Goal: Task Accomplishment & Management: Manage account settings

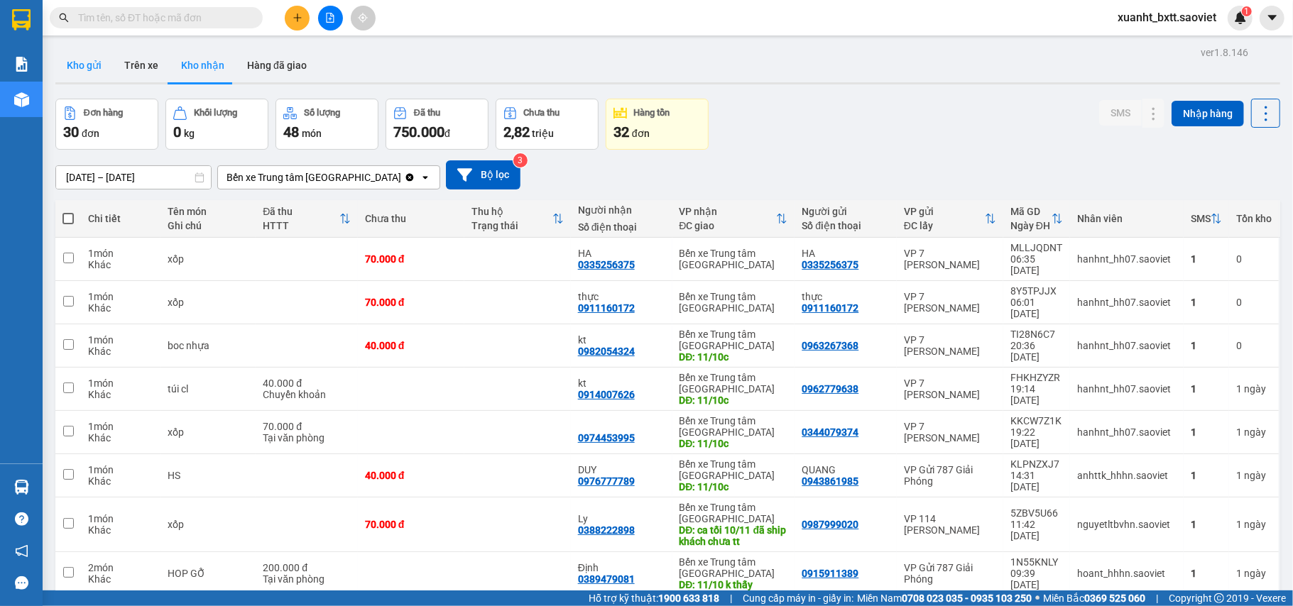
click at [81, 65] on button "Kho gửi" at bounding box center [84, 65] width 58 height 34
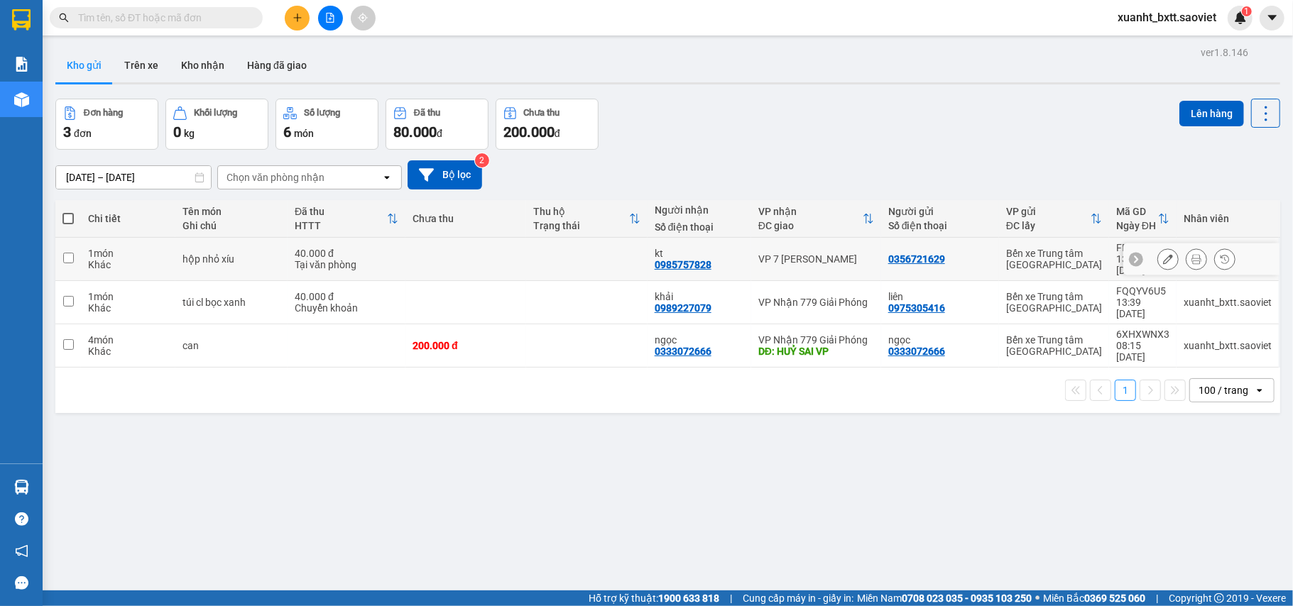
click at [1192, 254] on icon at bounding box center [1197, 259] width 10 height 10
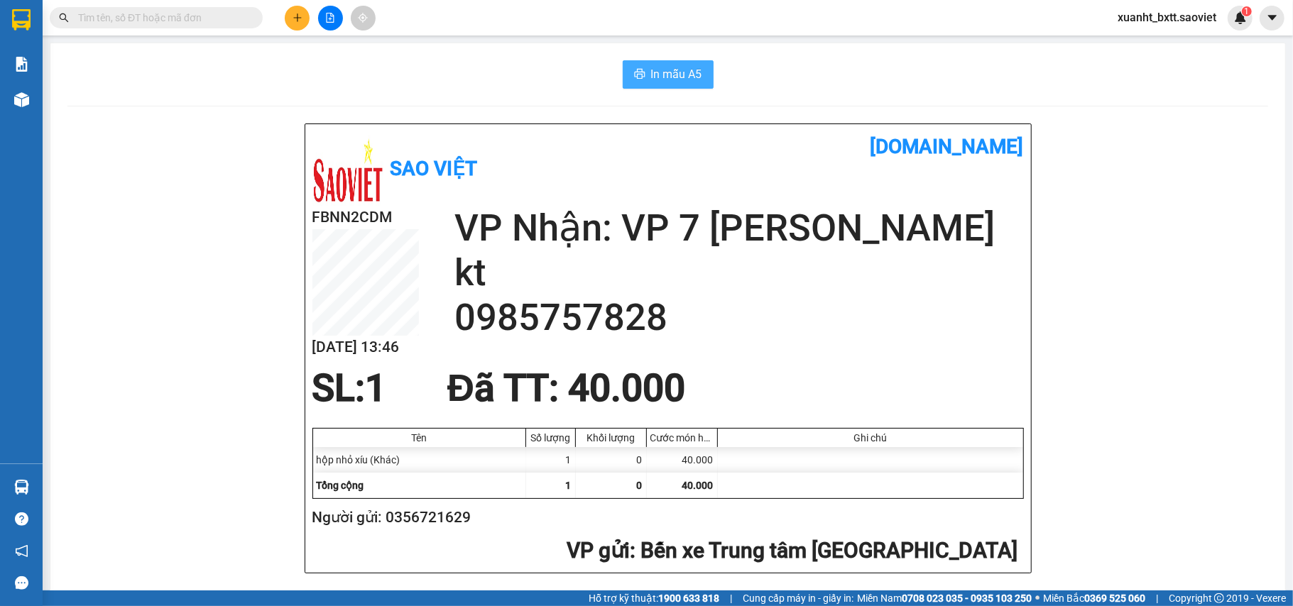
click at [653, 85] on button "In mẫu A5" at bounding box center [668, 74] width 91 height 28
click at [301, 14] on icon "plus" at bounding box center [298, 18] width 10 height 10
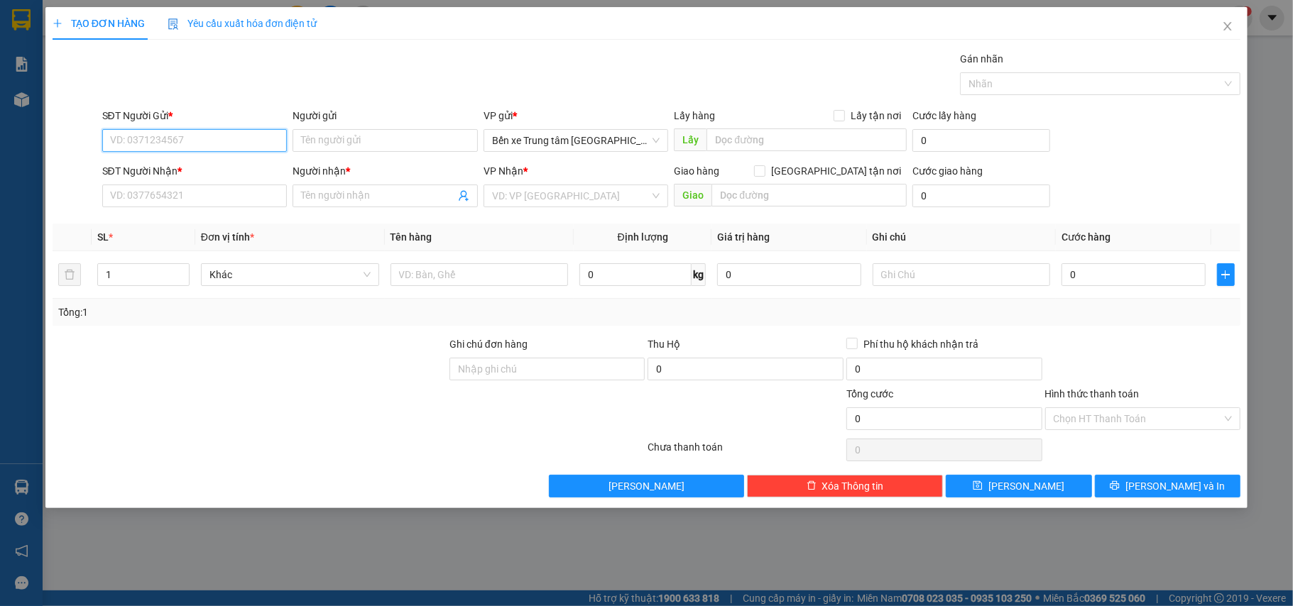
click at [217, 134] on input "SĐT Người Gửi *" at bounding box center [194, 140] width 185 height 23
click at [426, 271] on input "text" at bounding box center [480, 274] width 178 height 23
type input "rành đen"
click at [585, 192] on input "search" at bounding box center [571, 195] width 158 height 21
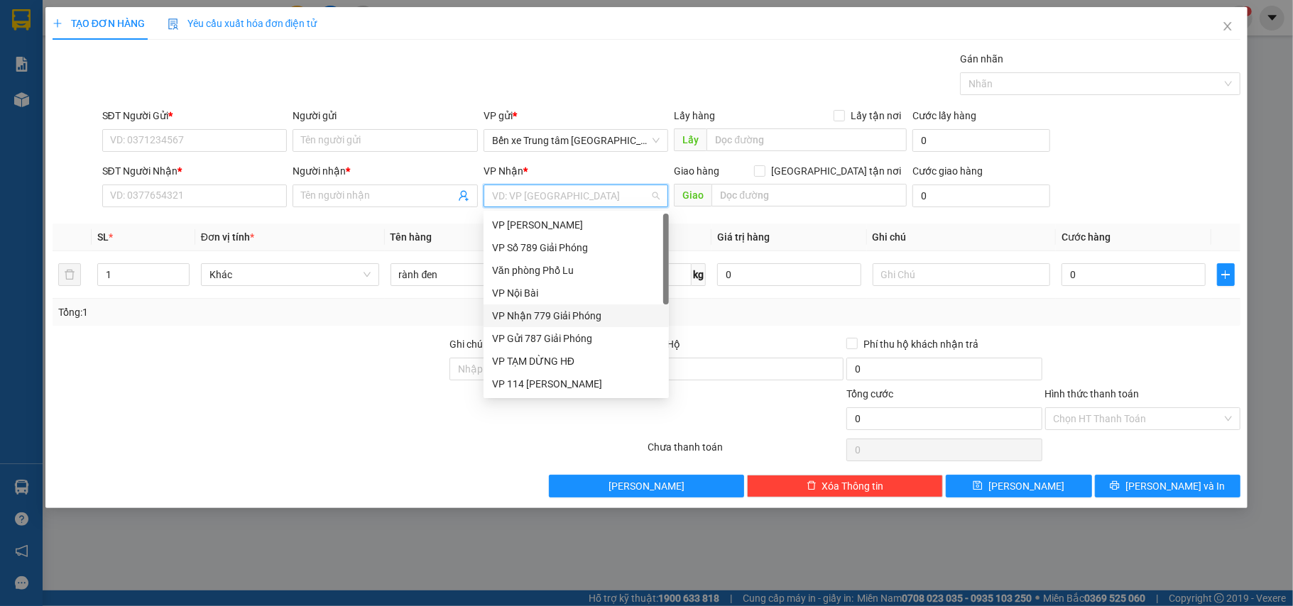
click at [568, 311] on div "VP Nhận 779 Giải Phóng" at bounding box center [576, 316] width 168 height 16
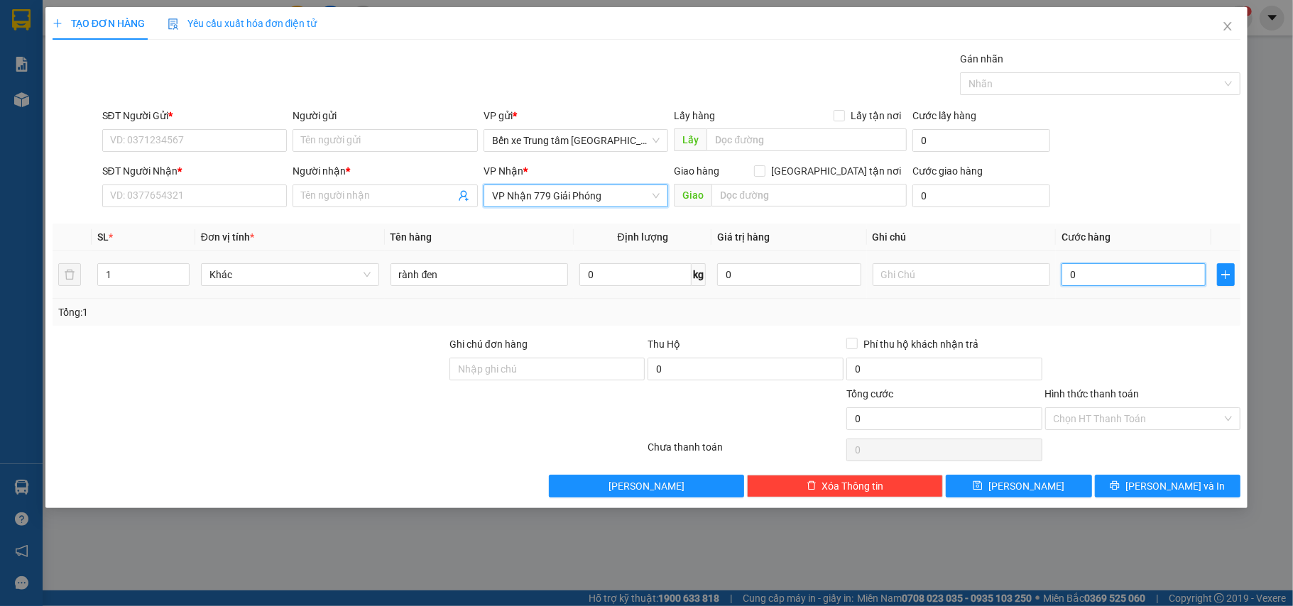
click at [1084, 277] on input "0" at bounding box center [1133, 274] width 143 height 23
type input "5"
type input "50"
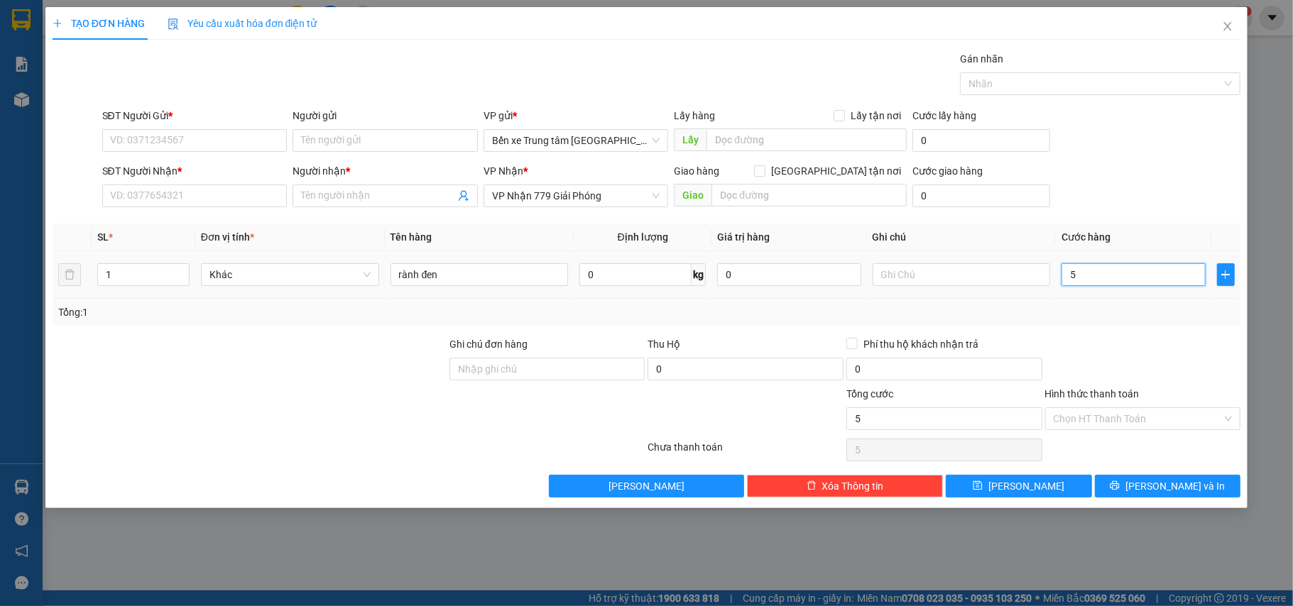
type input "50"
type input "50.000"
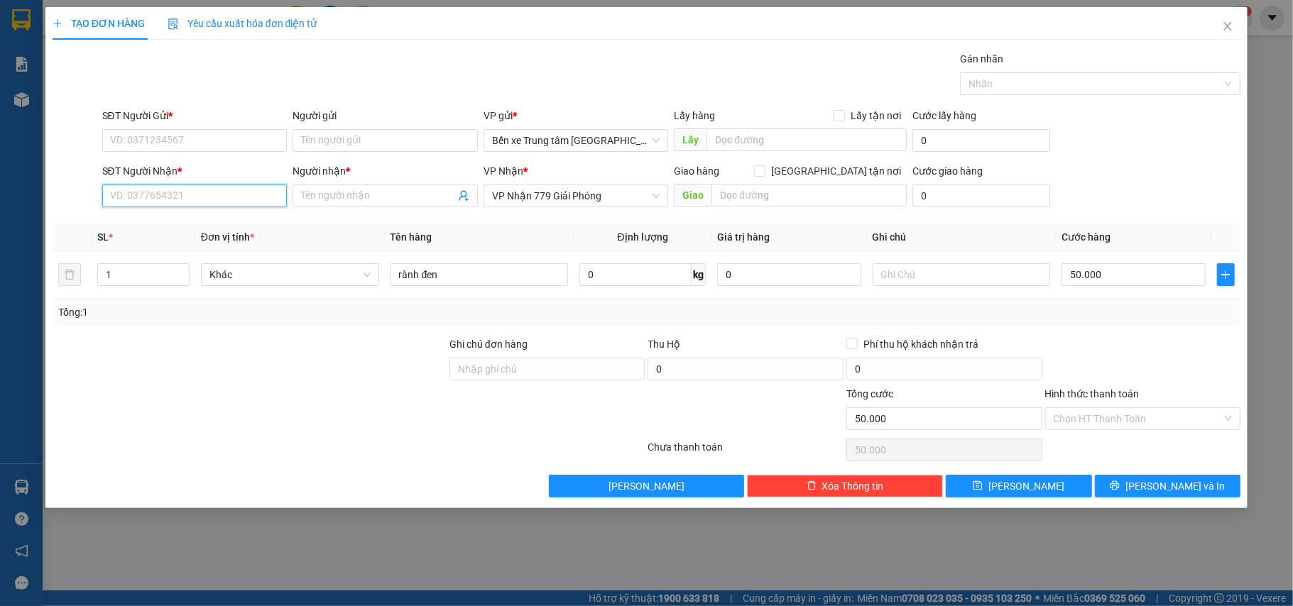
click at [217, 191] on input "SĐT Người Nhận *" at bounding box center [194, 196] width 185 height 23
type input "0378383348"
click at [200, 222] on div "0378383348 - KT" at bounding box center [195, 226] width 168 height 16
type input "KT"
type input "0378383348"
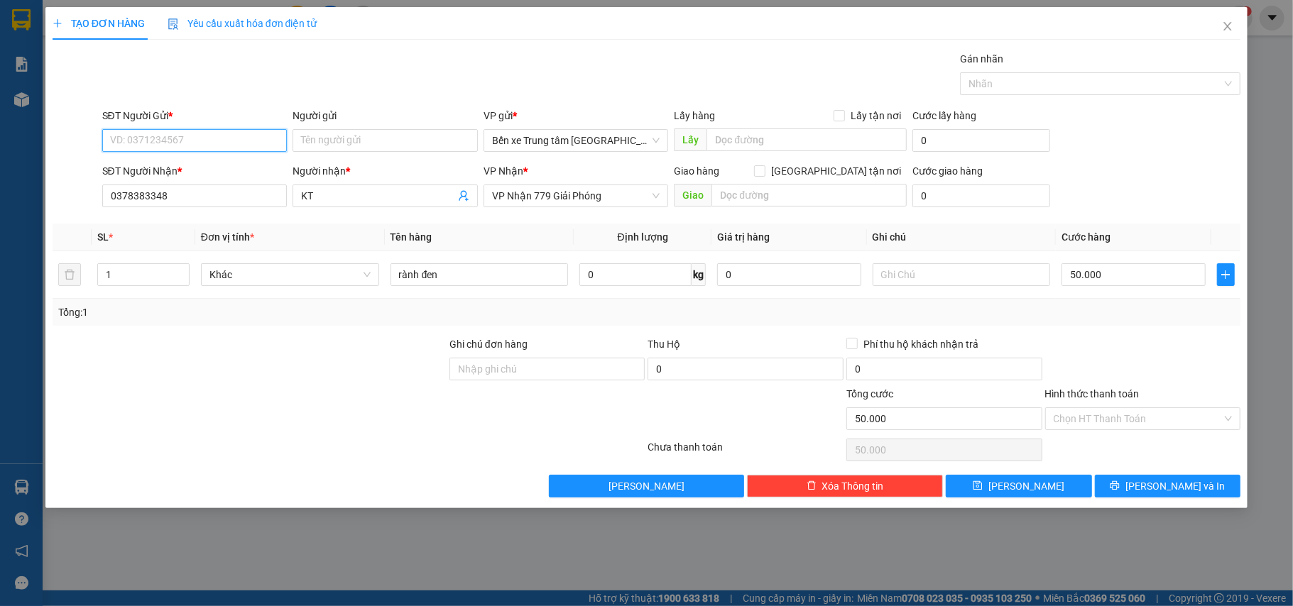
click at [214, 132] on input "SĐT Người Gửi *" at bounding box center [194, 140] width 185 height 23
type input "0918736921"
click at [1097, 424] on input "Hình thức thanh toán" at bounding box center [1138, 418] width 169 height 21
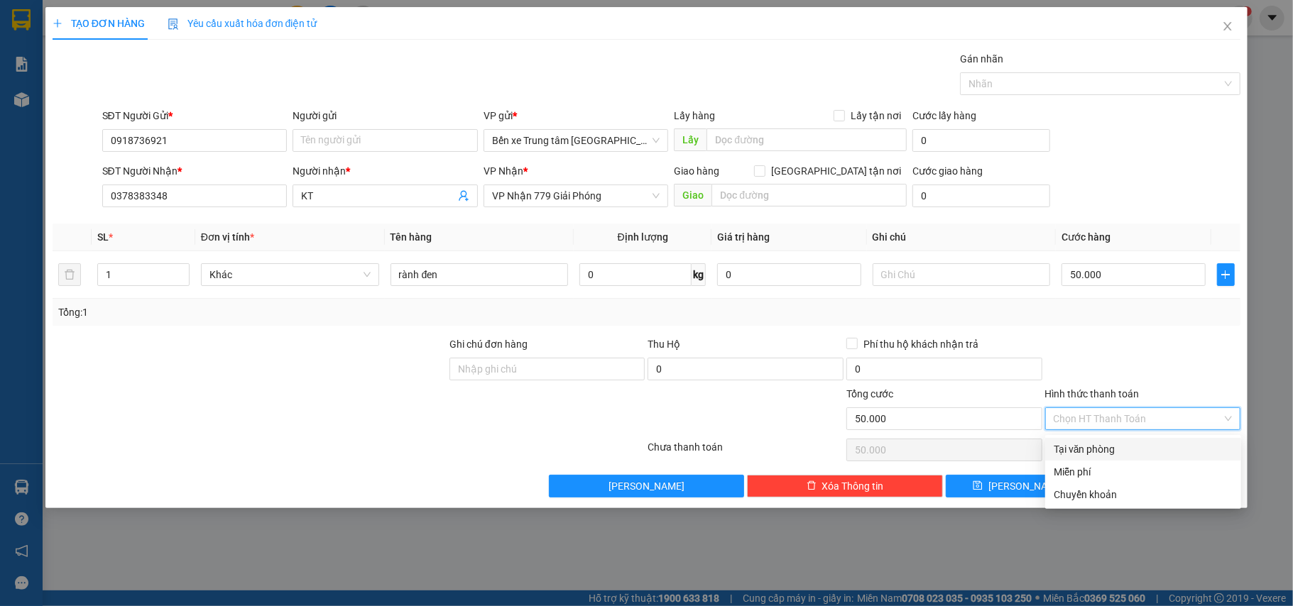
click at [1111, 352] on div at bounding box center [1143, 362] width 199 height 50
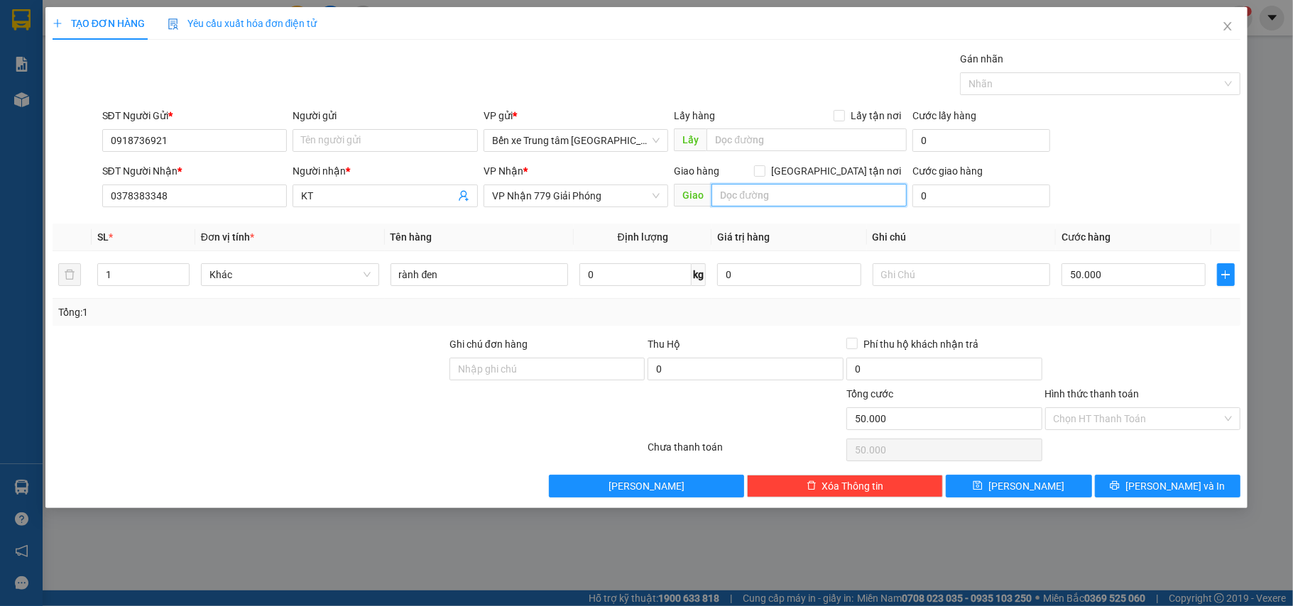
click at [753, 194] on input "text" at bounding box center [809, 195] width 195 height 23
type input "158 [PERSON_NAME], hai bà trưng, hn thu"
click at [837, 178] on label "[GEOGRAPHIC_DATA] tận nơi" at bounding box center [830, 171] width 153 height 16
click at [764, 175] on input "[GEOGRAPHIC_DATA] tận nơi" at bounding box center [759, 170] width 10 height 10
checkbox input "true"
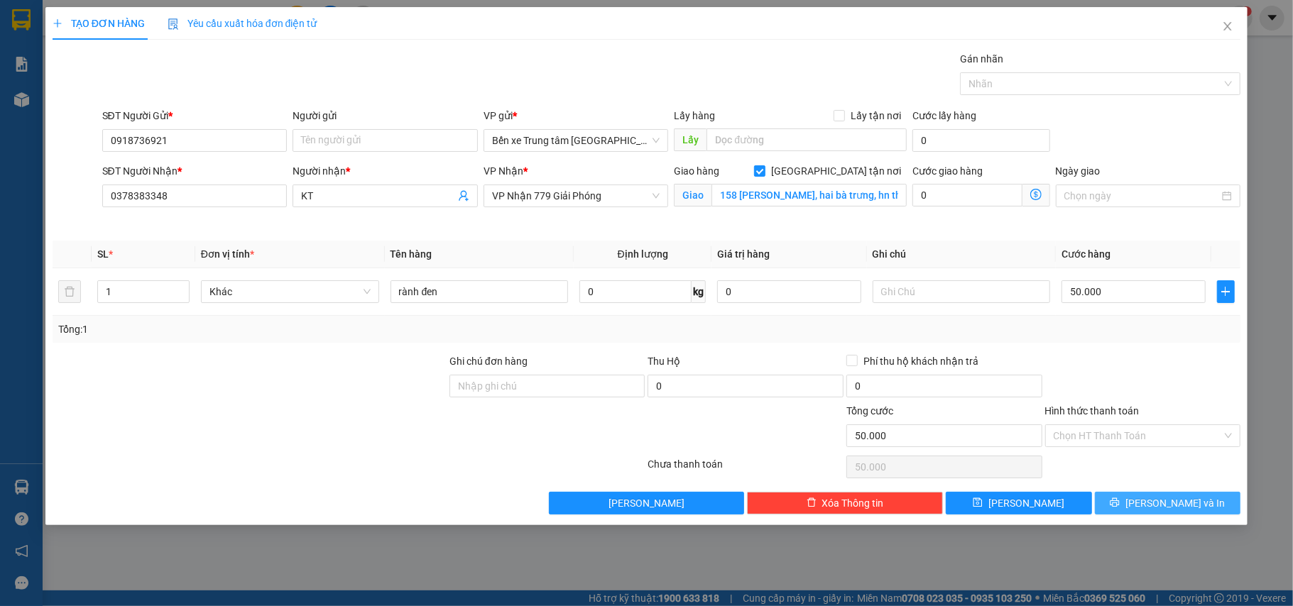
click at [1120, 503] on icon "printer" at bounding box center [1115, 503] width 10 height 10
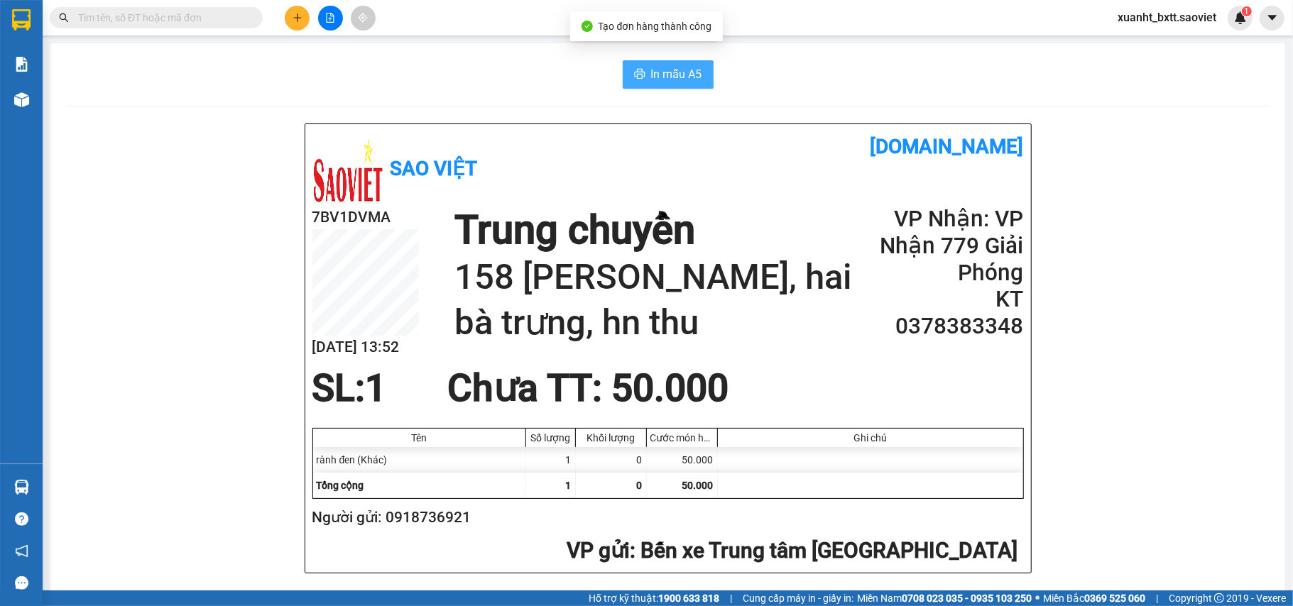
click at [702, 66] on button "In mẫu A5" at bounding box center [668, 74] width 91 height 28
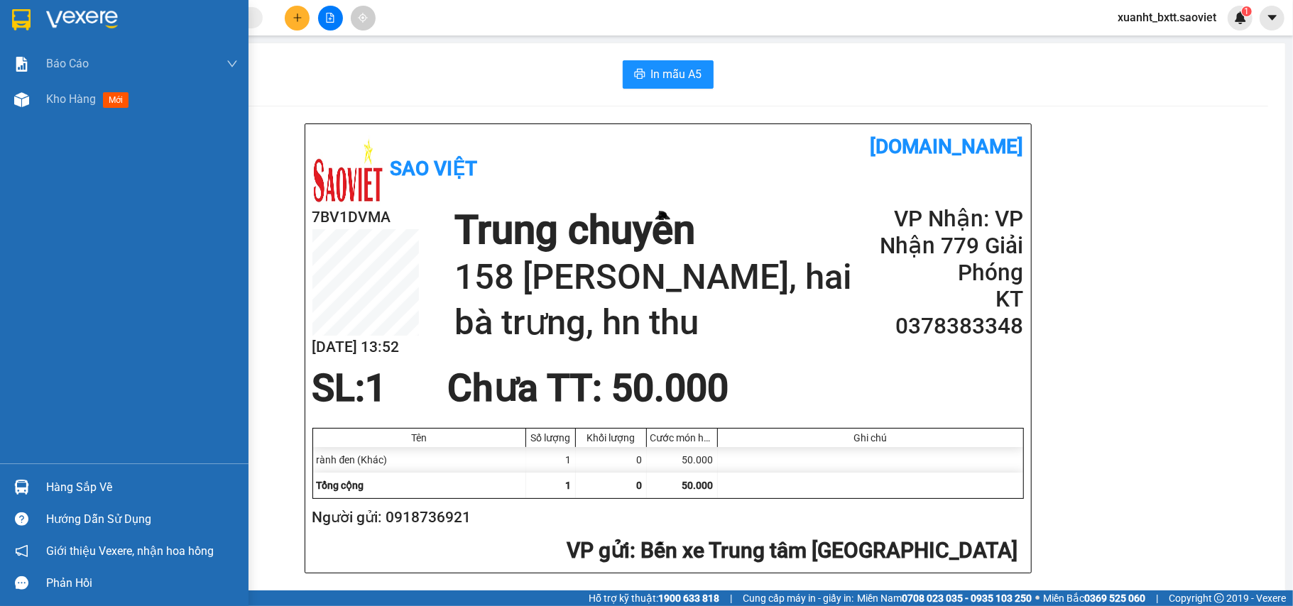
drag, startPoint x: 20, startPoint y: 106, endPoint x: 466, endPoint y: 16, distance: 455.0
click at [20, 105] on img at bounding box center [21, 99] width 15 height 15
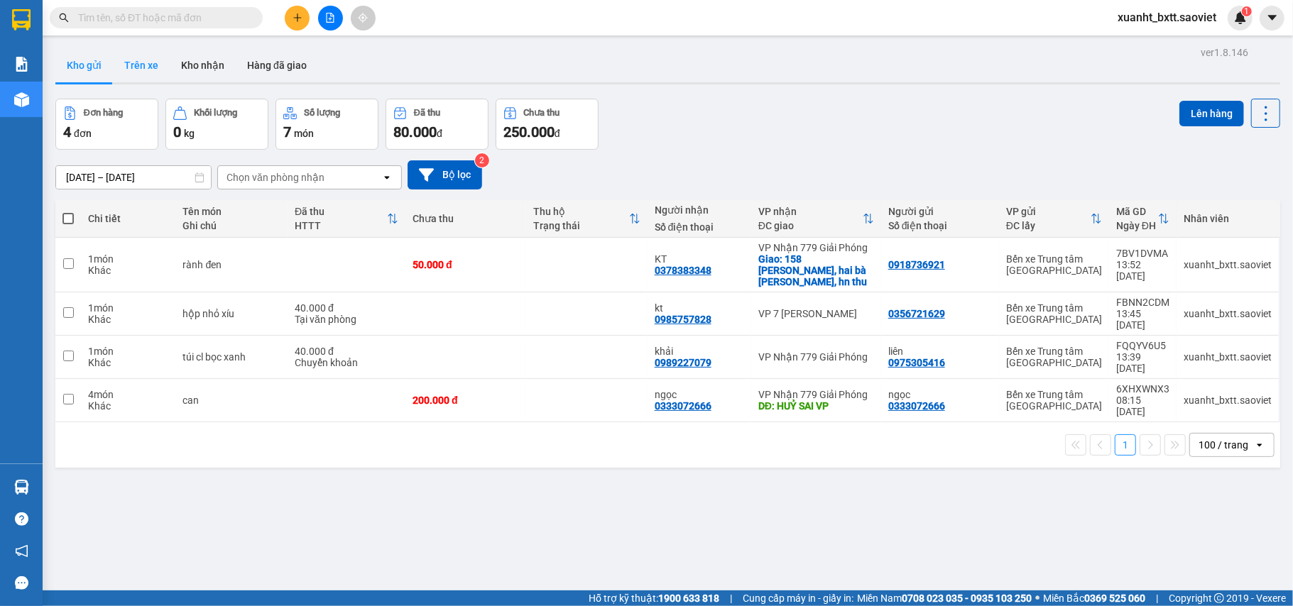
click at [139, 71] on button "Trên xe" at bounding box center [141, 65] width 57 height 34
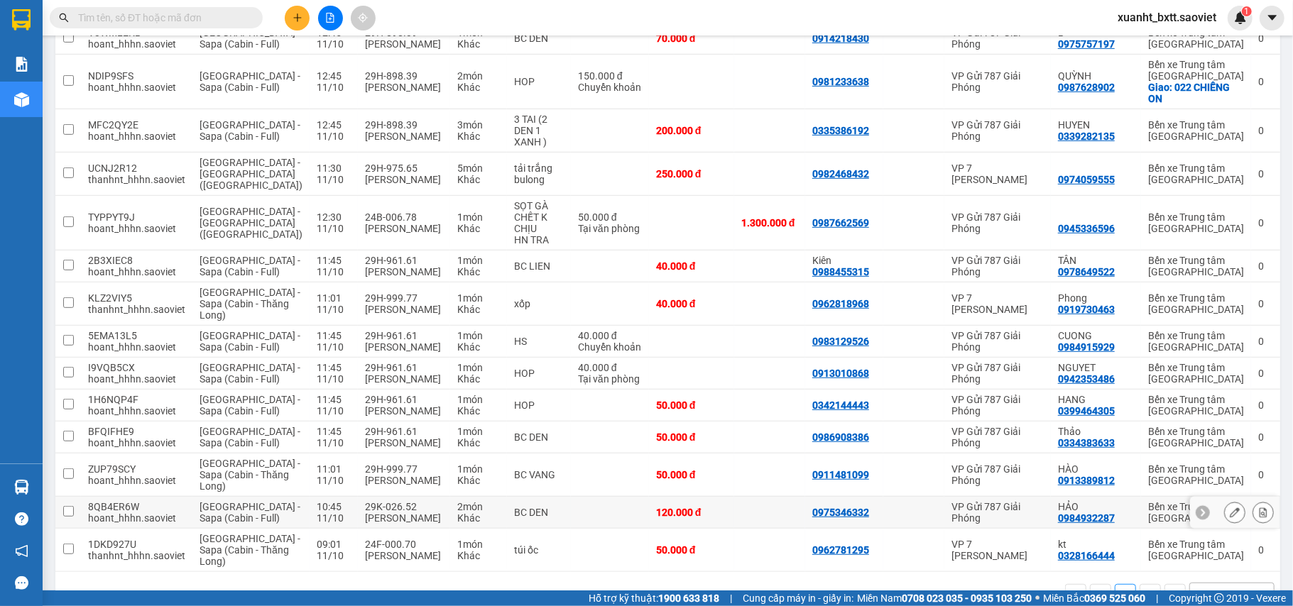
scroll to position [632, 0]
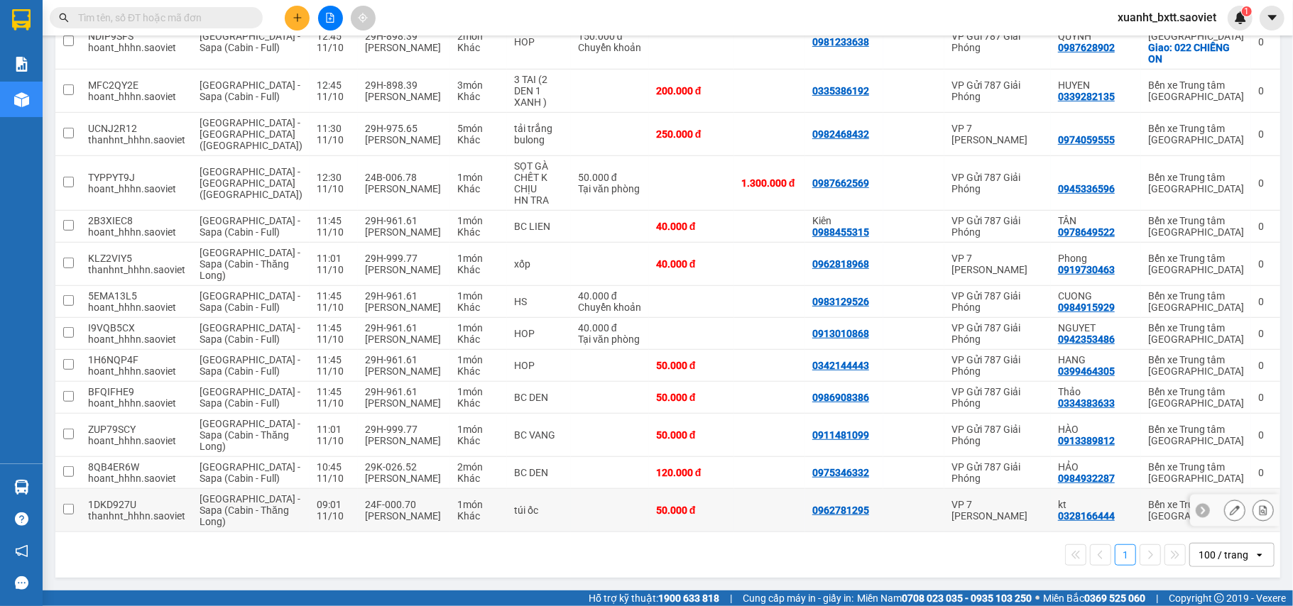
click at [514, 509] on div "túi ốc" at bounding box center [539, 510] width 50 height 11
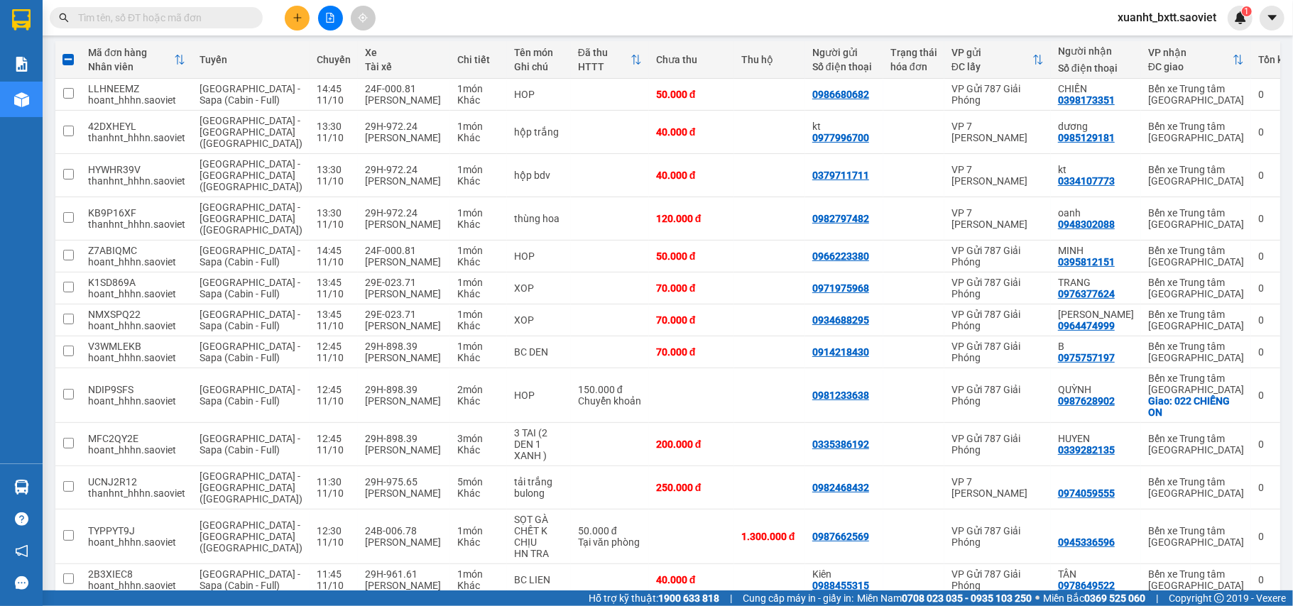
scroll to position [0, 0]
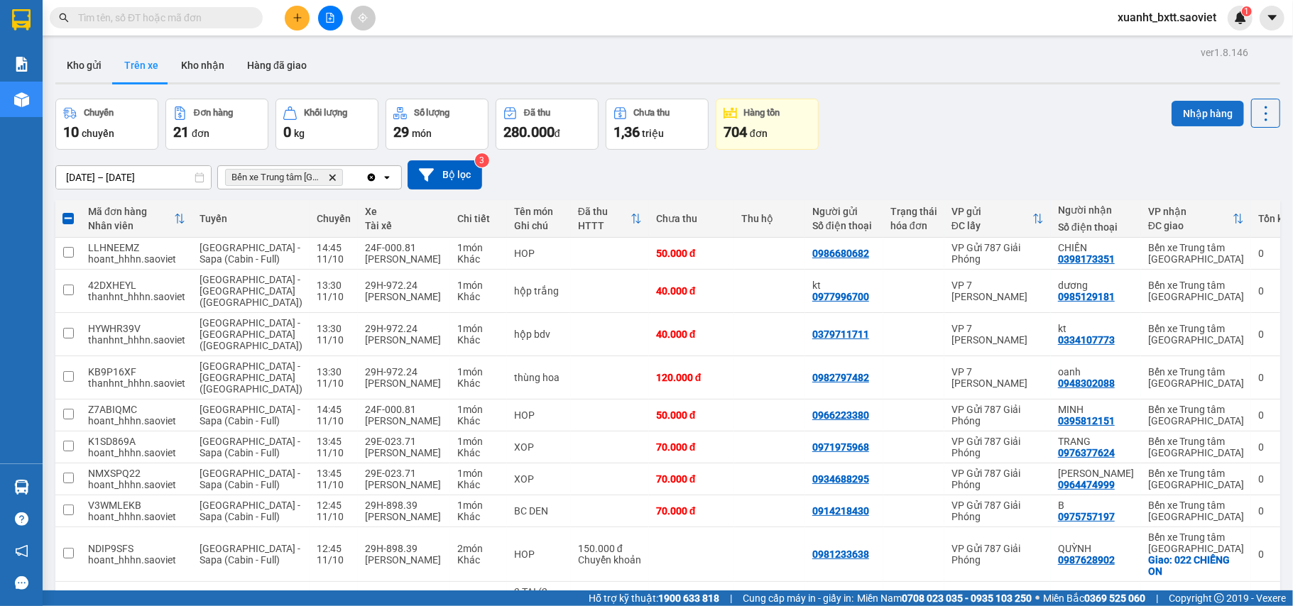
click at [1176, 109] on button "Nhập hàng" at bounding box center [1208, 114] width 72 height 26
checkbox input "false"
click at [186, 40] on main "ver 1.8.146 Kho gửi Trên xe Kho nhận Hàng đã giao Chuyến 9 chuyến Đơn hàng 20 đ…" at bounding box center [646, 295] width 1293 height 591
click at [190, 58] on button "Kho nhận" at bounding box center [203, 65] width 66 height 34
type input "01/08/2025 – 11/10/2025"
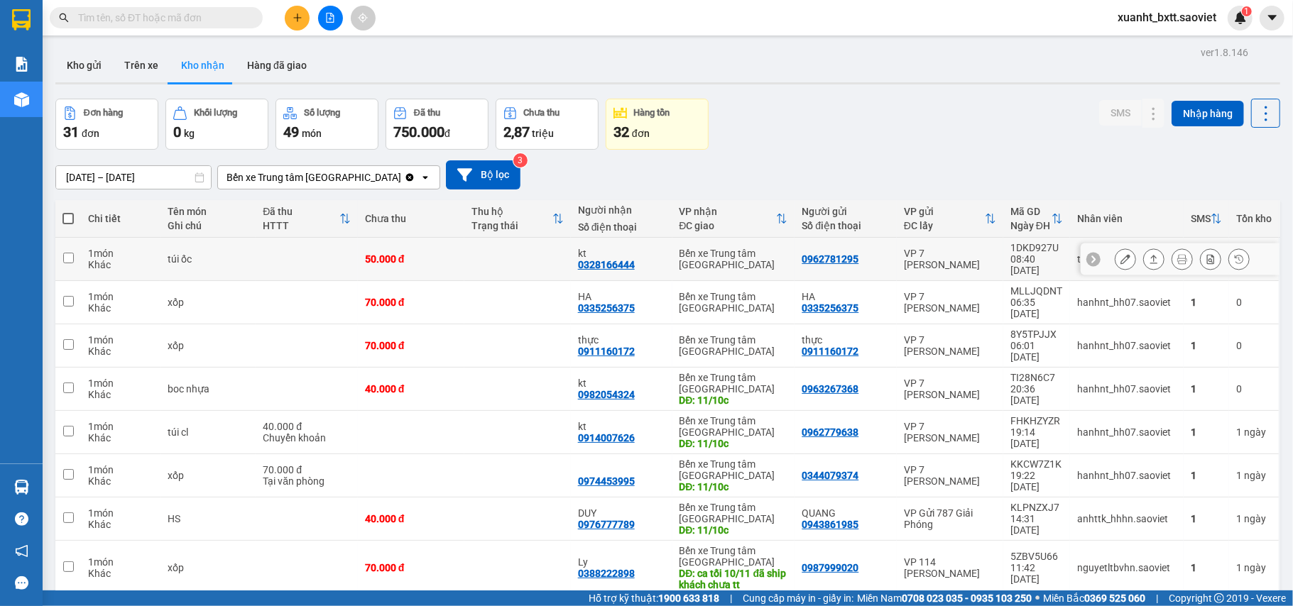
click at [498, 251] on td at bounding box center [517, 259] width 107 height 43
checkbox input "true"
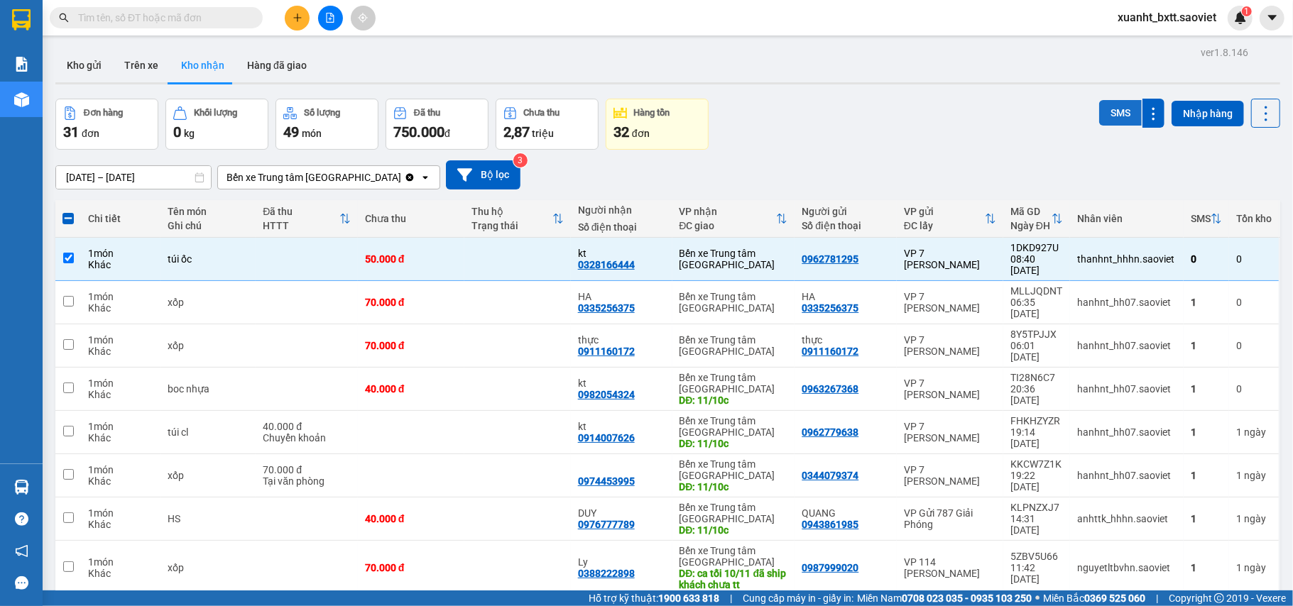
click at [1112, 111] on button "SMS" at bounding box center [1120, 113] width 43 height 26
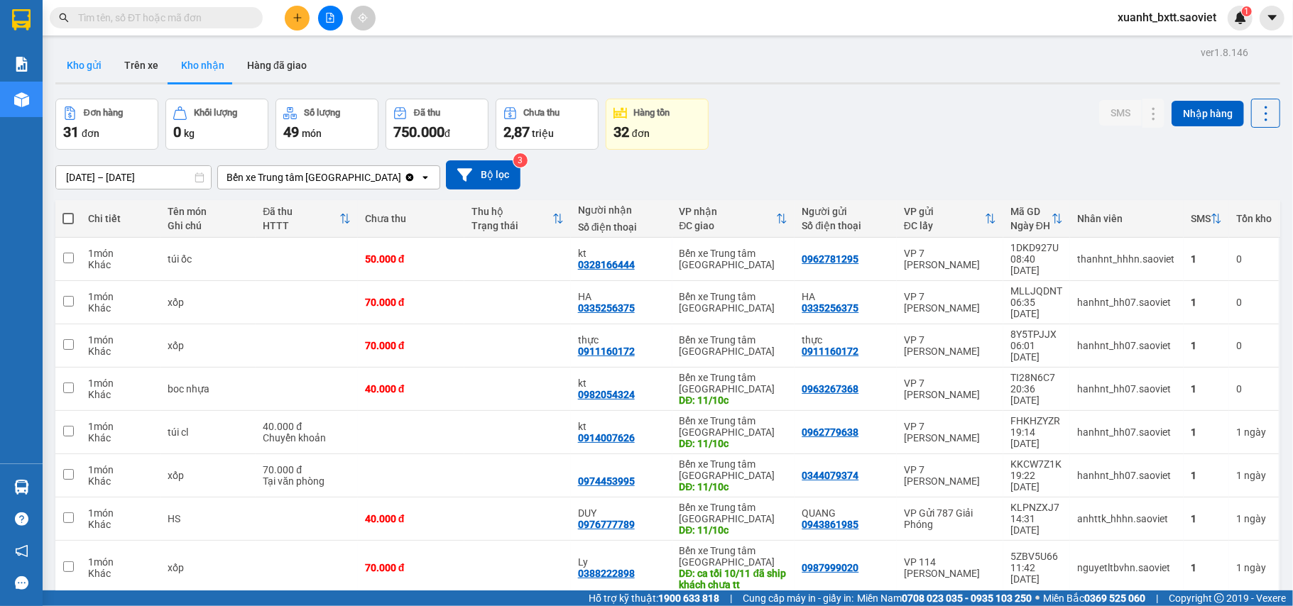
click at [97, 67] on button "Kho gửi" at bounding box center [84, 65] width 58 height 34
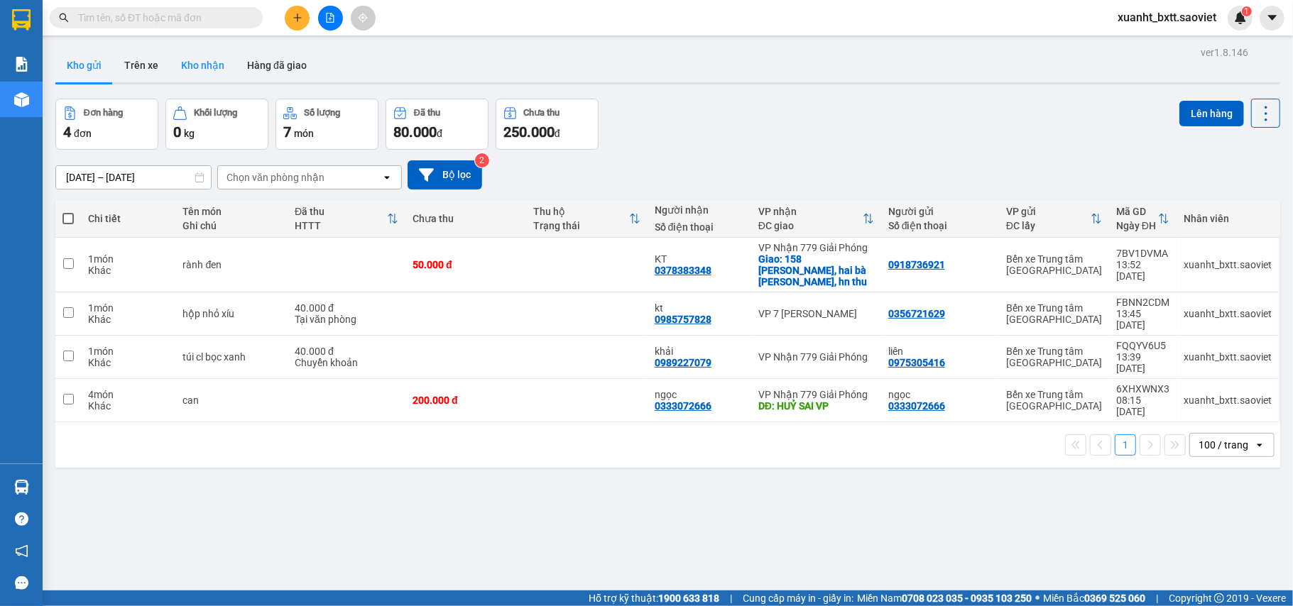
click at [209, 70] on button "Kho nhận" at bounding box center [203, 65] width 66 height 34
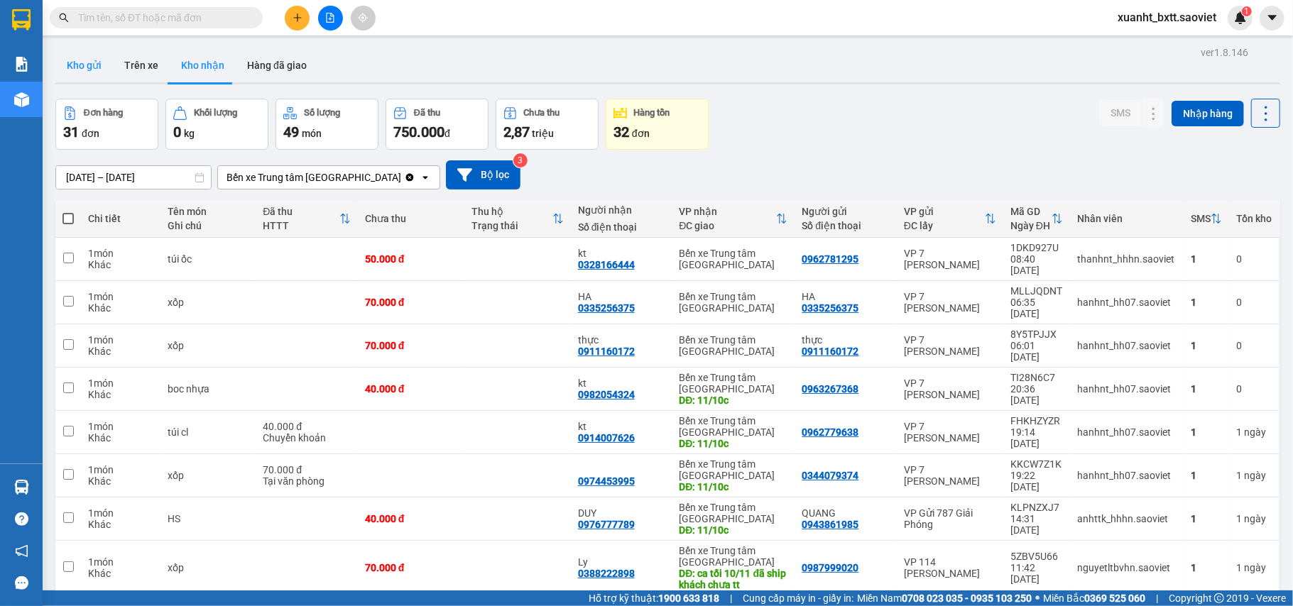
click at [80, 64] on button "Kho gửi" at bounding box center [84, 65] width 58 height 34
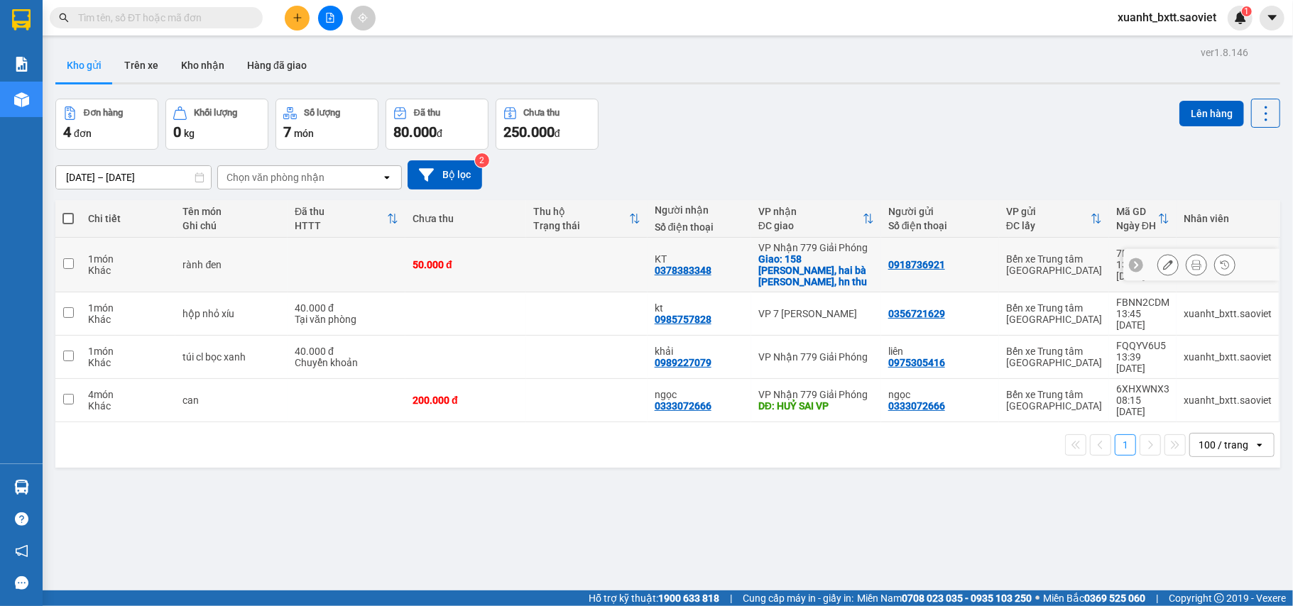
click at [628, 245] on td at bounding box center [586, 265] width 121 height 55
checkbox input "true"
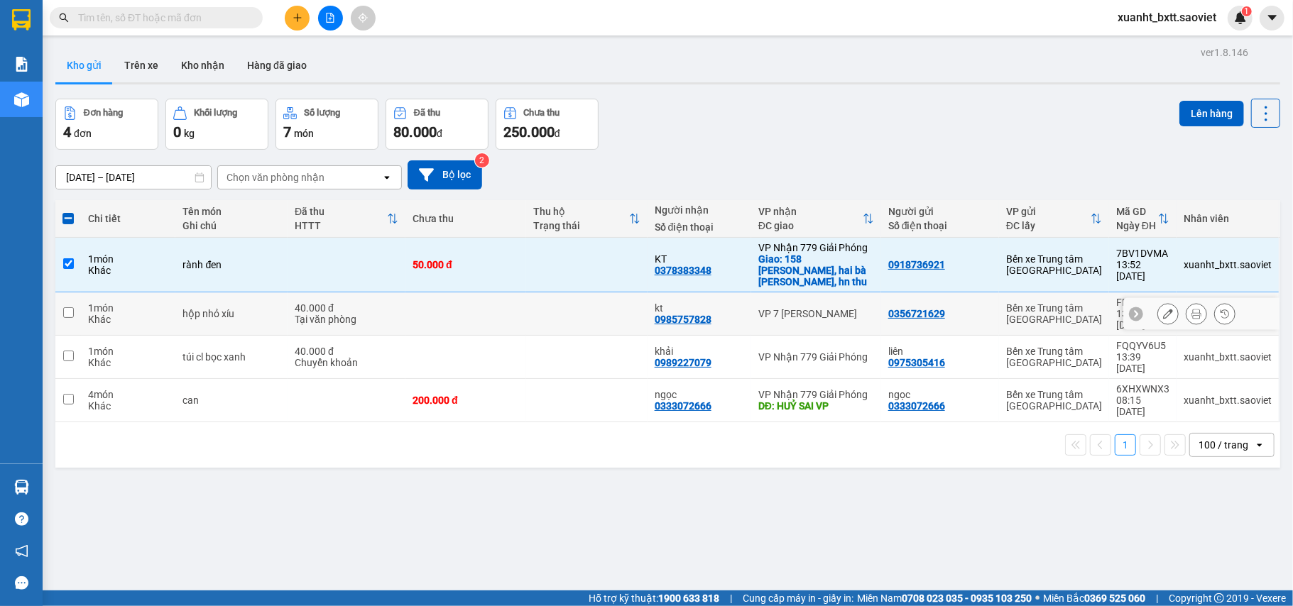
click at [614, 293] on td at bounding box center [586, 314] width 121 height 43
checkbox input "true"
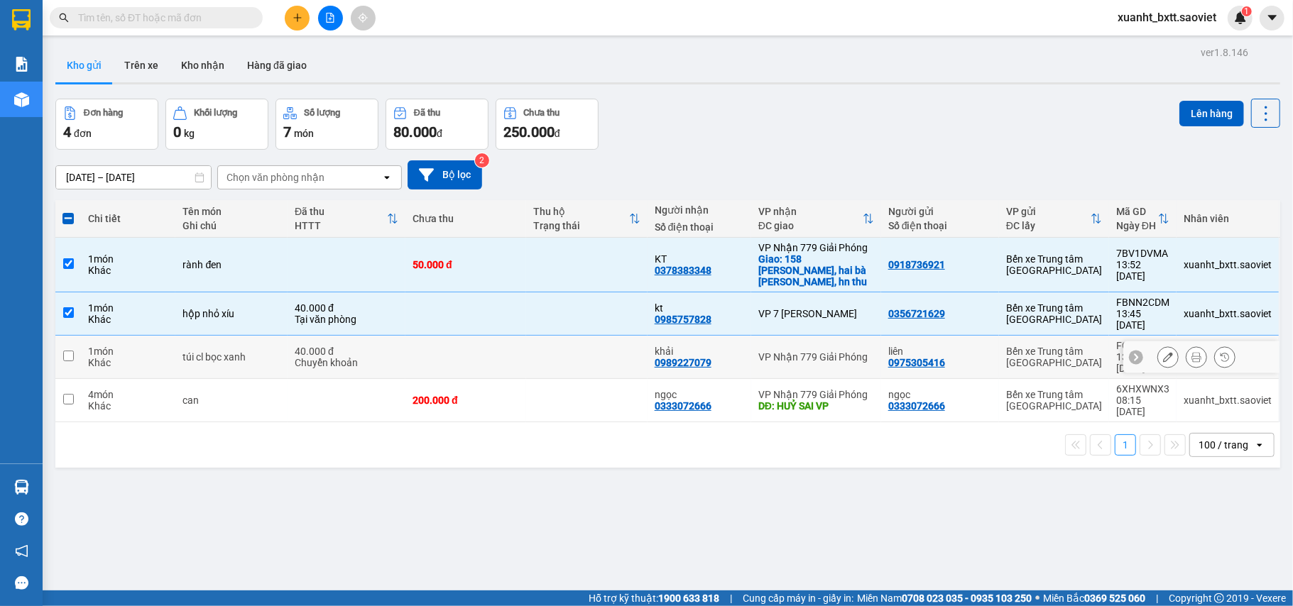
click at [611, 336] on td at bounding box center [586, 357] width 121 height 43
checkbox input "true"
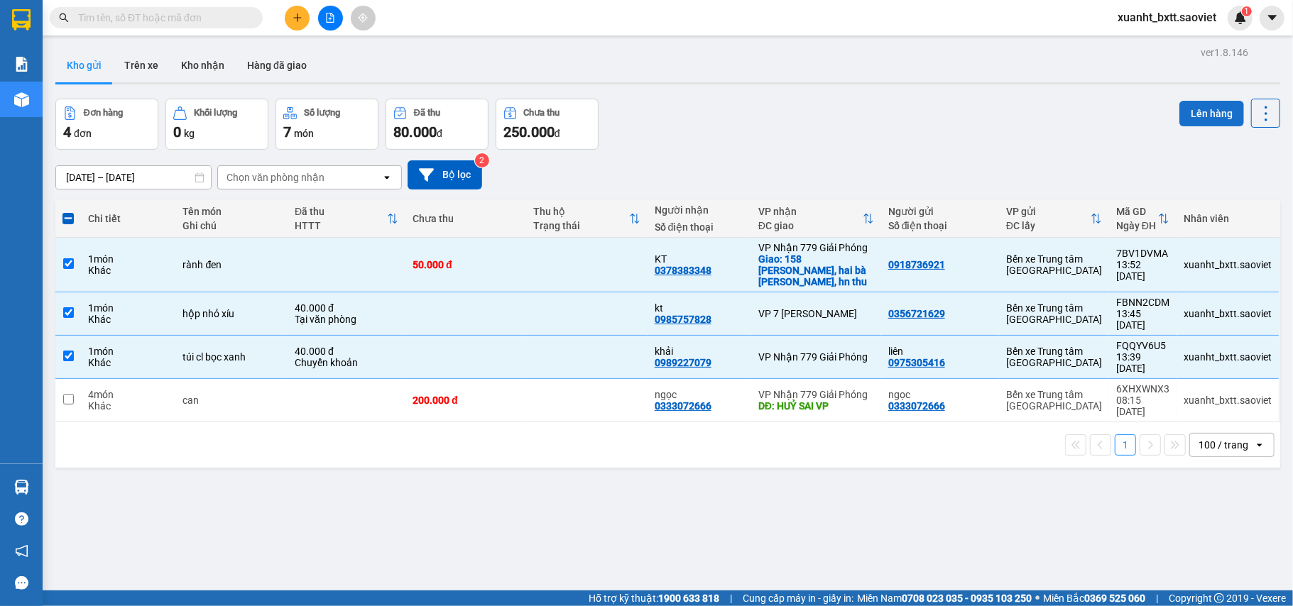
click at [1194, 111] on button "Lên hàng" at bounding box center [1212, 114] width 65 height 26
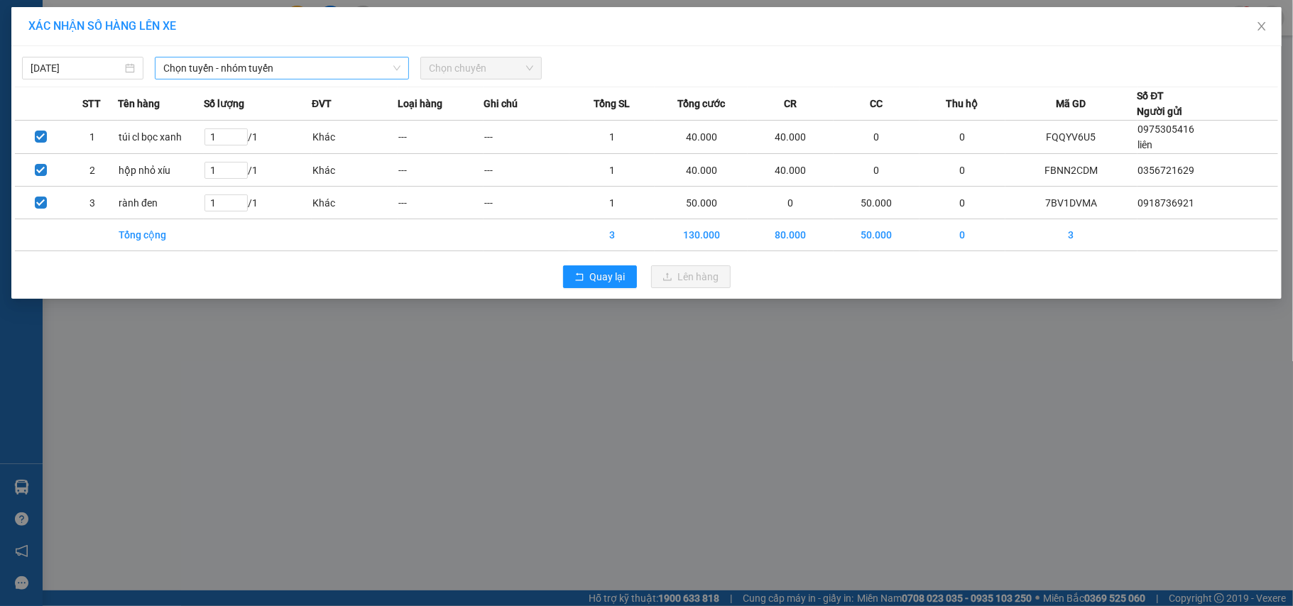
click at [266, 74] on span "Chọn tuyến - nhóm tuyến" at bounding box center [281, 68] width 237 height 21
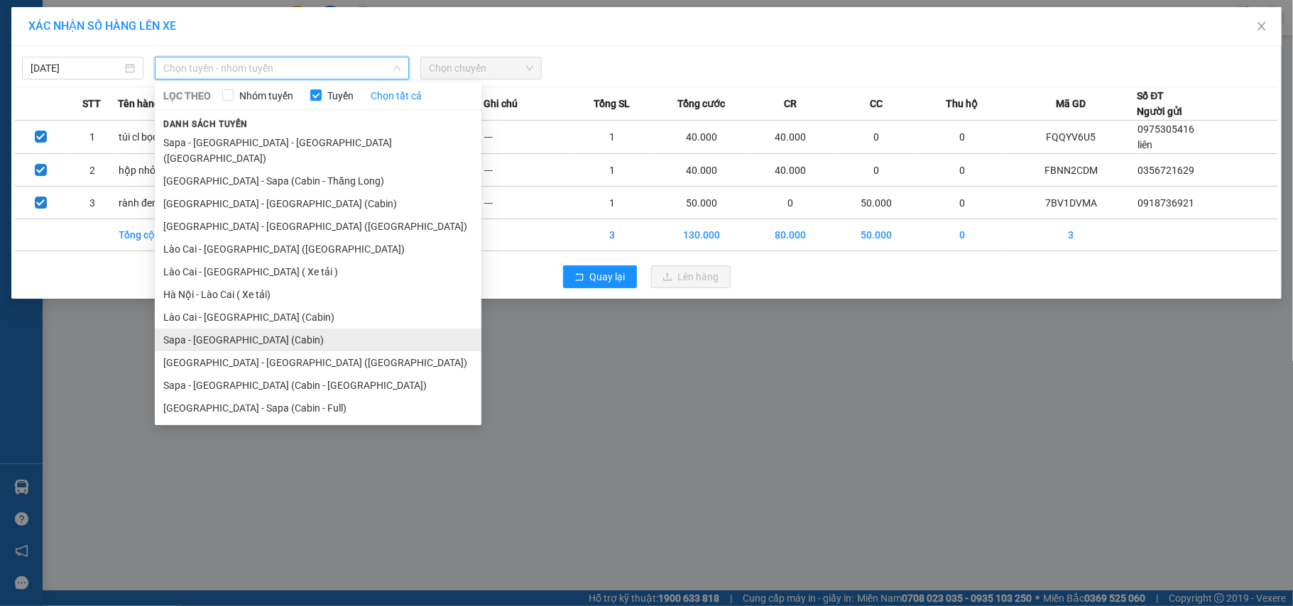
click at [279, 329] on li "Sapa - Hà Nội (Cabin)" at bounding box center [318, 340] width 327 height 23
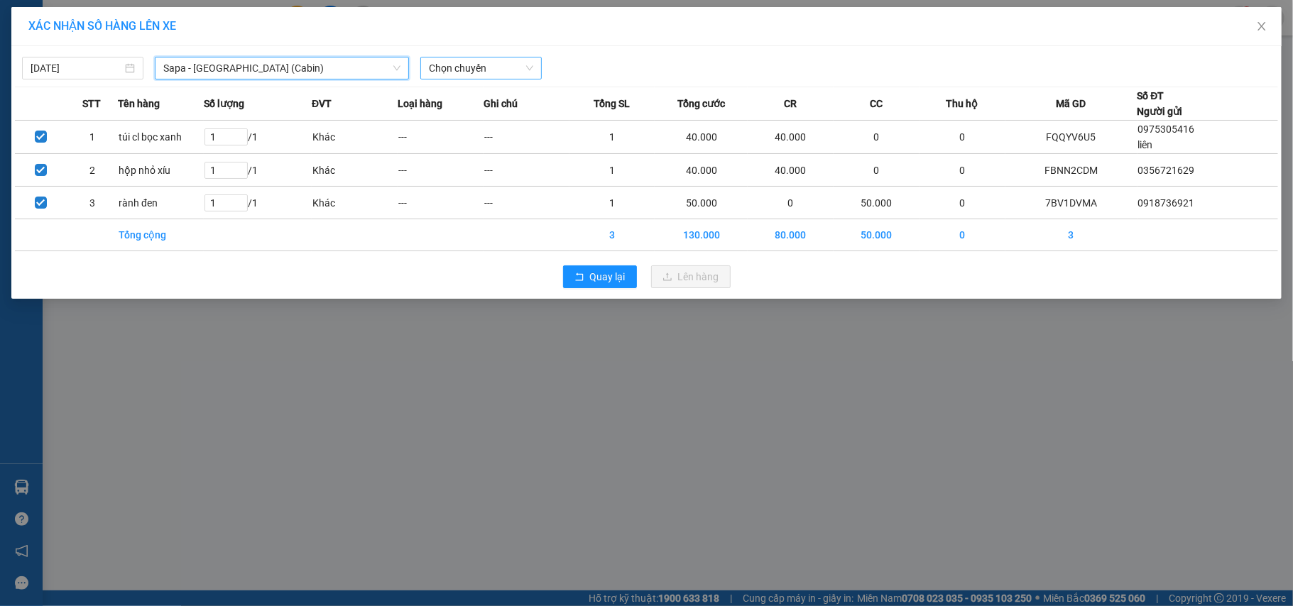
click at [495, 70] on span "Chọn chuyến" at bounding box center [481, 68] width 104 height 21
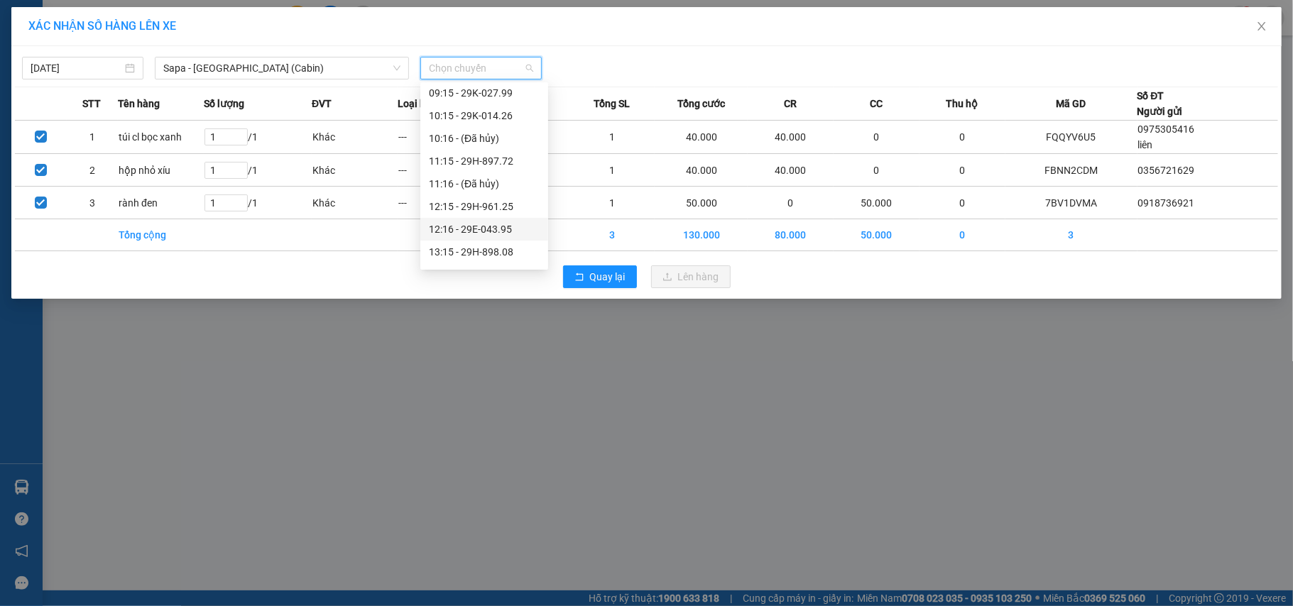
scroll to position [189, 0]
click at [497, 200] on div "14:15 - 29H-961.13" at bounding box center [484, 203] width 111 height 16
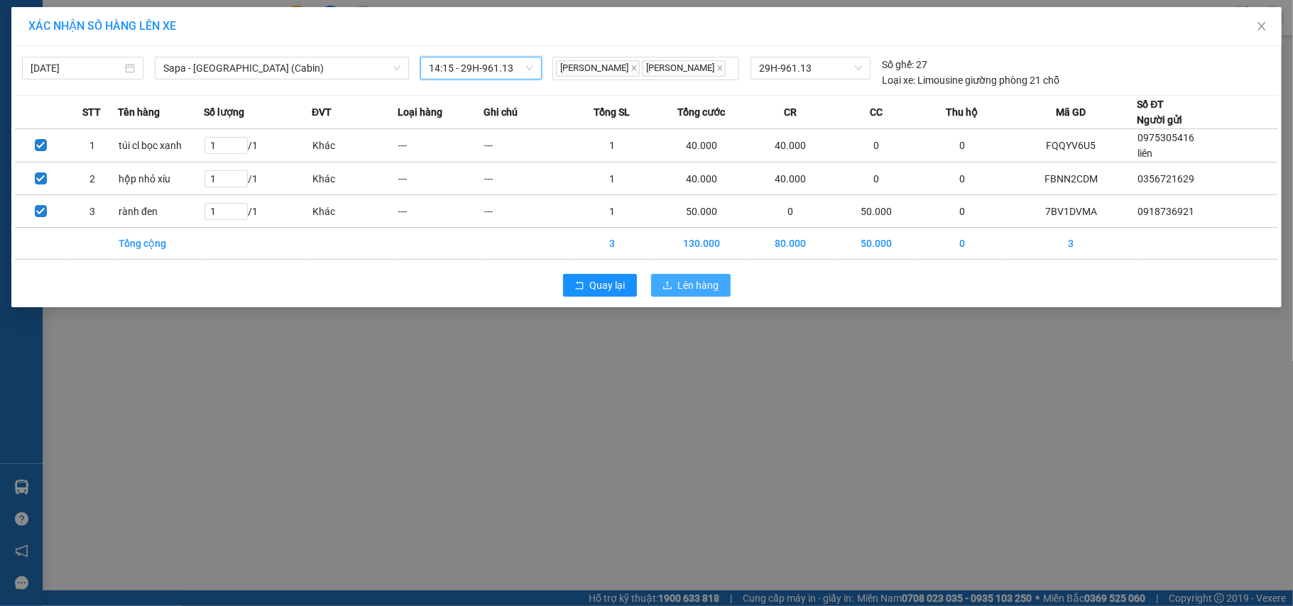
click at [685, 293] on span "Lên hàng" at bounding box center [698, 286] width 41 height 16
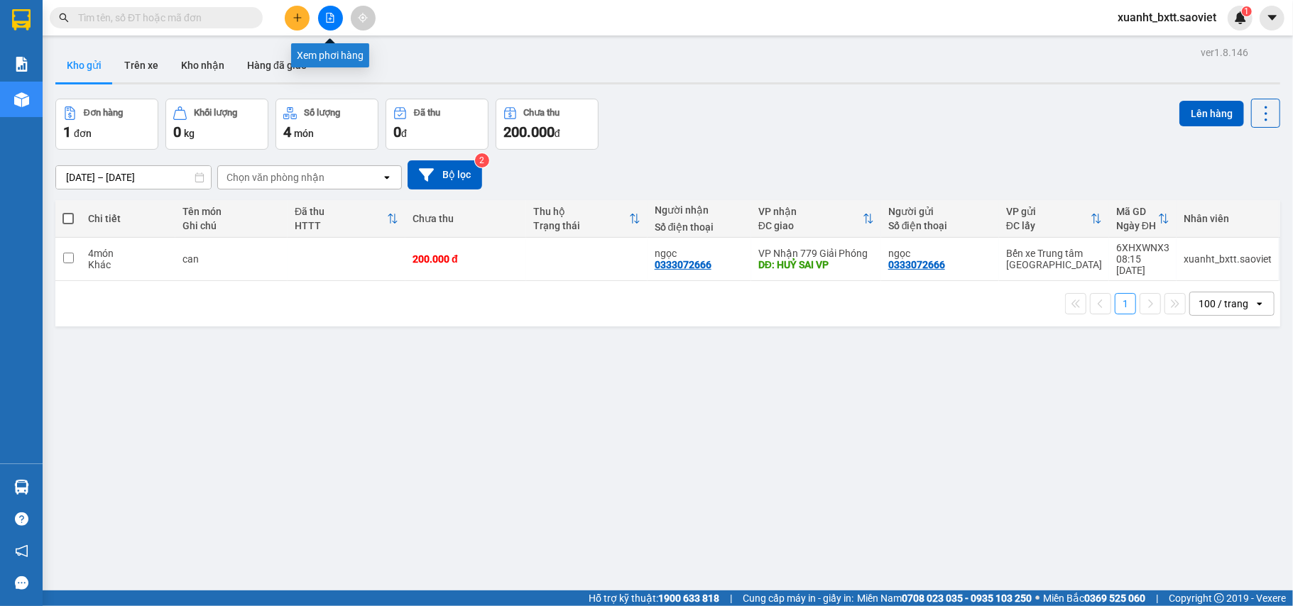
click at [328, 23] on button at bounding box center [330, 18] width 25 height 25
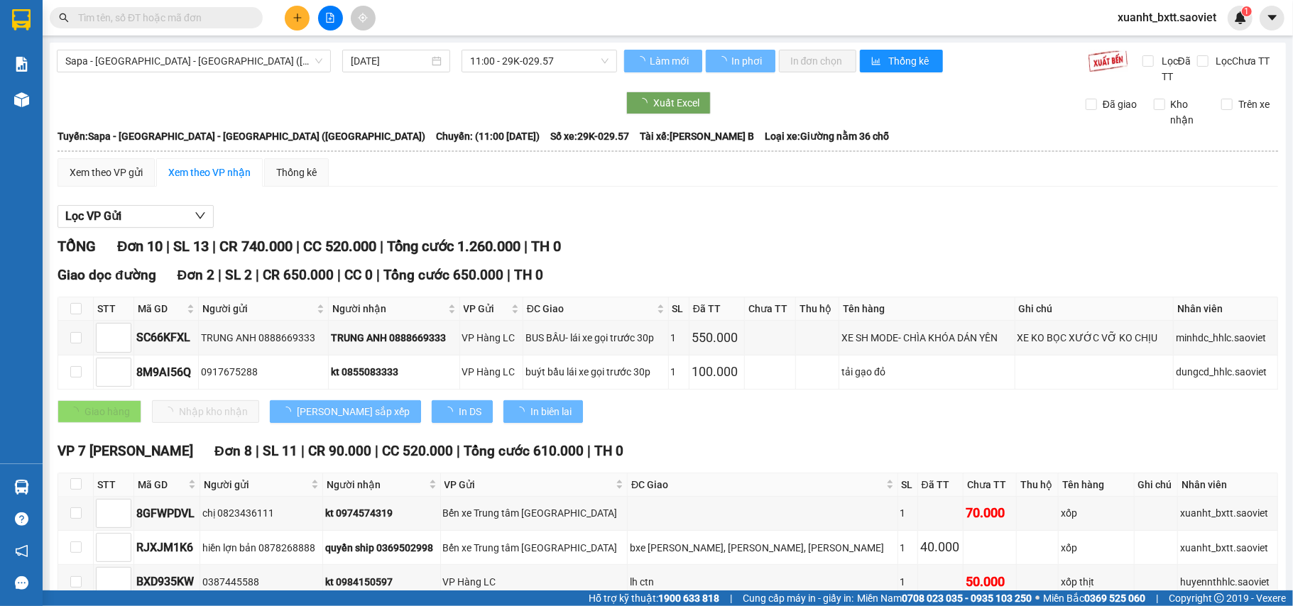
click at [208, 63] on span "Sapa - Lào Cai - Hà Nội (Giường)" at bounding box center [193, 60] width 257 height 21
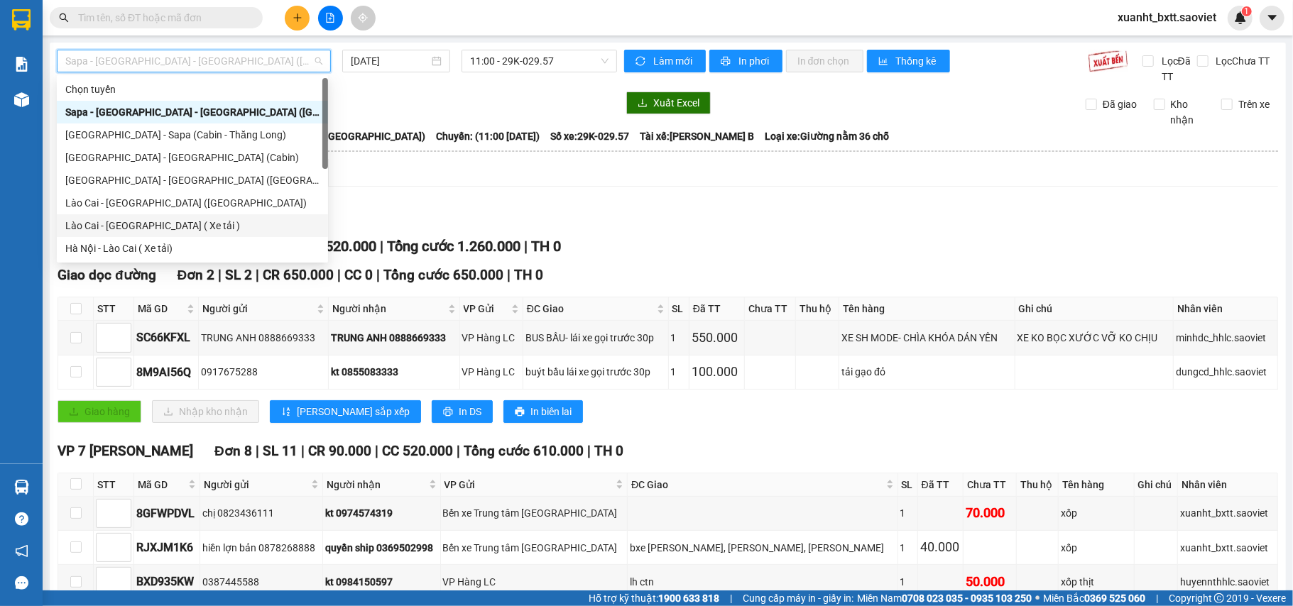
scroll to position [114, 0]
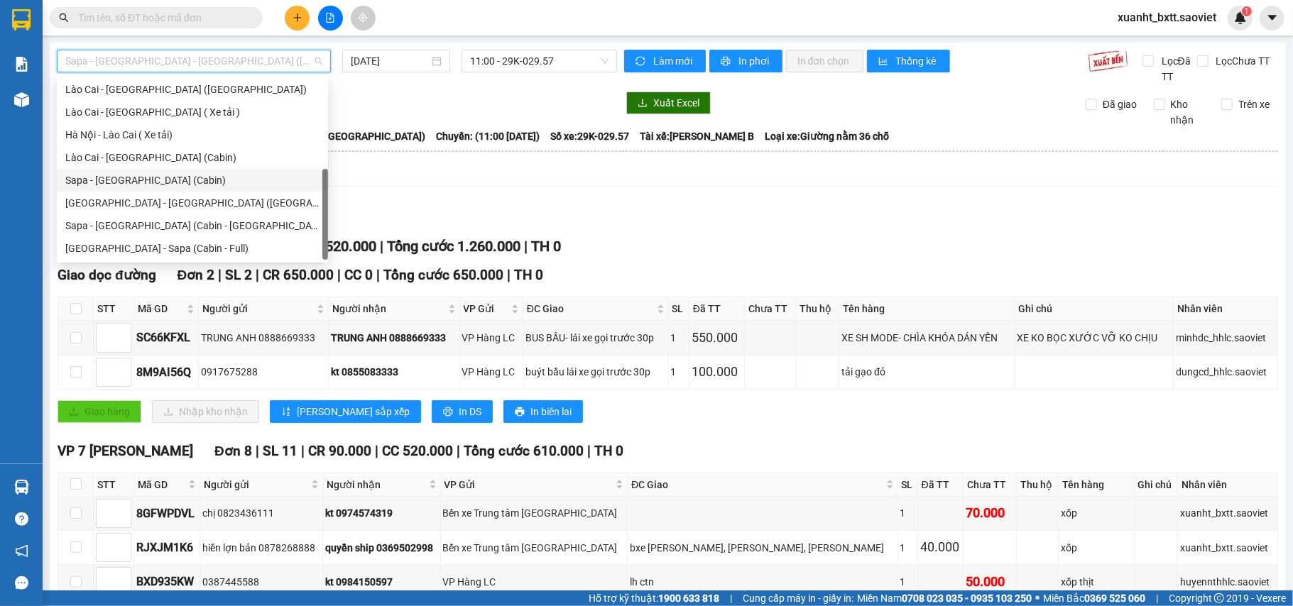
click at [174, 183] on div "Sapa - Hà Nội (Cabin)" at bounding box center [192, 181] width 254 height 16
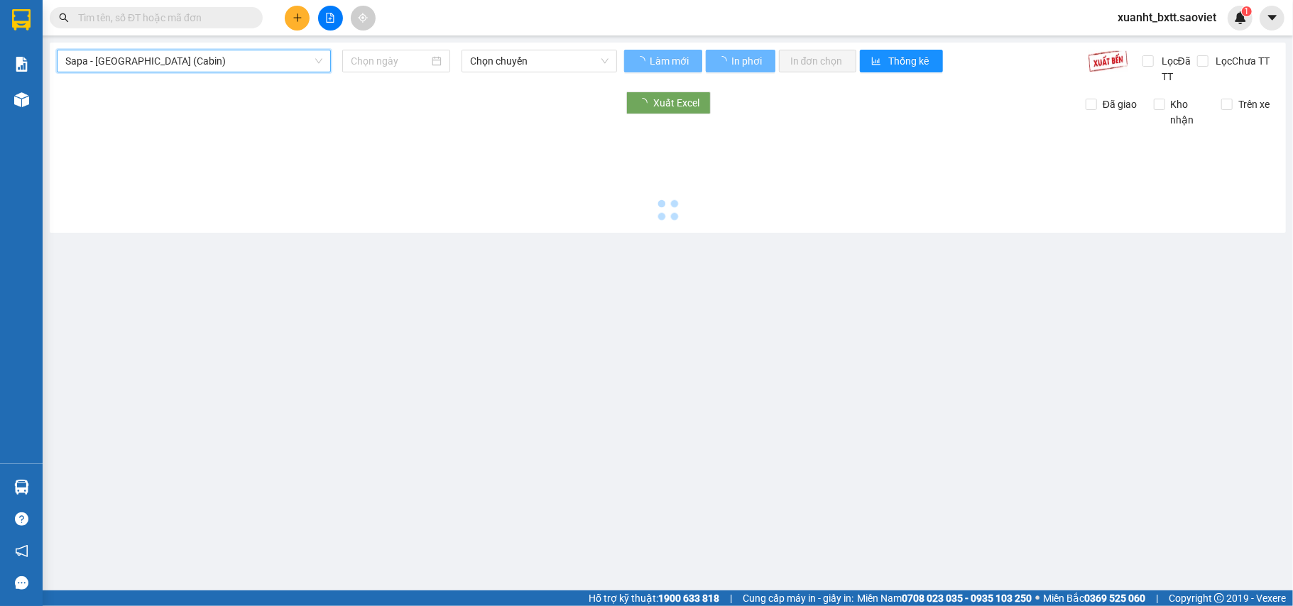
type input "11/10/2025"
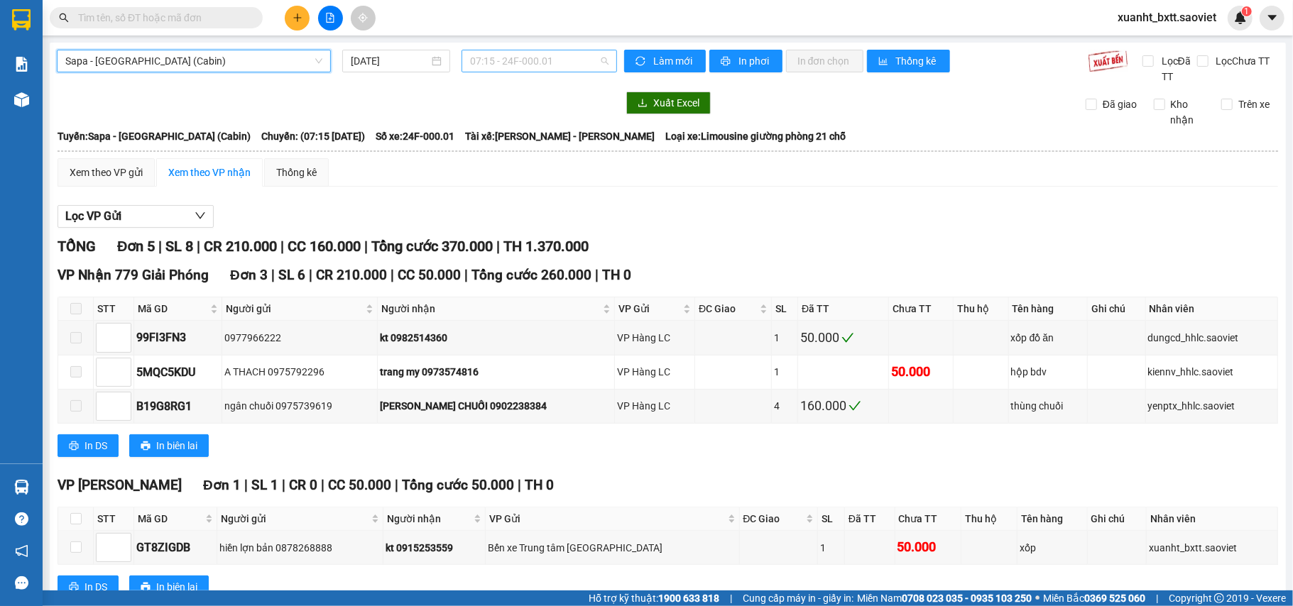
click at [503, 68] on span "07:15 - 24F-000.01" at bounding box center [539, 60] width 138 height 21
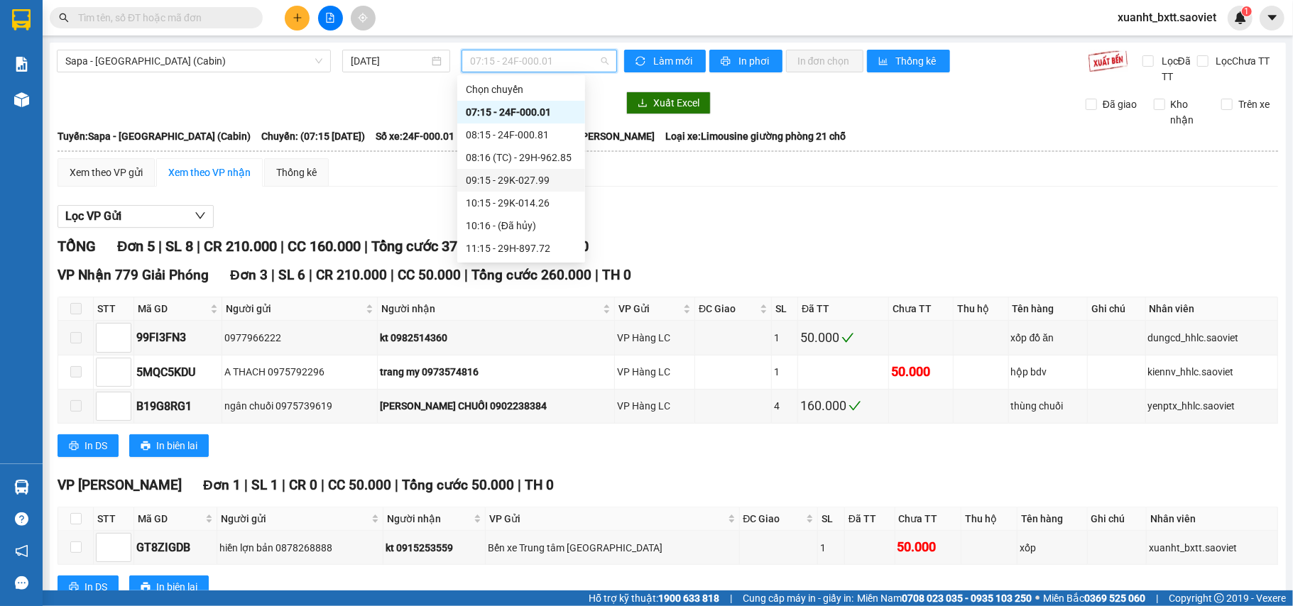
scroll to position [189, 0]
click at [529, 191] on div "14:15 - 29H-961.13" at bounding box center [521, 196] width 111 height 16
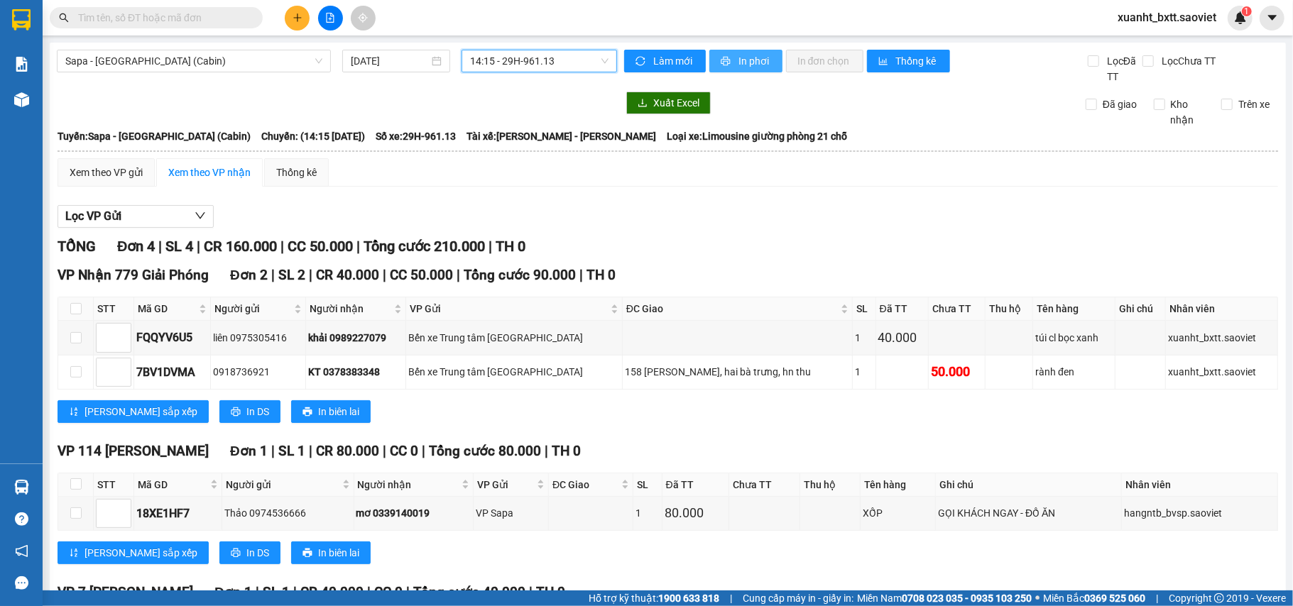
click at [725, 60] on span "printer" at bounding box center [727, 61] width 12 height 11
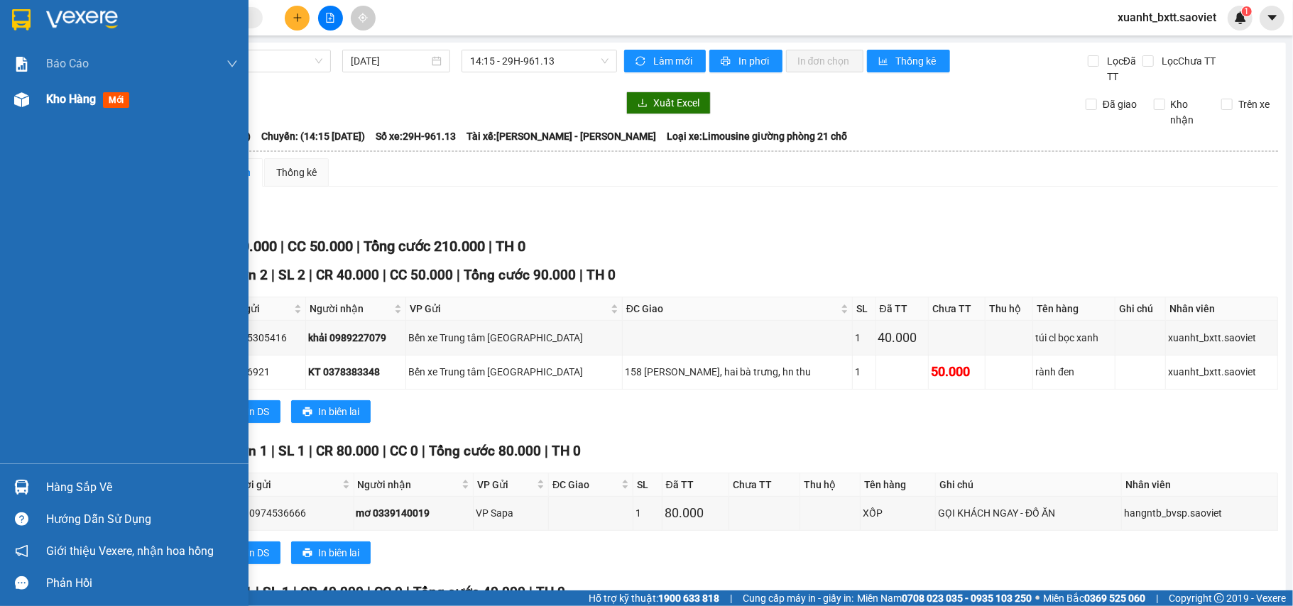
click at [21, 89] on div at bounding box center [21, 99] width 25 height 25
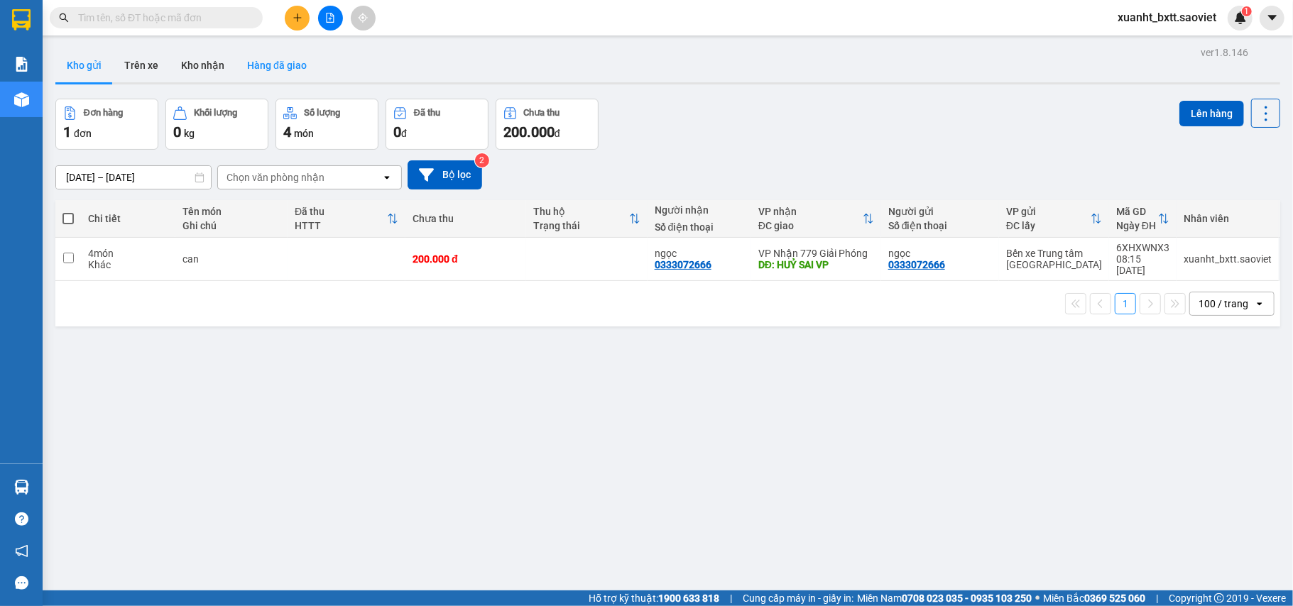
click at [280, 69] on button "Hàng đã giao" at bounding box center [277, 65] width 82 height 34
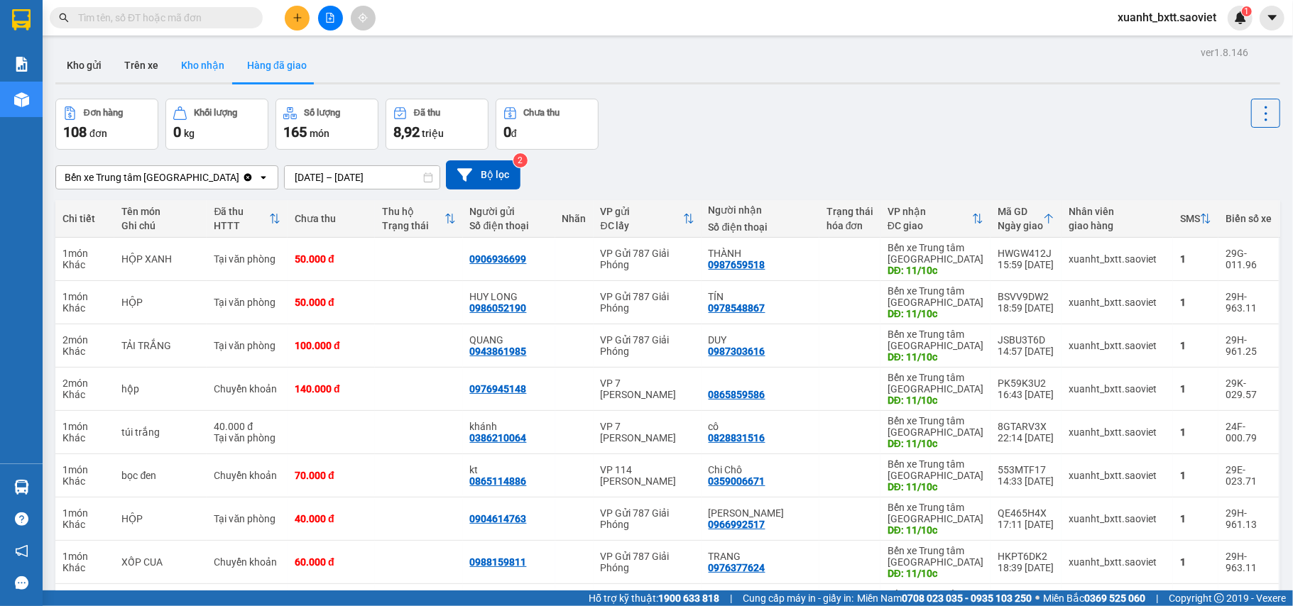
click at [208, 74] on button "Kho nhận" at bounding box center [203, 65] width 66 height 34
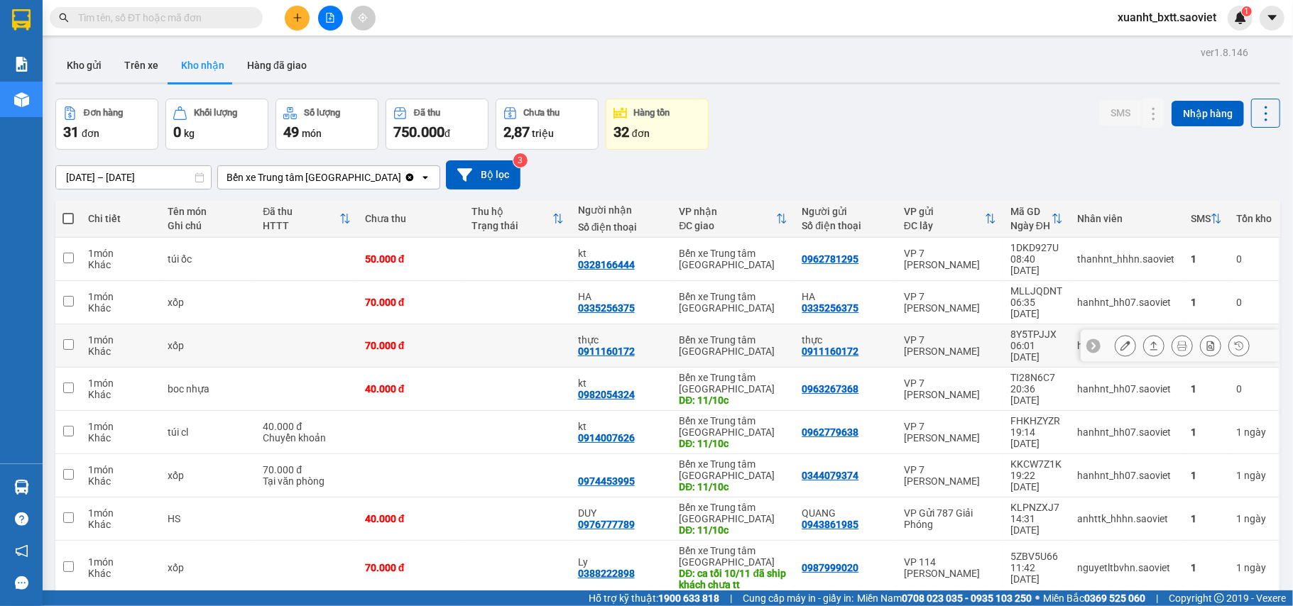
click at [1121, 341] on icon at bounding box center [1126, 346] width 10 height 10
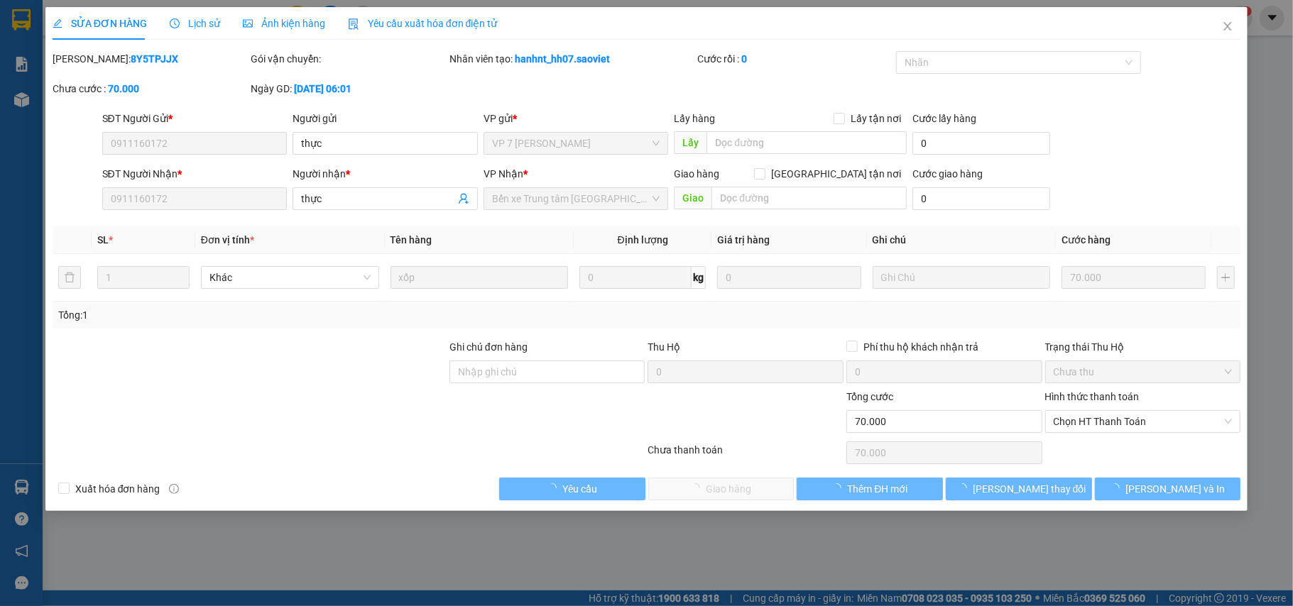
type input "0911160172"
type input "thực"
type input "0911160172"
type input "thực"
type input "0"
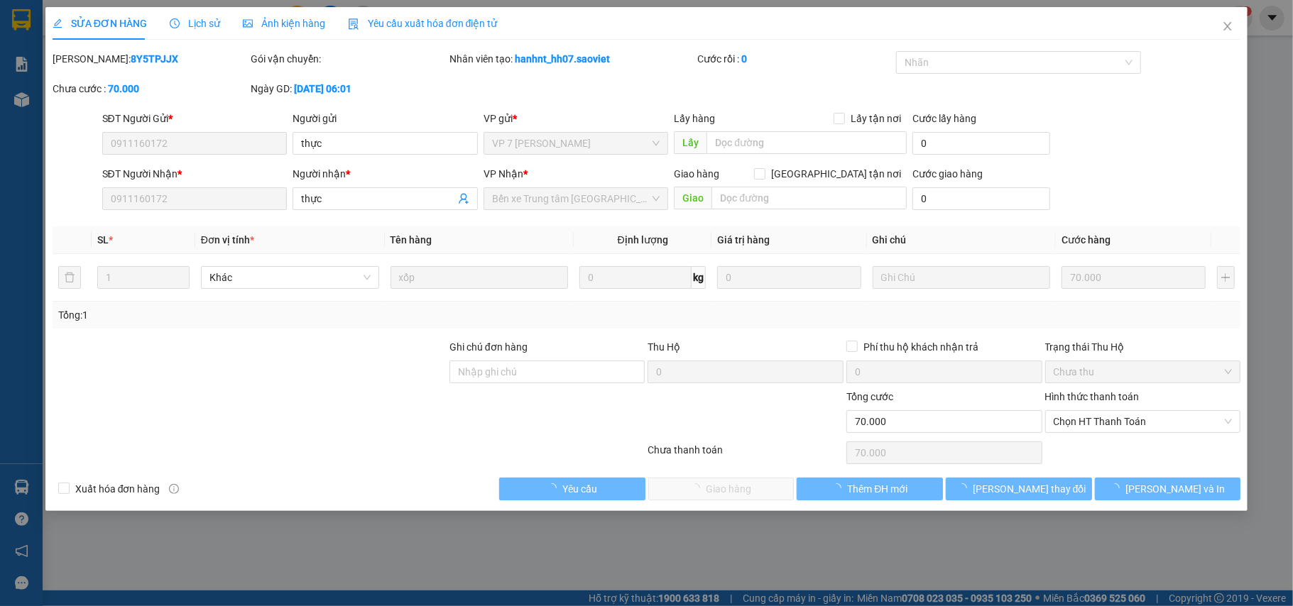
type input "70.000"
click at [1088, 427] on span "Chọn HT Thanh Toán" at bounding box center [1143, 421] width 179 height 21
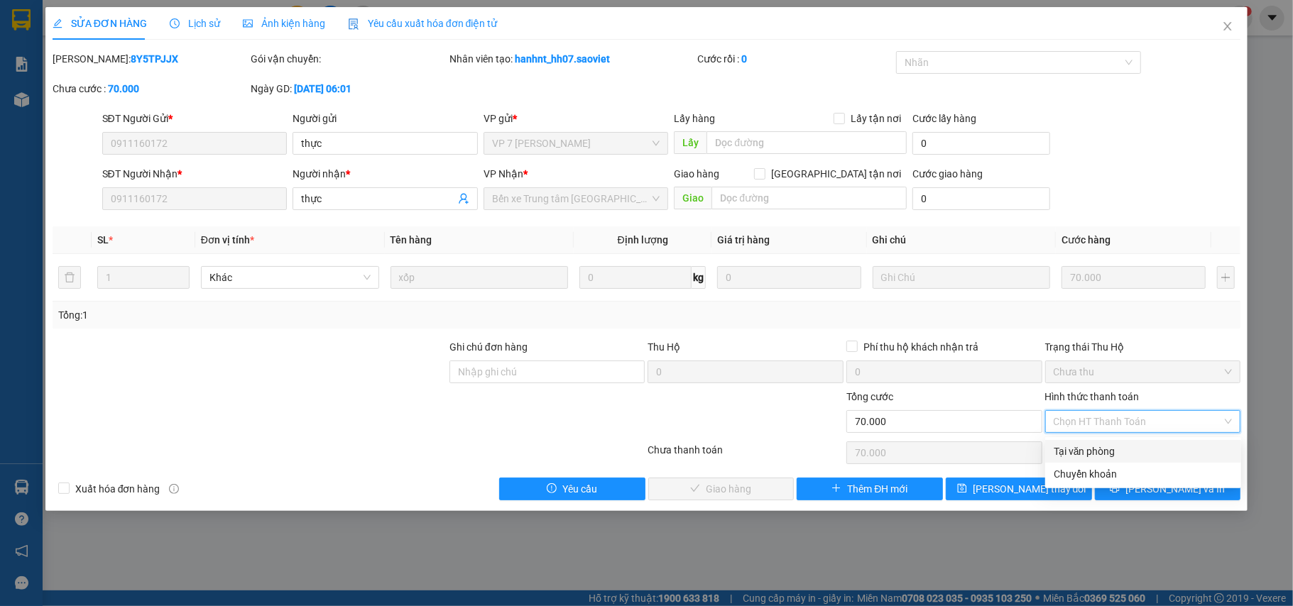
click at [1086, 452] on div "Tại văn phòng" at bounding box center [1143, 452] width 179 height 16
type input "0"
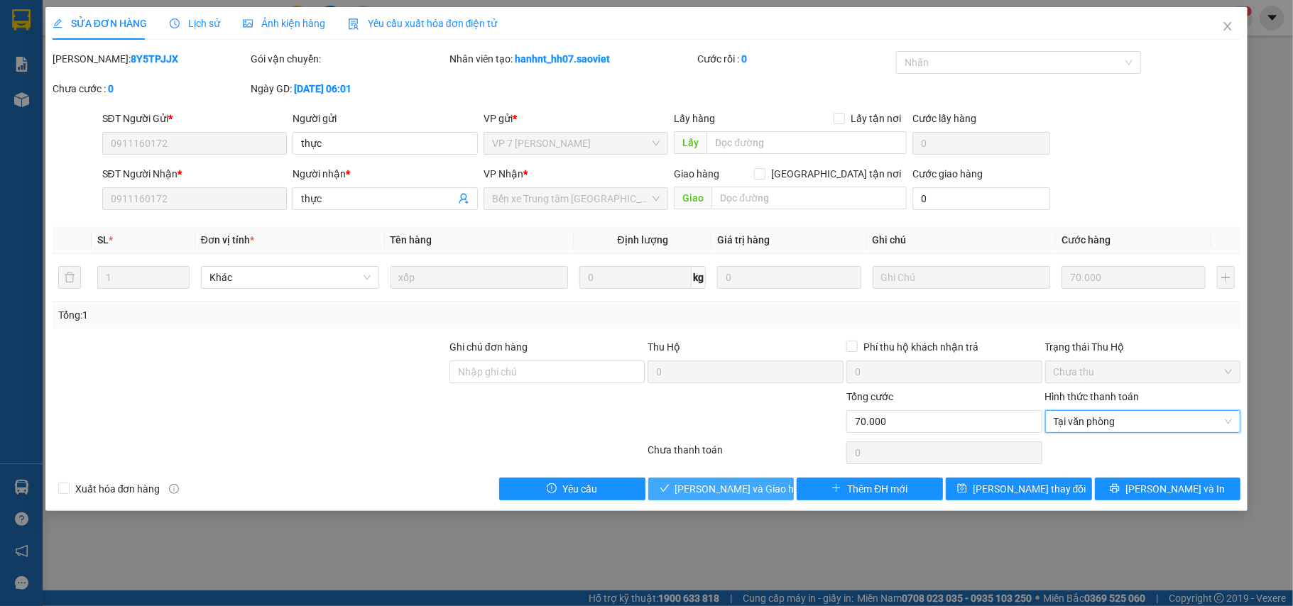
click at [751, 490] on span "Lưu và Giao hàng" at bounding box center [743, 489] width 136 height 16
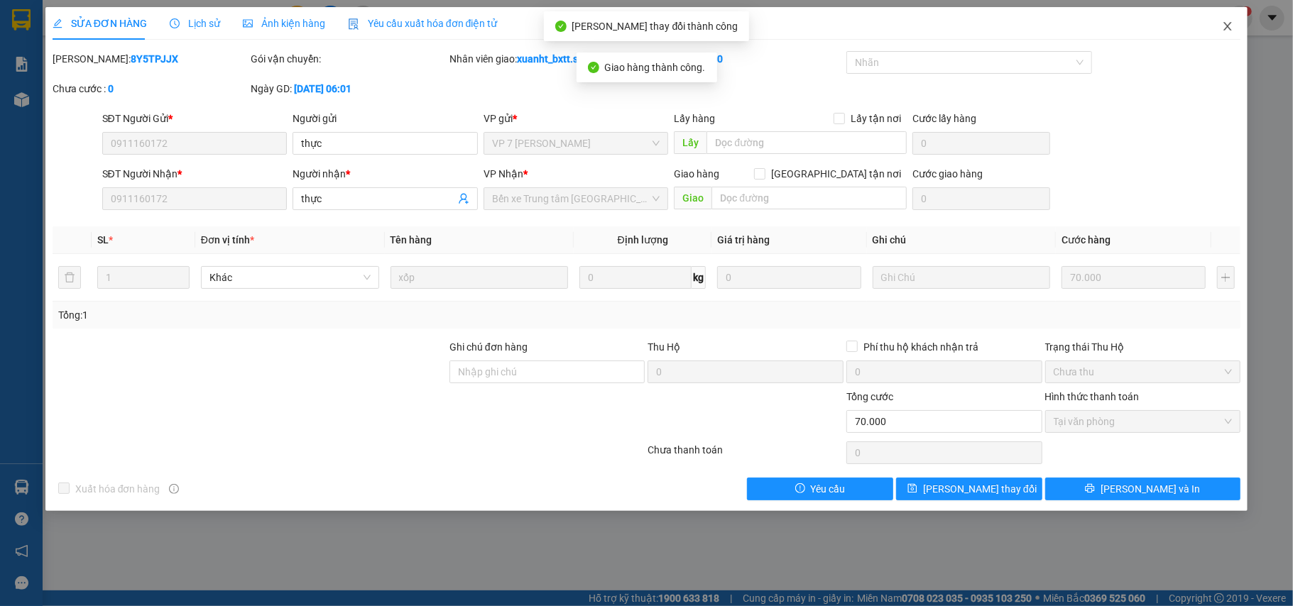
click at [1231, 26] on icon "close" at bounding box center [1227, 26] width 11 height 11
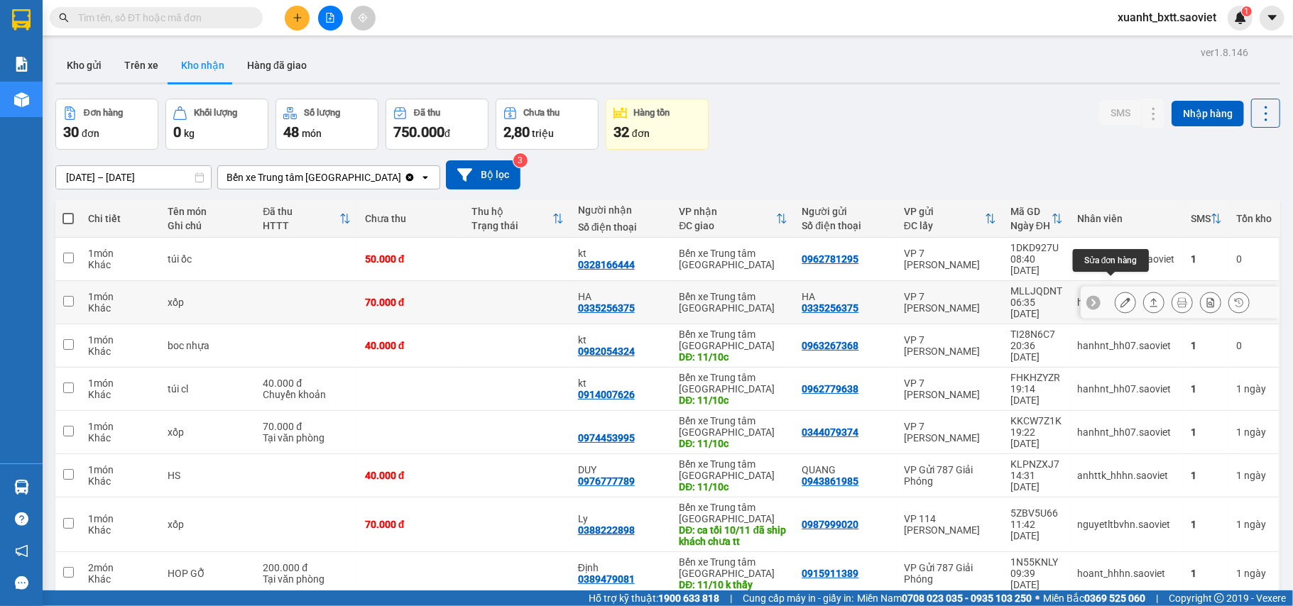
click at [1121, 298] on icon at bounding box center [1126, 303] width 10 height 10
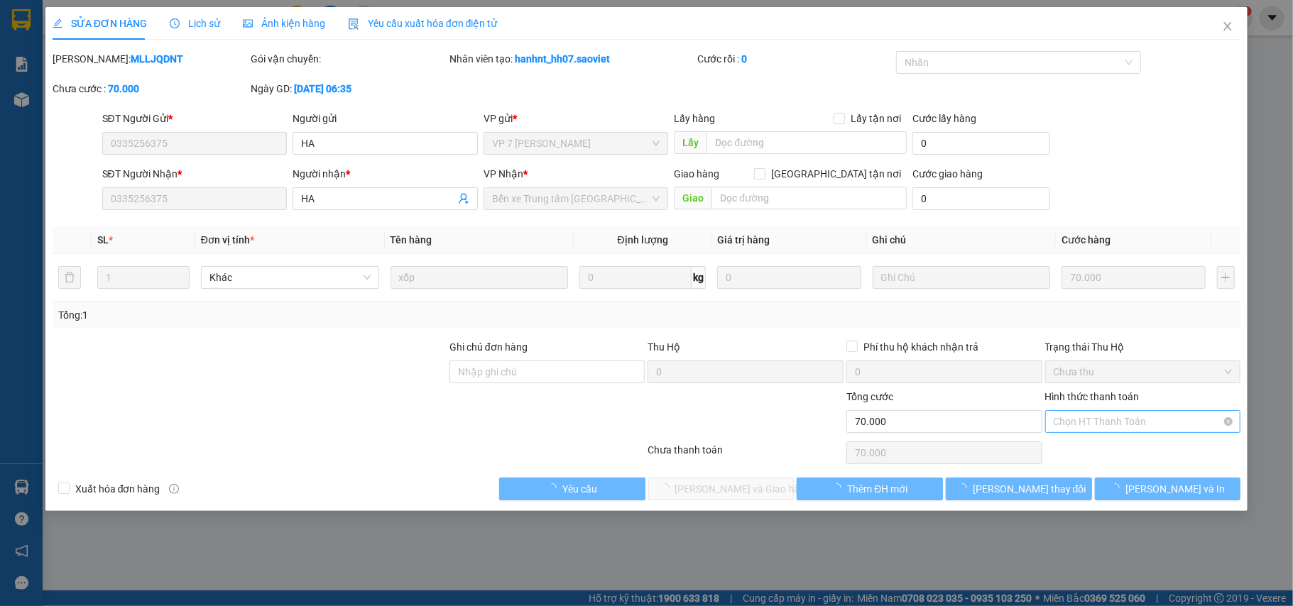
type input "0335256375"
type input "HA"
type input "0335256375"
type input "HA"
type input "0"
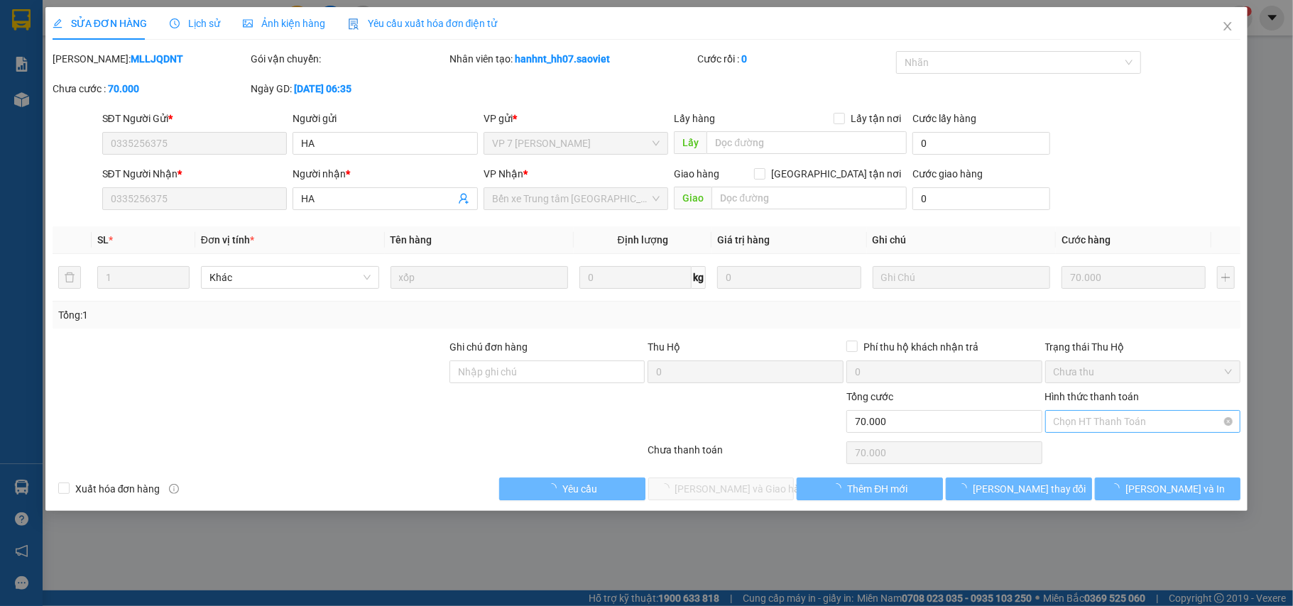
type input "70.000"
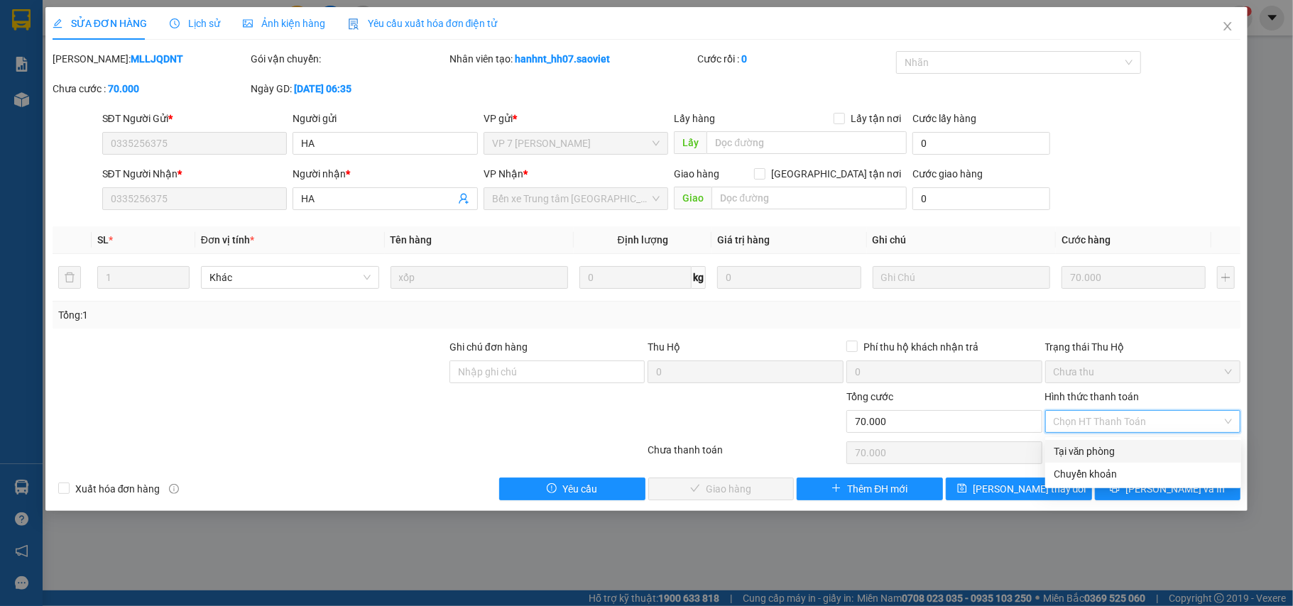
click at [1111, 450] on div "Tại văn phòng" at bounding box center [1143, 452] width 179 height 16
type input "0"
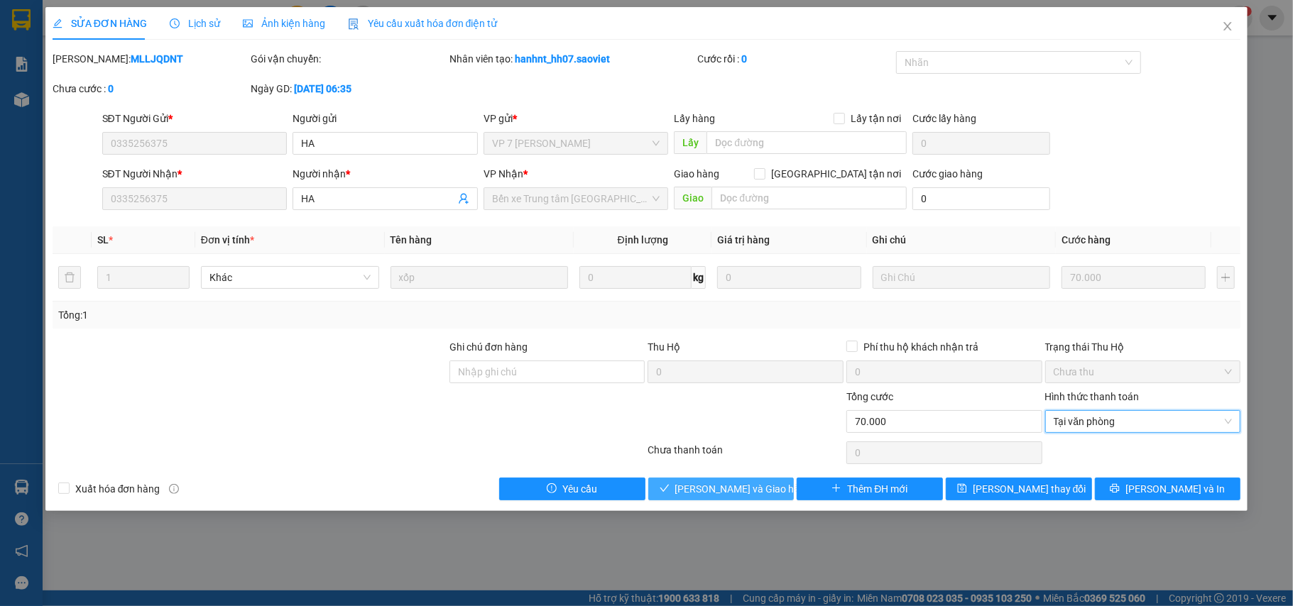
click at [719, 491] on span "Lưu và Giao hàng" at bounding box center [743, 489] width 136 height 16
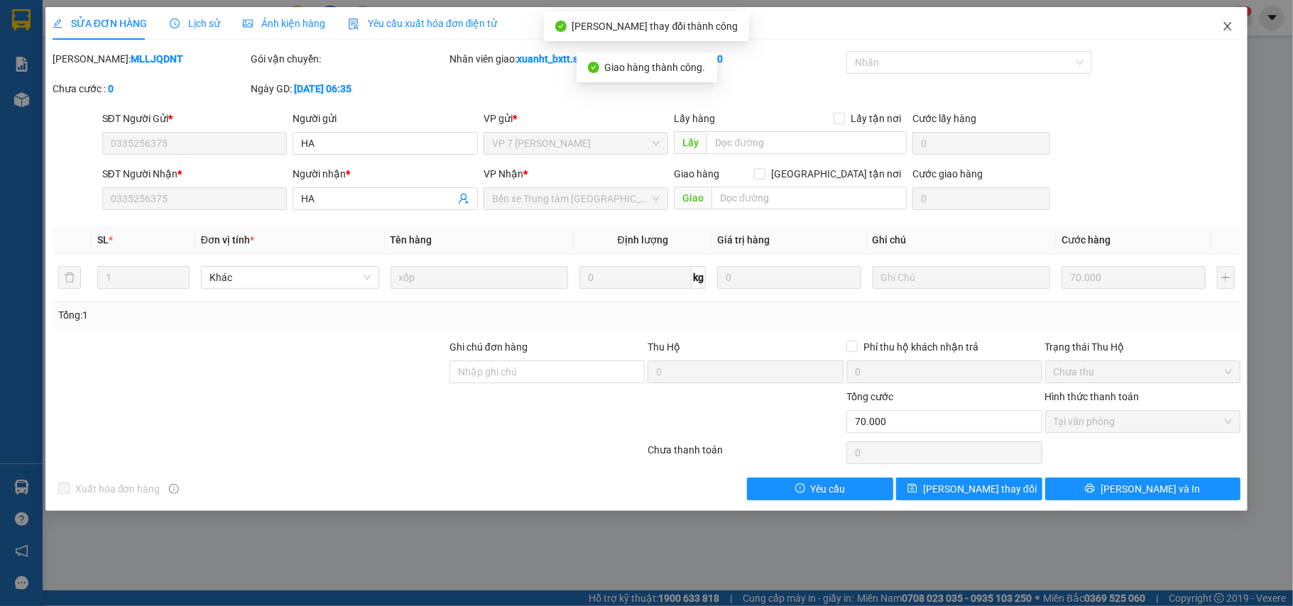
click at [1236, 21] on span "Close" at bounding box center [1228, 27] width 40 height 40
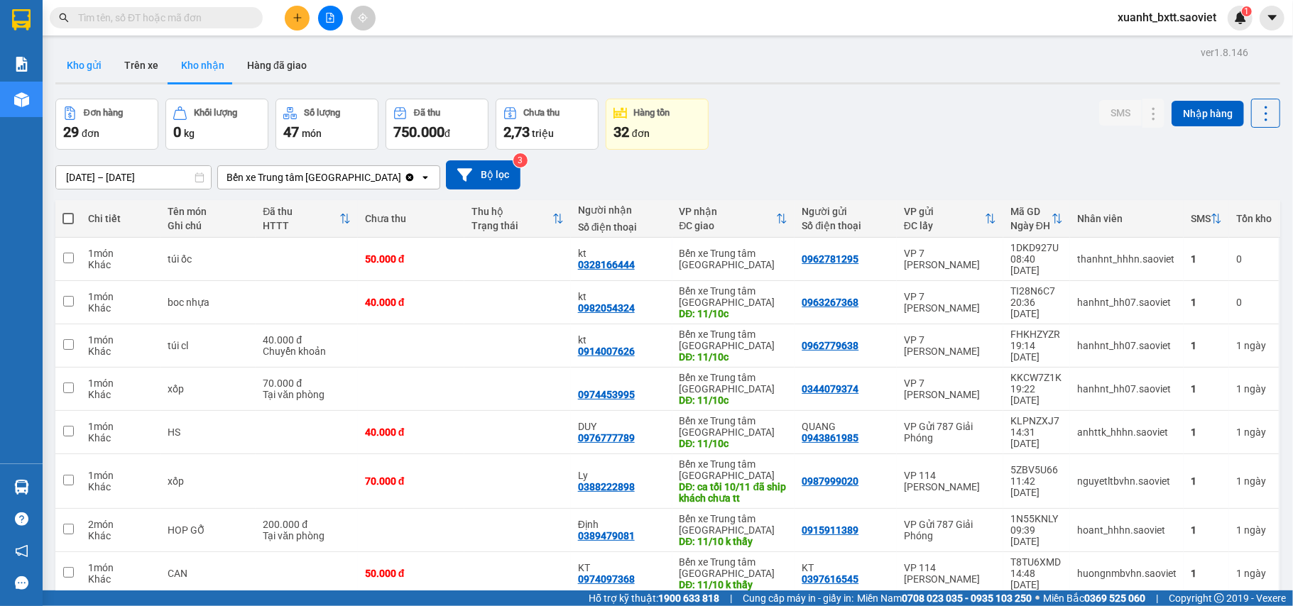
click at [87, 71] on button "Kho gửi" at bounding box center [84, 65] width 58 height 34
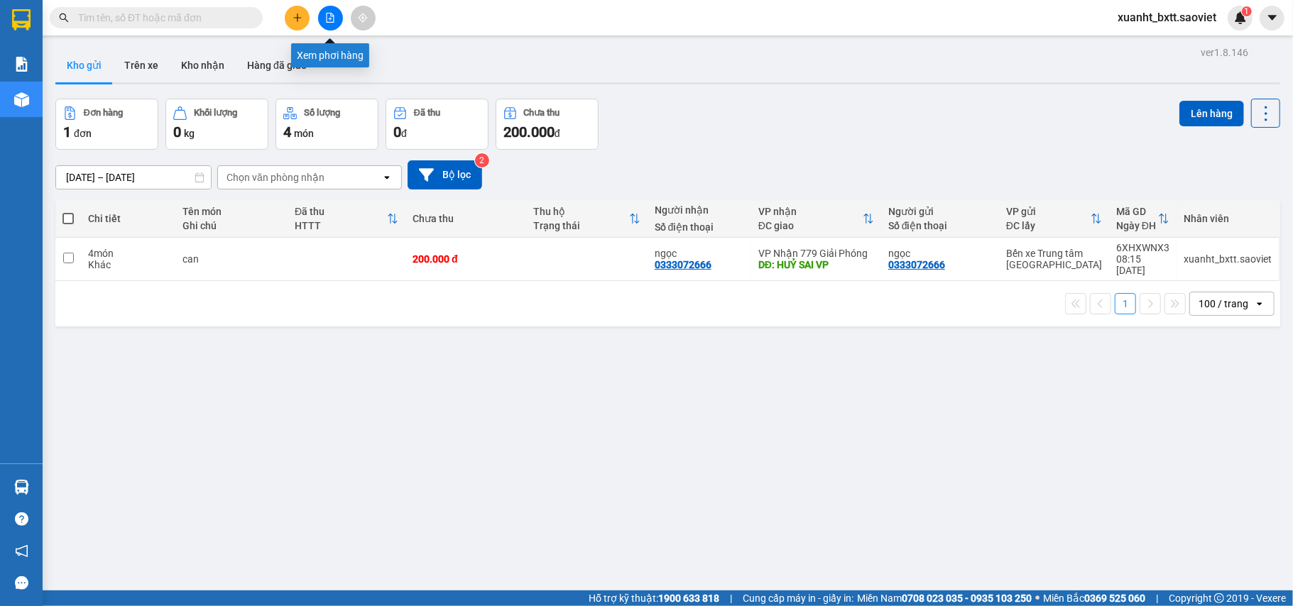
click at [333, 13] on icon "file-add" at bounding box center [330, 18] width 10 height 10
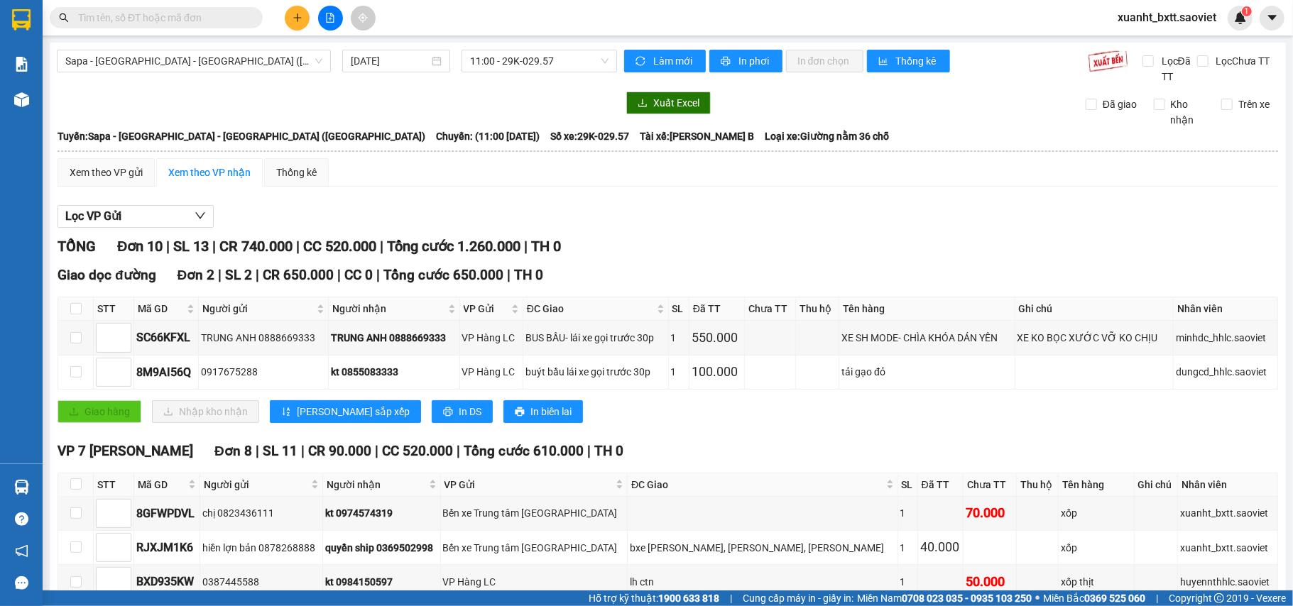
click at [327, 13] on icon "file-add" at bounding box center [330, 18] width 10 height 10
click at [187, 58] on span "Sapa - [GEOGRAPHIC_DATA] - [GEOGRAPHIC_DATA] ([GEOGRAPHIC_DATA])" at bounding box center [193, 60] width 257 height 21
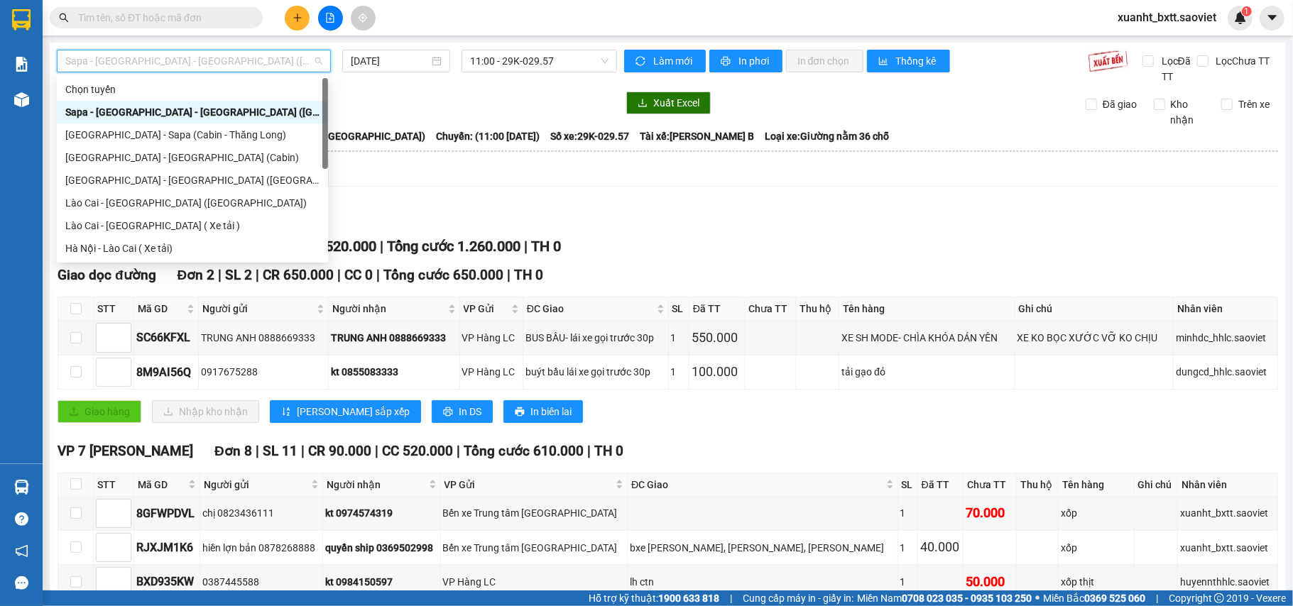
click at [192, 125] on div "[GEOGRAPHIC_DATA] - Sapa (Cabin - Thăng Long)" at bounding box center [192, 135] width 271 height 23
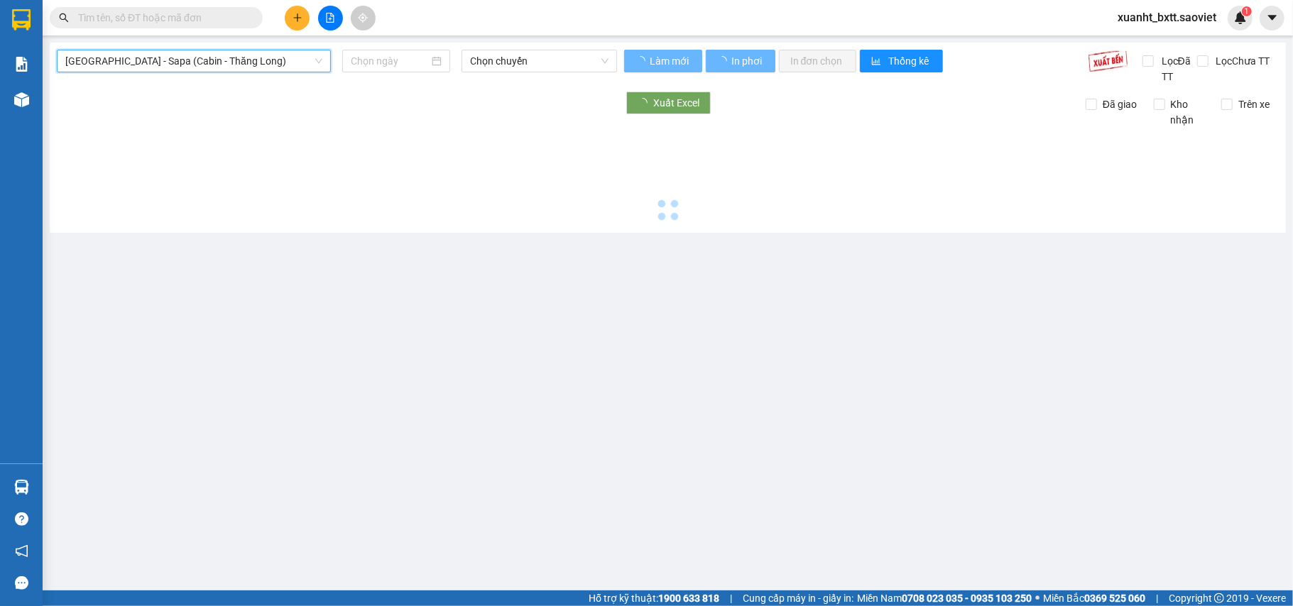
type input "[DATE]"
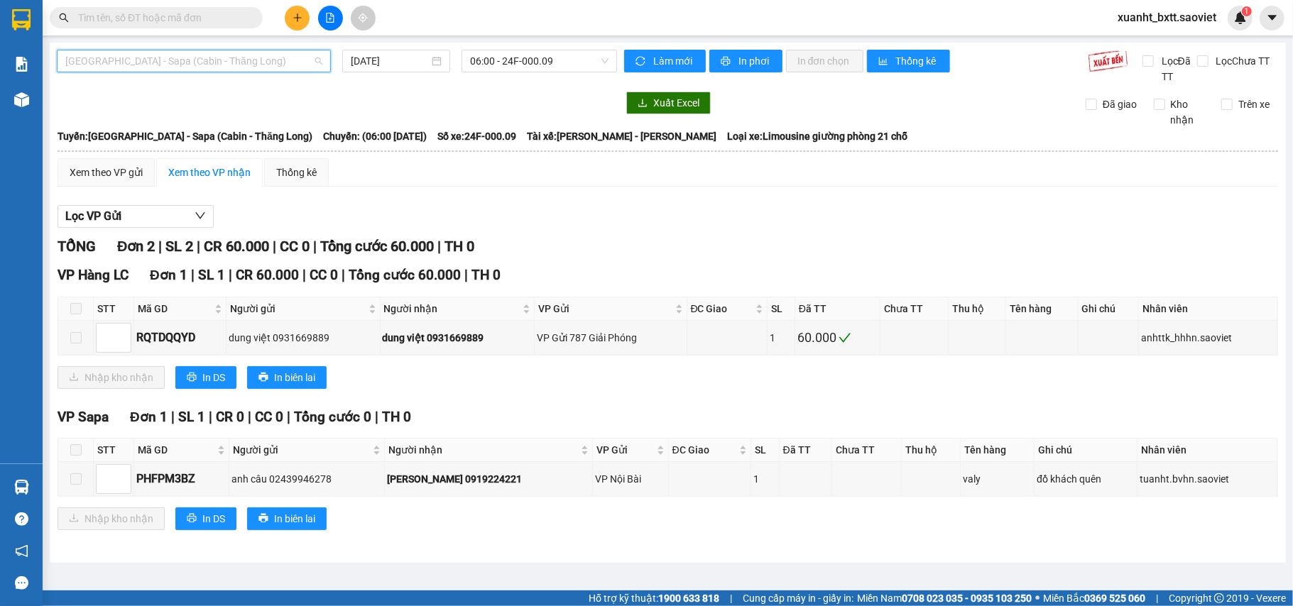
click at [189, 66] on span "[GEOGRAPHIC_DATA] - Sapa (Cabin - Thăng Long)" at bounding box center [193, 60] width 257 height 21
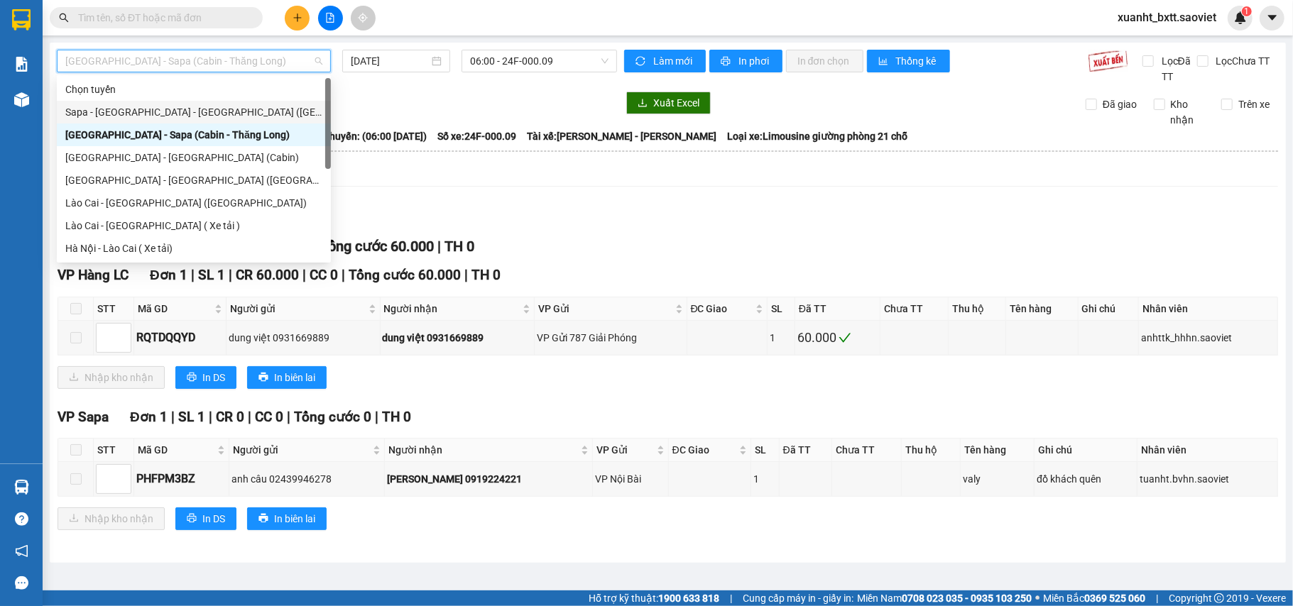
click at [182, 108] on div "Sapa - [GEOGRAPHIC_DATA] - [GEOGRAPHIC_DATA] ([GEOGRAPHIC_DATA])" at bounding box center [193, 112] width 257 height 16
type input "[DATE]"
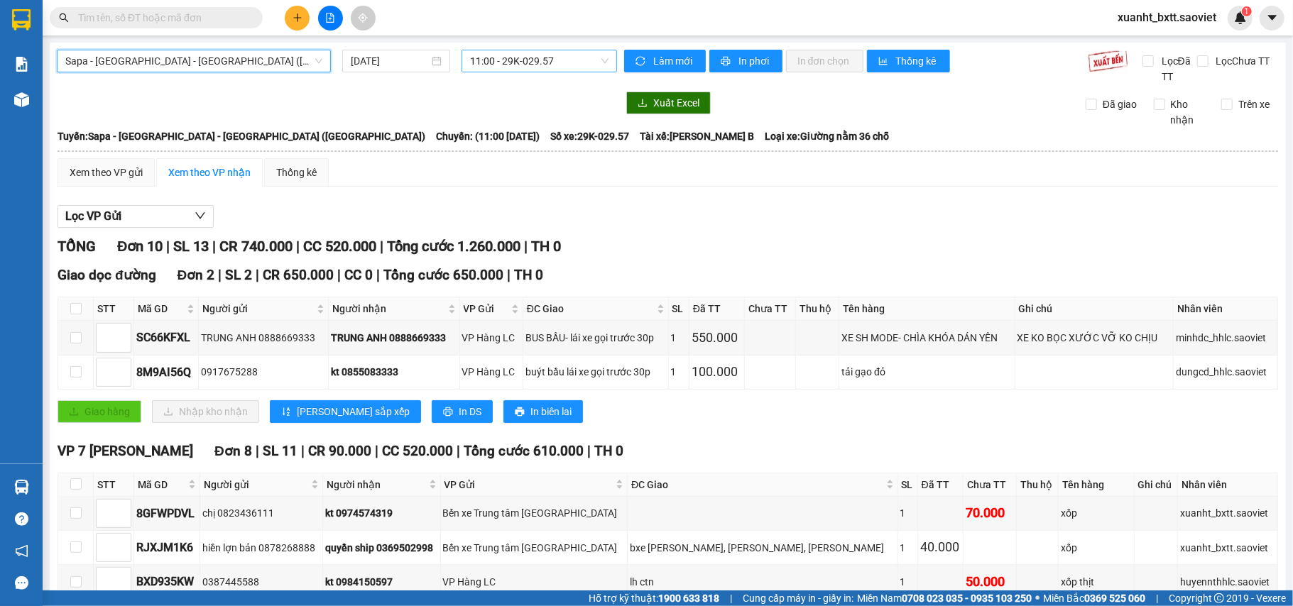
click at [499, 60] on span "11:00 - 29K-029.57" at bounding box center [539, 60] width 138 height 21
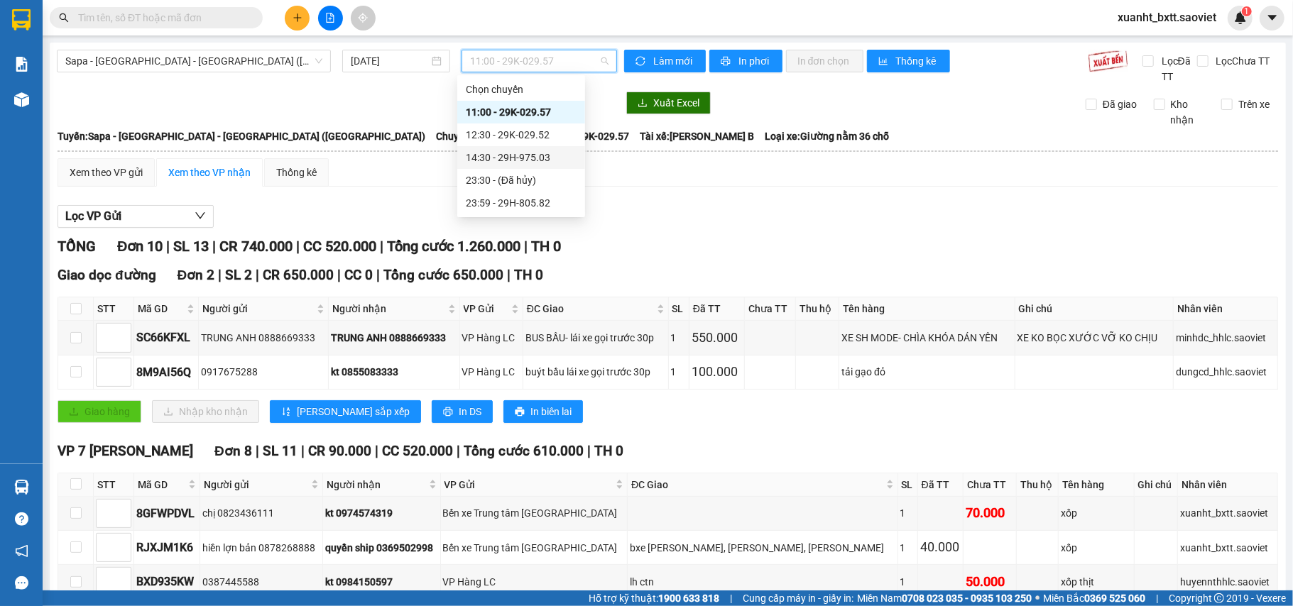
click at [549, 159] on div "14:30 - 29H-975.03" at bounding box center [521, 158] width 111 height 16
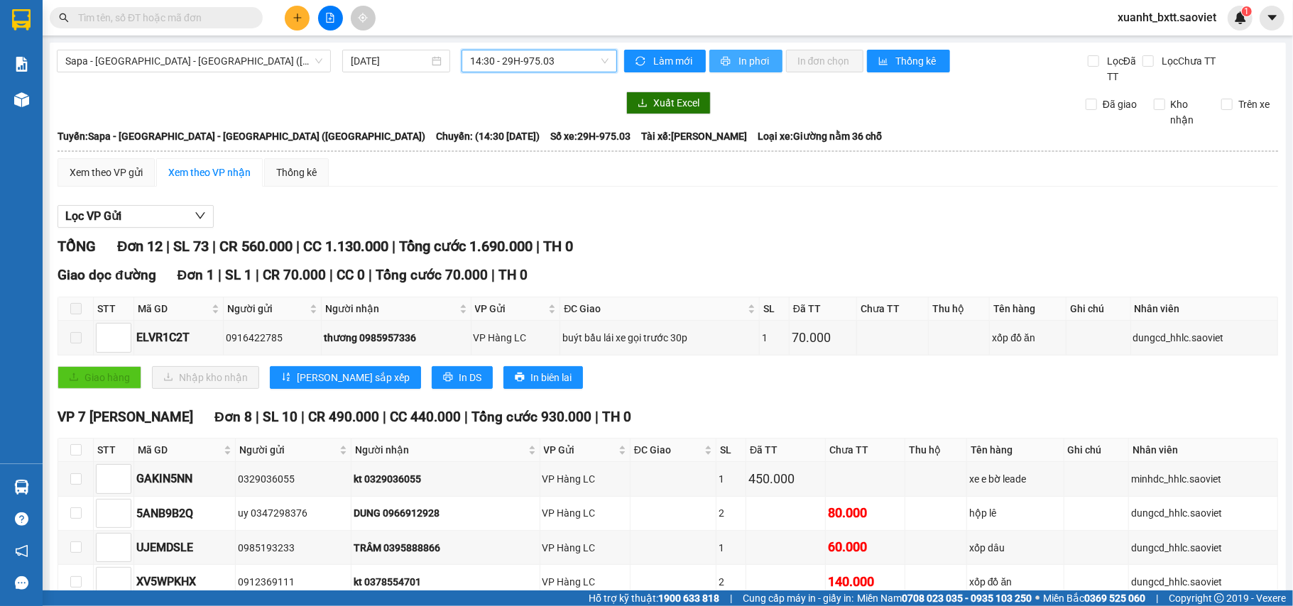
click at [756, 68] on span "In phơi" at bounding box center [755, 61] width 33 height 16
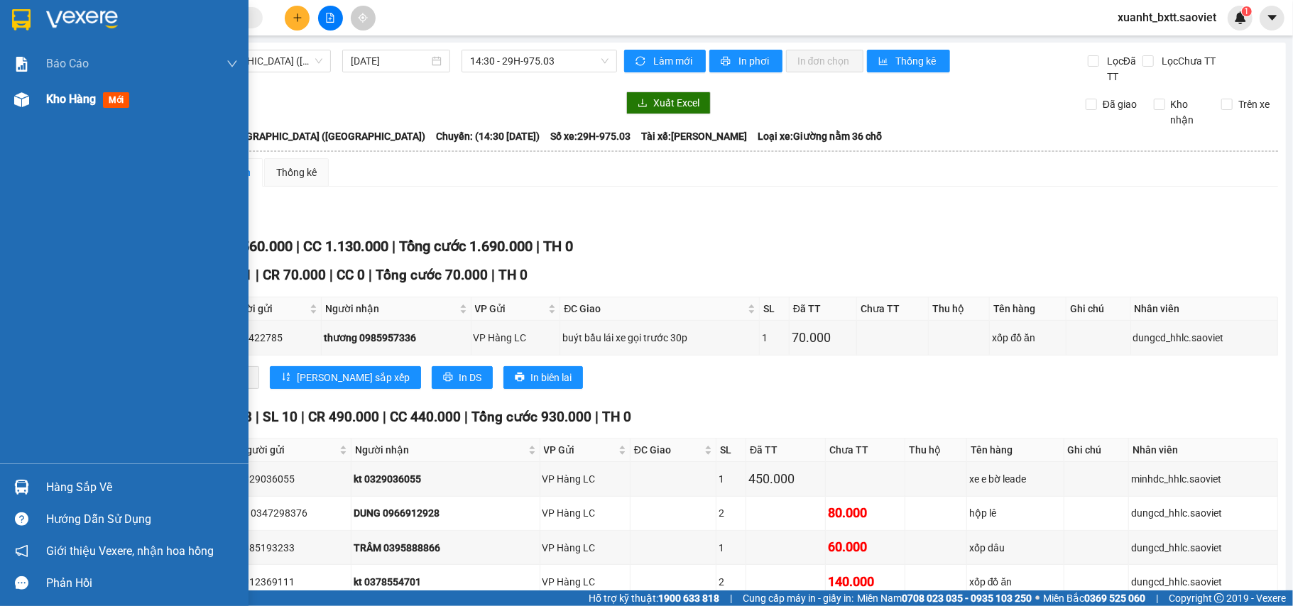
click at [38, 102] on div "Kho hàng mới" at bounding box center [124, 100] width 249 height 36
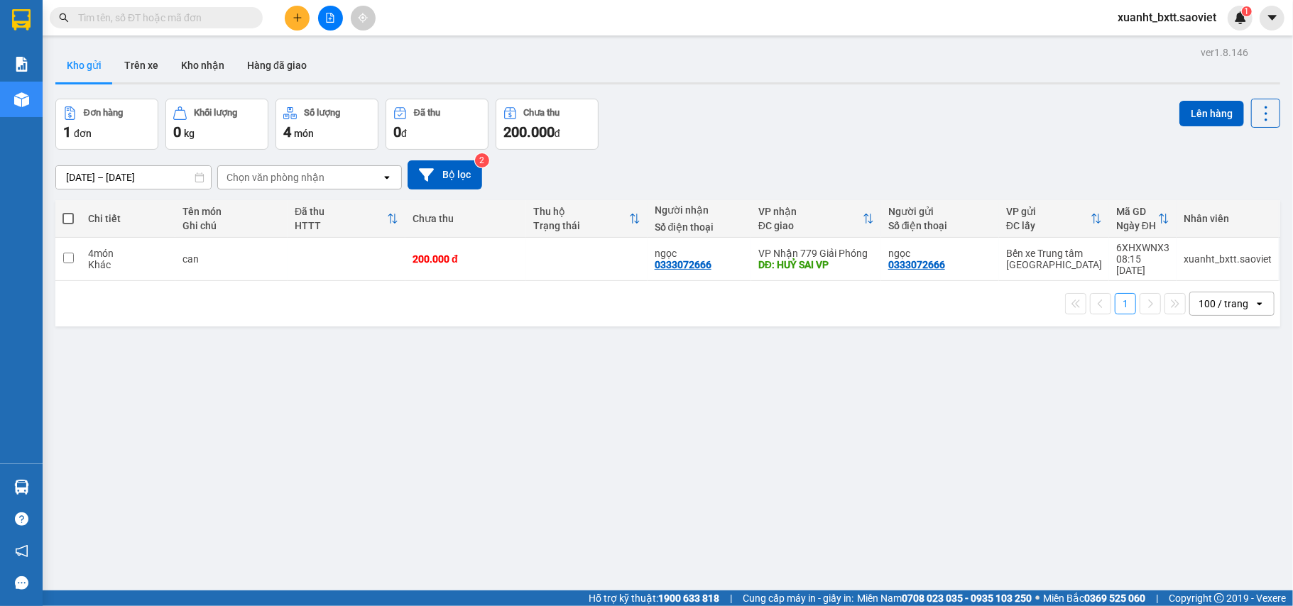
click at [293, 17] on icon "plus" at bounding box center [298, 18] width 10 height 10
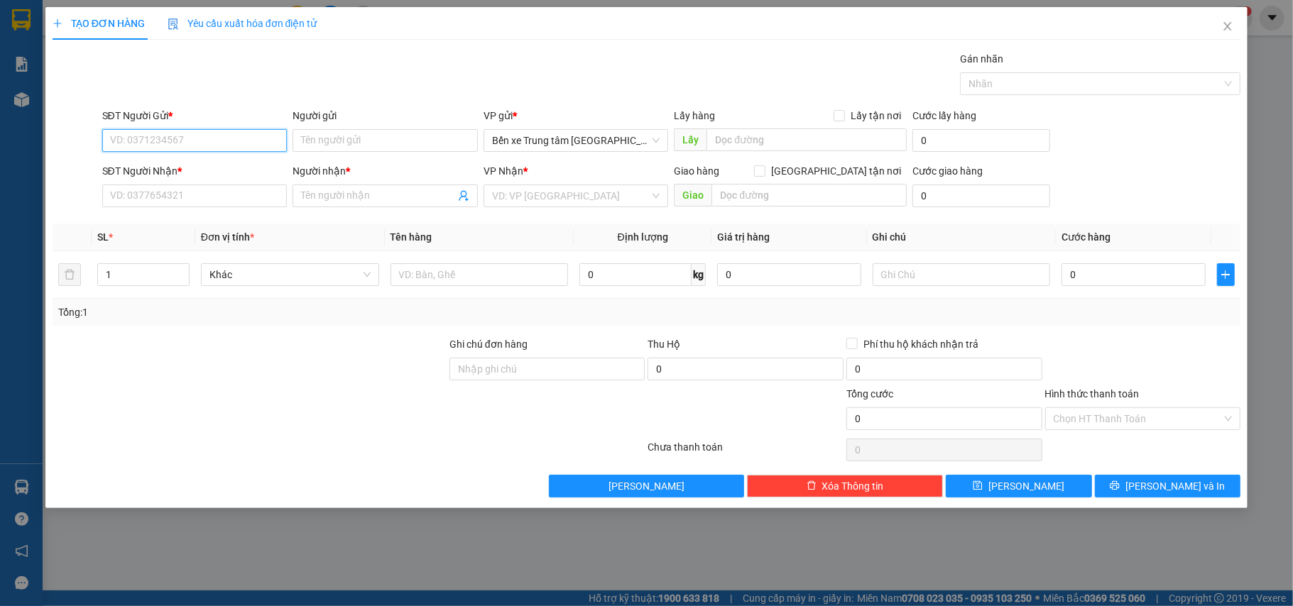
click at [229, 137] on input "SĐT Người Gửi *" at bounding box center [194, 140] width 185 height 23
type input "0989451033"
click at [202, 171] on div "0989451033 - KT" at bounding box center [195, 170] width 168 height 16
type input "KT"
type input "0866569870"
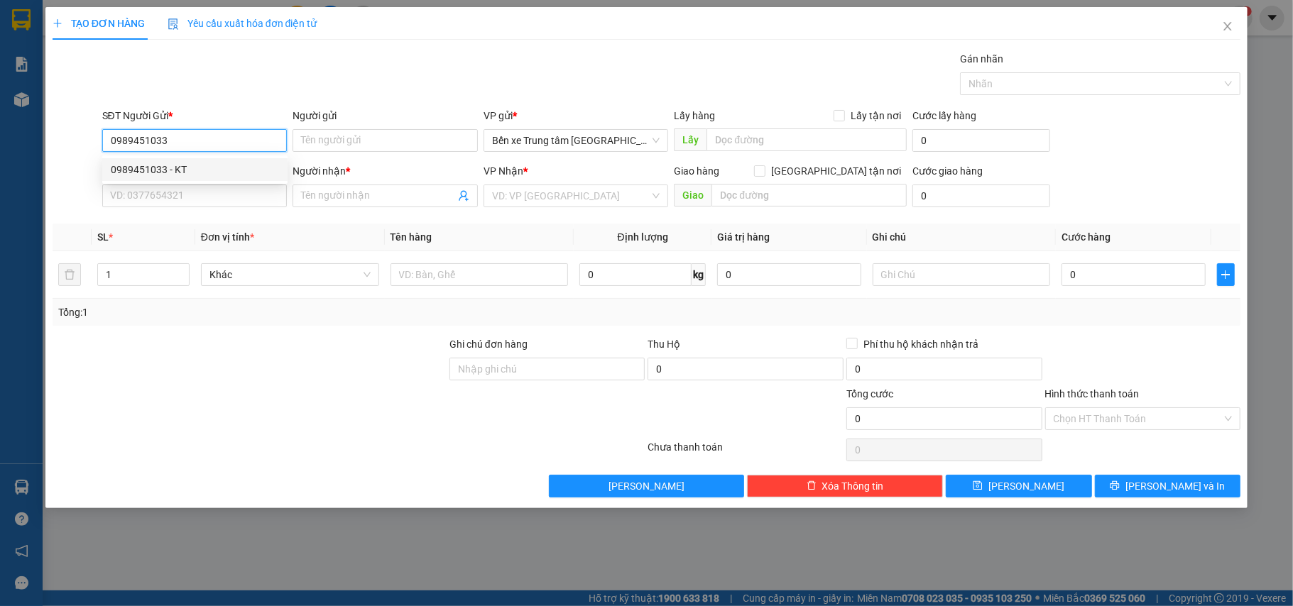
type input "KT"
type input "0989451033"
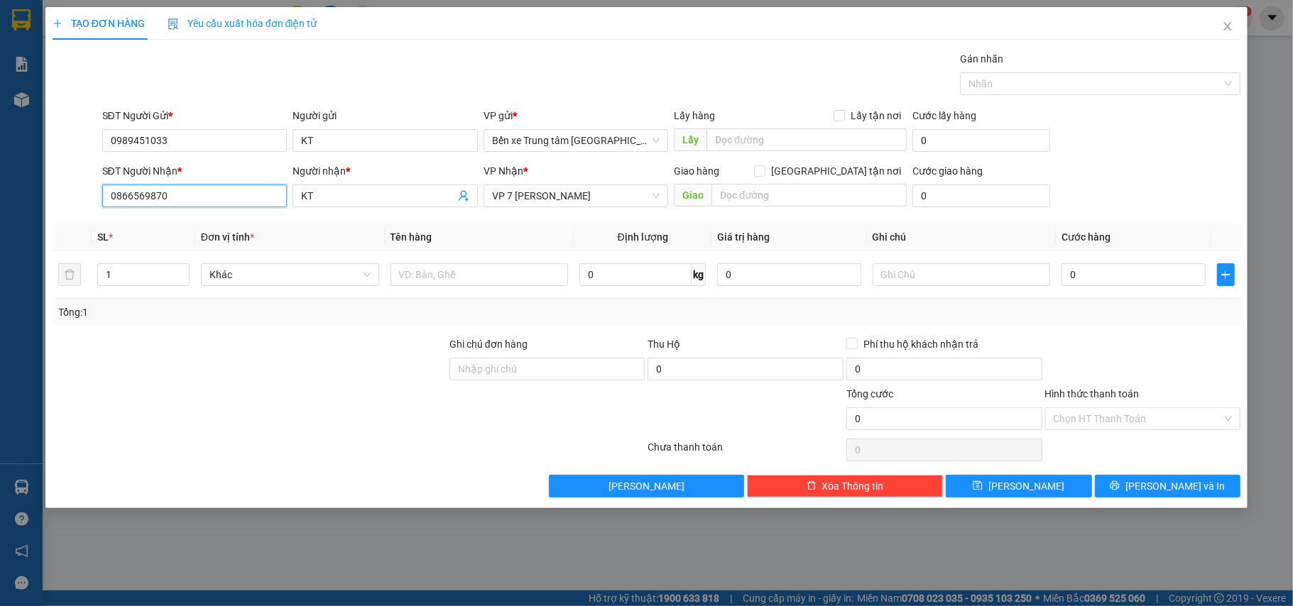
click at [205, 202] on input "0866569870" at bounding box center [194, 196] width 185 height 23
click at [205, 190] on input "0866569870" at bounding box center [194, 196] width 185 height 23
click at [202, 200] on input "0866569870" at bounding box center [194, 196] width 185 height 23
click at [207, 200] on input "0866569870" at bounding box center [194, 196] width 185 height 23
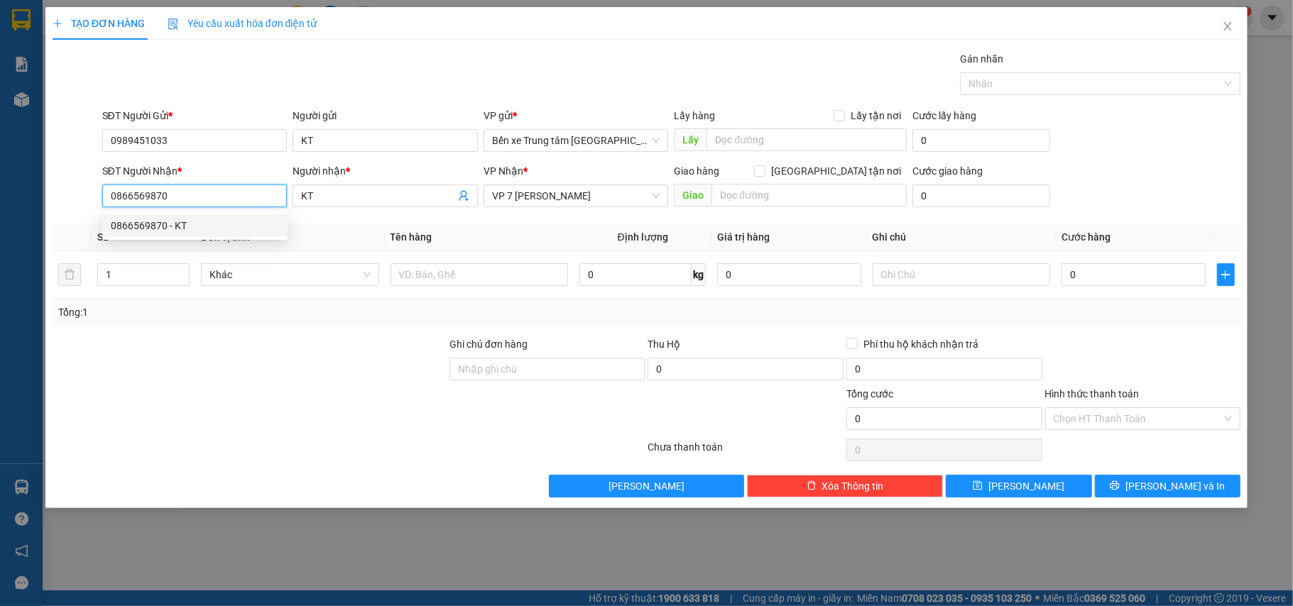
click at [207, 200] on input "0866569870" at bounding box center [194, 196] width 185 height 23
type input "0392133500"
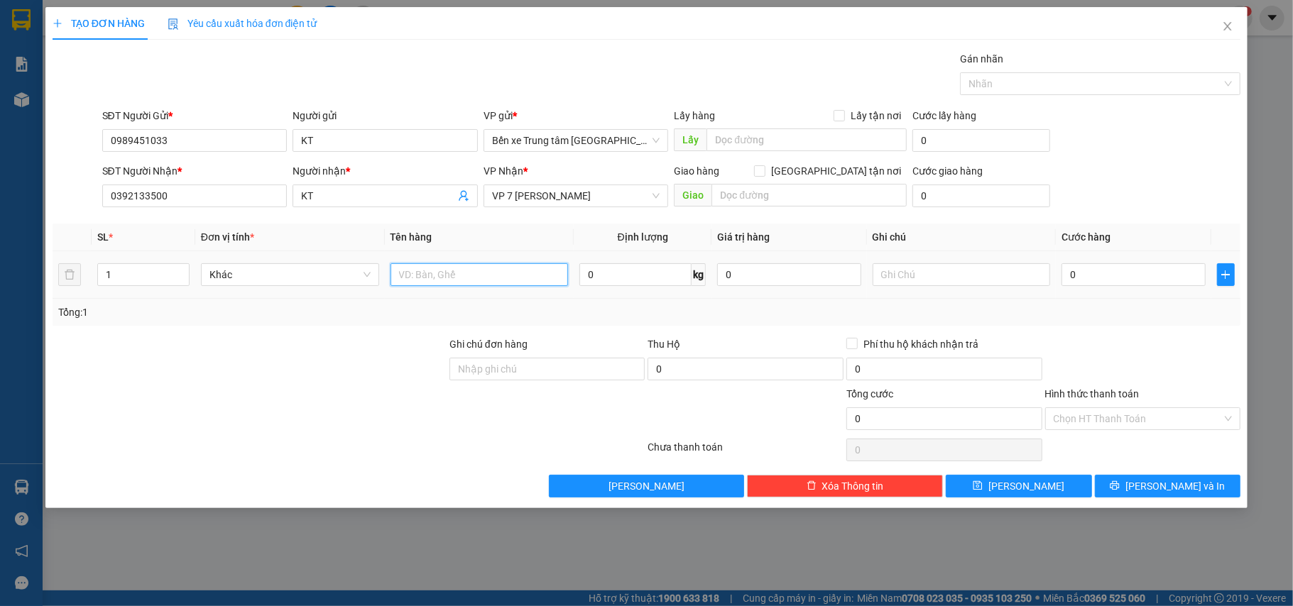
click at [472, 281] on input "text" at bounding box center [480, 274] width 178 height 23
type input "xốp thức ăn"
click at [1114, 279] on input "0" at bounding box center [1133, 274] width 143 height 23
type input "7"
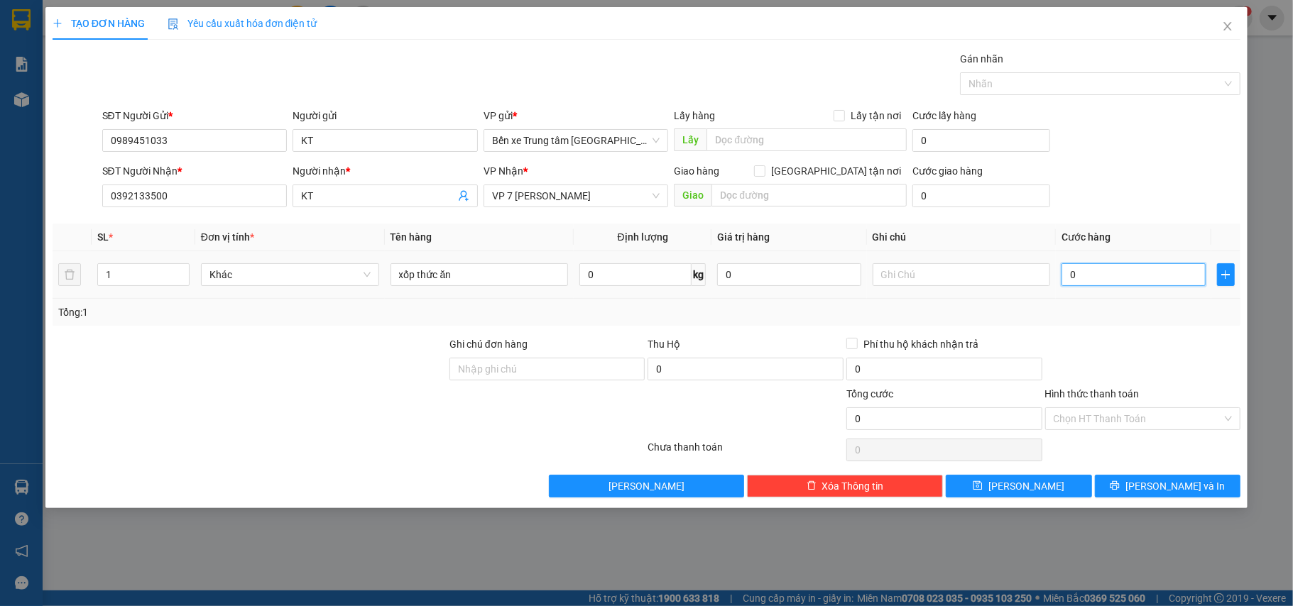
type input "7"
type input "70"
type input "70.000"
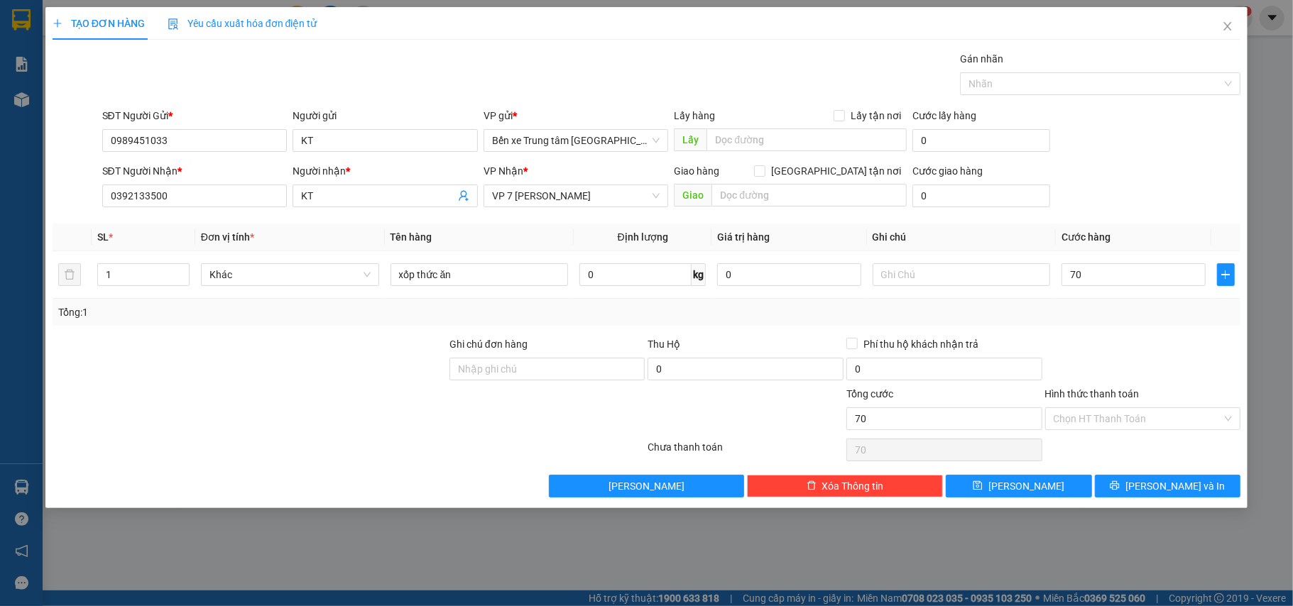
type input "70.000"
click at [1094, 416] on input "Hình thức thanh toán" at bounding box center [1138, 418] width 169 height 21
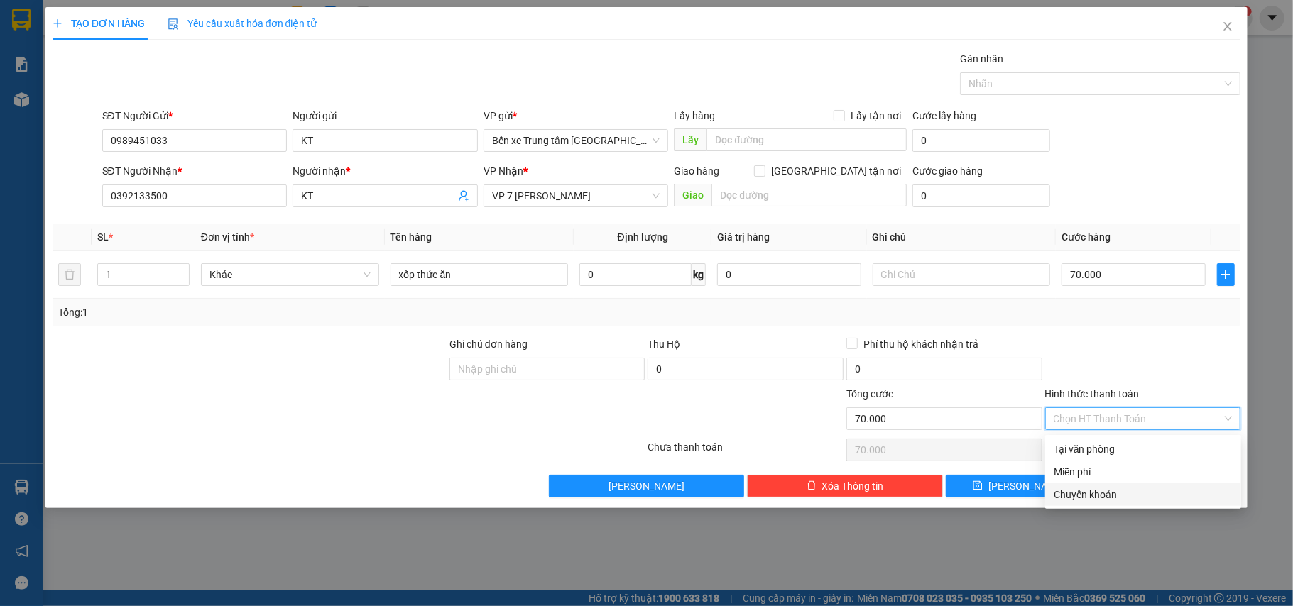
click at [1122, 495] on div "Chuyển khoản" at bounding box center [1143, 495] width 179 height 16
type input "0"
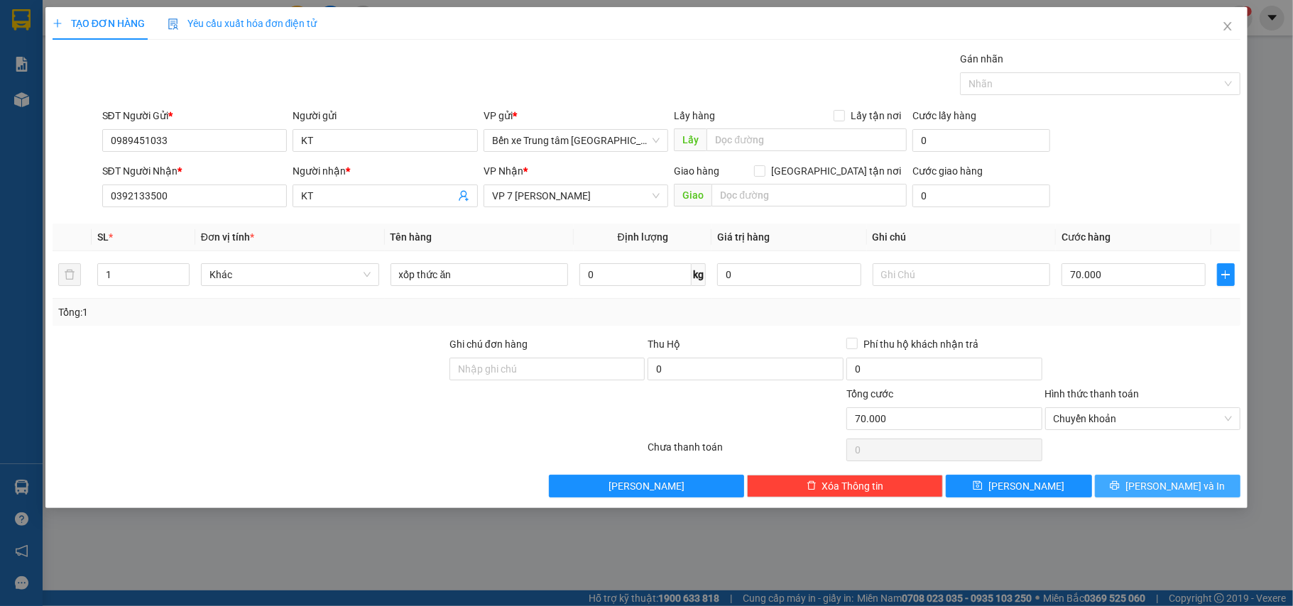
click at [1168, 483] on span "[PERSON_NAME] và In" at bounding box center [1175, 487] width 99 height 16
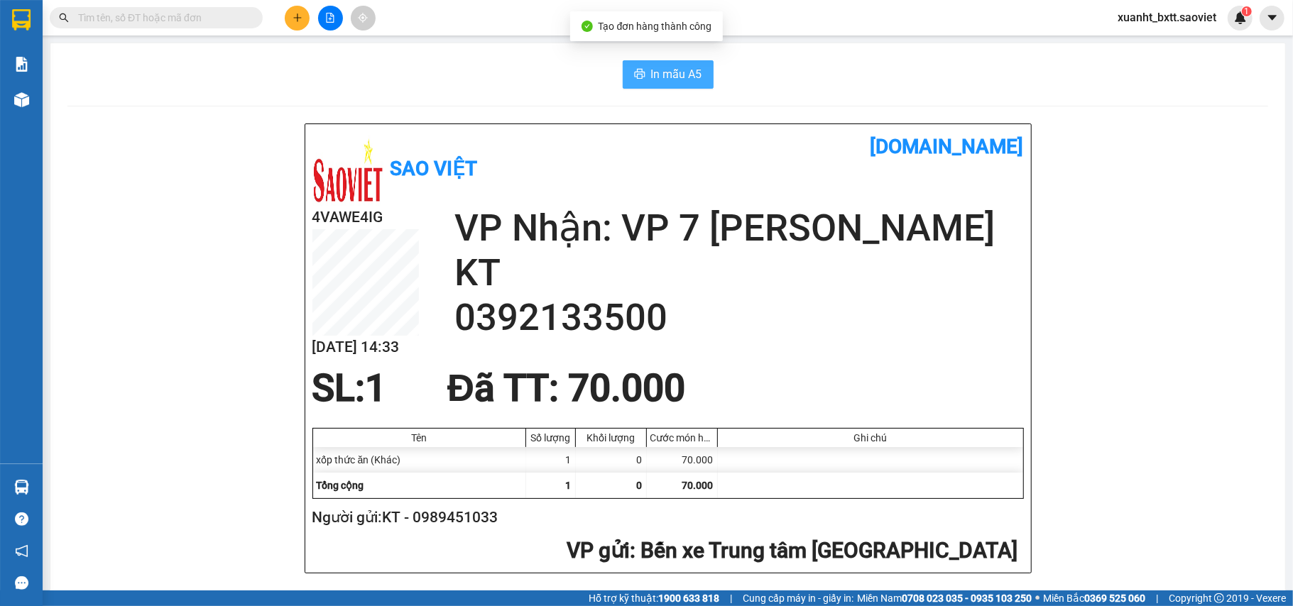
click at [682, 77] on span "In mẫu A5" at bounding box center [676, 74] width 51 height 18
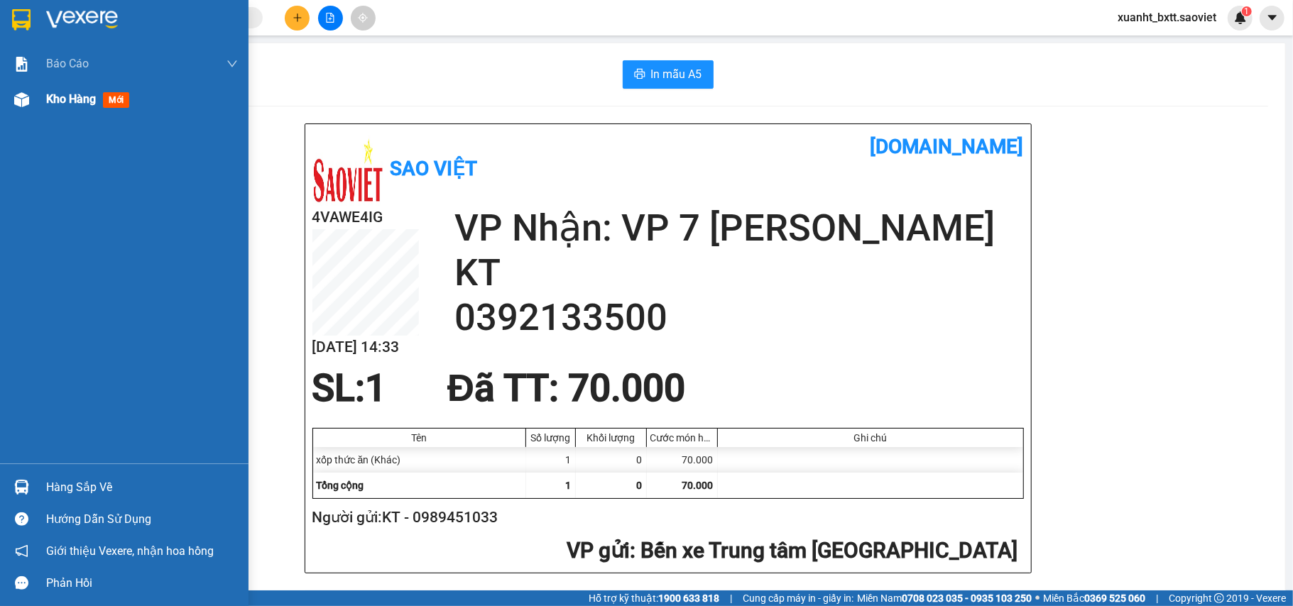
click at [31, 100] on div at bounding box center [21, 99] width 25 height 25
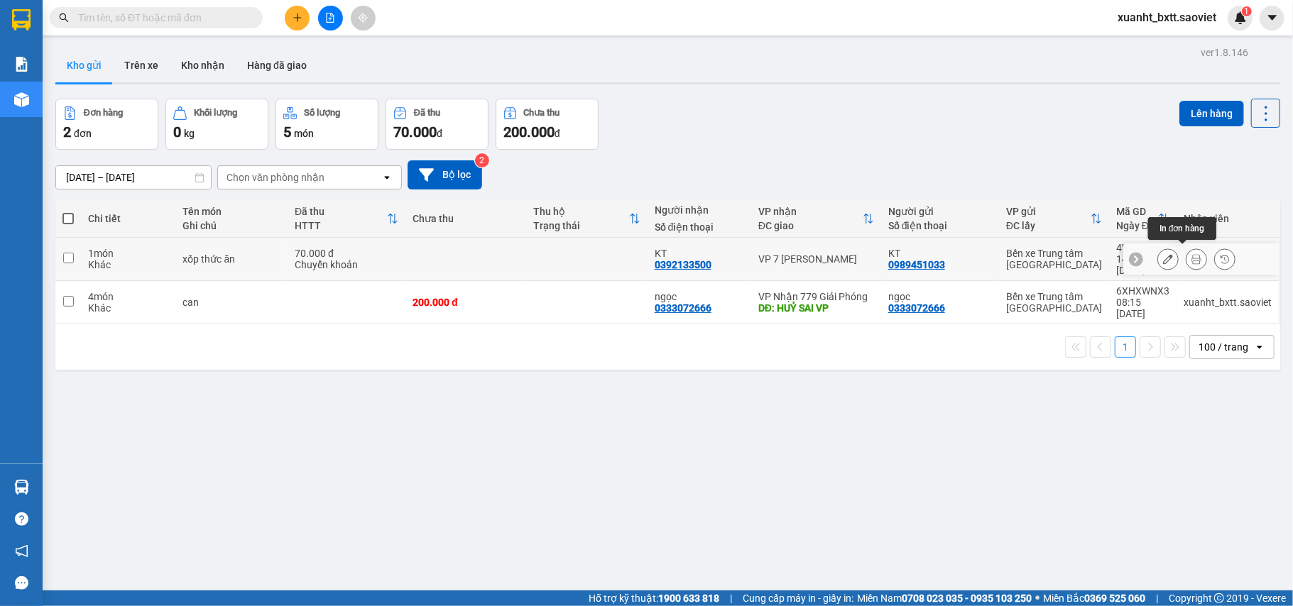
click at [1187, 249] on button at bounding box center [1197, 259] width 20 height 25
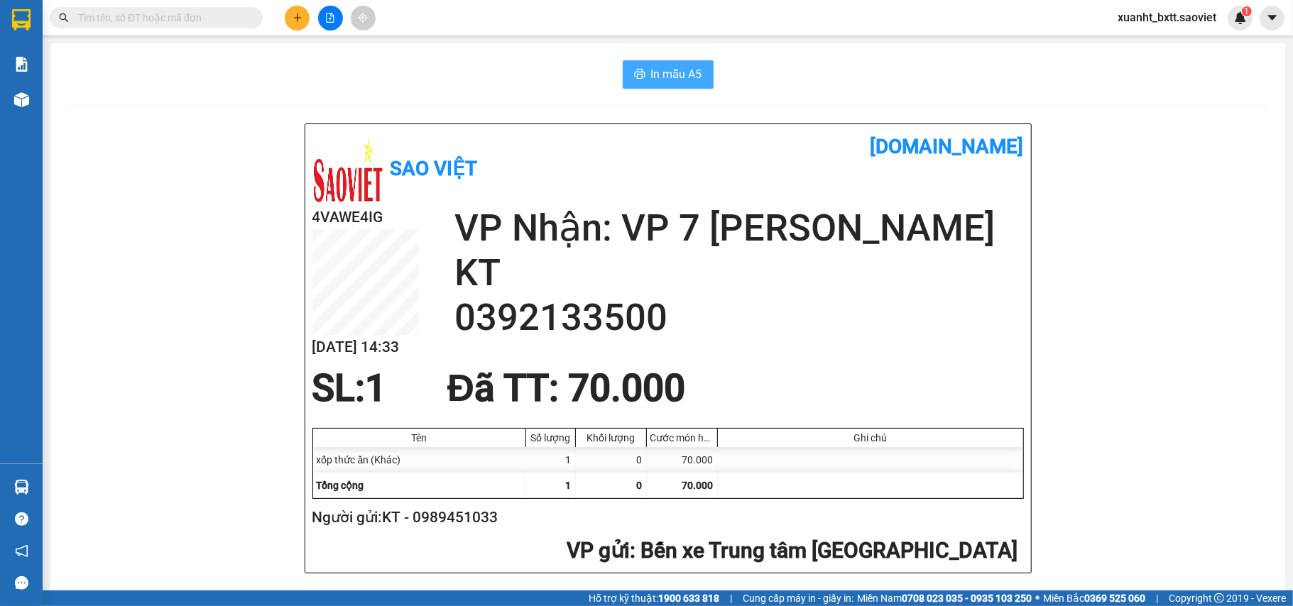
click at [670, 68] on span "In mẫu A5" at bounding box center [676, 74] width 51 height 18
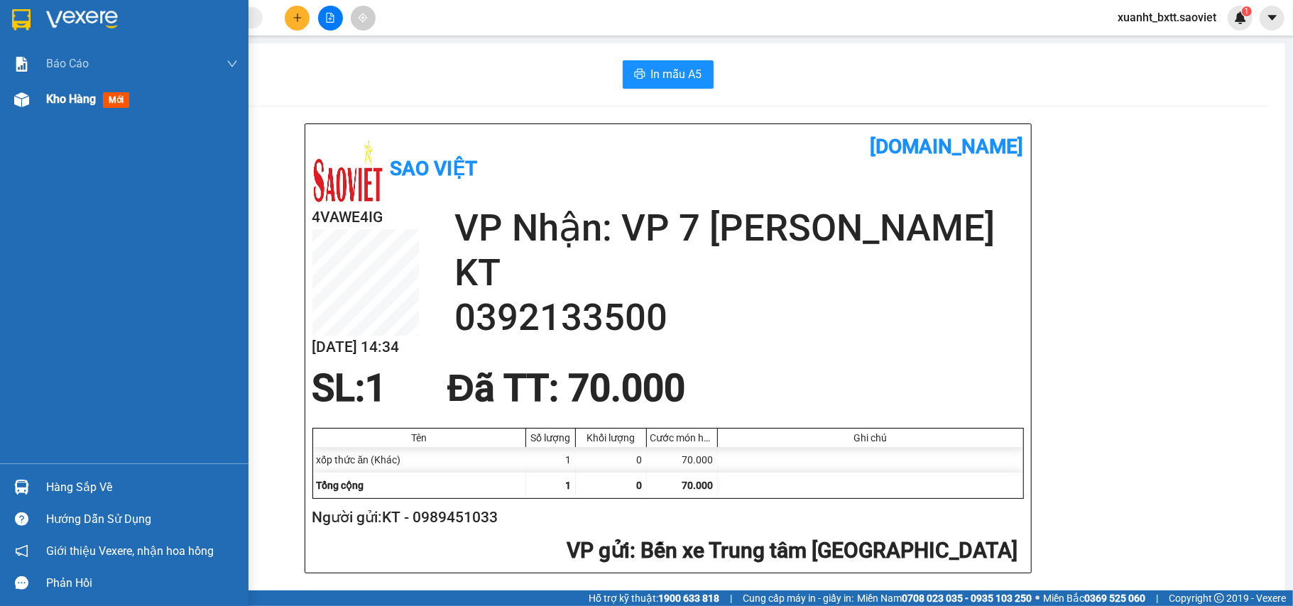
click at [50, 94] on span "Kho hàng" at bounding box center [71, 98] width 50 height 13
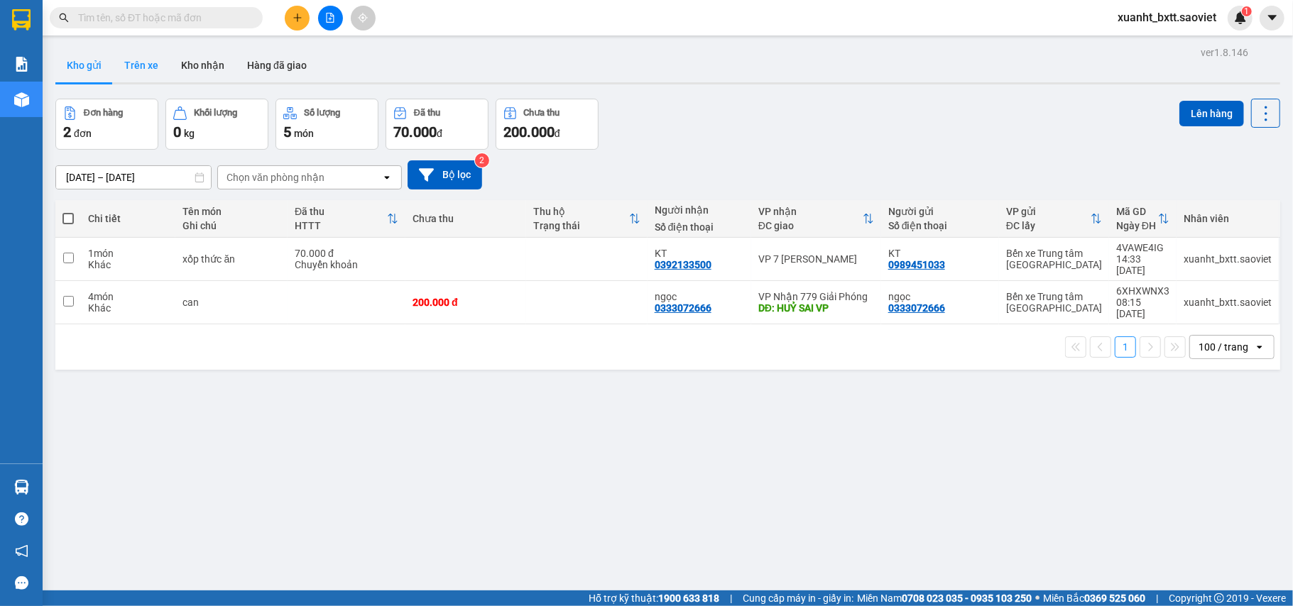
click at [149, 70] on button "Trên xe" at bounding box center [141, 65] width 57 height 34
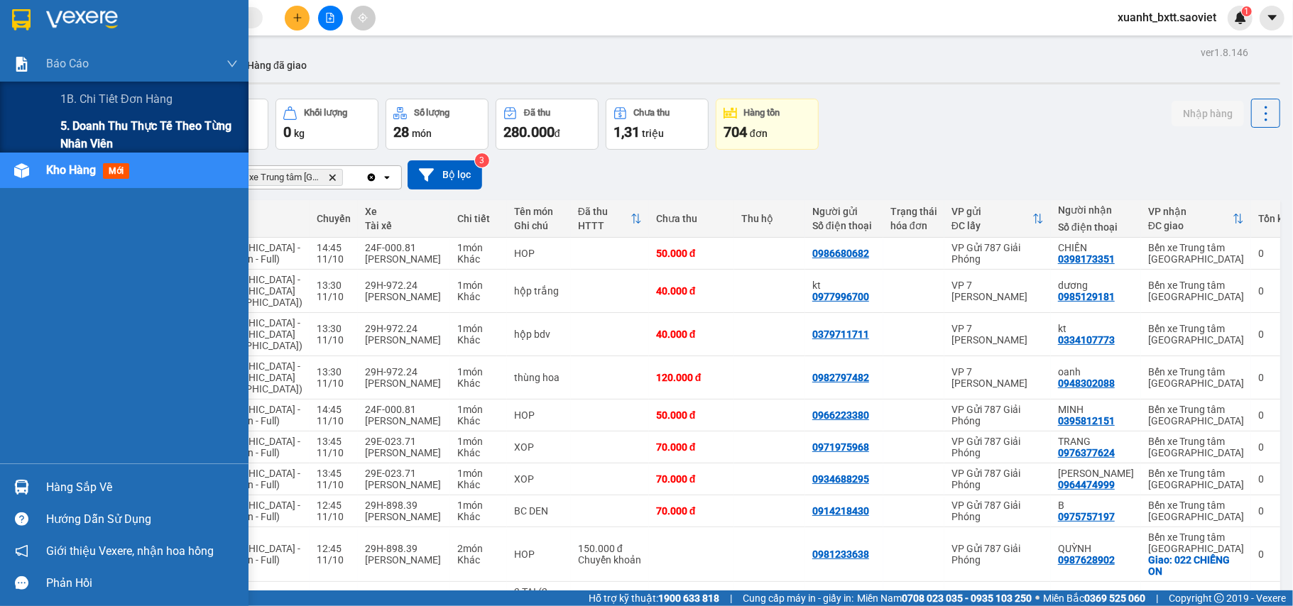
click at [94, 120] on span "5. Doanh thu thực tế theo từng nhân viên" at bounding box center [149, 135] width 178 height 36
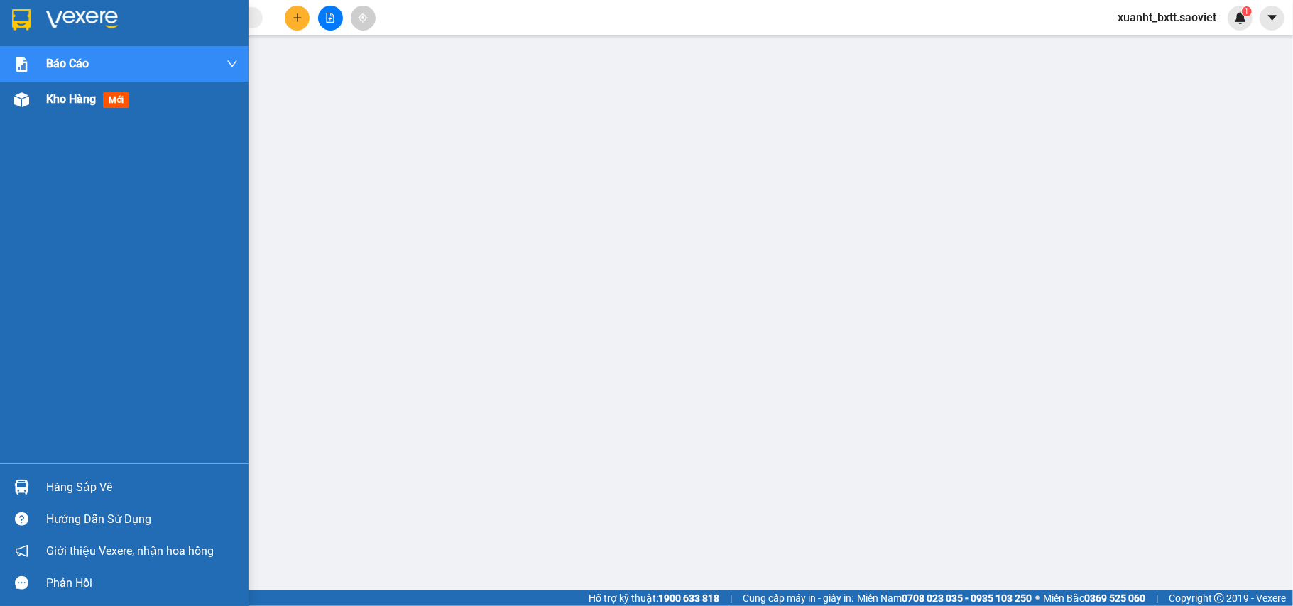
click at [15, 103] on img at bounding box center [21, 99] width 15 height 15
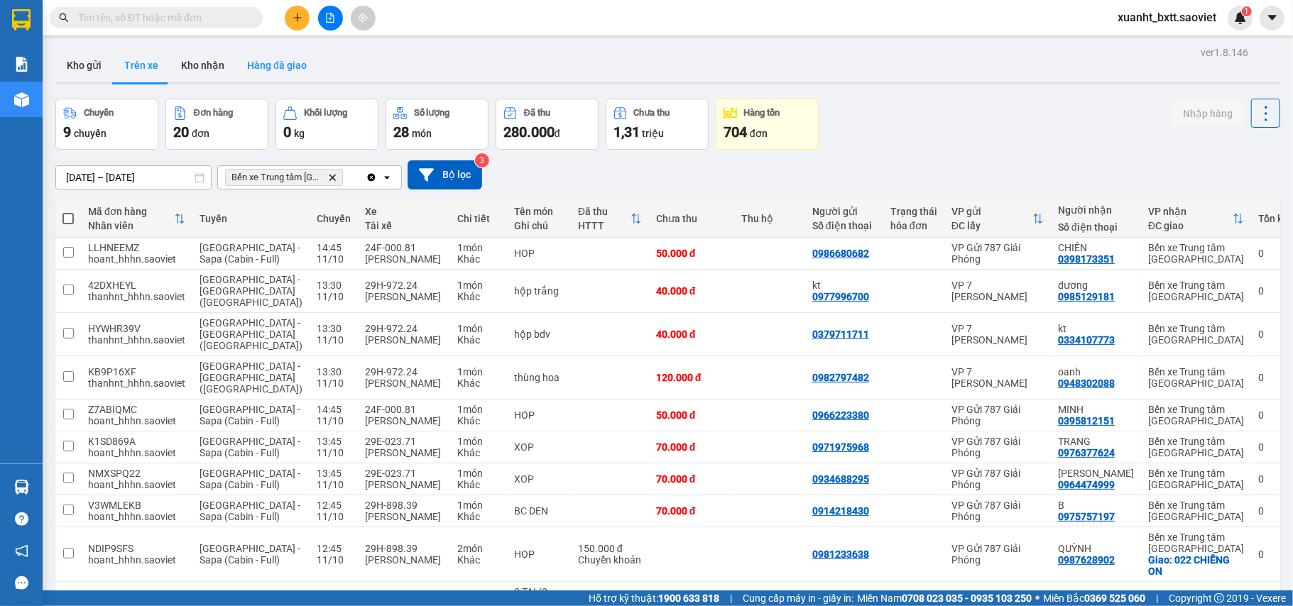
click at [294, 64] on button "Hàng đã giao" at bounding box center [277, 65] width 82 height 34
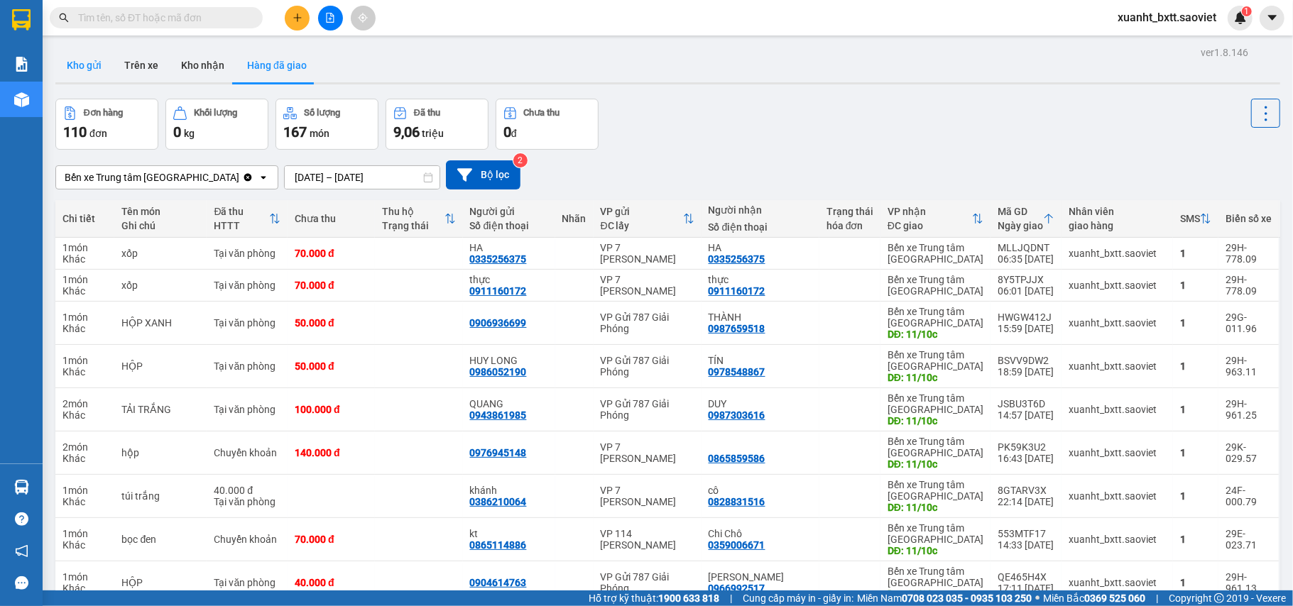
click at [80, 52] on button "Kho gửi" at bounding box center [84, 65] width 58 height 34
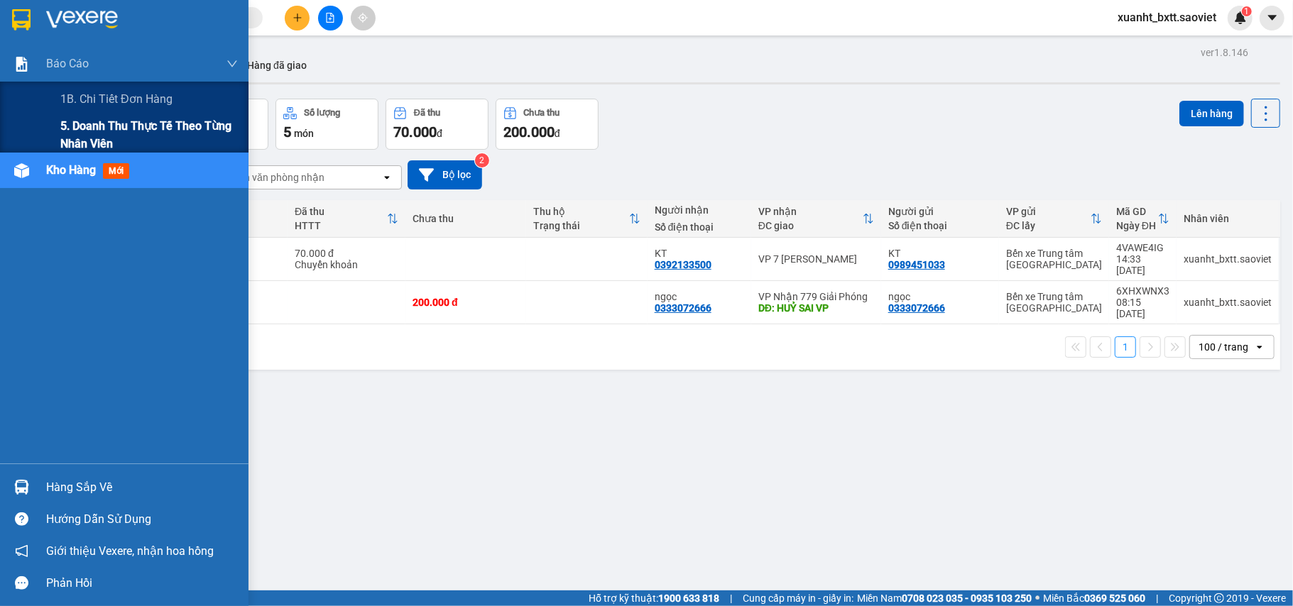
click at [107, 132] on span "5. Doanh thu thực tế theo từng nhân viên" at bounding box center [149, 135] width 178 height 36
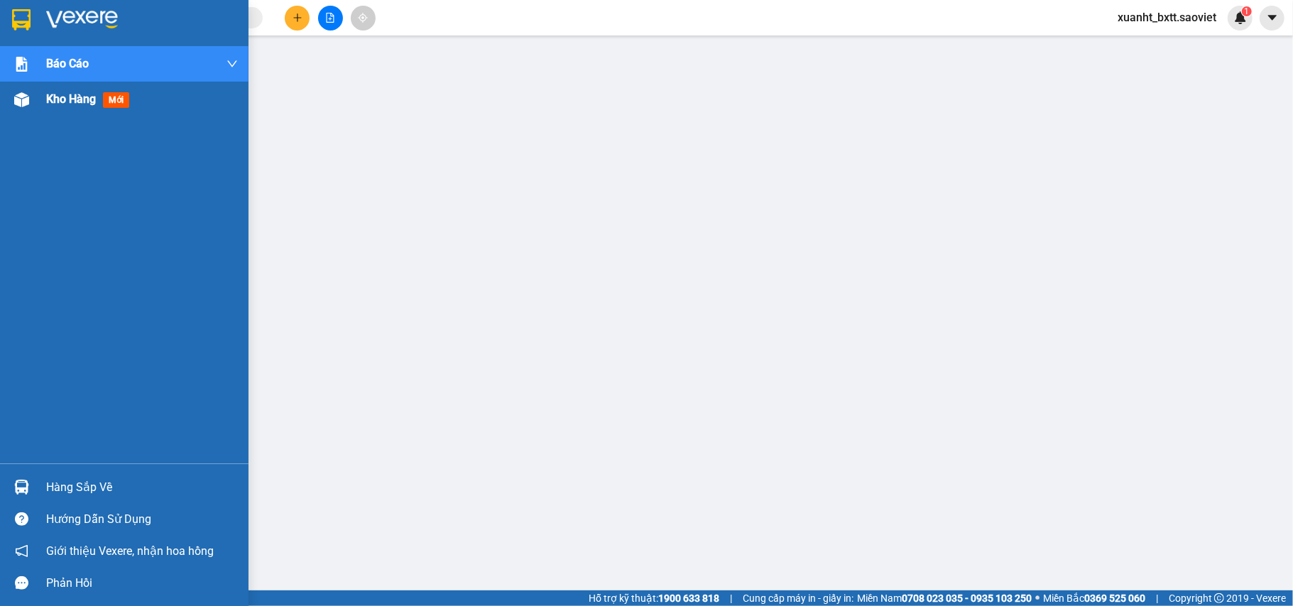
click at [33, 100] on div at bounding box center [21, 99] width 25 height 25
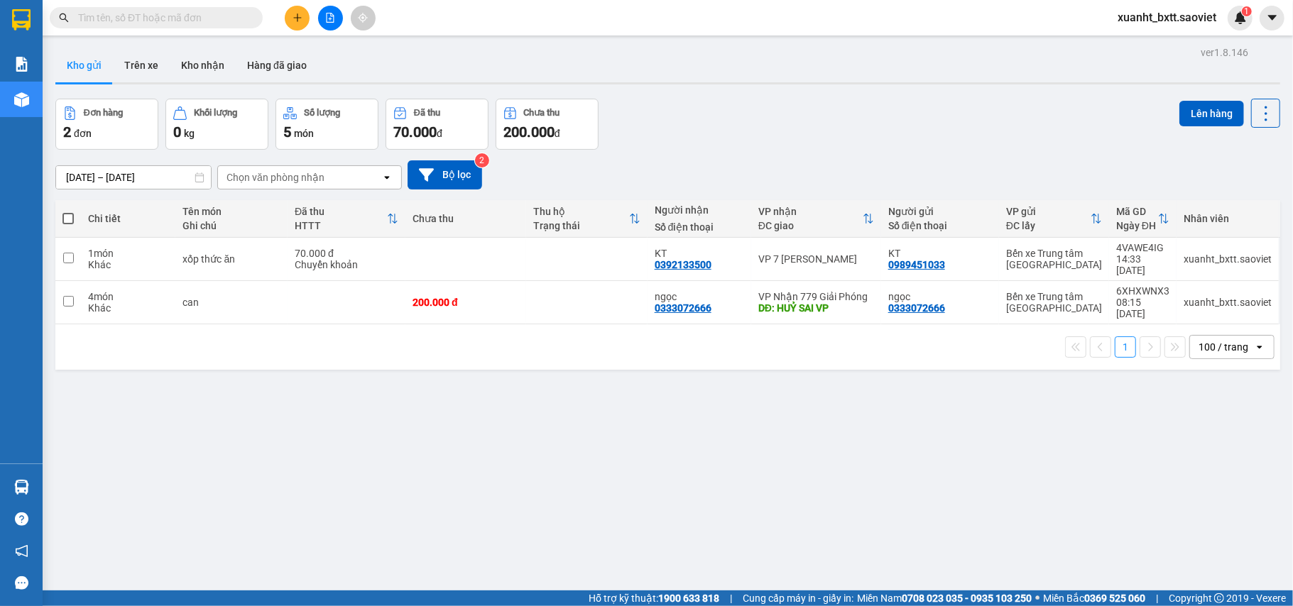
click at [180, 23] on input "text" at bounding box center [162, 18] width 168 height 16
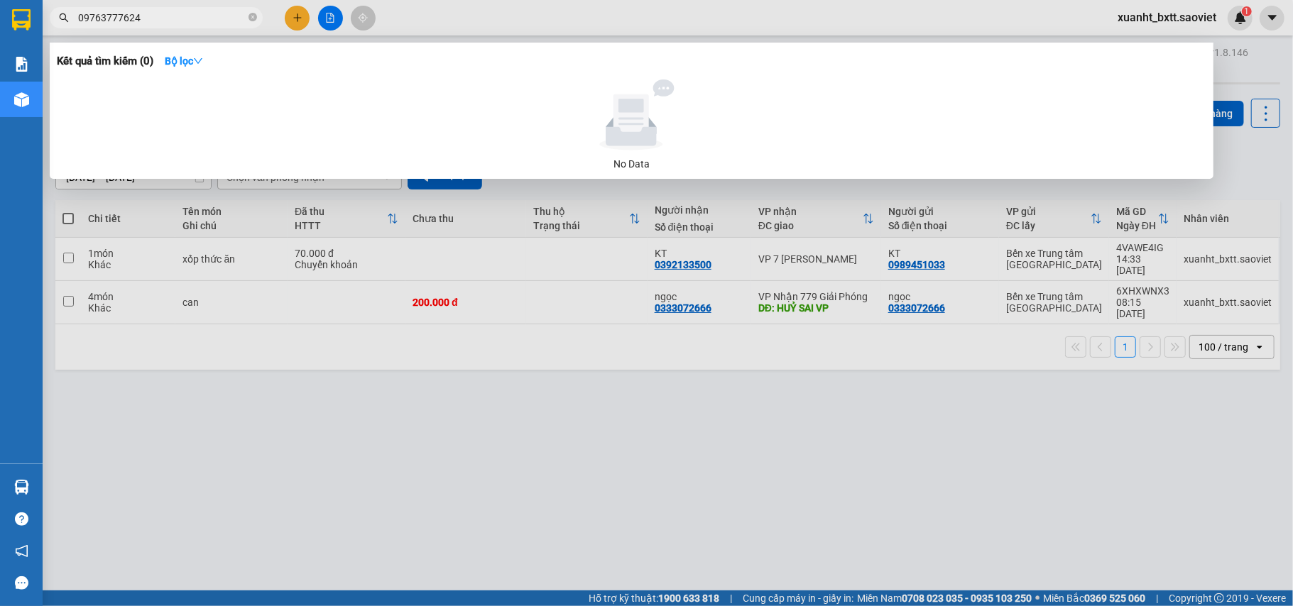
click at [120, 10] on input "09763777624" at bounding box center [162, 18] width 168 height 16
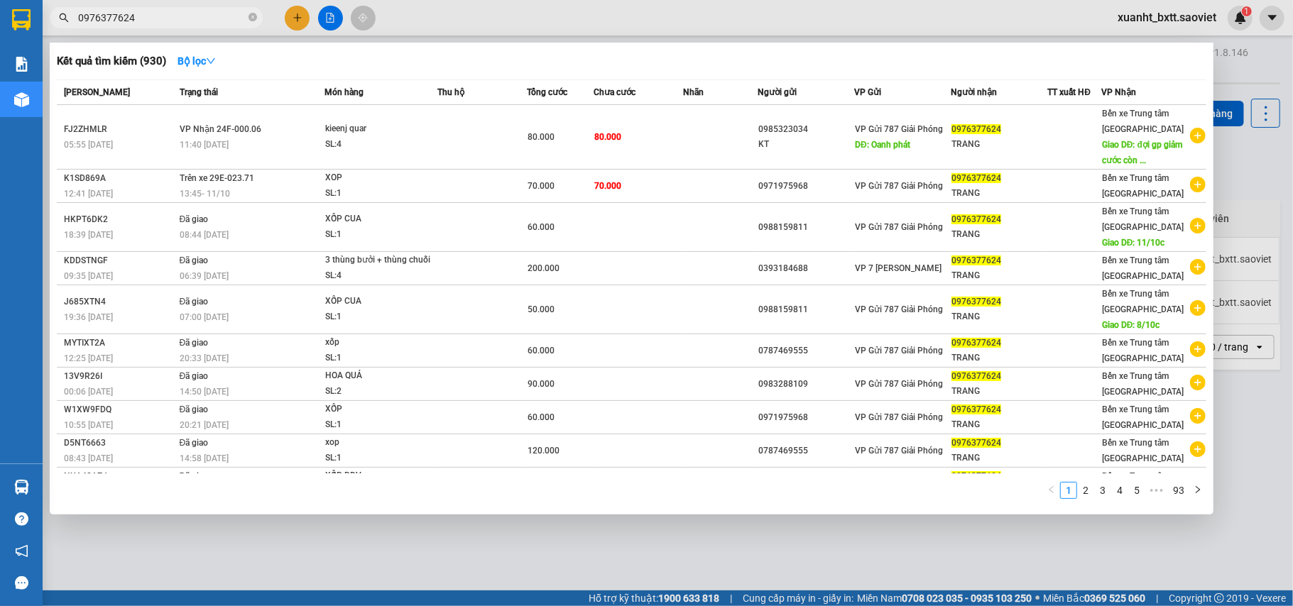
click at [131, 18] on input "0976377624" at bounding box center [162, 18] width 168 height 16
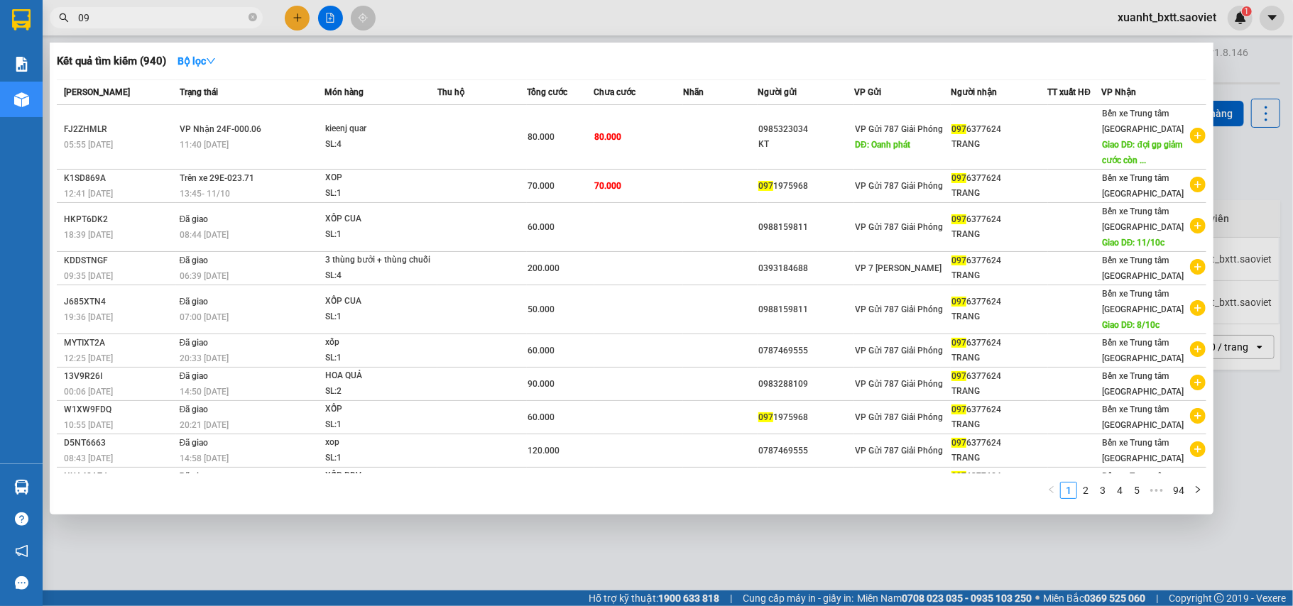
type input "0"
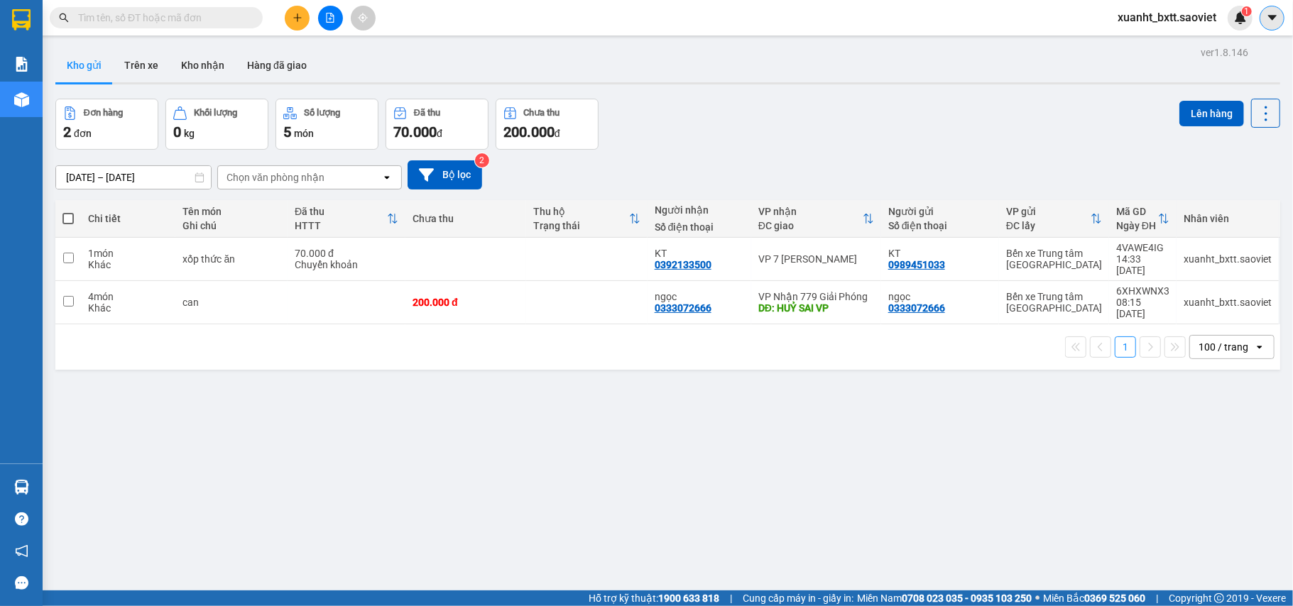
click at [1280, 18] on button at bounding box center [1272, 18] width 25 height 25
click at [1177, 26] on span "xuanht_bxtt.saoviet" at bounding box center [1166, 18] width 121 height 18
click at [1171, 41] on span "Đăng xuất" at bounding box center [1174, 44] width 92 height 16
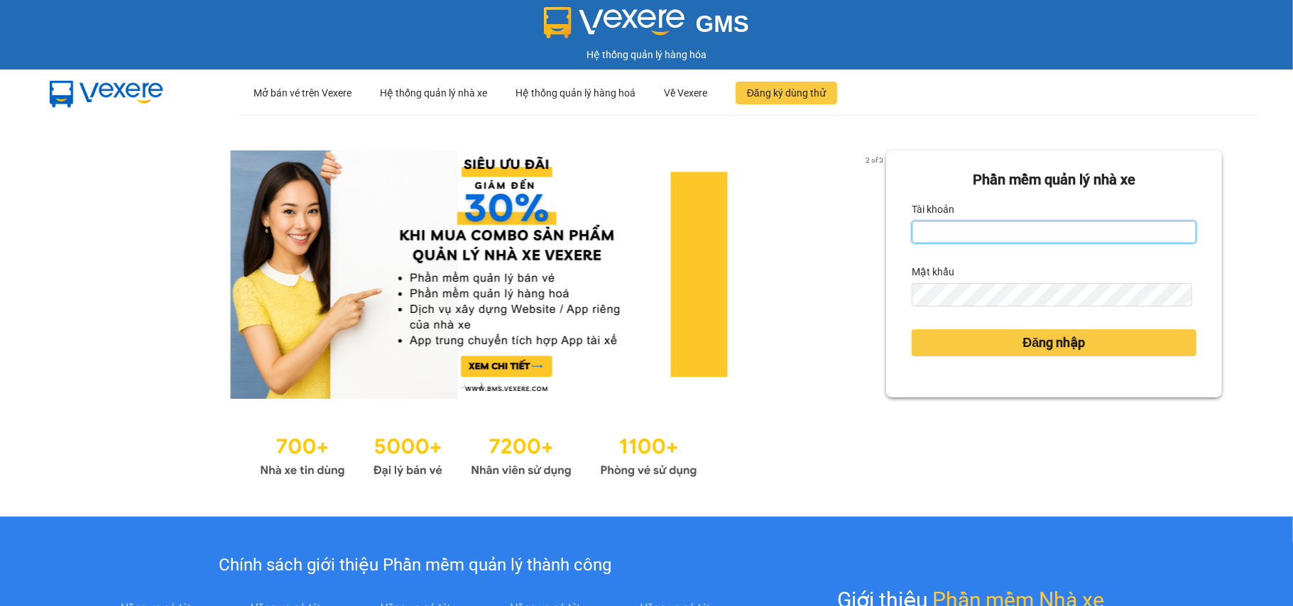
click at [922, 228] on input "Tài khoản" at bounding box center [1054, 232] width 285 height 23
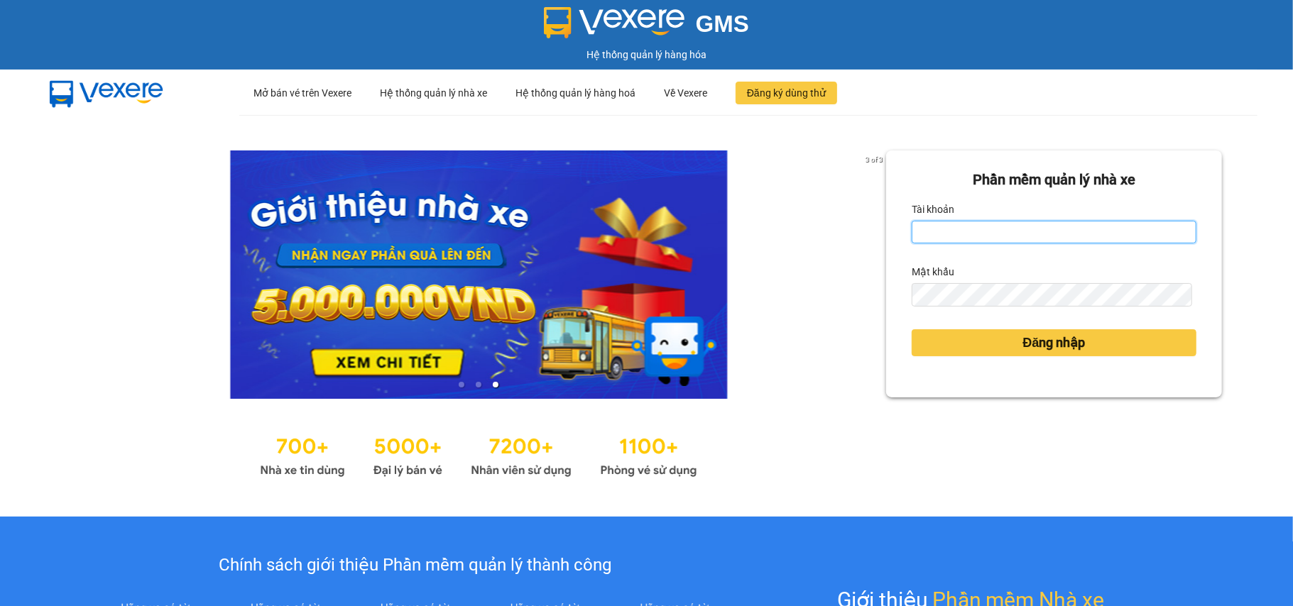
type input "mennt_bxtt.saoviet"
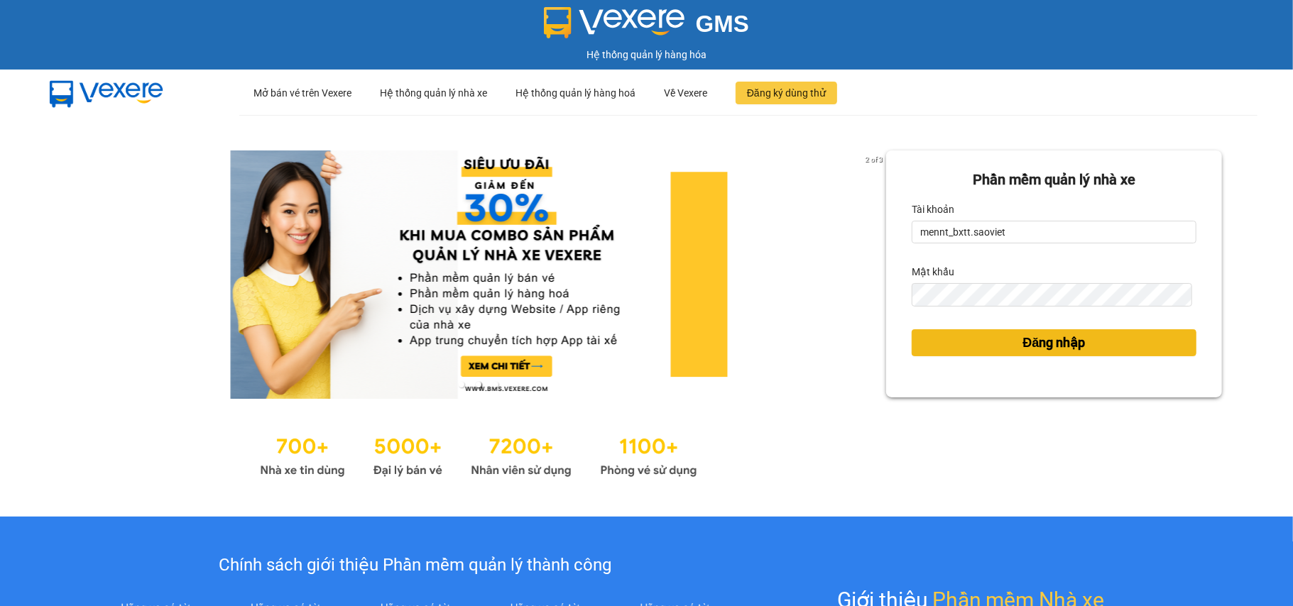
click at [966, 345] on button "Đăng nhập" at bounding box center [1054, 342] width 285 height 27
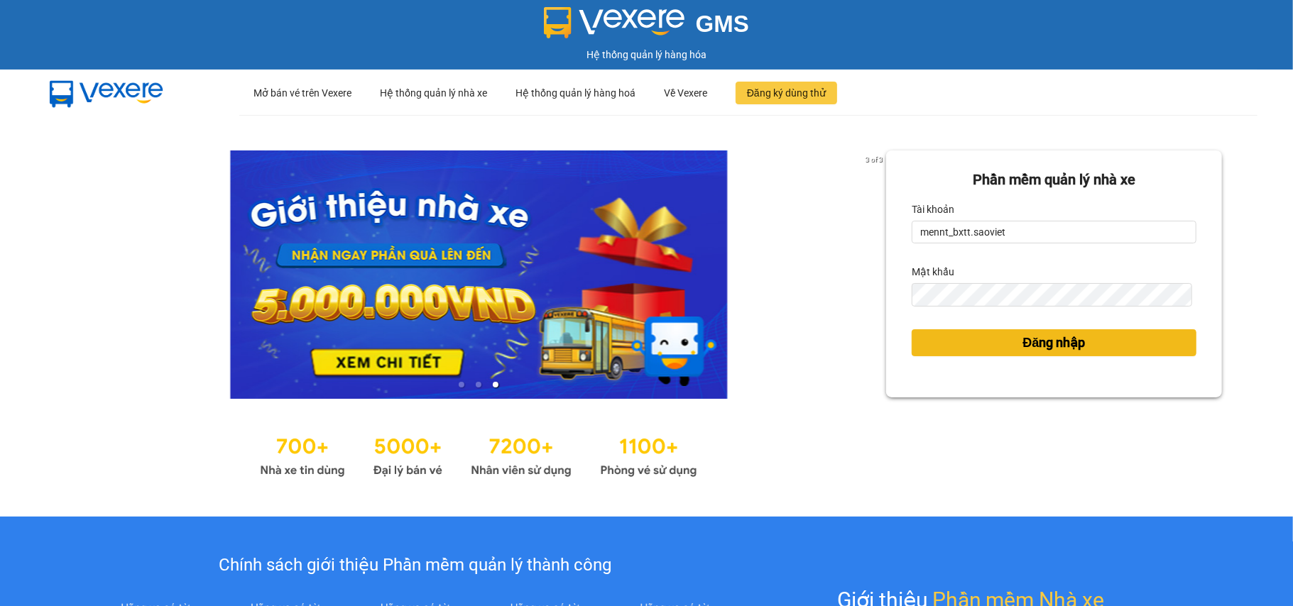
click at [997, 342] on button "Đăng nhập" at bounding box center [1054, 342] width 285 height 27
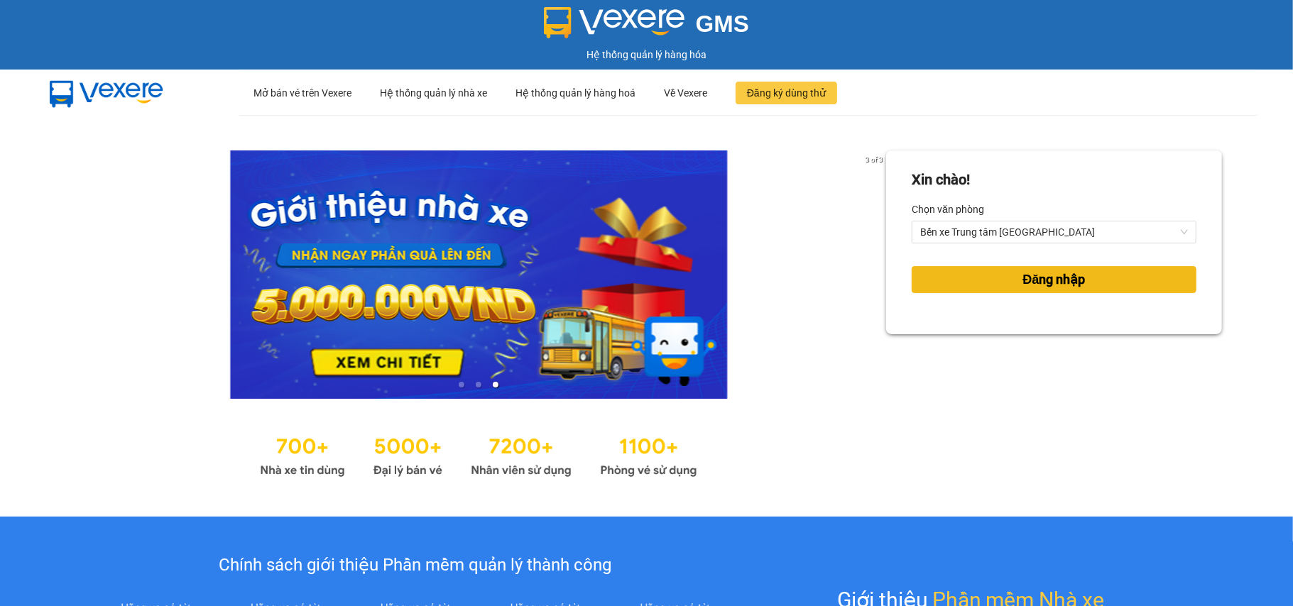
click at [1001, 274] on button "Đăng nhập" at bounding box center [1054, 279] width 285 height 27
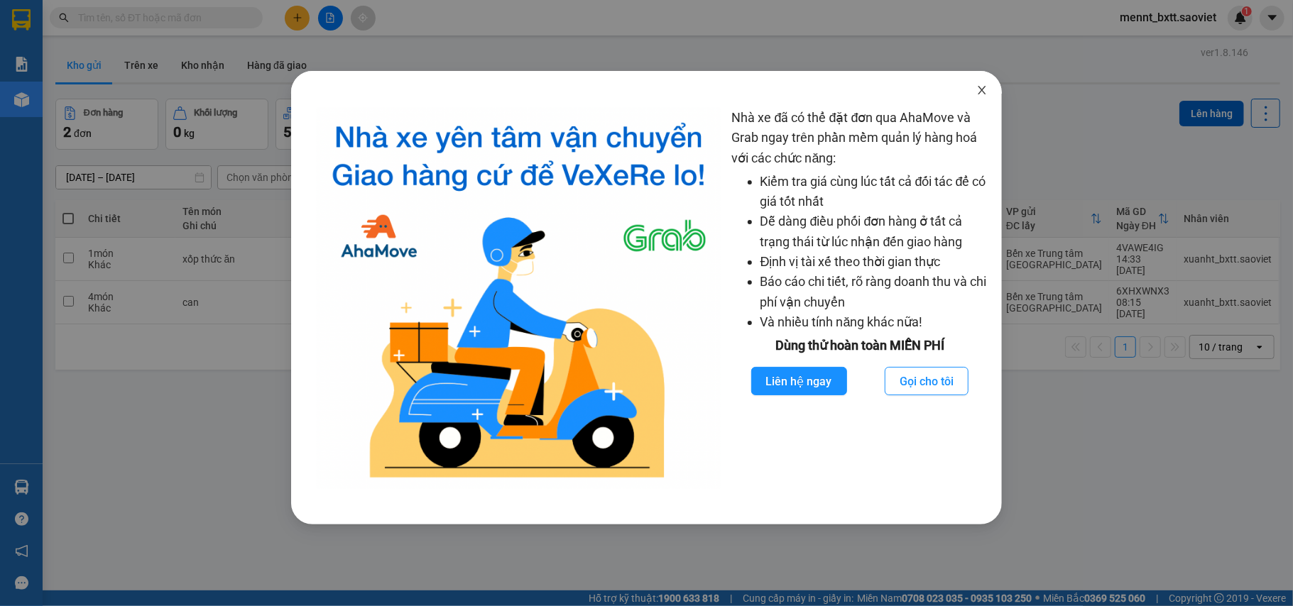
click at [986, 88] on icon "close" at bounding box center [981, 90] width 11 height 11
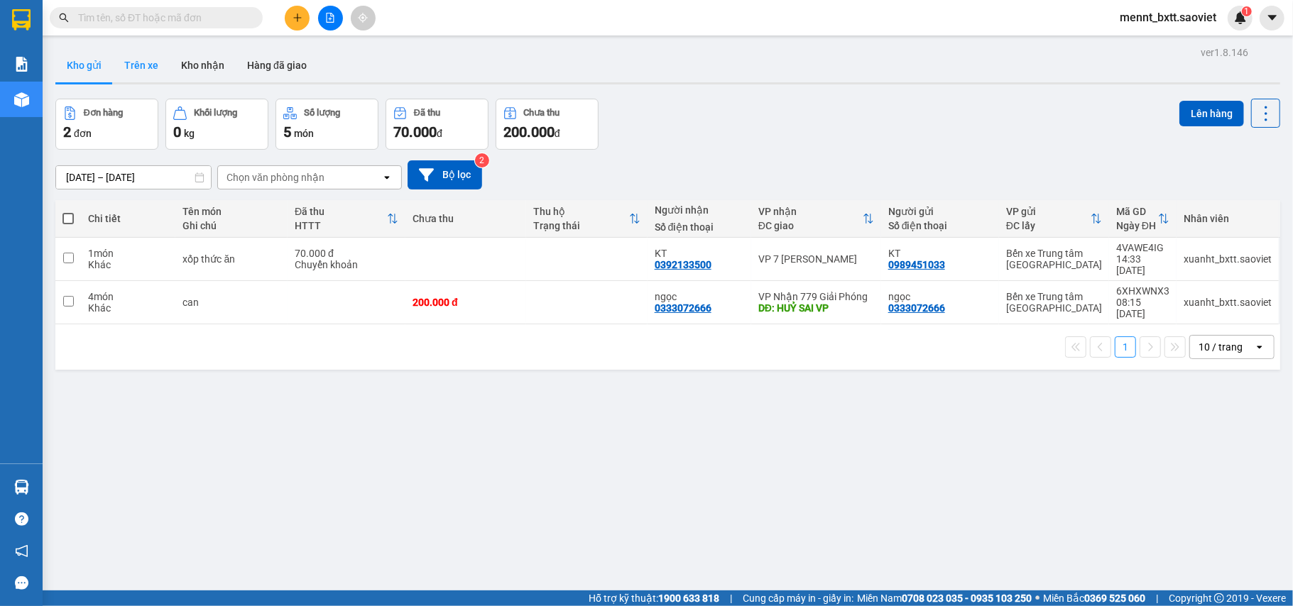
click at [140, 57] on button "Trên xe" at bounding box center [141, 65] width 57 height 34
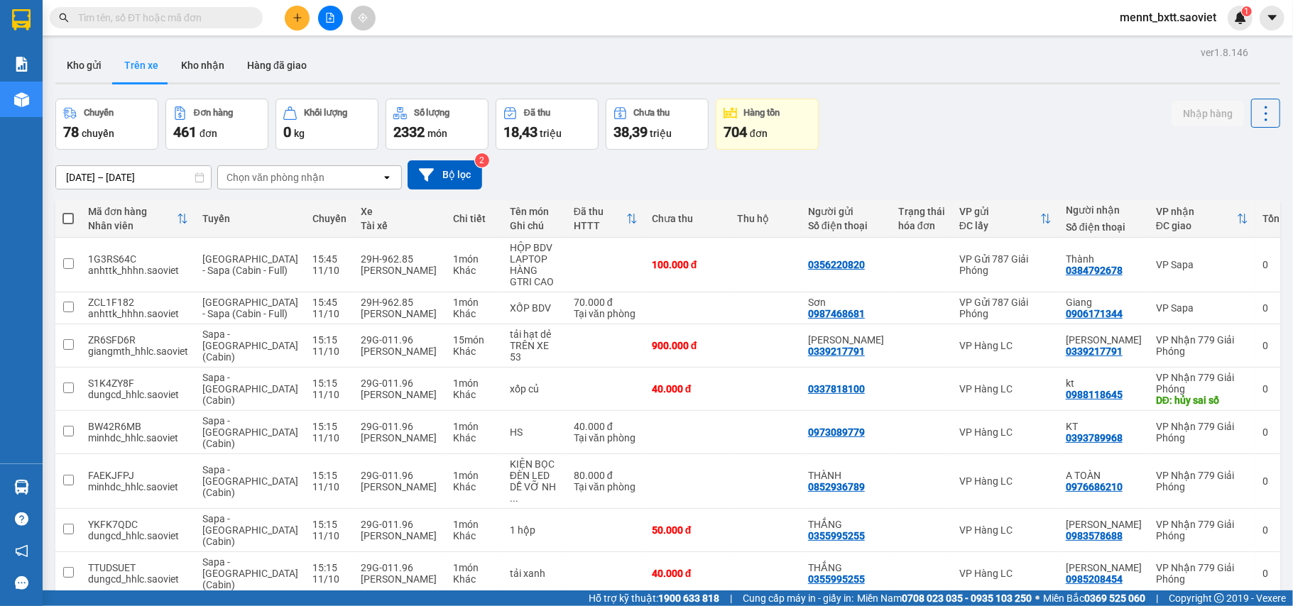
click at [344, 176] on div "Chọn văn phòng nhận" at bounding box center [299, 177] width 163 height 23
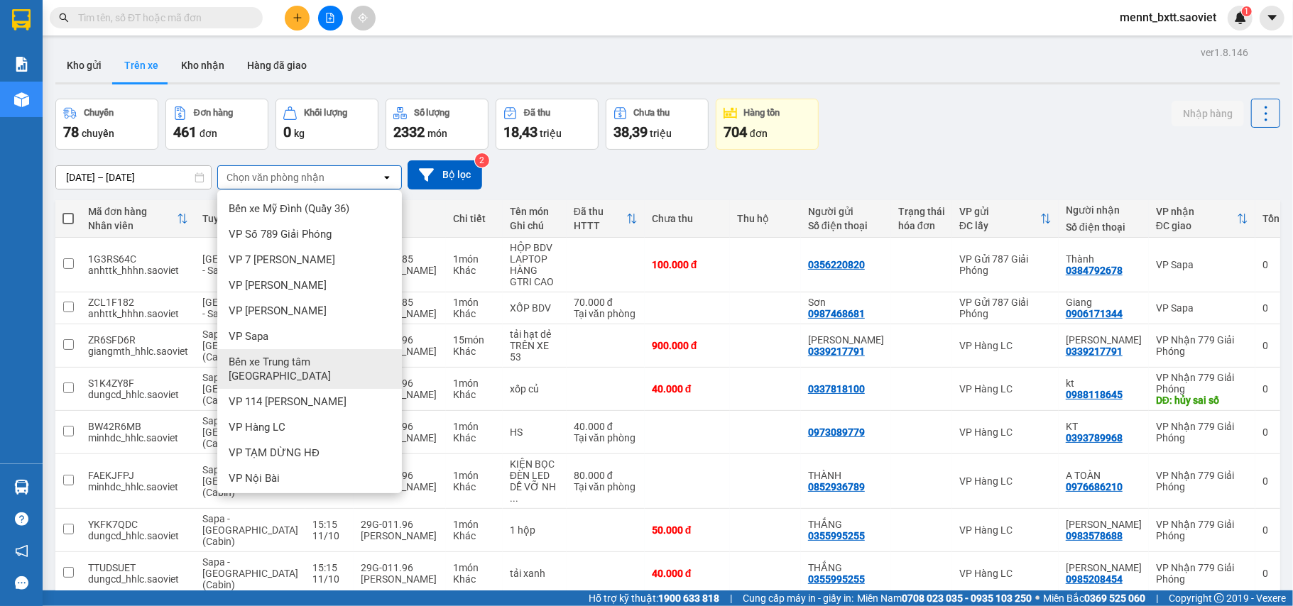
click at [335, 359] on span "Bến xe Trung tâm [GEOGRAPHIC_DATA]" at bounding box center [313, 369] width 168 height 28
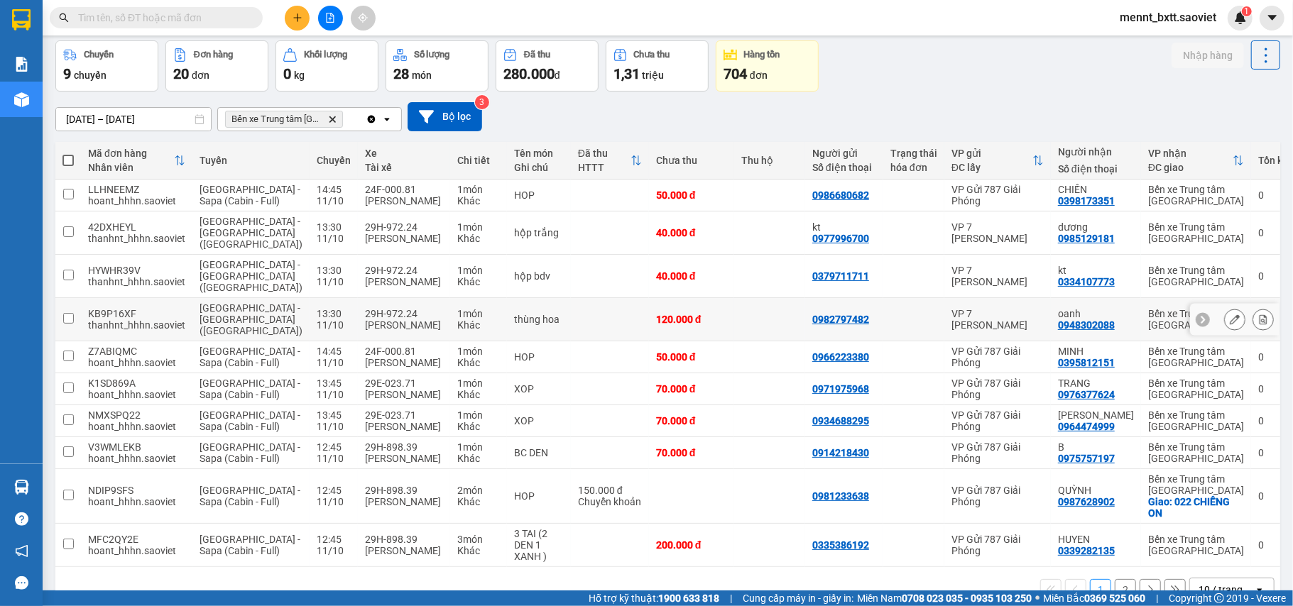
scroll to position [153, 0]
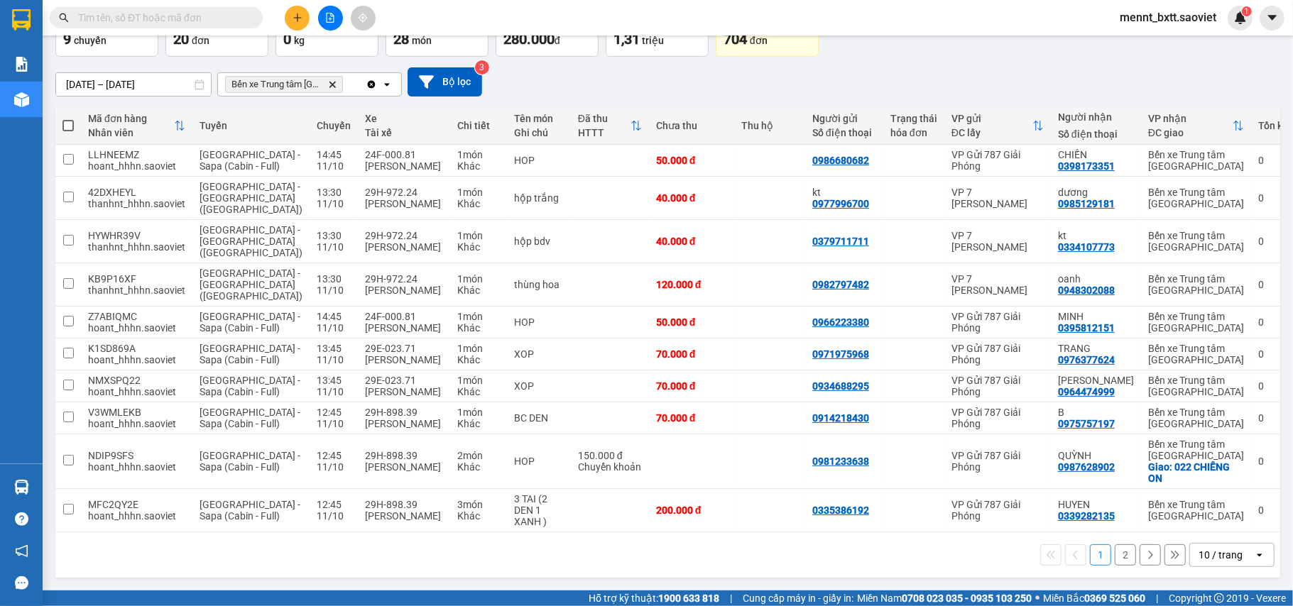
click at [1115, 555] on button "2" at bounding box center [1125, 555] width 21 height 21
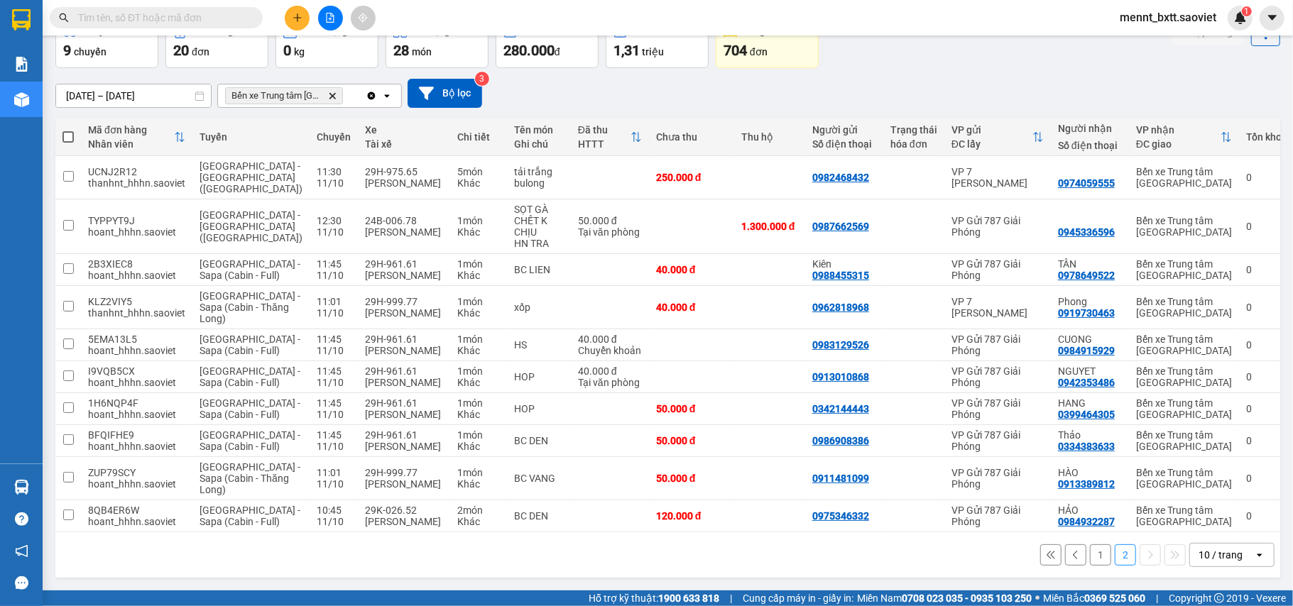
scroll to position [0, 0]
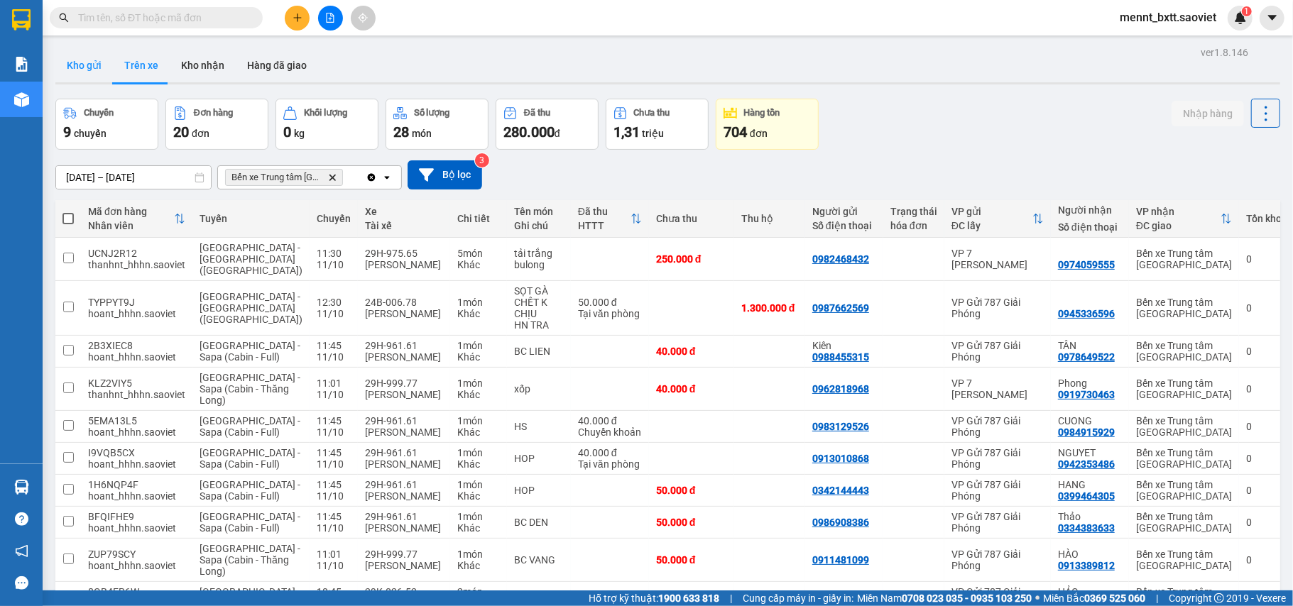
click at [75, 62] on button "Kho gửi" at bounding box center [84, 65] width 58 height 34
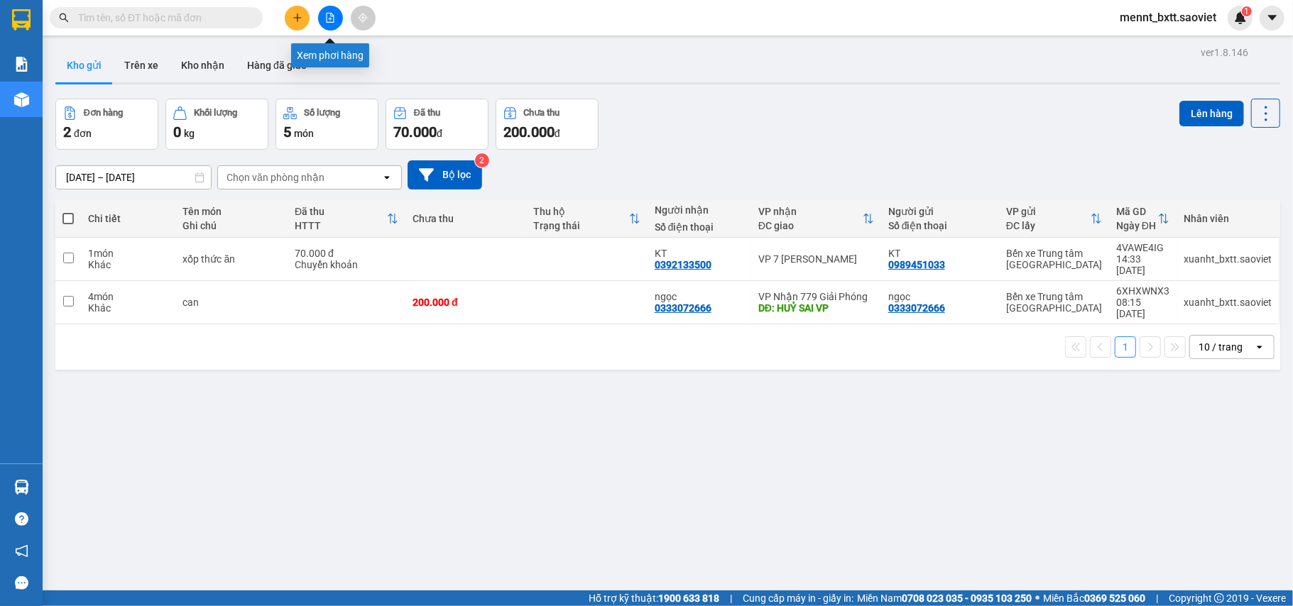
click at [335, 18] on button at bounding box center [330, 18] width 25 height 25
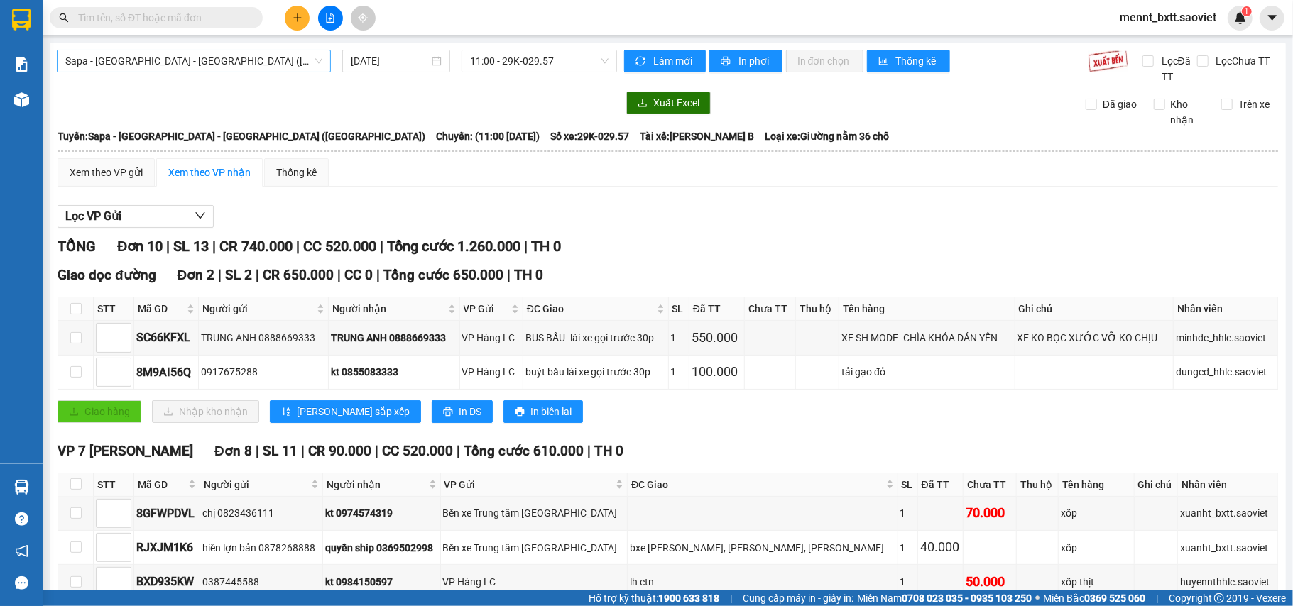
click at [263, 65] on span "Sapa - Lào Cai - Hà Nội (Giường)" at bounding box center [193, 60] width 257 height 21
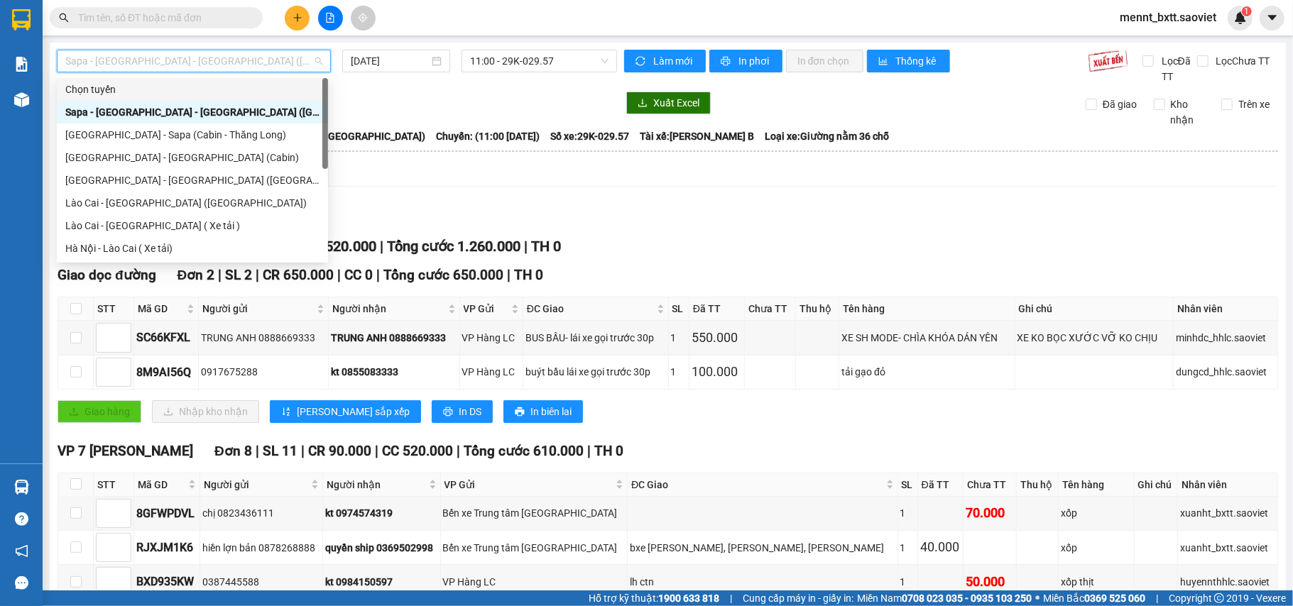
scroll to position [114, 0]
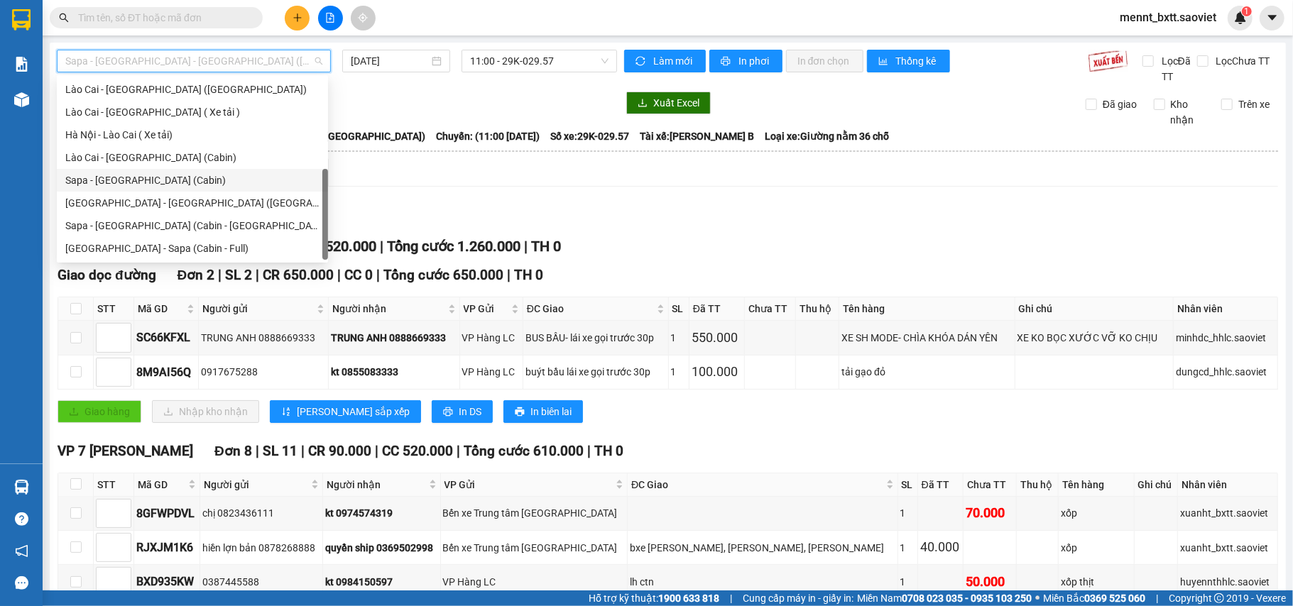
click at [190, 180] on div "Sapa - Hà Nội (Cabin)" at bounding box center [192, 181] width 254 height 16
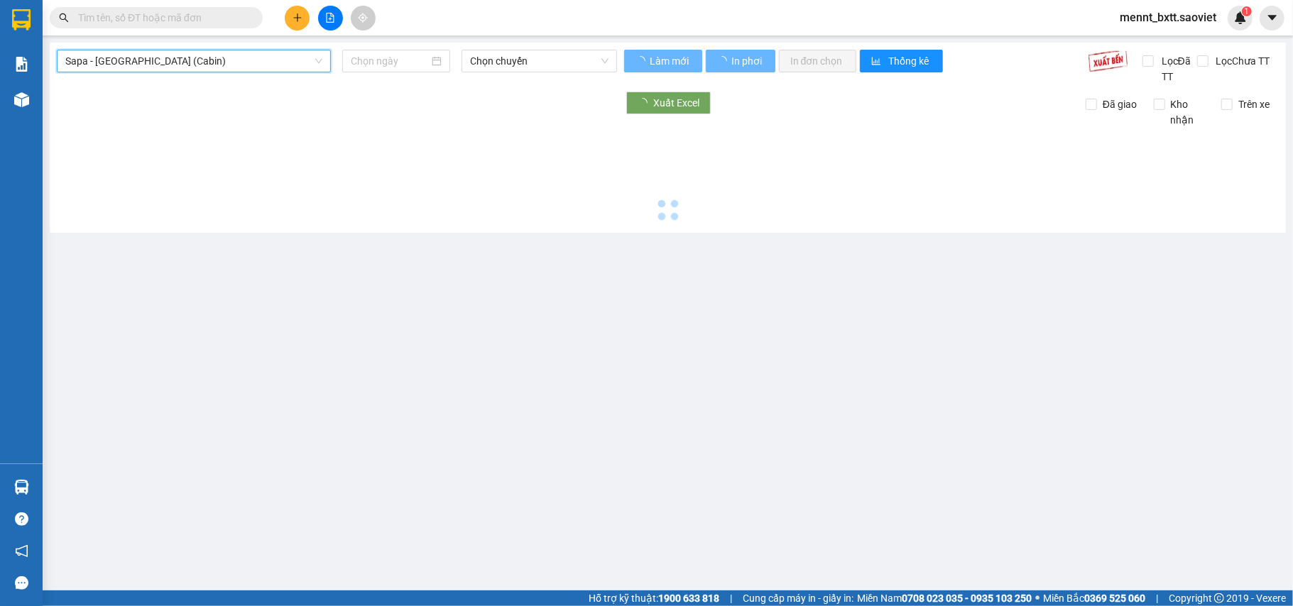
type input "11/10/2025"
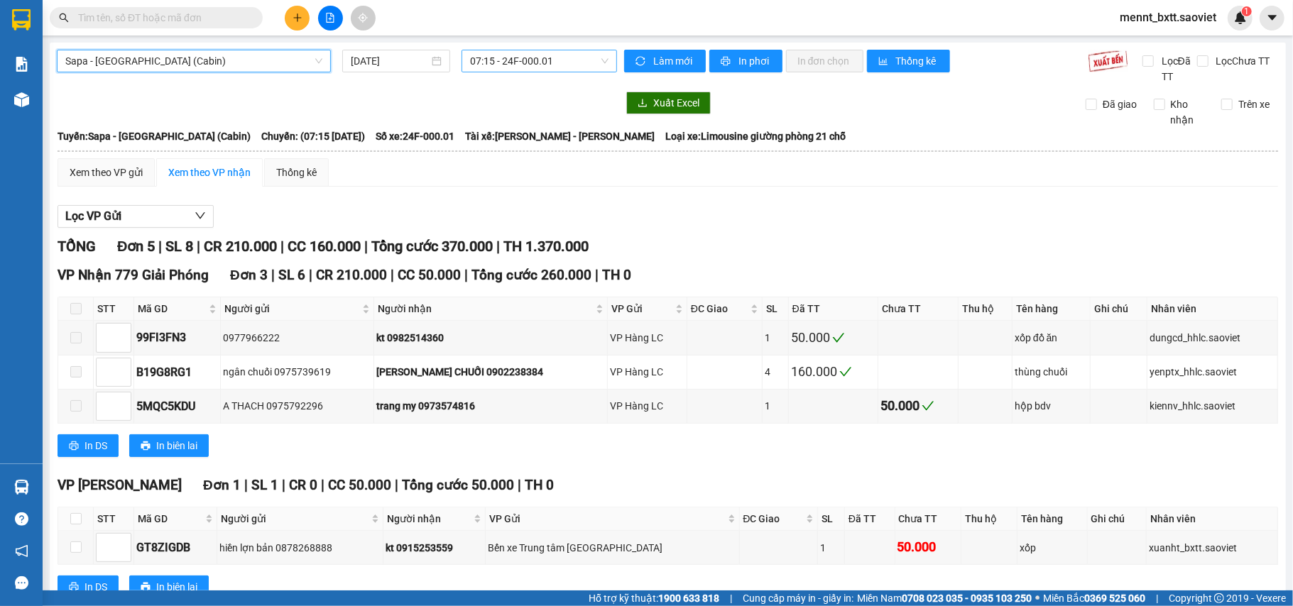
click at [475, 61] on span "07:15 - 24F-000.01" at bounding box center [539, 60] width 138 height 21
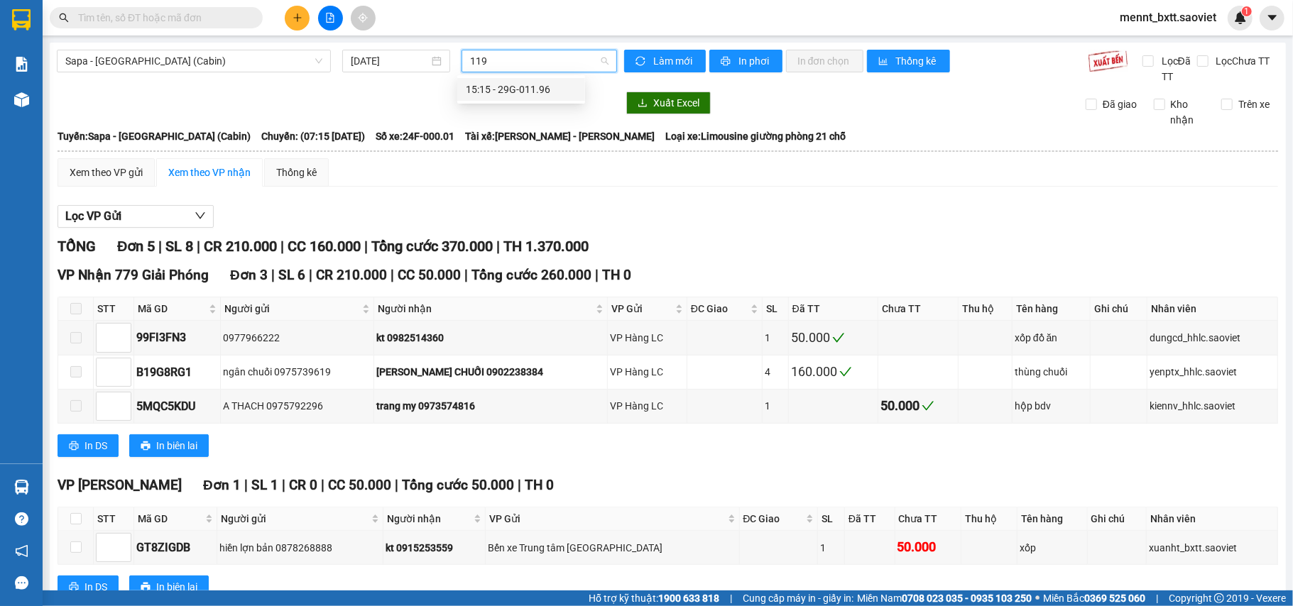
type input "1196"
click at [524, 92] on div "15:15 - 29G-011.96" at bounding box center [521, 90] width 111 height 16
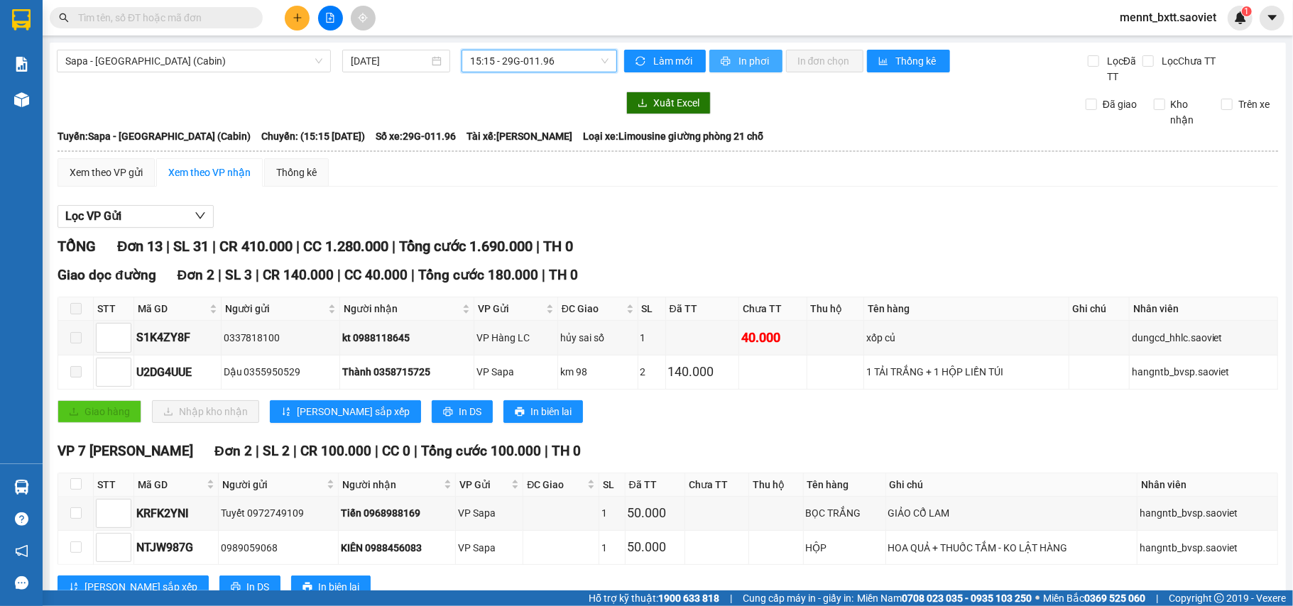
click at [743, 55] on span "In phơi" at bounding box center [755, 61] width 33 height 16
click at [304, 20] on button at bounding box center [297, 18] width 25 height 25
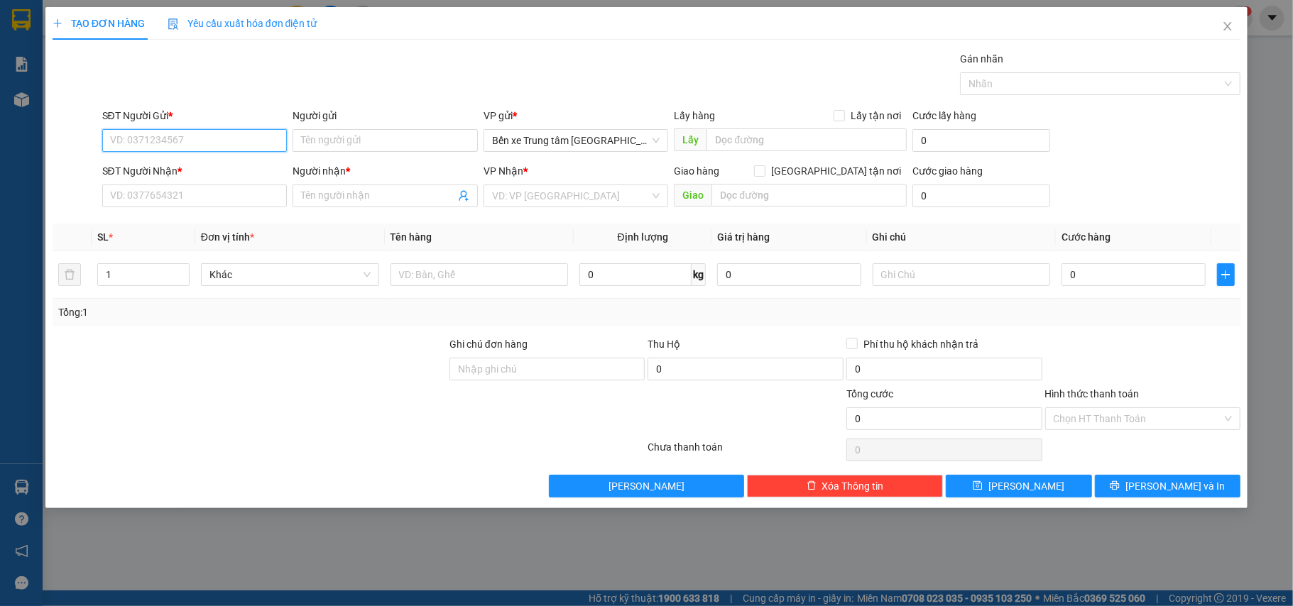
click at [145, 140] on input "SĐT Người Gửi *" at bounding box center [194, 140] width 185 height 23
type input "0866218618"
click at [339, 139] on input "Người gửi" at bounding box center [385, 140] width 185 height 23
type input "kt"
drag, startPoint x: 239, startPoint y: 371, endPoint x: 172, endPoint y: 243, distance: 144.2
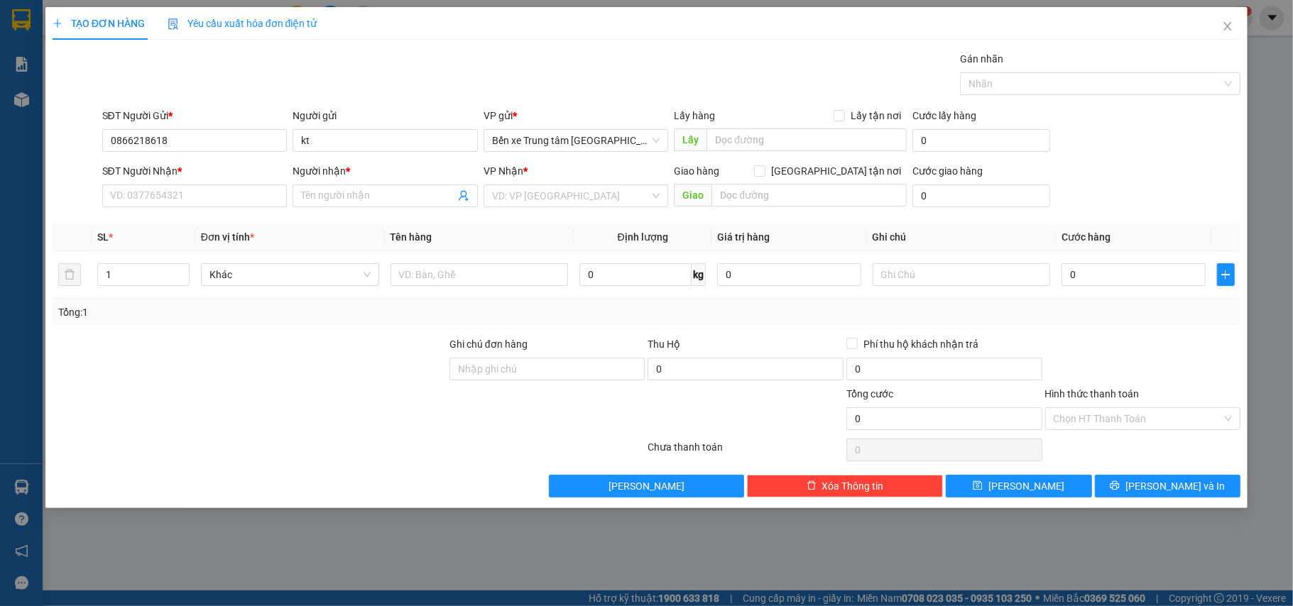
click at [236, 371] on div at bounding box center [249, 362] width 397 height 50
click at [137, 189] on input "SĐT Người Nhận *" at bounding box center [194, 196] width 185 height 23
type input "0977577366"
click at [303, 192] on input "Người nhận *" at bounding box center [378, 196] width 154 height 16
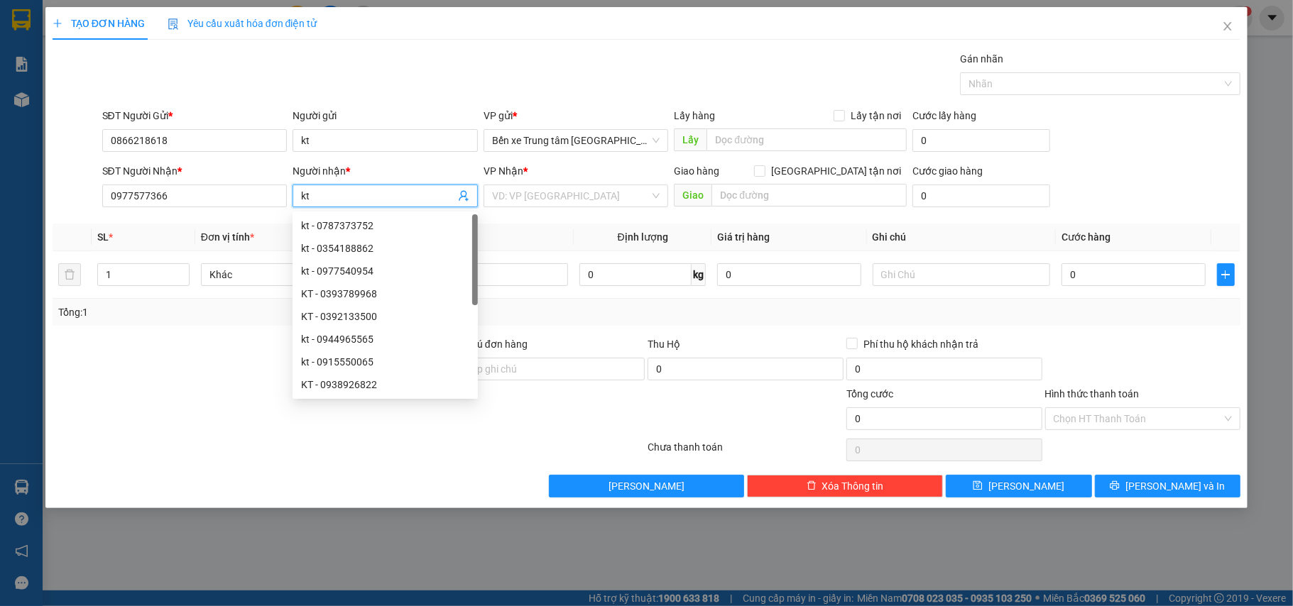
type input "kt"
drag, startPoint x: 155, startPoint y: 413, endPoint x: 163, endPoint y: 391, distance: 23.4
click at [157, 410] on div at bounding box center [249, 411] width 397 height 50
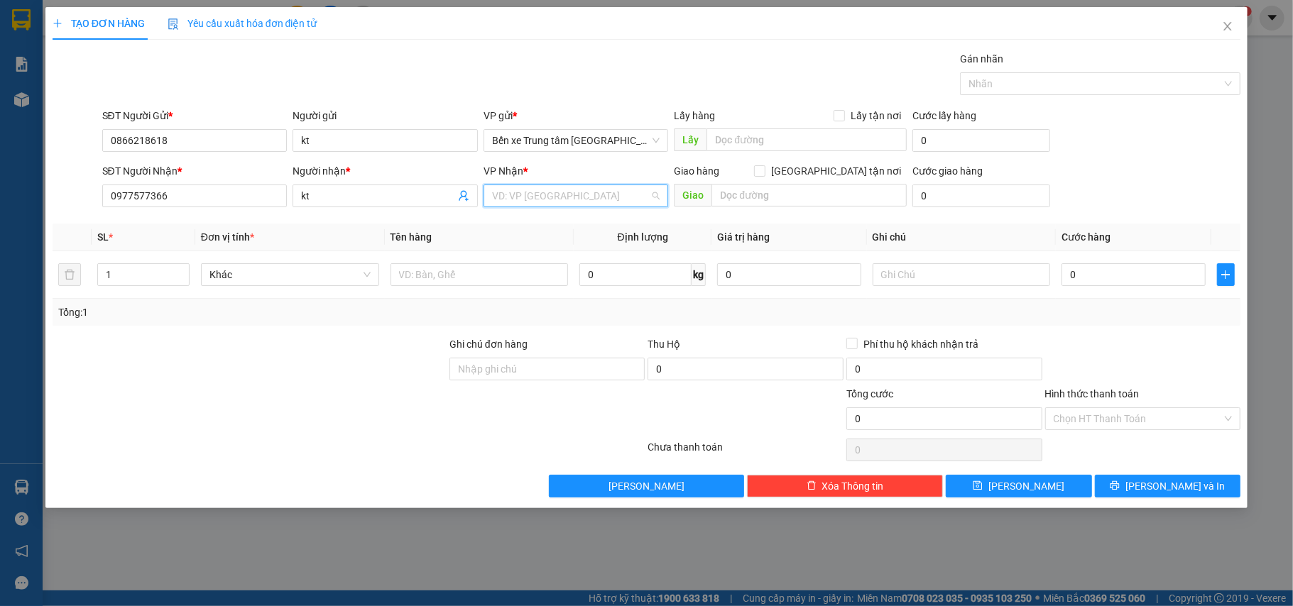
click at [527, 189] on input "search" at bounding box center [571, 195] width 158 height 21
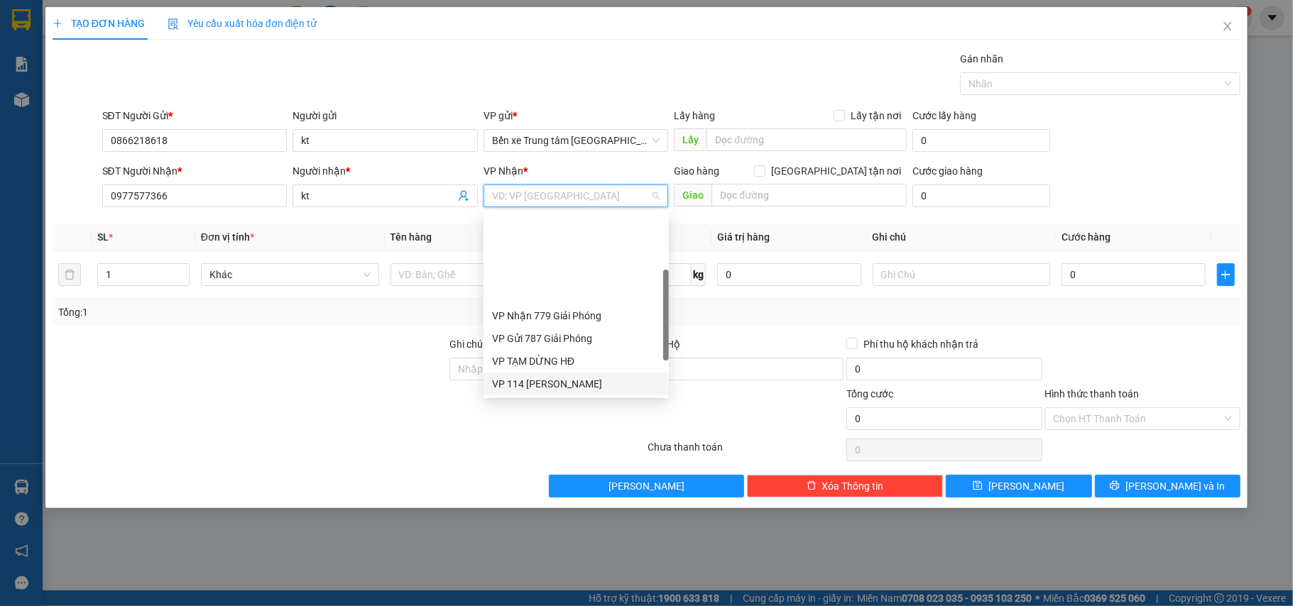
scroll to position [153, 0]
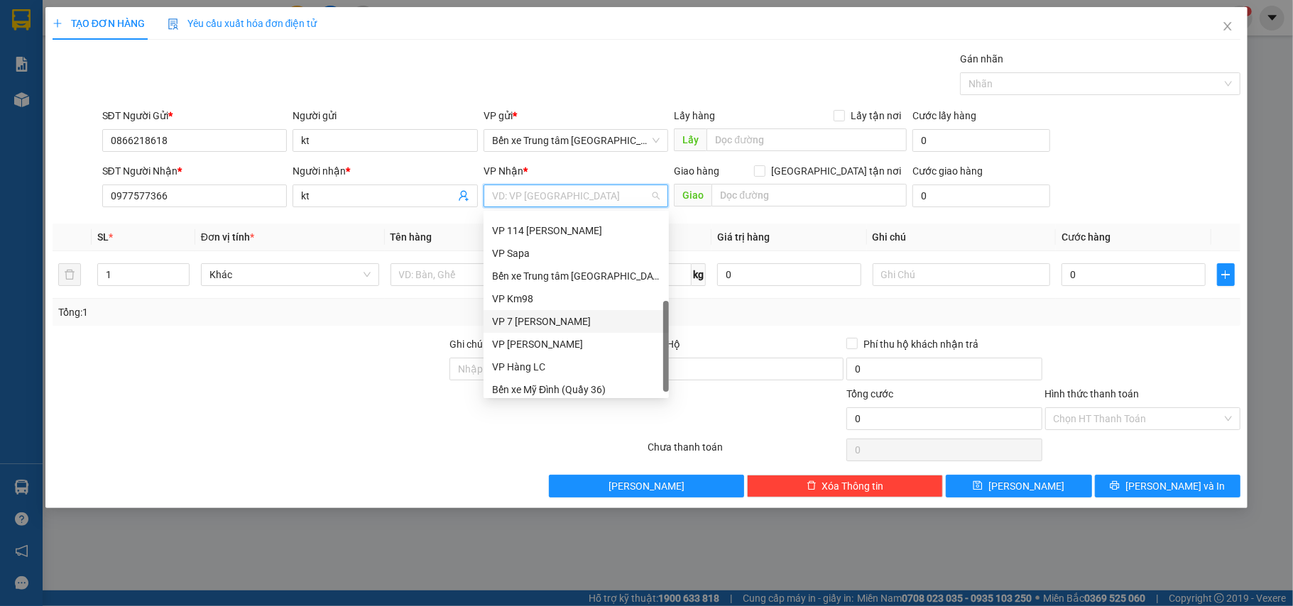
click at [583, 321] on div "VP 7 [PERSON_NAME]" at bounding box center [576, 322] width 168 height 16
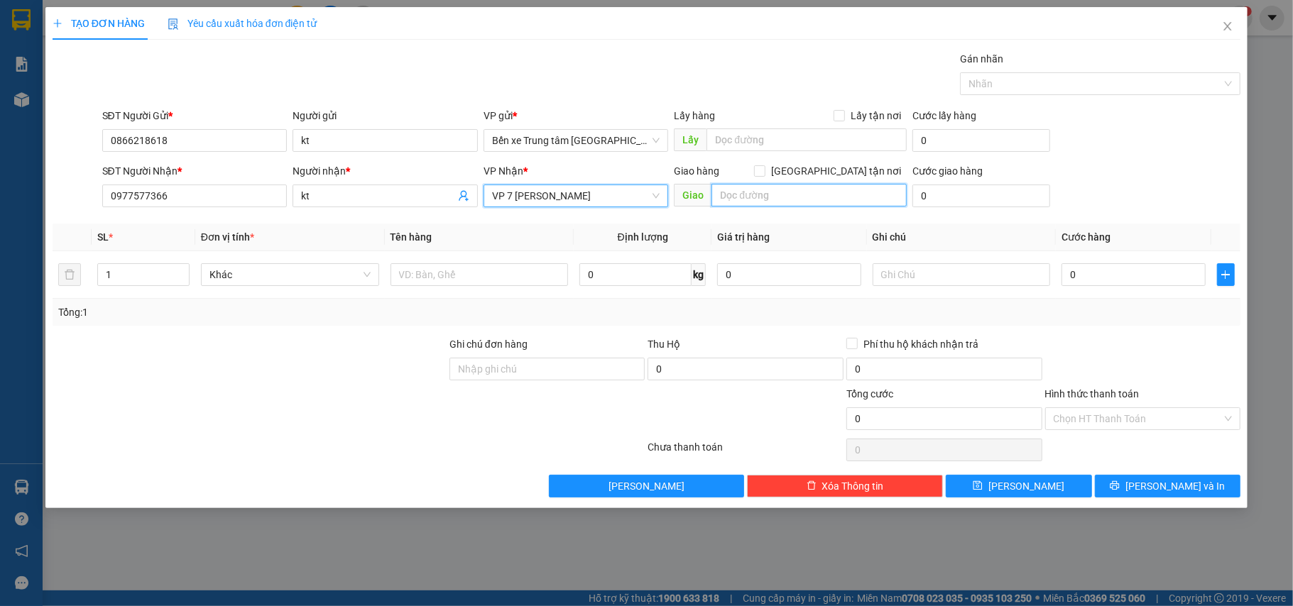
click at [753, 200] on input "text" at bounding box center [809, 195] width 195 height 23
type input "ic 13"
click at [1133, 157] on div "SĐT Người Gửi * 0866218618 Người gửi kt VP gửi * Bến xe Trung tâm Lào Cai Lấy h…" at bounding box center [671, 133] width 1145 height 50
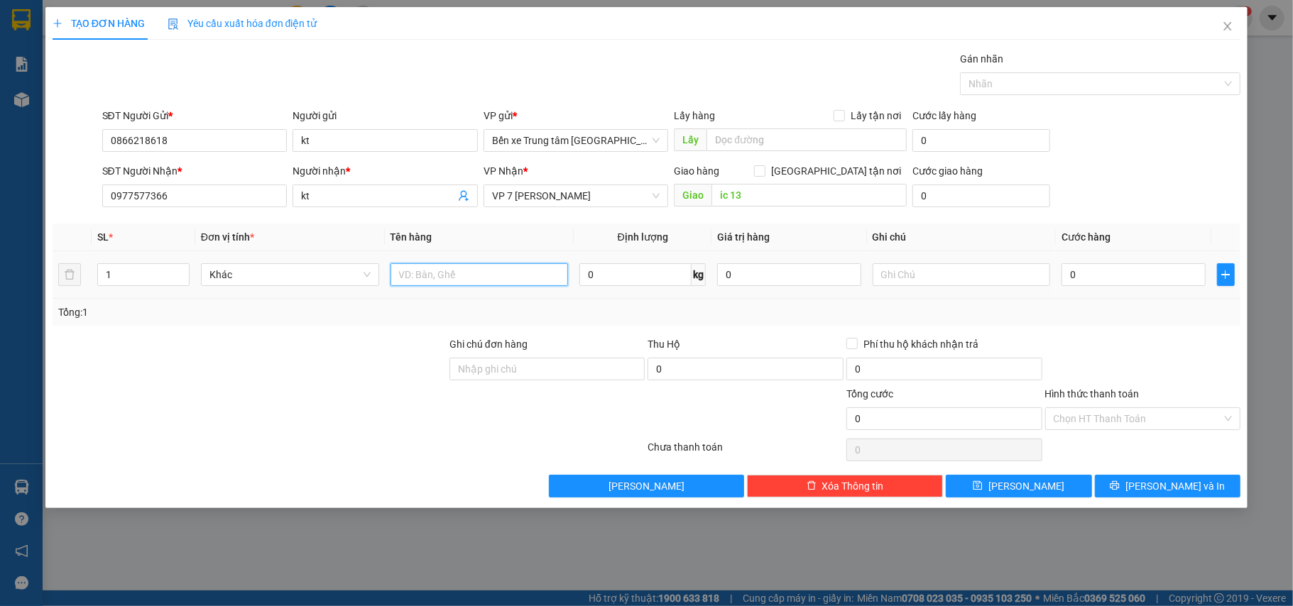
click at [415, 274] on input "text" at bounding box center [480, 274] width 178 height 23
type input "hộp"
click at [359, 384] on div at bounding box center [249, 362] width 397 height 50
click at [1108, 280] on input "0" at bounding box center [1133, 274] width 143 height 23
type input "5"
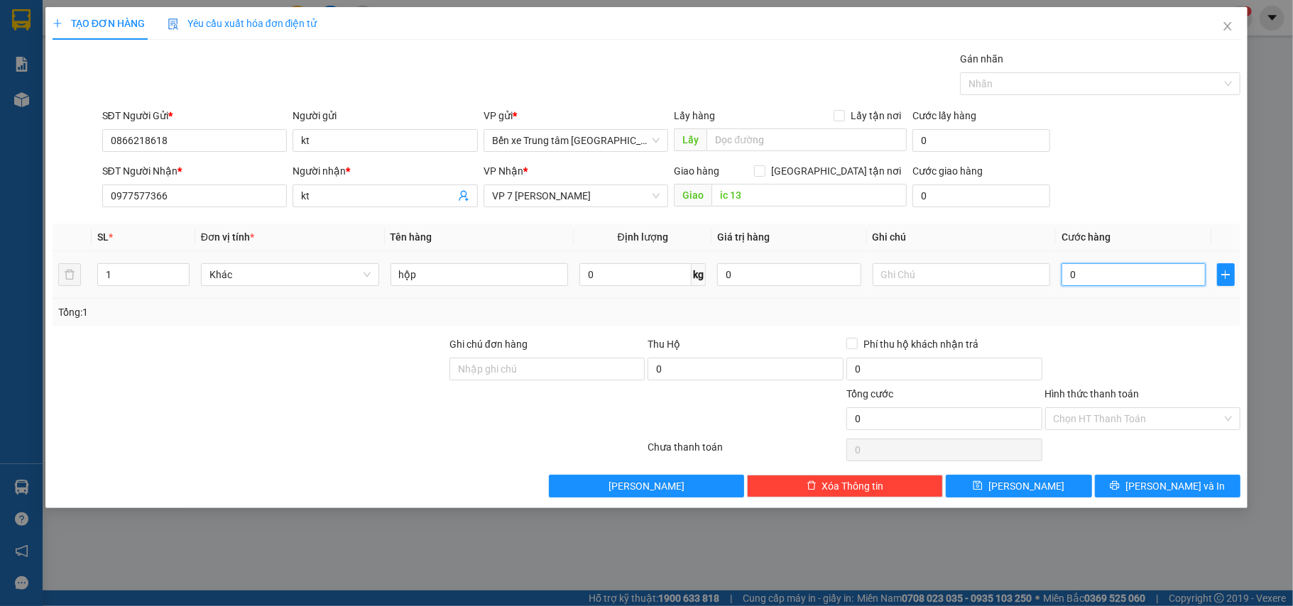
type input "5"
type input "50"
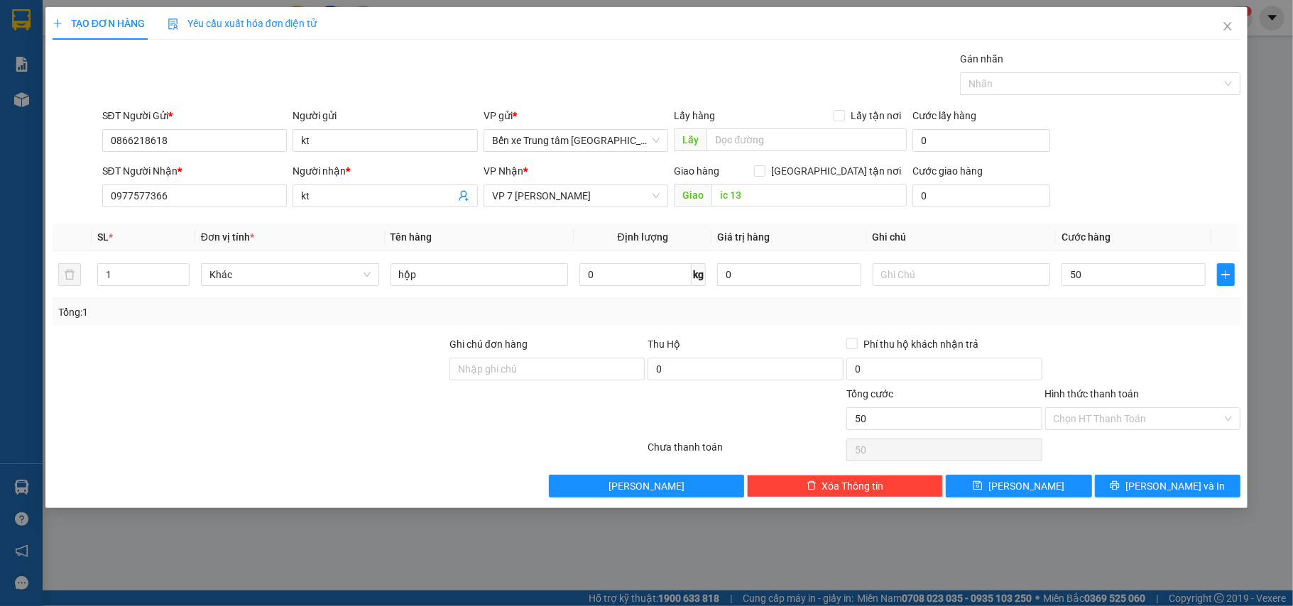
type input "50.000"
click at [1159, 165] on div "SĐT Người Nhận * 0977577366 Người nhận * kt VP Nhận * VP 7 Phạm Văn Đồng Giao h…" at bounding box center [671, 188] width 1145 height 50
click at [1157, 418] on input "Hình thức thanh toán" at bounding box center [1138, 418] width 169 height 21
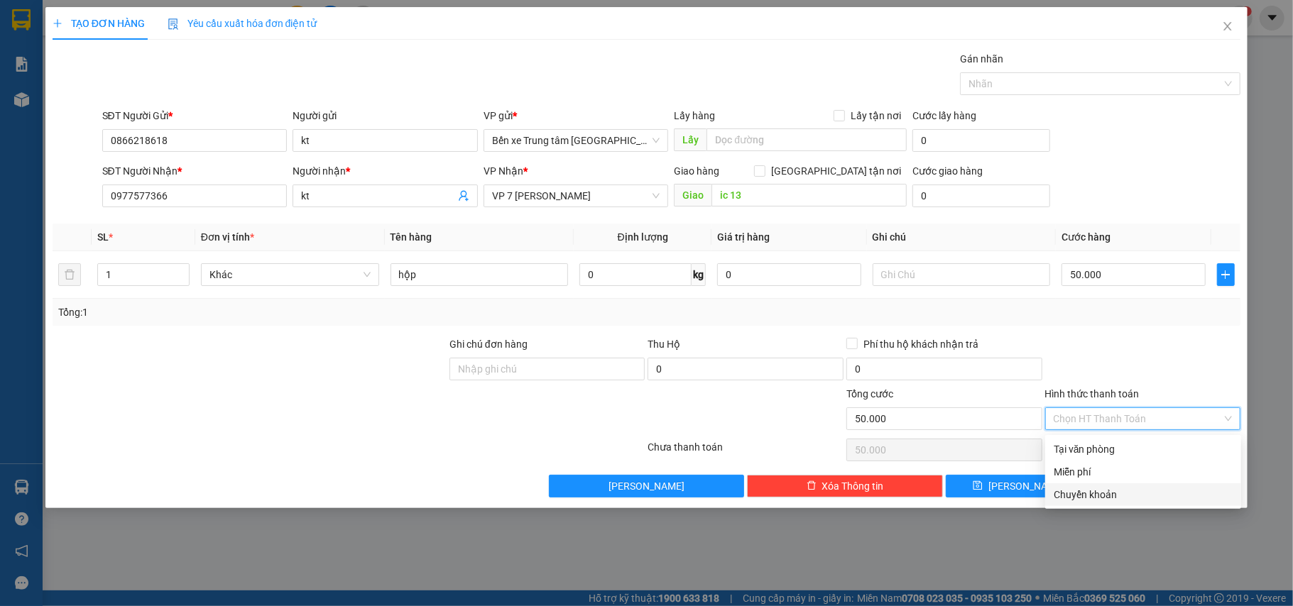
click at [1120, 496] on div "Chuyển khoản" at bounding box center [1143, 495] width 179 height 16
type input "0"
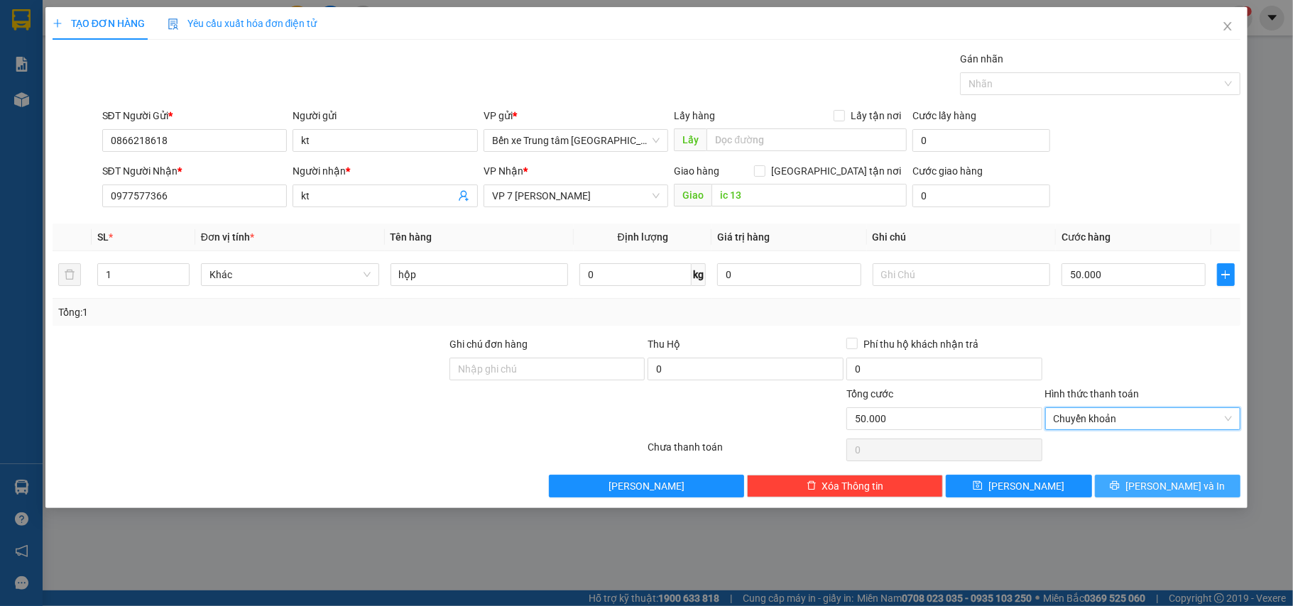
click at [1165, 487] on span "[PERSON_NAME] và In" at bounding box center [1175, 487] width 99 height 16
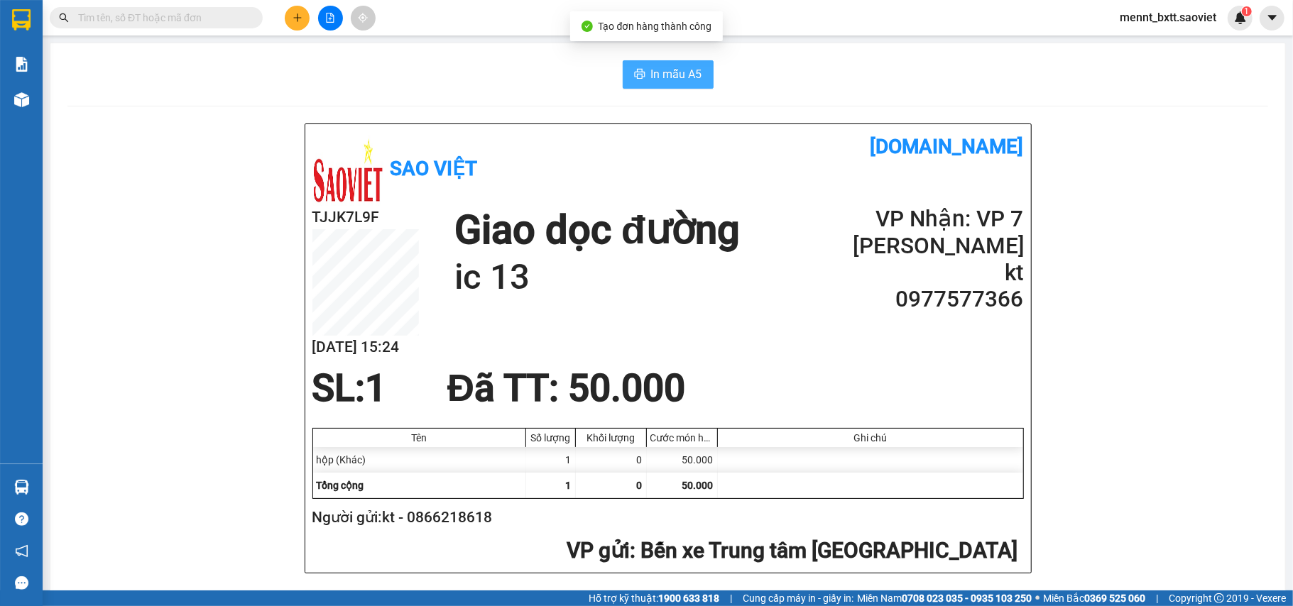
click at [651, 78] on span "In mẫu A5" at bounding box center [676, 74] width 51 height 18
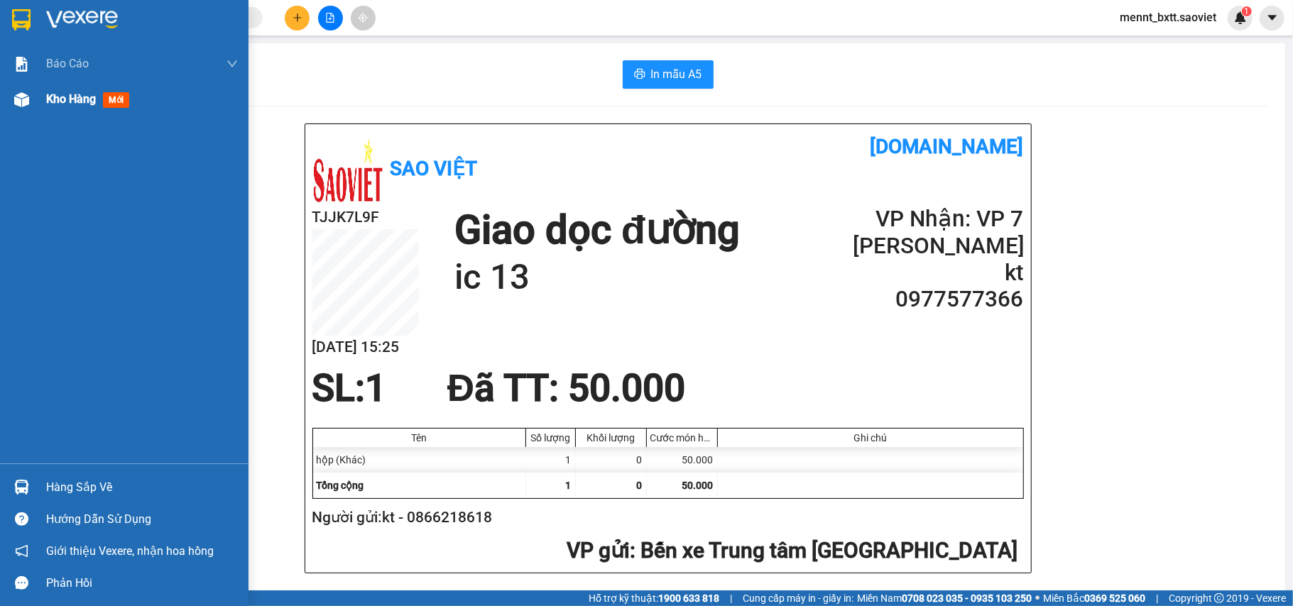
click at [70, 97] on span "Kho hàng" at bounding box center [71, 98] width 50 height 13
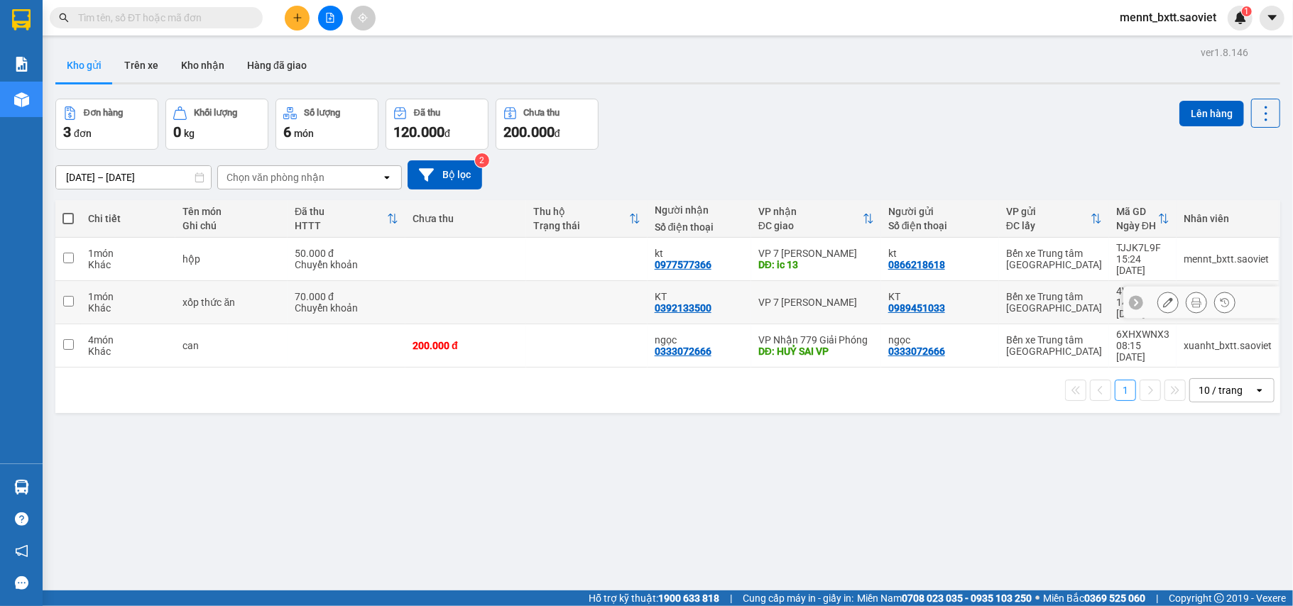
click at [497, 287] on td at bounding box center [465, 302] width 121 height 43
checkbox input "true"
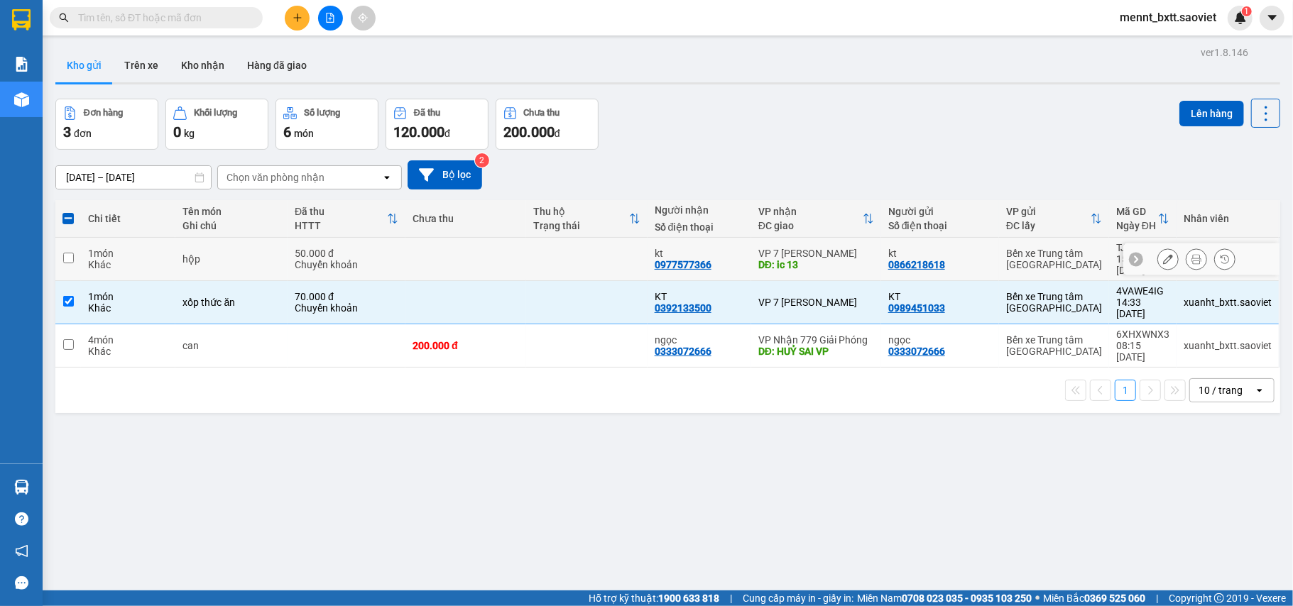
click at [503, 251] on td at bounding box center [465, 259] width 121 height 43
checkbox input "true"
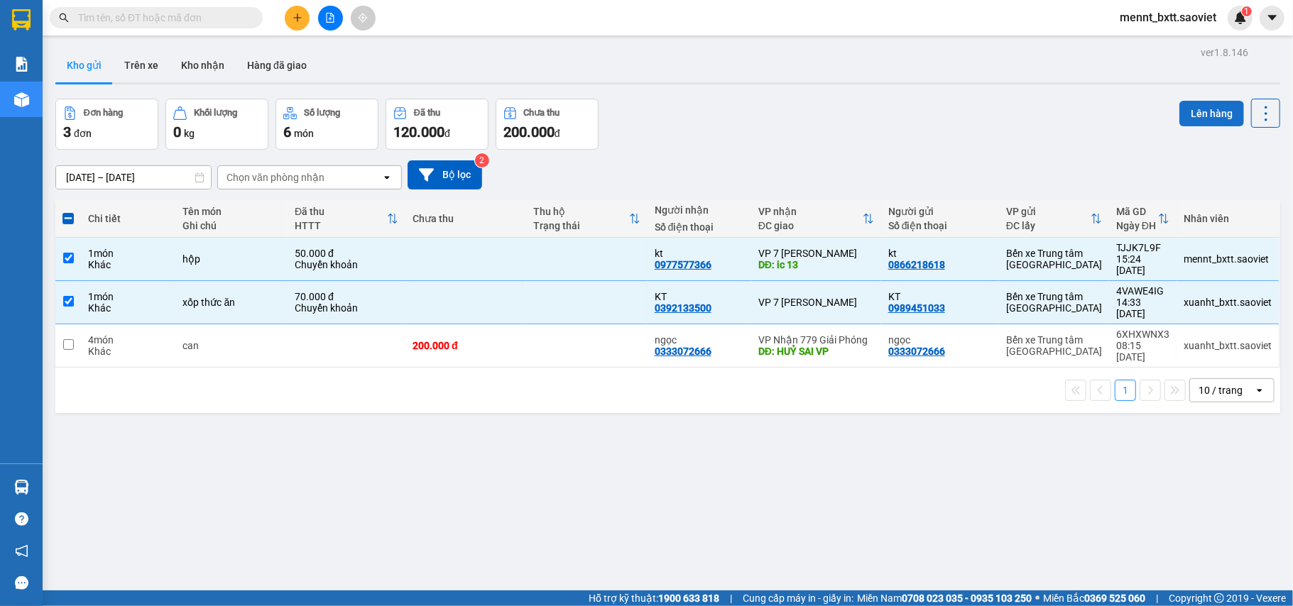
click at [1180, 109] on button "Lên hàng" at bounding box center [1212, 114] width 65 height 26
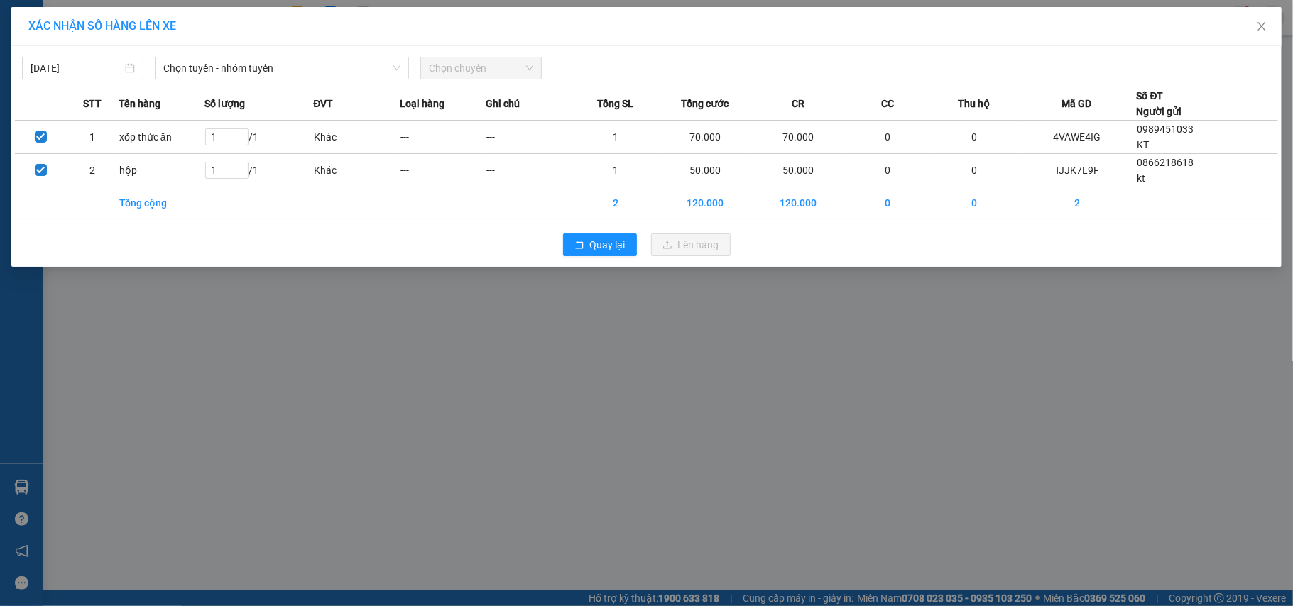
click at [352, 423] on div "XÁC NHẬN SỐ HÀNG LÊN XE 11/10/2025 Chọn tuyến - nhóm tuyến Chọn chuyến STT Tên …" at bounding box center [646, 303] width 1293 height 606
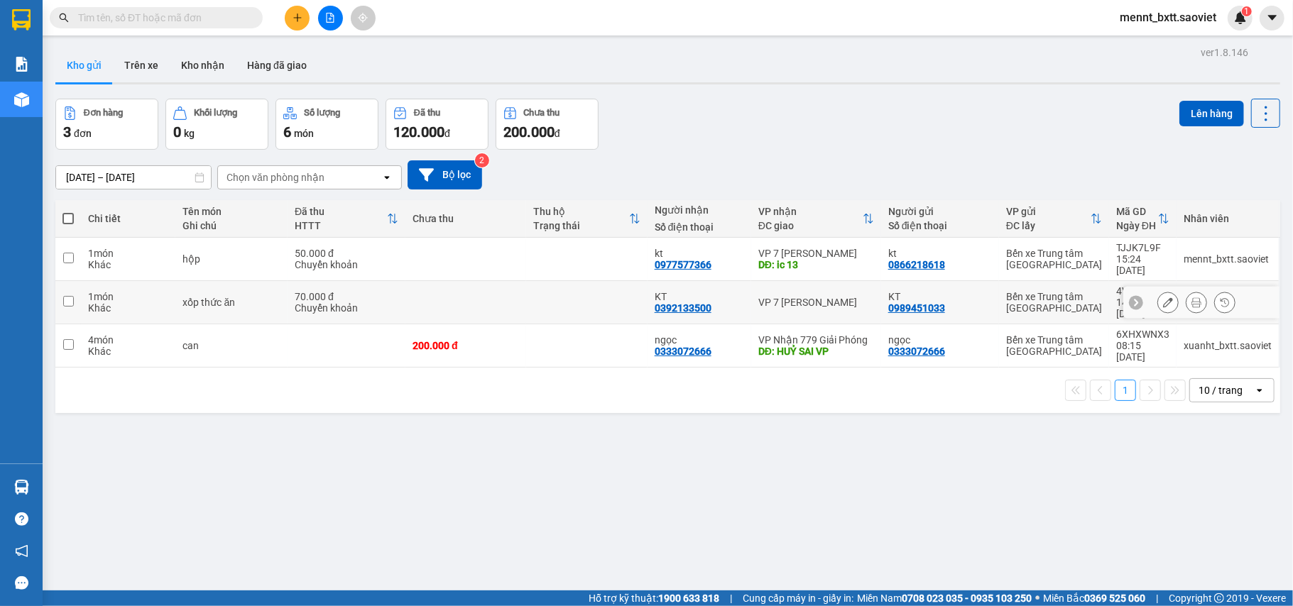
click at [518, 285] on td at bounding box center [465, 302] width 121 height 43
checkbox input "true"
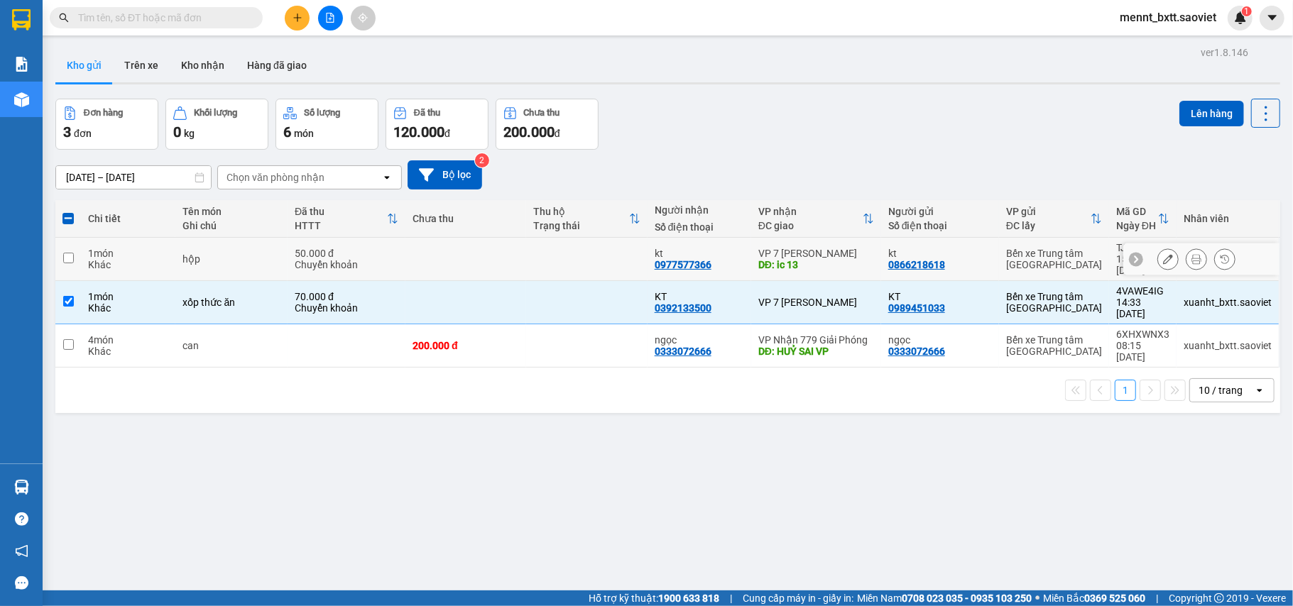
click at [510, 251] on td at bounding box center [465, 259] width 121 height 43
checkbox input "true"
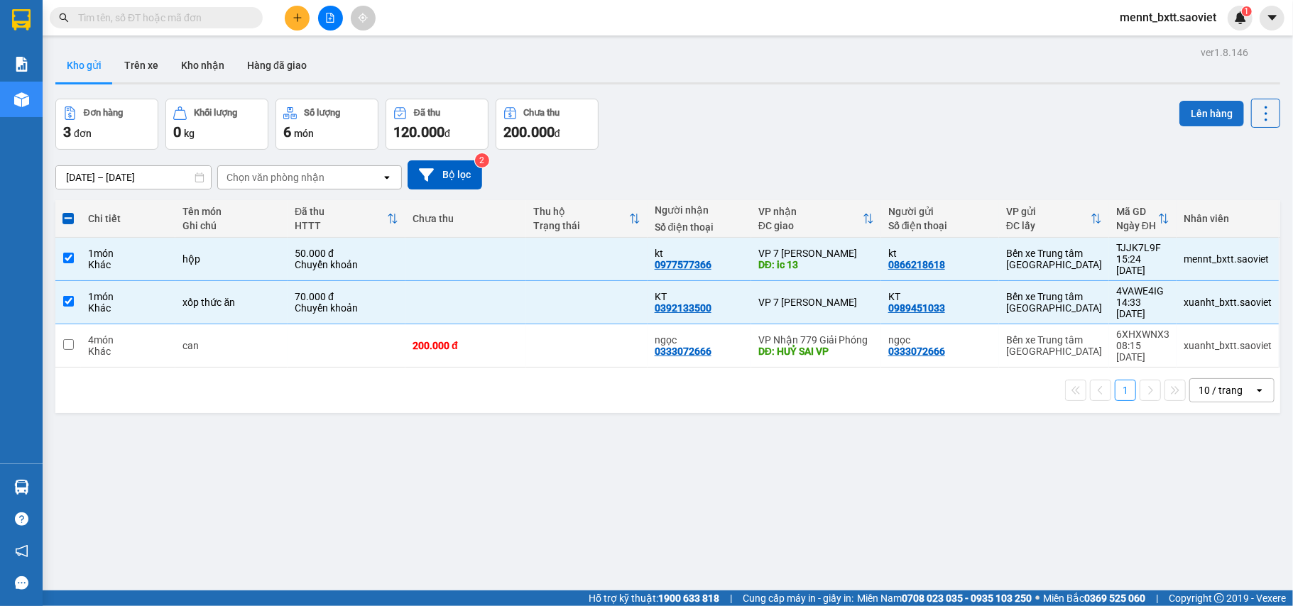
click at [1191, 107] on button "Lên hàng" at bounding box center [1212, 114] width 65 height 26
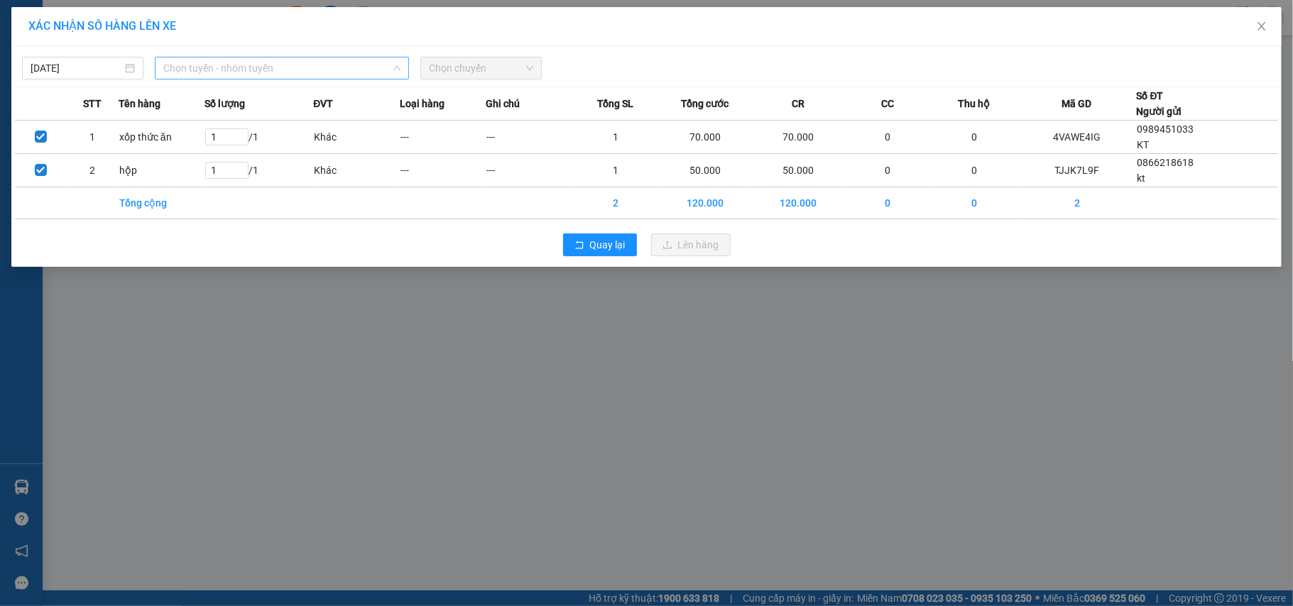
click at [310, 64] on span "Chọn tuyến - nhóm tuyến" at bounding box center [281, 68] width 237 height 21
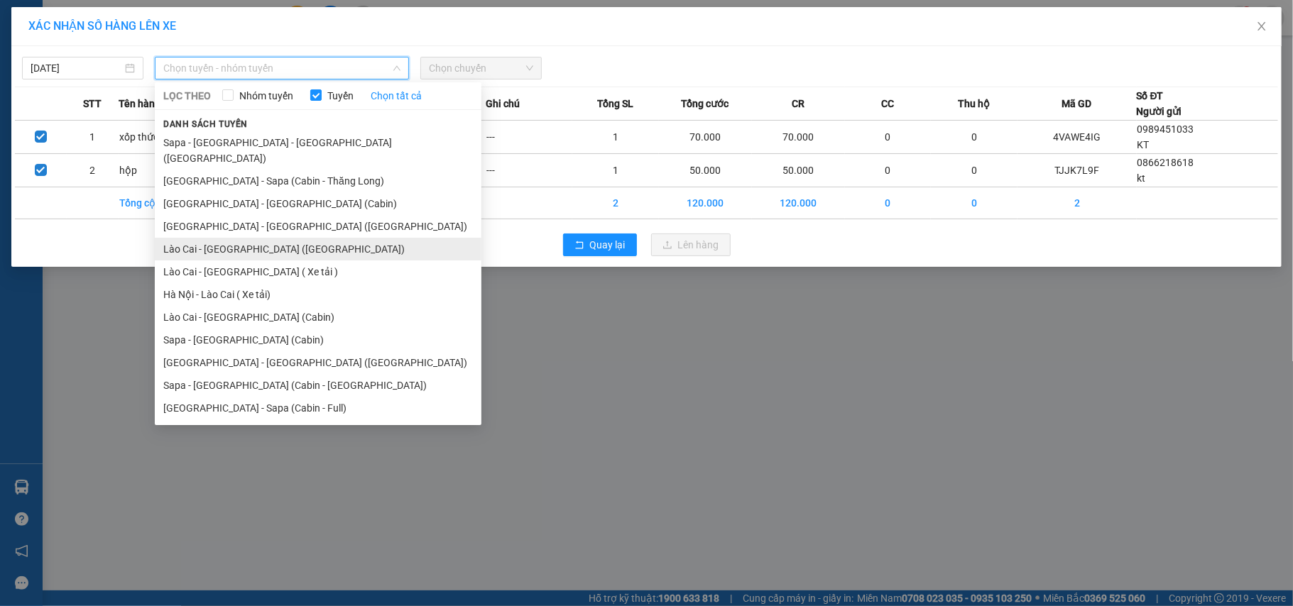
click at [295, 238] on li "Lào Cai - [GEOGRAPHIC_DATA] ([GEOGRAPHIC_DATA])" at bounding box center [318, 249] width 327 height 23
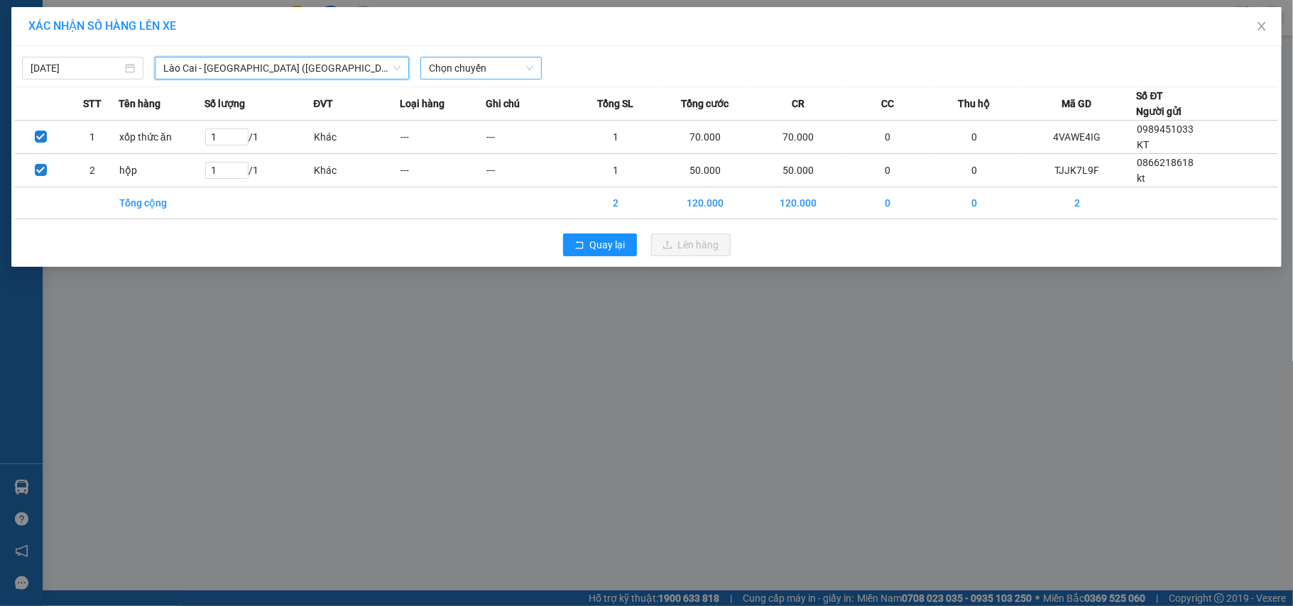
click at [472, 69] on span "Chọn chuyến" at bounding box center [481, 68] width 104 height 21
type input "7809"
click at [483, 98] on div "15:30 - 29H-778.09" at bounding box center [484, 97] width 111 height 16
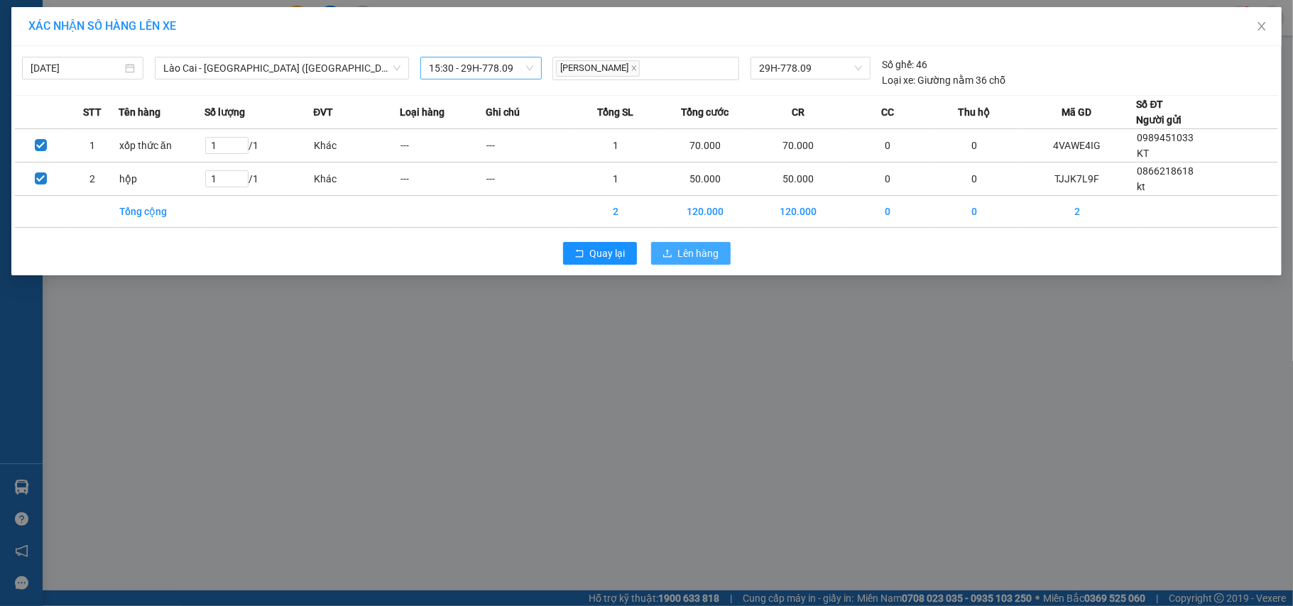
click at [680, 254] on span "Lên hàng" at bounding box center [698, 254] width 41 height 16
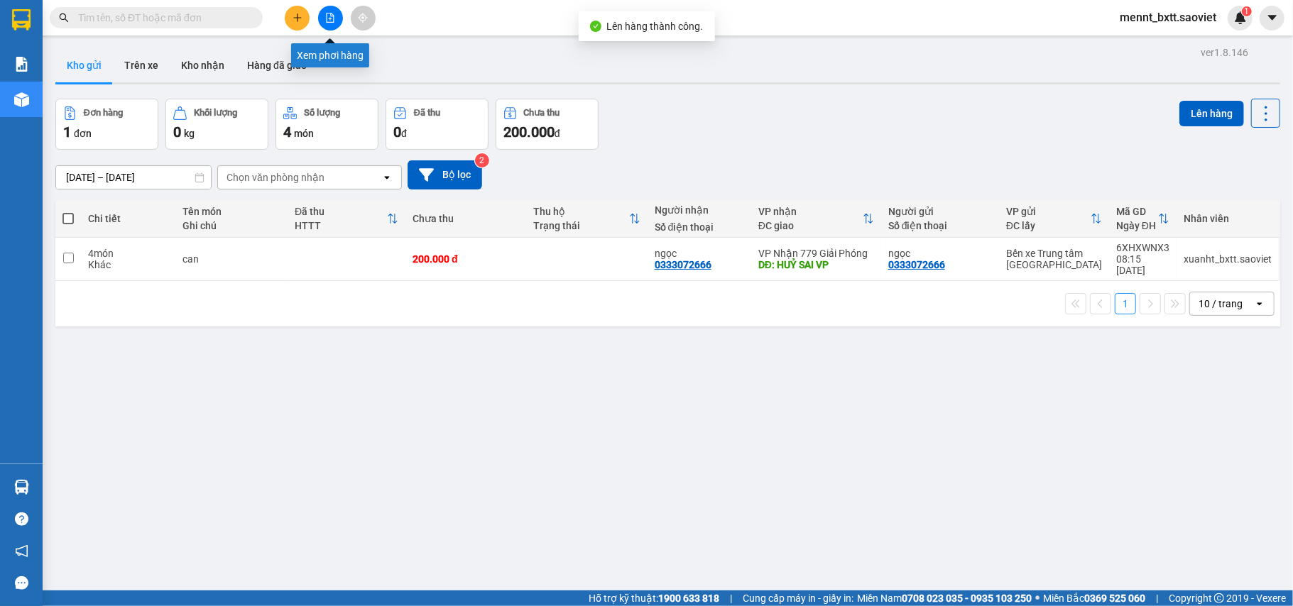
click at [324, 24] on button at bounding box center [330, 18] width 25 height 25
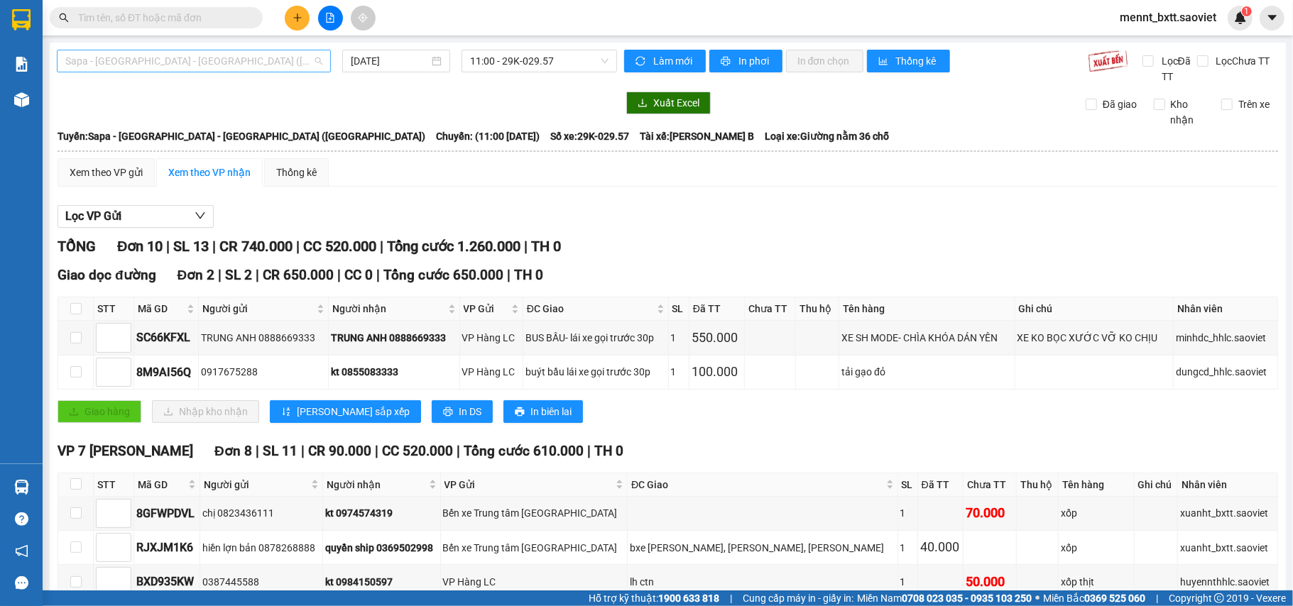
click at [254, 62] on span "Sapa - [GEOGRAPHIC_DATA] - [GEOGRAPHIC_DATA] ([GEOGRAPHIC_DATA])" at bounding box center [193, 60] width 257 height 21
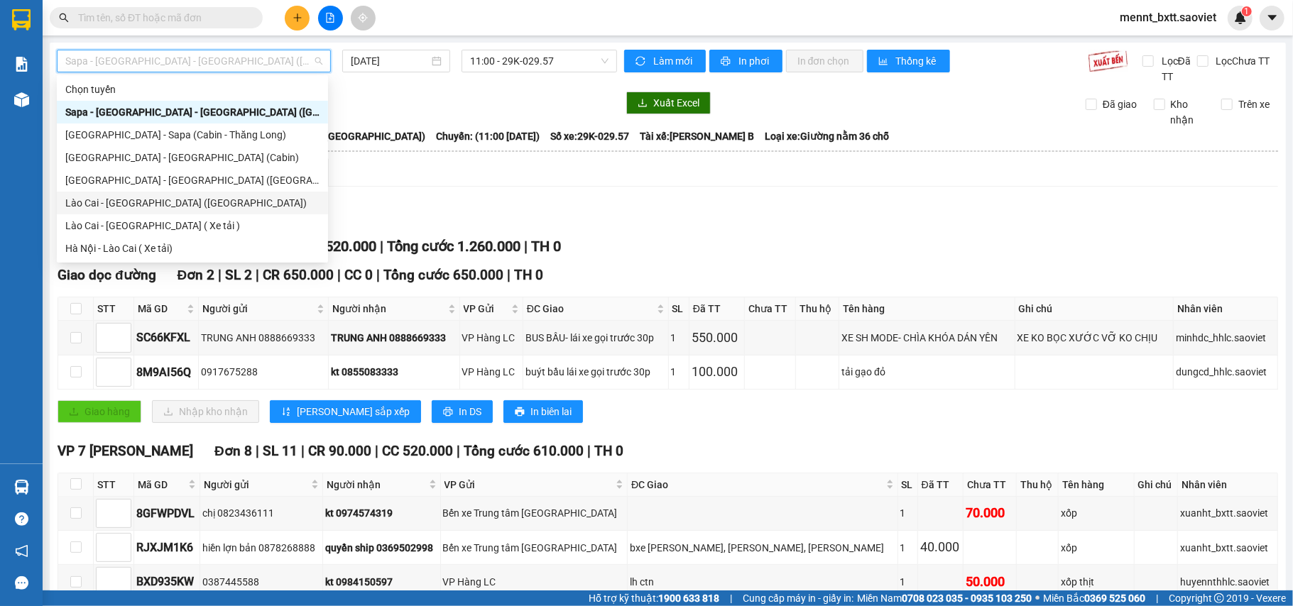
click at [190, 199] on div "Lào Cai - [GEOGRAPHIC_DATA] ([GEOGRAPHIC_DATA])" at bounding box center [192, 203] width 254 height 16
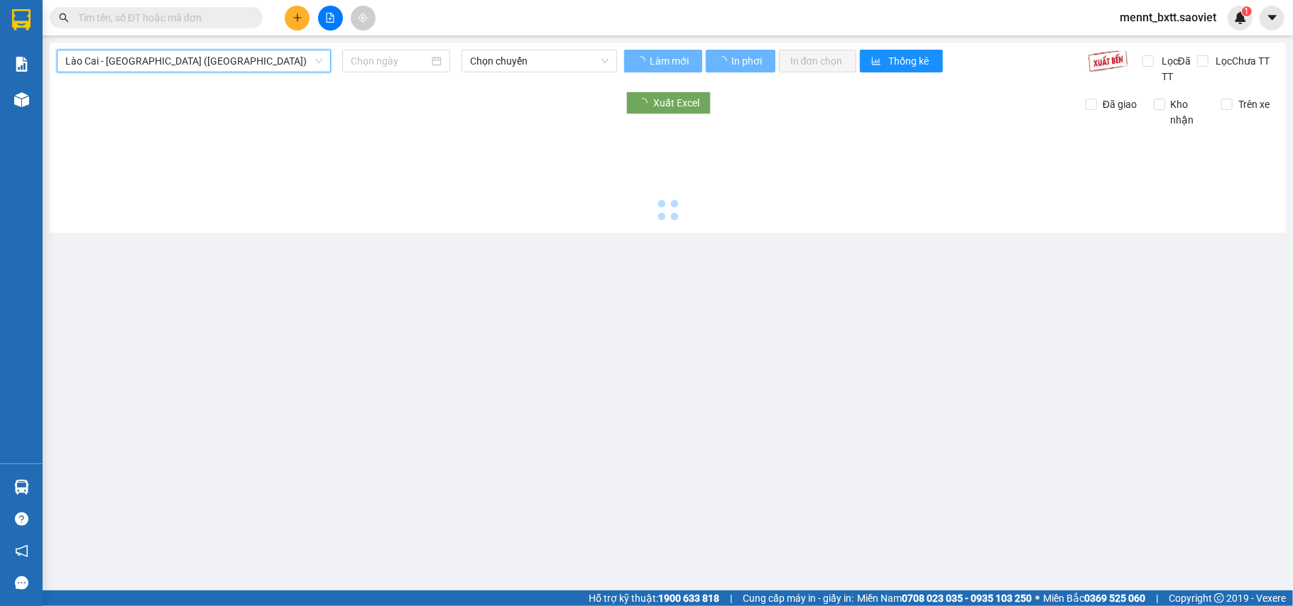
type input "[DATE]"
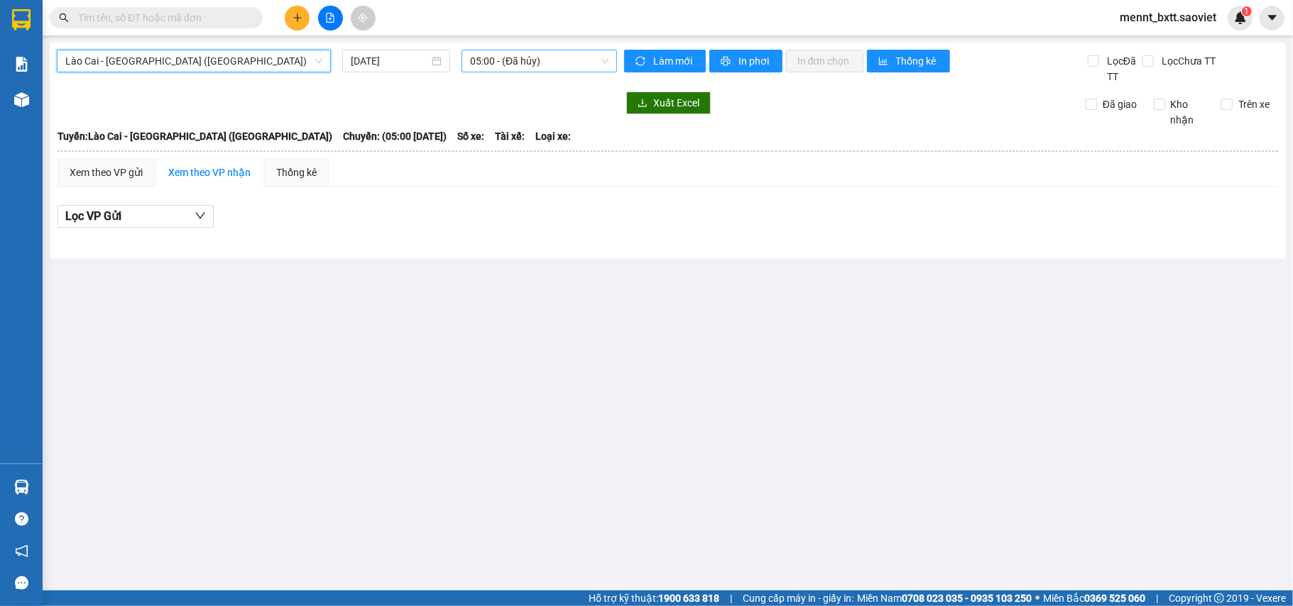
click at [490, 58] on span "05:00 - (Đã hủy)" at bounding box center [539, 60] width 138 height 21
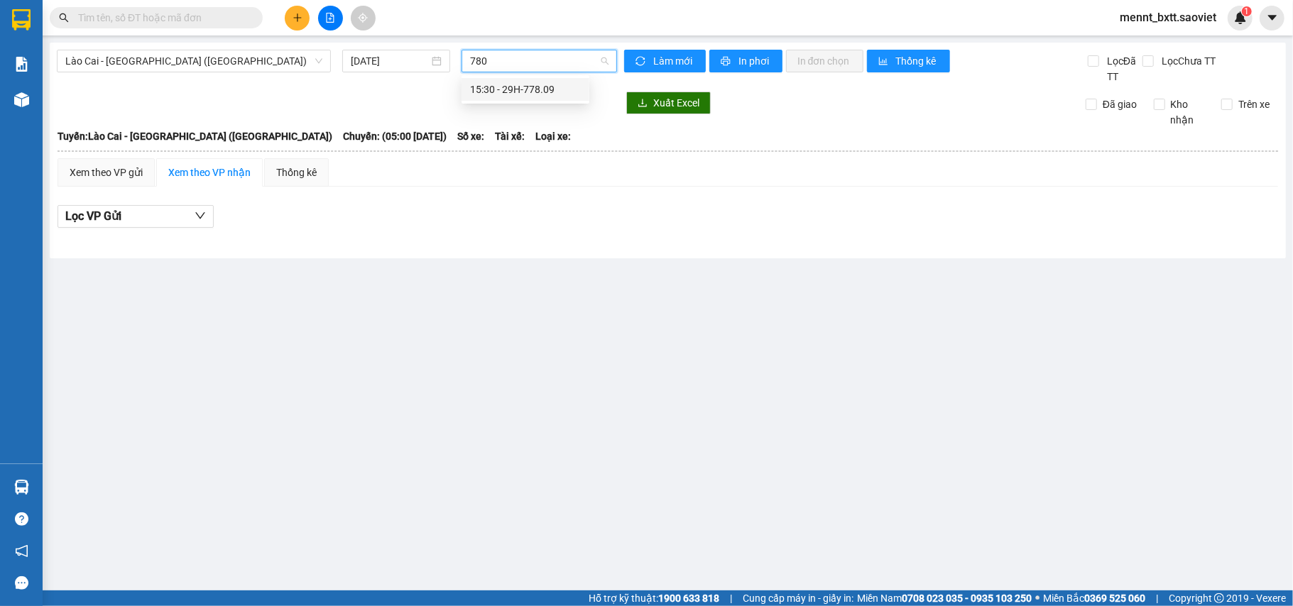
type input "7809"
click at [527, 89] on div "15:30 - 29H-778.09" at bounding box center [525, 90] width 111 height 16
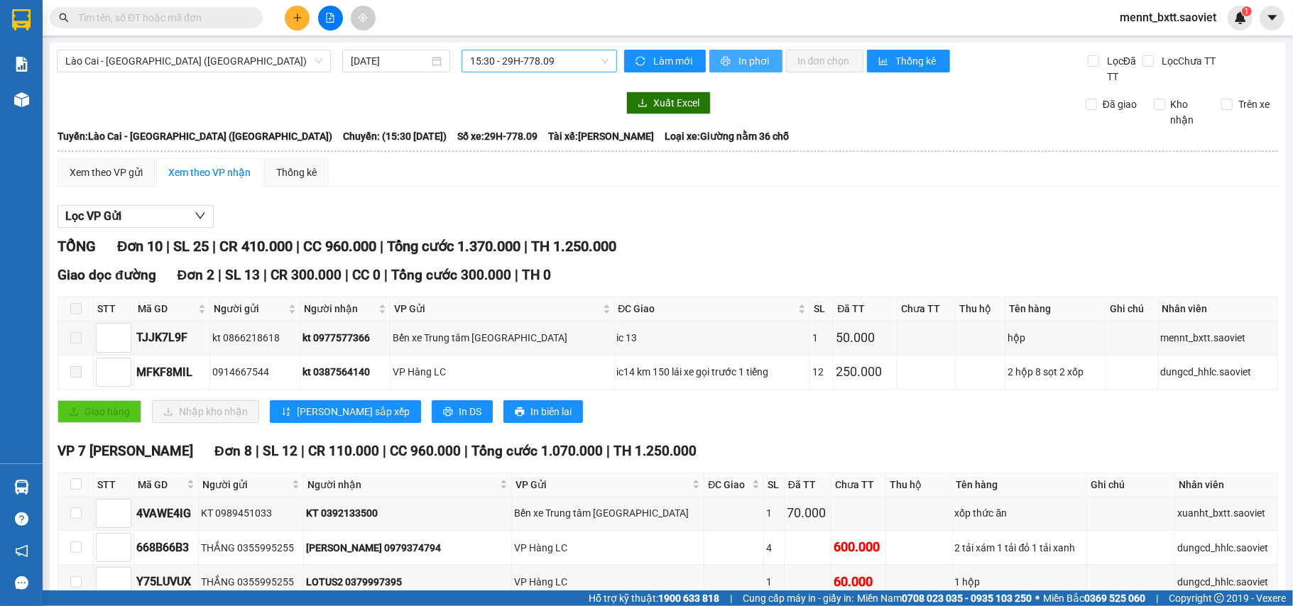
click at [739, 55] on span "In phơi" at bounding box center [755, 61] width 33 height 16
click at [748, 63] on span "In phơi" at bounding box center [755, 61] width 33 height 16
click at [293, 17] on icon "plus" at bounding box center [298, 18] width 10 height 10
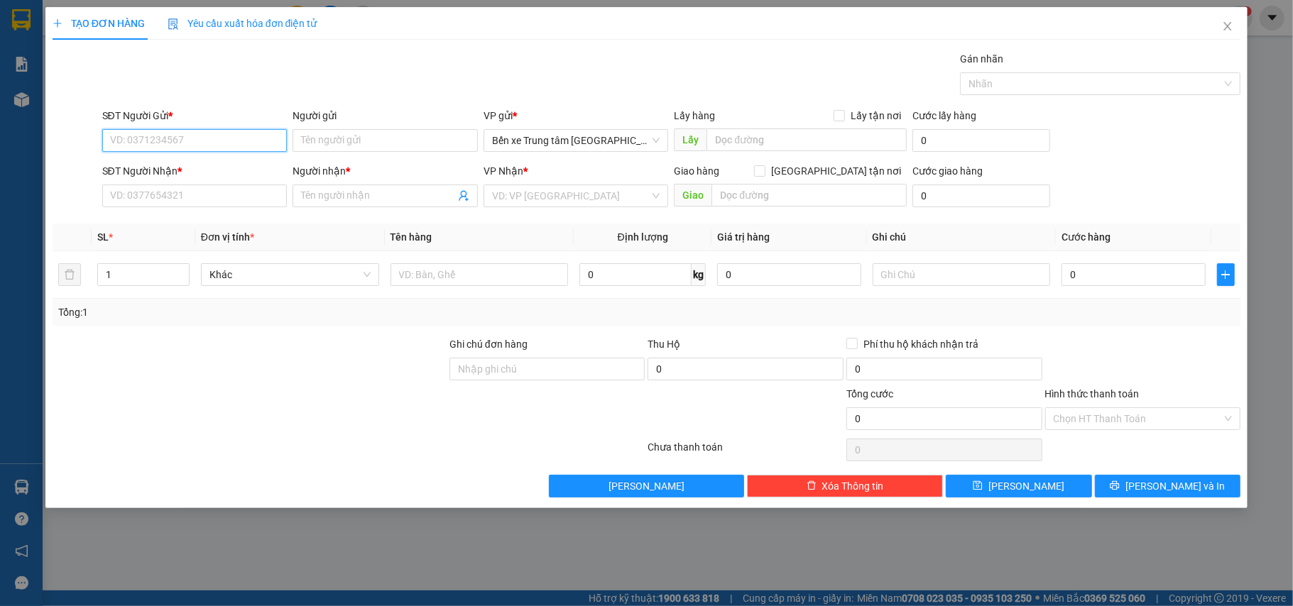
click at [115, 138] on input "SĐT Người Gửi *" at bounding box center [194, 140] width 185 height 23
type input "0974785882"
click at [194, 170] on div "0974785882 - Nhu" at bounding box center [195, 170] width 168 height 16
type input "Nhu"
type input "0914991636"
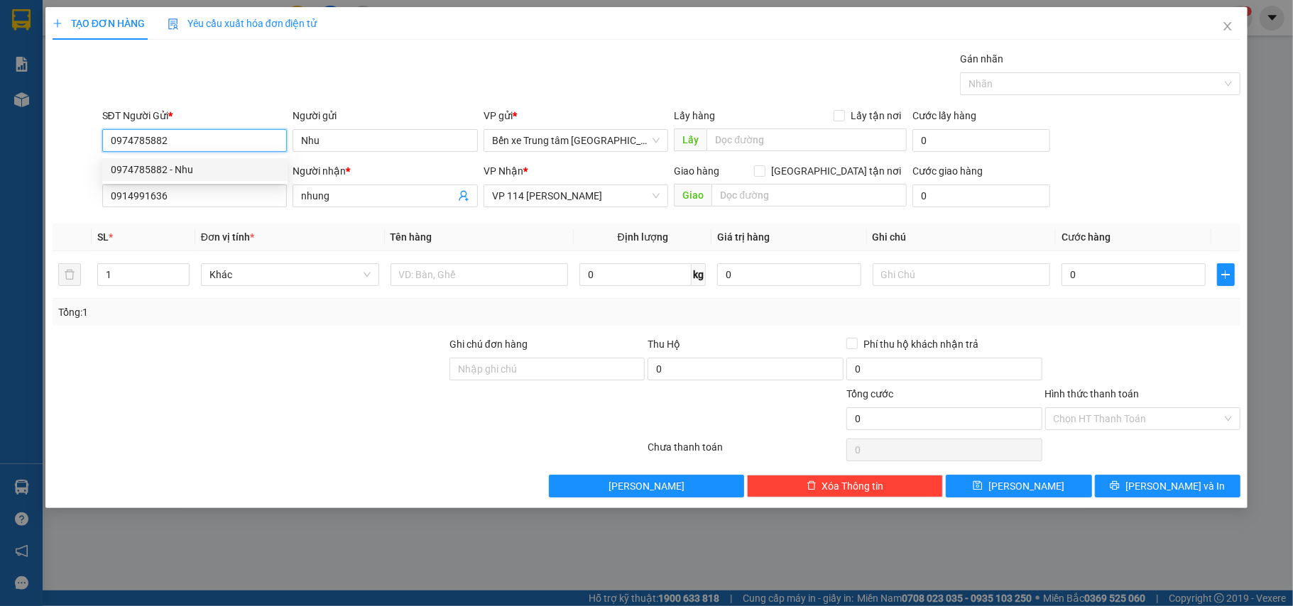
type input "nhung"
type input "0974785882"
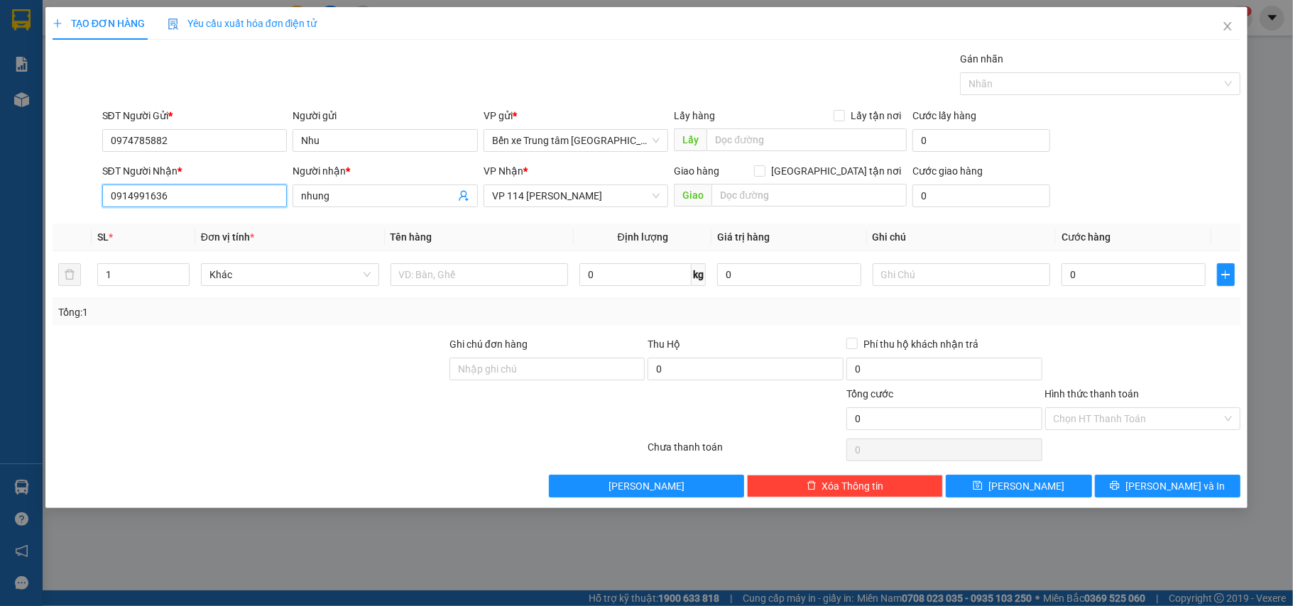
drag, startPoint x: 173, startPoint y: 195, endPoint x: 40, endPoint y: 188, distance: 133.7
click at [40, 188] on div "TẠO ĐƠN HÀNG Yêu cầu xuất hóa đơn điện tử Transit Pickup Surcharge Ids Transit …" at bounding box center [646, 303] width 1293 height 606
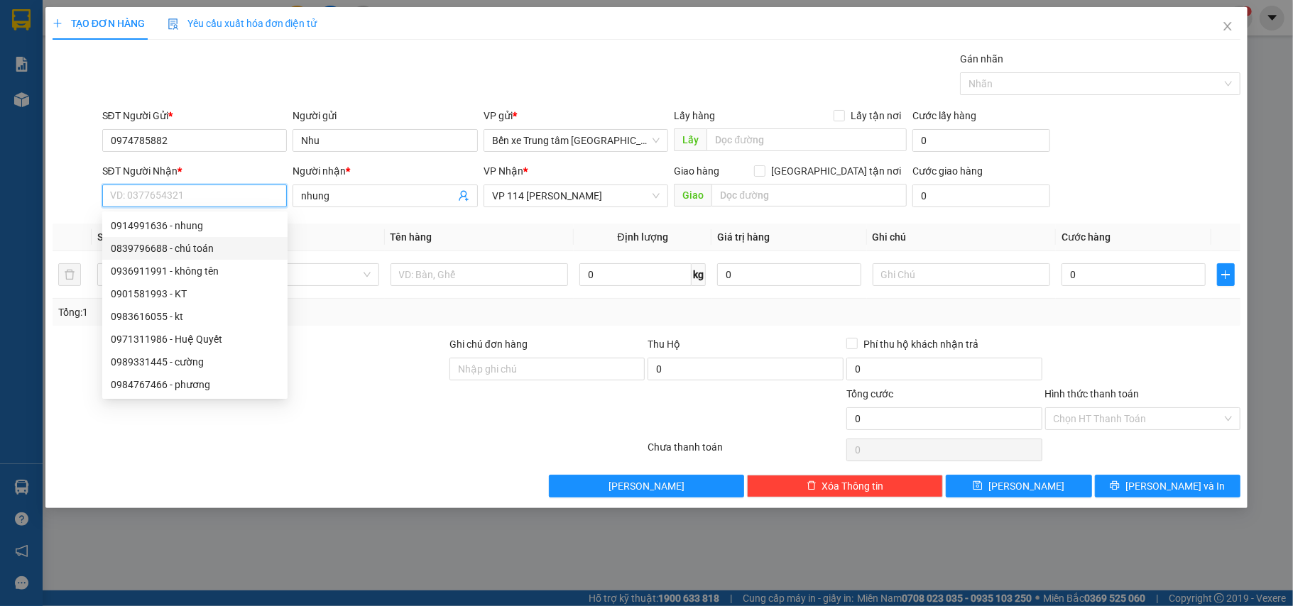
click at [151, 247] on div "0839796688 - chú toán" at bounding box center [195, 249] width 168 height 16
type input "0839796688"
type input "chú toán"
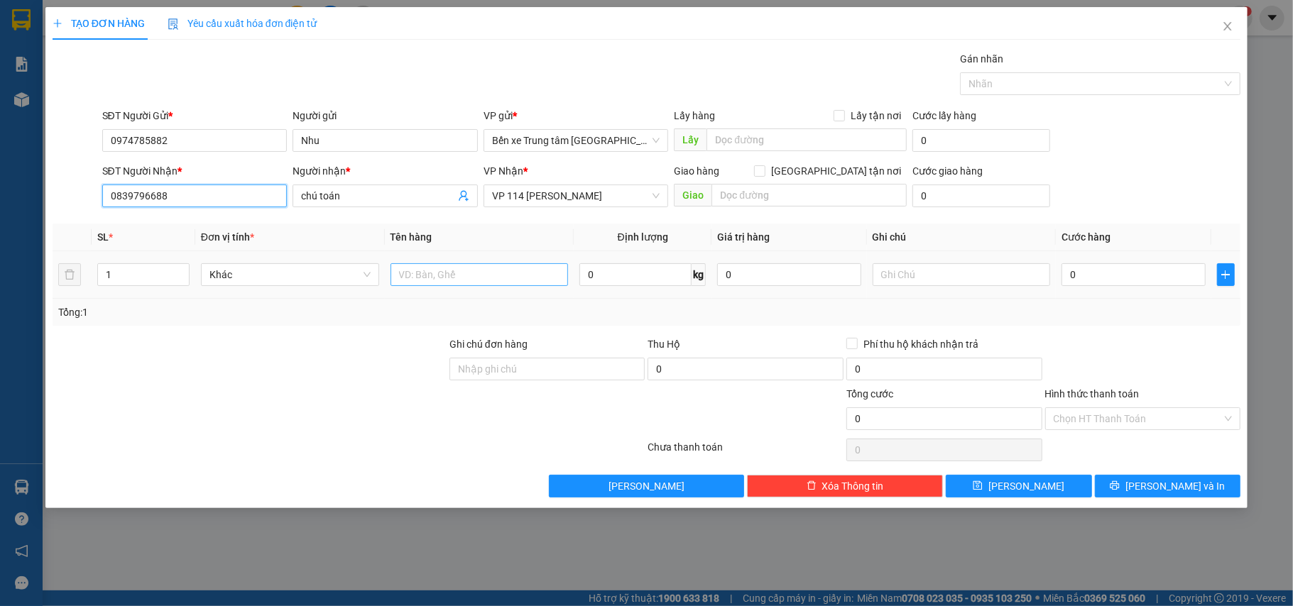
type input "0839796688"
click at [430, 278] on input "text" at bounding box center [480, 274] width 178 height 23
type input "túi đen"
click at [1097, 277] on input "0" at bounding box center [1133, 274] width 143 height 23
type input "5"
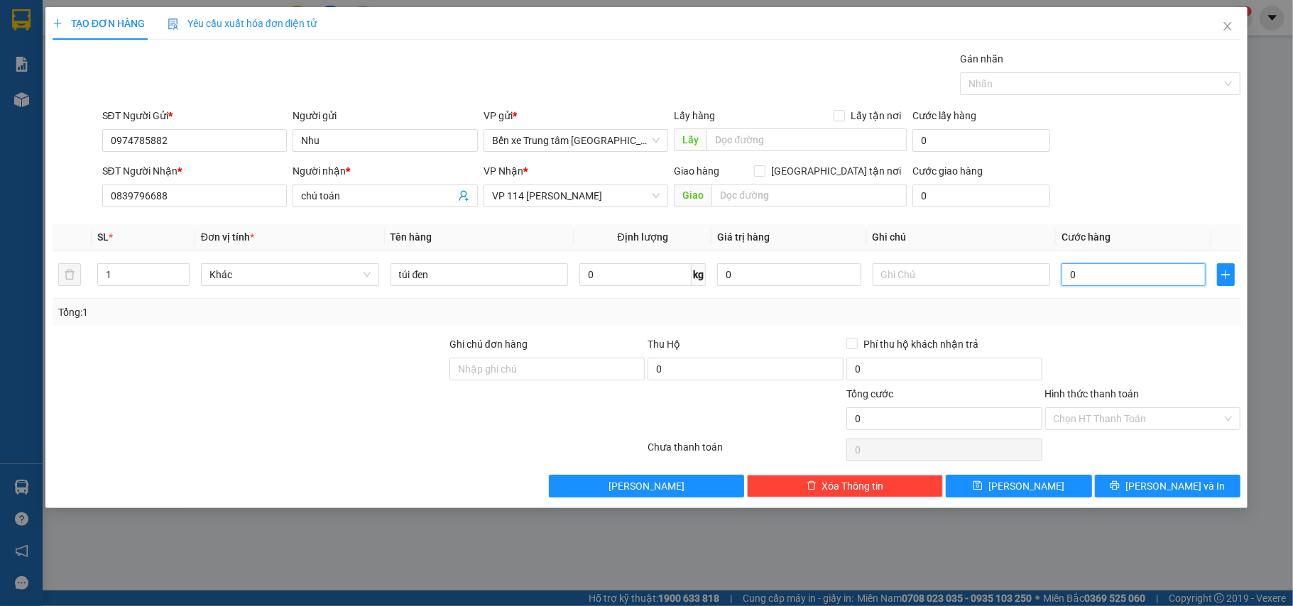
type input "5"
type input "50"
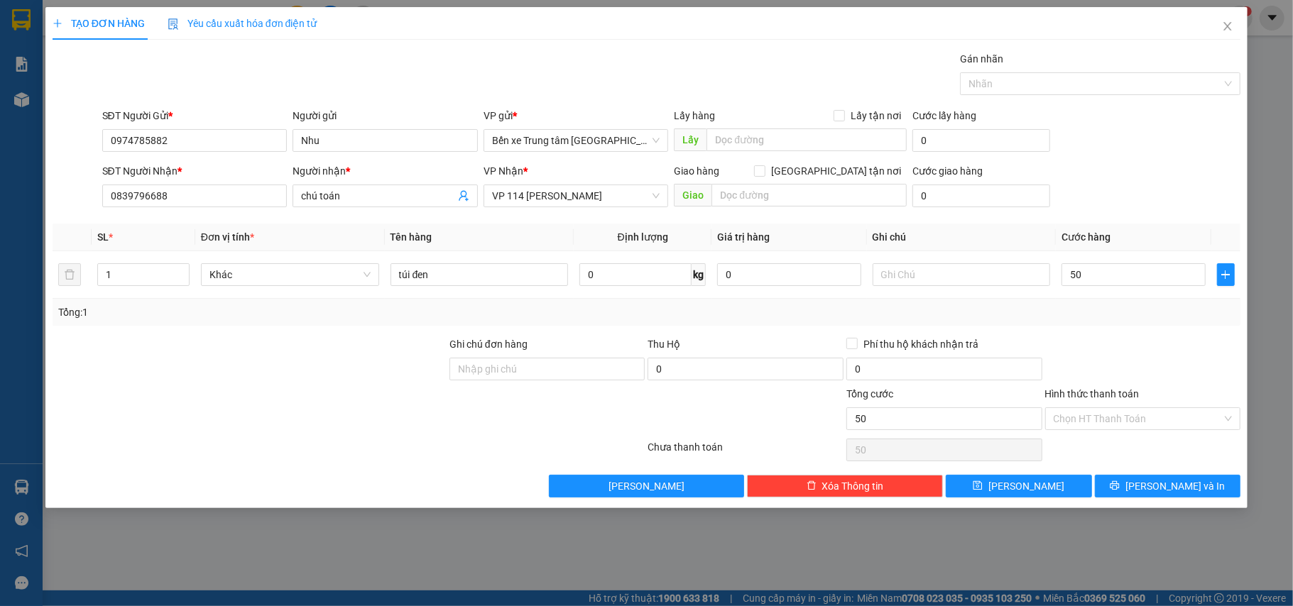
type input "50.000"
click at [1111, 149] on div "SĐT Người Gửi * 0974785882 Người gửi Nhu VP gửi * Bến xe Trung tâm Lào Cai Lấy …" at bounding box center [671, 133] width 1145 height 50
click at [1152, 487] on button "[PERSON_NAME] và In" at bounding box center [1168, 486] width 146 height 23
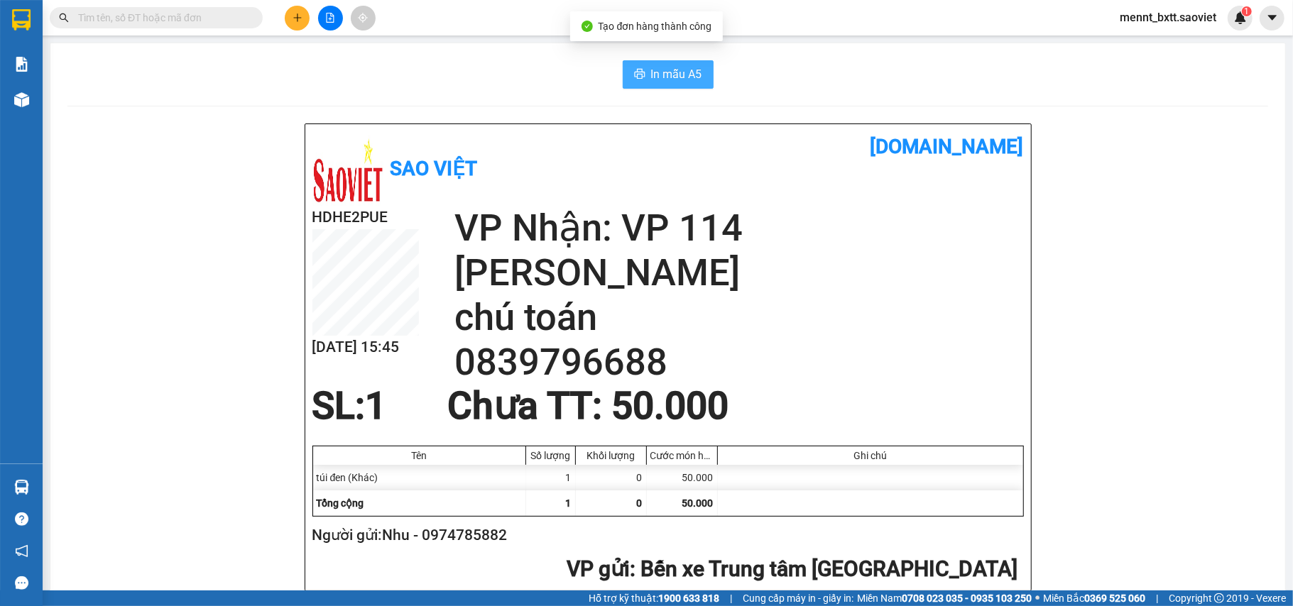
click at [656, 72] on span "In mẫu A5" at bounding box center [676, 74] width 51 height 18
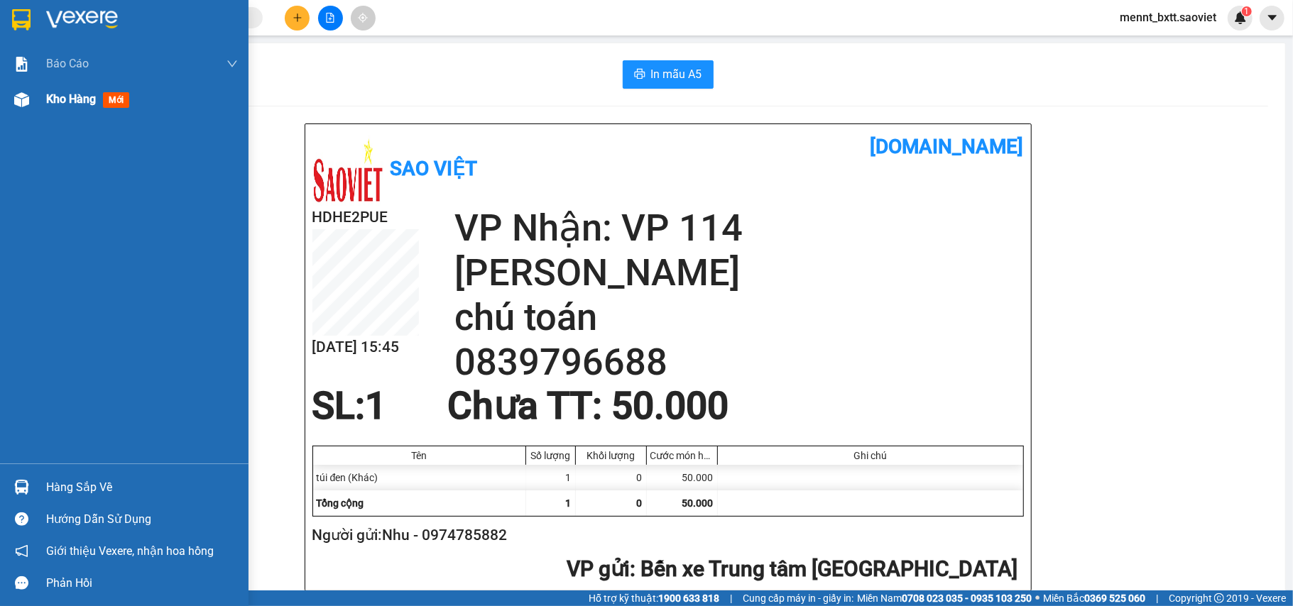
click at [68, 94] on span "Kho hàng" at bounding box center [71, 98] width 50 height 13
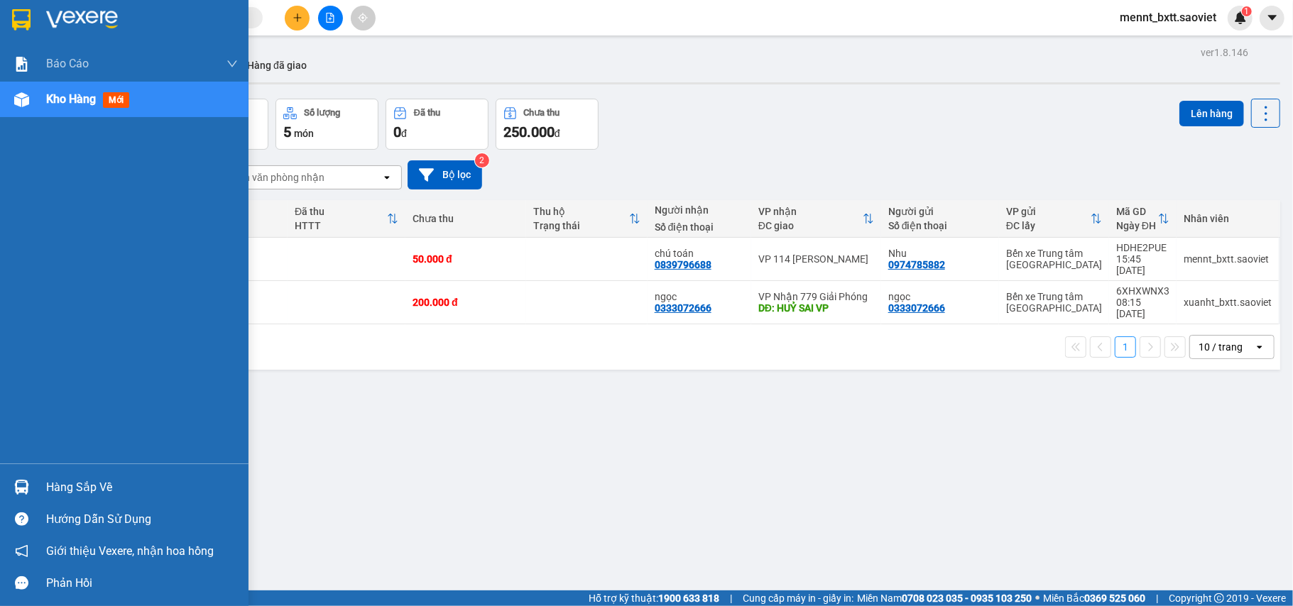
click at [66, 99] on span "Kho hàng" at bounding box center [71, 98] width 50 height 13
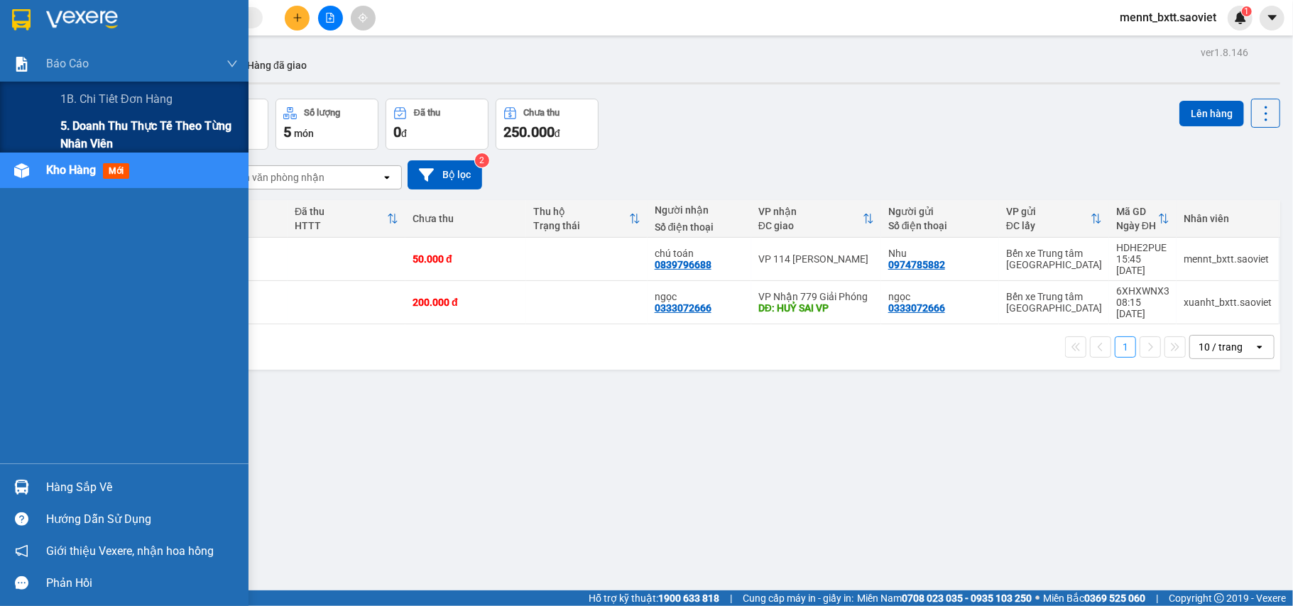
click at [121, 117] on span "5. Doanh thu thực tế theo từng nhân viên" at bounding box center [149, 135] width 178 height 36
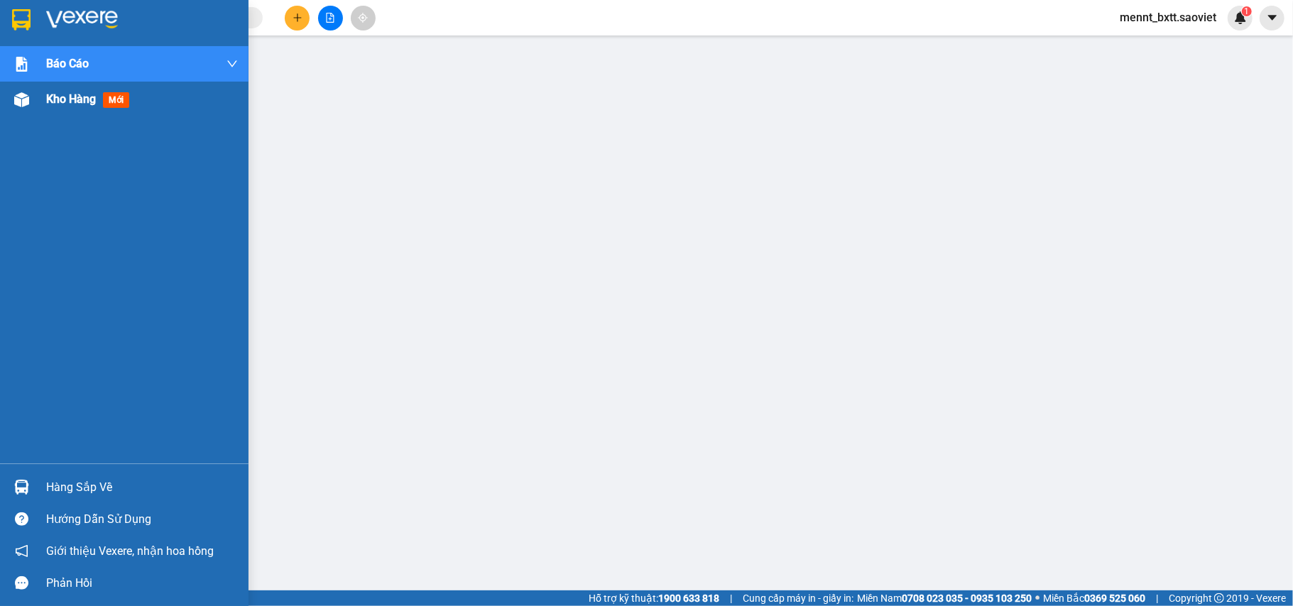
click at [58, 94] on span "Kho hàng" at bounding box center [71, 98] width 50 height 13
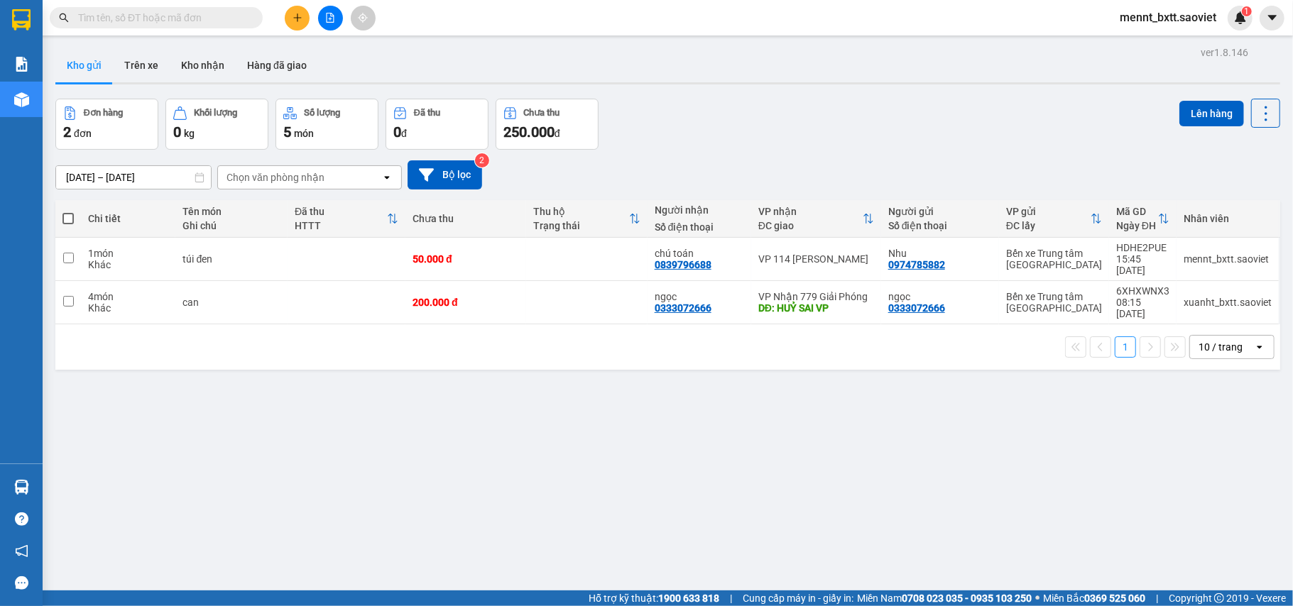
click at [75, 69] on button "Kho gửi" at bounding box center [84, 65] width 58 height 34
click at [142, 66] on button "Trên xe" at bounding box center [141, 65] width 57 height 34
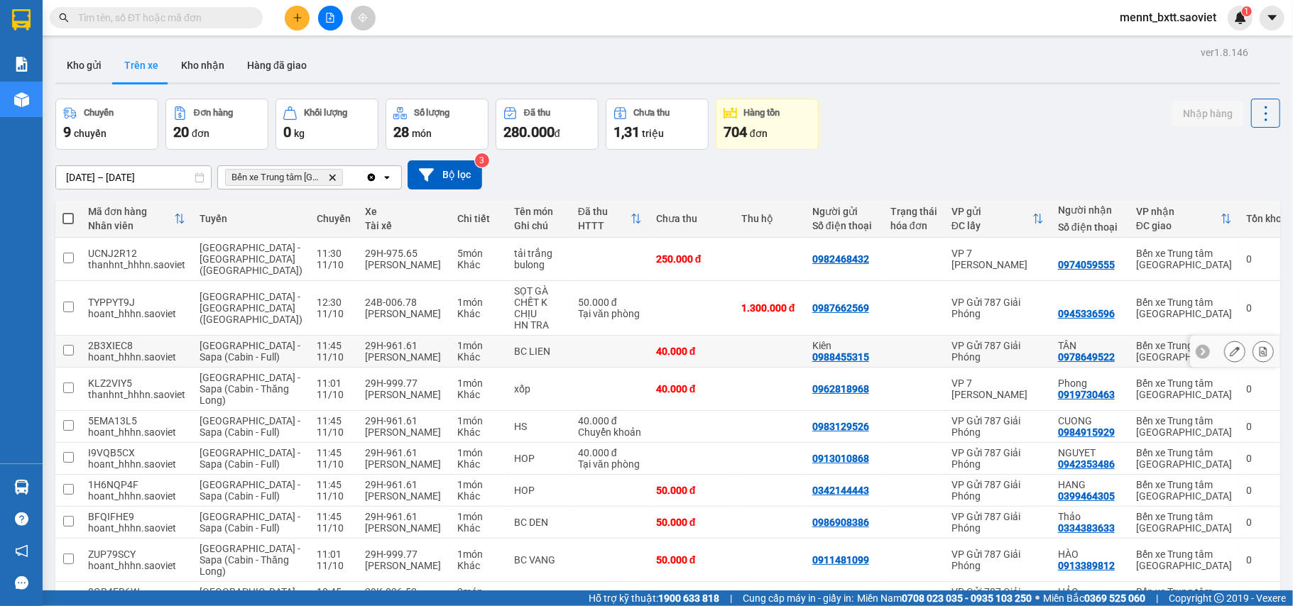
scroll to position [142, 0]
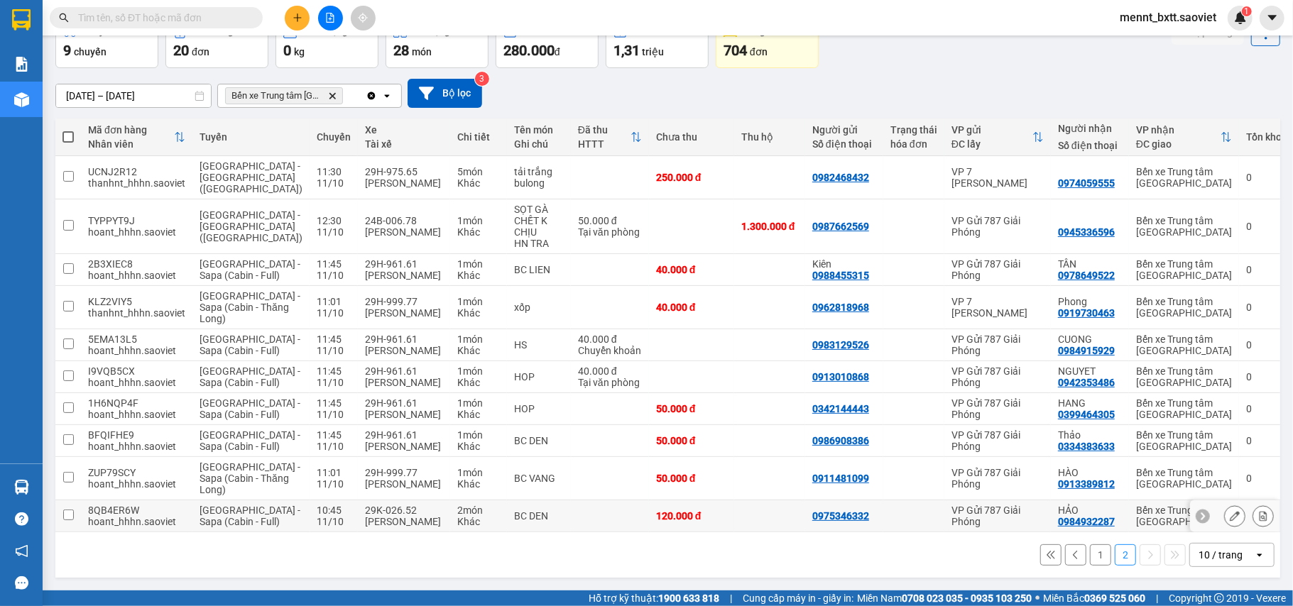
click at [66, 510] on input "checkbox" at bounding box center [68, 515] width 11 height 11
checkbox input "true"
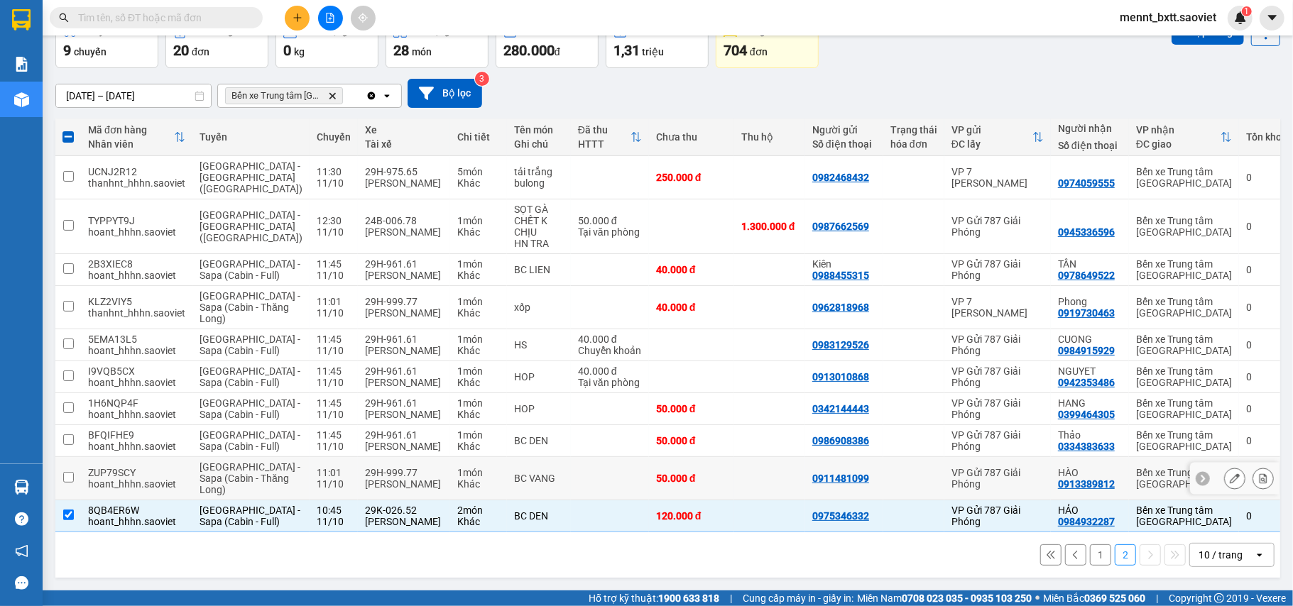
click at [70, 472] on input "checkbox" at bounding box center [68, 477] width 11 height 11
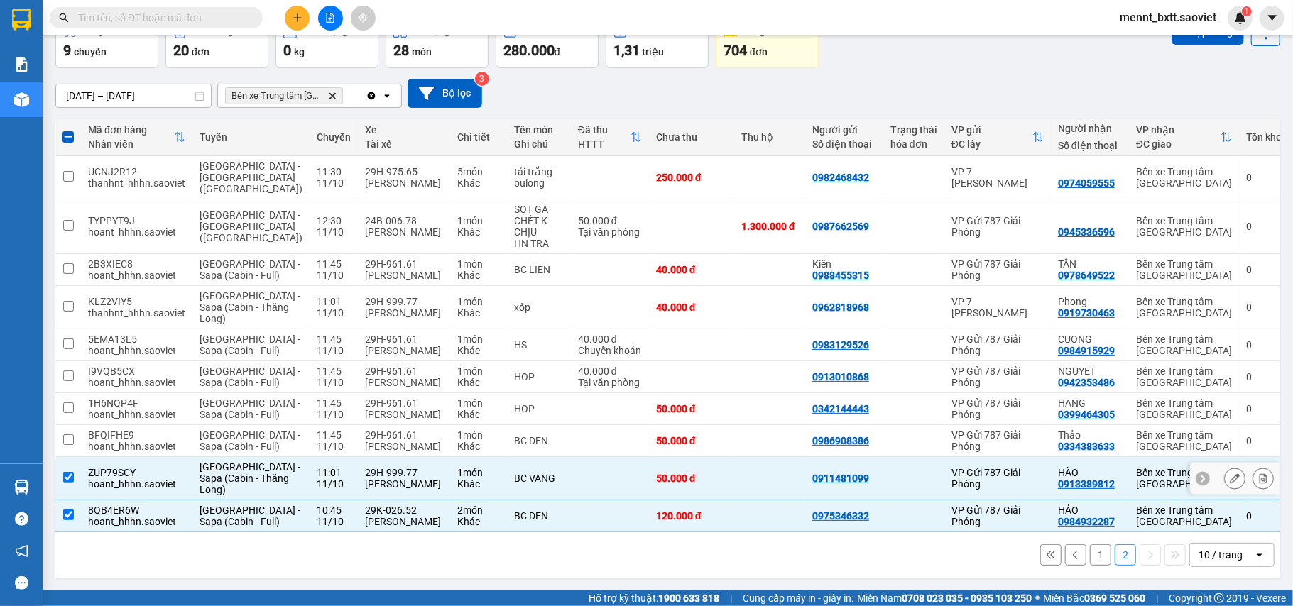
click at [69, 472] on input "checkbox" at bounding box center [68, 477] width 11 height 11
checkbox input "false"
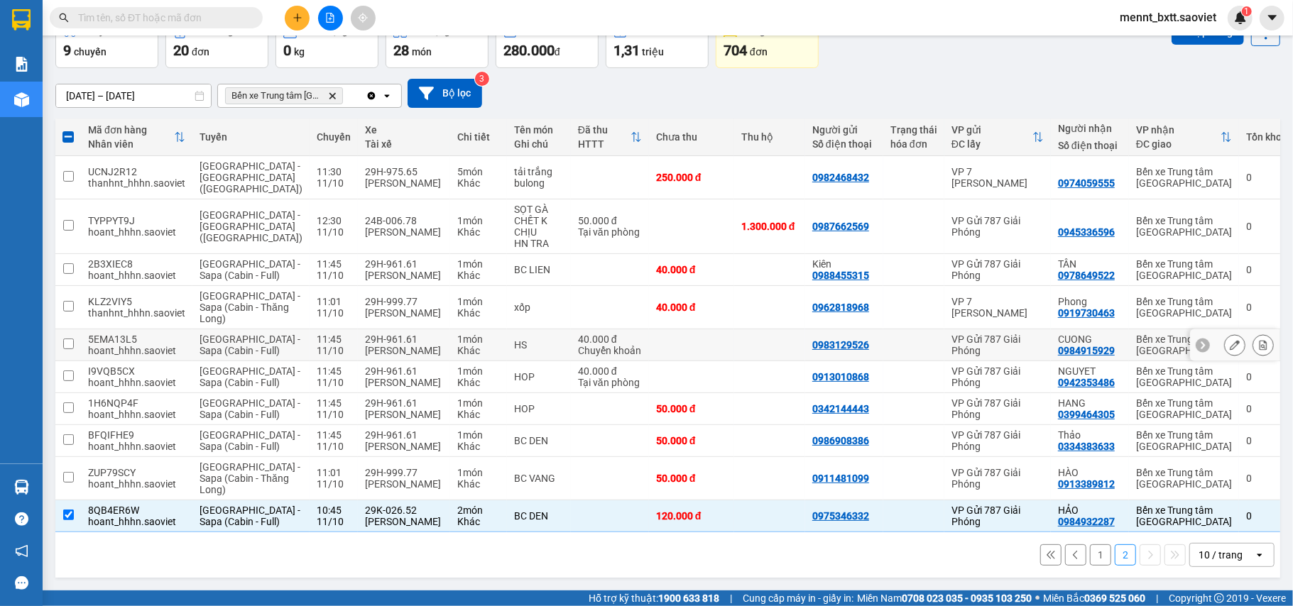
scroll to position [0, 0]
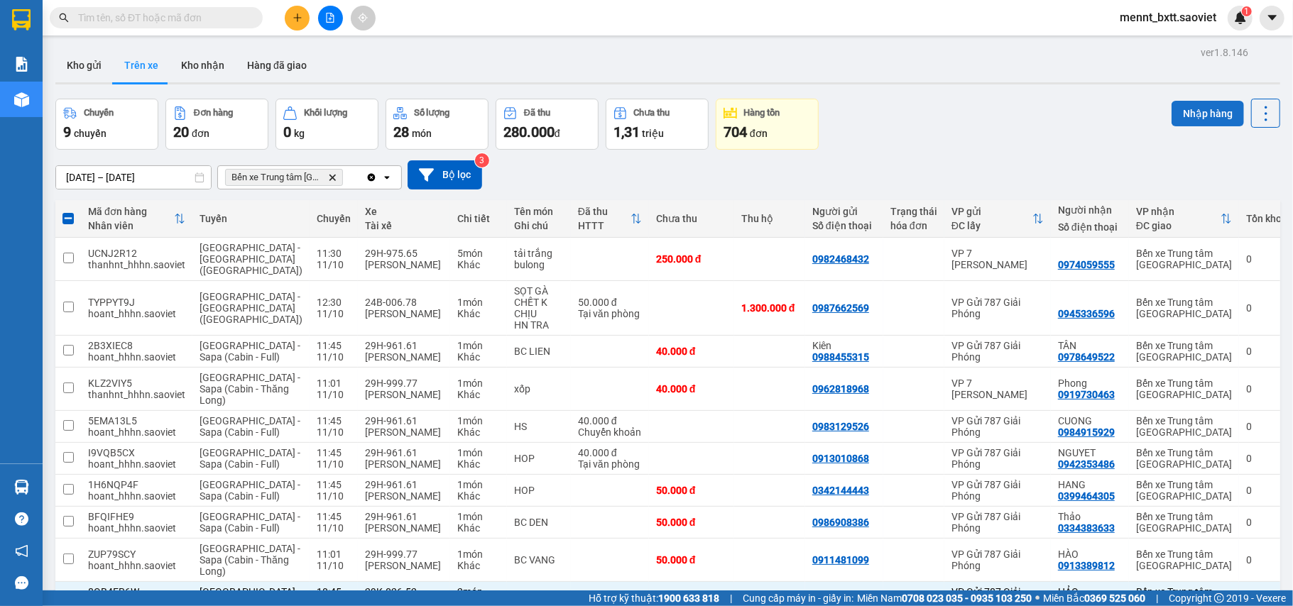
click at [1187, 111] on button "Nhập hàng" at bounding box center [1208, 114] width 72 height 26
checkbox input "false"
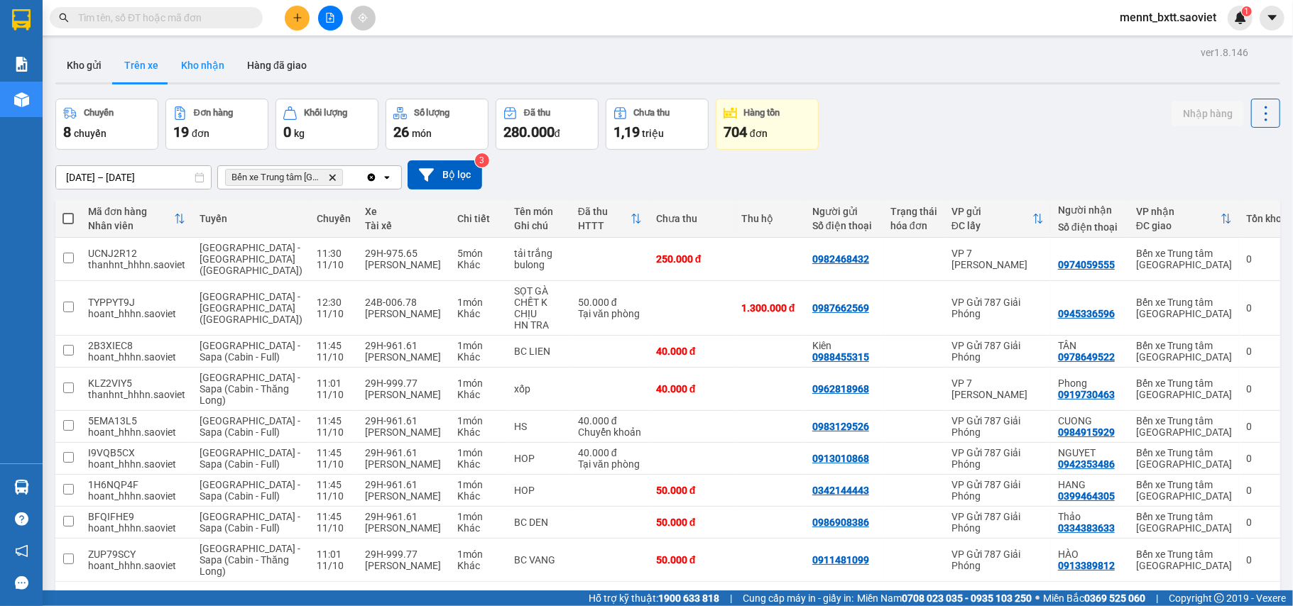
click at [199, 63] on button "Kho nhận" at bounding box center [203, 65] width 66 height 34
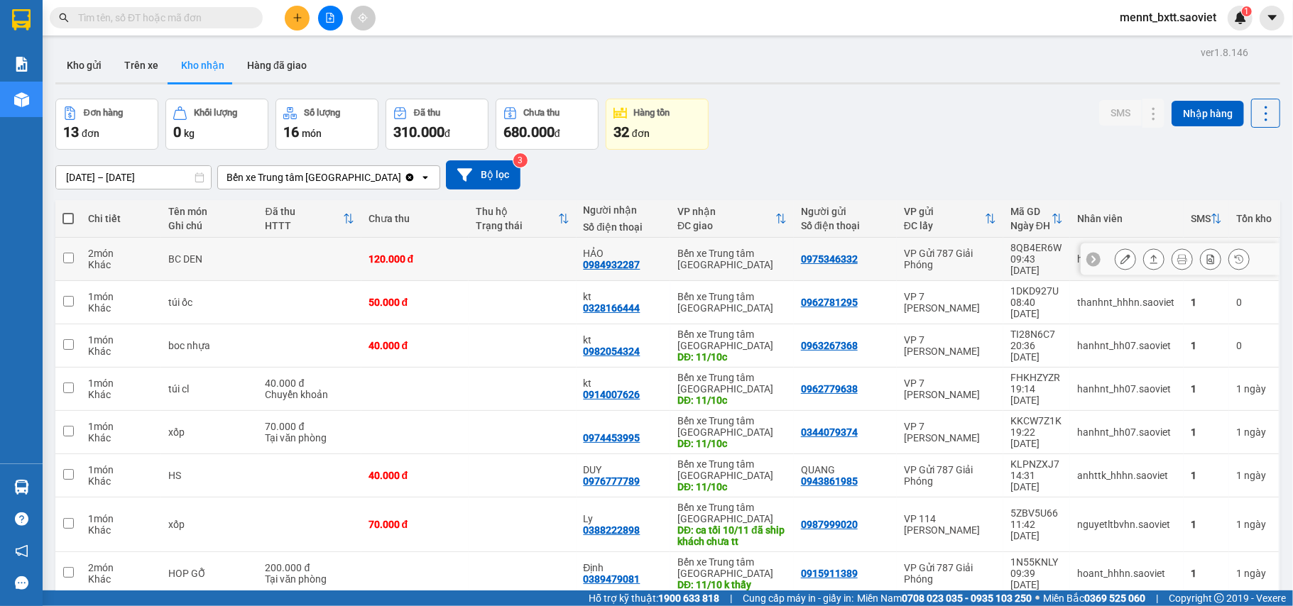
click at [263, 251] on td at bounding box center [309, 259] width 103 height 43
checkbox input "true"
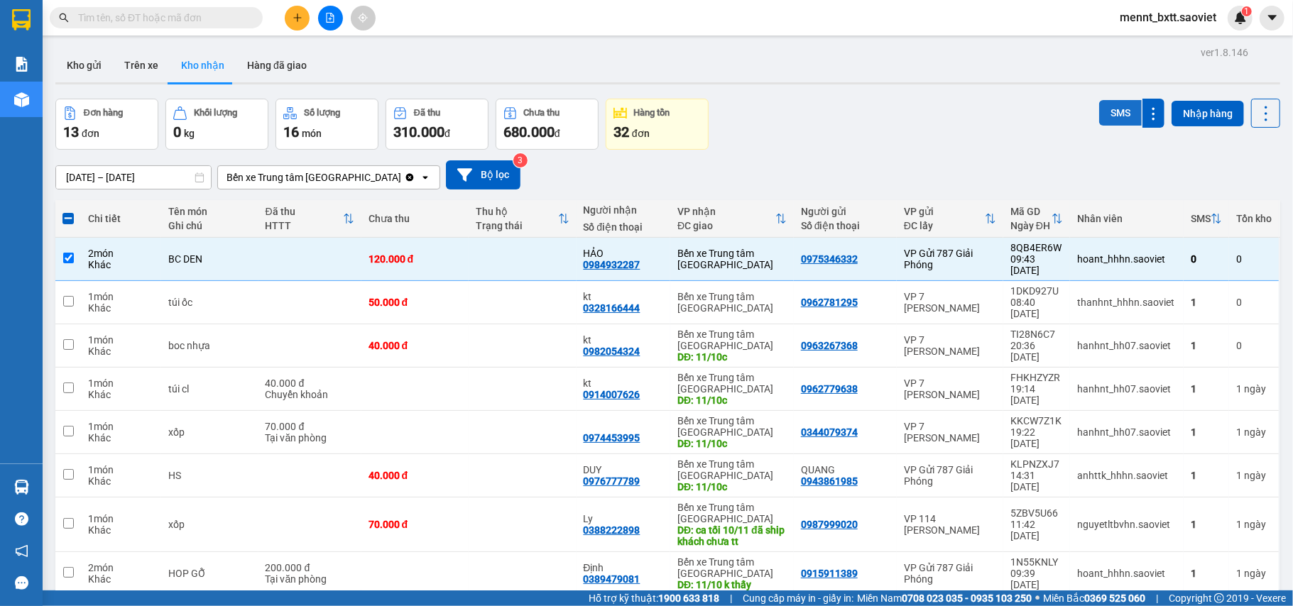
click at [1099, 111] on button "SMS" at bounding box center [1120, 113] width 43 height 26
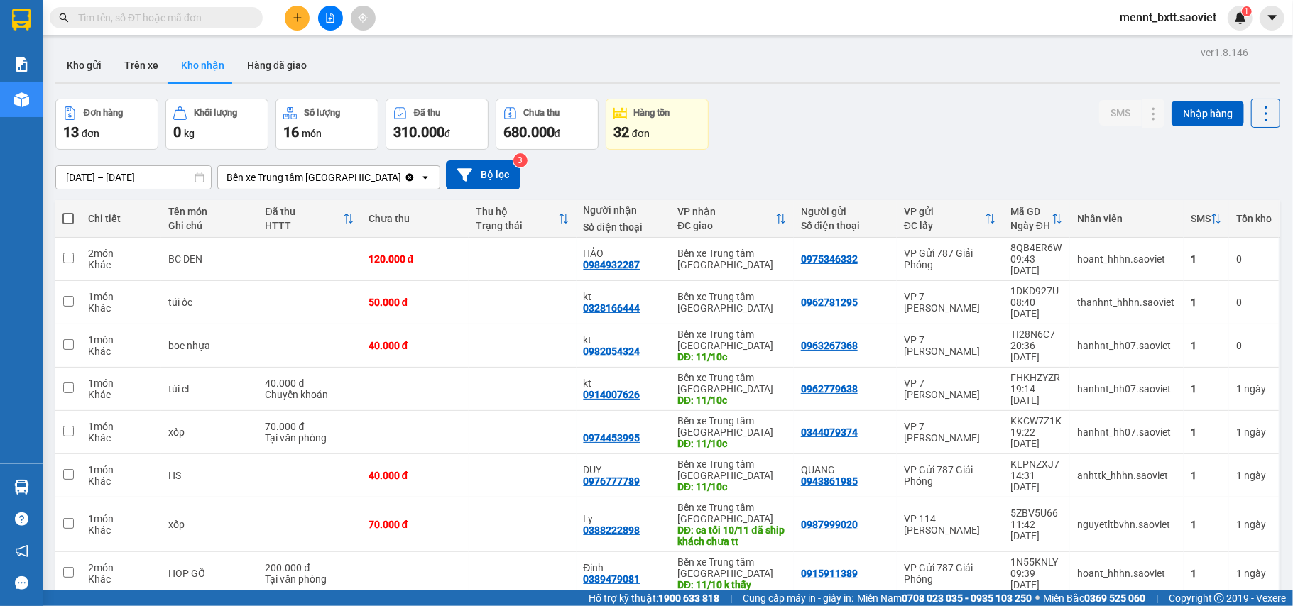
click at [91, 15] on input "text" at bounding box center [162, 18] width 168 height 16
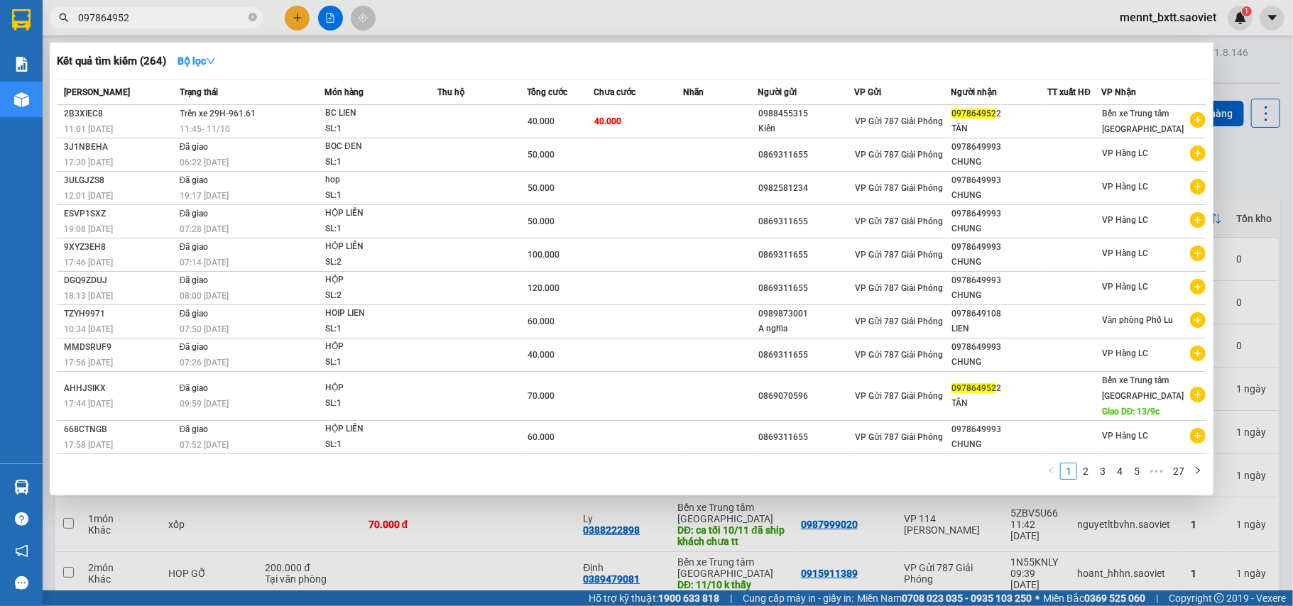
type input "0978649522"
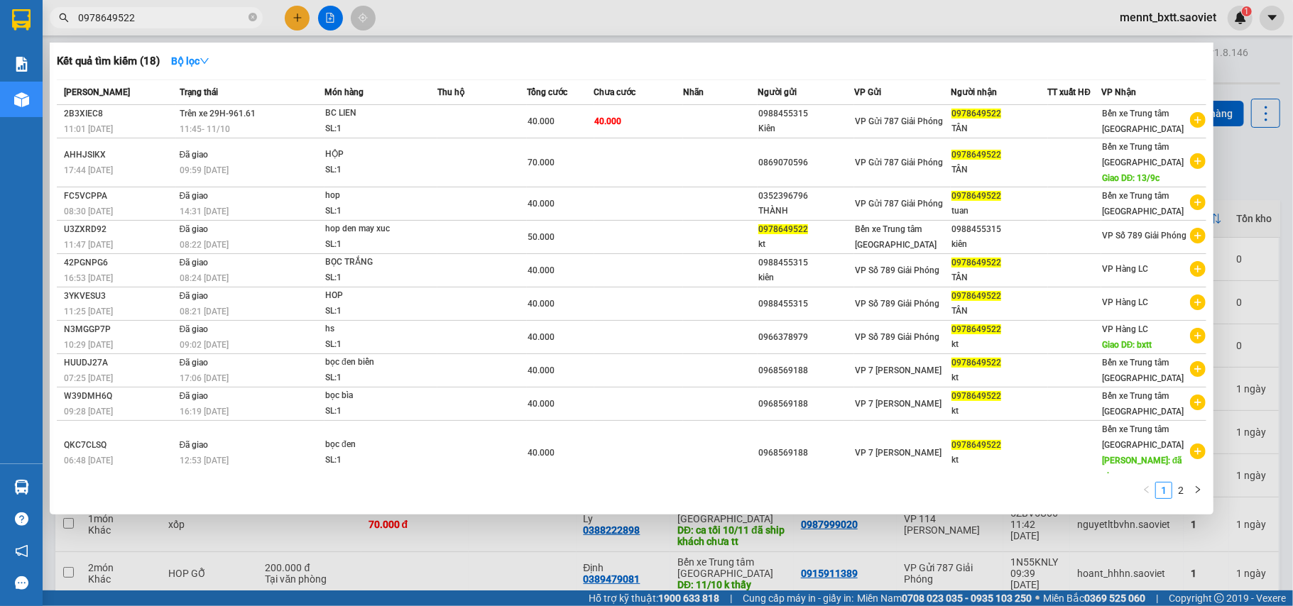
drag, startPoint x: 134, startPoint y: 17, endPoint x: 71, endPoint y: 13, distance: 62.6
click at [71, 13] on span "0978649522" at bounding box center [156, 17] width 213 height 21
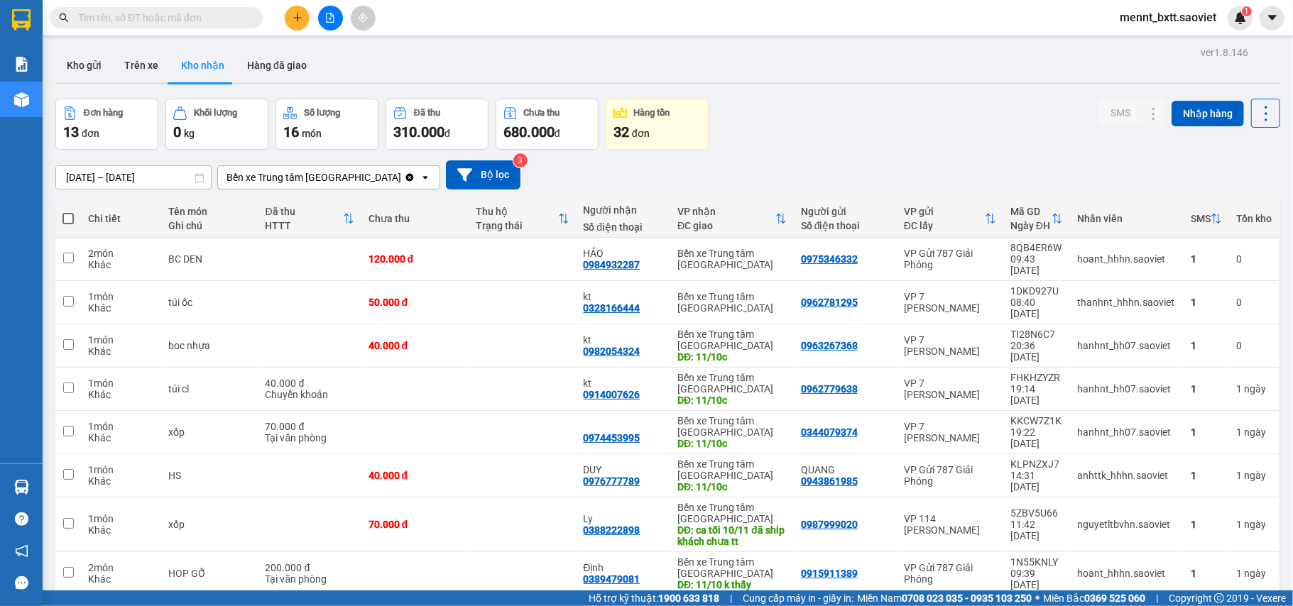
click at [84, 18] on input "text" at bounding box center [162, 18] width 168 height 16
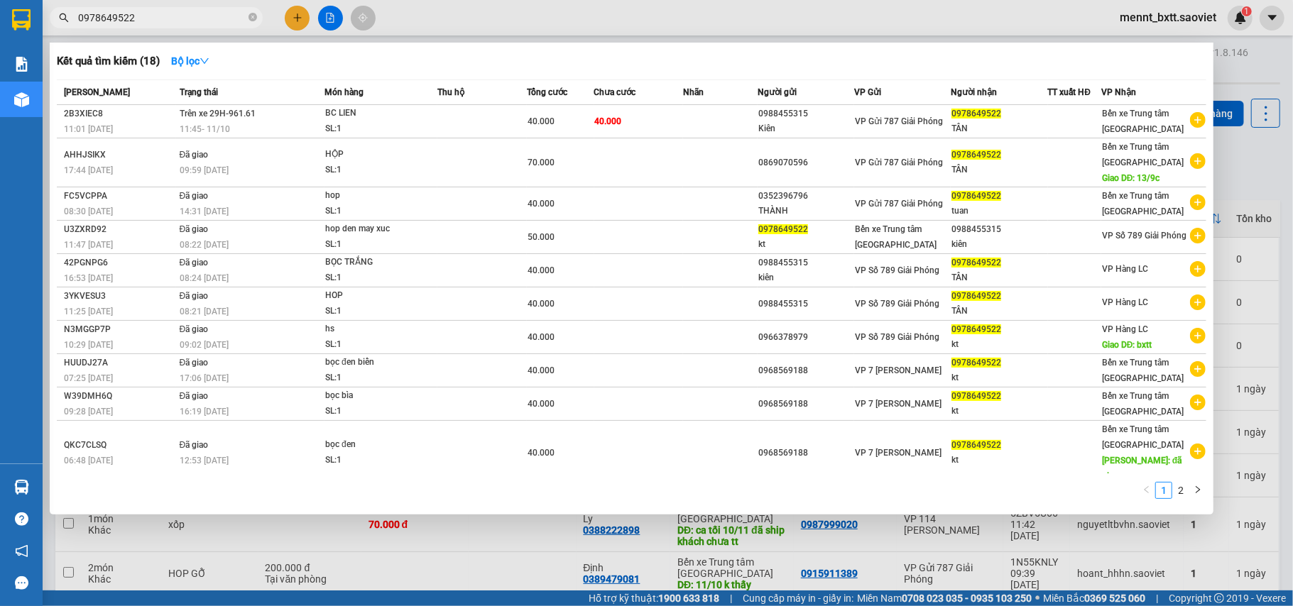
type input "0978649522"
click at [1247, 170] on div at bounding box center [646, 303] width 1293 height 606
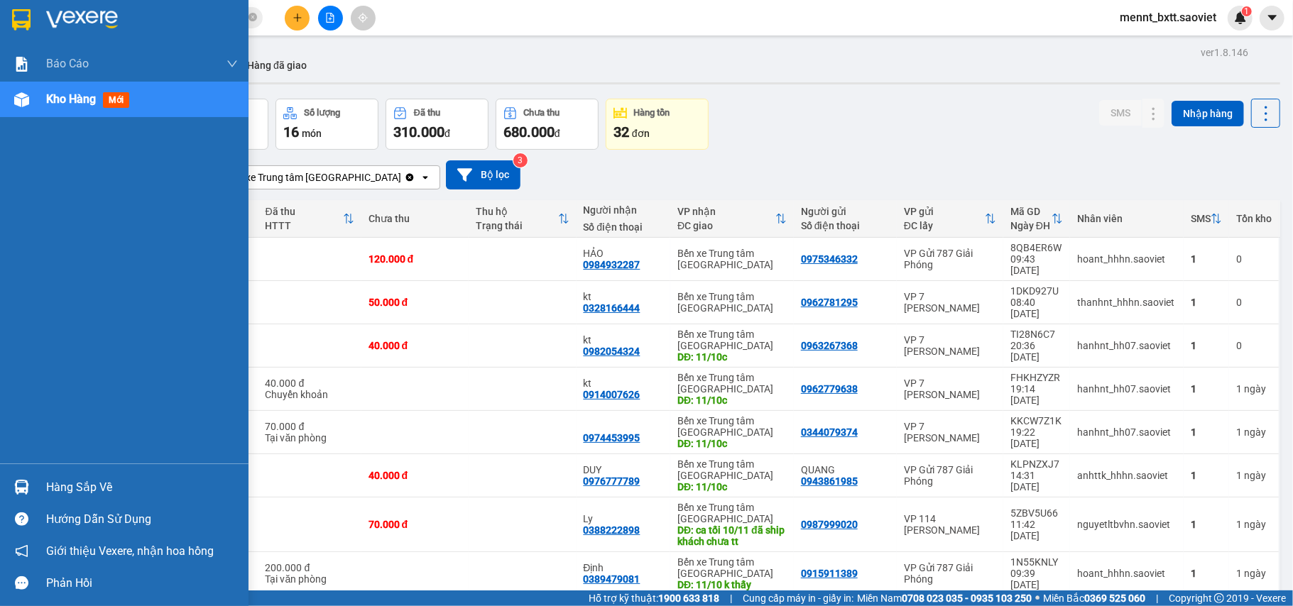
click at [71, 102] on span "Kho hàng" at bounding box center [71, 98] width 50 height 13
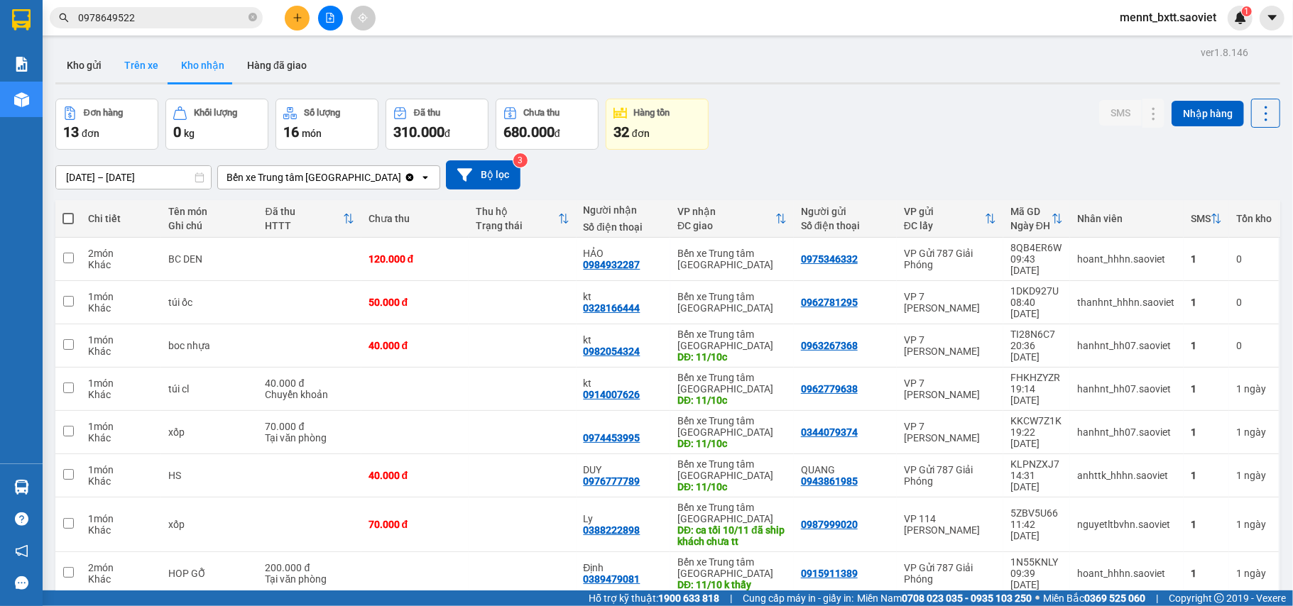
click at [134, 70] on button "Trên xe" at bounding box center [141, 65] width 57 height 34
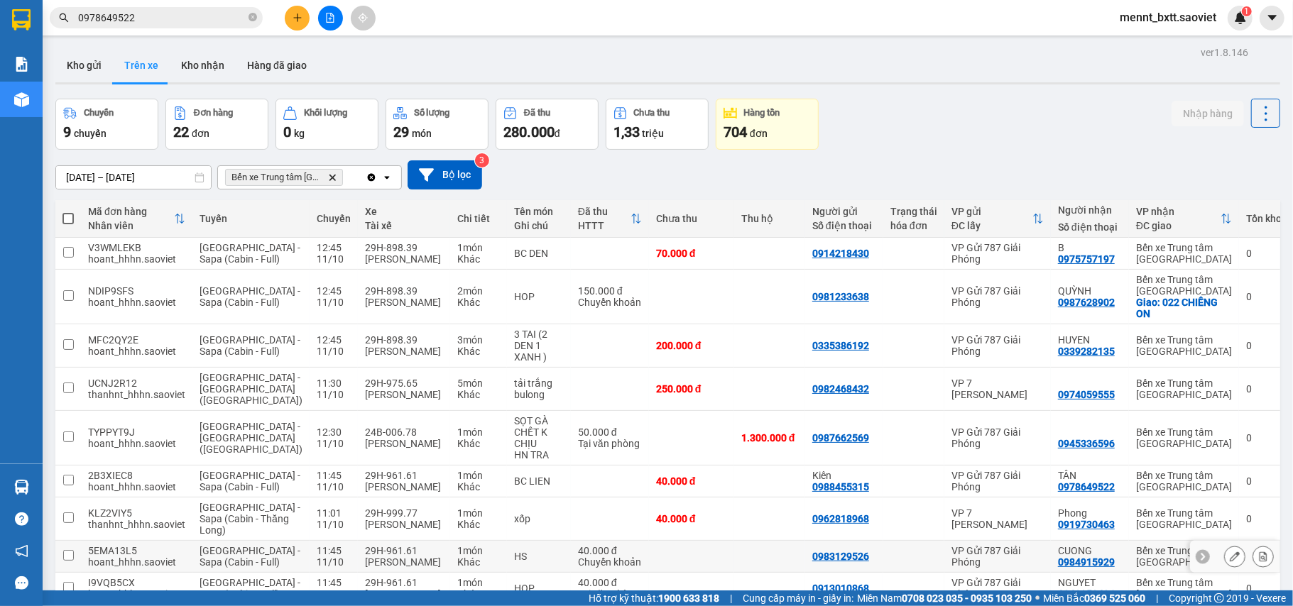
scroll to position [153, 0]
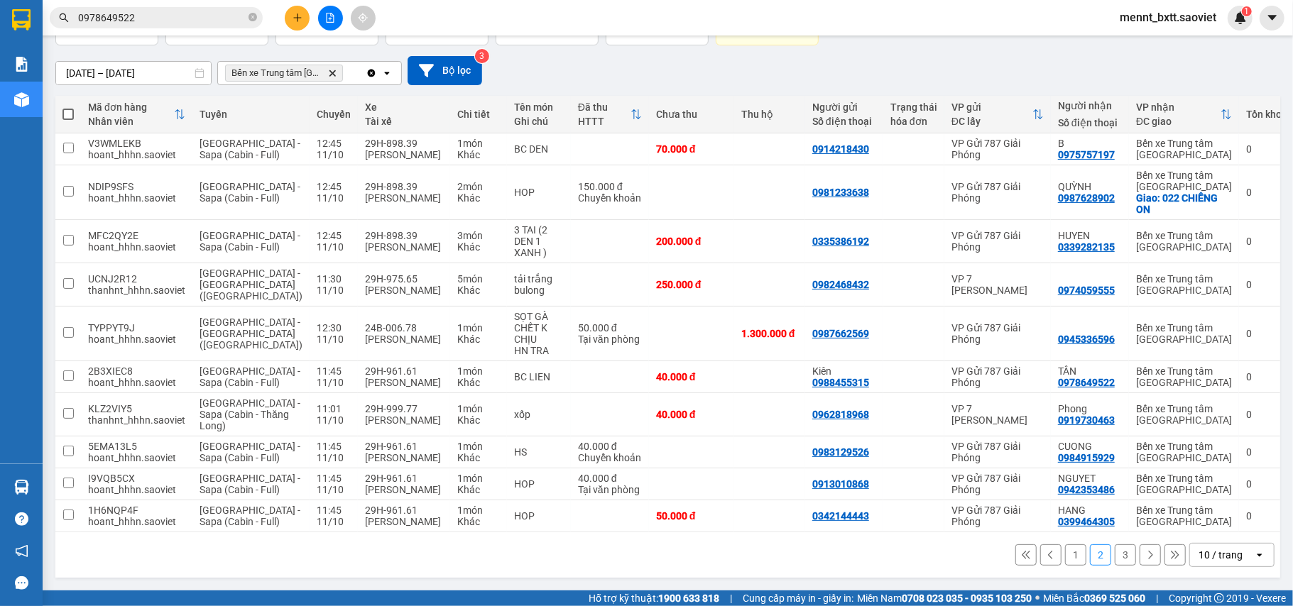
click at [1115, 558] on button "3" at bounding box center [1125, 555] width 21 height 21
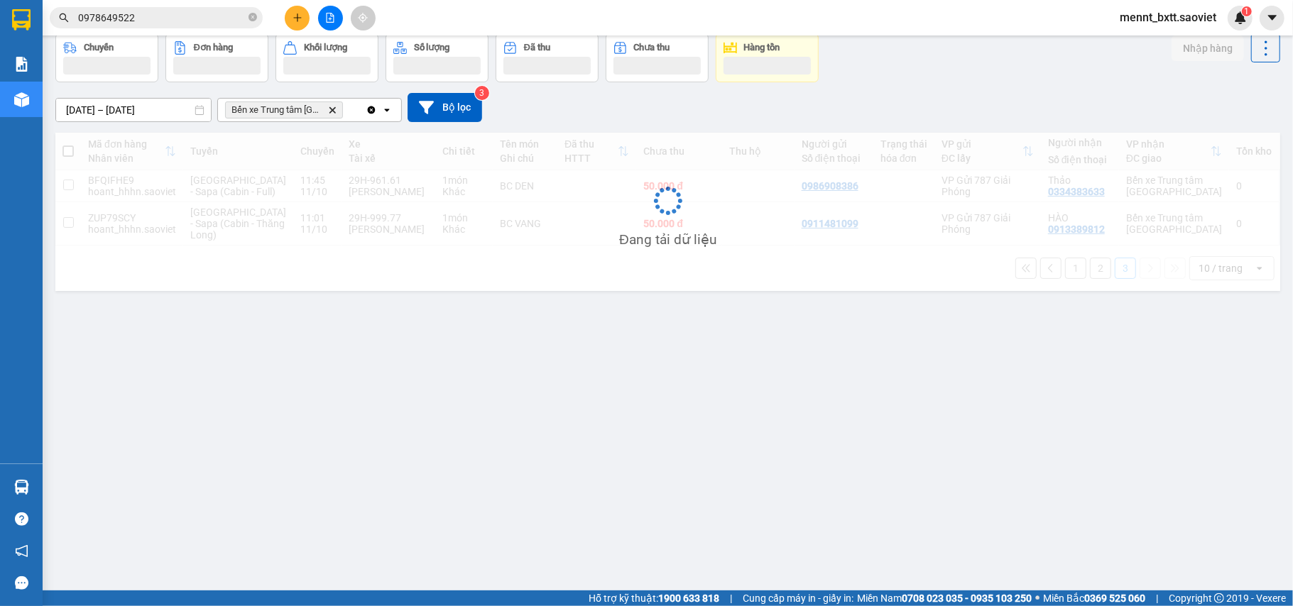
scroll to position [65, 0]
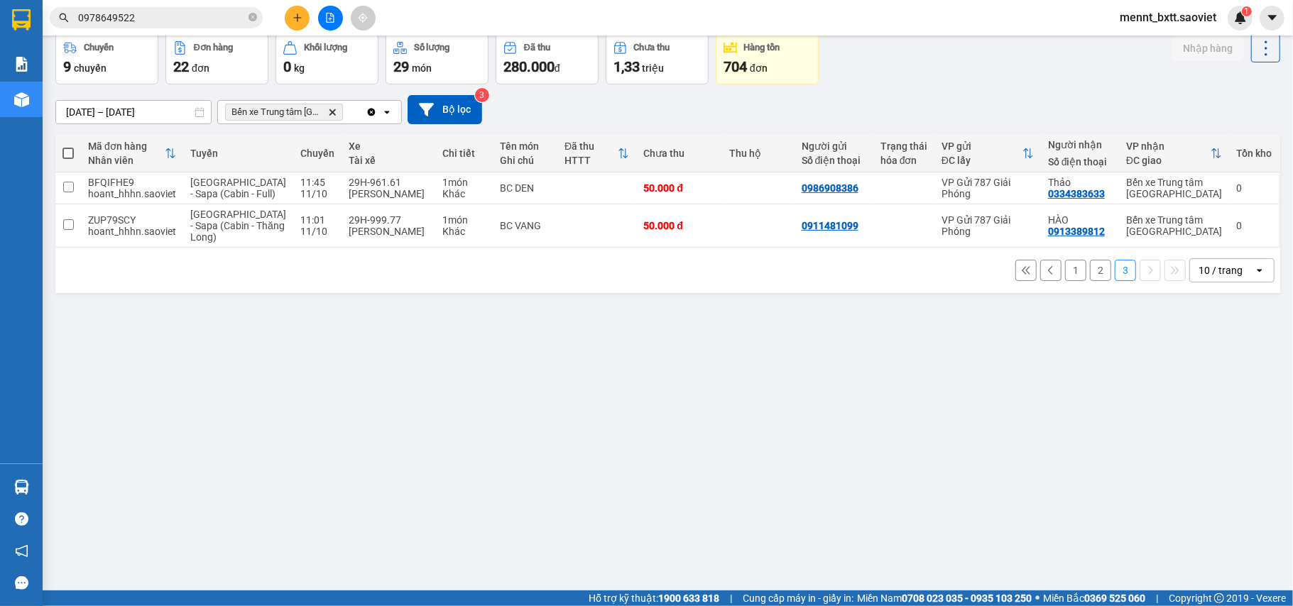
click at [1091, 281] on button "2" at bounding box center [1100, 270] width 21 height 21
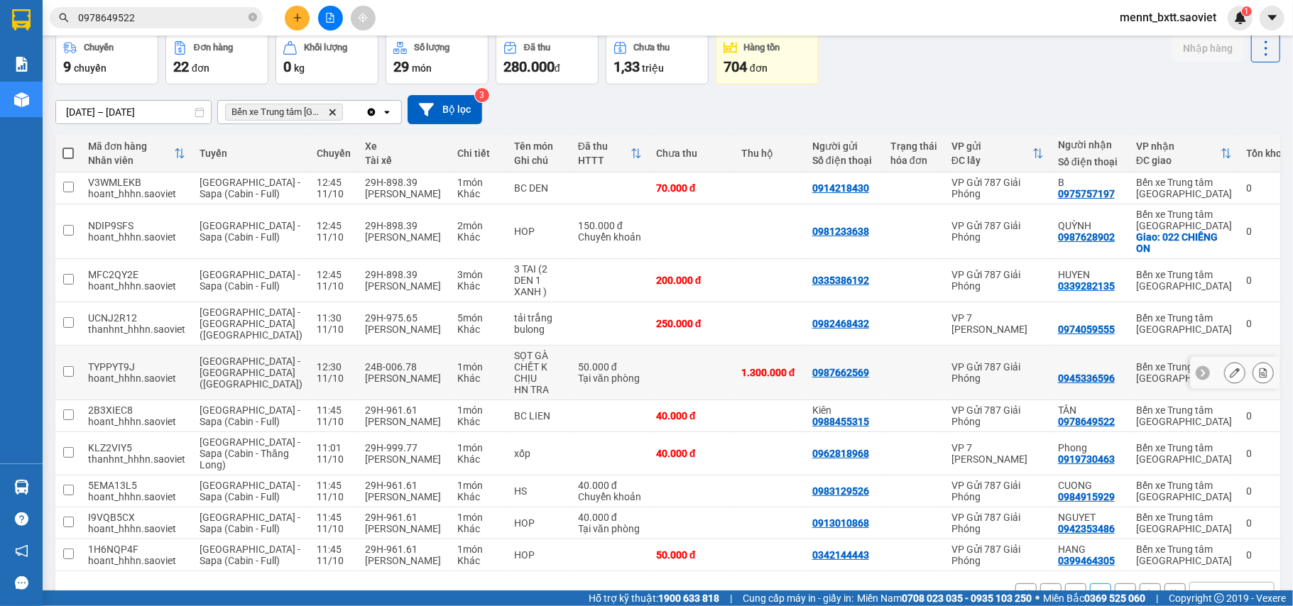
scroll to position [153, 0]
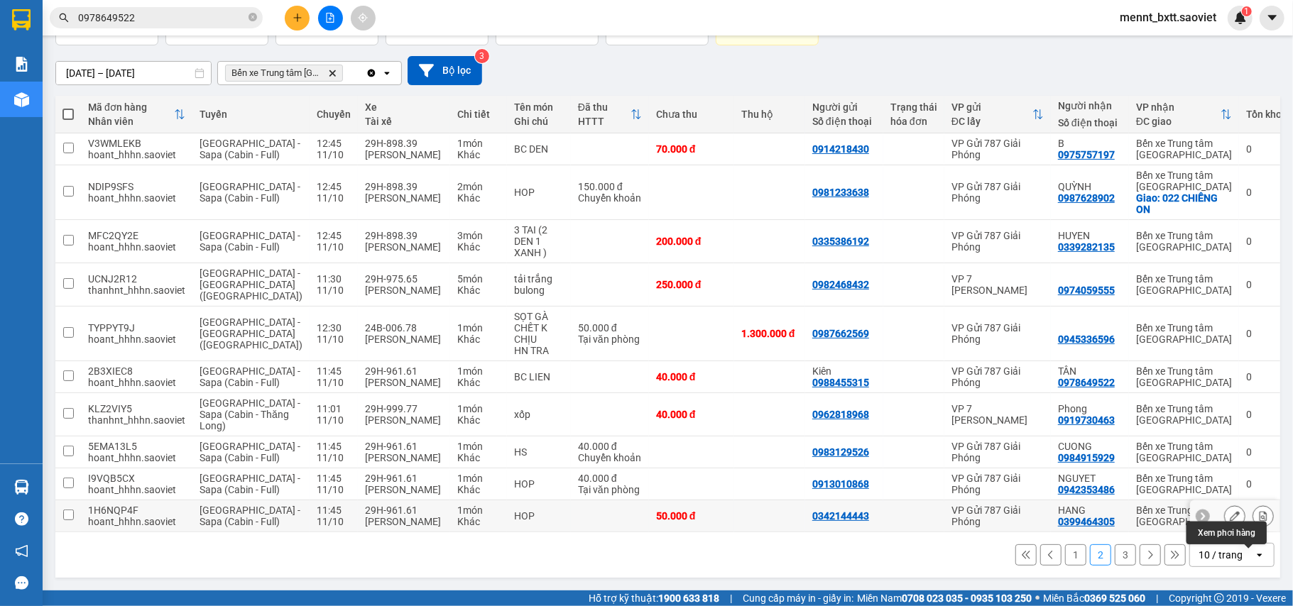
click at [1258, 511] on icon at bounding box center [1263, 516] width 10 height 10
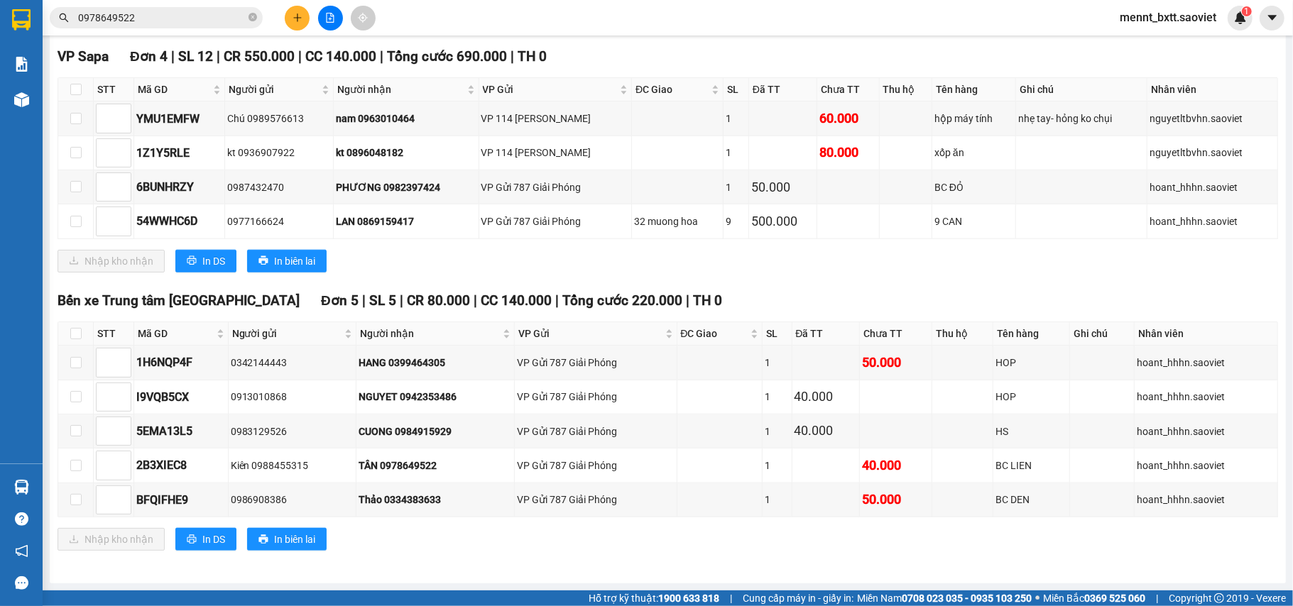
scroll to position [714, 0]
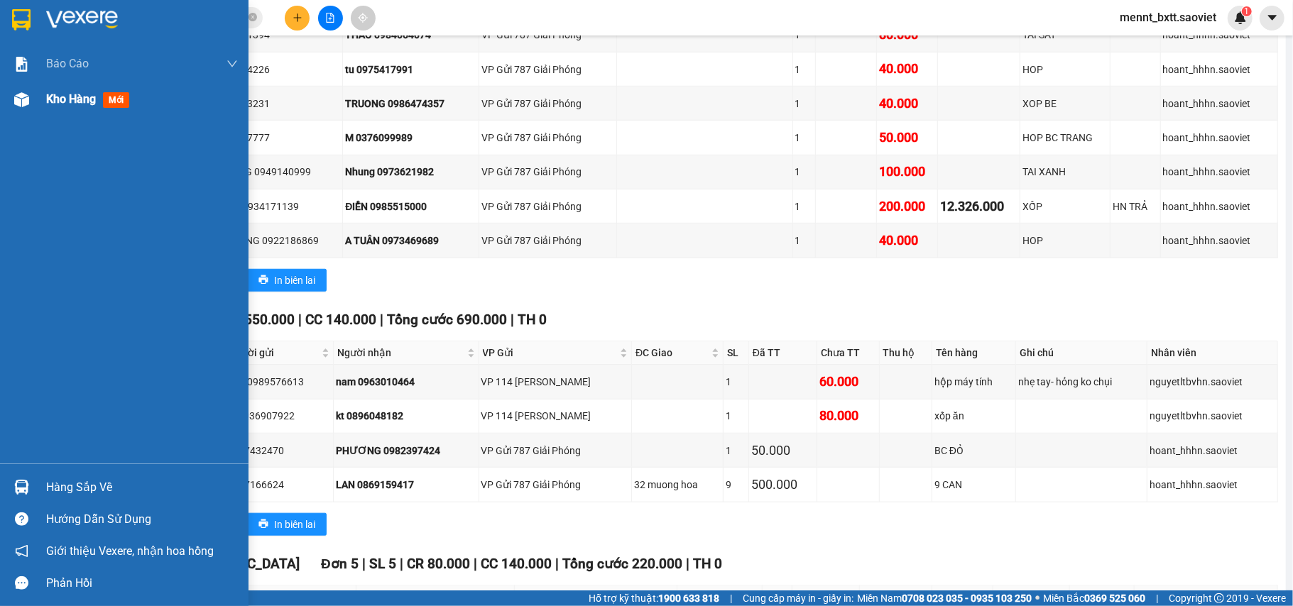
click at [60, 97] on span "Kho hàng" at bounding box center [71, 98] width 50 height 13
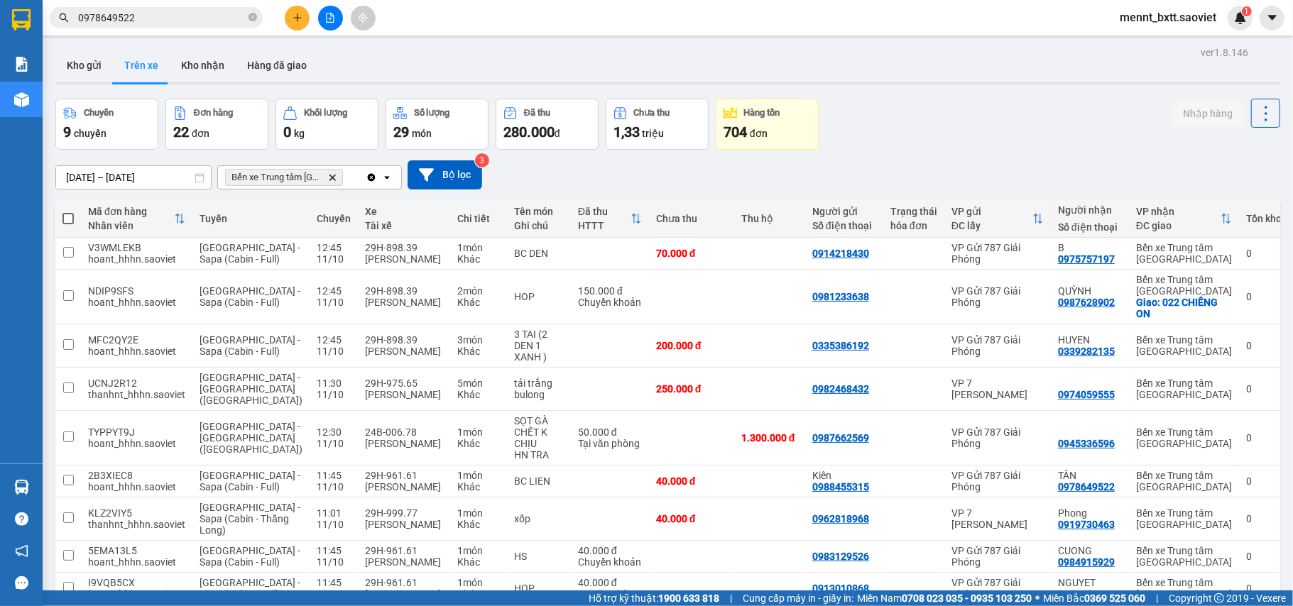
scroll to position [153, 0]
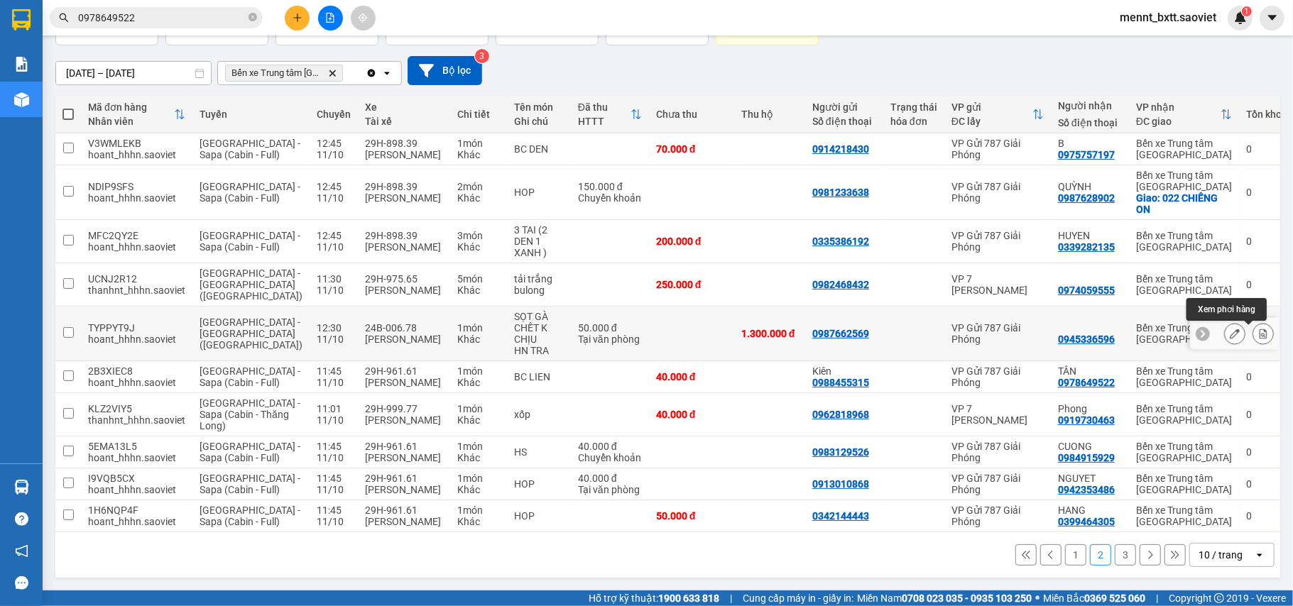
click at [1258, 329] on icon at bounding box center [1263, 334] width 10 height 10
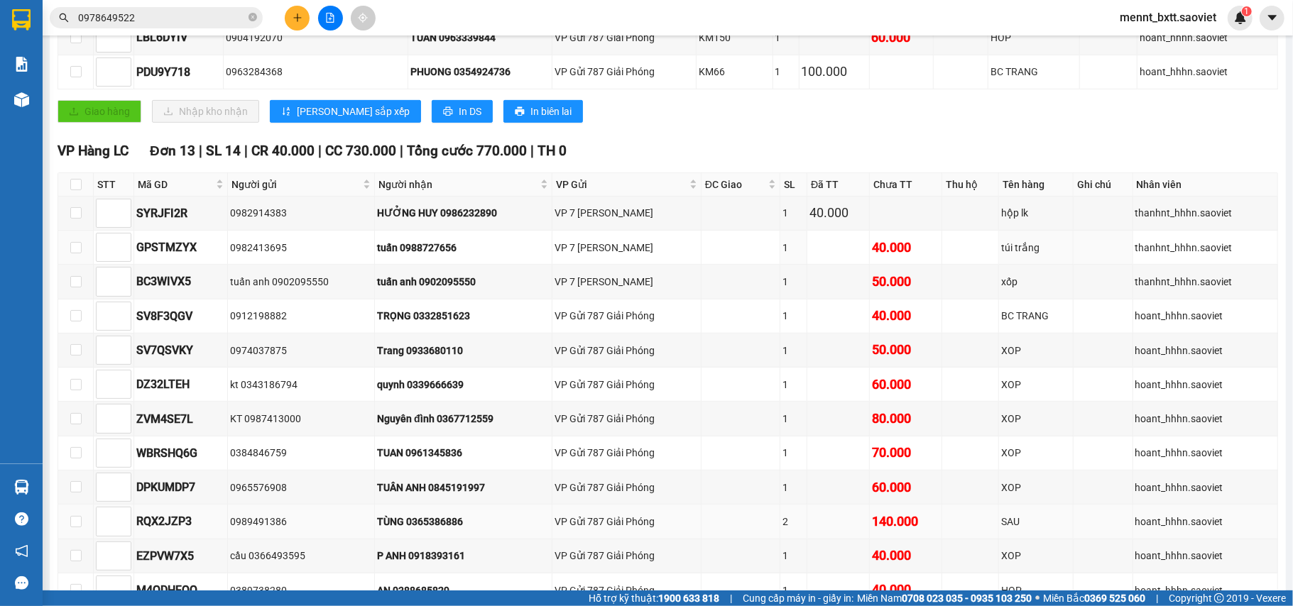
scroll to position [719, 0]
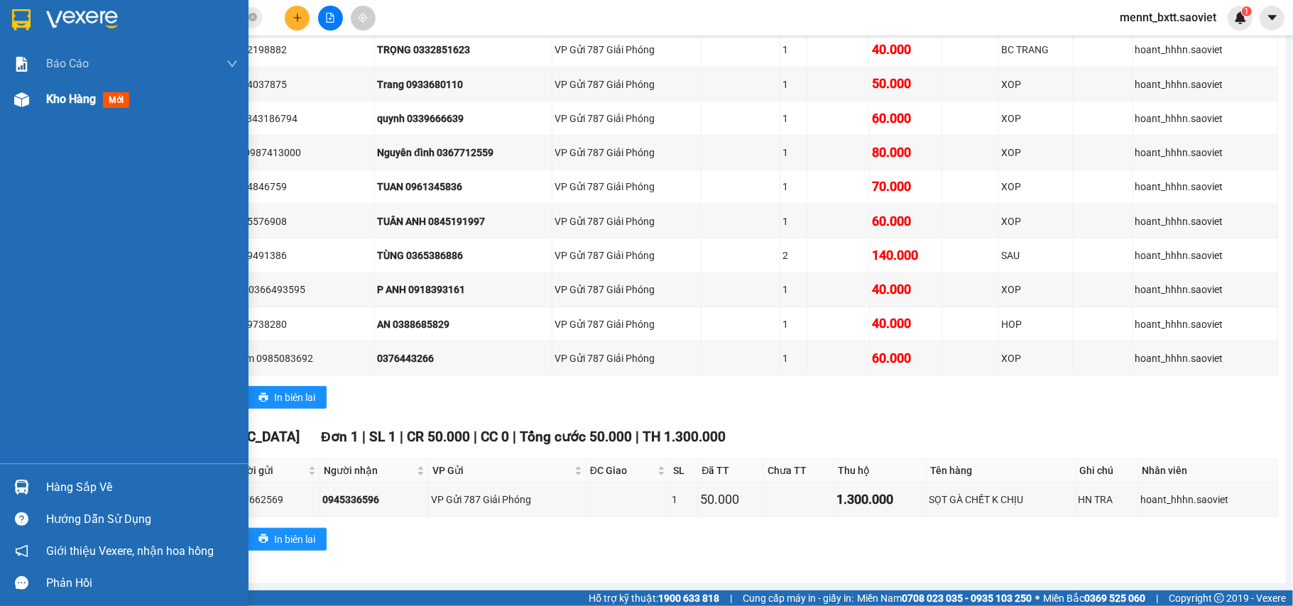
click at [67, 94] on span "Kho hàng" at bounding box center [71, 98] width 50 height 13
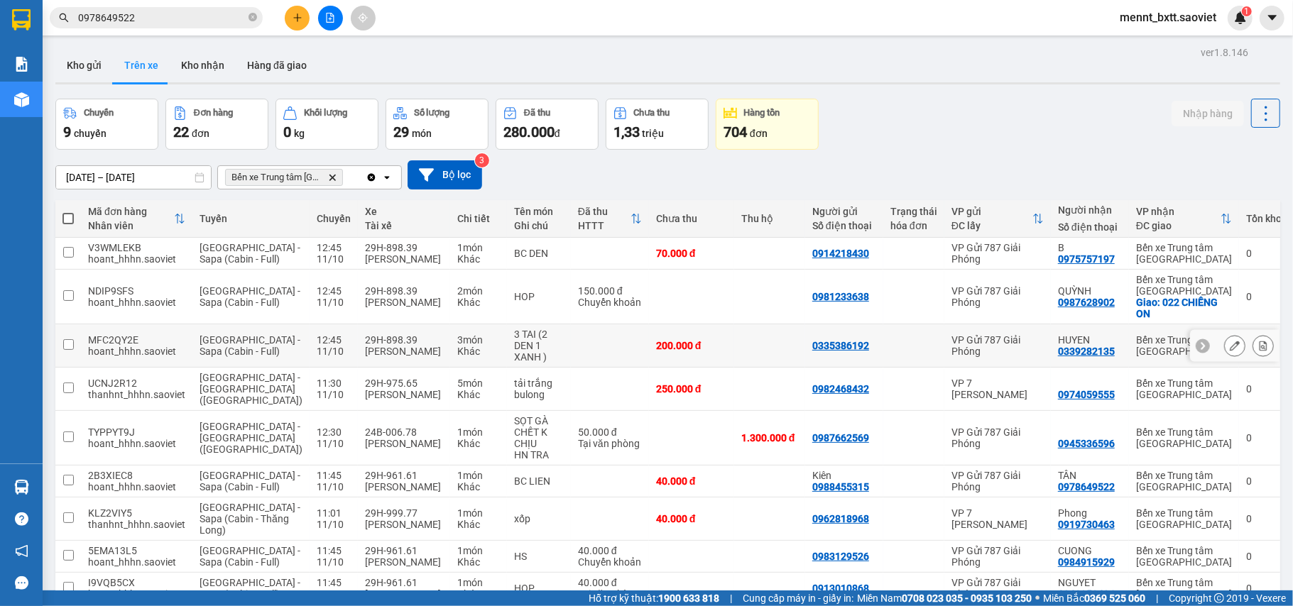
scroll to position [153, 0]
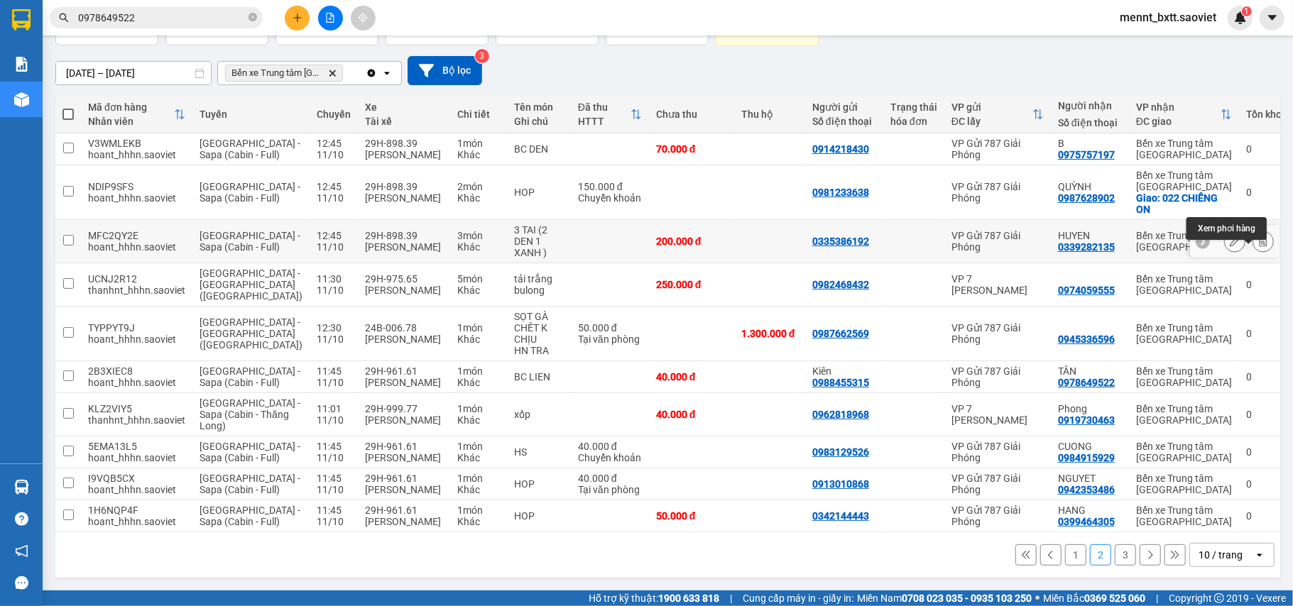
click at [1258, 236] on icon at bounding box center [1263, 241] width 10 height 10
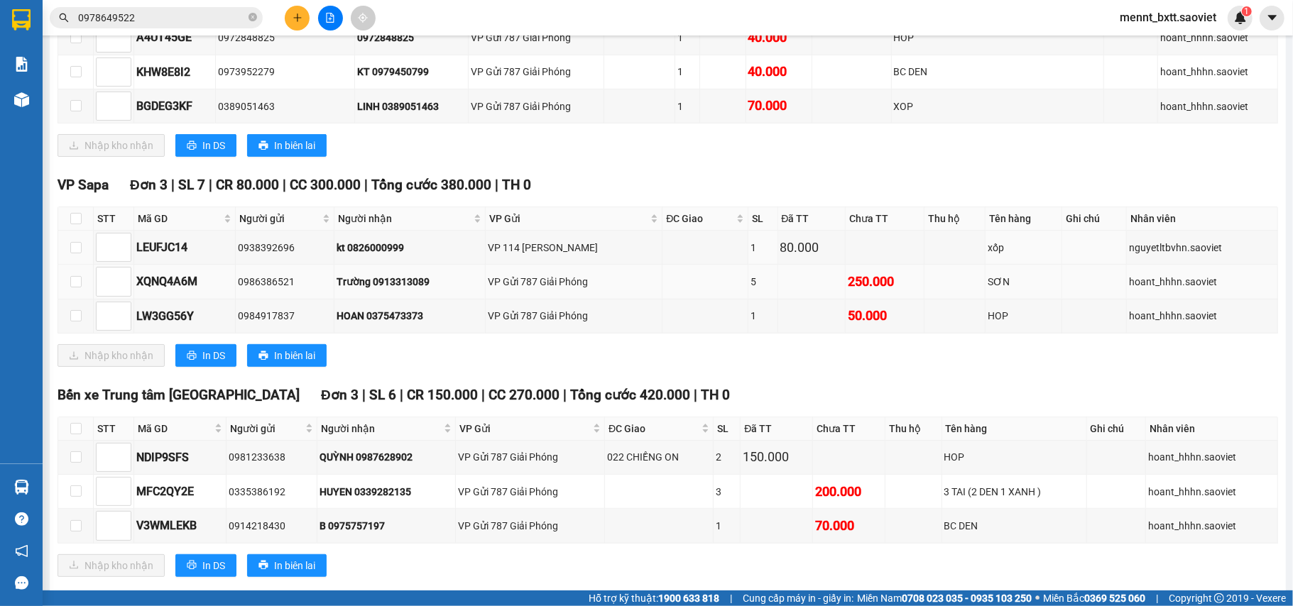
scroll to position [474, 0]
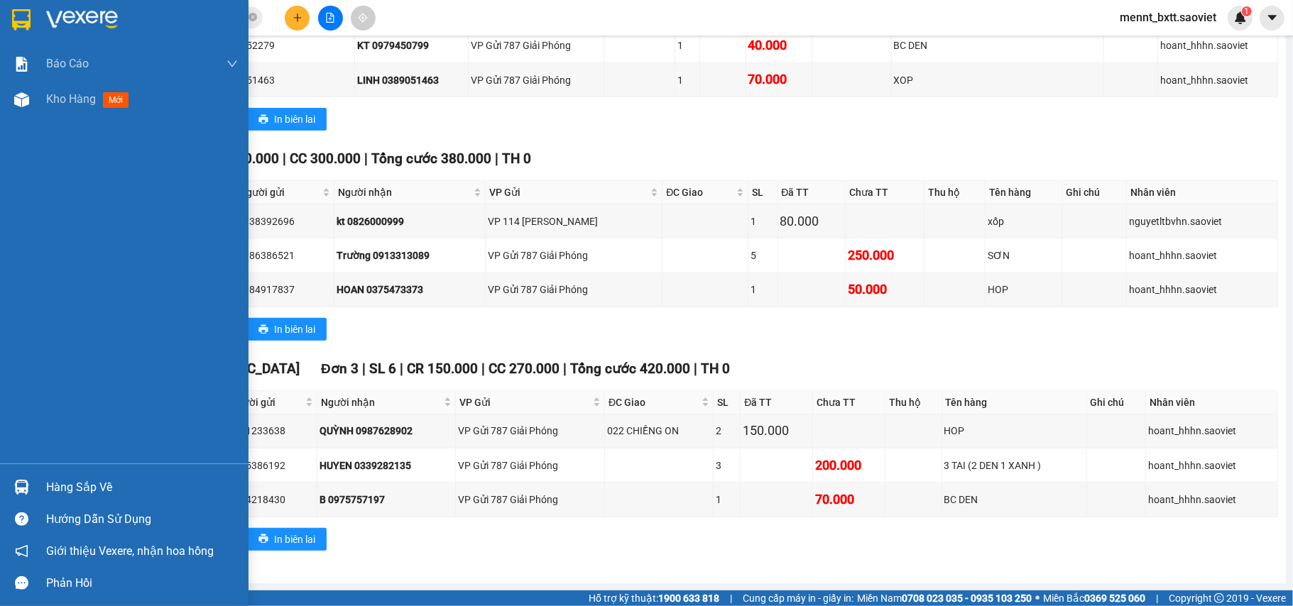
drag, startPoint x: 62, startPoint y: 99, endPoint x: 190, endPoint y: 123, distance: 130.0
click at [60, 98] on span "Kho hàng" at bounding box center [71, 98] width 50 height 13
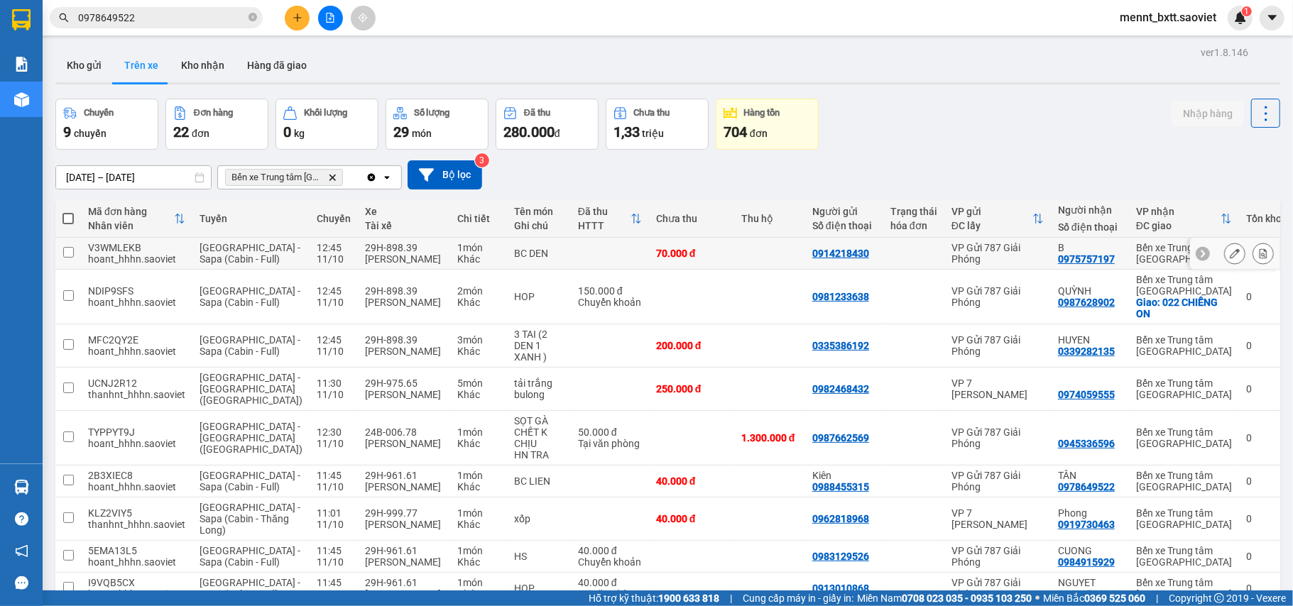
scroll to position [153, 0]
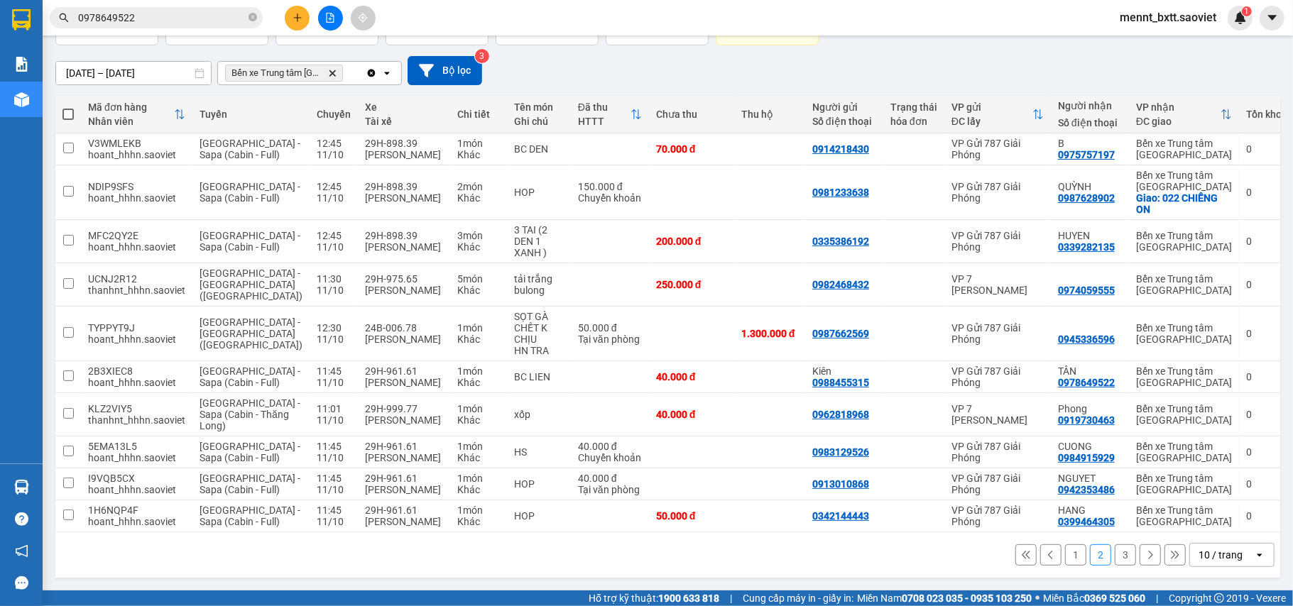
click at [1065, 552] on button "1" at bounding box center [1075, 555] width 21 height 21
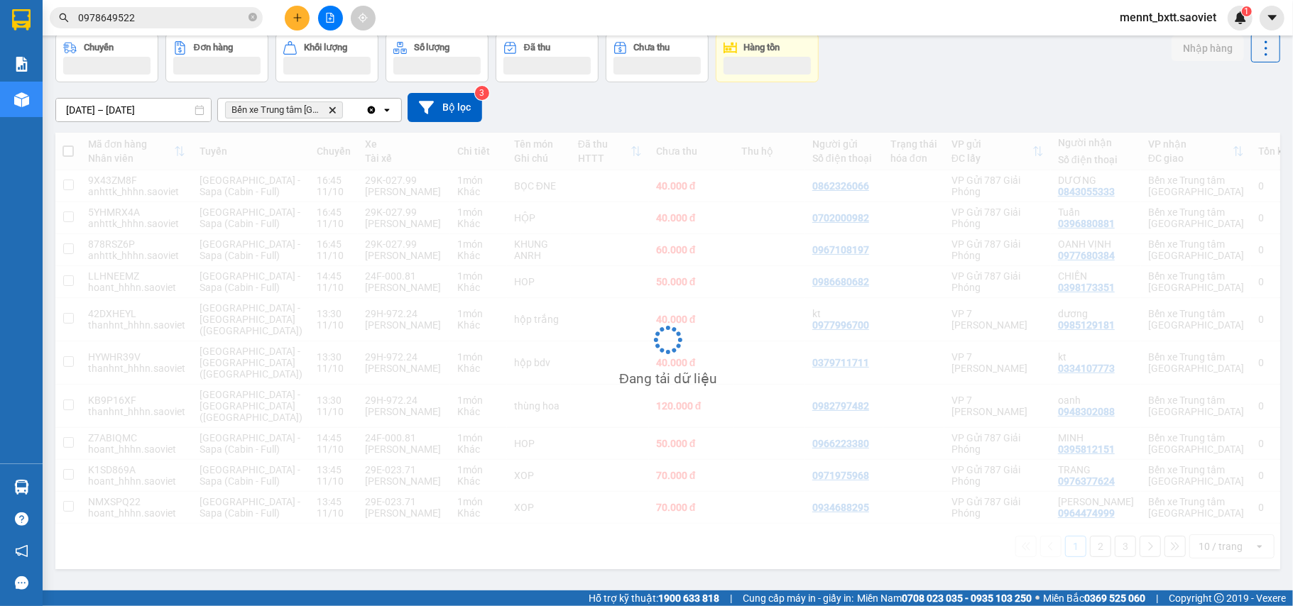
scroll to position [142, 0]
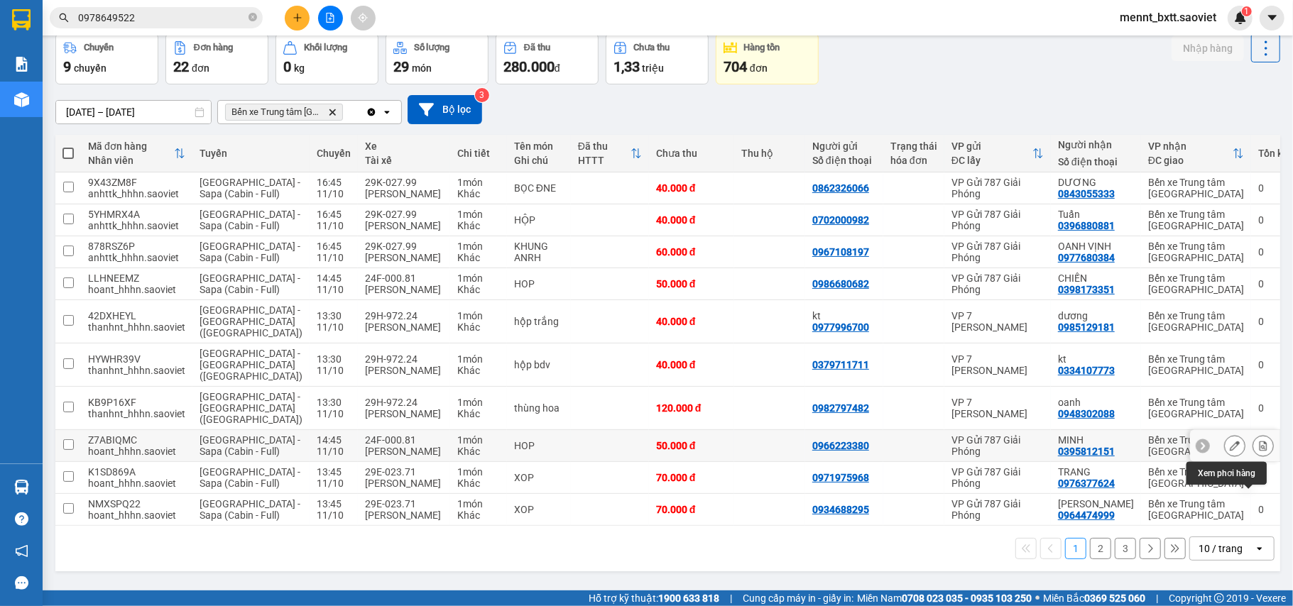
click at [1260, 441] on icon at bounding box center [1264, 446] width 8 height 10
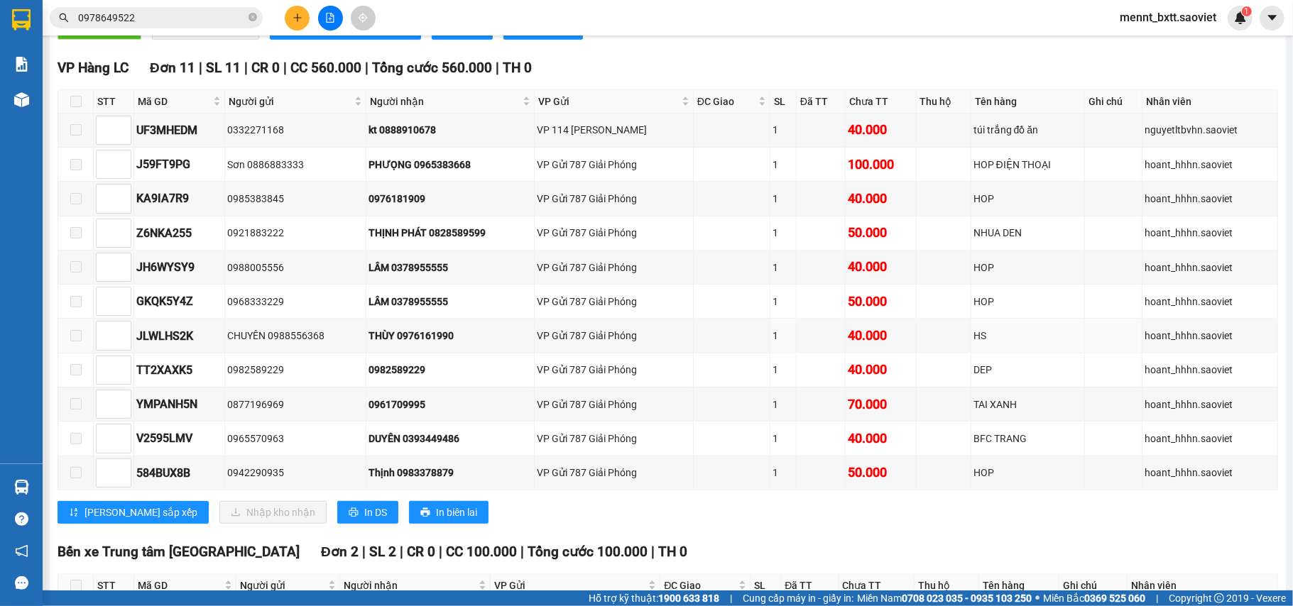
scroll to position [805, 0]
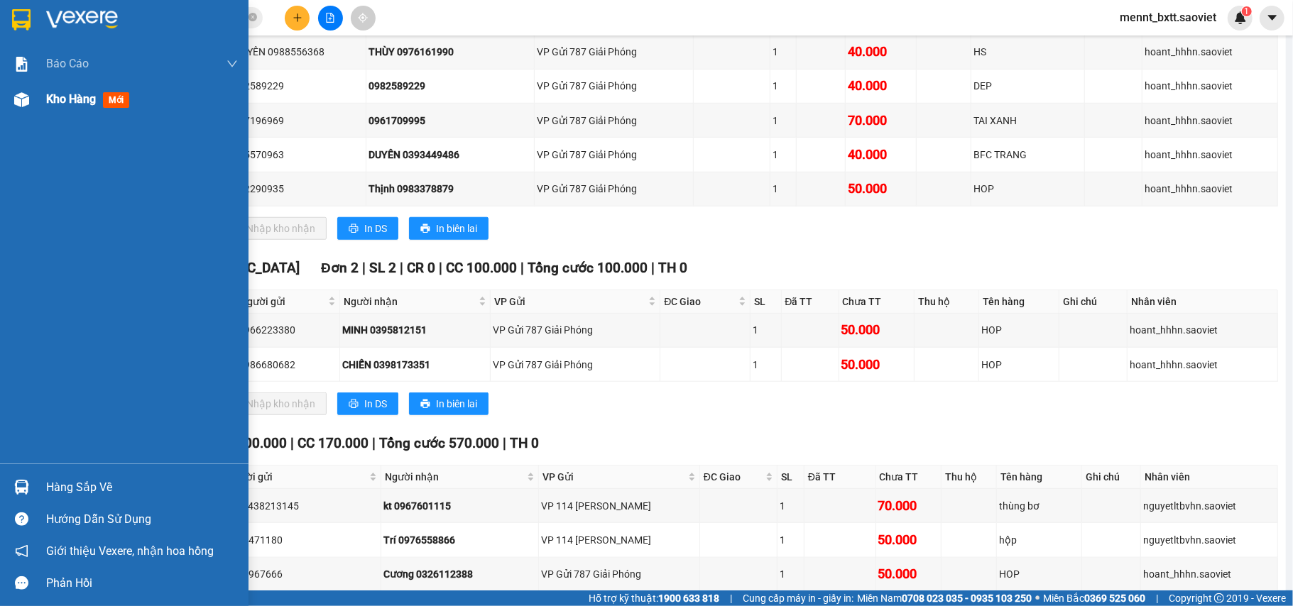
click at [63, 92] on span "Kho hàng" at bounding box center [71, 98] width 50 height 13
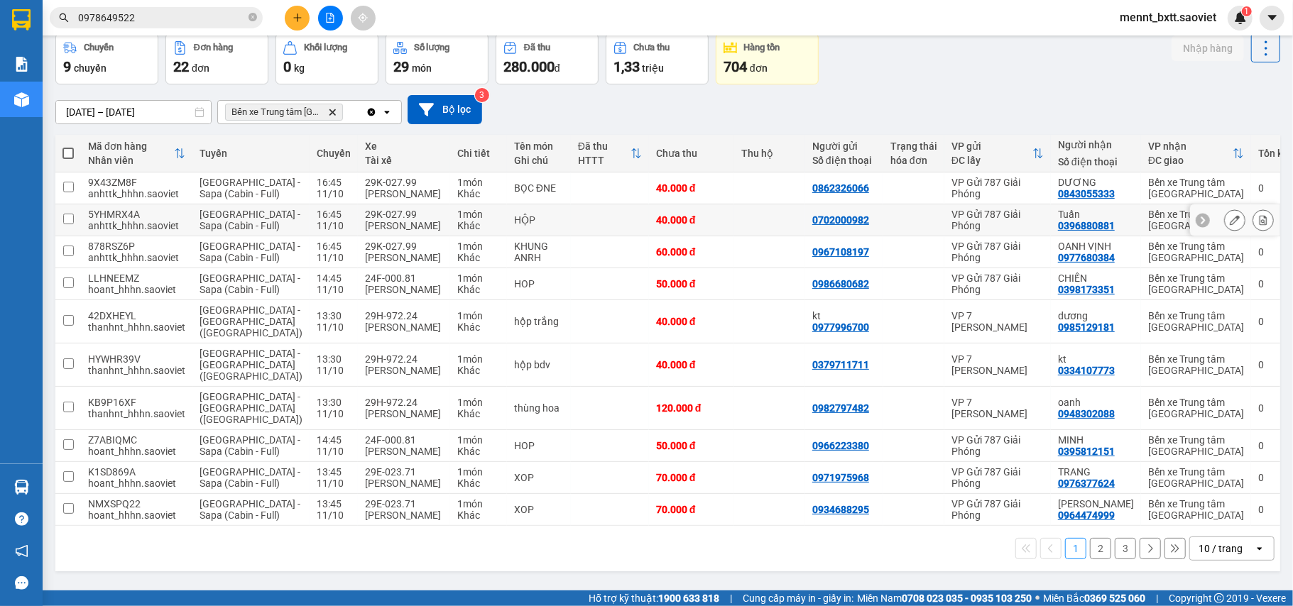
scroll to position [142, 0]
click at [1260, 403] on icon at bounding box center [1264, 408] width 8 height 10
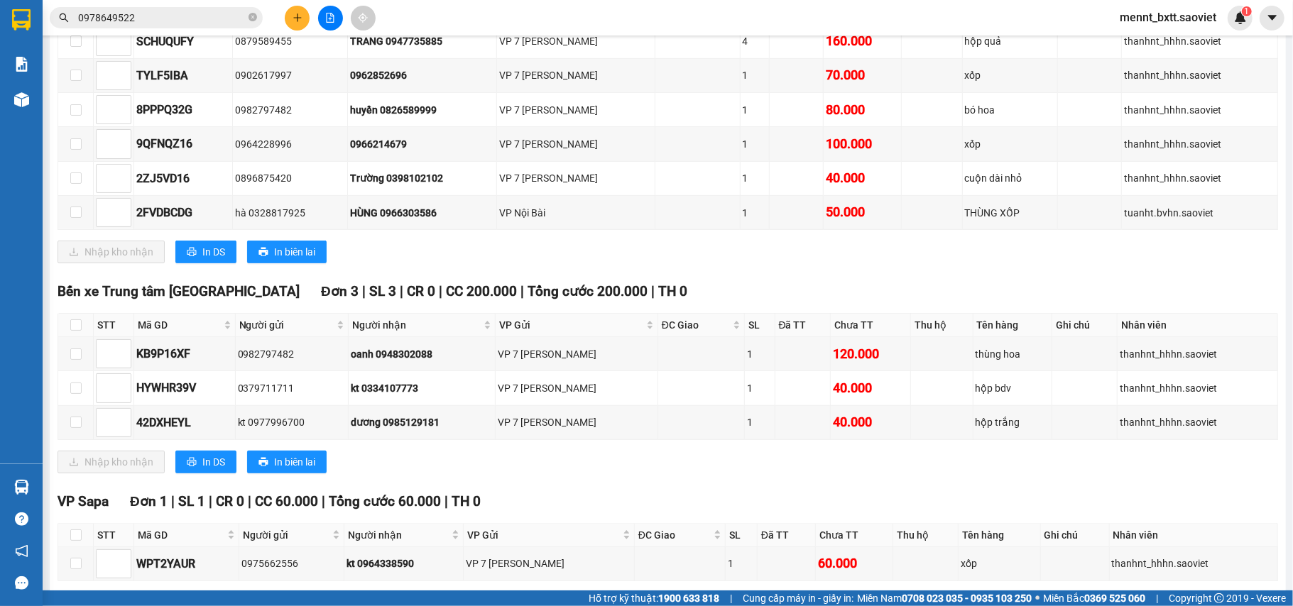
scroll to position [404, 0]
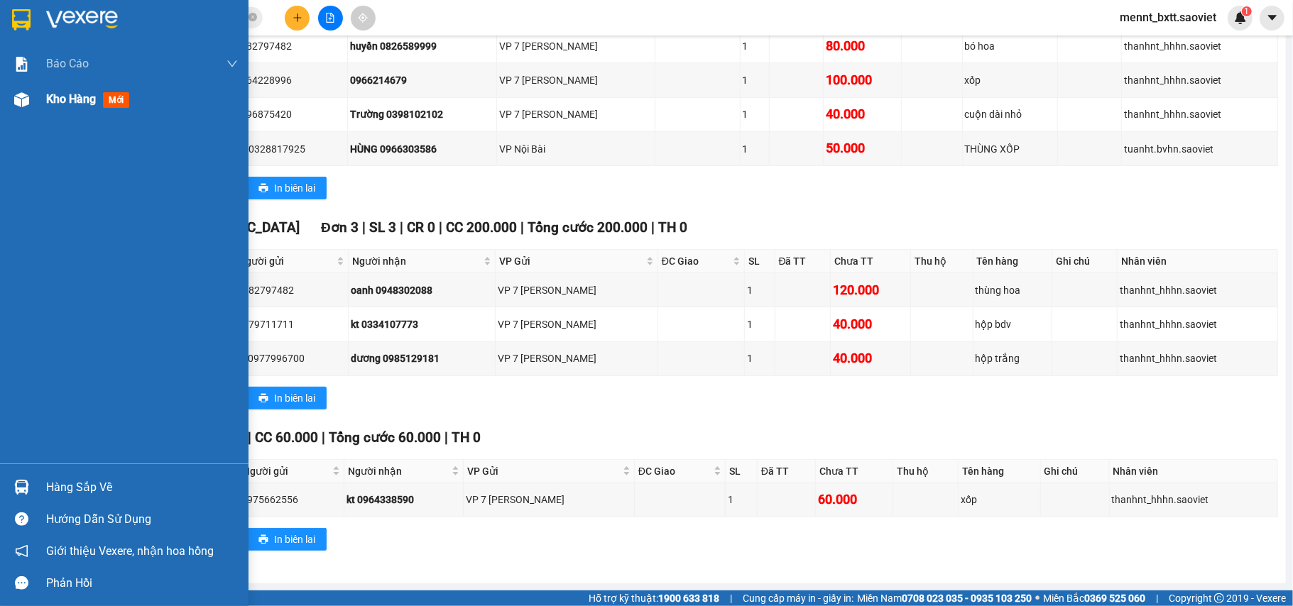
click at [53, 97] on span "Kho hàng" at bounding box center [71, 98] width 50 height 13
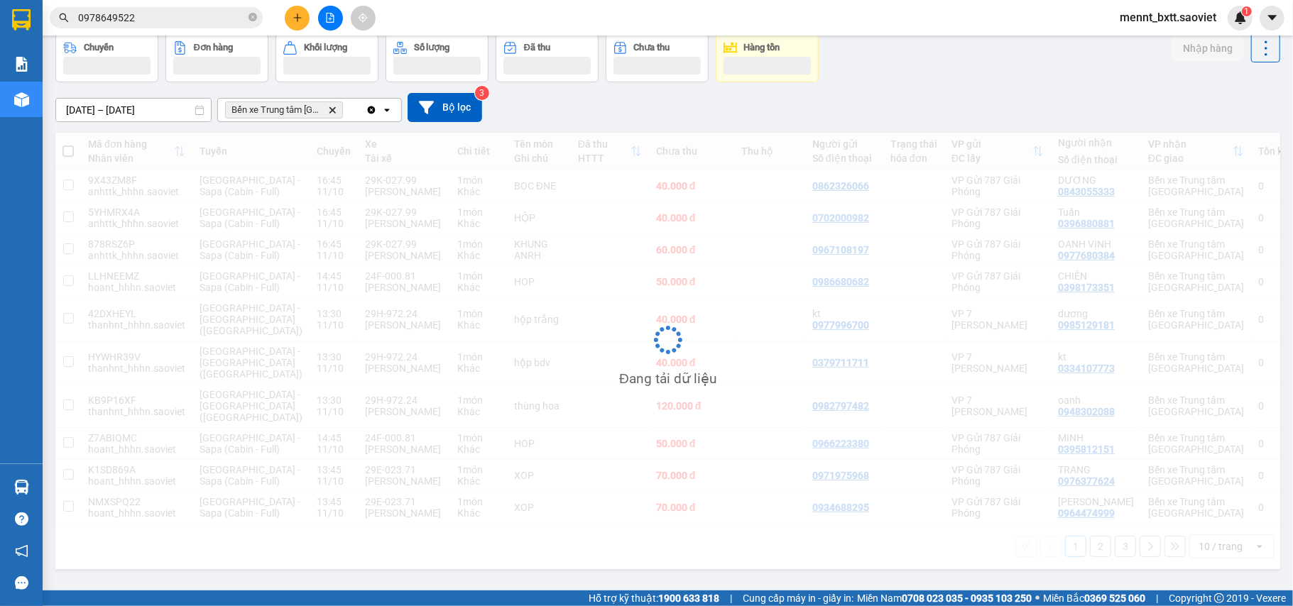
scroll to position [142, 0]
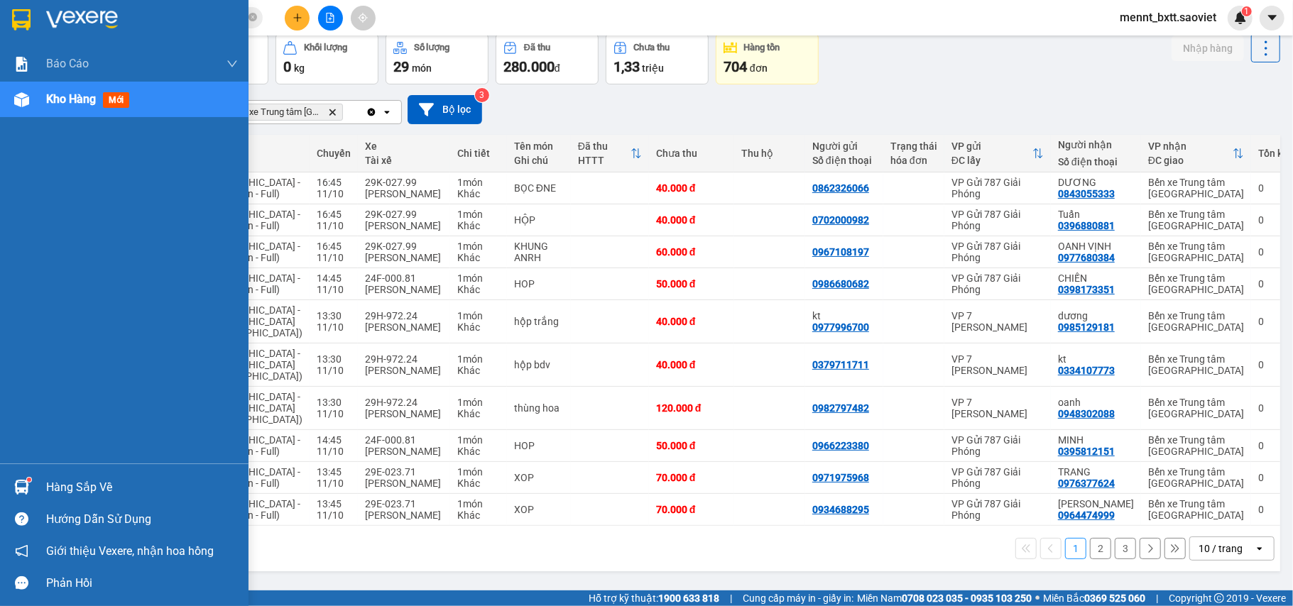
click at [58, 97] on span "Kho hàng" at bounding box center [71, 98] width 50 height 13
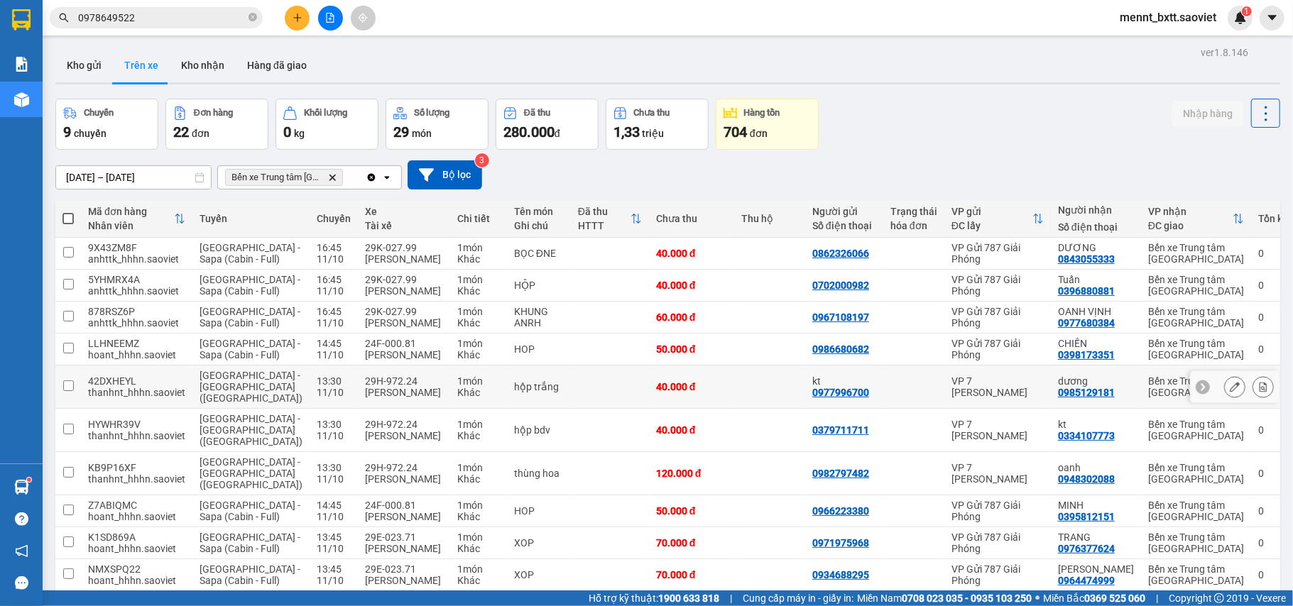
scroll to position [142, 0]
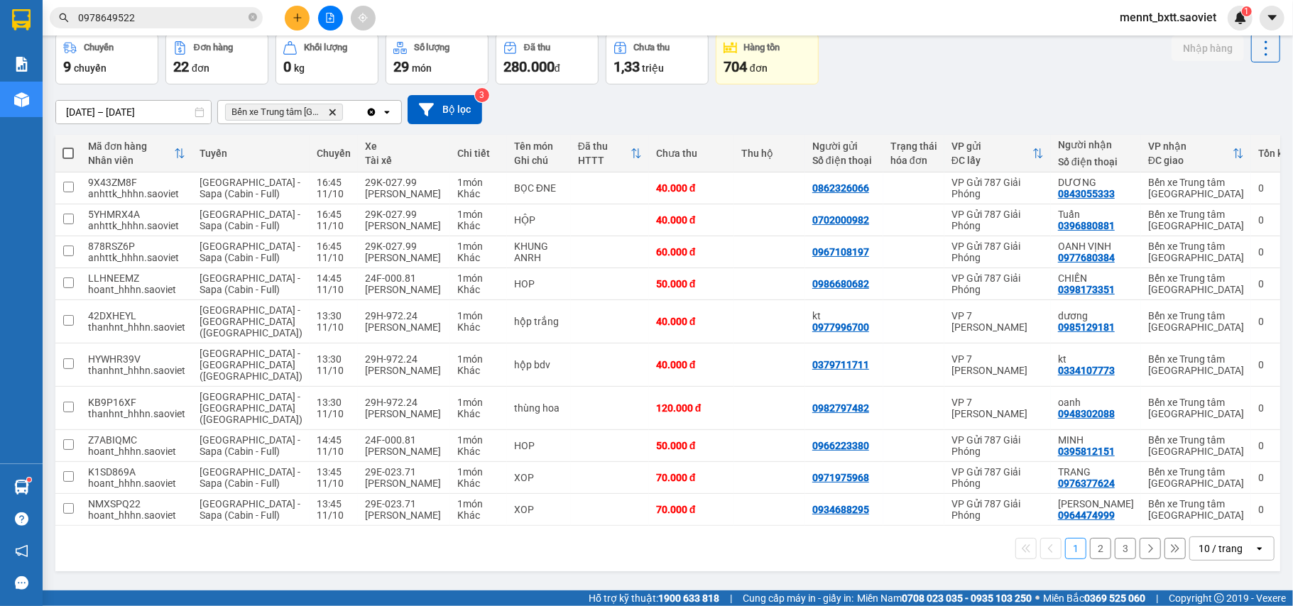
click at [1115, 555] on button "3" at bounding box center [1125, 548] width 21 height 21
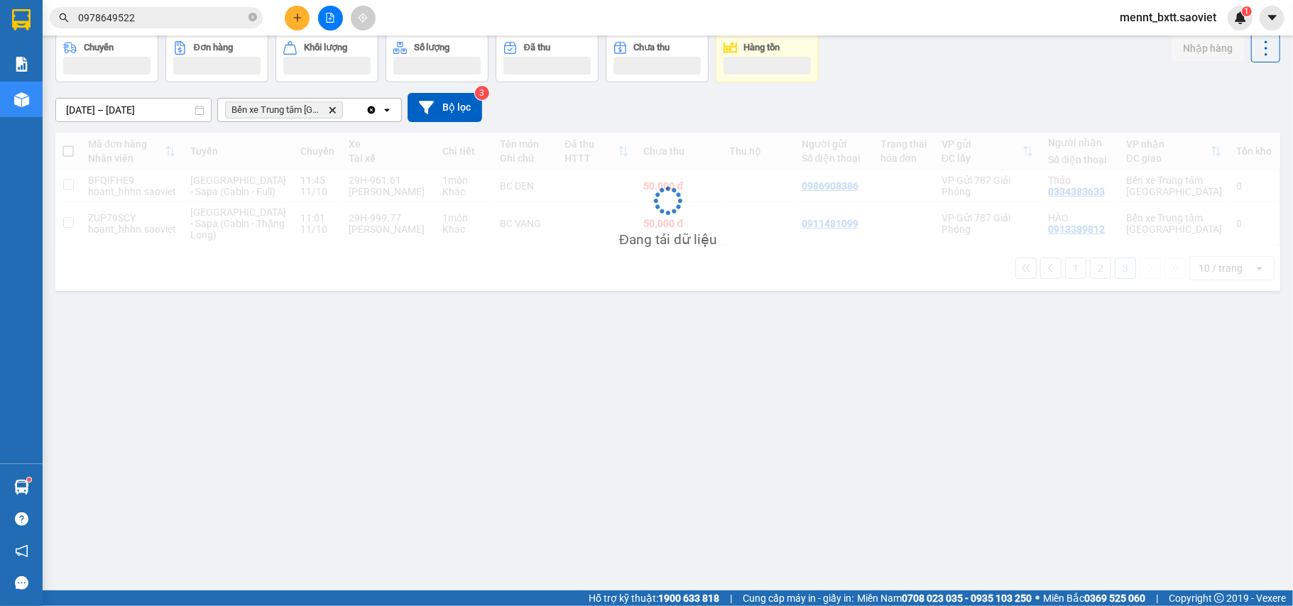
scroll to position [65, 0]
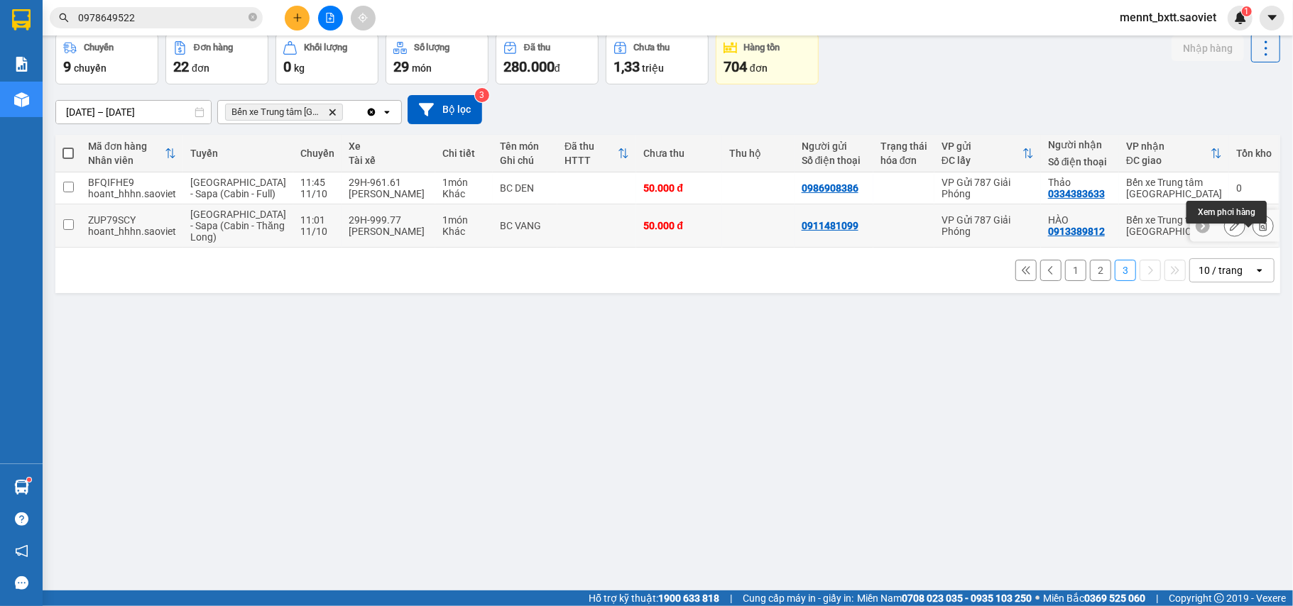
click at [1258, 231] on icon at bounding box center [1263, 226] width 10 height 10
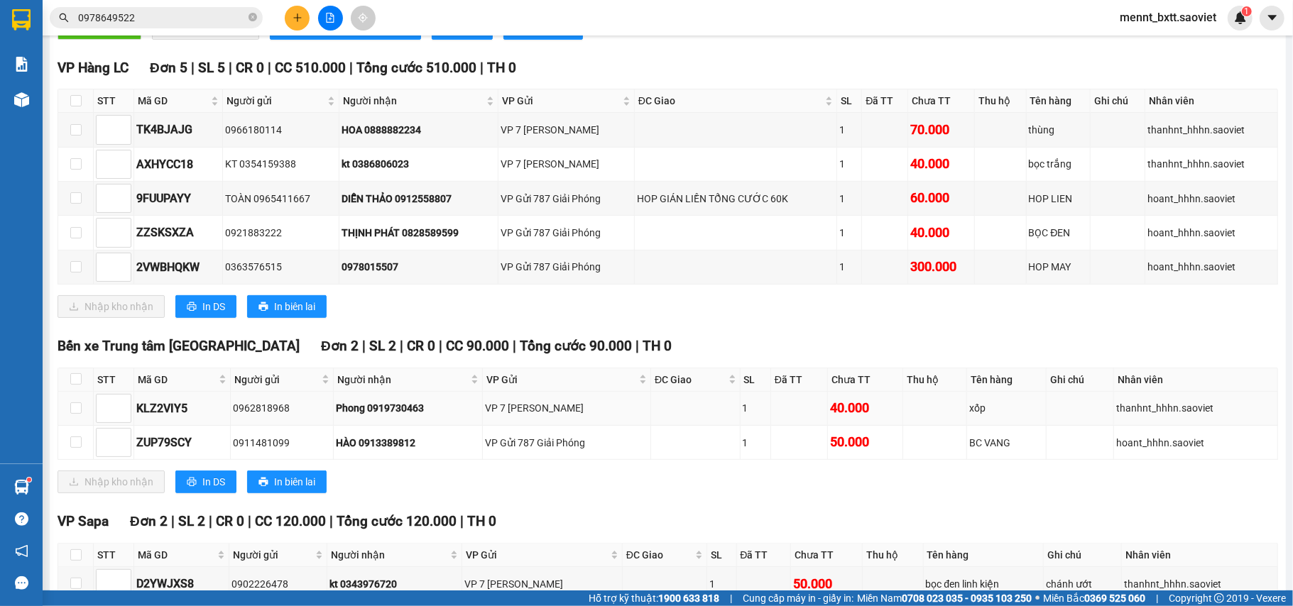
scroll to position [444, 0]
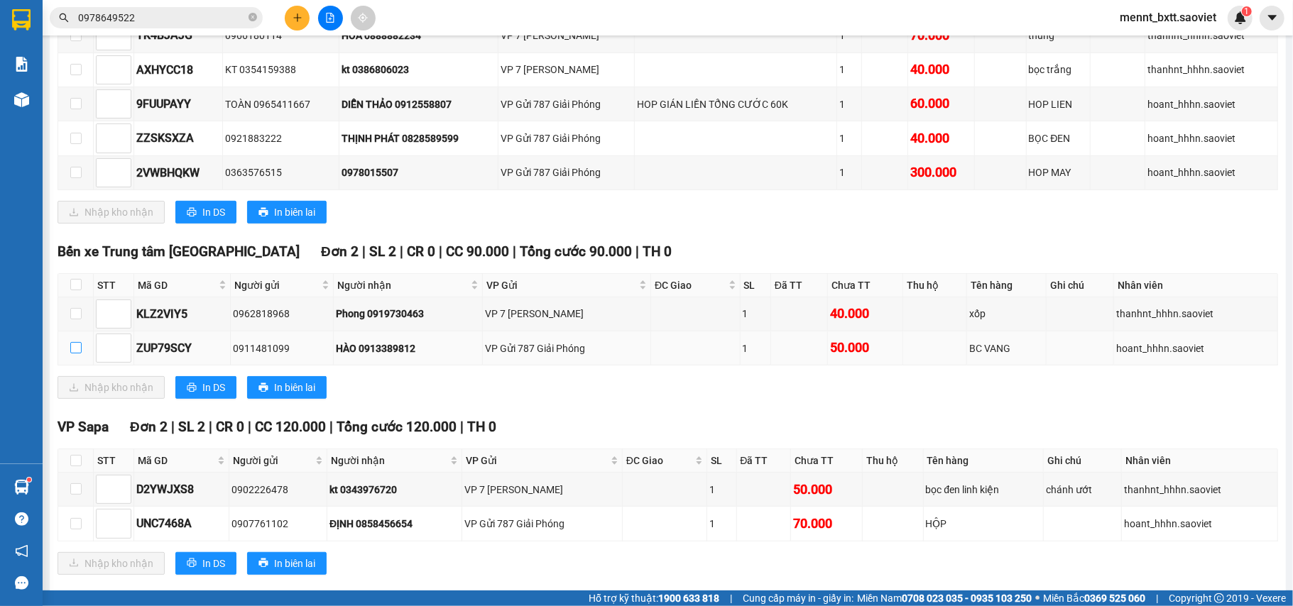
click at [72, 354] on input "checkbox" at bounding box center [75, 347] width 11 height 11
checkbox input "true"
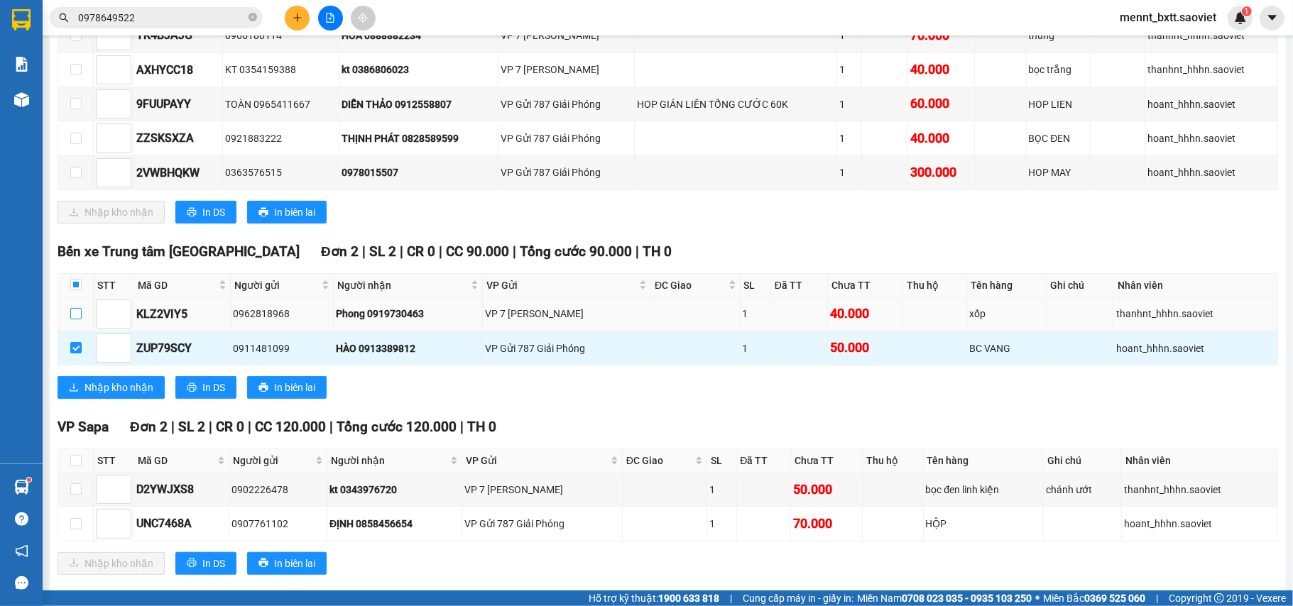
click at [72, 319] on input "checkbox" at bounding box center [75, 313] width 11 height 11
checkbox input "true"
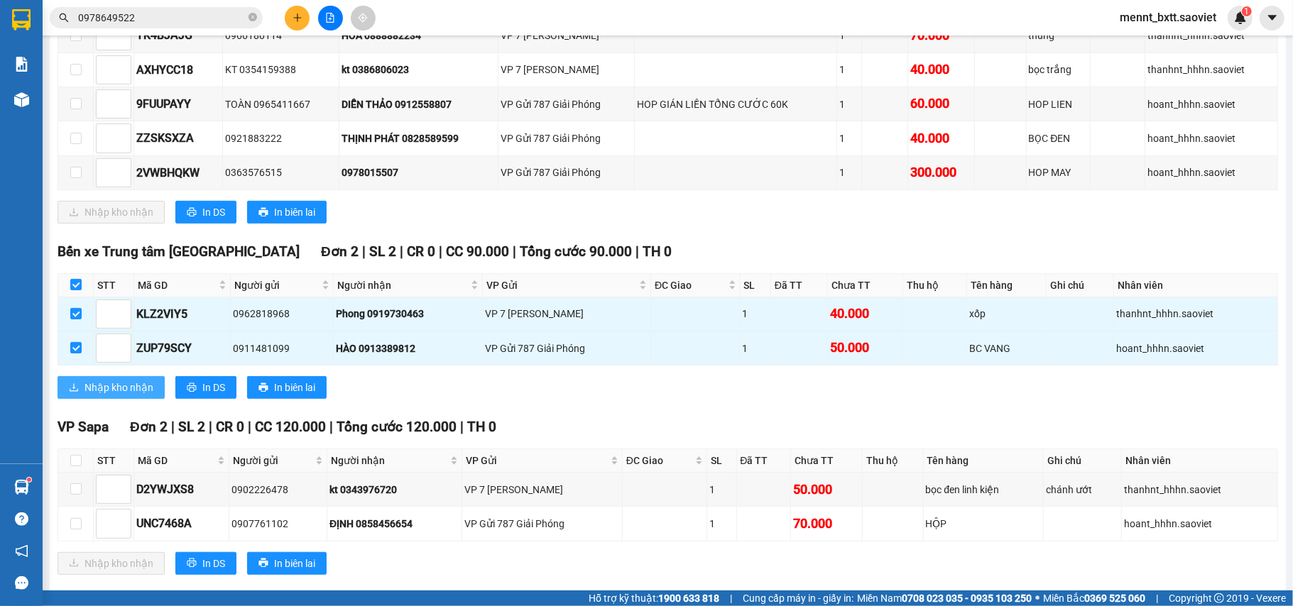
click at [124, 390] on span "Nhập kho nhận" at bounding box center [119, 388] width 69 height 16
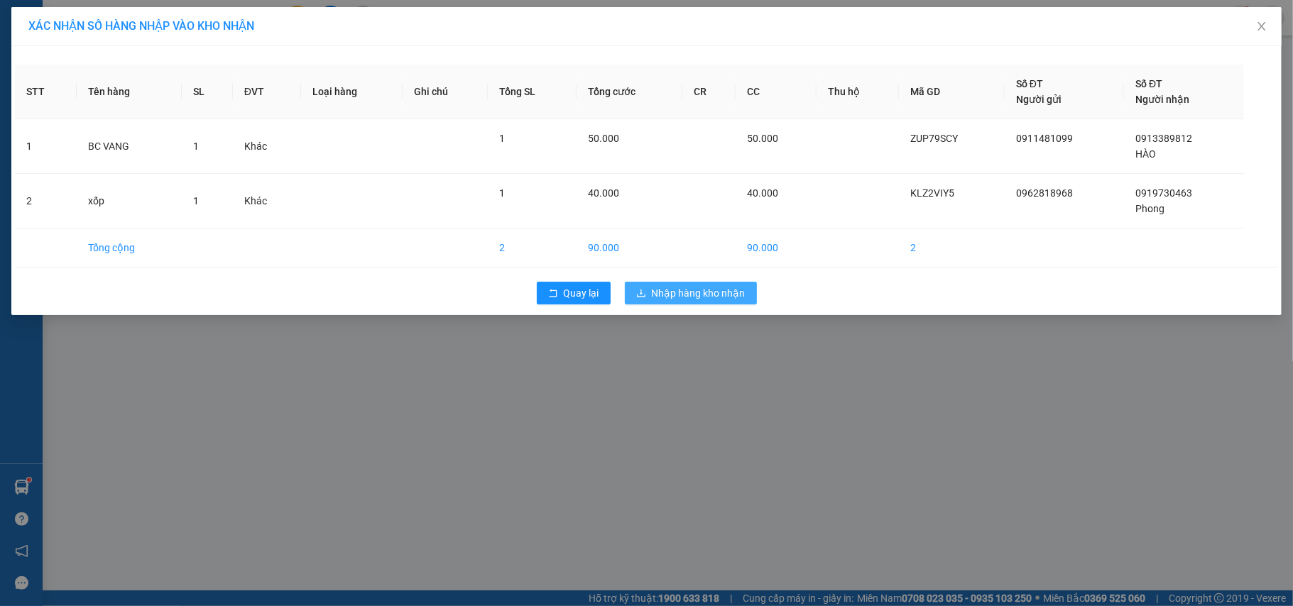
click at [704, 293] on span "Nhập hàng kho nhận" at bounding box center [699, 293] width 94 height 16
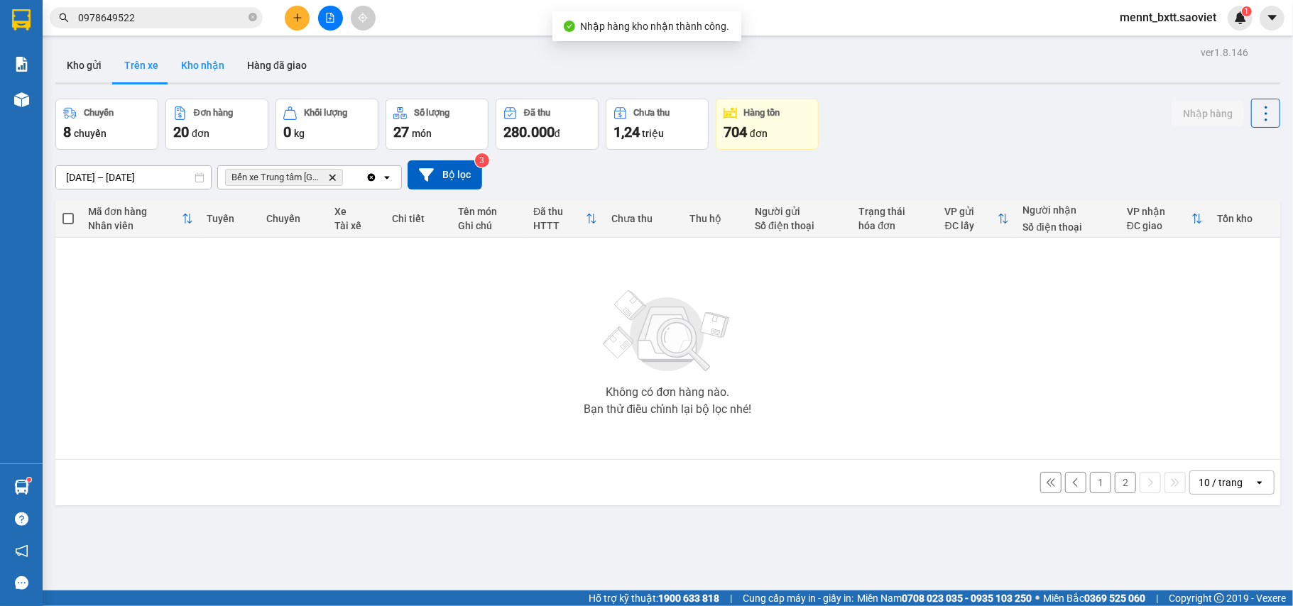
click at [202, 60] on button "Kho nhận" at bounding box center [203, 65] width 66 height 34
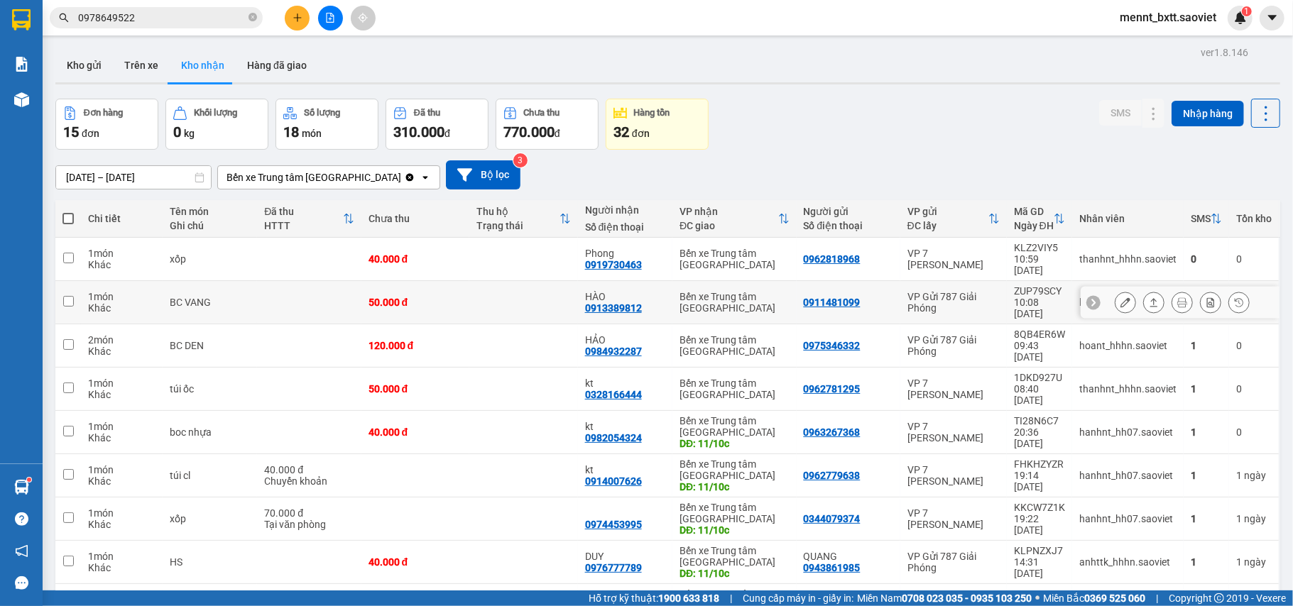
click at [265, 284] on td at bounding box center [309, 302] width 104 height 43
checkbox input "true"
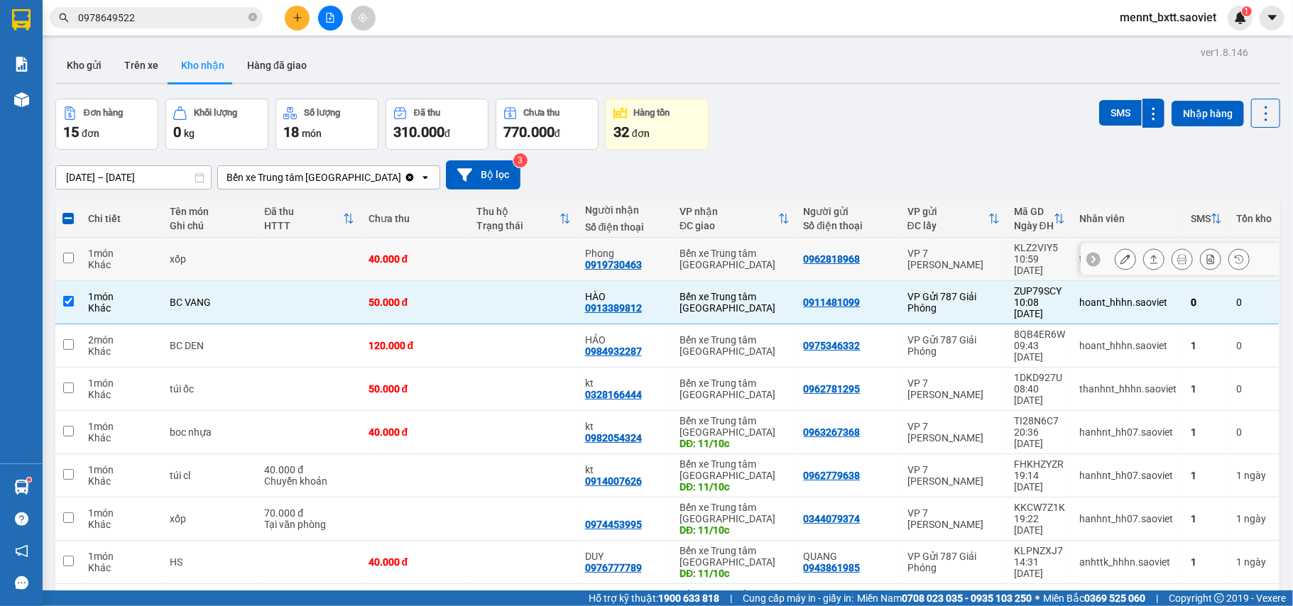
click at [270, 256] on td at bounding box center [309, 259] width 104 height 43
checkbox input "true"
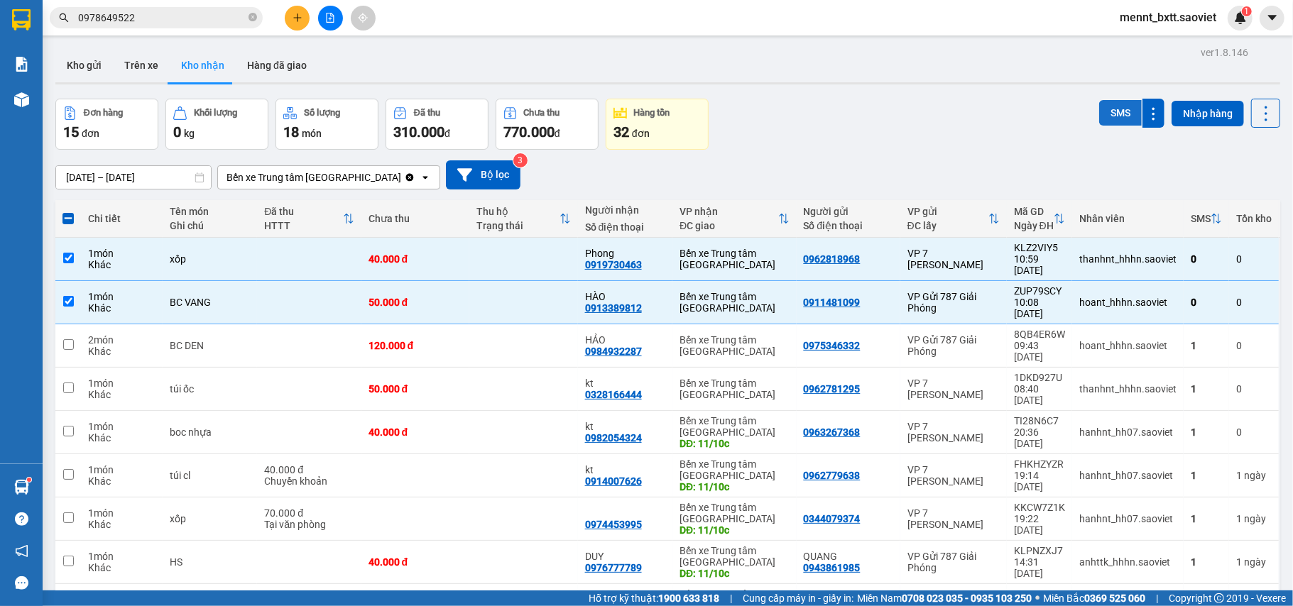
click at [1099, 112] on button "SMS" at bounding box center [1120, 113] width 43 height 26
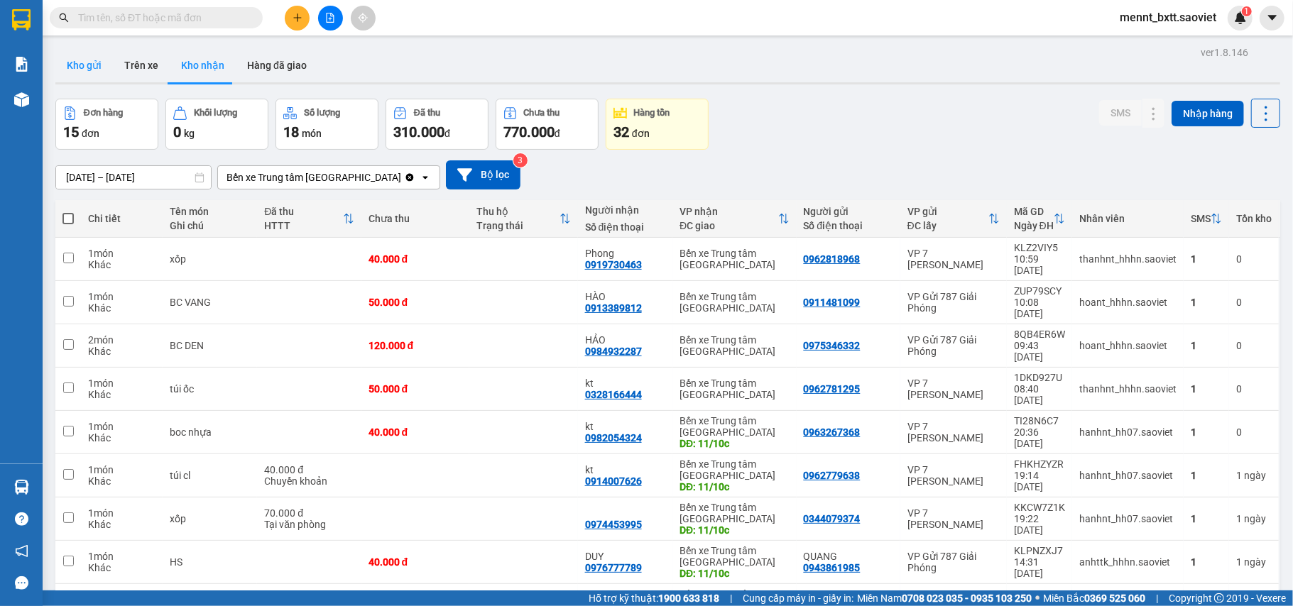
click at [84, 58] on button "Kho gửi" at bounding box center [84, 65] width 58 height 34
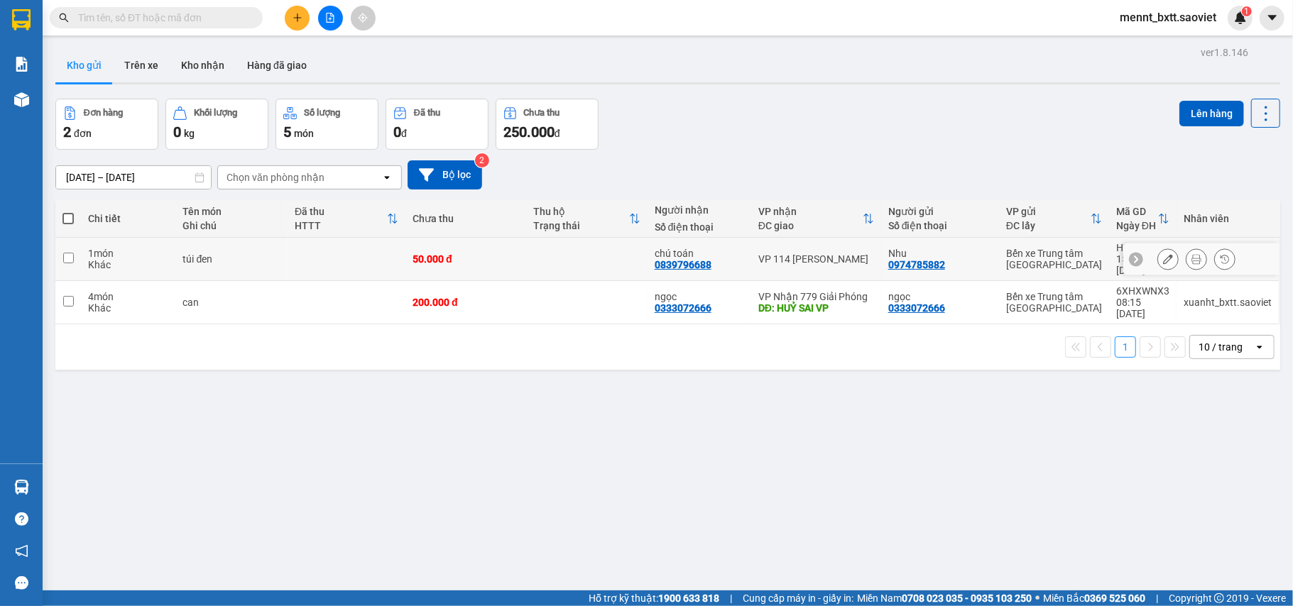
click at [305, 250] on td at bounding box center [347, 259] width 118 height 43
checkbox input "true"
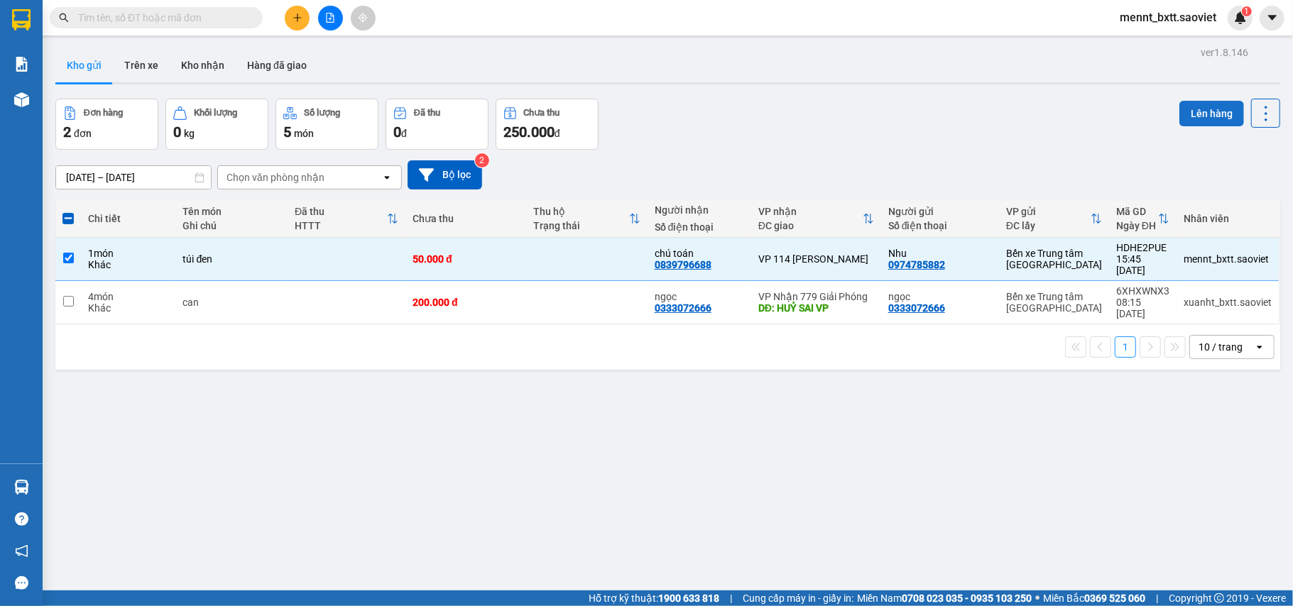
click at [1197, 117] on button "Lên hàng" at bounding box center [1212, 114] width 65 height 26
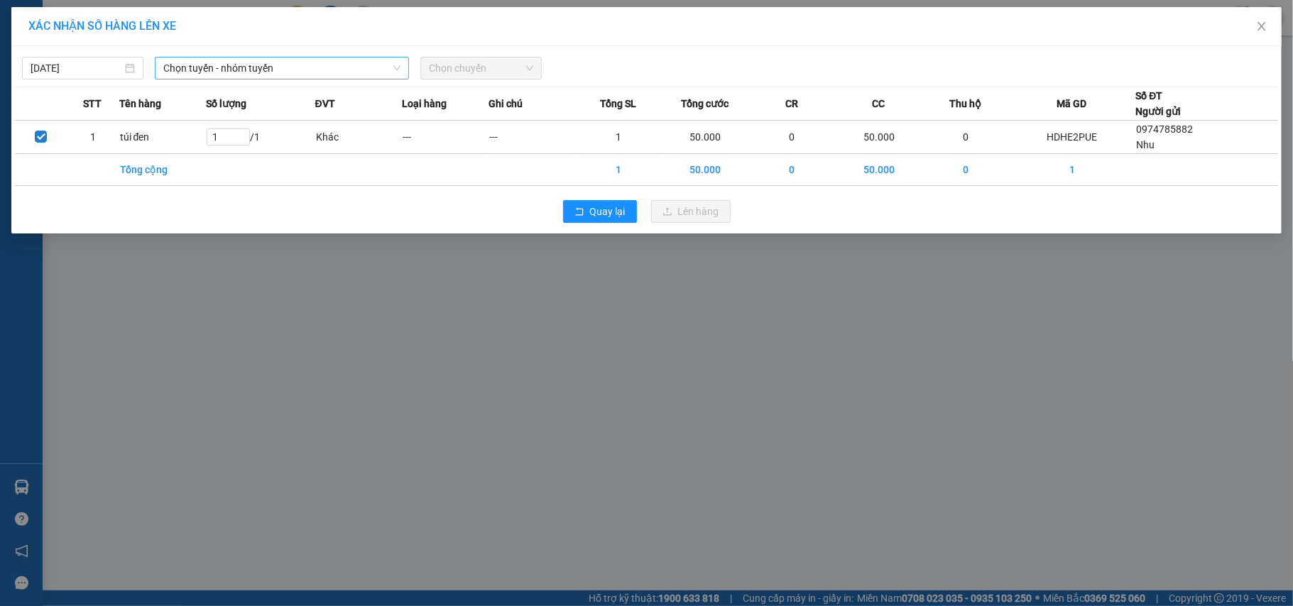
click at [310, 65] on span "Chọn tuyến - nhóm tuyến" at bounding box center [281, 68] width 237 height 21
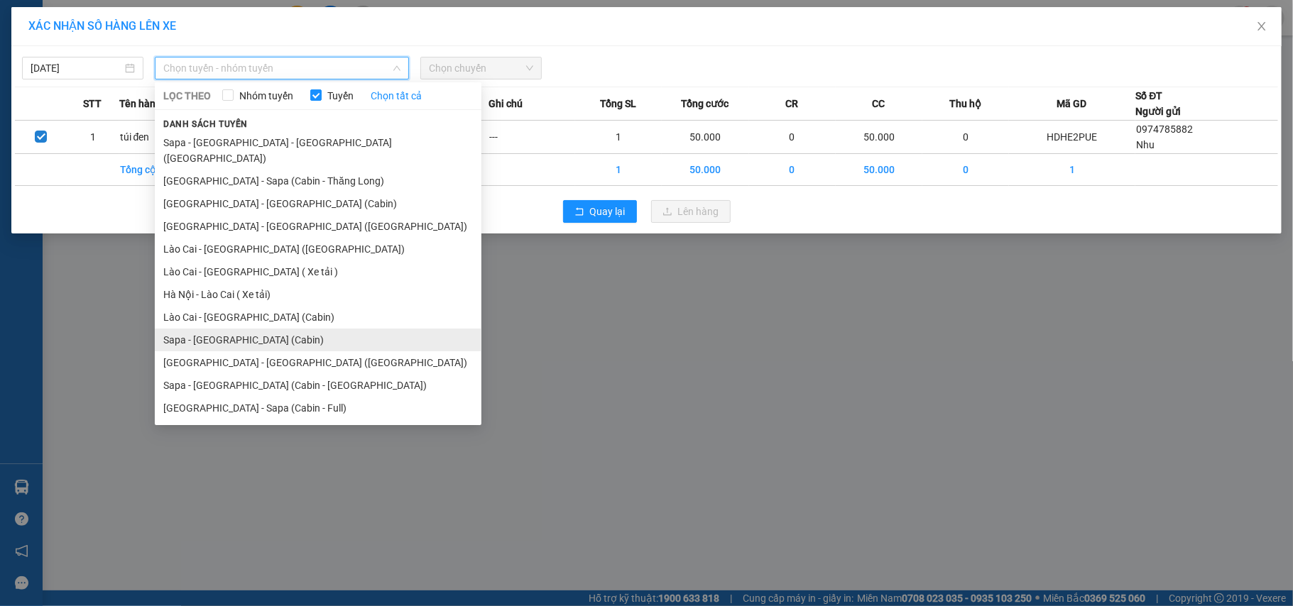
click at [276, 329] on li "Sapa - [GEOGRAPHIC_DATA] (Cabin)" at bounding box center [318, 340] width 327 height 23
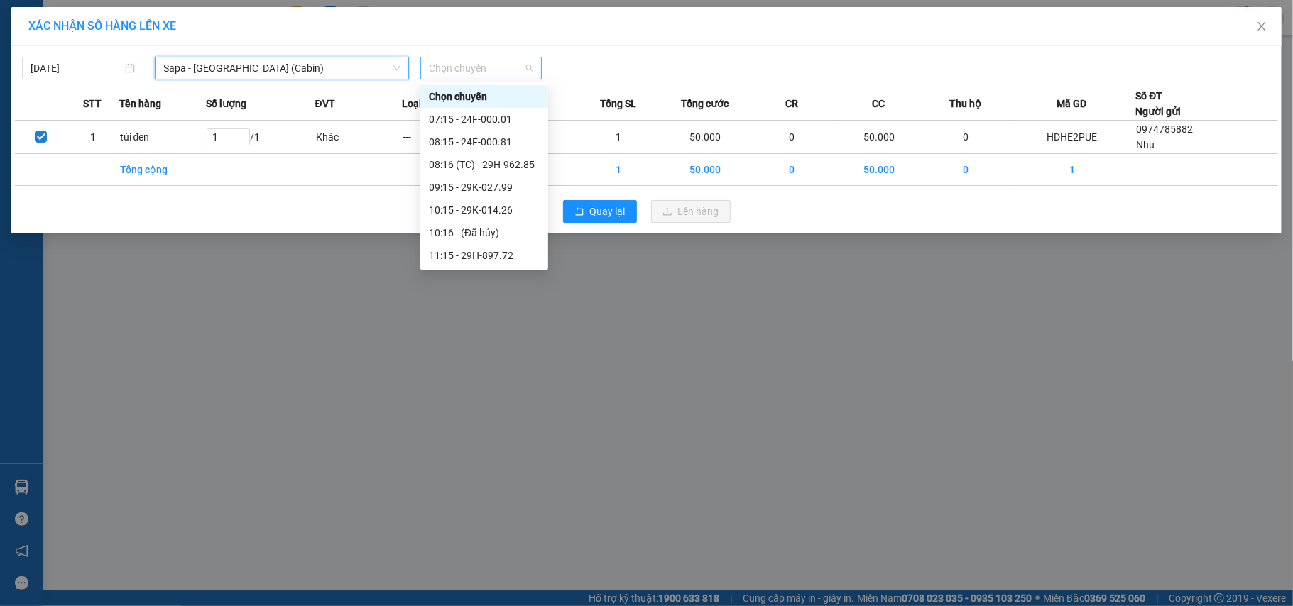
click at [436, 61] on span "Chọn chuyến" at bounding box center [481, 68] width 104 height 21
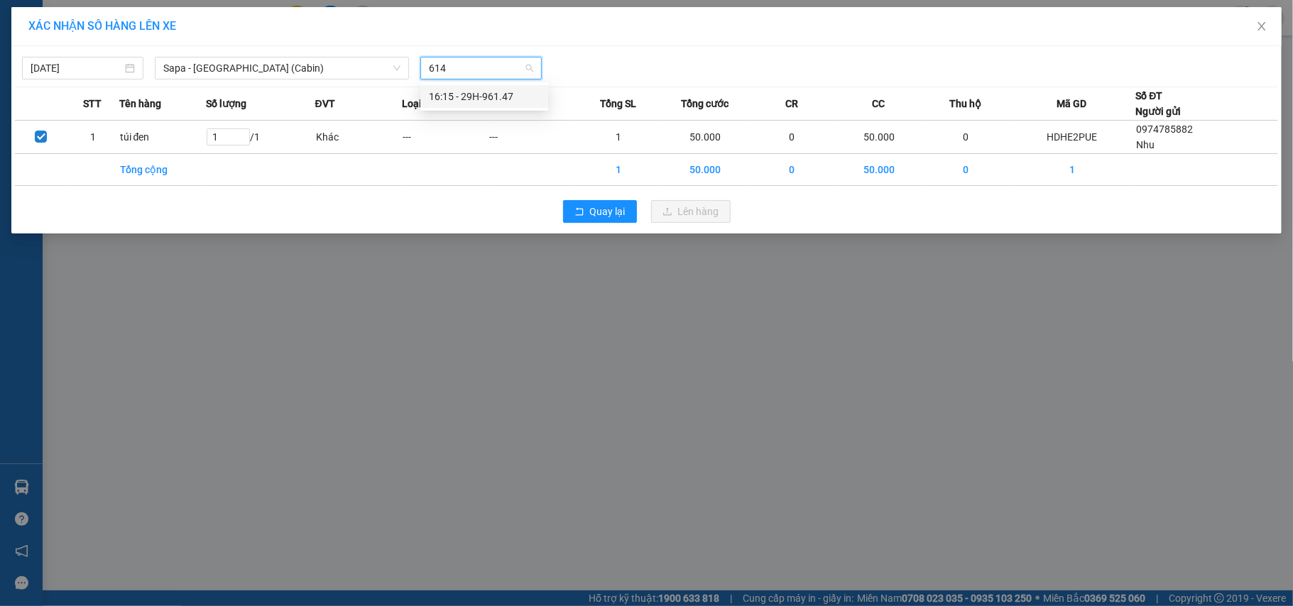
type input "6147"
click at [478, 89] on div "16:15 - 29H-961.47" at bounding box center [484, 97] width 111 height 16
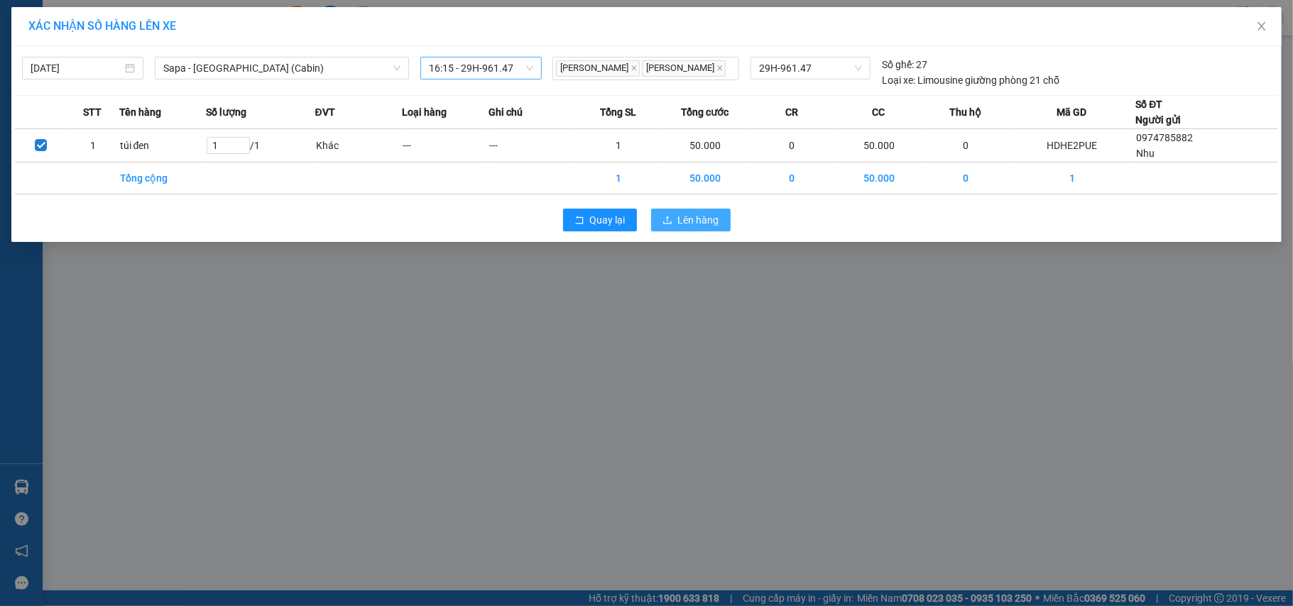
click at [690, 224] on span "Lên hàng" at bounding box center [698, 220] width 41 height 16
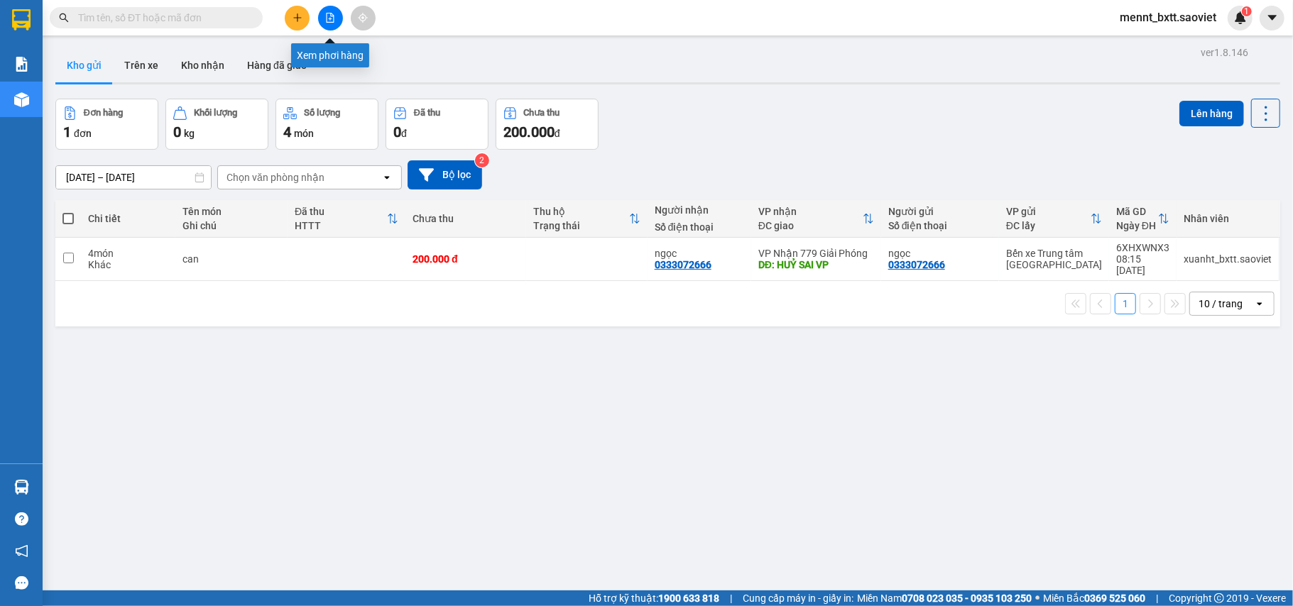
click at [336, 16] on button at bounding box center [330, 18] width 25 height 25
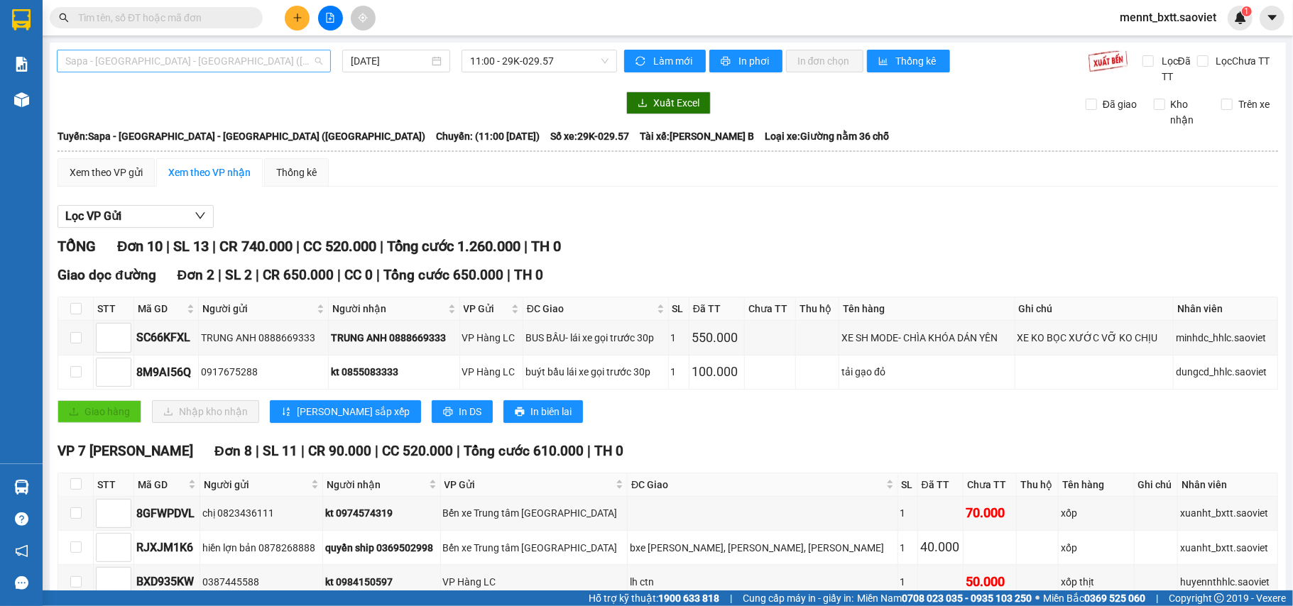
click at [251, 60] on span "Sapa - [GEOGRAPHIC_DATA] - [GEOGRAPHIC_DATA] ([GEOGRAPHIC_DATA])" at bounding box center [193, 60] width 257 height 21
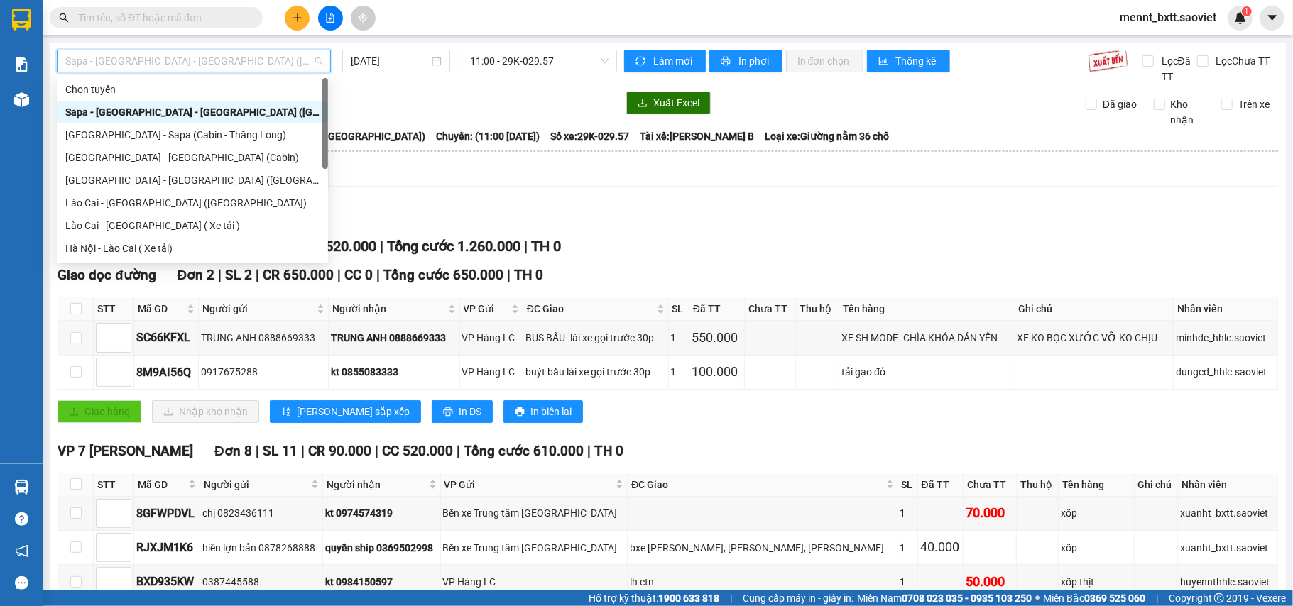
scroll to position [114, 0]
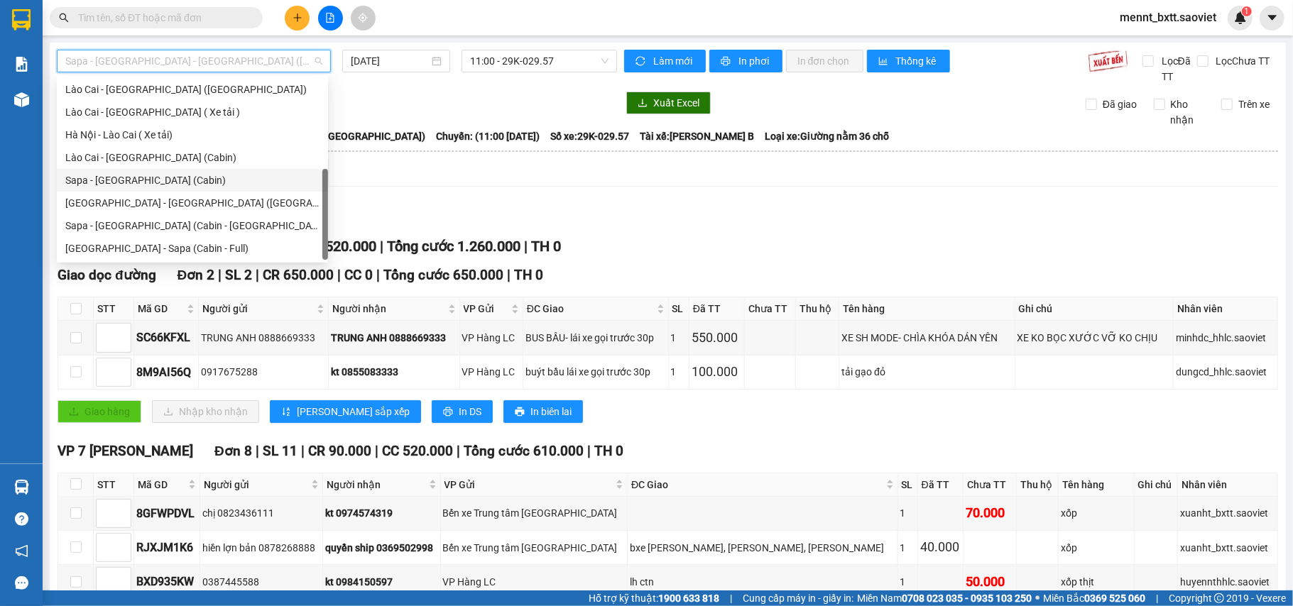
click at [174, 178] on div "Sapa - [GEOGRAPHIC_DATA] (Cabin)" at bounding box center [192, 181] width 254 height 16
type input "[DATE]"
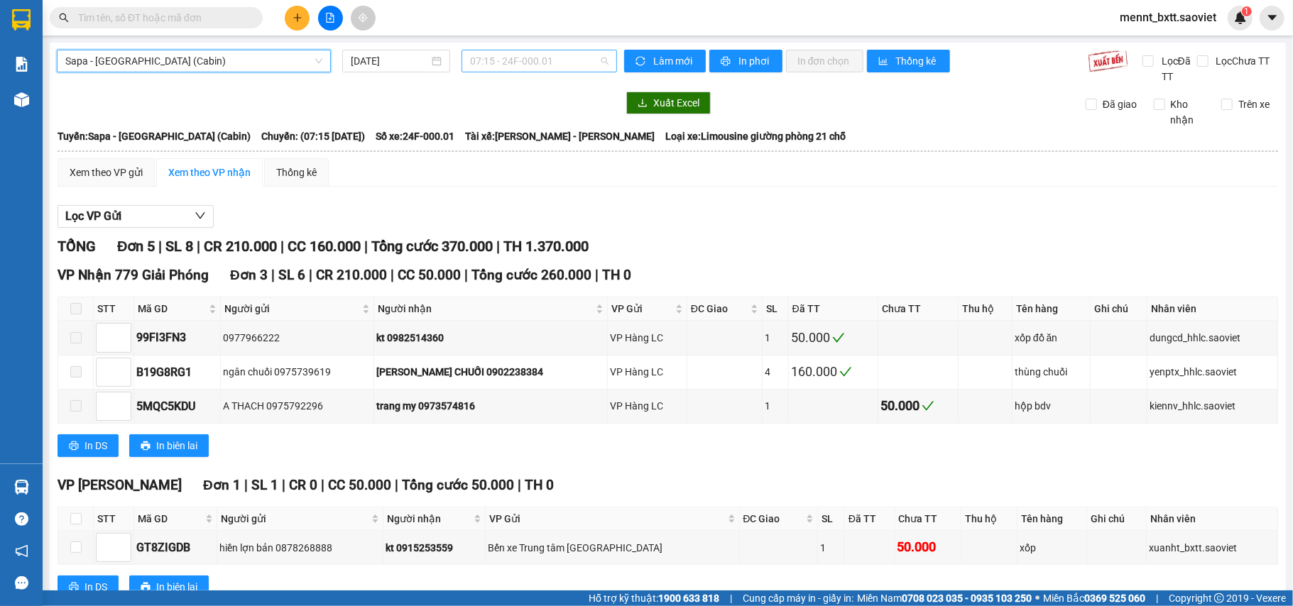
click at [479, 61] on span "07:15 - 24F-000.01" at bounding box center [539, 60] width 138 height 21
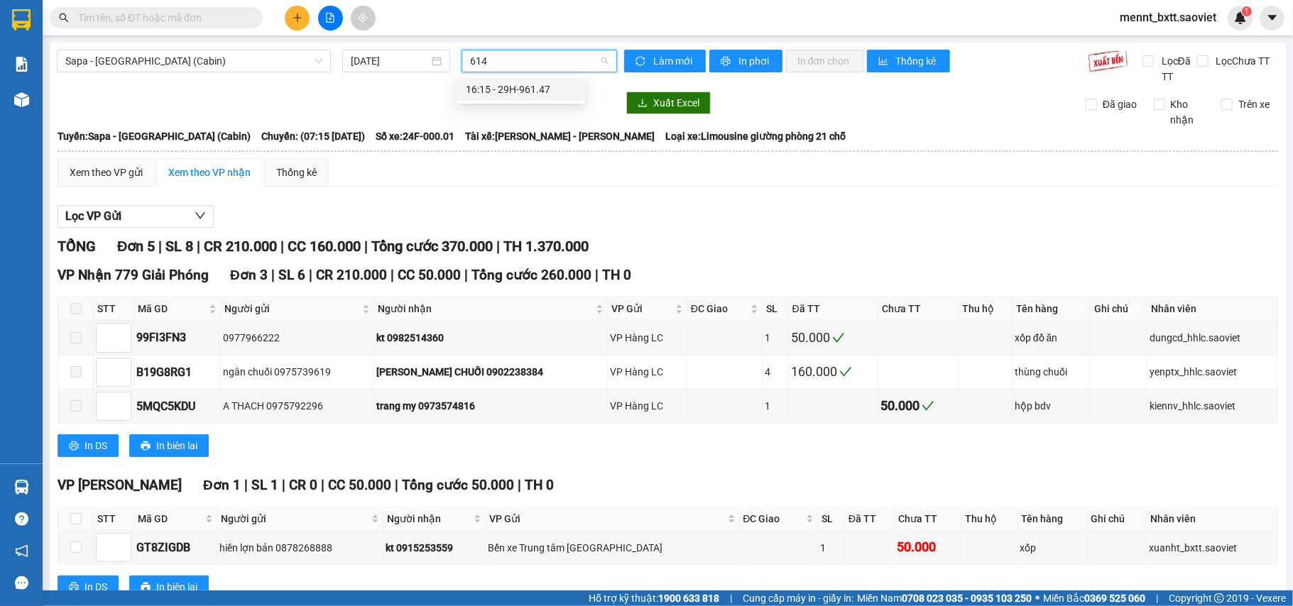
type input "6147"
click at [525, 92] on div "16:15 - 29H-961.47" at bounding box center [521, 90] width 111 height 16
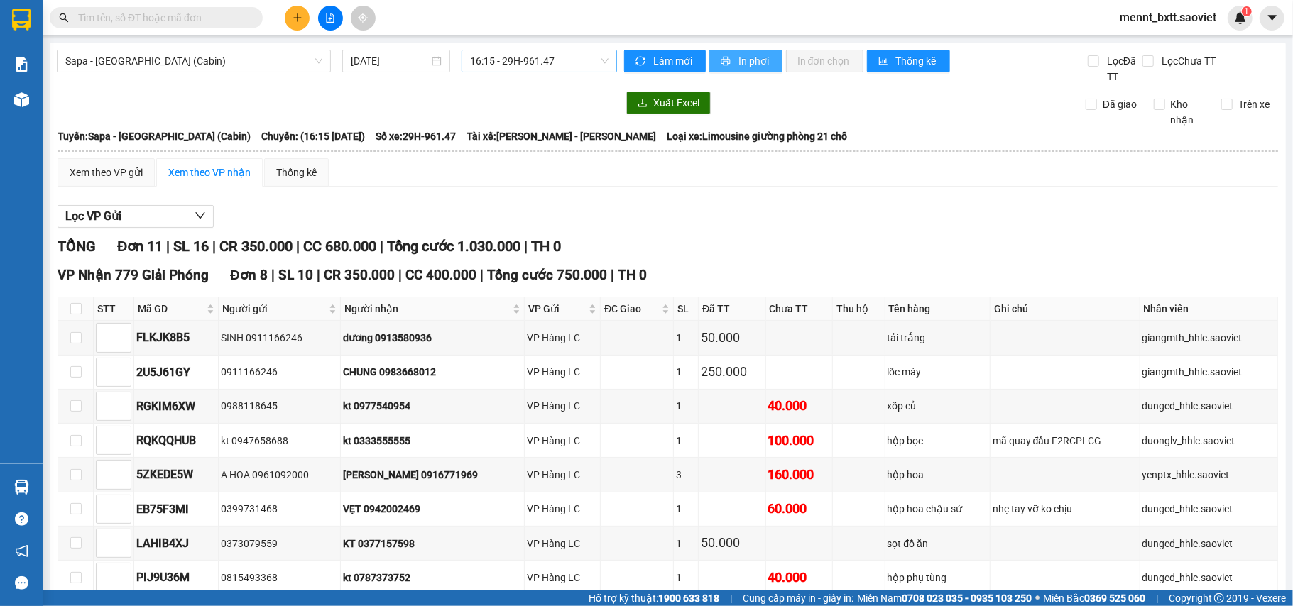
click at [744, 50] on button "In phơi" at bounding box center [745, 61] width 73 height 23
click at [97, 23] on input "text" at bounding box center [162, 18] width 168 height 16
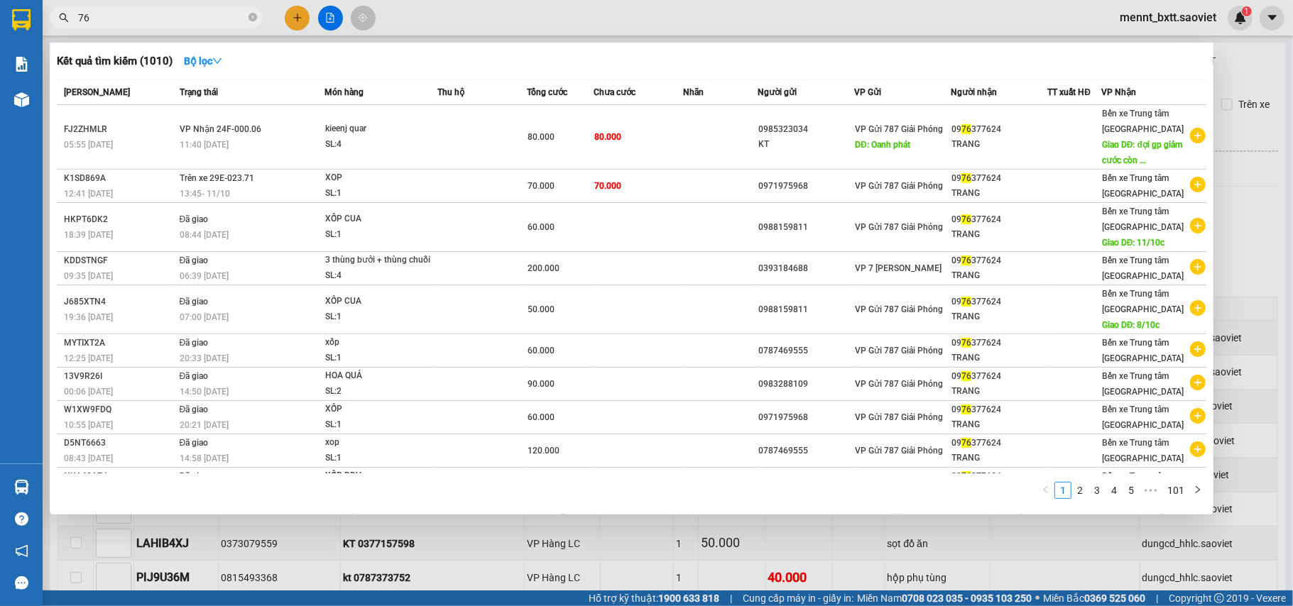
type input "7"
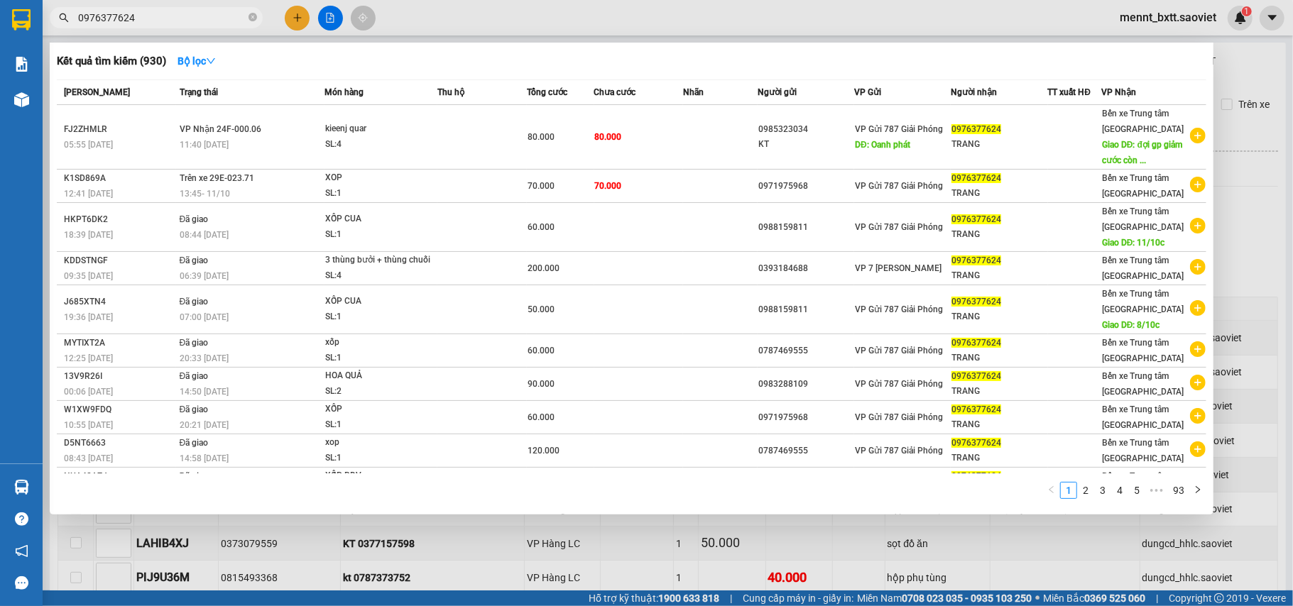
type input "0976377624"
click at [646, 525] on div at bounding box center [646, 303] width 1293 height 606
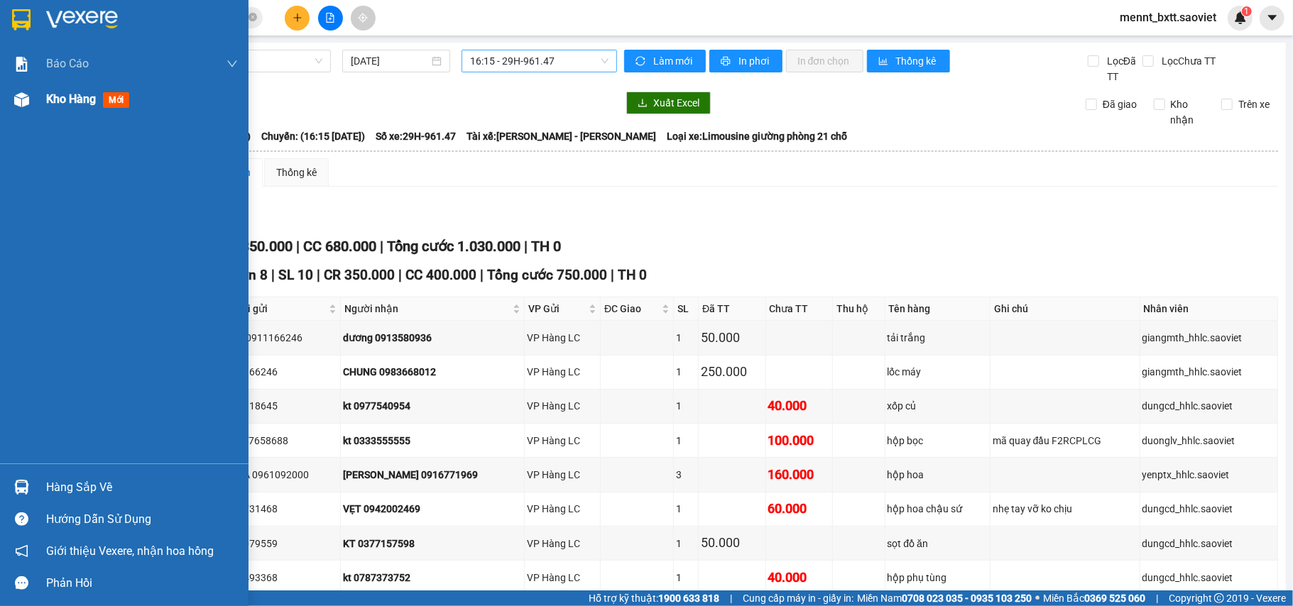
click at [63, 98] on span "Kho hàng" at bounding box center [71, 98] width 50 height 13
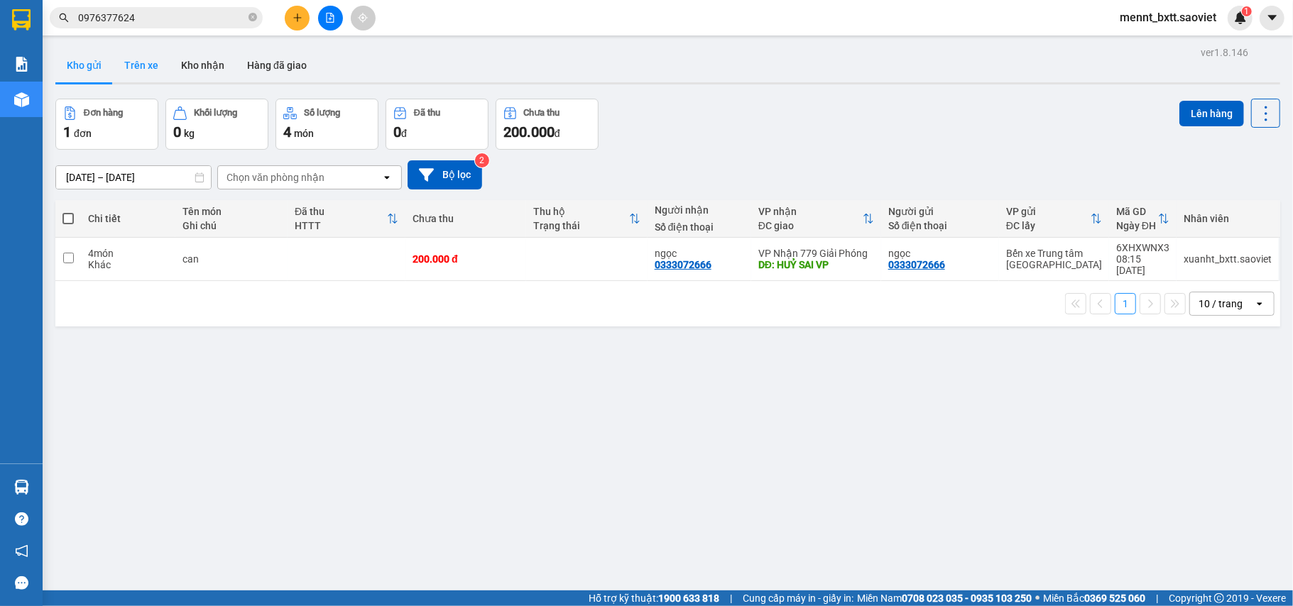
click at [131, 61] on button "Trên xe" at bounding box center [141, 65] width 57 height 34
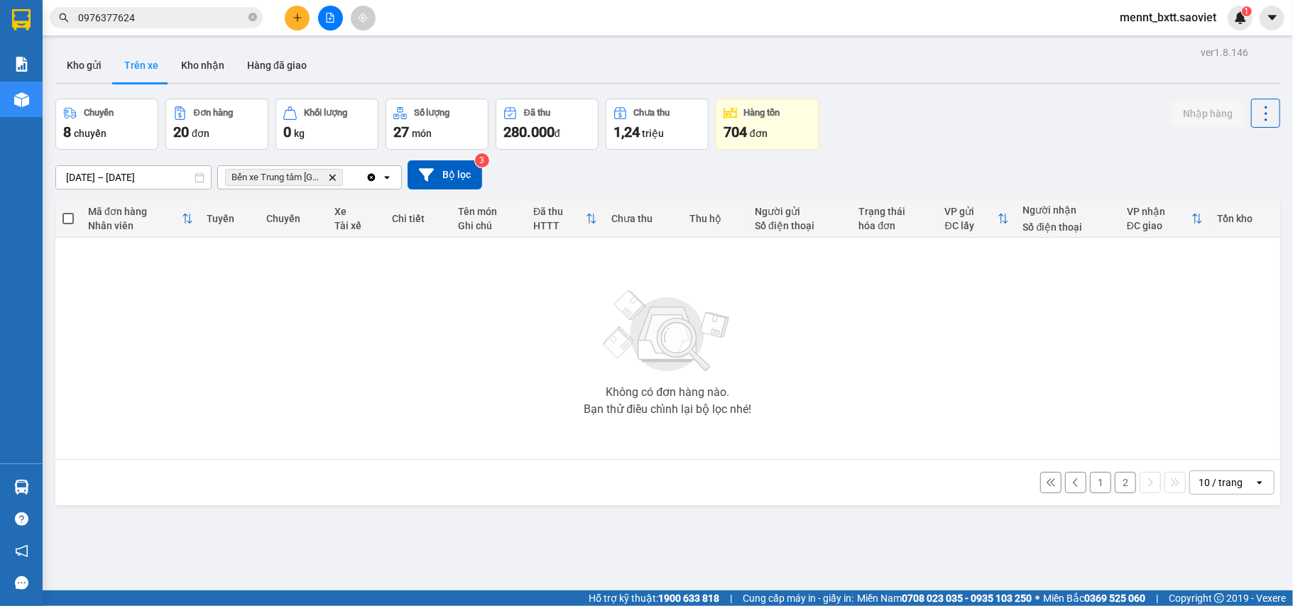
click at [140, 67] on button "Trên xe" at bounding box center [141, 65] width 57 height 34
click at [1115, 489] on button "2" at bounding box center [1125, 482] width 21 height 21
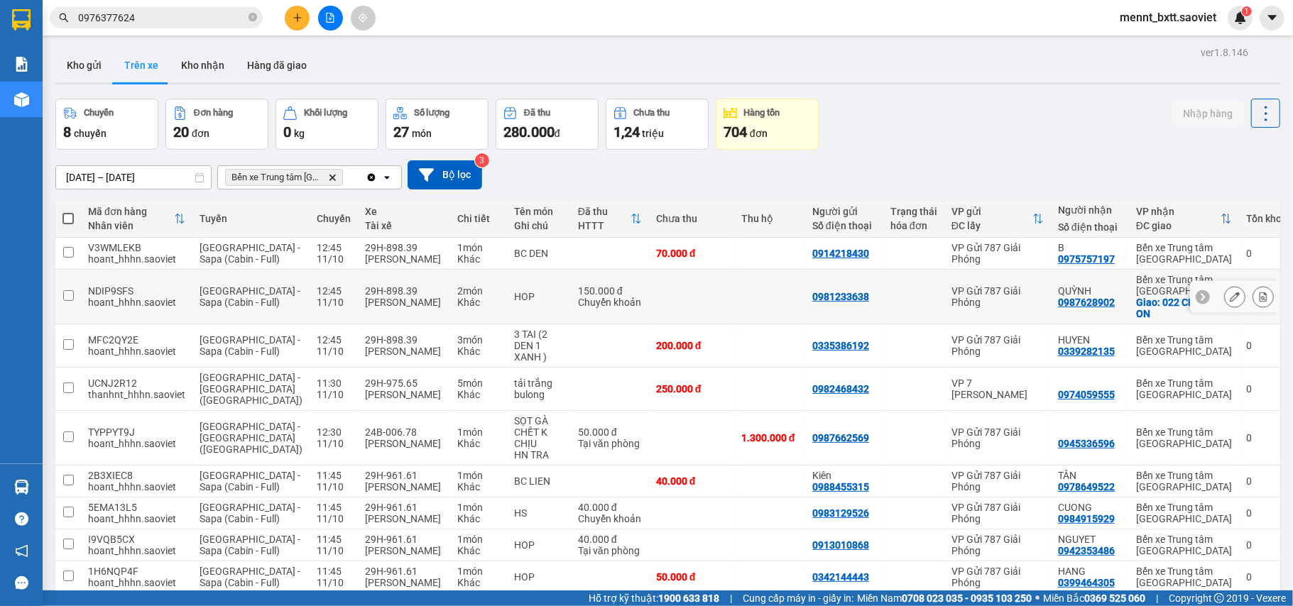
scroll to position [153, 0]
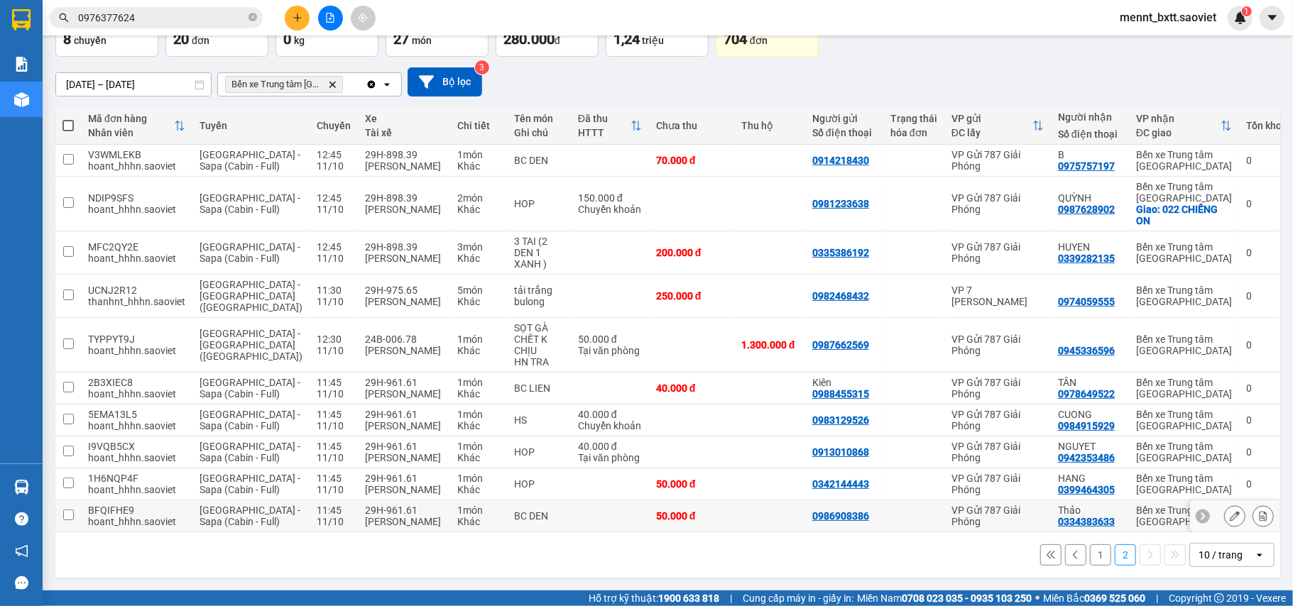
click at [70, 510] on input "checkbox" at bounding box center [68, 515] width 11 height 11
checkbox input "true"
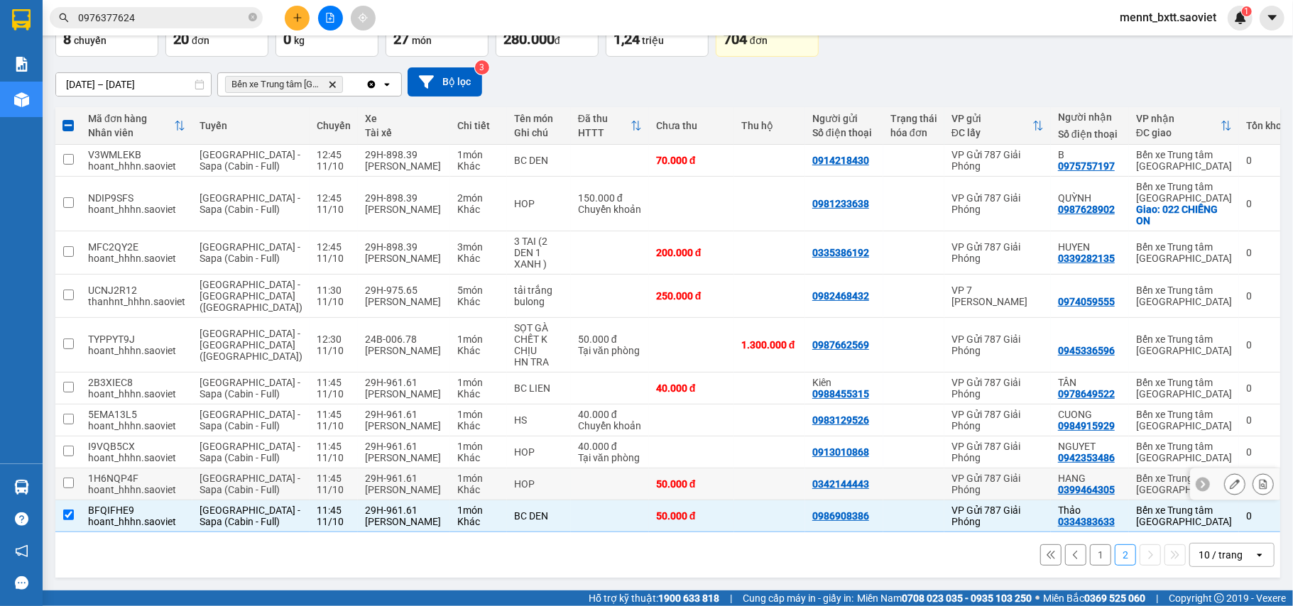
click at [72, 472] on td at bounding box center [68, 485] width 26 height 32
checkbox input "true"
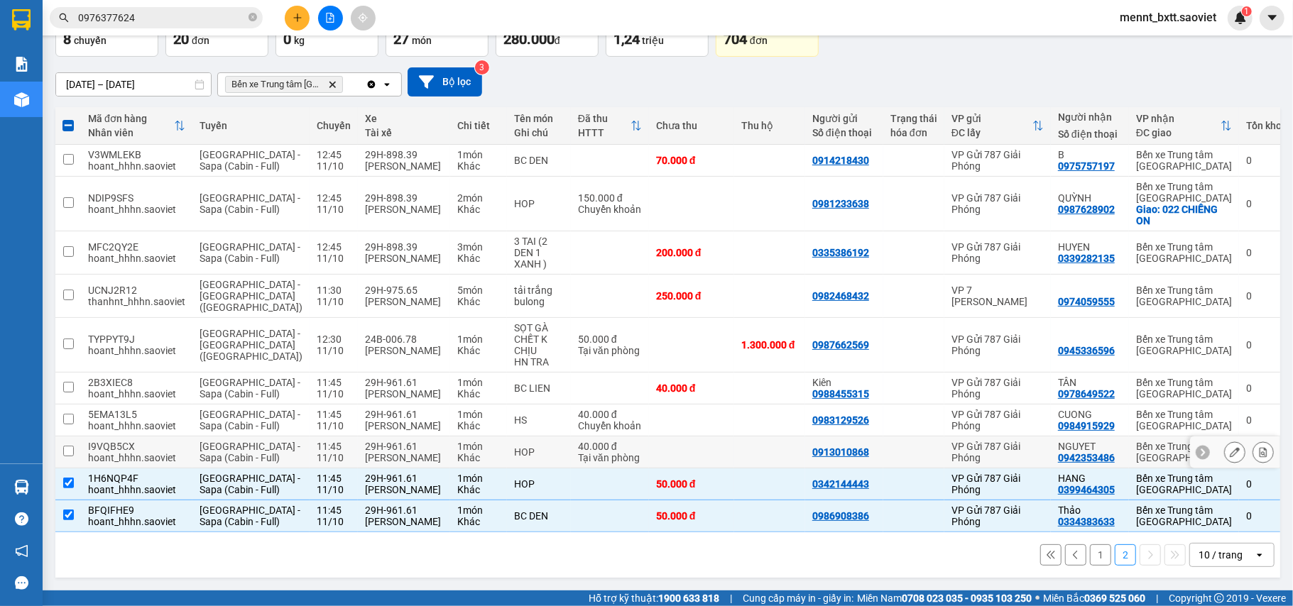
click at [63, 446] on input "checkbox" at bounding box center [68, 451] width 11 height 11
checkbox input "true"
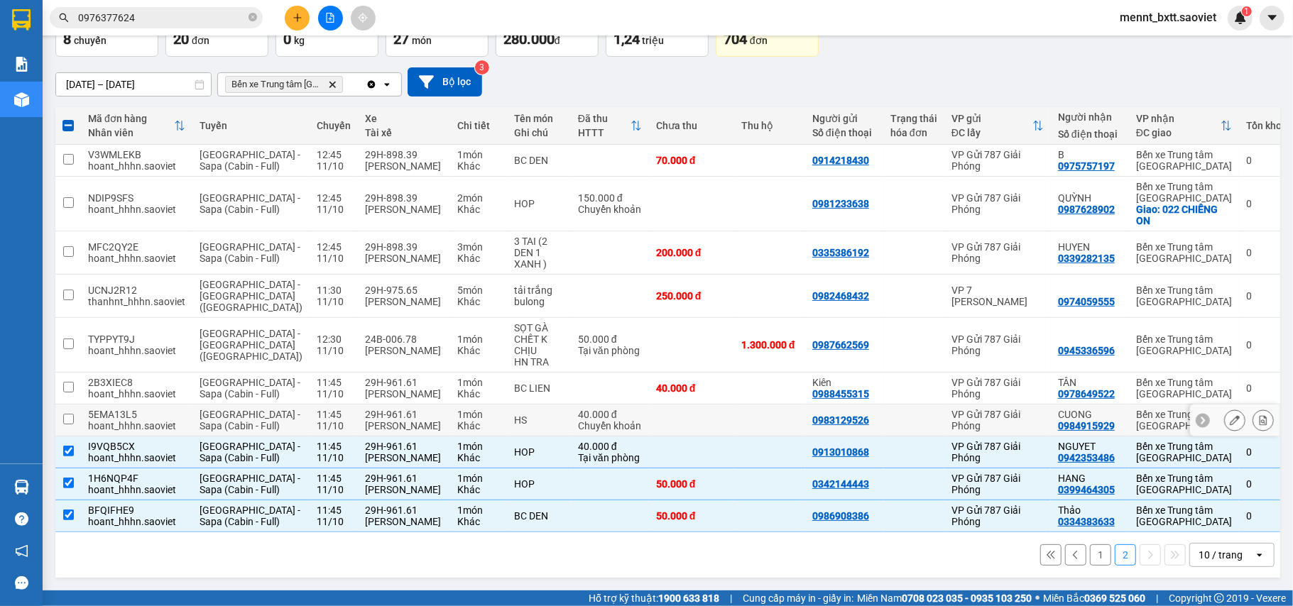
click at [70, 414] on input "checkbox" at bounding box center [68, 419] width 11 height 11
checkbox input "true"
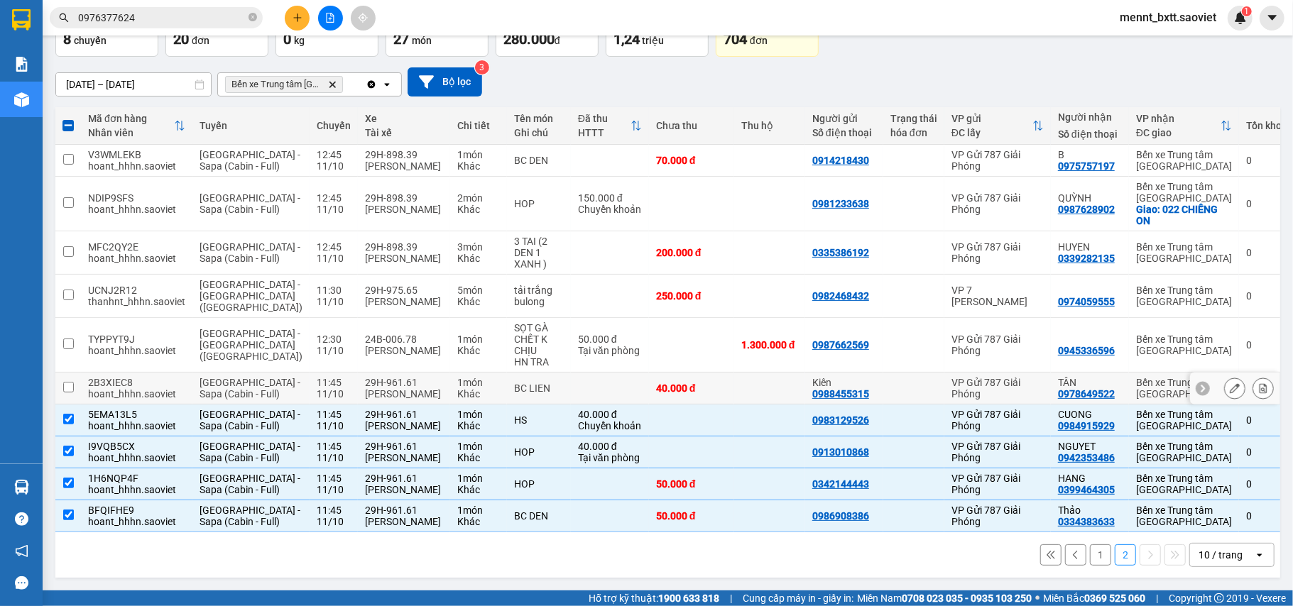
click at [64, 382] on input "checkbox" at bounding box center [68, 387] width 11 height 11
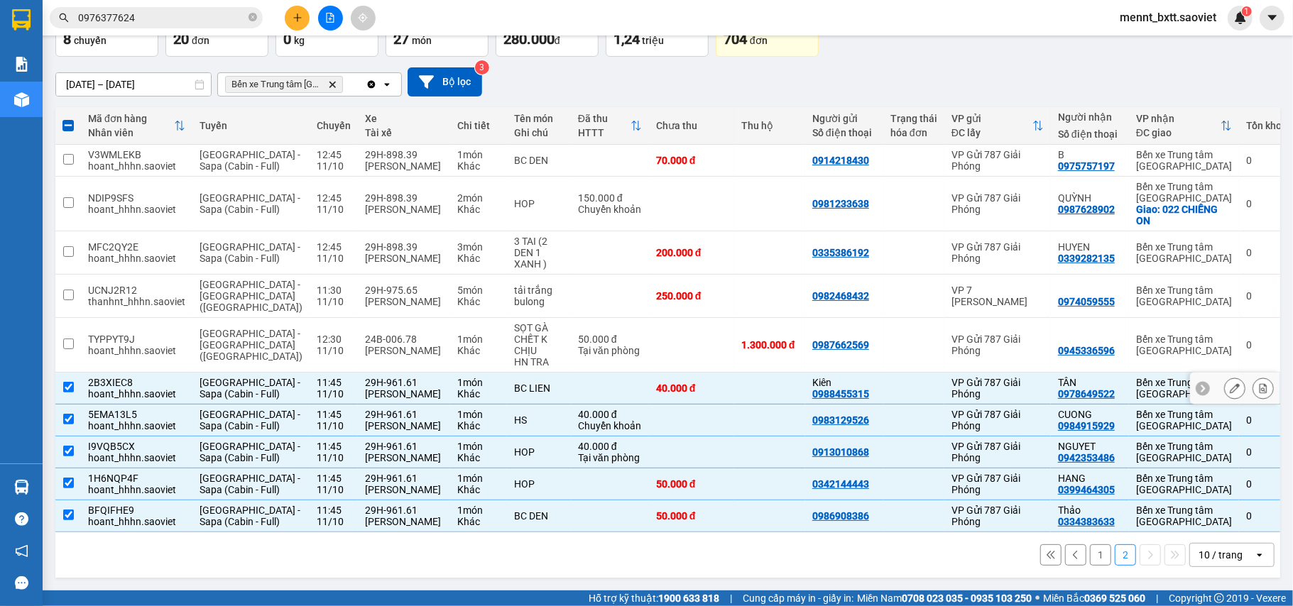
scroll to position [0, 0]
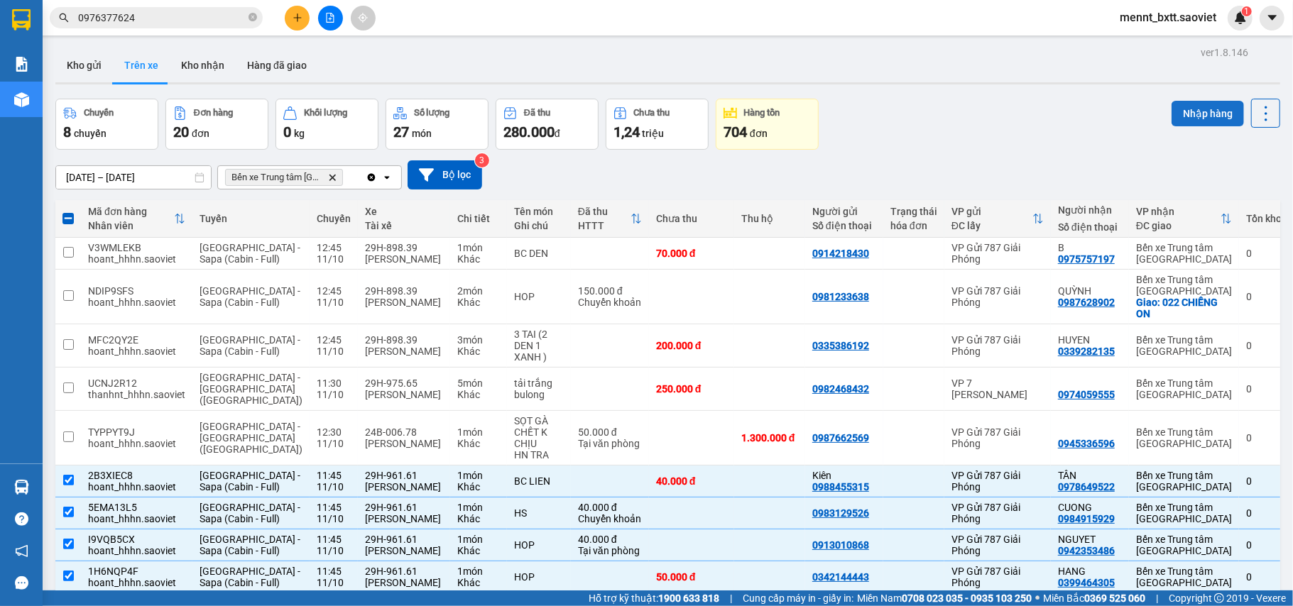
click at [1197, 115] on button "Nhập hàng" at bounding box center [1208, 114] width 72 height 26
checkbox input "false"
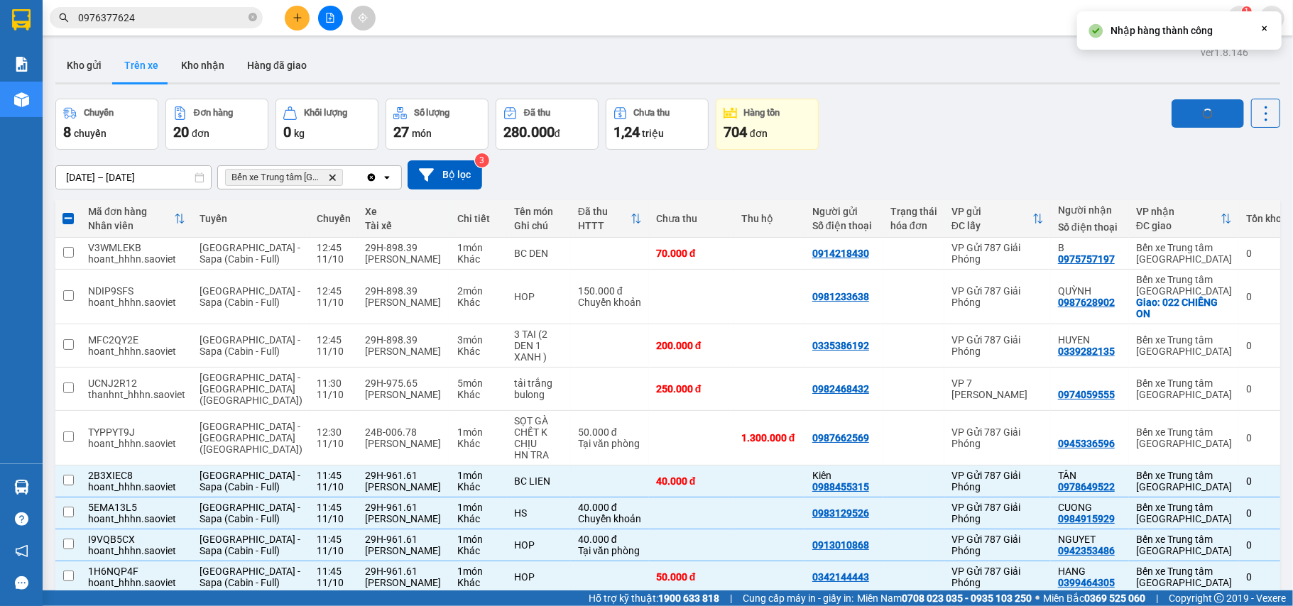
checkbox input "false"
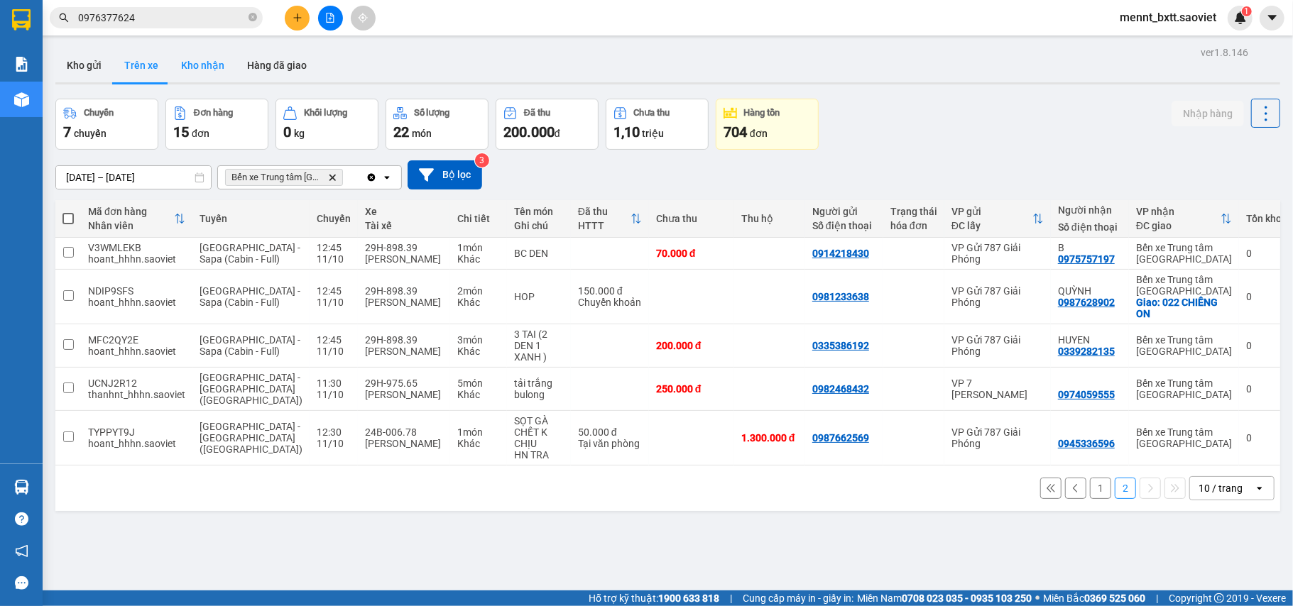
click at [205, 60] on button "Kho nhận" at bounding box center [203, 65] width 66 height 34
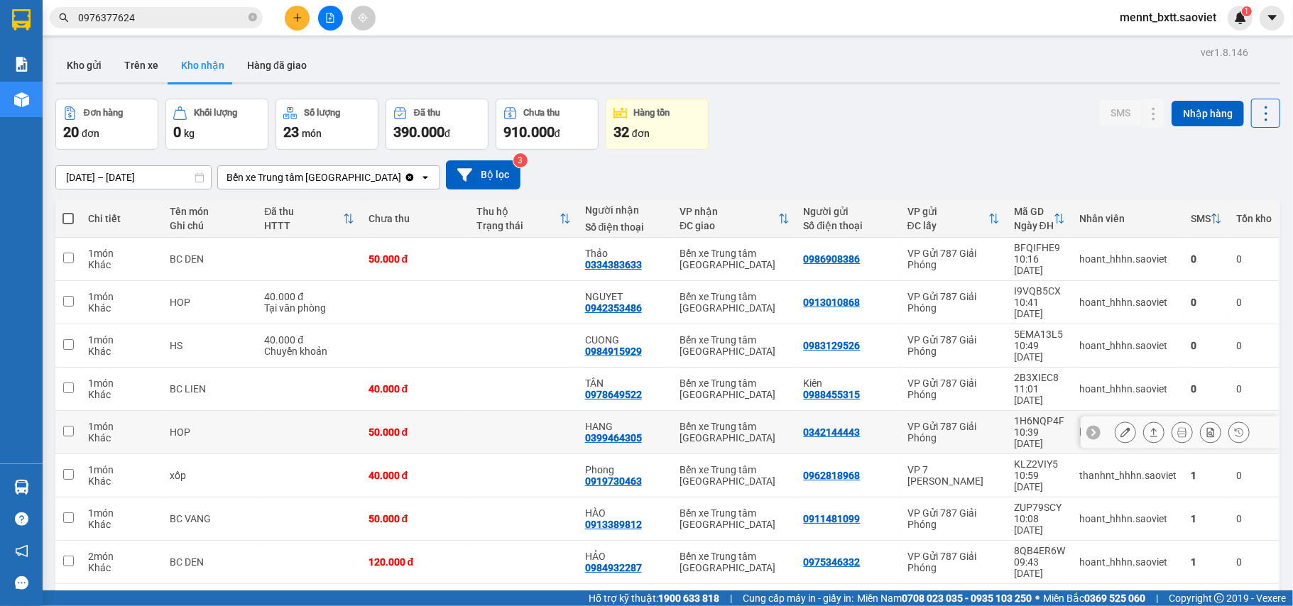
click at [455, 427] on div "50.000 đ" at bounding box center [416, 432] width 94 height 11
checkbox input "true"
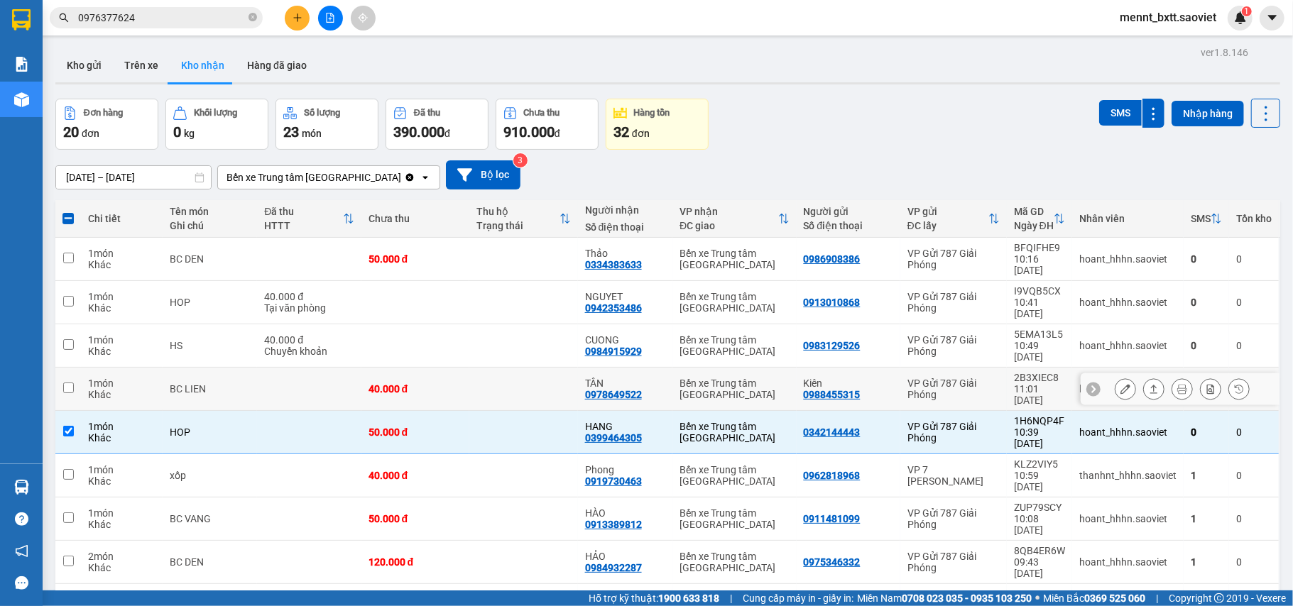
click at [447, 383] on div "40.000 đ" at bounding box center [416, 388] width 94 height 11
checkbox input "true"
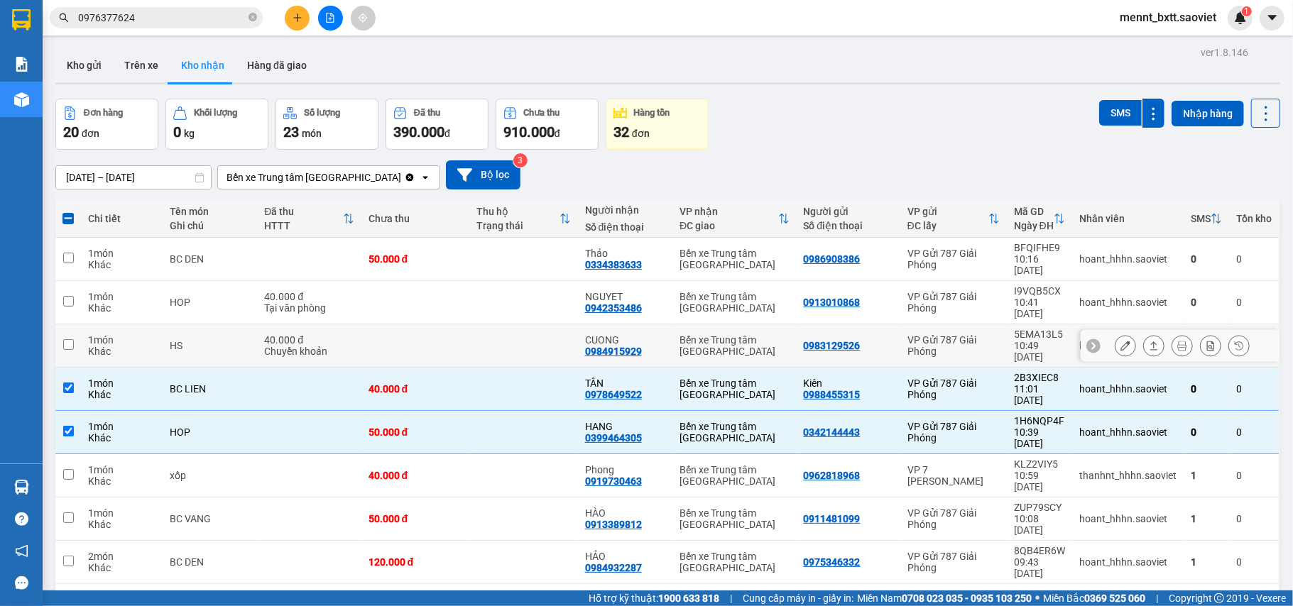
click at [447, 325] on td at bounding box center [415, 346] width 109 height 43
checkbox input "true"
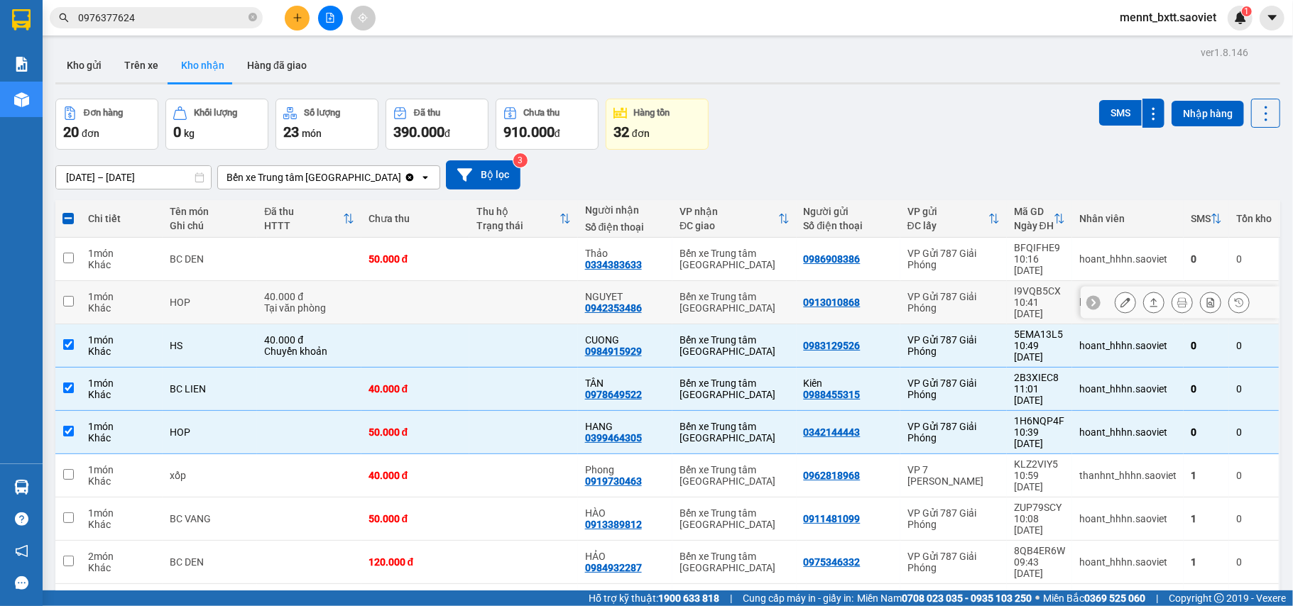
click at [447, 285] on td at bounding box center [415, 302] width 109 height 43
checkbox input "true"
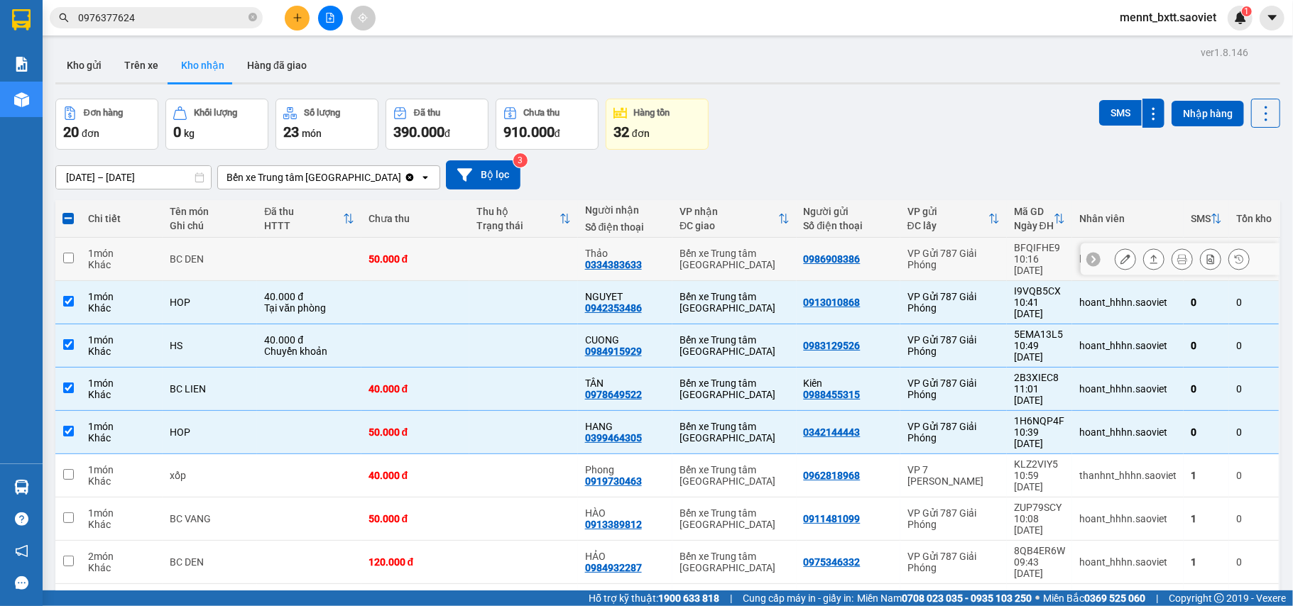
click at [454, 254] on div "50.000 đ" at bounding box center [416, 259] width 94 height 11
checkbox input "true"
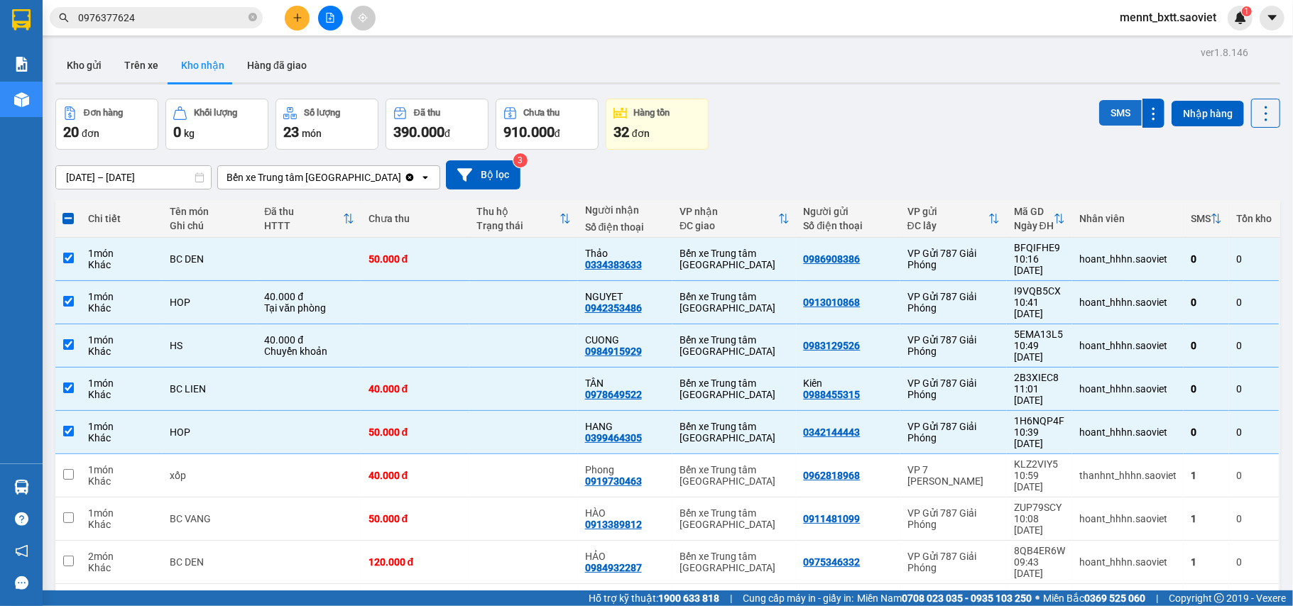
click at [1099, 105] on button "SMS" at bounding box center [1120, 113] width 43 height 26
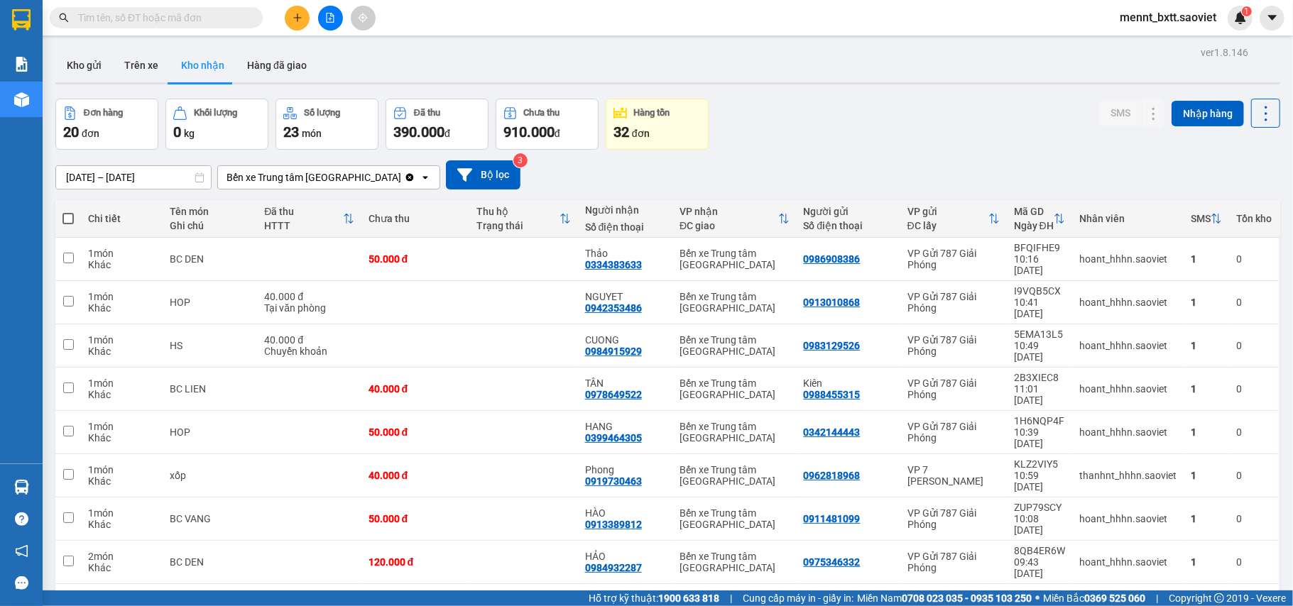
click at [97, 17] on input "text" at bounding box center [162, 18] width 168 height 16
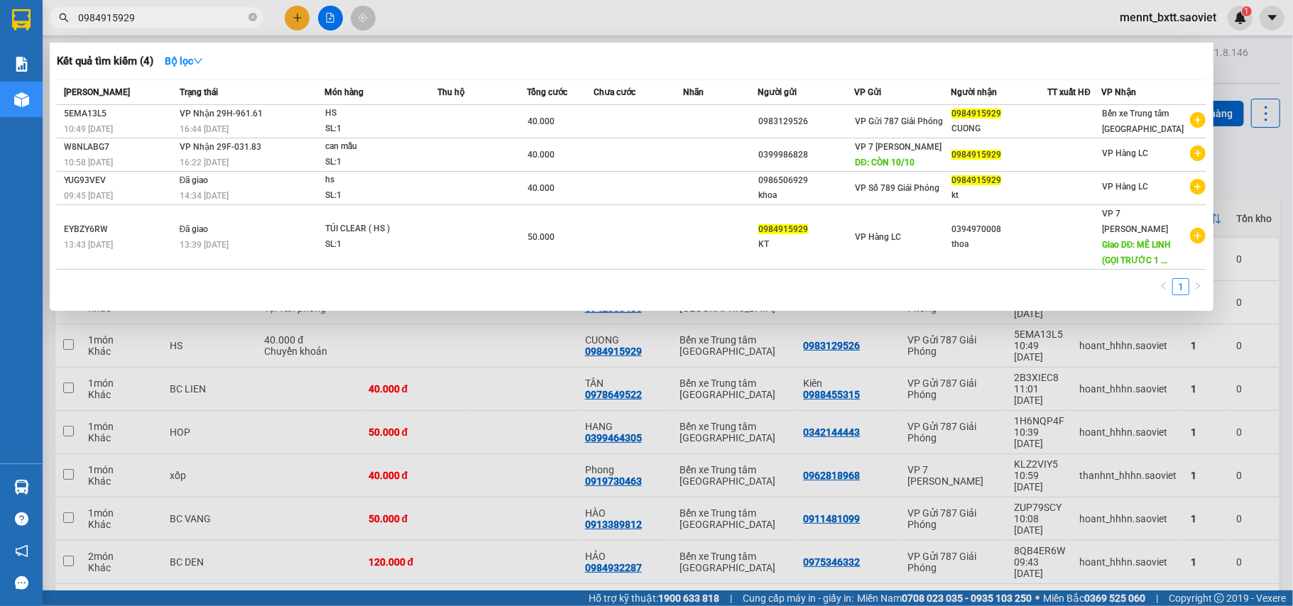
type input "0984915929"
click at [416, 322] on div at bounding box center [646, 303] width 1293 height 606
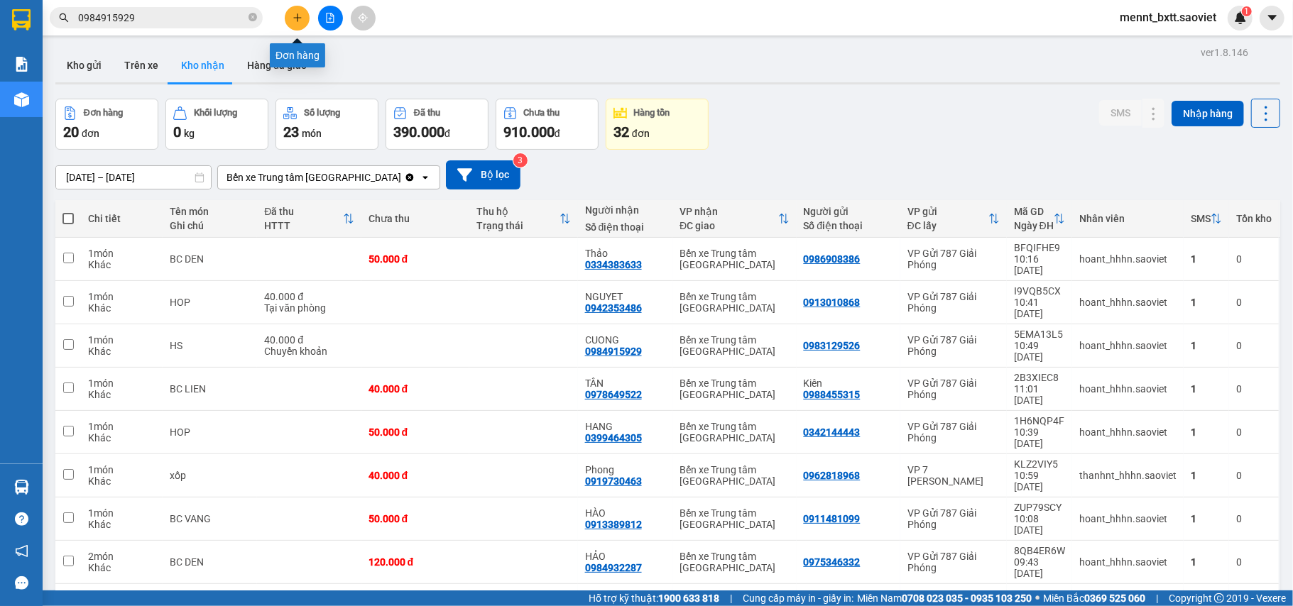
click at [300, 23] on button at bounding box center [297, 18] width 25 height 25
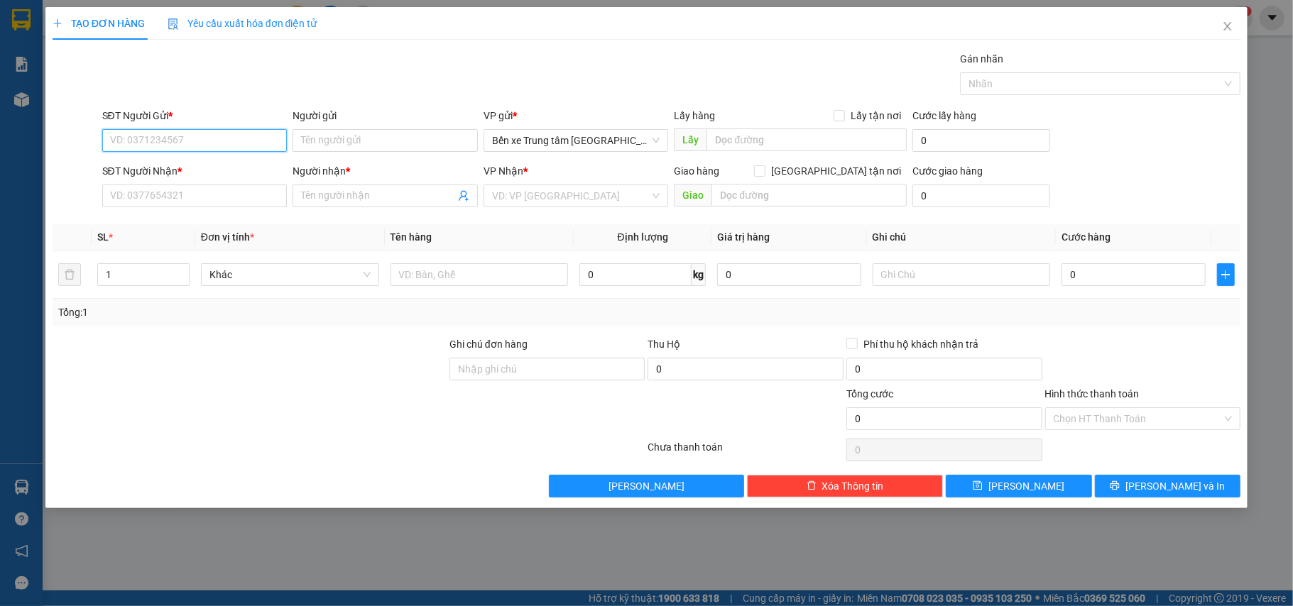
click at [132, 143] on input "SĐT Người Gửi *" at bounding box center [194, 140] width 185 height 23
click at [185, 169] on div "0326372860 - gạo" at bounding box center [195, 170] width 168 height 16
type input "0326372860"
type input "gạo"
type input "0988152239"
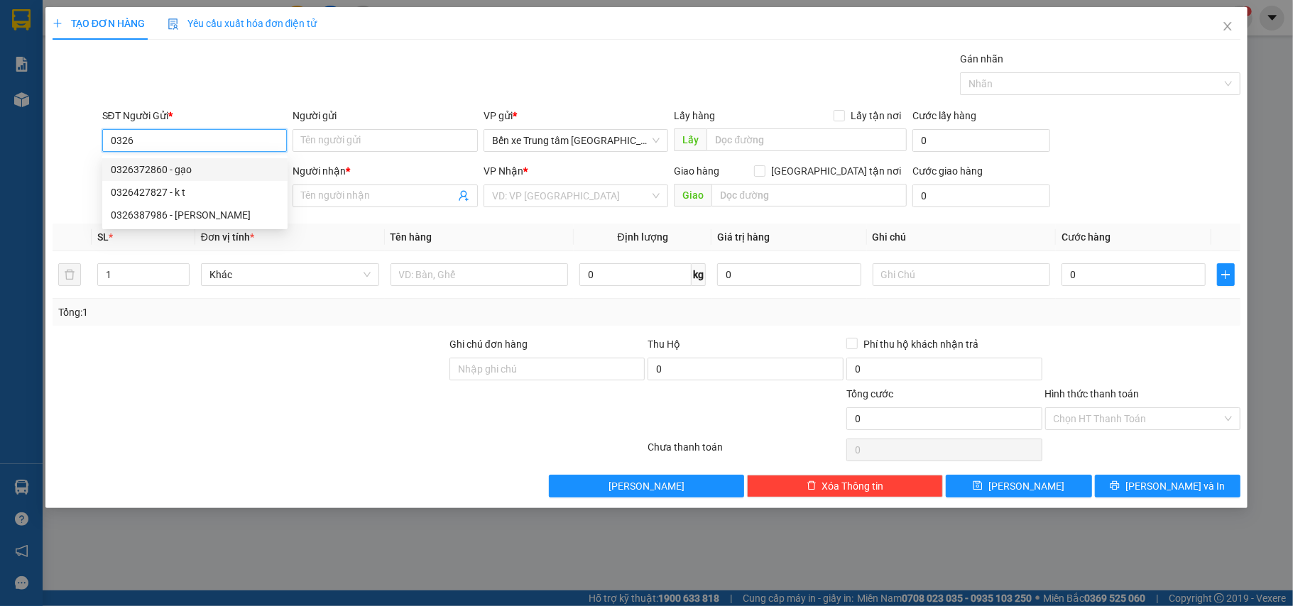
type input "vân"
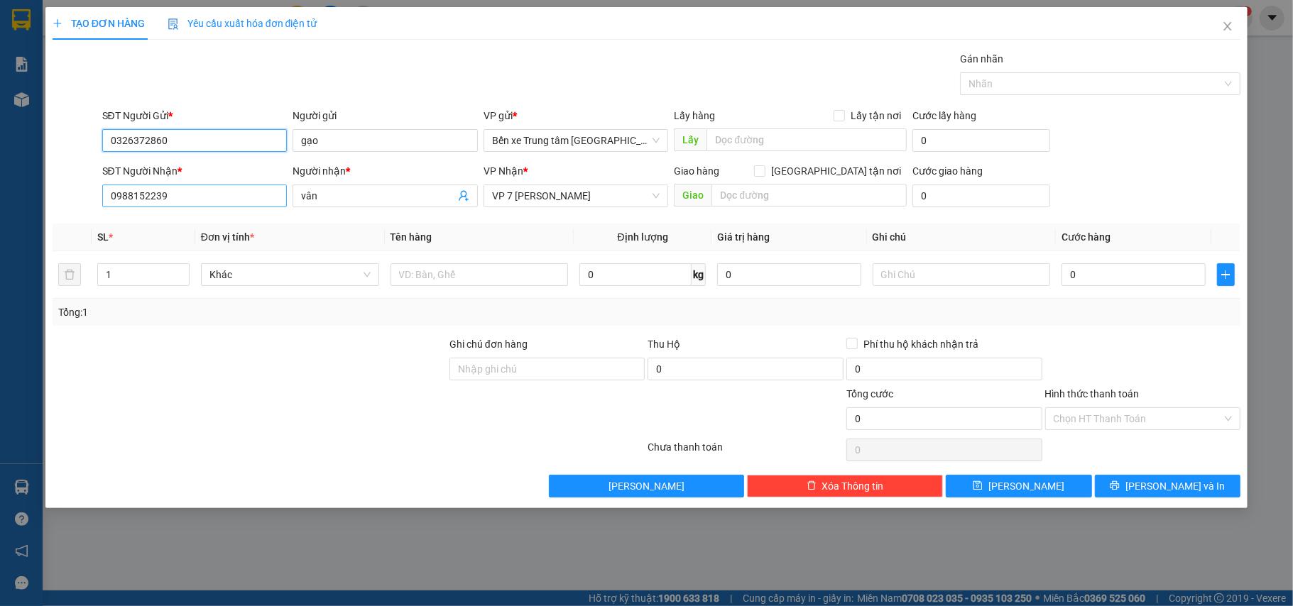
type input "0326372860"
drag, startPoint x: 170, startPoint y: 200, endPoint x: 15, endPoint y: 192, distance: 155.7
click at [17, 195] on div "TẠO ĐƠN HÀNG Yêu cầu xuất hóa đơn điện tử Transit Pickup Surcharge Ids Transit …" at bounding box center [646, 303] width 1293 height 606
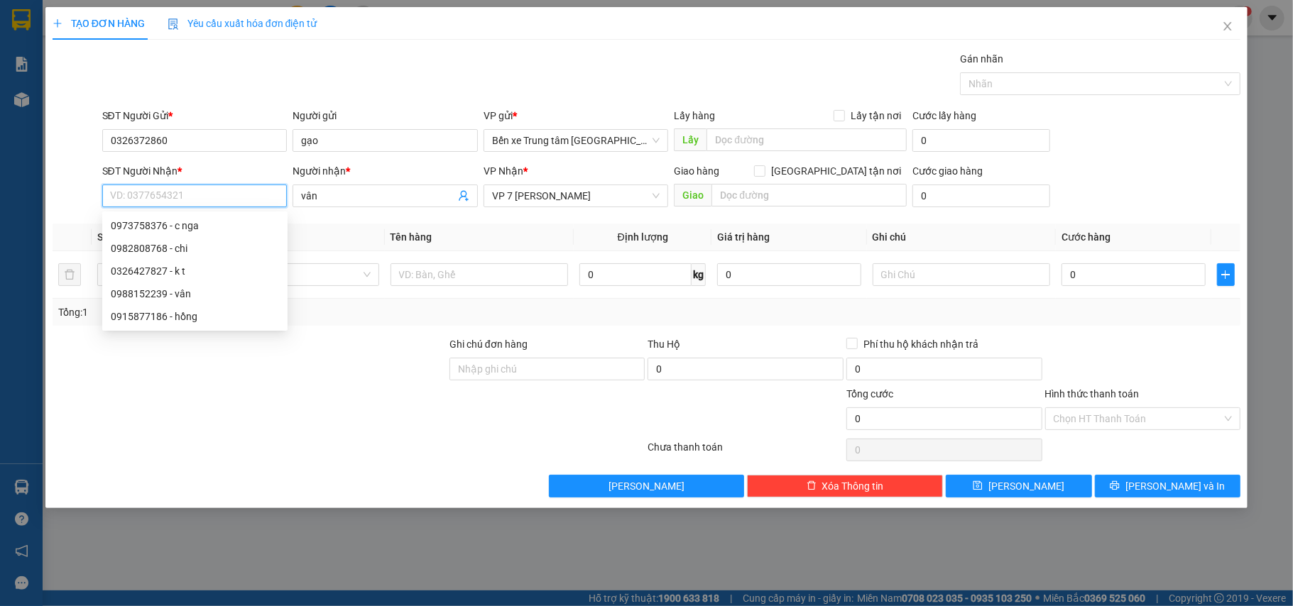
click at [126, 191] on input "SĐT Người Nhận *" at bounding box center [194, 196] width 185 height 23
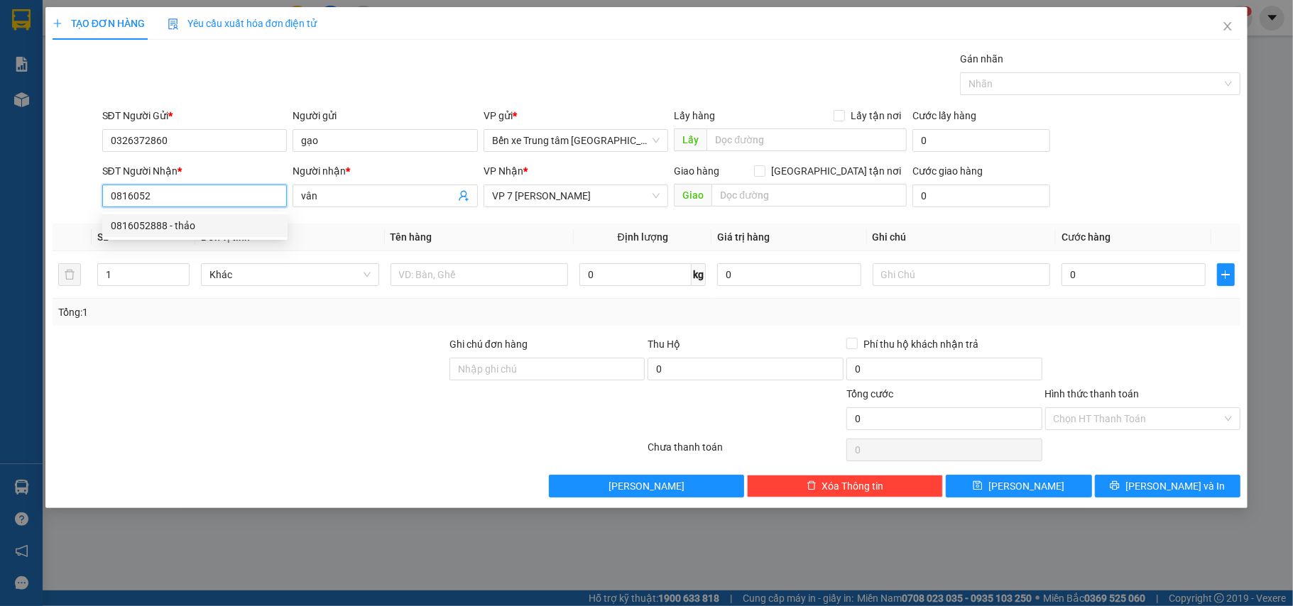
click at [148, 227] on div "0816052888 - thảo" at bounding box center [195, 226] width 168 height 16
type input "0816052888"
type input "thảo"
type input "0816052888"
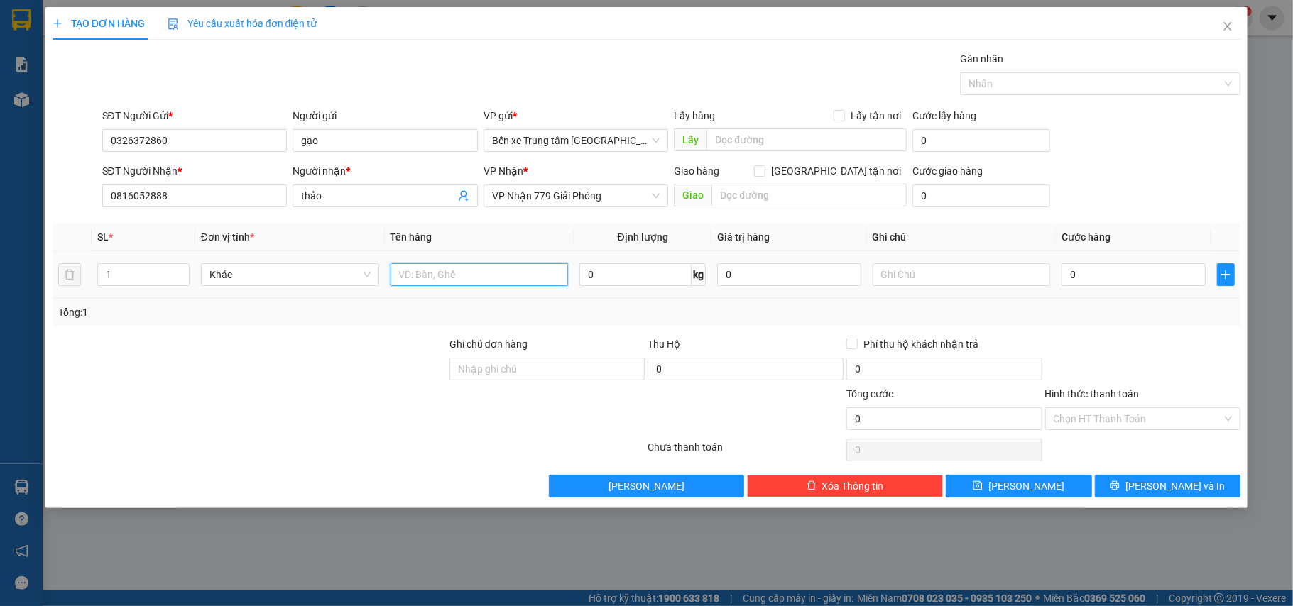
click at [420, 274] on input "text" at bounding box center [480, 274] width 178 height 23
type input "tai"
click at [1131, 277] on input "0" at bounding box center [1133, 274] width 143 height 23
type input "5"
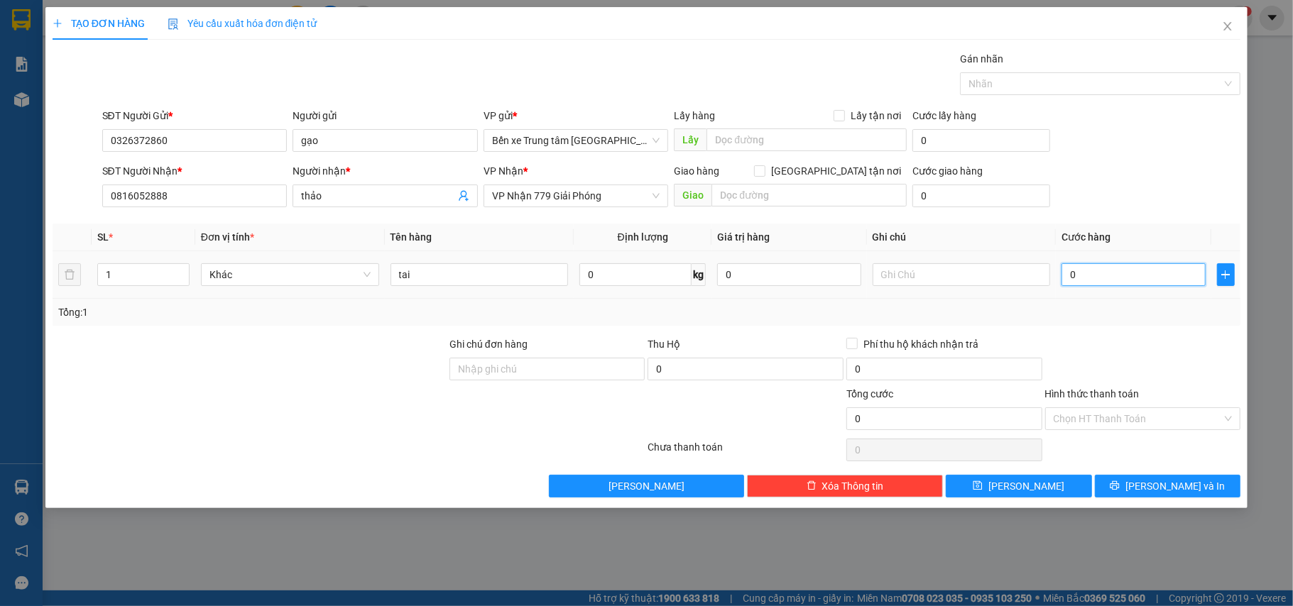
type input "5"
type input "50"
type input "50.000"
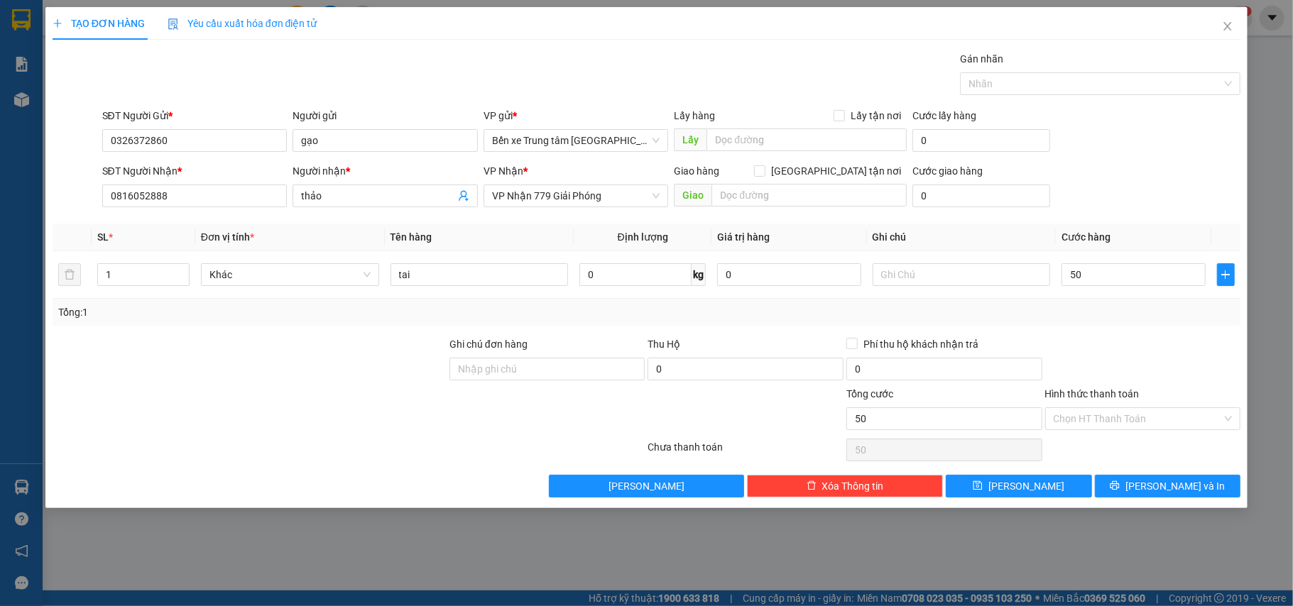
type input "50.000"
click at [1123, 151] on div "SĐT Người Gửi * 0326372860 Người gửi gạo VP gửi * Bến xe Trung tâm Lào Cai Lấy …" at bounding box center [671, 133] width 1145 height 50
click at [1174, 486] on span "[PERSON_NAME] và In" at bounding box center [1175, 487] width 99 height 16
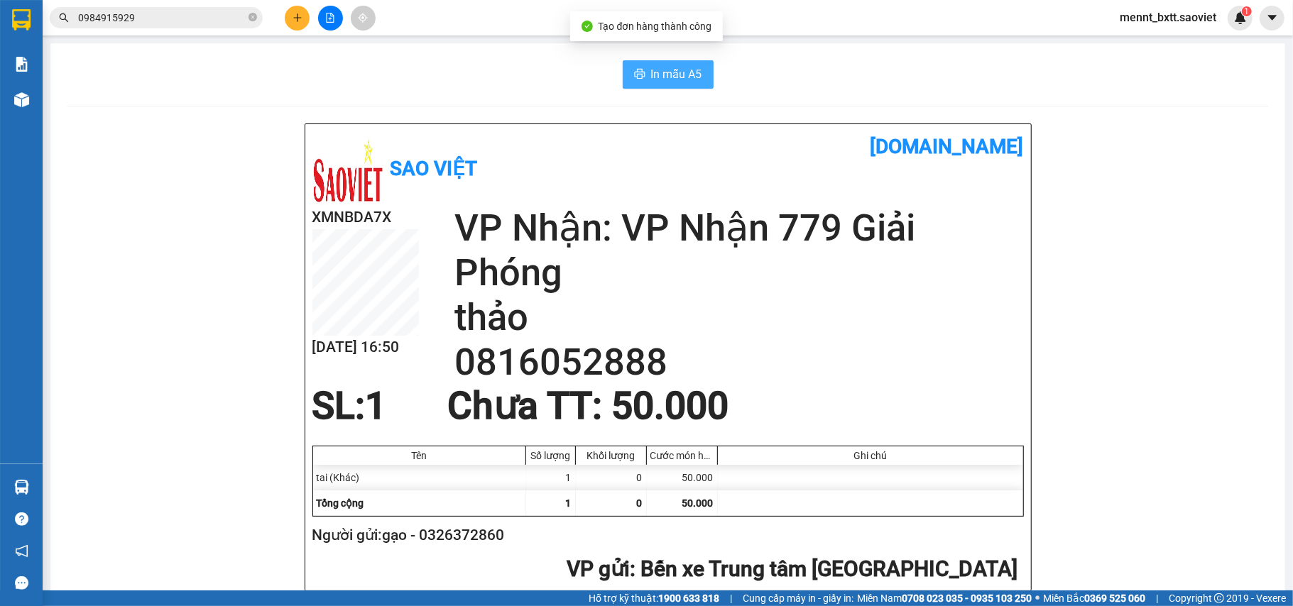
click at [668, 77] on span "In mẫu A5" at bounding box center [676, 74] width 51 height 18
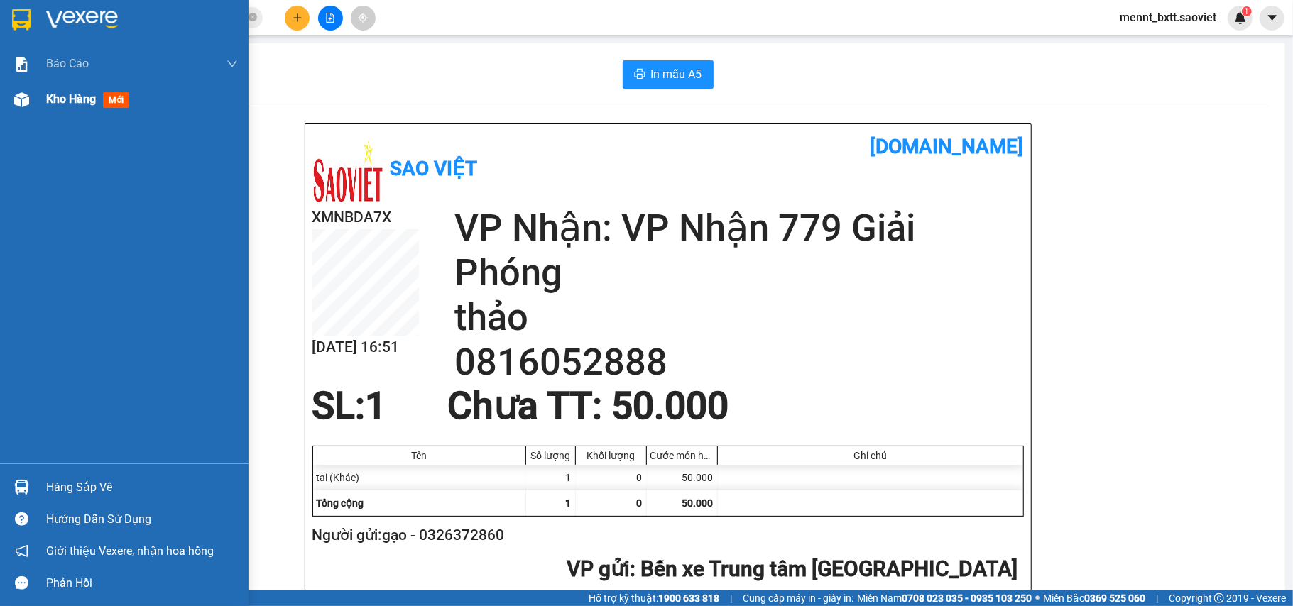
click at [62, 94] on span "Kho hàng" at bounding box center [71, 98] width 50 height 13
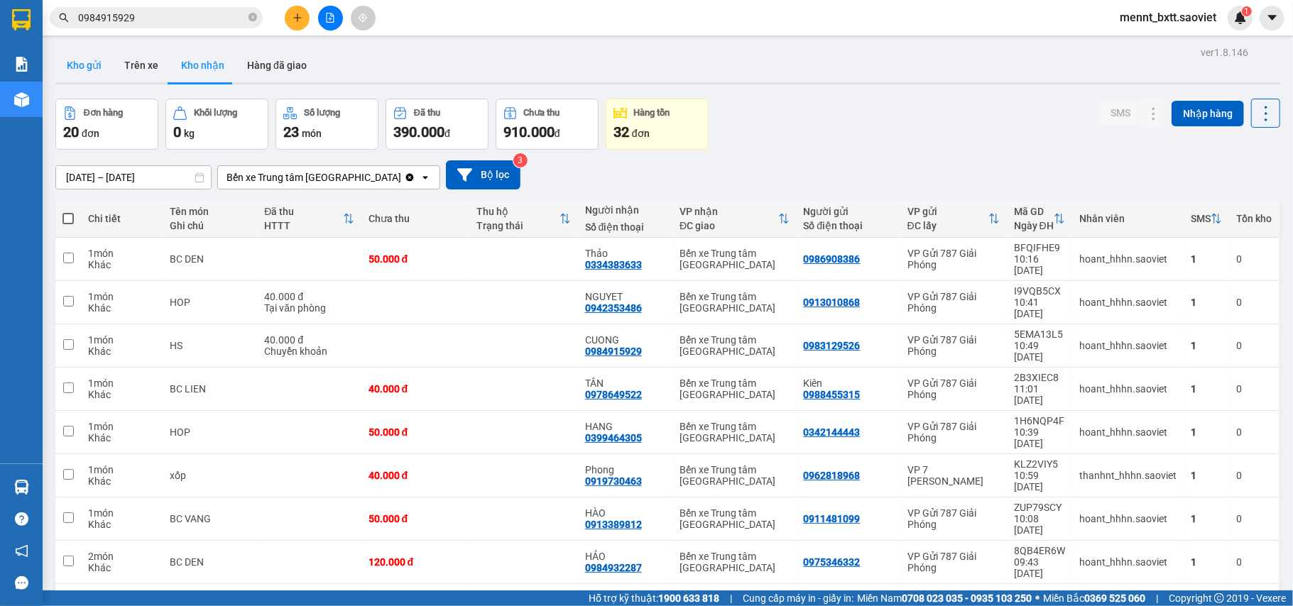
click at [86, 60] on button "Kho gửi" at bounding box center [84, 65] width 58 height 34
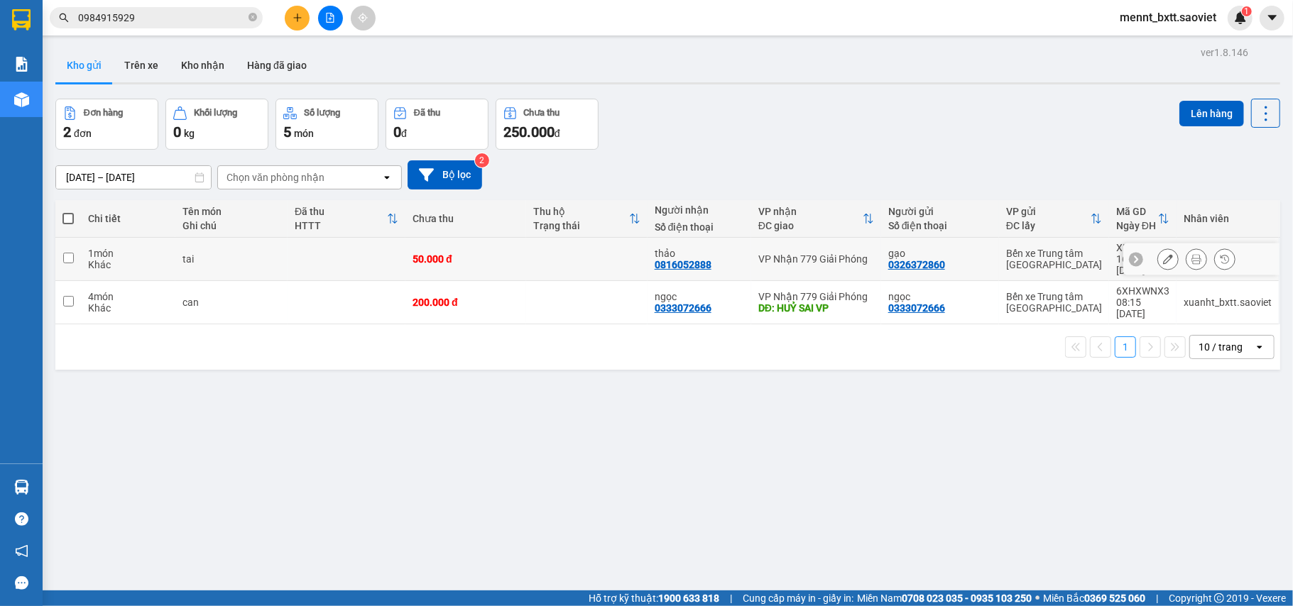
click at [506, 254] on div "50.000 đ" at bounding box center [466, 259] width 107 height 11
checkbox input "true"
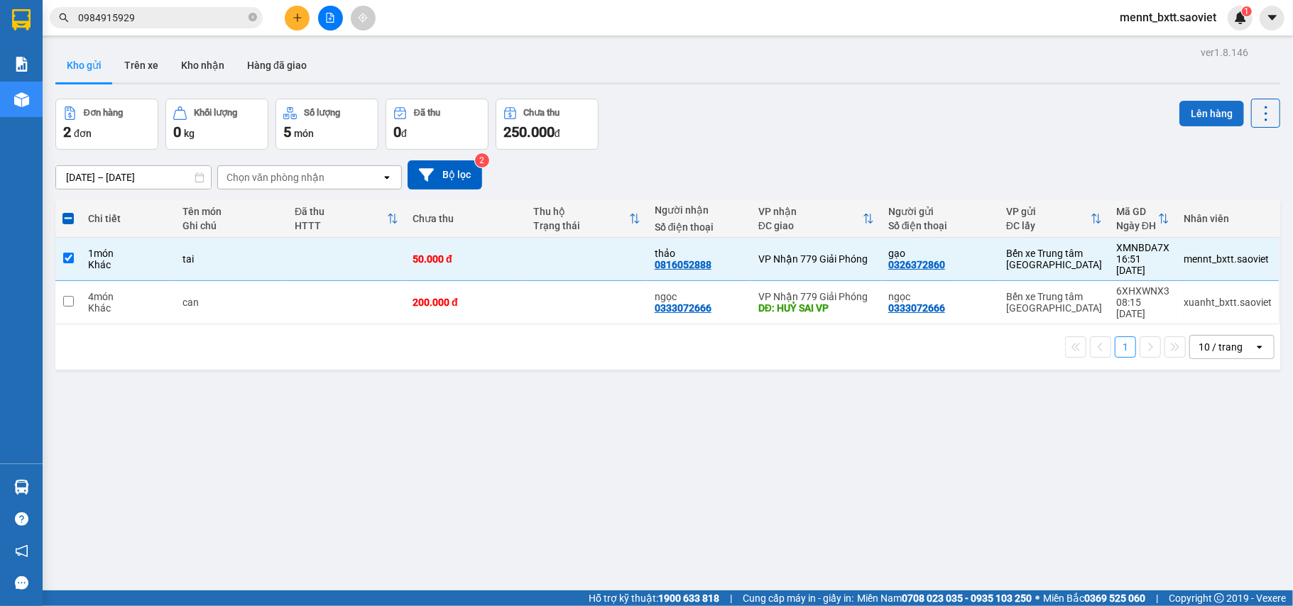
click at [1193, 109] on button "Lên hàng" at bounding box center [1212, 114] width 65 height 26
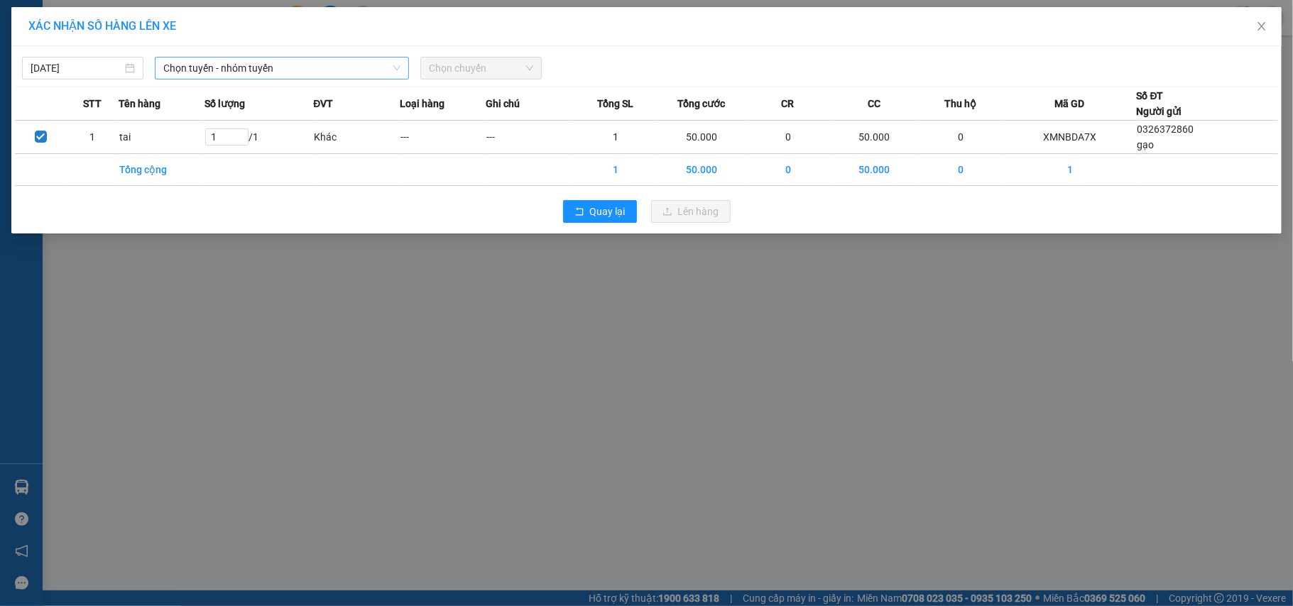
click at [313, 68] on span "Chọn tuyến - nhóm tuyến" at bounding box center [281, 68] width 237 height 21
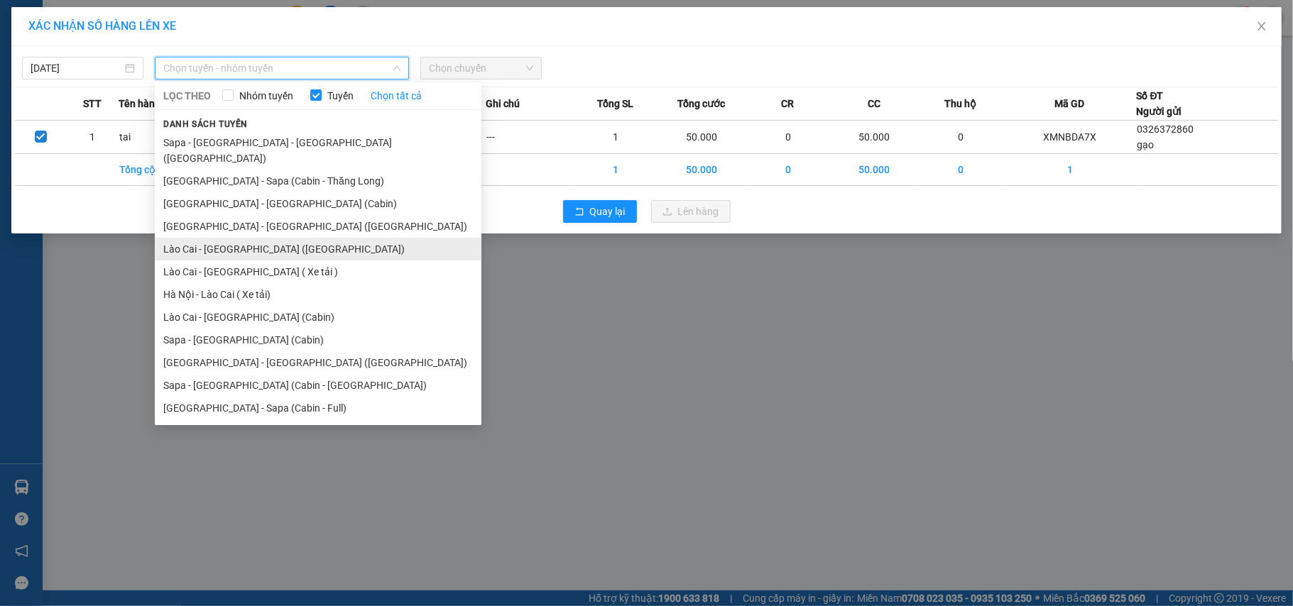
click at [285, 238] on li "Lào Cai - [GEOGRAPHIC_DATA] ([GEOGRAPHIC_DATA])" at bounding box center [318, 249] width 327 height 23
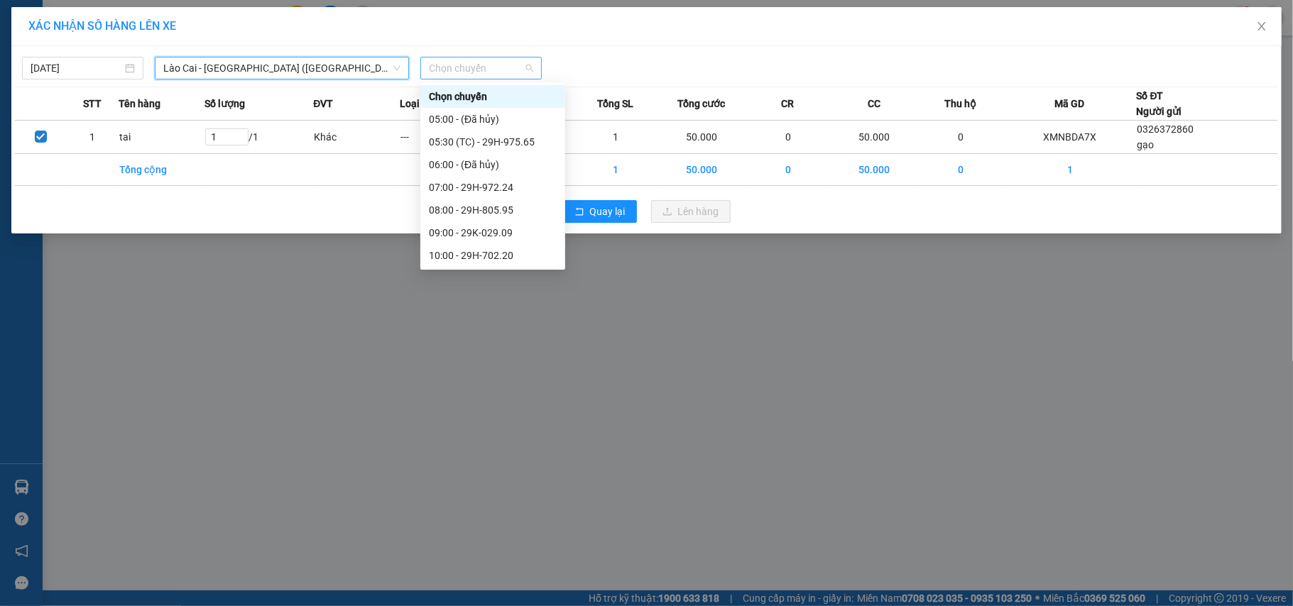
click at [450, 66] on span "Chọn chuyến" at bounding box center [481, 68] width 104 height 21
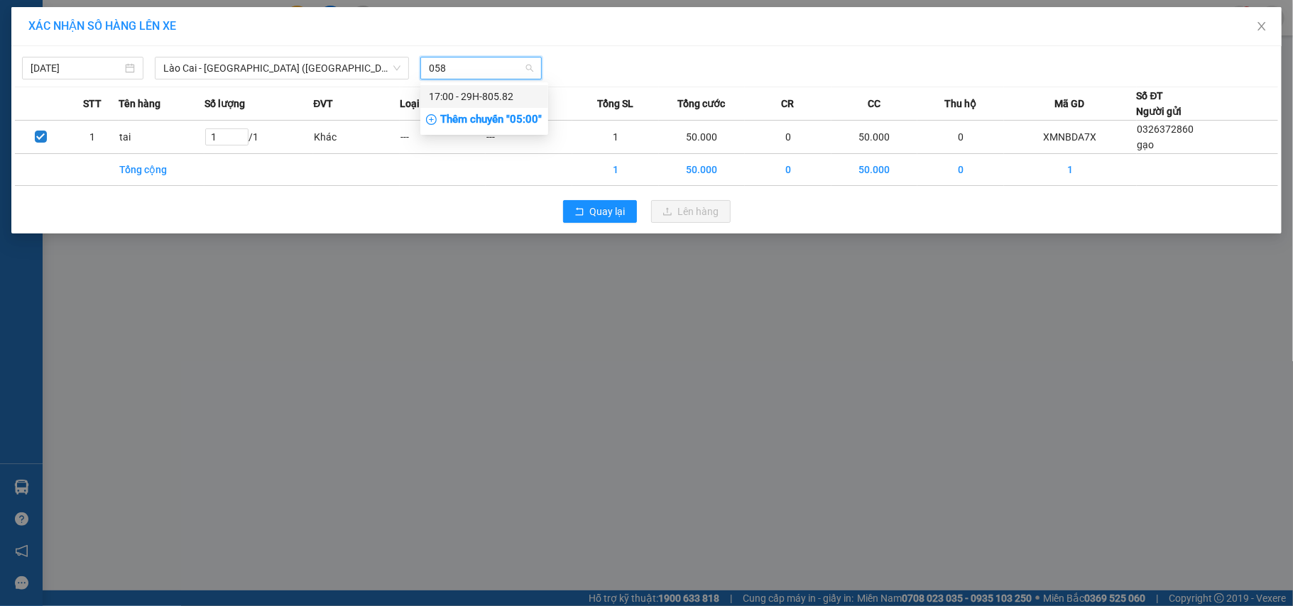
type input "0582"
click at [481, 97] on div "17:00 - 29H-805.82" at bounding box center [484, 97] width 111 height 16
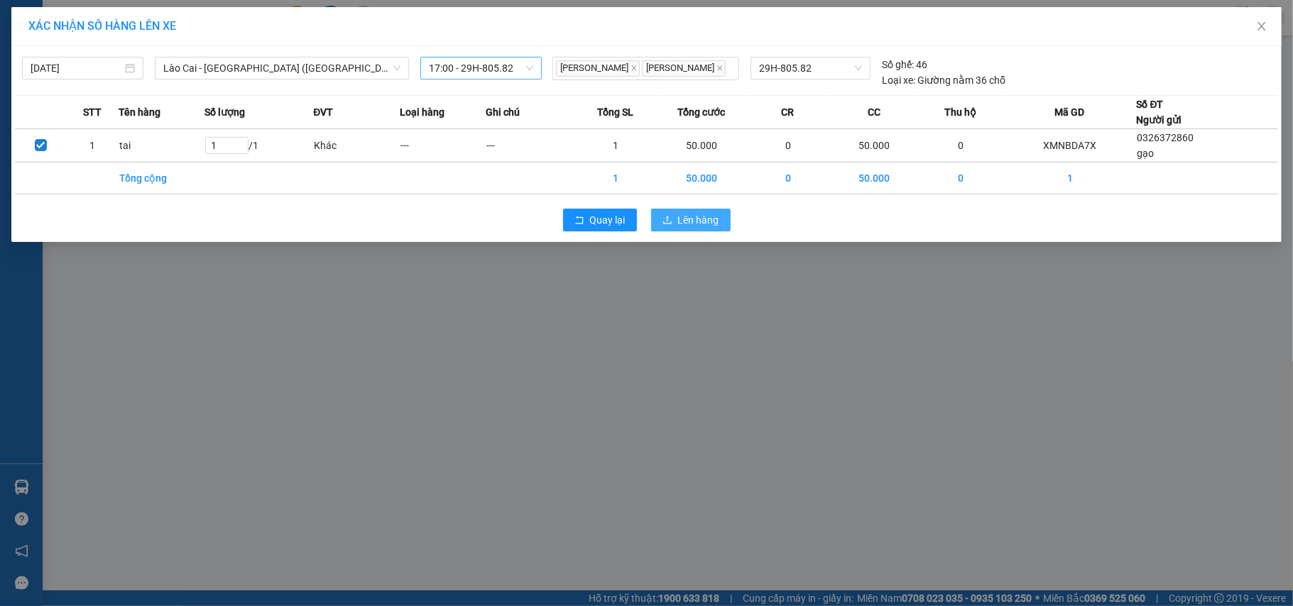
click at [702, 230] on button "Lên hàng" at bounding box center [691, 220] width 80 height 23
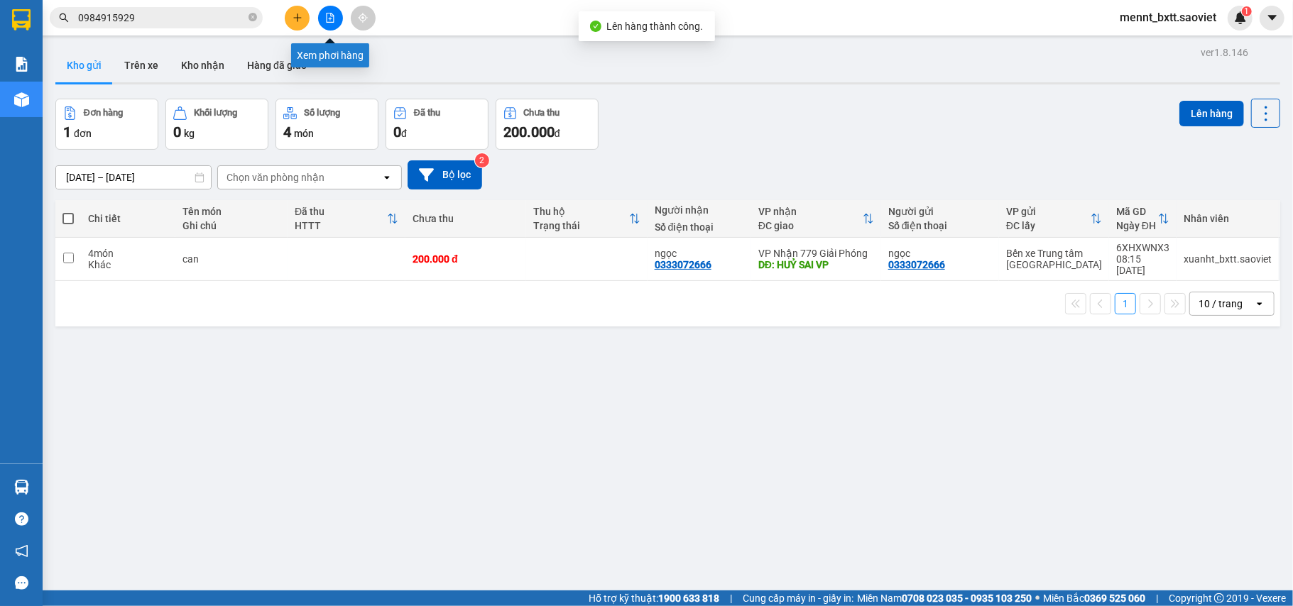
click at [328, 20] on icon "file-add" at bounding box center [330, 18] width 10 height 10
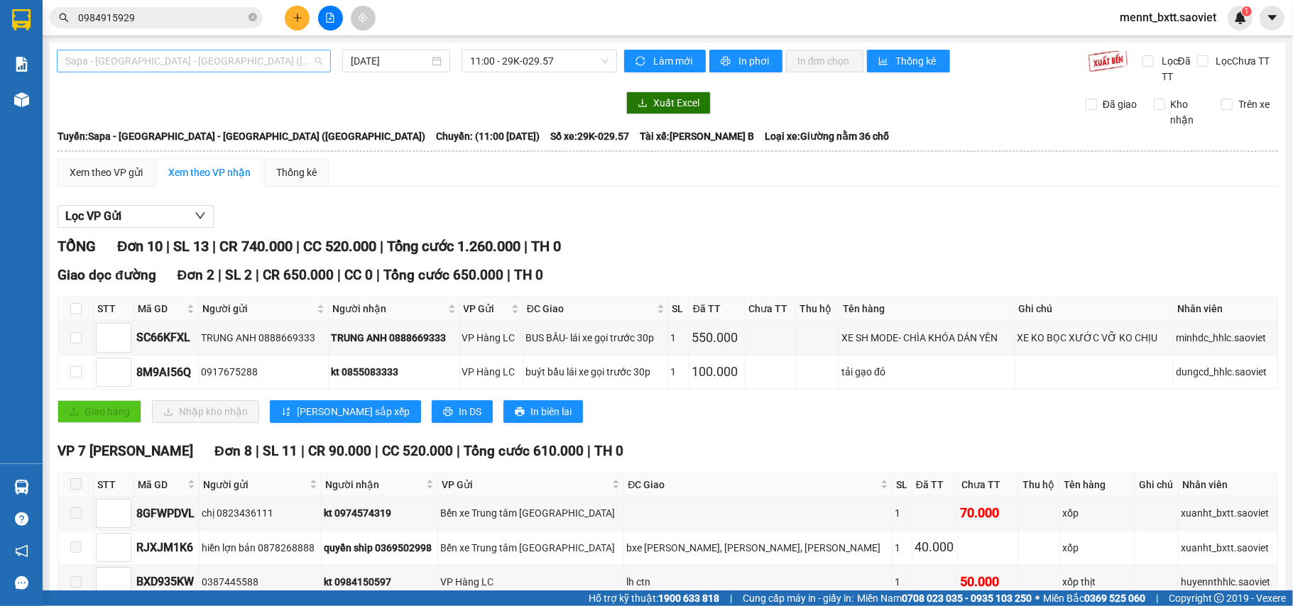
click at [240, 60] on span "Sapa - [GEOGRAPHIC_DATA] - [GEOGRAPHIC_DATA] ([GEOGRAPHIC_DATA])" at bounding box center [193, 60] width 257 height 21
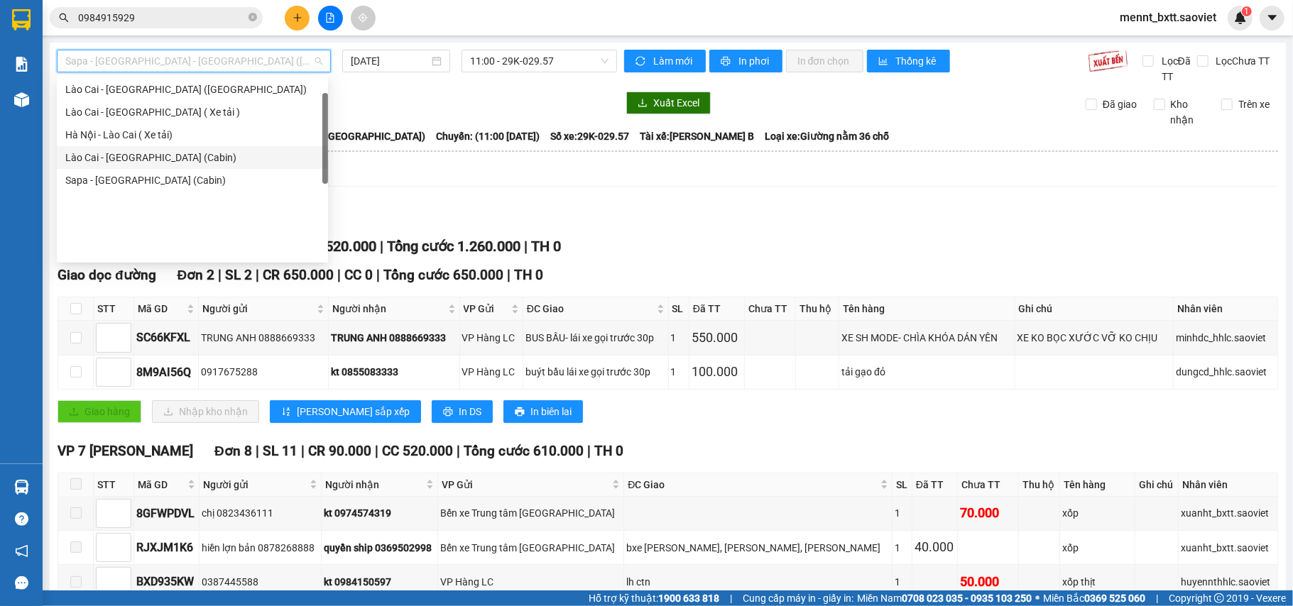
scroll to position [18, 0]
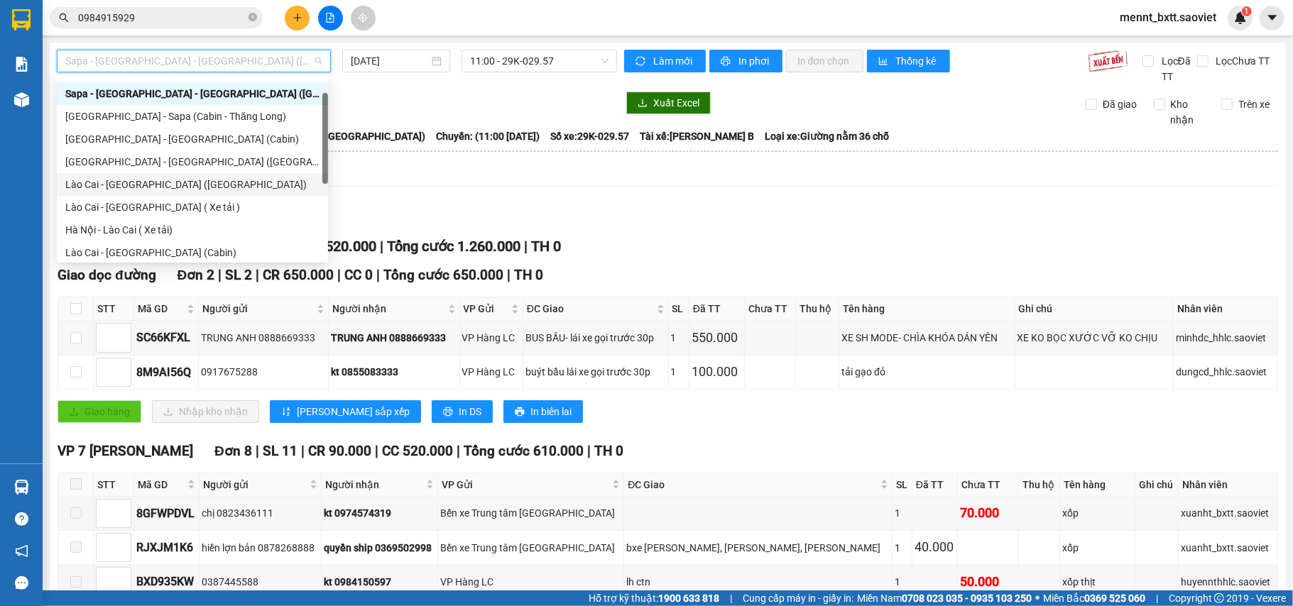
click at [190, 185] on div "Lào Cai - [GEOGRAPHIC_DATA] ([GEOGRAPHIC_DATA])" at bounding box center [192, 185] width 254 height 16
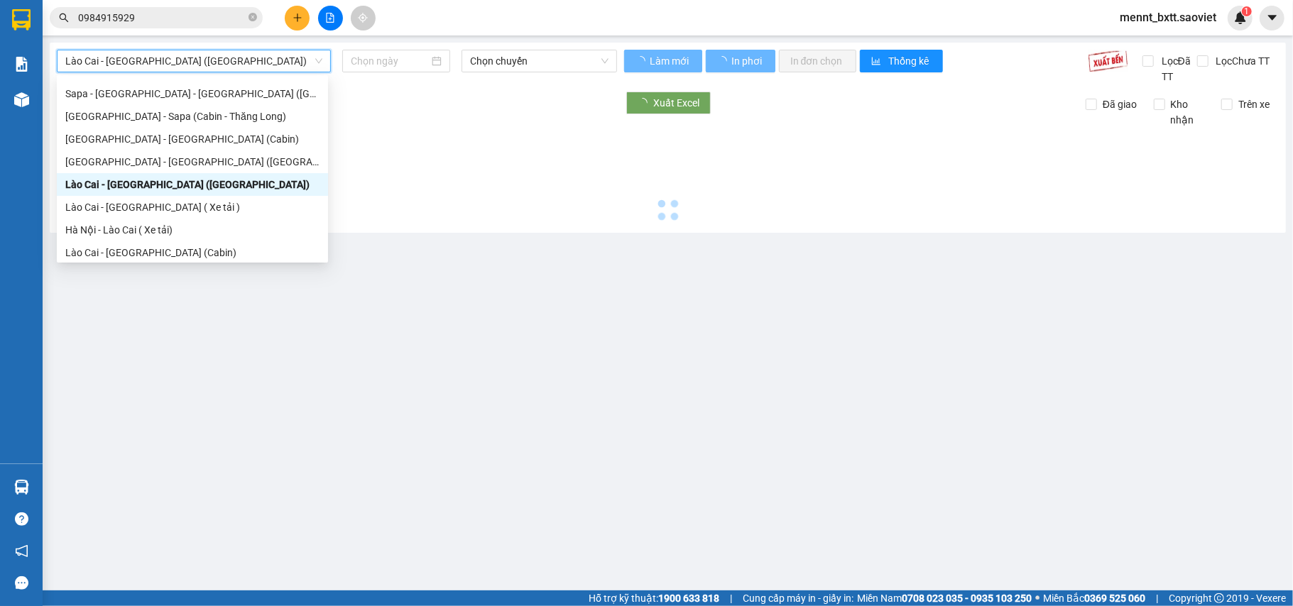
type input "[DATE]"
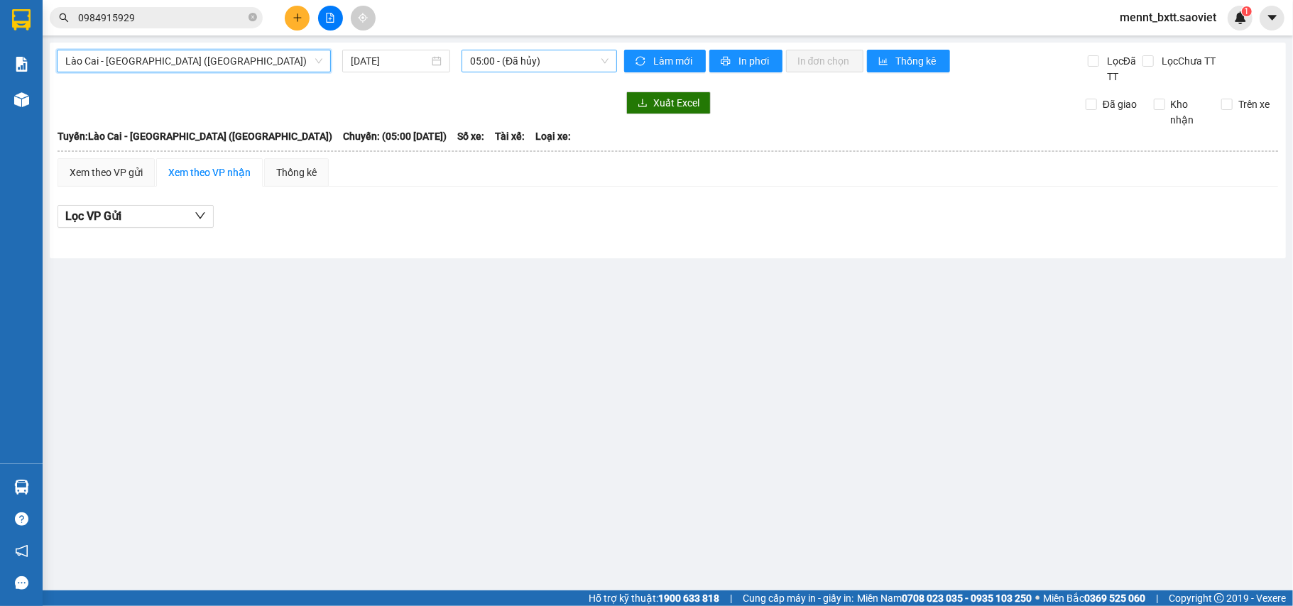
click at [486, 58] on span "05:00 - (Đã hủy)" at bounding box center [539, 60] width 138 height 21
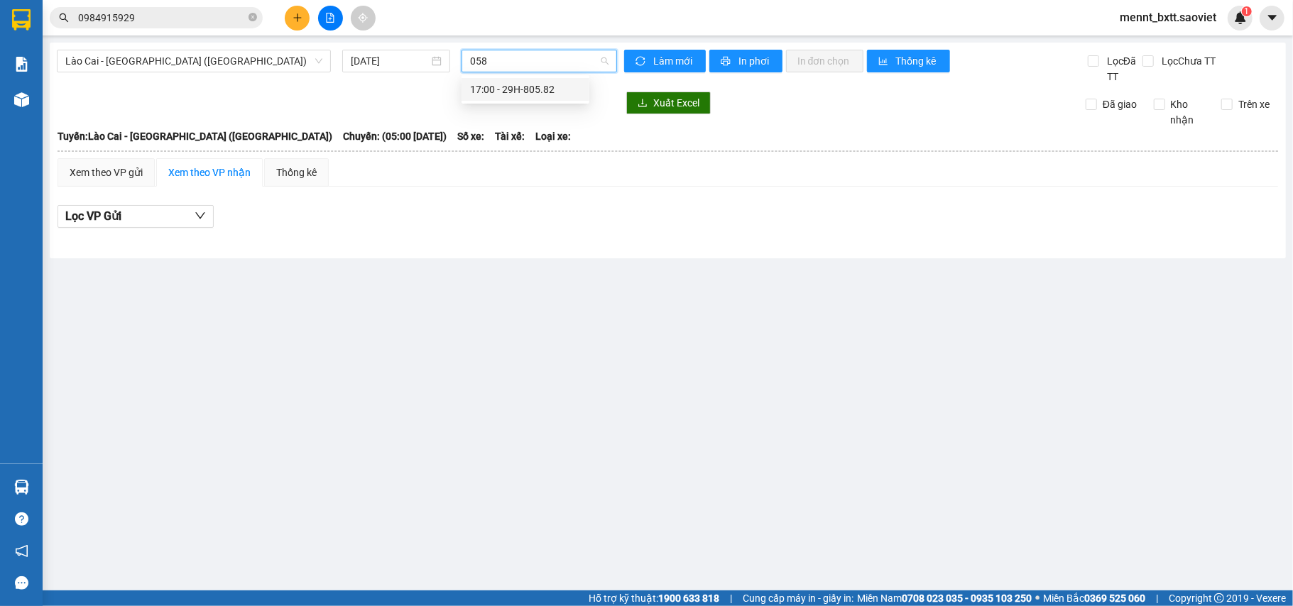
type input "0582"
click at [518, 86] on div "17:00 - 29H-805.82" at bounding box center [525, 90] width 111 height 16
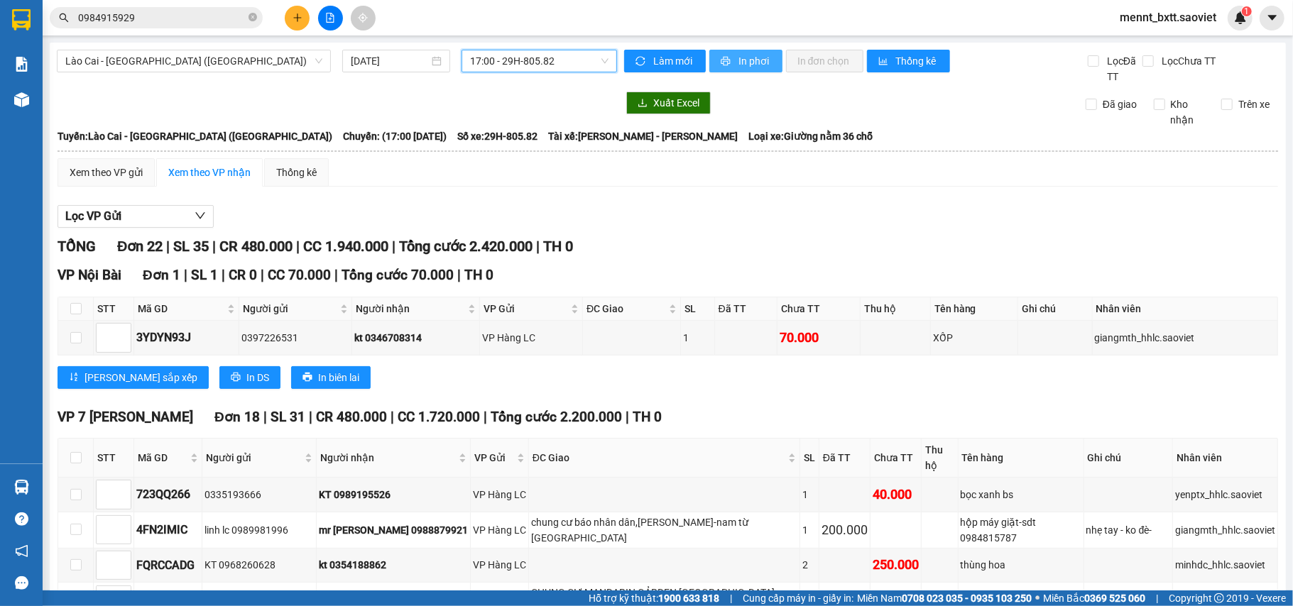
click at [742, 63] on span "In phơi" at bounding box center [755, 61] width 33 height 16
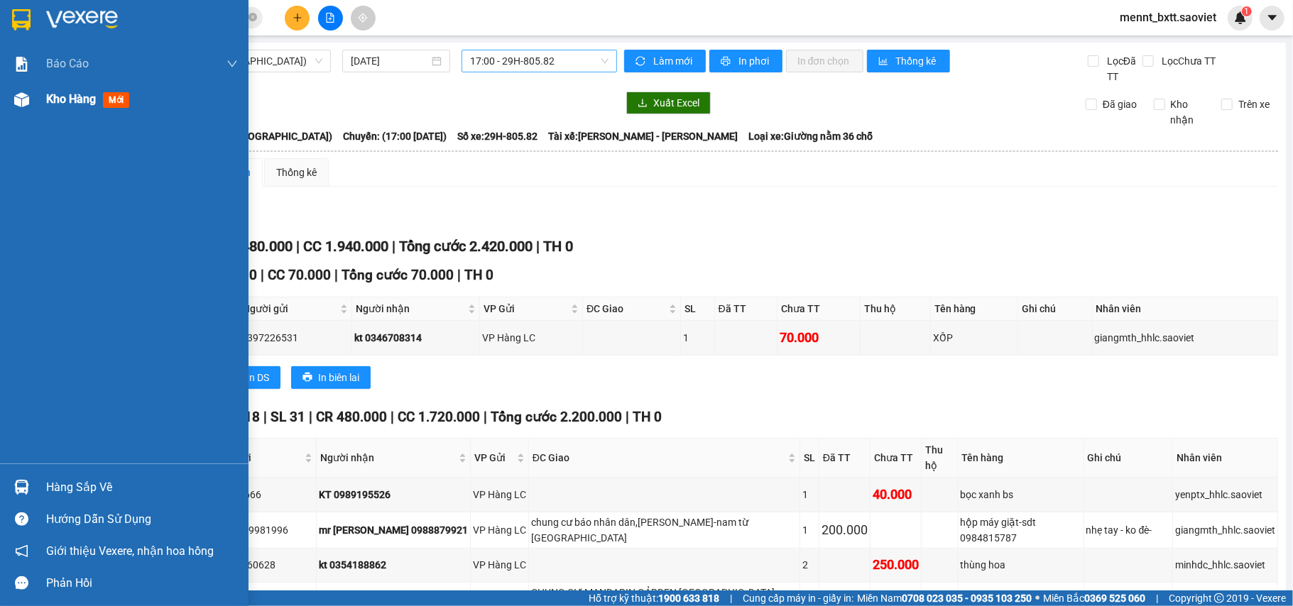
click at [64, 101] on span "Kho hàng" at bounding box center [71, 98] width 50 height 13
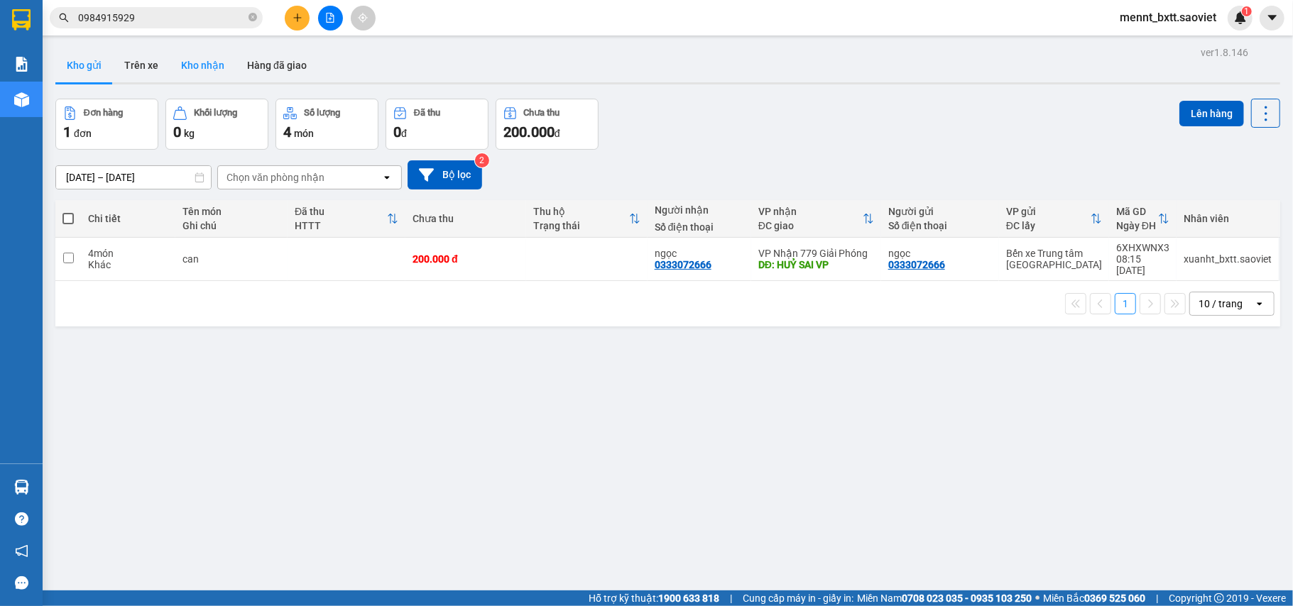
click at [202, 67] on button "Kho nhận" at bounding box center [203, 65] width 66 height 34
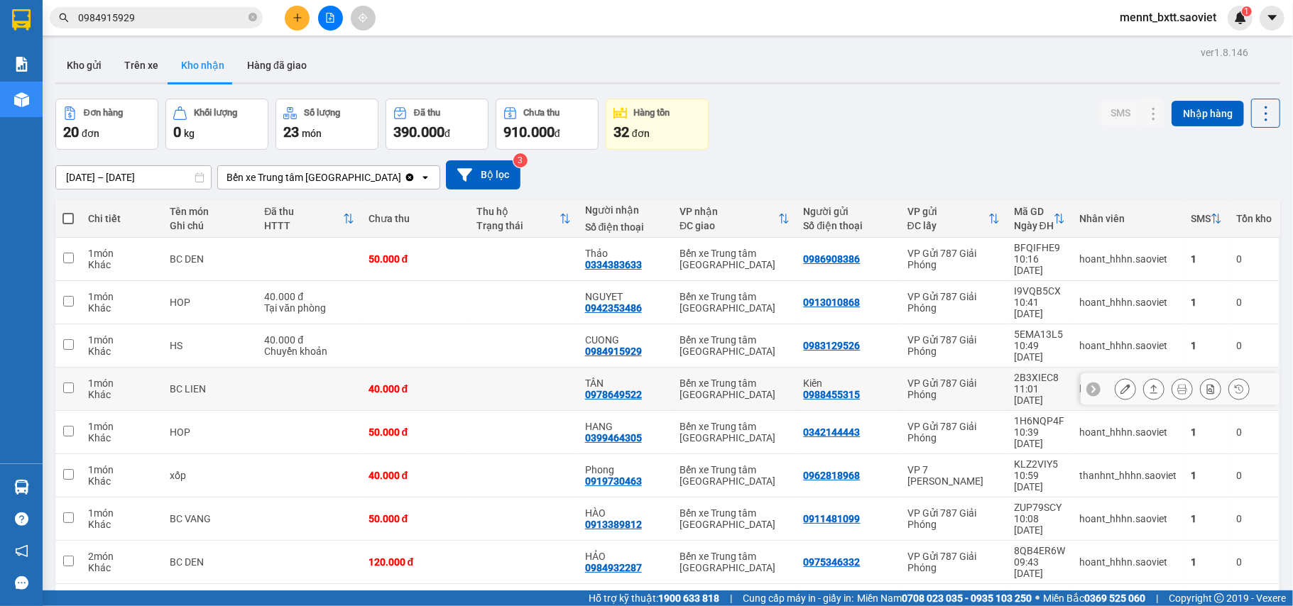
scroll to position [65, 0]
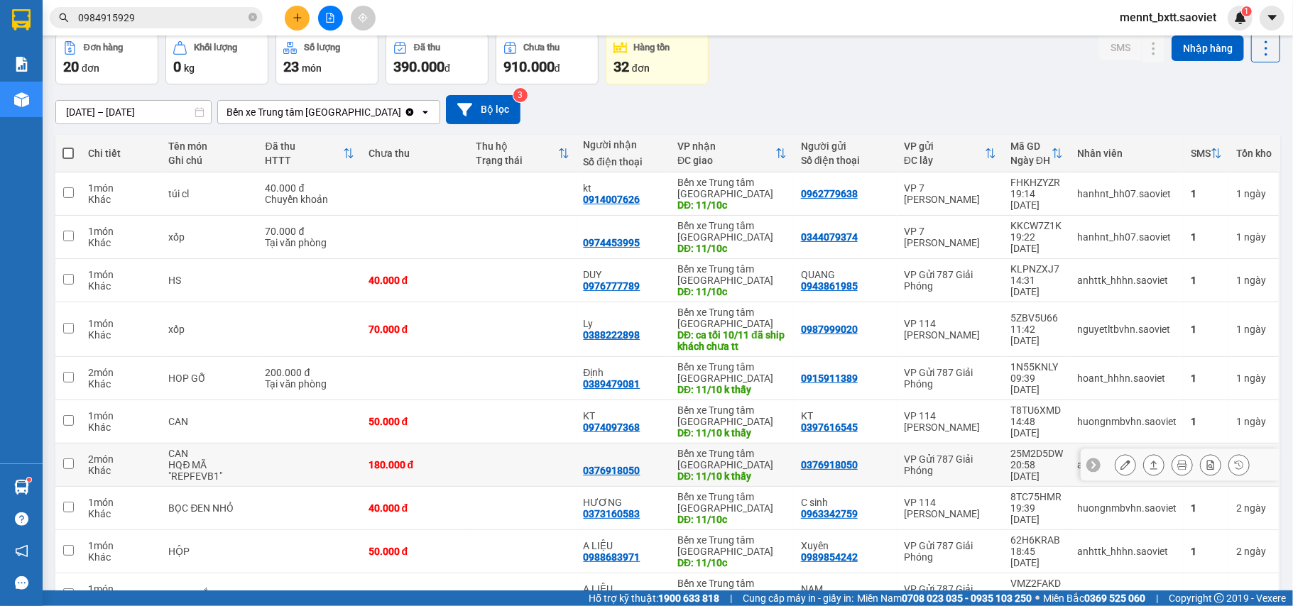
scroll to position [153, 0]
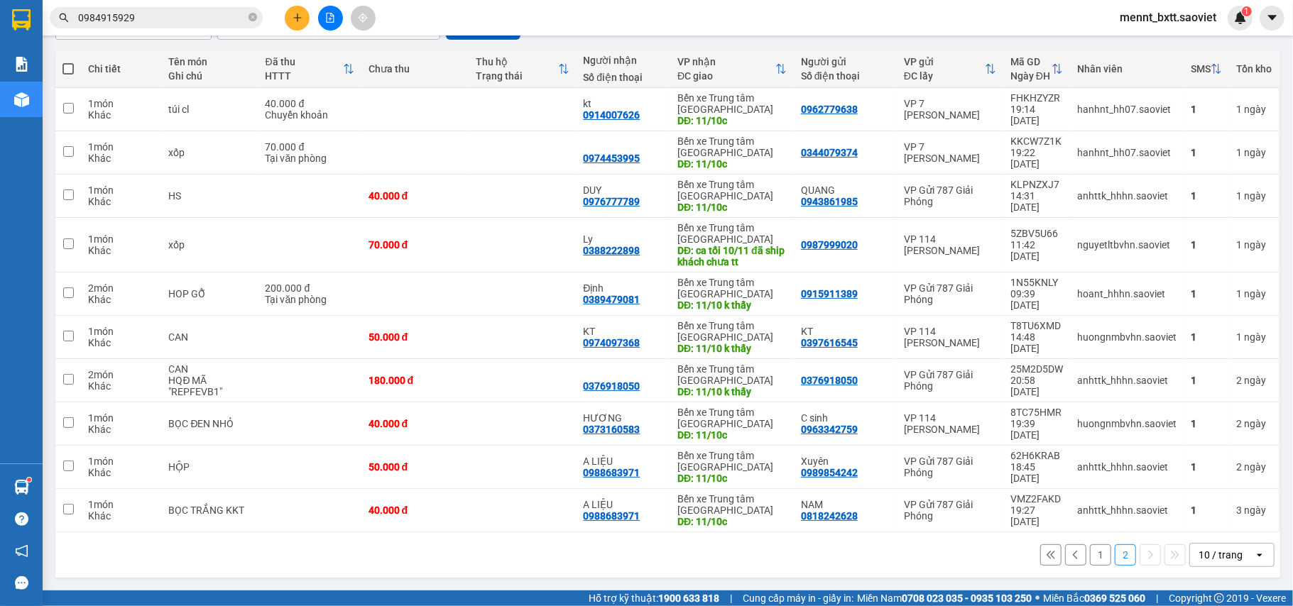
click at [1090, 555] on button "1" at bounding box center [1100, 555] width 21 height 21
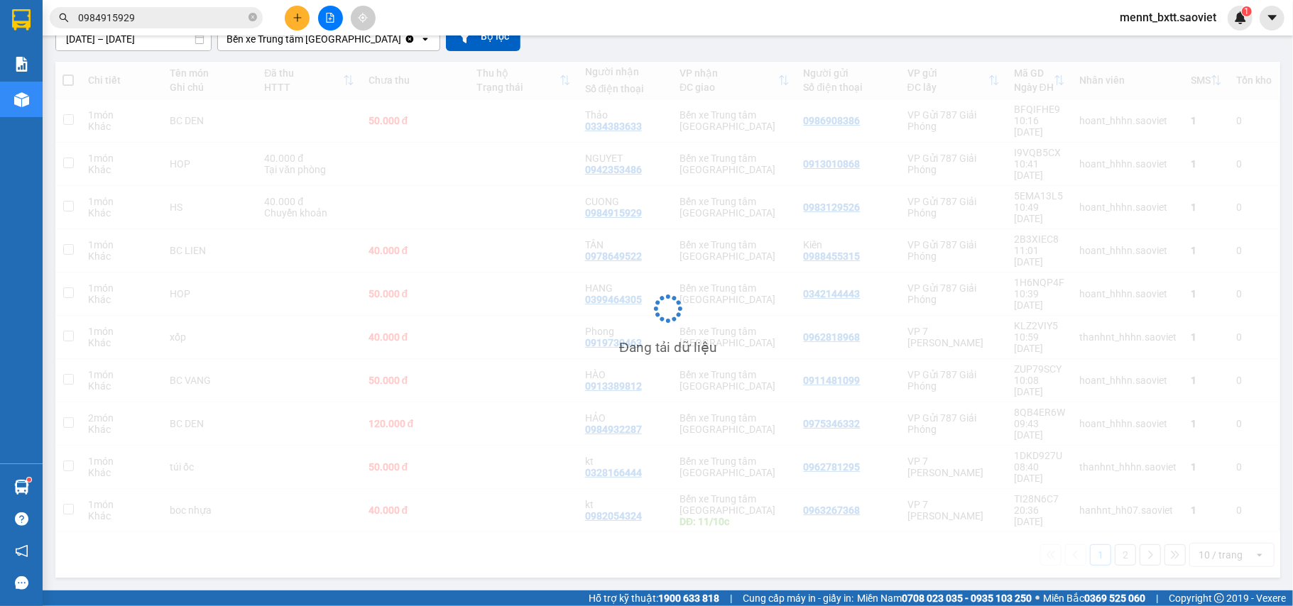
scroll to position [65, 0]
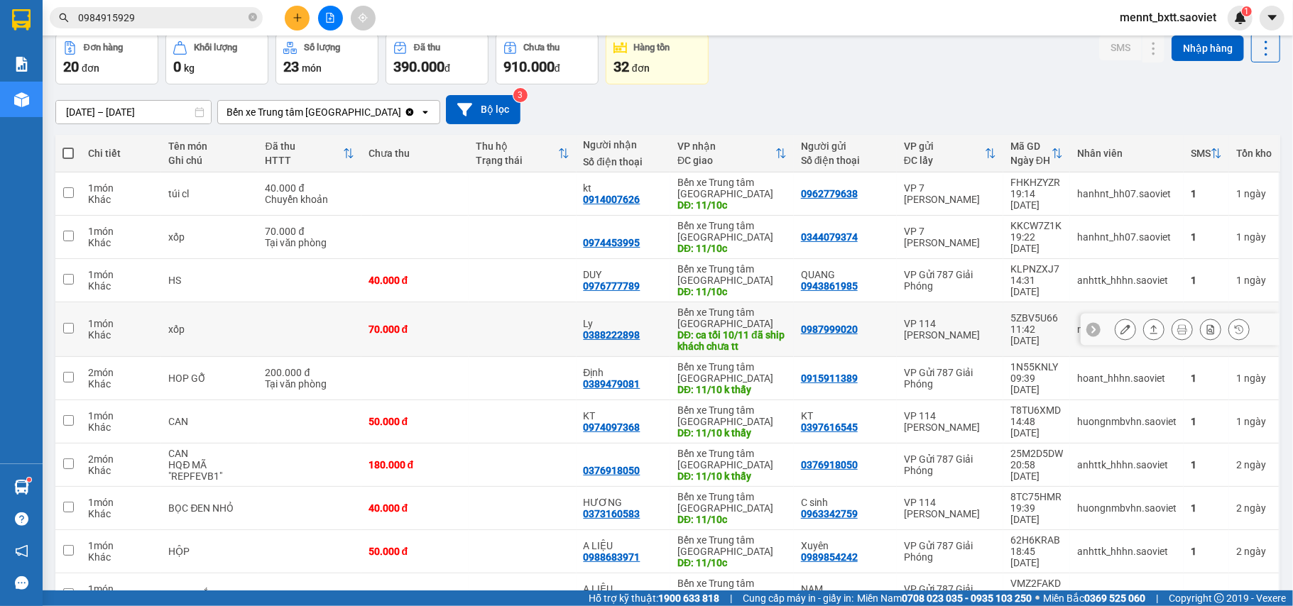
scroll to position [153, 0]
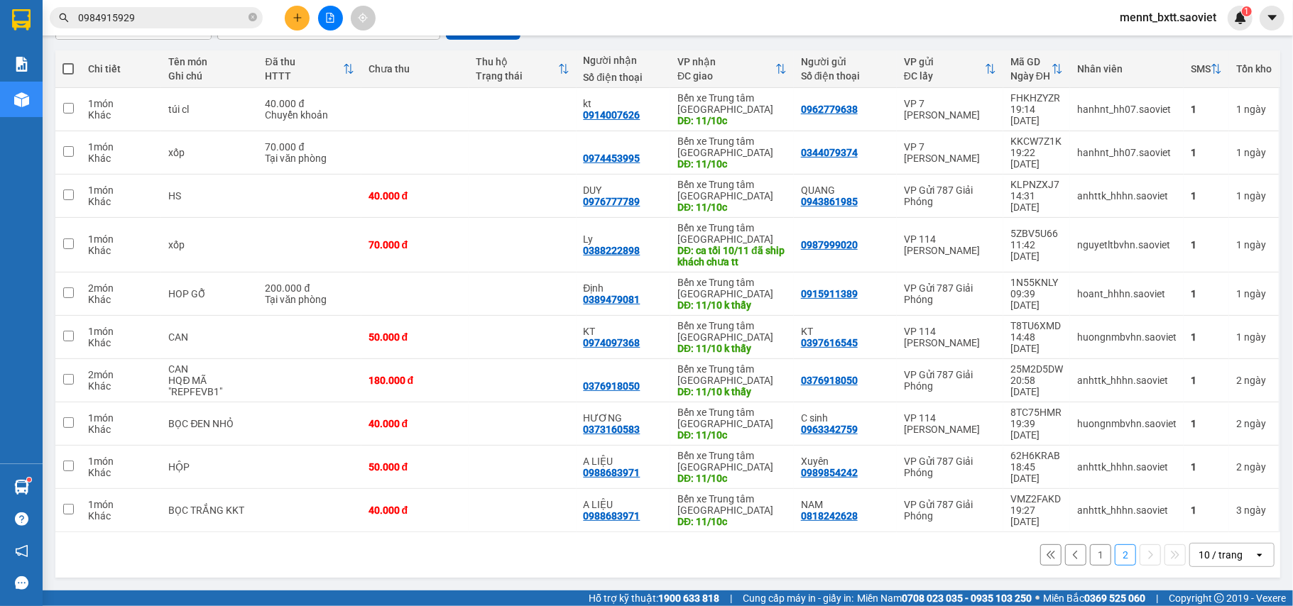
click at [1090, 557] on button "1" at bounding box center [1100, 555] width 21 height 21
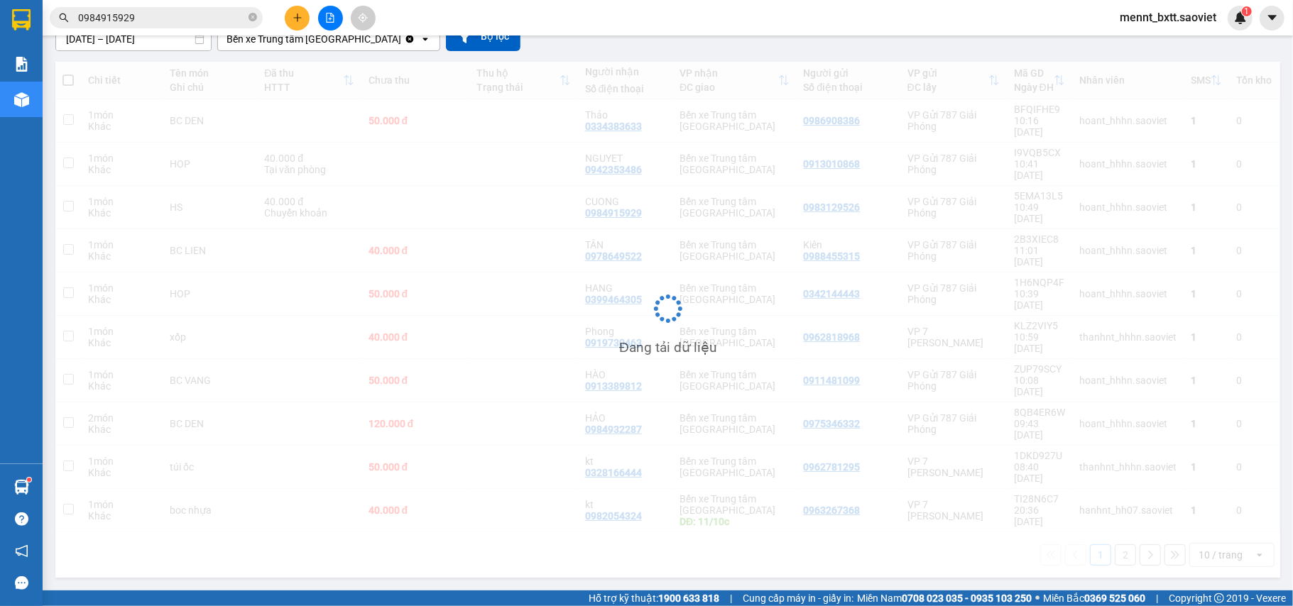
scroll to position [65, 0]
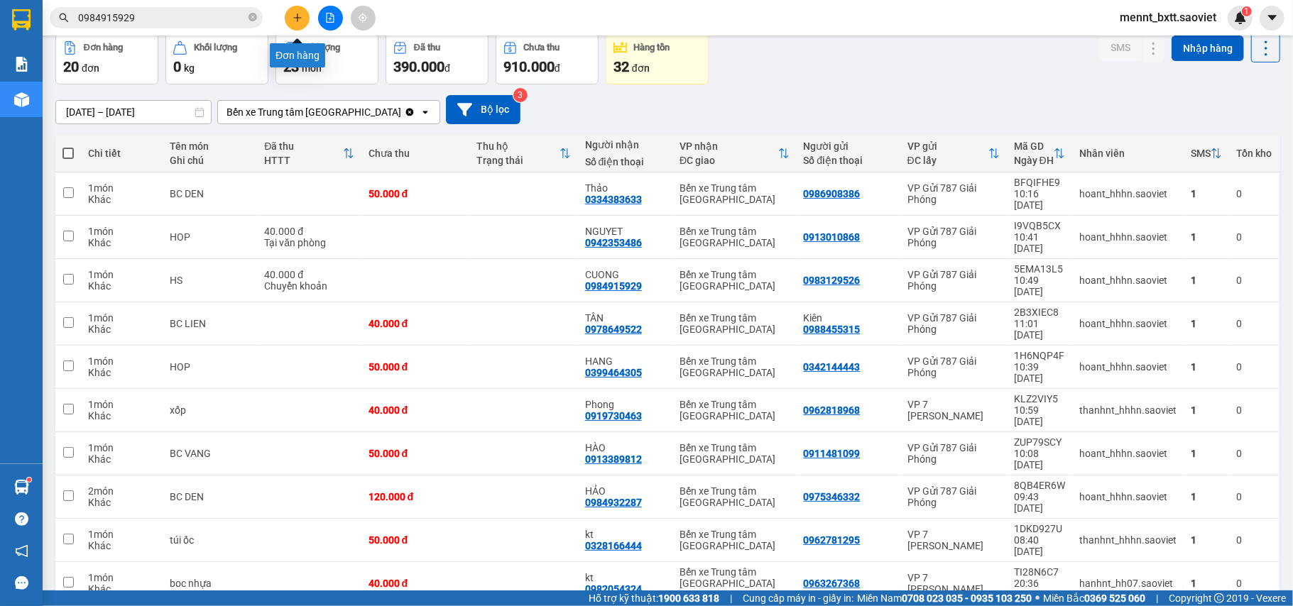
click at [301, 20] on icon "plus" at bounding box center [298, 18] width 10 height 10
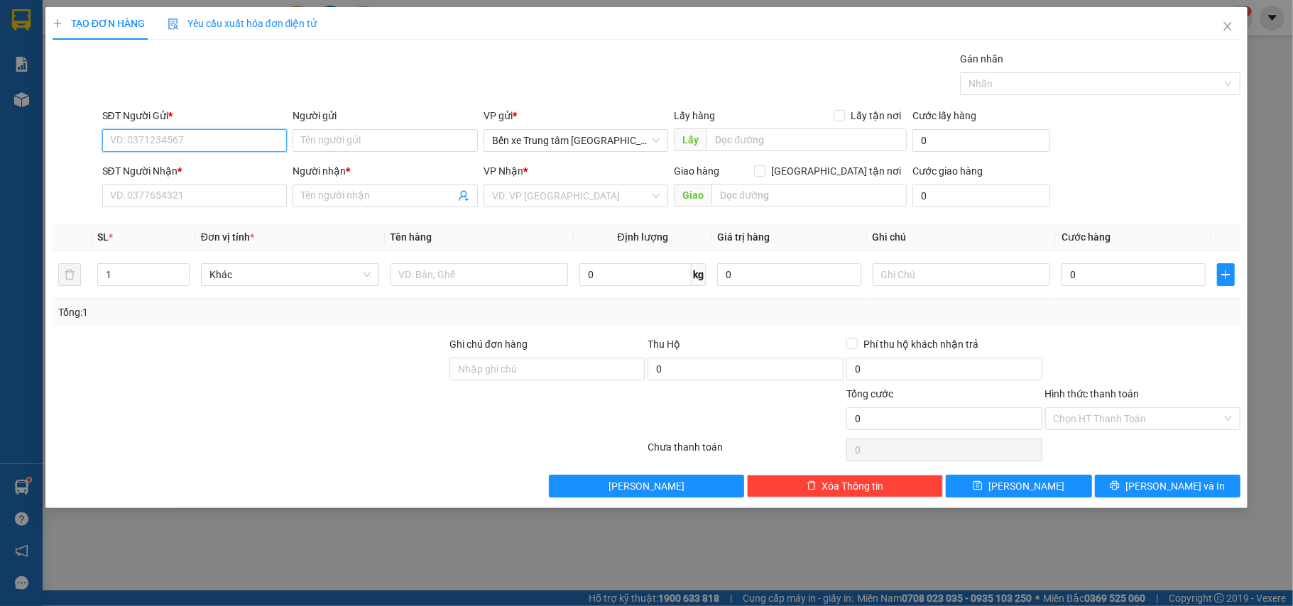
click at [125, 136] on input "SĐT Người Gửi *" at bounding box center [194, 140] width 185 height 23
click at [149, 188] on div "0364829271 - kt" at bounding box center [195, 193] width 168 height 16
type input "0364829271"
type input "kt"
type input "0568119999"
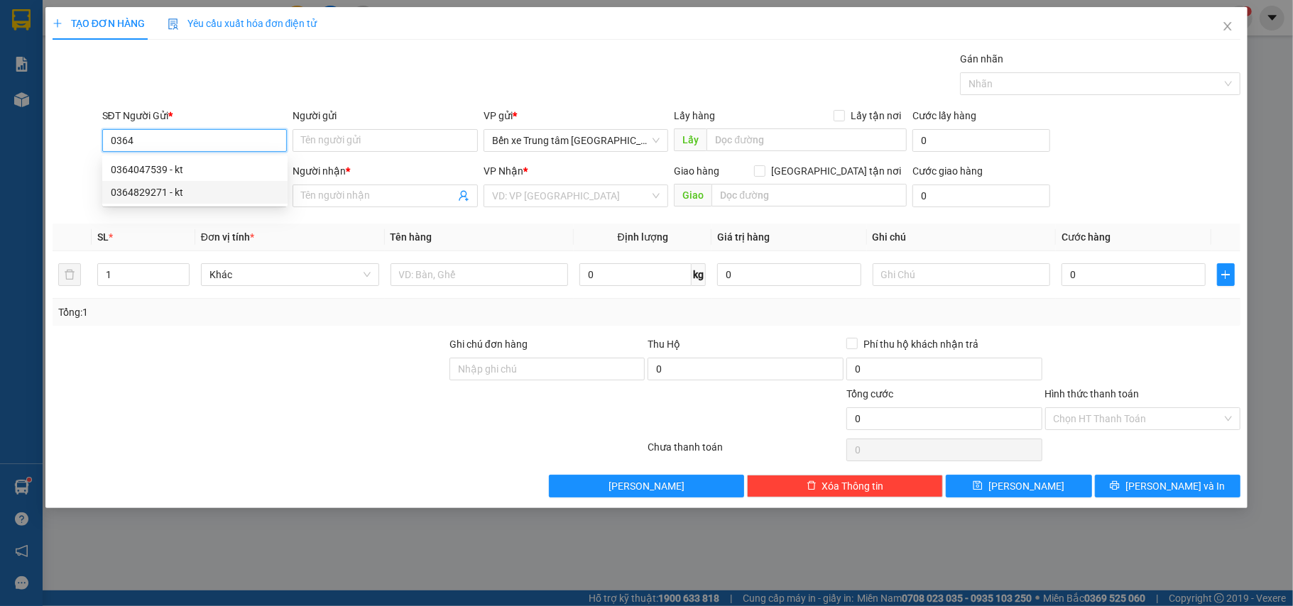
type input "duy"
type input "0364829271"
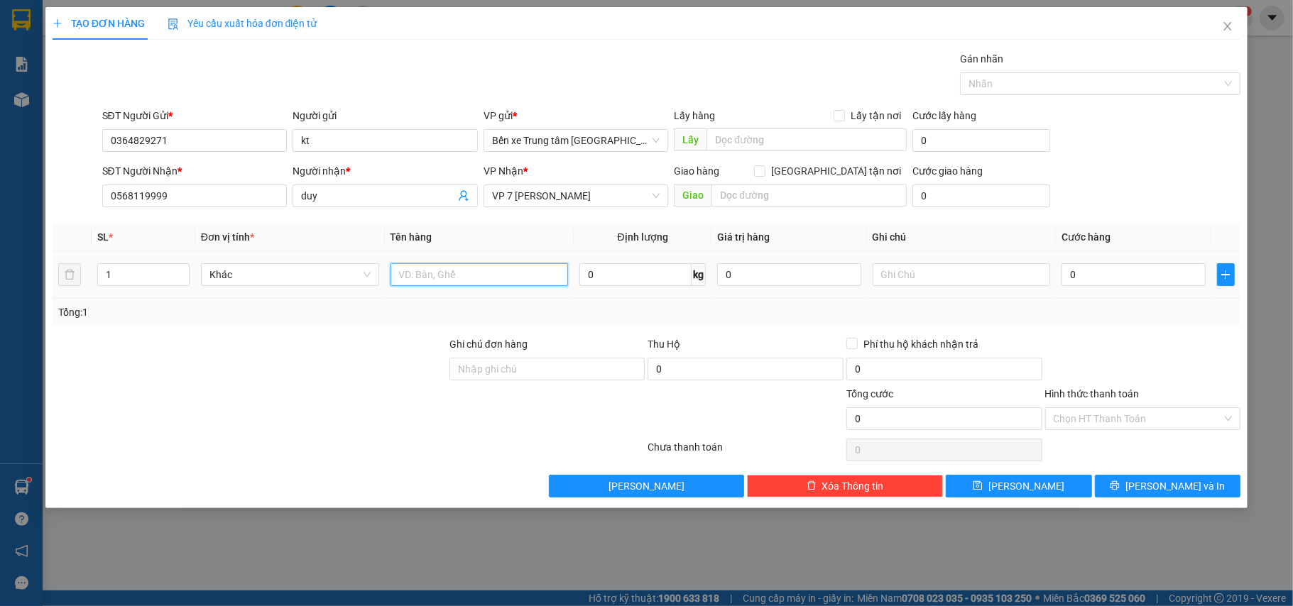
drag, startPoint x: 430, startPoint y: 273, endPoint x: 437, endPoint y: 271, distance: 8.3
click at [432, 273] on input "text" at bounding box center [480, 274] width 178 height 23
type input "hộp nhựa"
click at [1122, 278] on input "0" at bounding box center [1133, 274] width 143 height 23
type input "4"
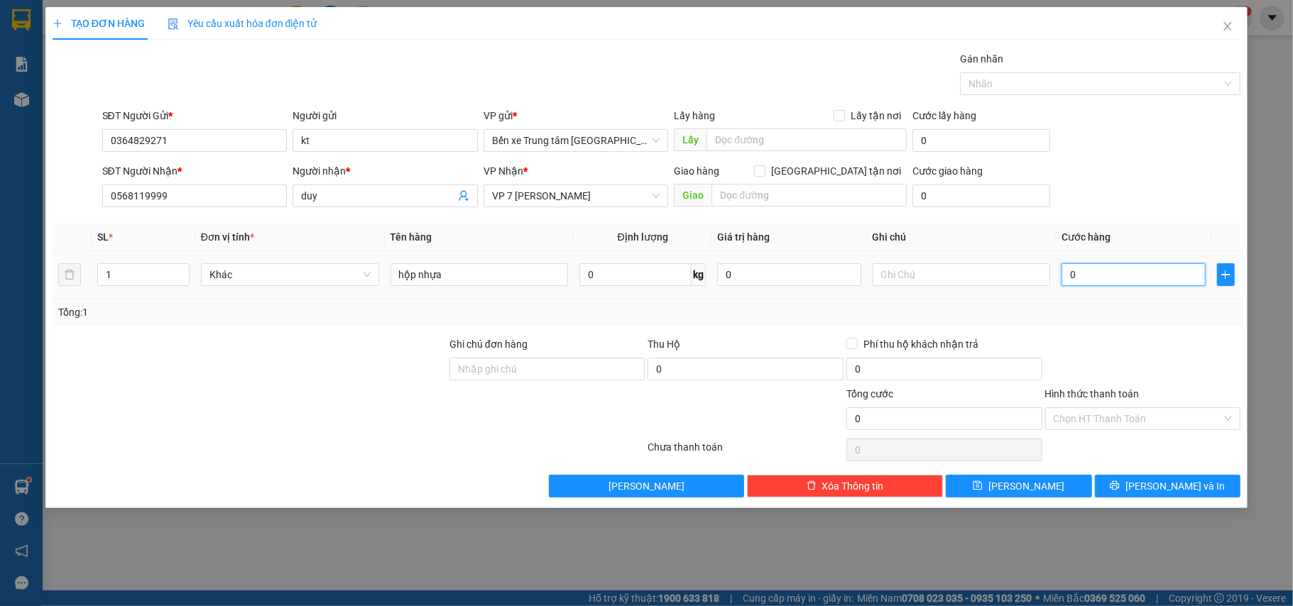
type input "4"
type input "40"
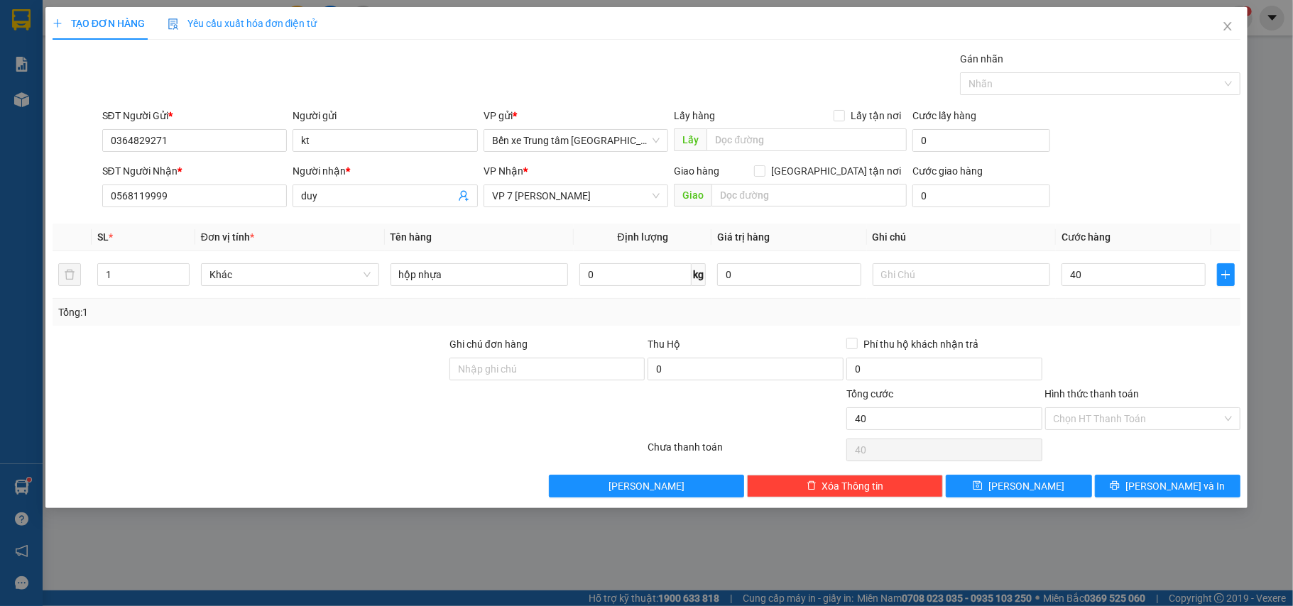
type input "40.000"
click at [1165, 128] on div "SĐT Người Gửi * 0364829271 Người gửi kt VP gửi * Bến xe Trung tâm Lào Cai Lấy h…" at bounding box center [671, 133] width 1145 height 50
click at [1179, 481] on span "[PERSON_NAME] và In" at bounding box center [1175, 487] width 99 height 16
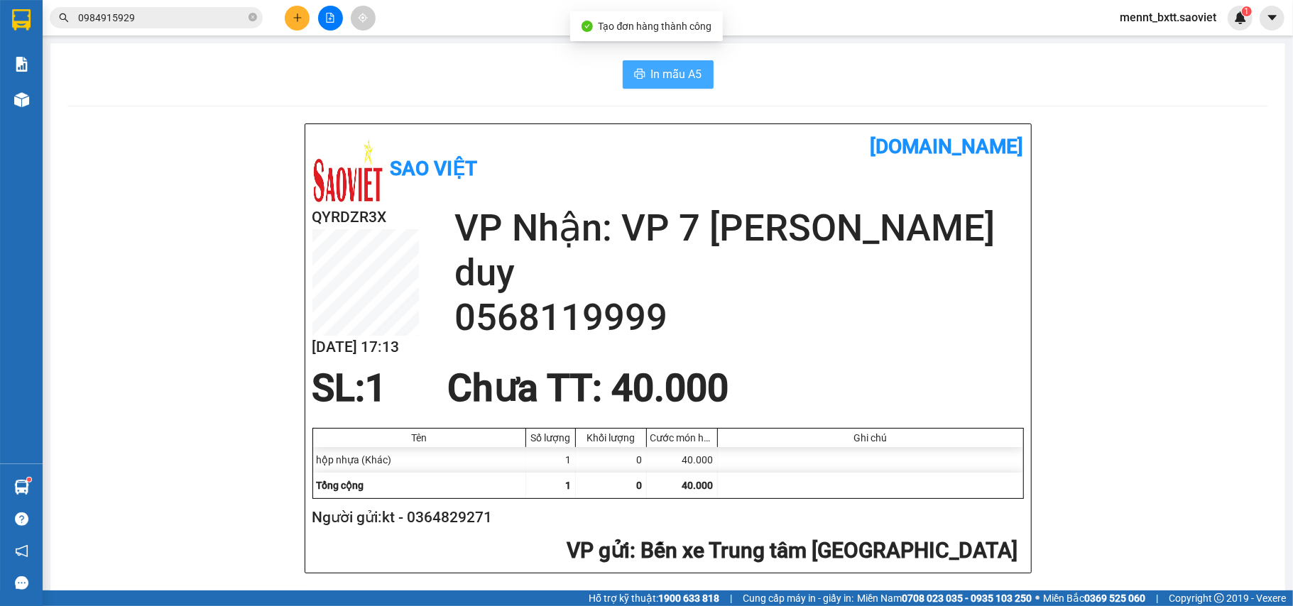
click at [672, 72] on span "In mẫu A5" at bounding box center [676, 74] width 51 height 18
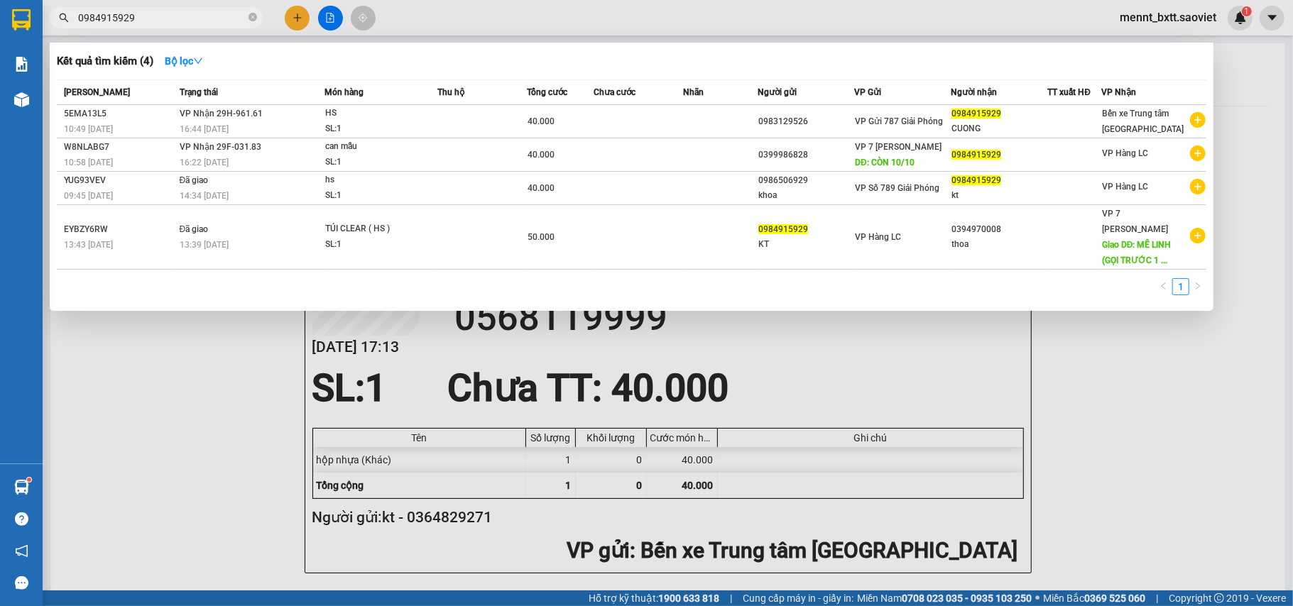
click at [146, 18] on input "0984915929" at bounding box center [162, 18] width 168 height 16
click at [1118, 378] on div at bounding box center [646, 303] width 1293 height 606
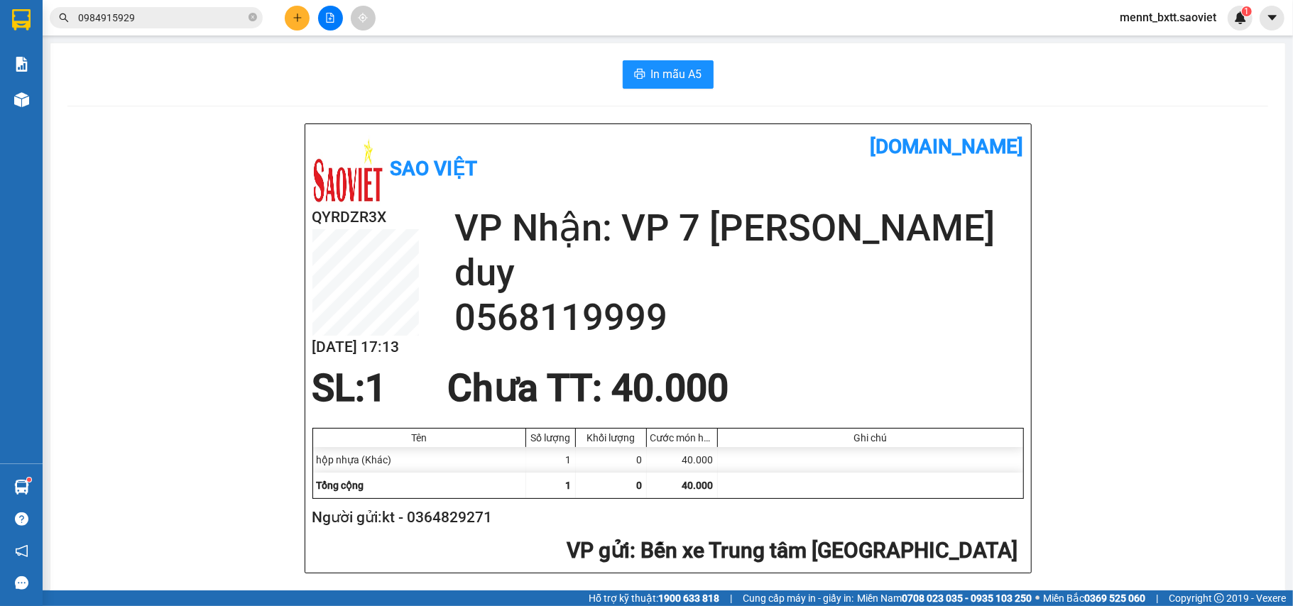
click at [149, 15] on input "0984915929" at bounding box center [162, 18] width 168 height 16
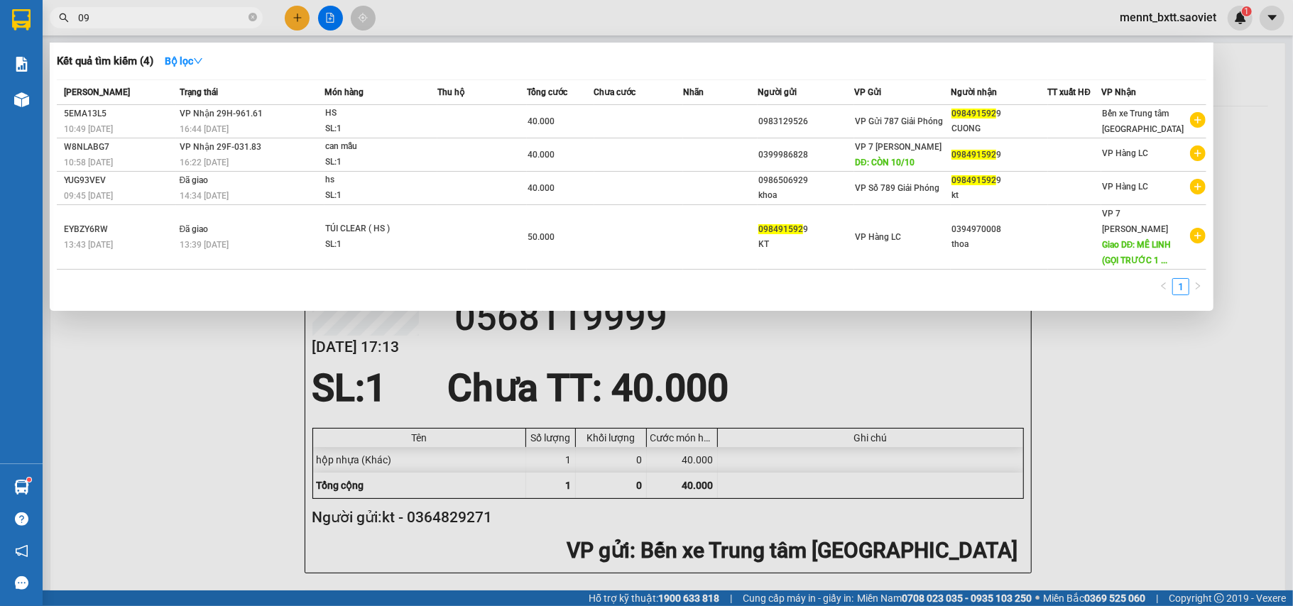
type input "0"
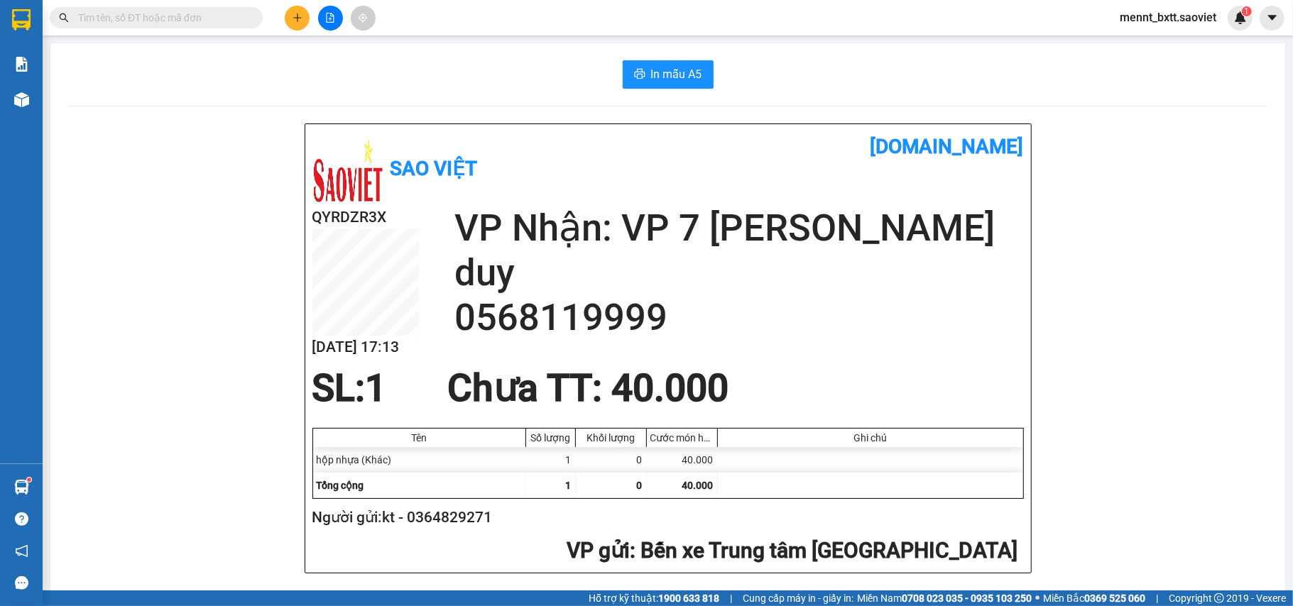
click at [84, 17] on input "text" at bounding box center [162, 18] width 168 height 16
click at [88, 15] on input "text" at bounding box center [162, 18] width 168 height 16
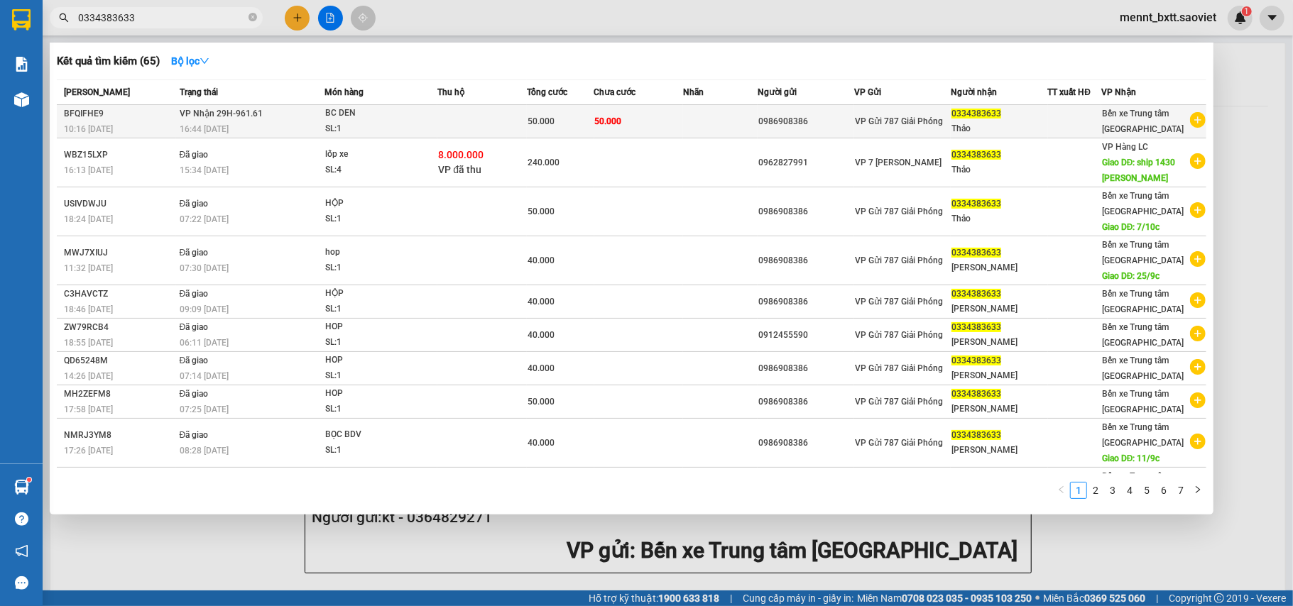
type input "0334383633"
click at [418, 118] on div "BC DEN" at bounding box center [378, 114] width 107 height 16
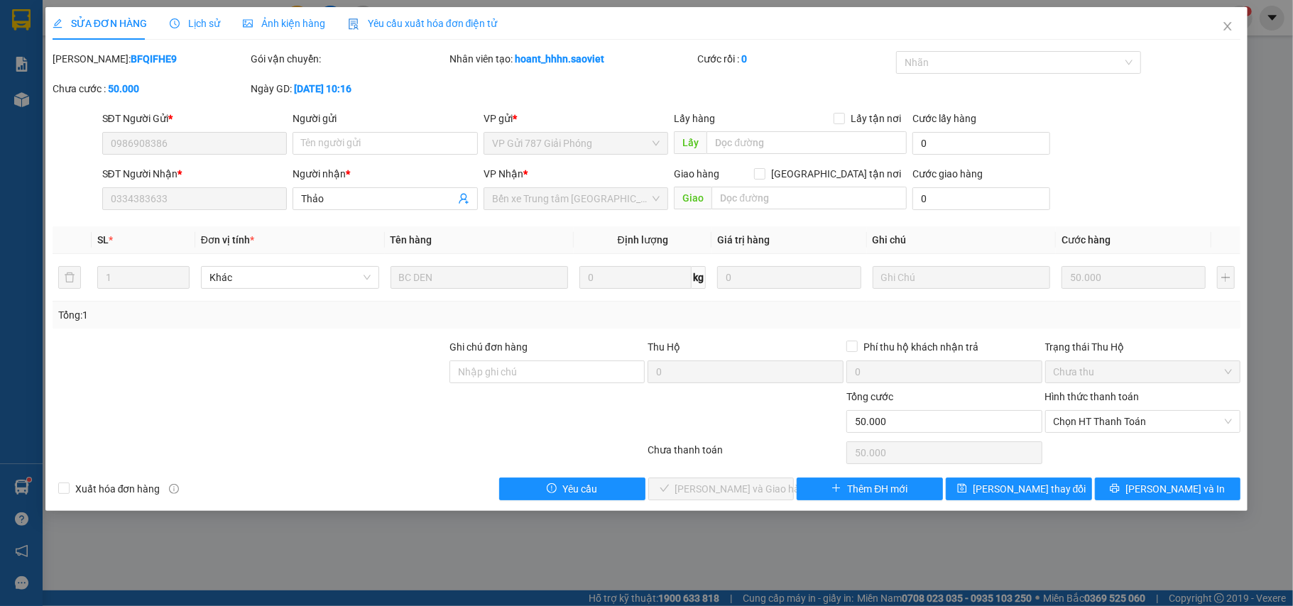
type input "0986908386"
type input "0334383633"
type input "Thảo"
type input "0"
type input "50.000"
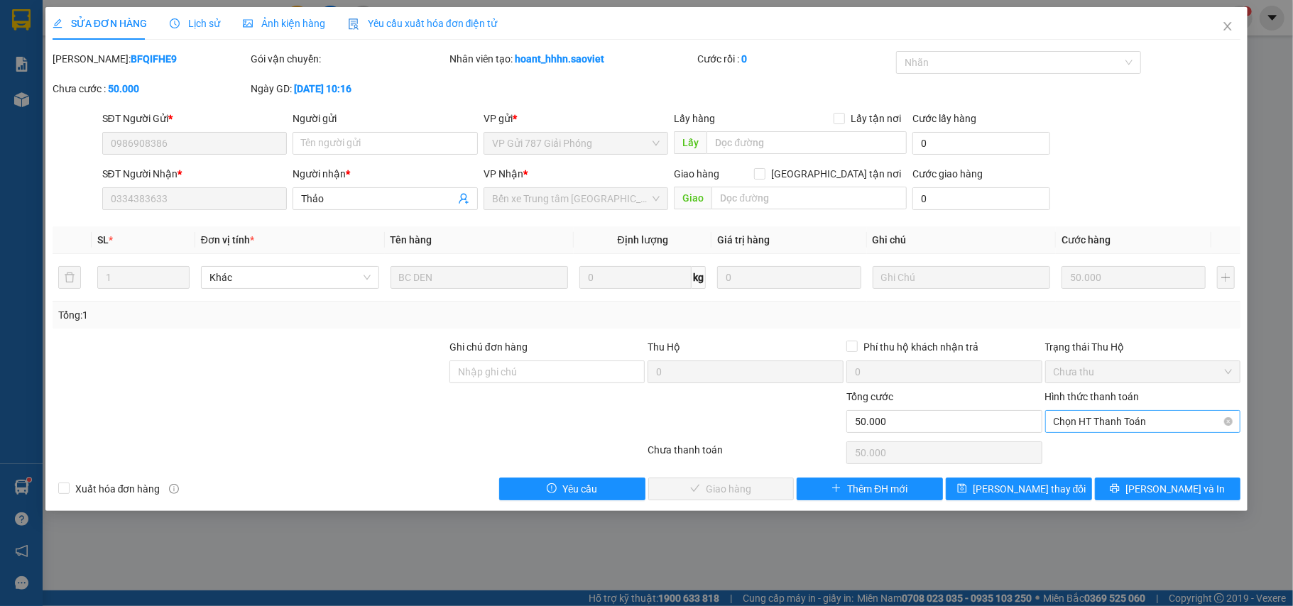
click at [1116, 425] on span "Chọn HT Thanh Toán" at bounding box center [1143, 421] width 179 height 21
click at [1109, 454] on div "Tại văn phòng" at bounding box center [1143, 452] width 179 height 16
type input "0"
click at [754, 491] on span "[PERSON_NAME] và Giao hàng" at bounding box center [743, 489] width 136 height 16
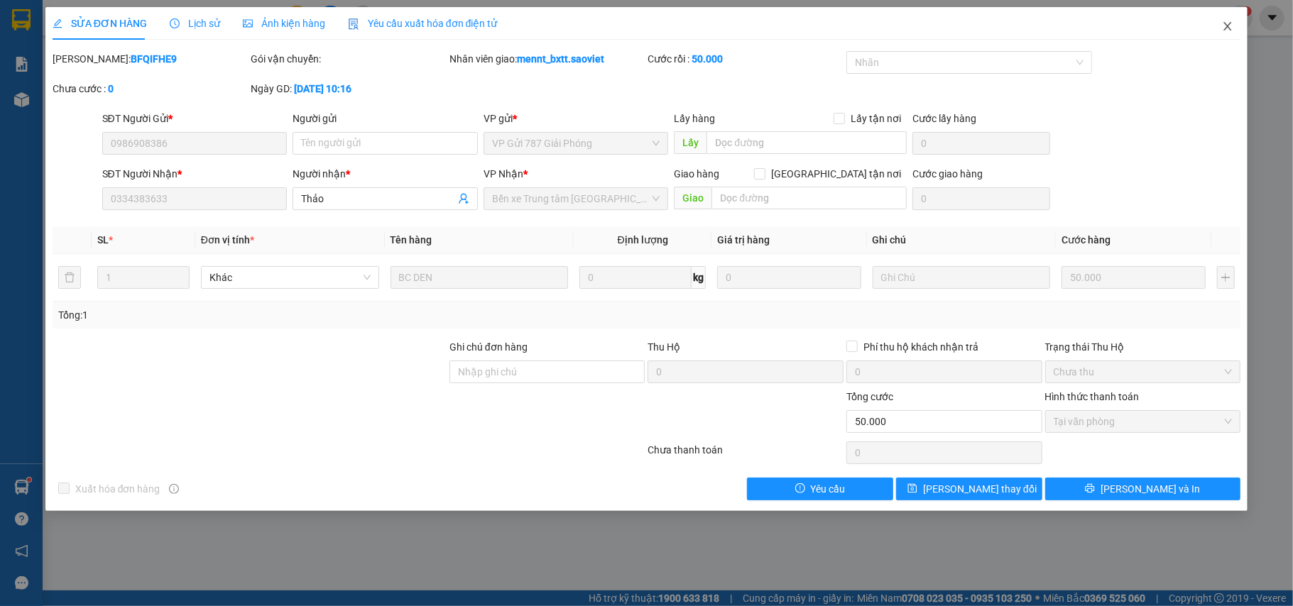
click at [1226, 27] on icon "close" at bounding box center [1227, 26] width 11 height 11
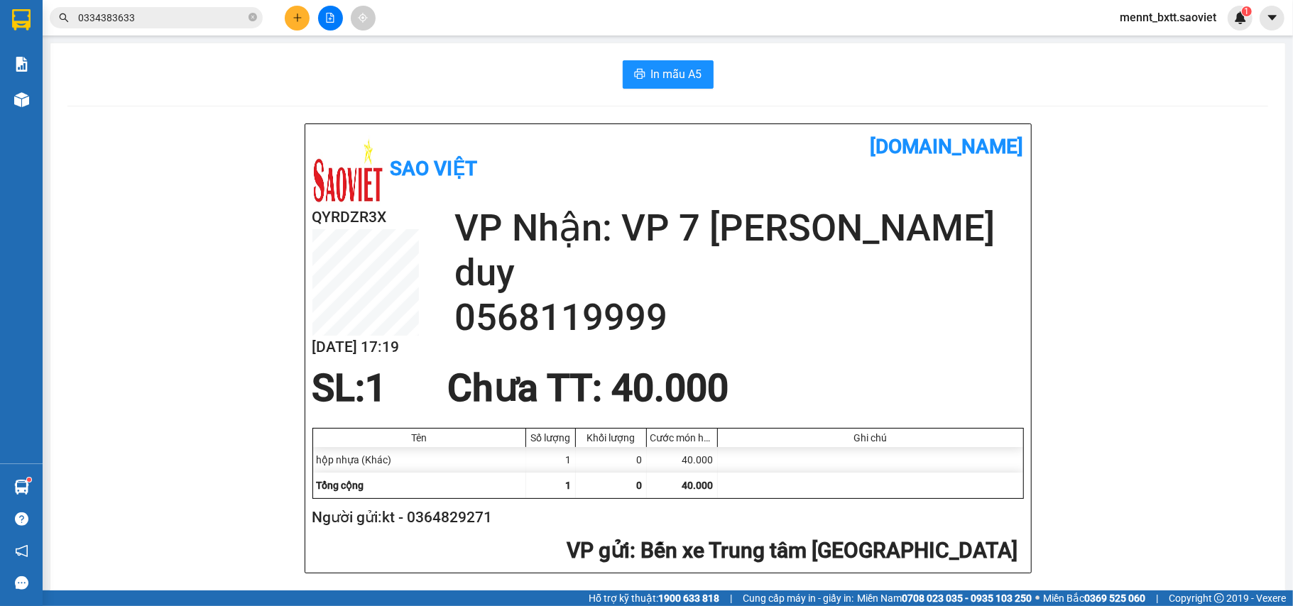
click at [173, 16] on input "0334383633" at bounding box center [162, 18] width 168 height 16
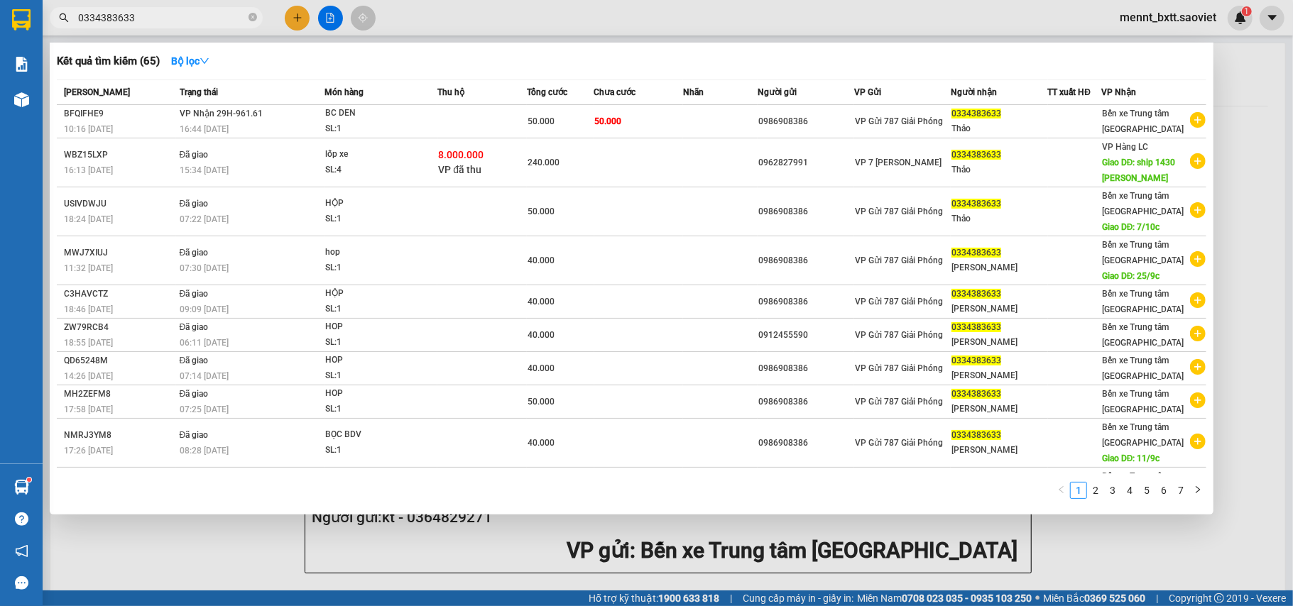
click at [1057, 540] on div at bounding box center [646, 303] width 1293 height 606
click at [177, 14] on input "0334383633" at bounding box center [162, 18] width 168 height 16
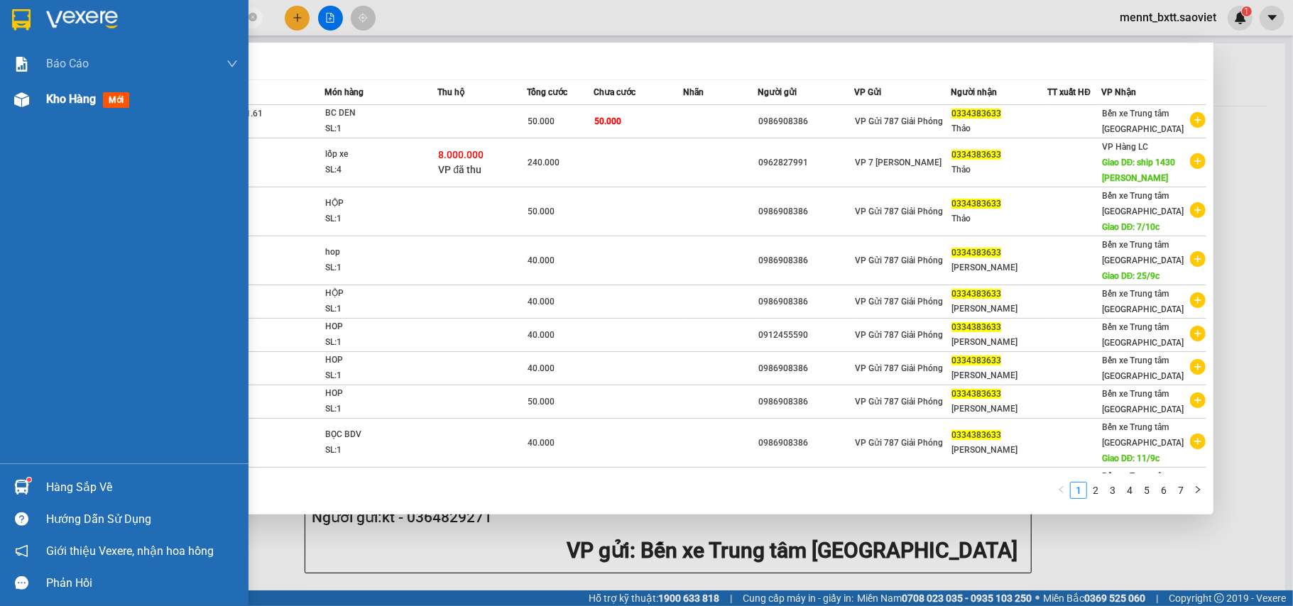
click at [57, 103] on span "Kho hàng" at bounding box center [71, 98] width 50 height 13
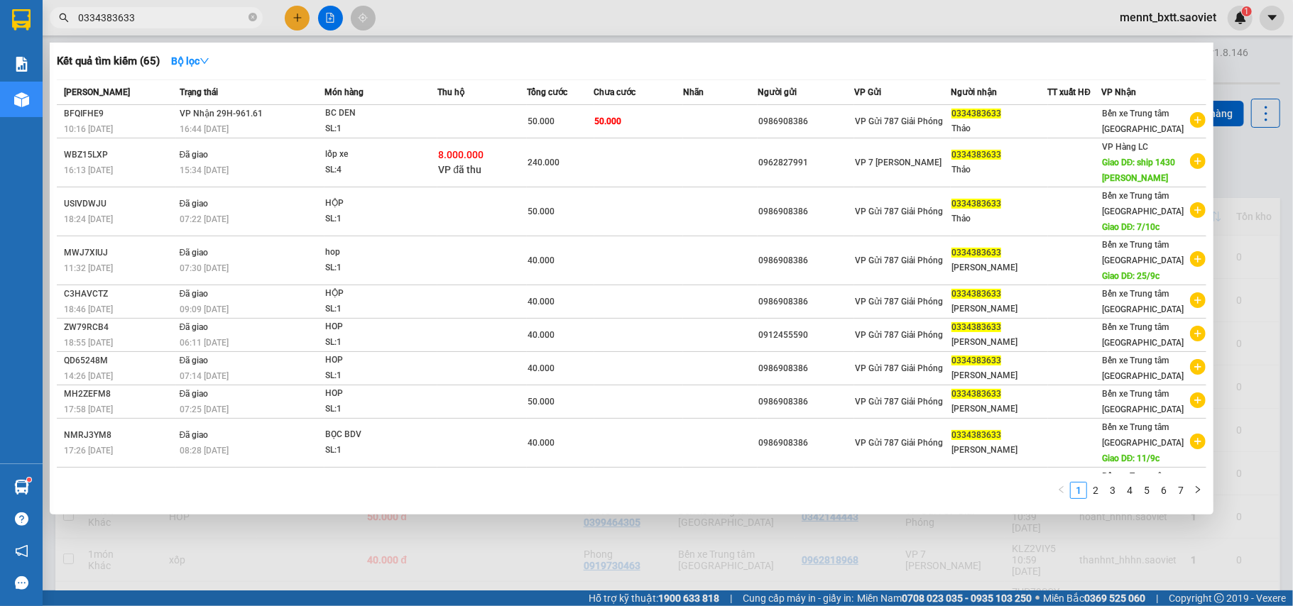
click at [325, 525] on div at bounding box center [646, 303] width 1293 height 606
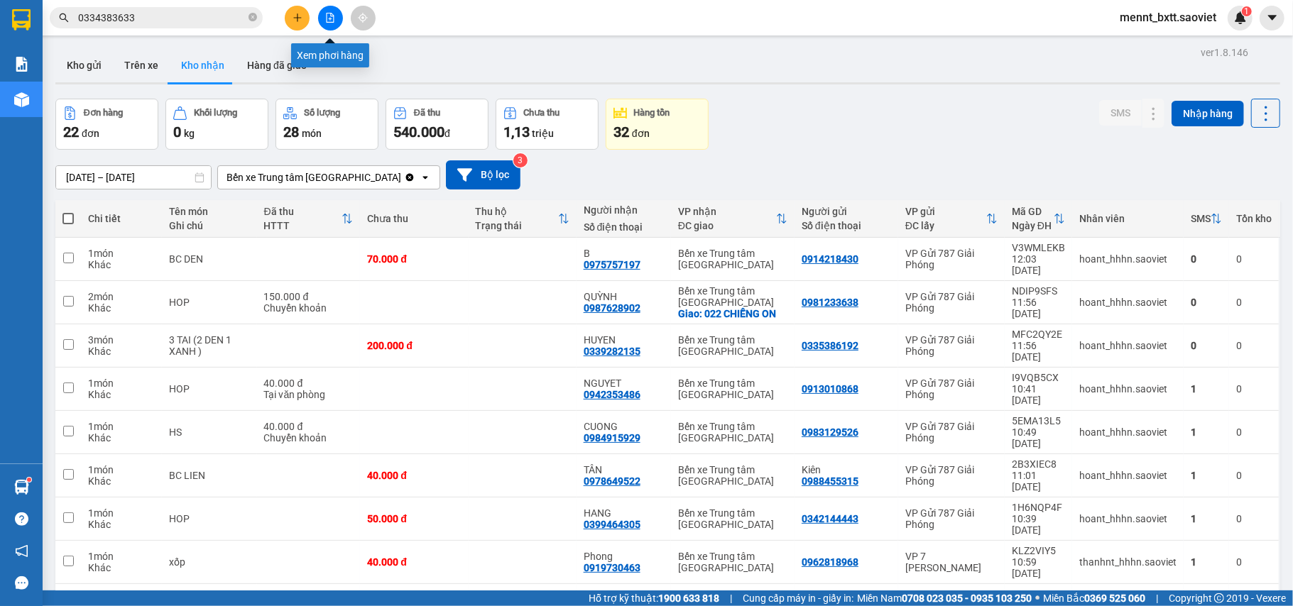
click at [325, 18] on icon "file-add" at bounding box center [330, 18] width 10 height 10
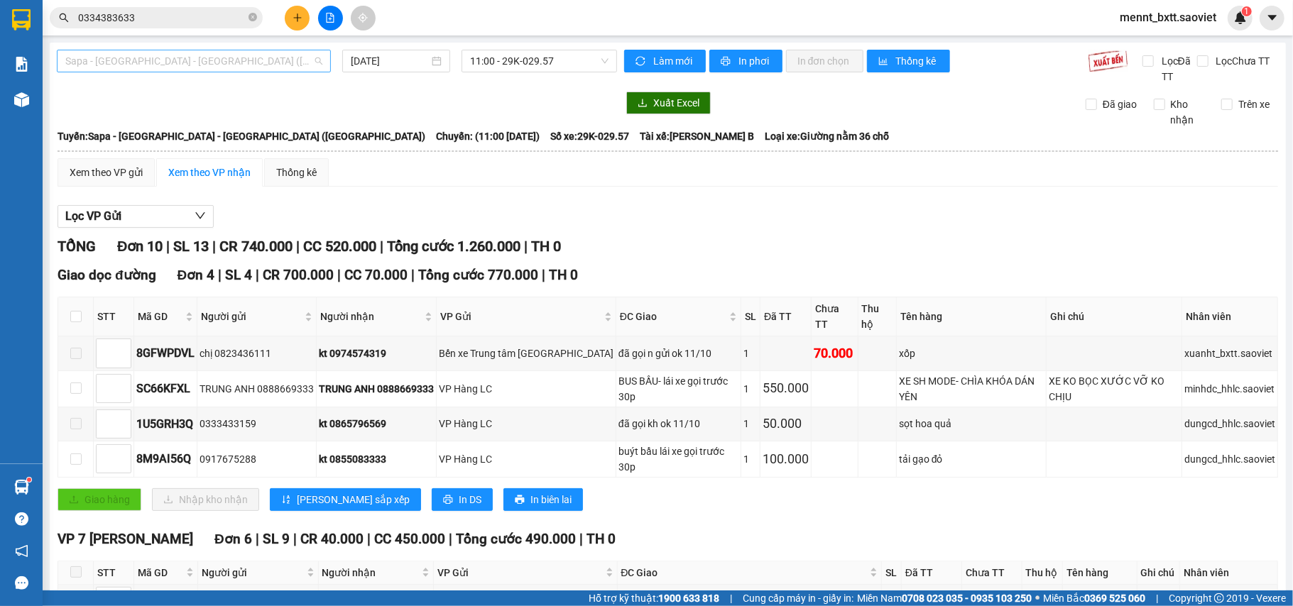
click at [249, 55] on span "Sapa - [GEOGRAPHIC_DATA] - [GEOGRAPHIC_DATA] ([GEOGRAPHIC_DATA])" at bounding box center [193, 60] width 257 height 21
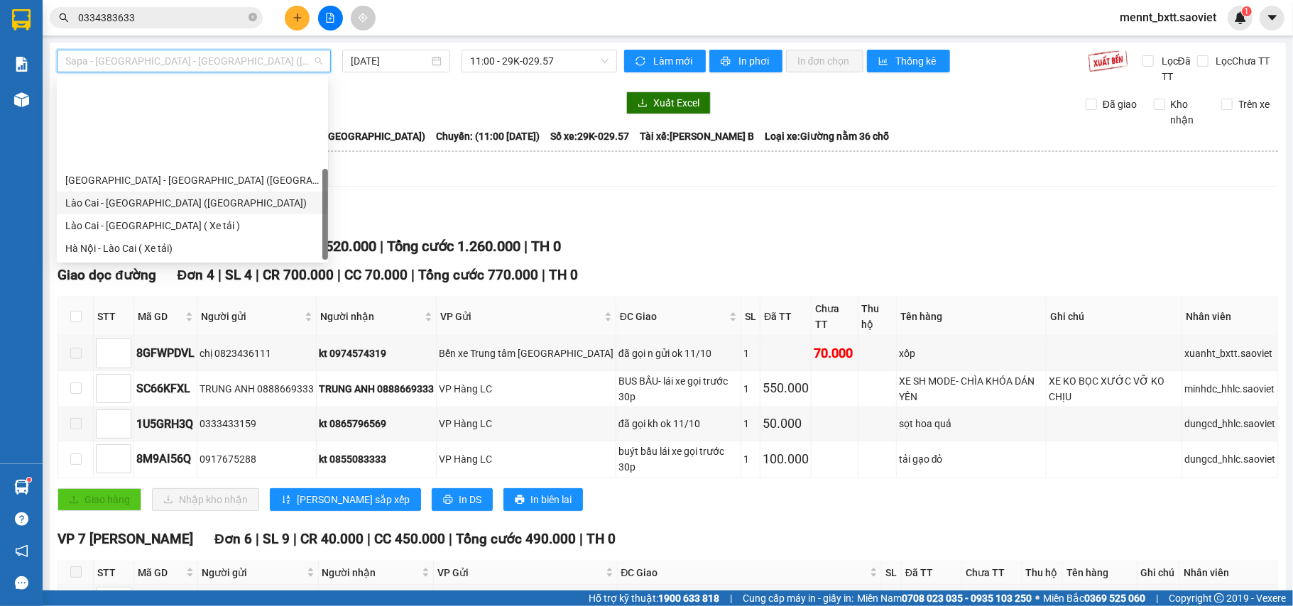
scroll to position [114, 0]
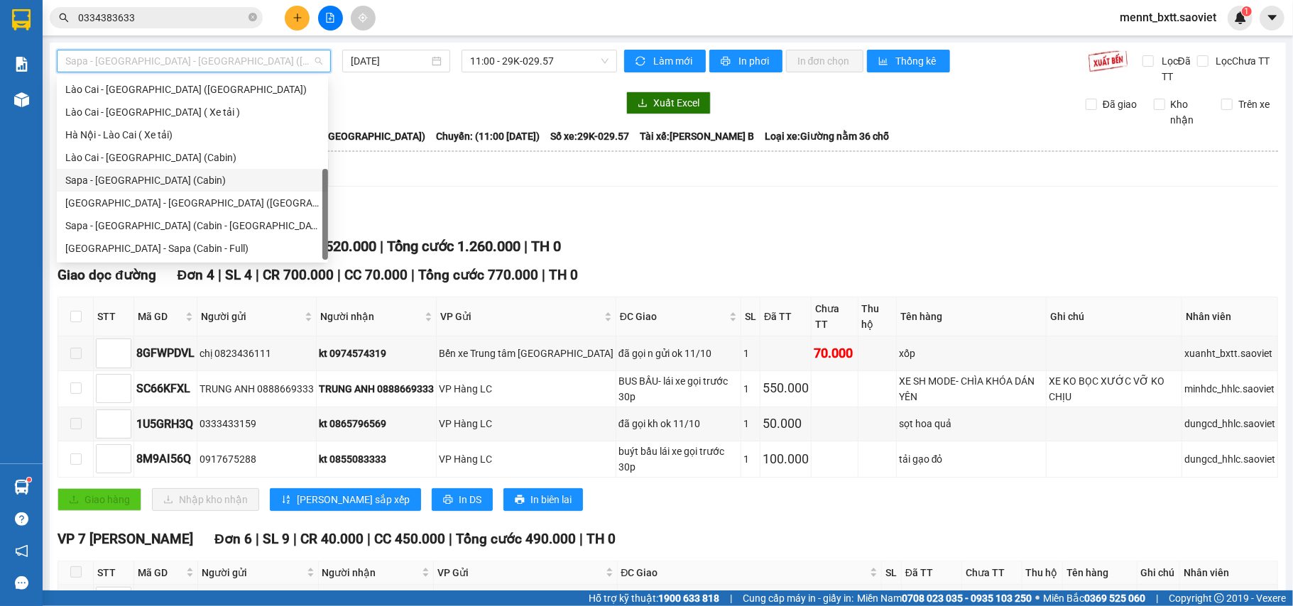
click at [168, 179] on div "Sapa - [GEOGRAPHIC_DATA] (Cabin)" at bounding box center [192, 181] width 254 height 16
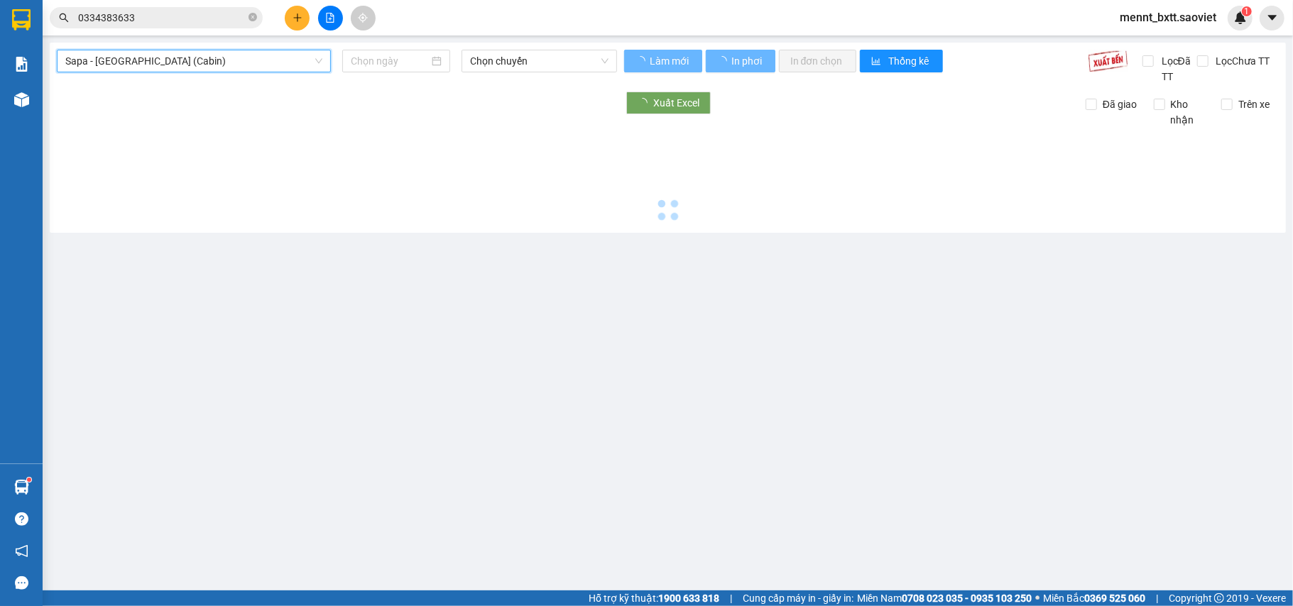
type input "[DATE]"
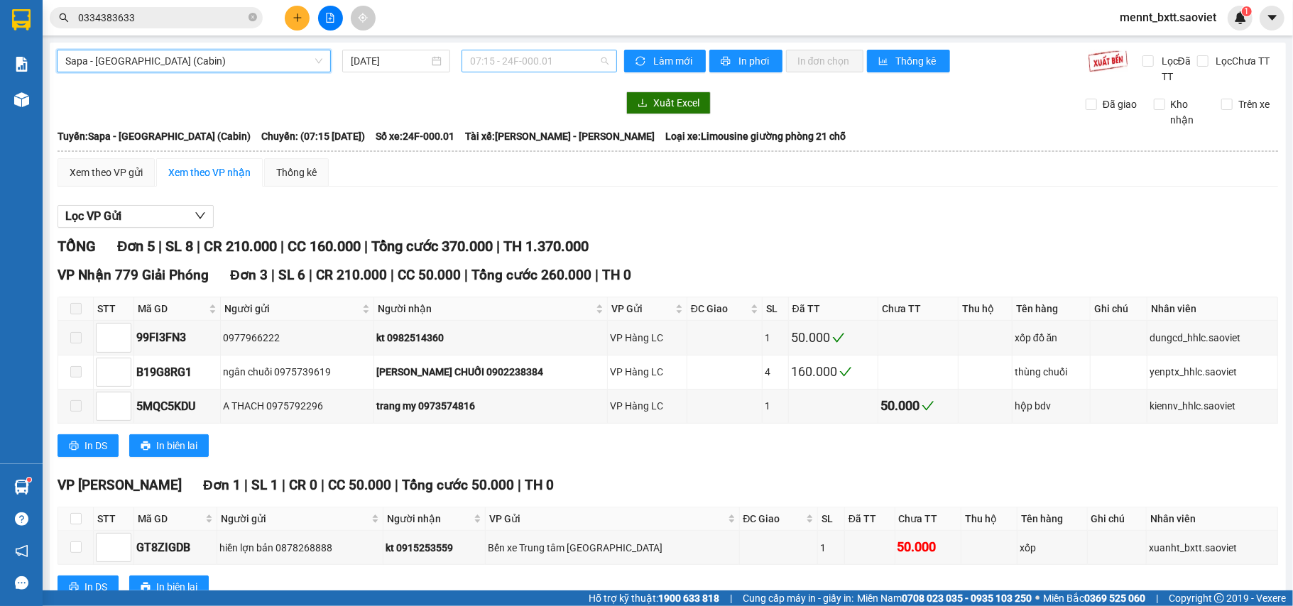
click at [483, 55] on span "07:15 - 24F-000.01" at bounding box center [539, 60] width 138 height 21
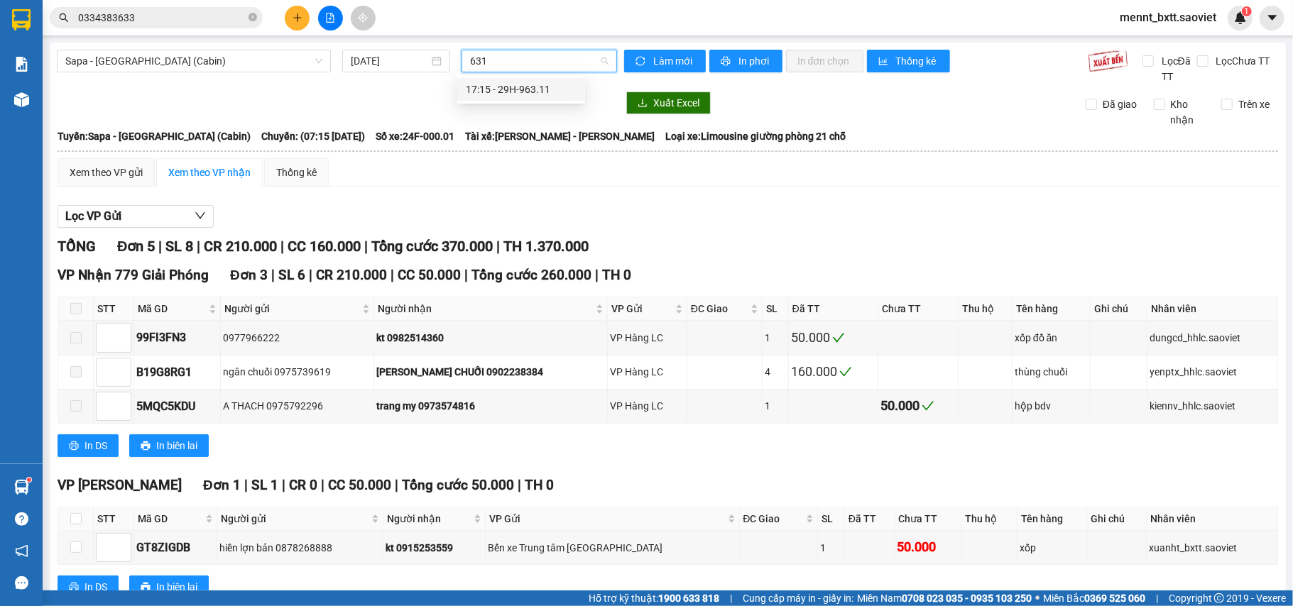
type input "6311"
click at [523, 85] on div "17:15 - 29H-963.11" at bounding box center [521, 90] width 111 height 16
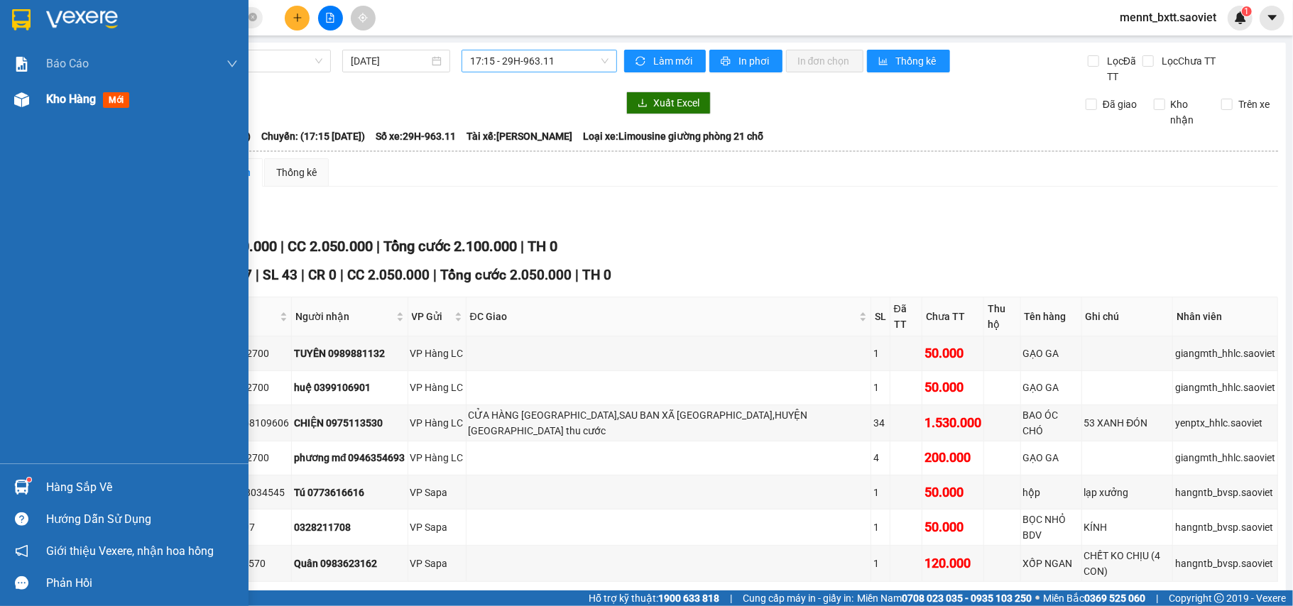
click at [62, 94] on span "Kho hàng" at bounding box center [71, 98] width 50 height 13
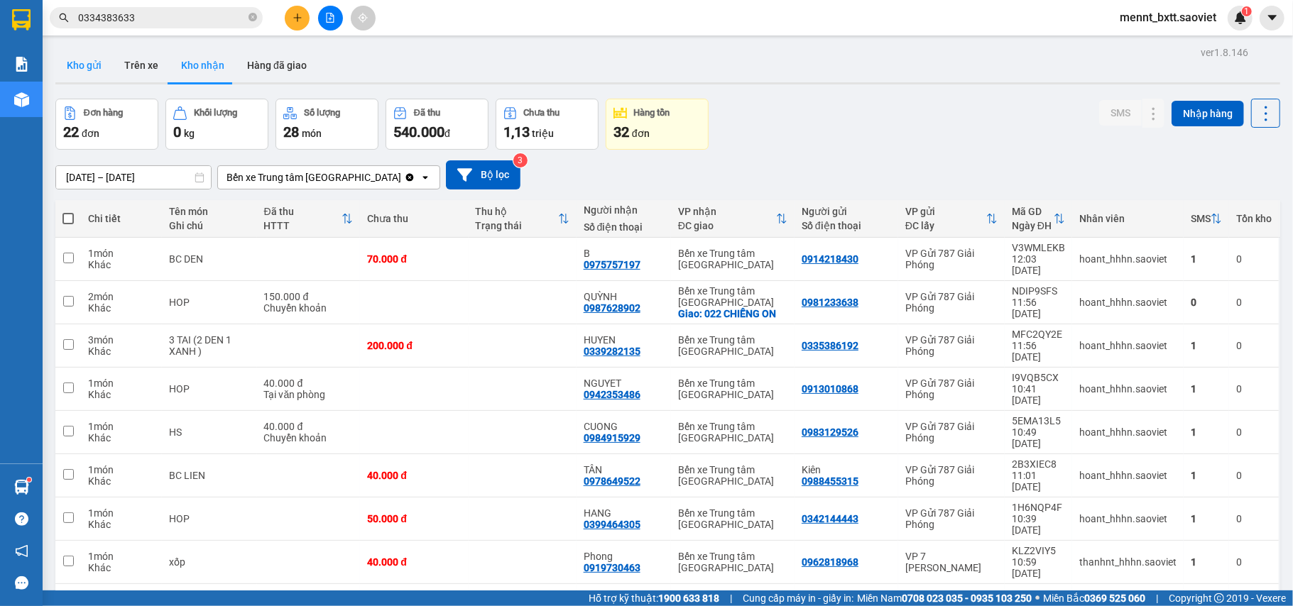
click at [77, 66] on button "Kho gửi" at bounding box center [84, 65] width 58 height 34
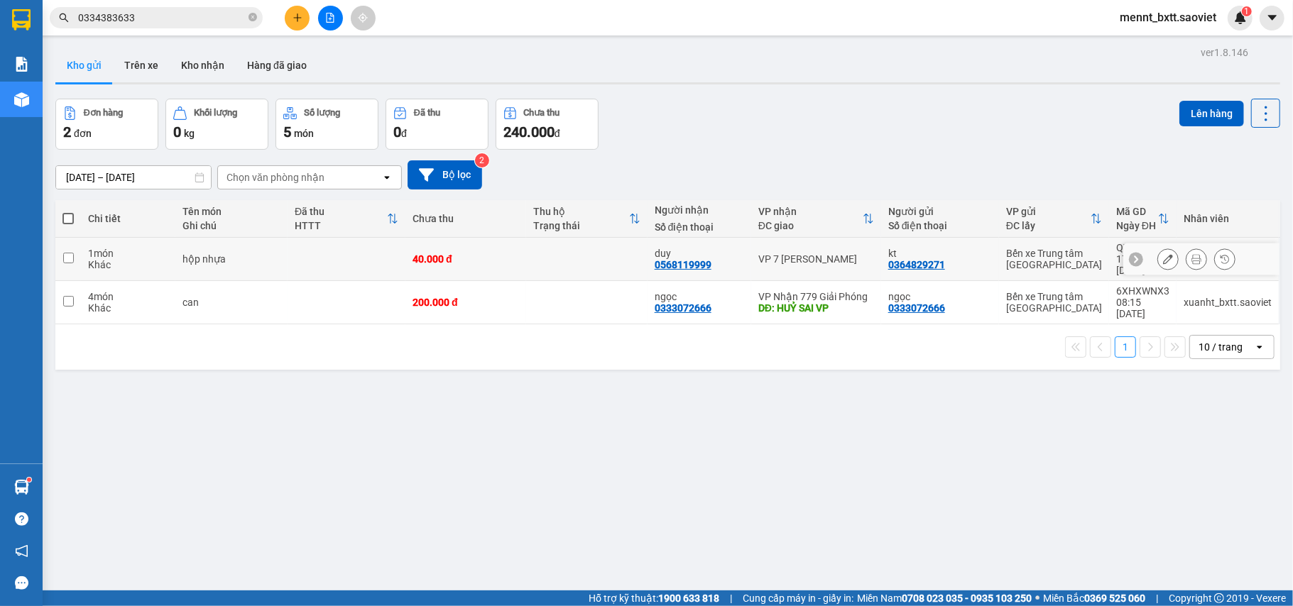
click at [549, 248] on td at bounding box center [586, 259] width 121 height 43
checkbox input "true"
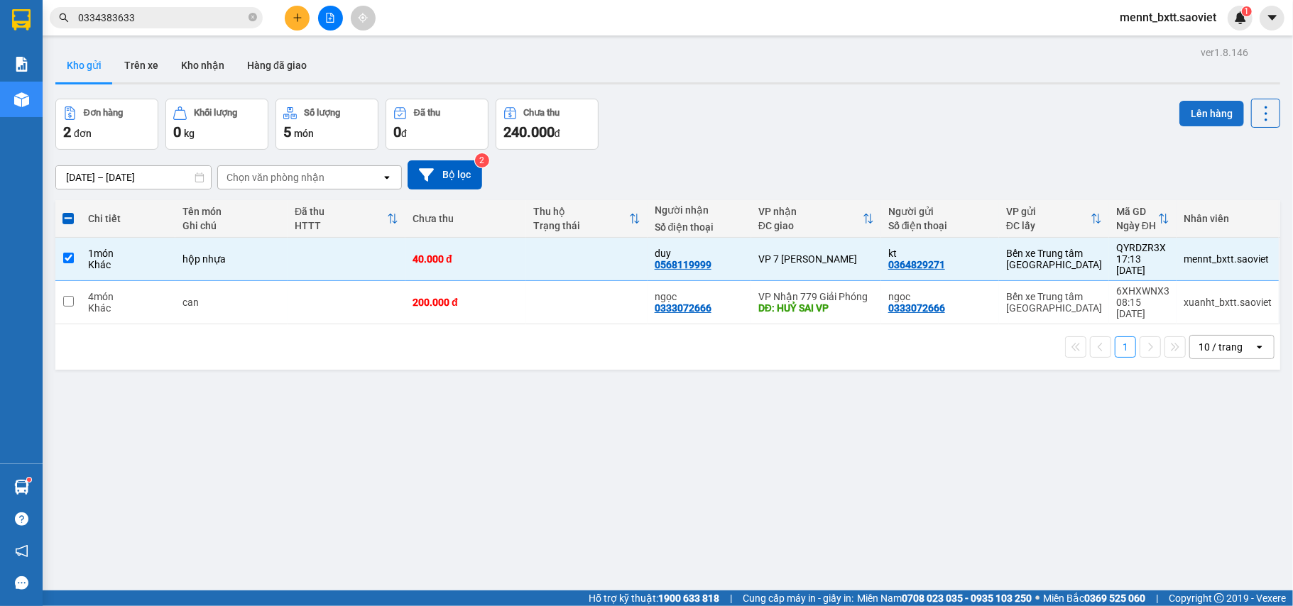
click at [1183, 114] on button "Lên hàng" at bounding box center [1212, 114] width 65 height 26
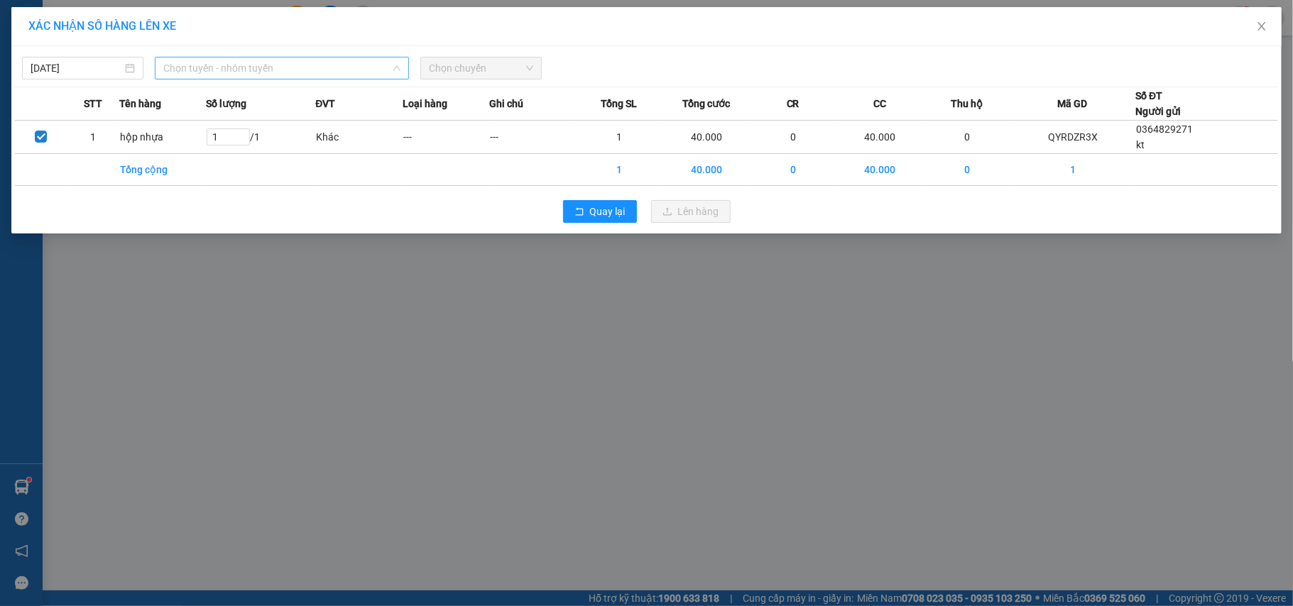
click at [341, 75] on span "Chọn tuyến - nhóm tuyến" at bounding box center [281, 68] width 237 height 21
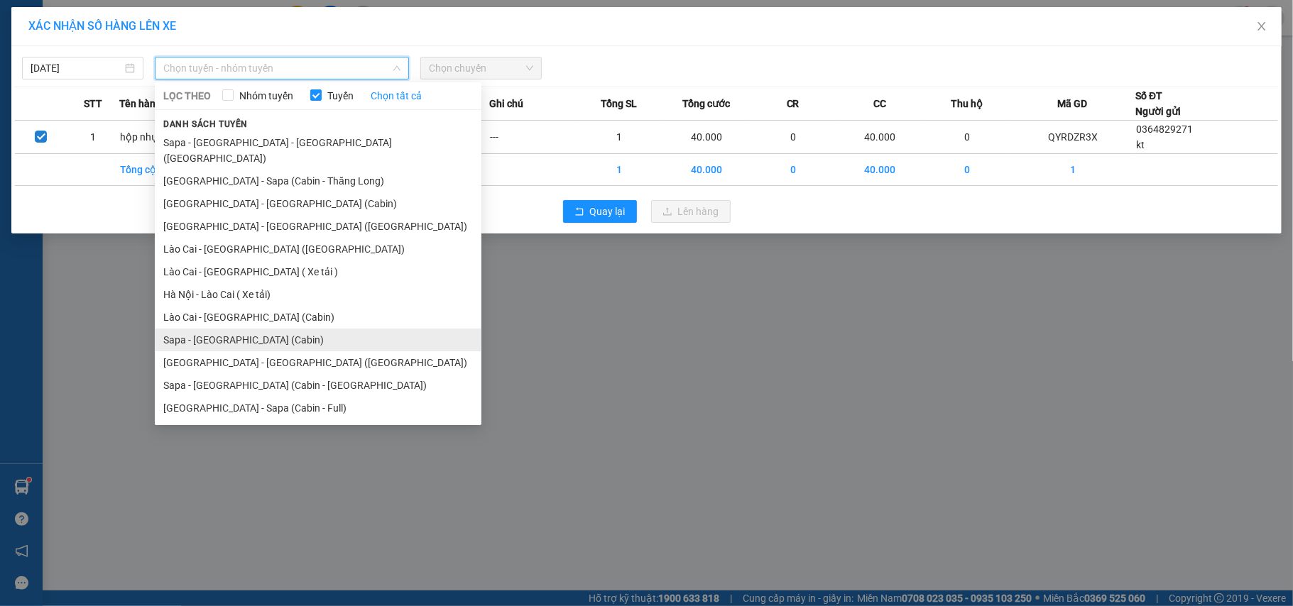
click at [249, 329] on li "Sapa - [GEOGRAPHIC_DATA] (Cabin)" at bounding box center [318, 340] width 327 height 23
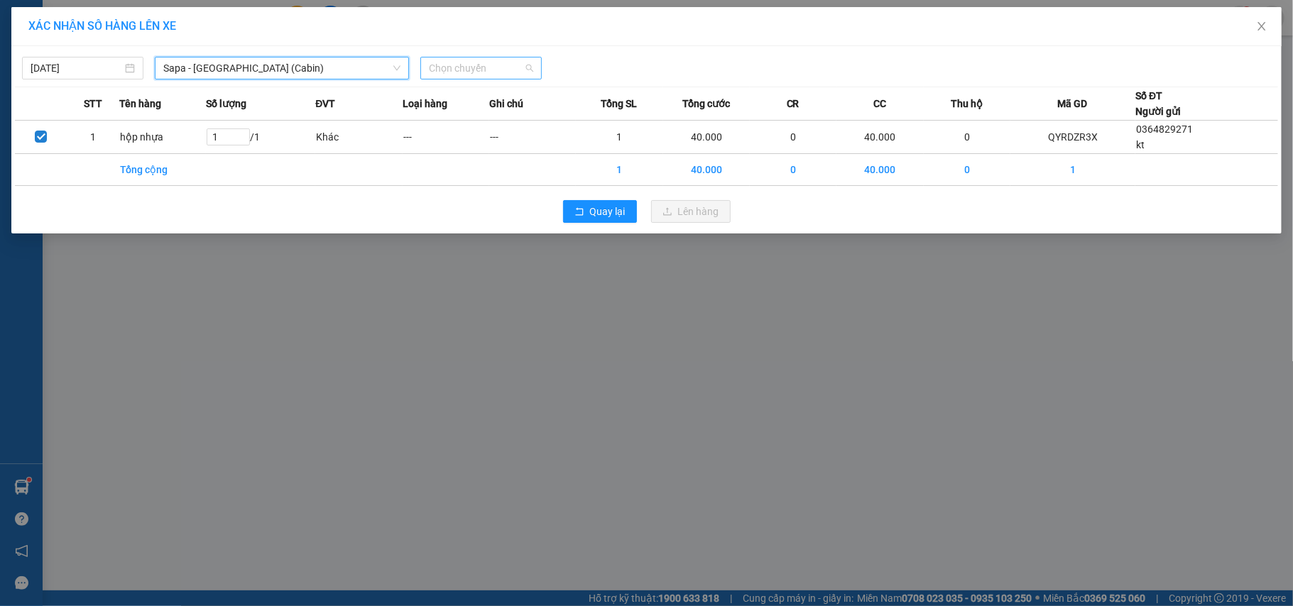
click at [439, 61] on span "Chọn chuyến" at bounding box center [481, 68] width 104 height 21
type input "6311"
click at [463, 92] on div "17:15 - 29H-963.11" at bounding box center [484, 97] width 111 height 16
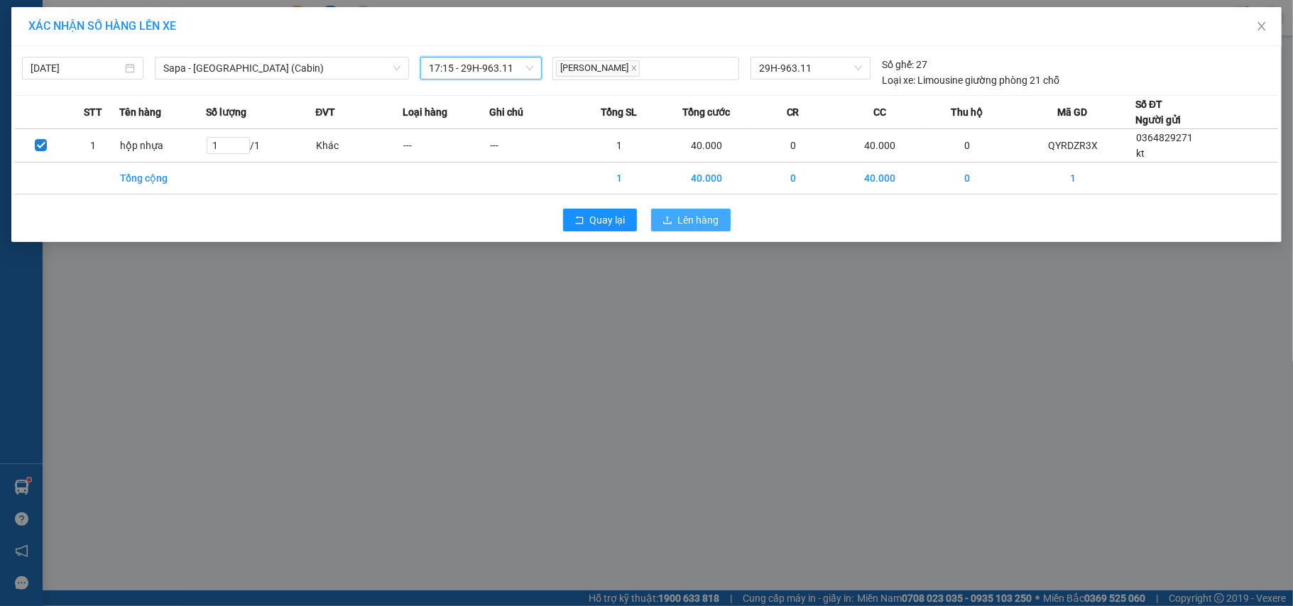
click at [697, 222] on span "Lên hàng" at bounding box center [698, 220] width 41 height 16
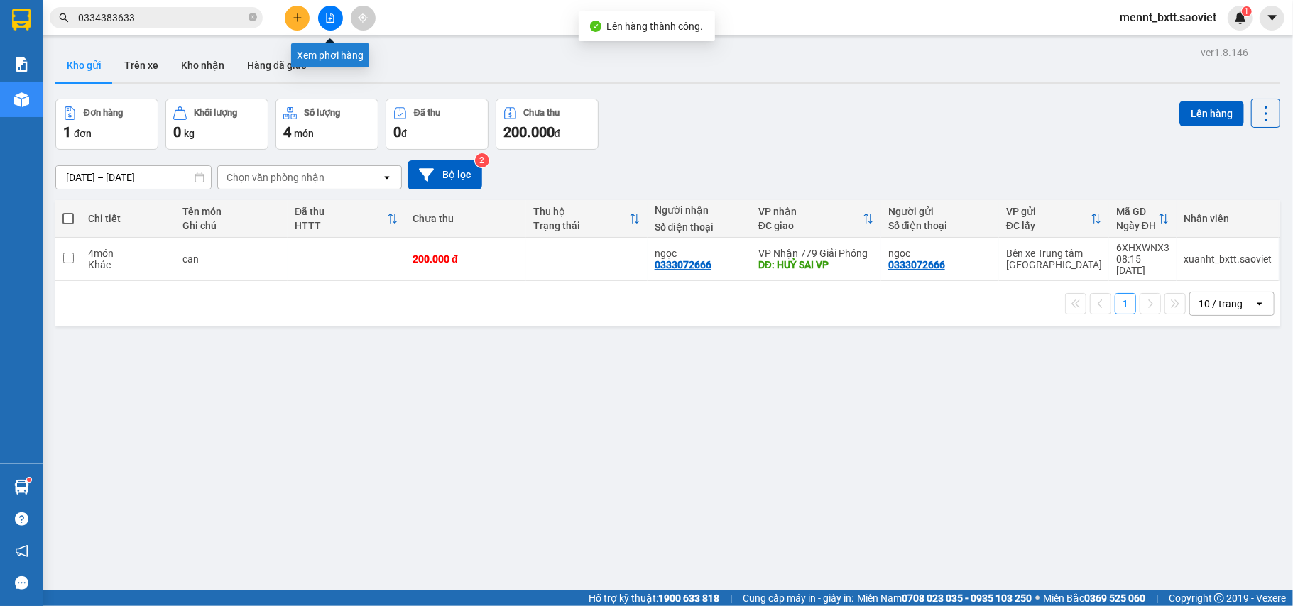
click at [329, 10] on button at bounding box center [330, 18] width 25 height 25
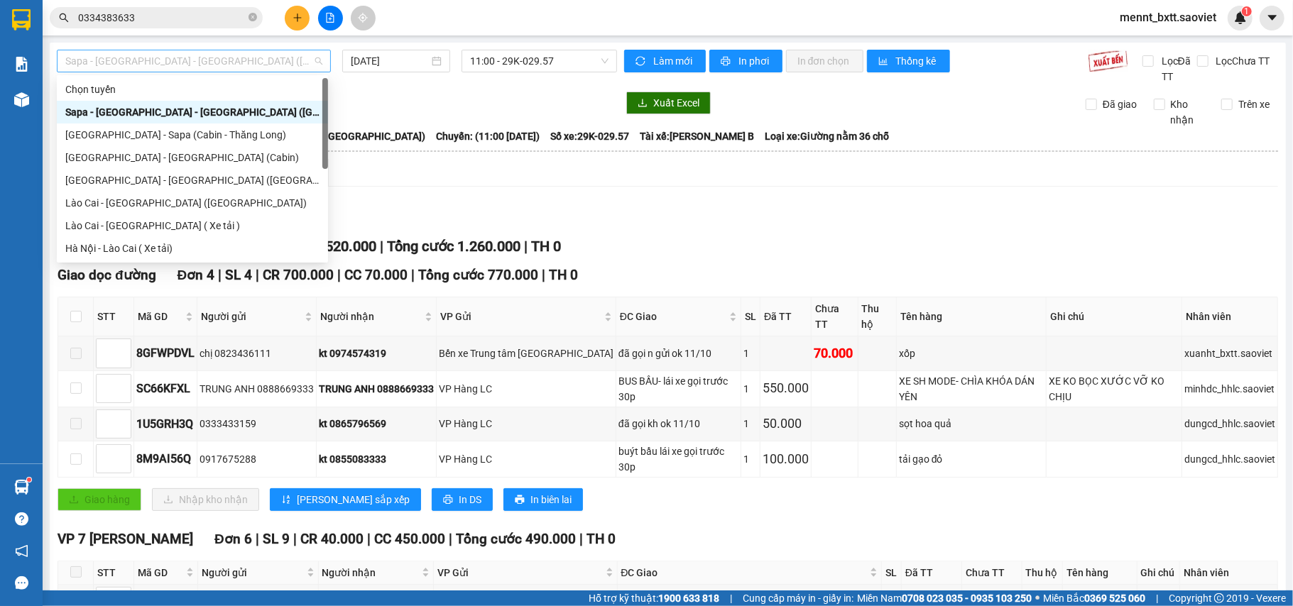
click at [231, 58] on span "Sapa - [GEOGRAPHIC_DATA] - [GEOGRAPHIC_DATA] ([GEOGRAPHIC_DATA])" at bounding box center [193, 60] width 257 height 21
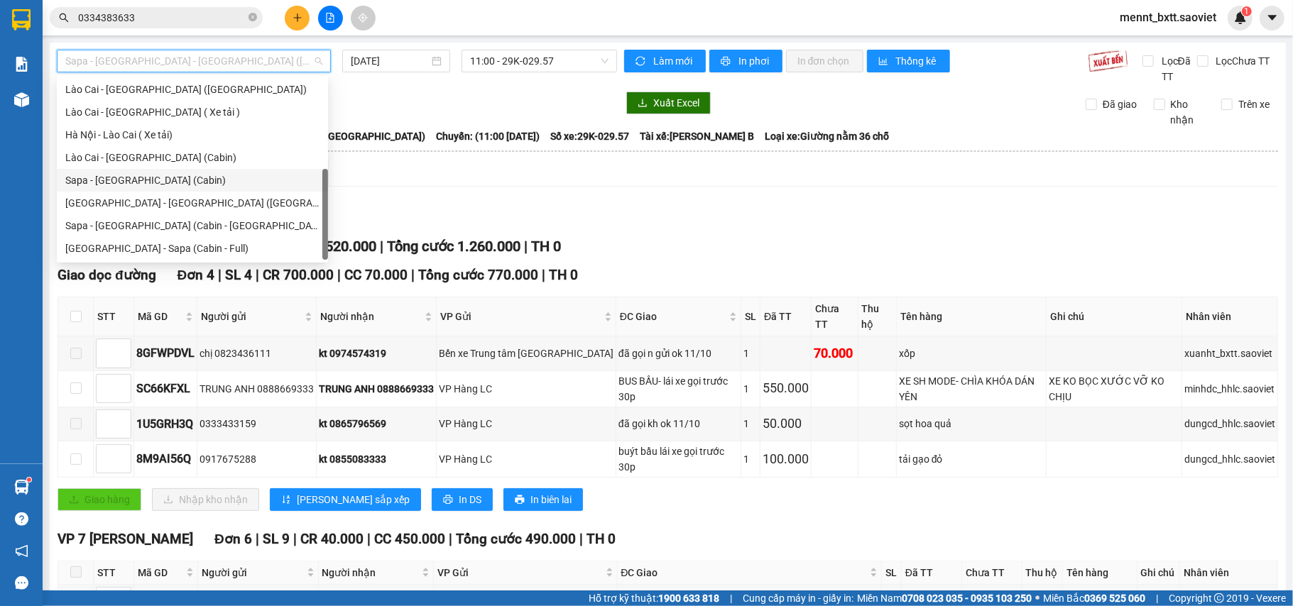
click at [170, 174] on div "Sapa - [GEOGRAPHIC_DATA] (Cabin)" at bounding box center [192, 181] width 254 height 16
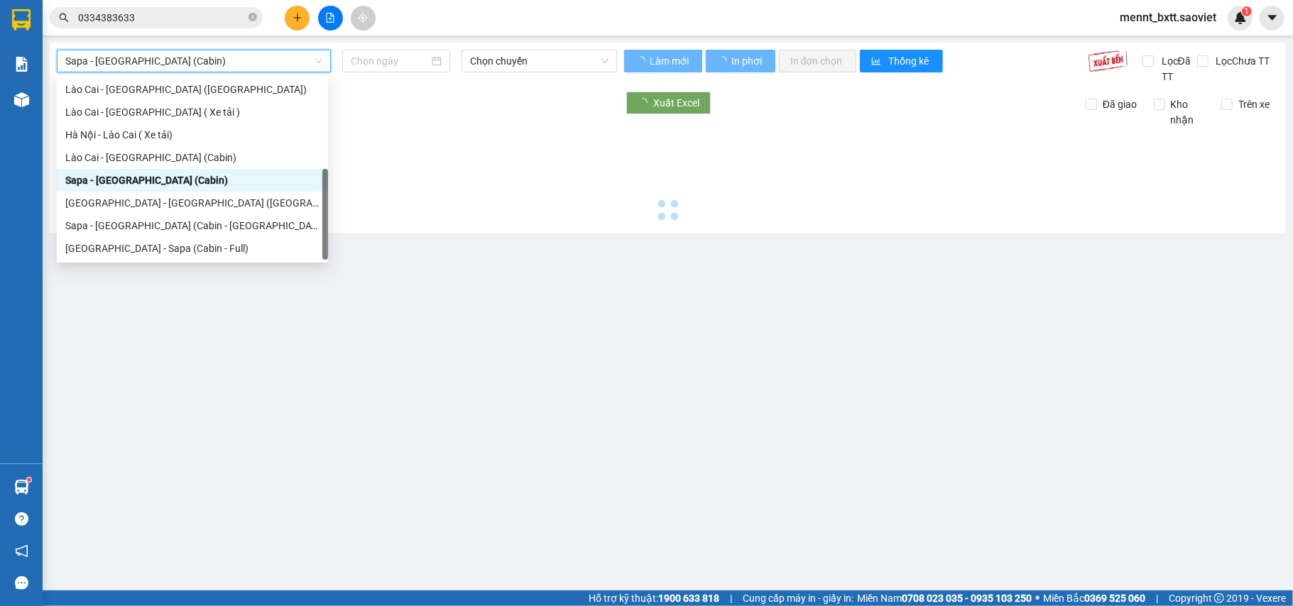
type input "[DATE]"
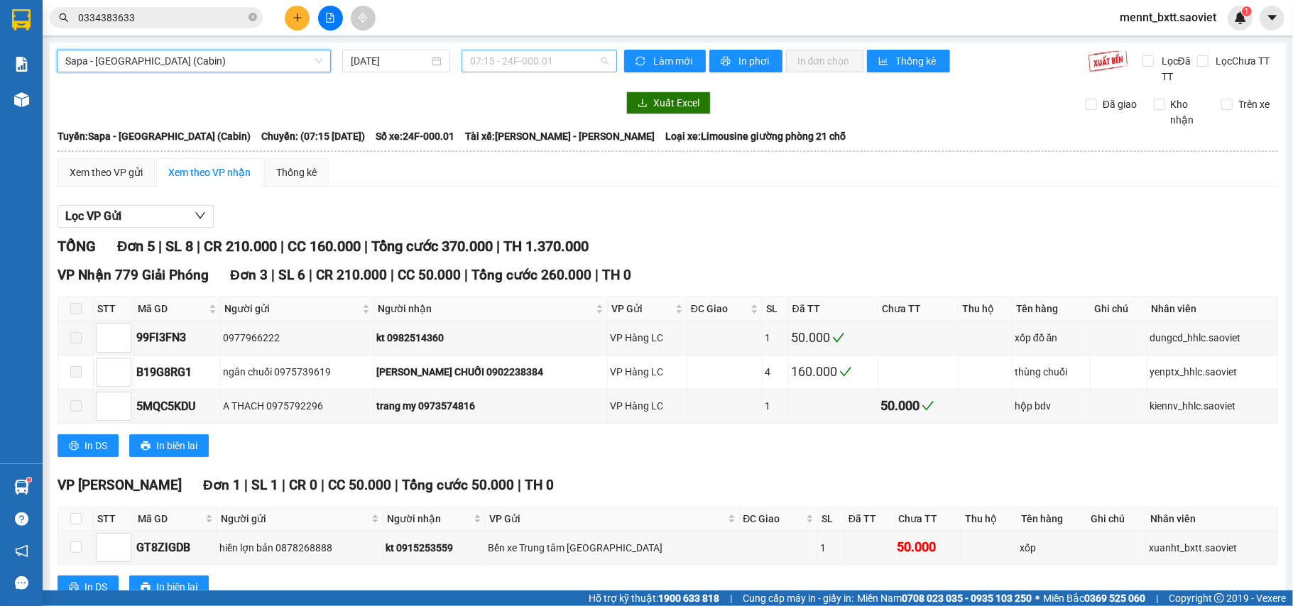
click at [490, 57] on span "07:15 - 24F-000.01" at bounding box center [539, 60] width 138 height 21
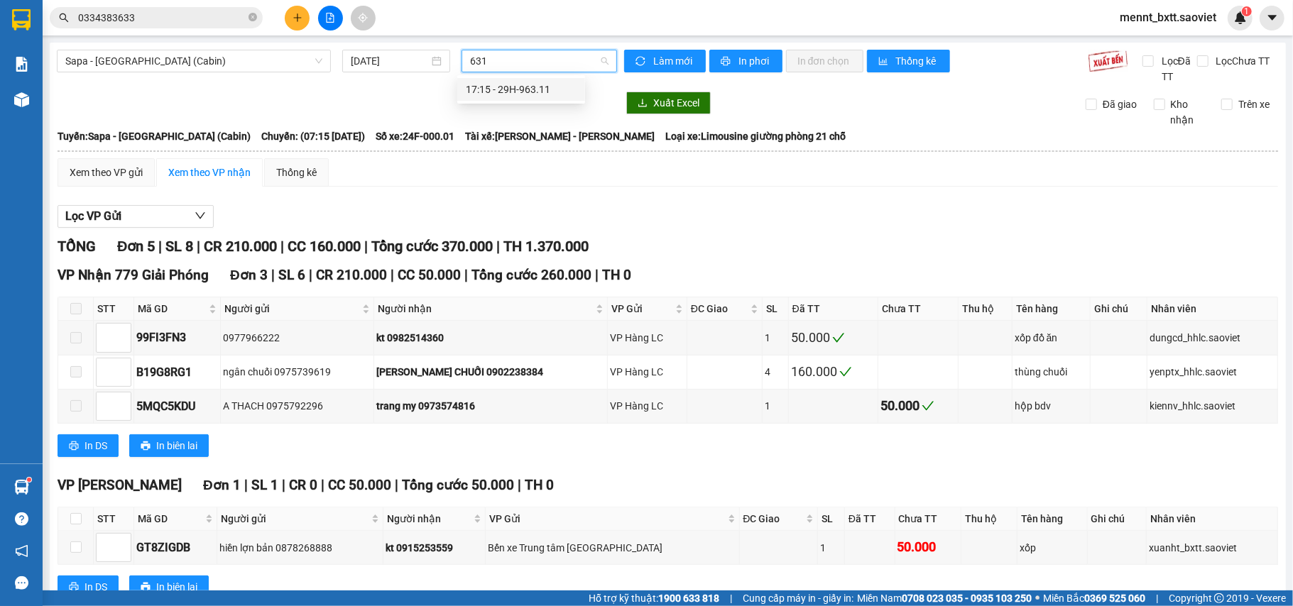
type input "6311"
click at [528, 89] on div "17:15 - 29H-963.11" at bounding box center [521, 90] width 111 height 16
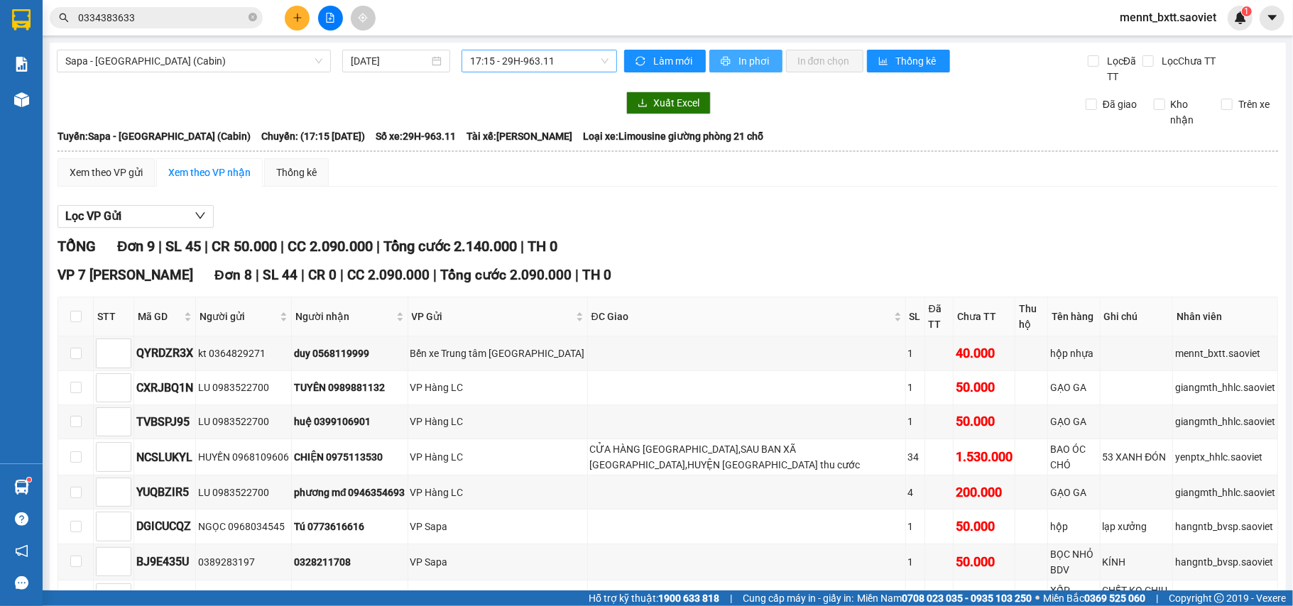
click at [739, 64] on span "In phơi" at bounding box center [755, 61] width 33 height 16
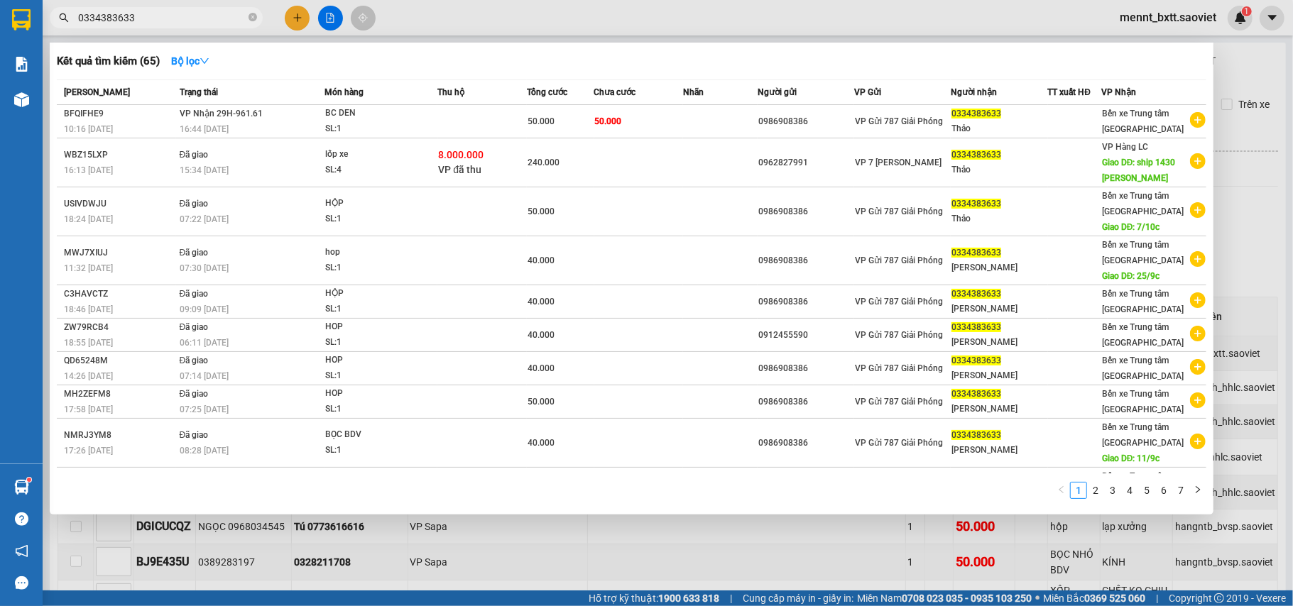
click at [148, 24] on input "0334383633" at bounding box center [162, 18] width 168 height 16
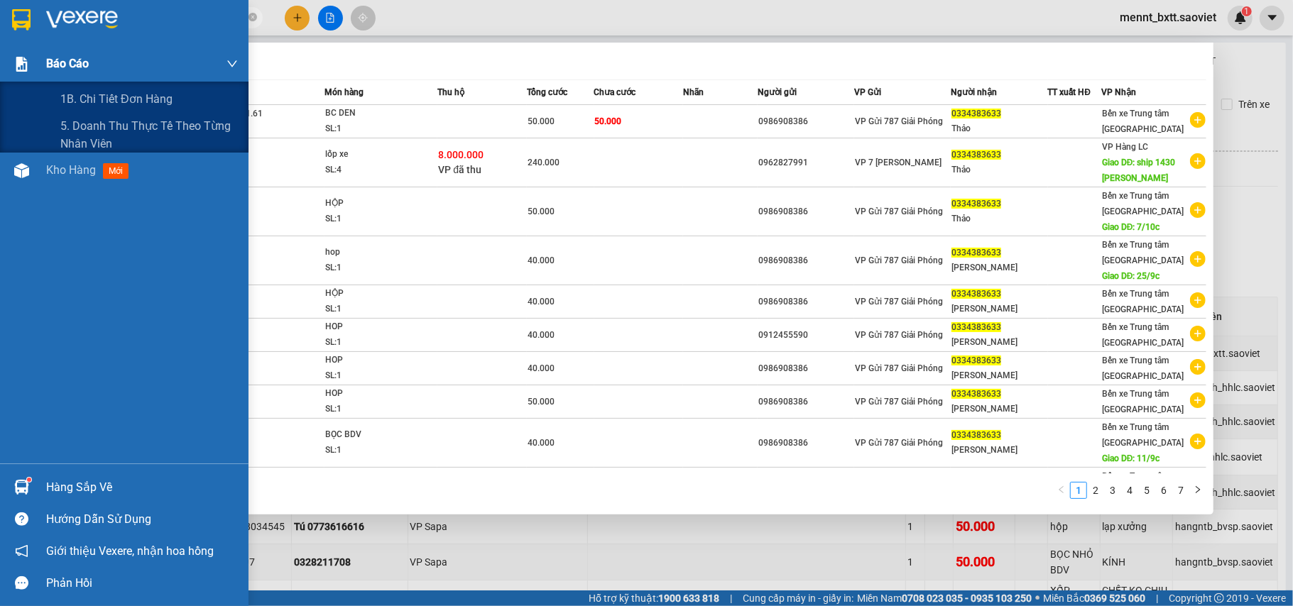
drag, startPoint x: 148, startPoint y: 24, endPoint x: 33, endPoint y: 53, distance: 118.5
click at [33, 53] on section "Kết quả tìm kiếm ( 65 ) Bộ lọc Mã ĐH Trạng thái Món hàng Thu hộ Tổng cước Chưa …" at bounding box center [646, 303] width 1293 height 606
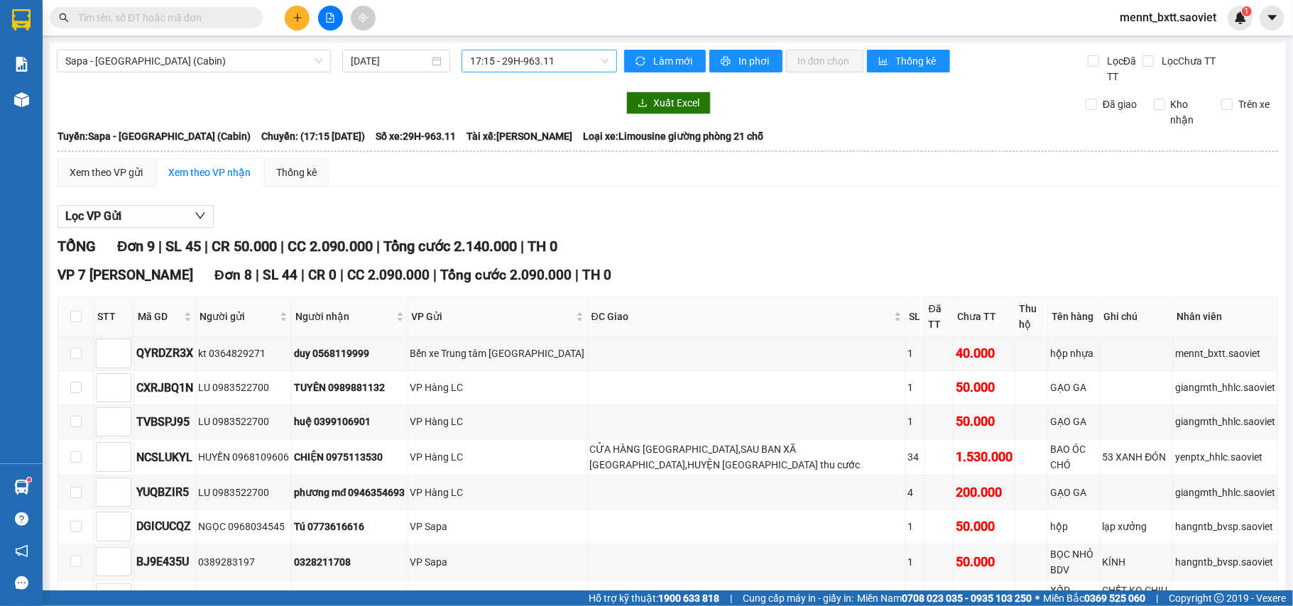
click at [97, 13] on input "text" at bounding box center [162, 18] width 168 height 16
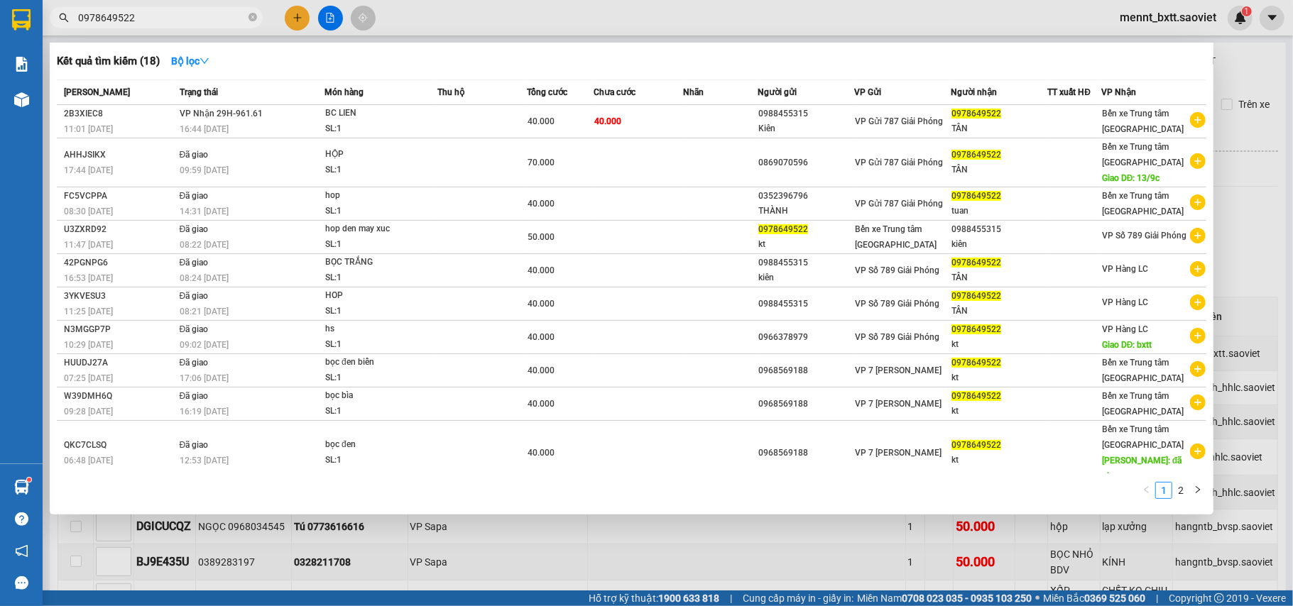
type input "0978649522"
click at [523, 516] on div at bounding box center [646, 303] width 1293 height 606
click at [172, 16] on input "0978649522" at bounding box center [162, 18] width 168 height 16
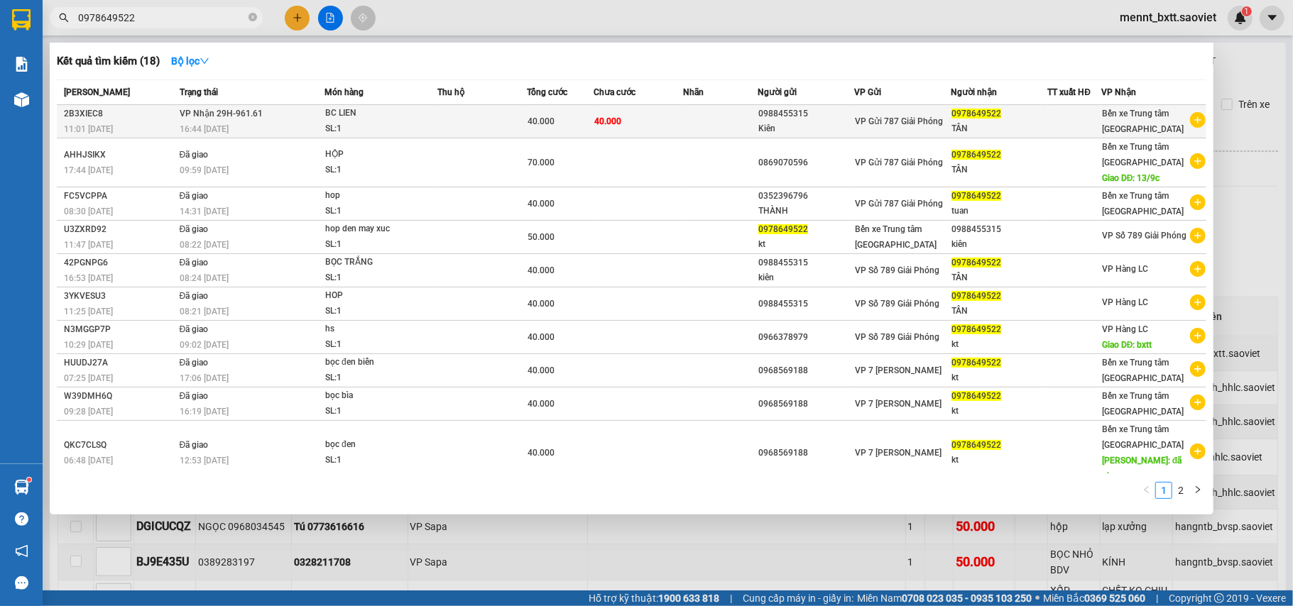
click at [419, 118] on div "BC LIEN" at bounding box center [378, 114] width 107 height 16
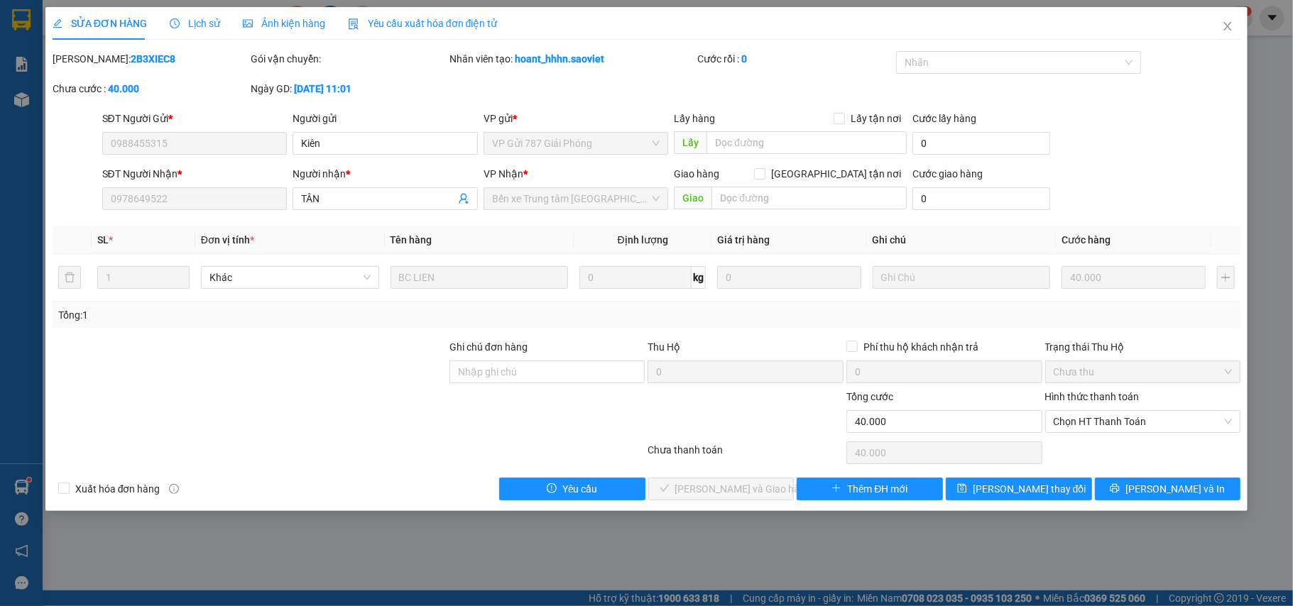
type input "0988455315"
type input "Kiên"
type input "0978649522"
type input "TÂN"
type input "0"
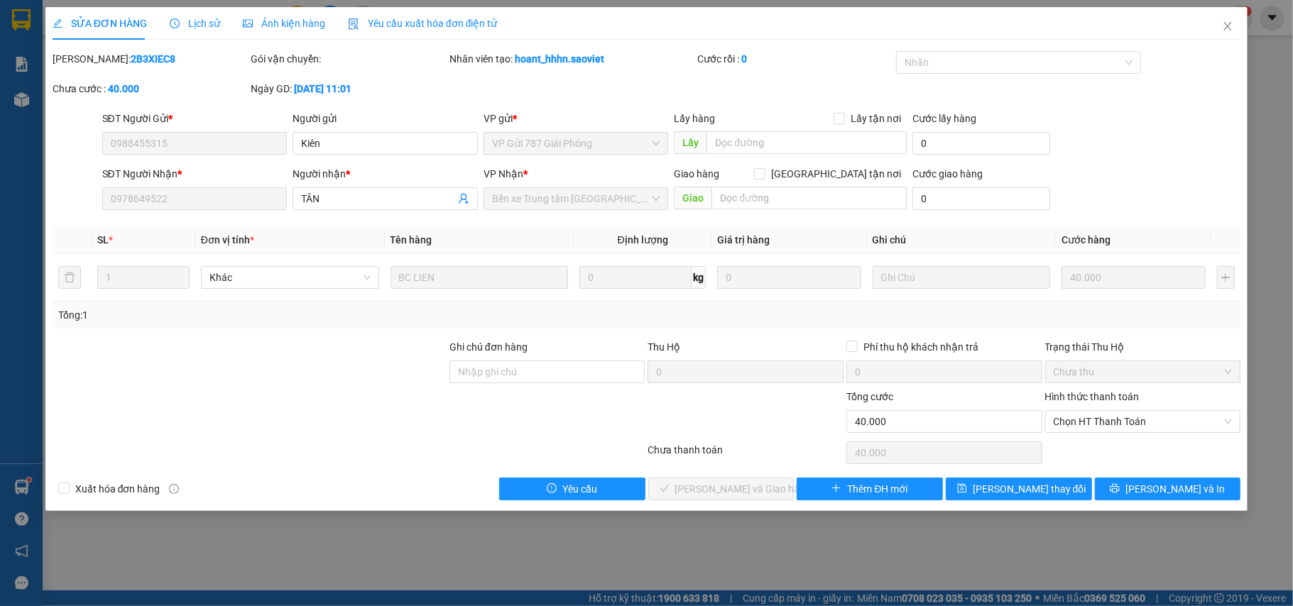
type input "40.000"
click at [1123, 422] on span "Chọn HT Thanh Toán" at bounding box center [1143, 421] width 179 height 21
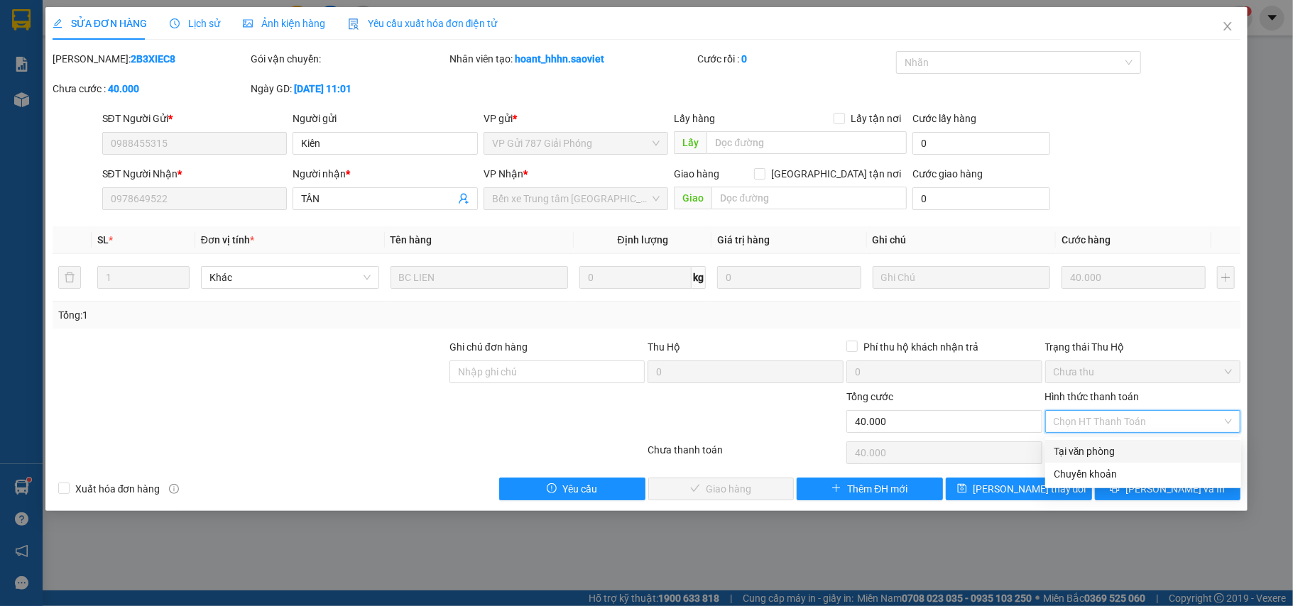
click at [1106, 452] on div "Tại văn phòng" at bounding box center [1143, 452] width 179 height 16
type input "0"
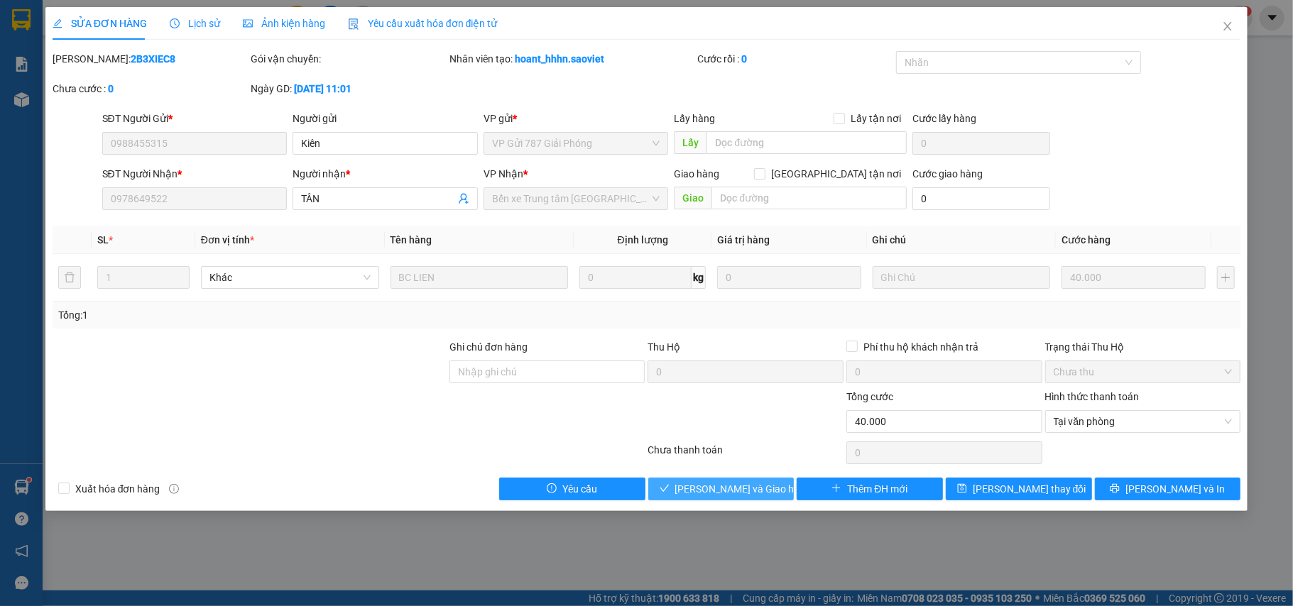
click at [737, 487] on span "[PERSON_NAME] và Giao hàng" at bounding box center [743, 489] width 136 height 16
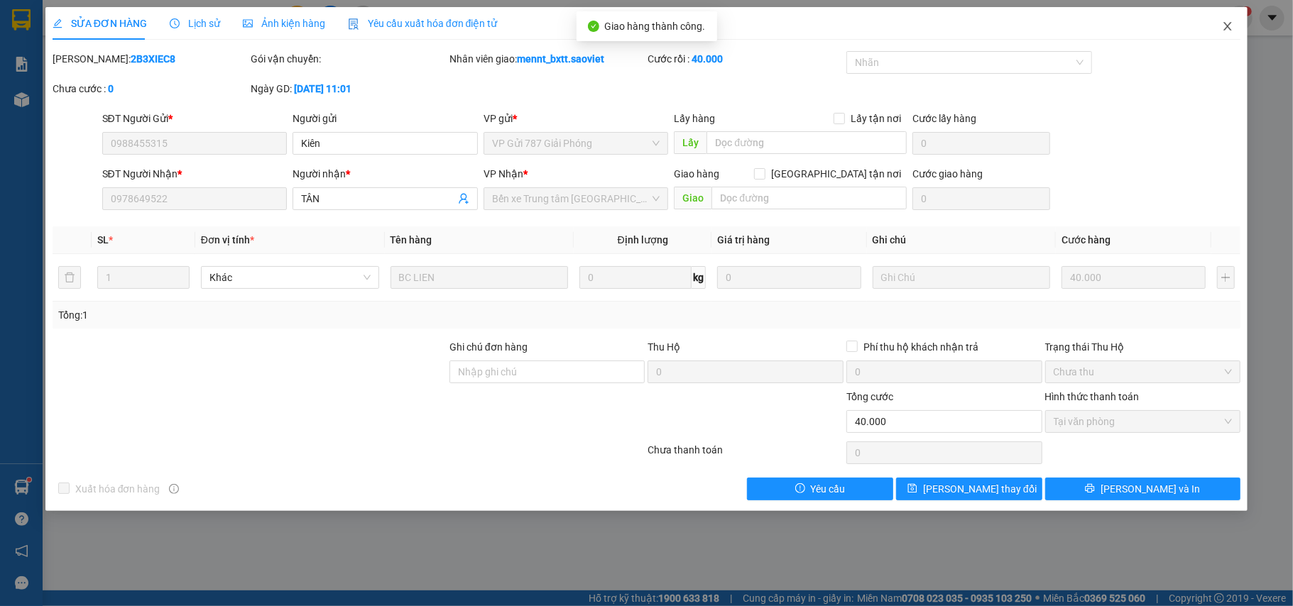
click at [1231, 29] on icon "close" at bounding box center [1227, 26] width 11 height 11
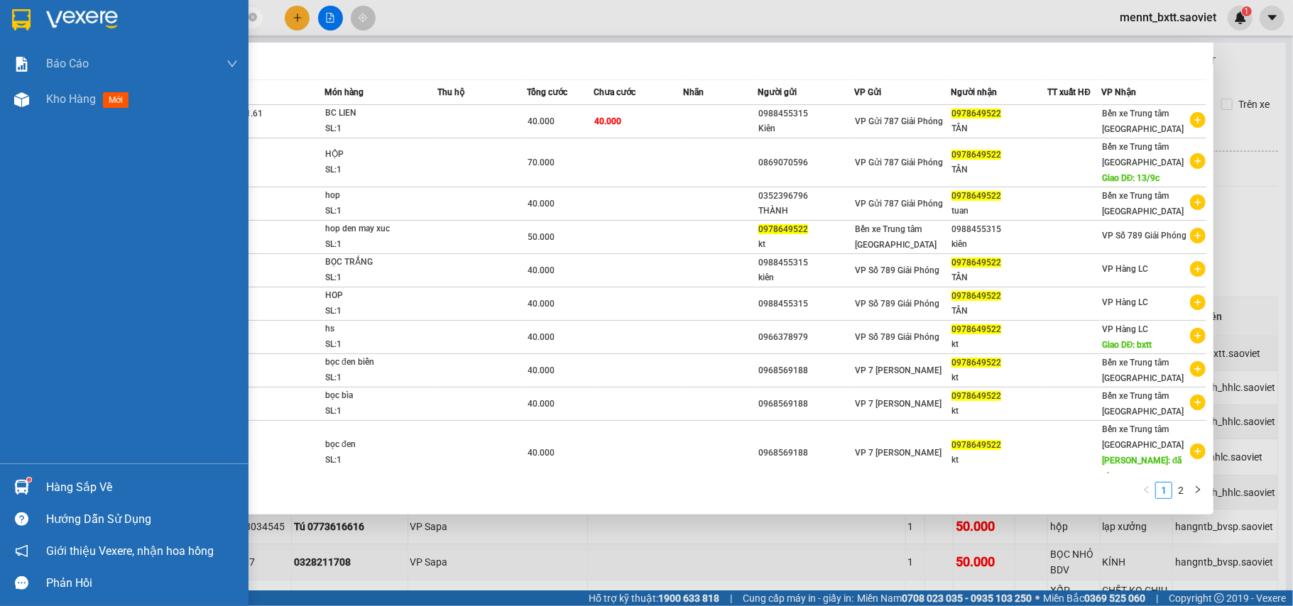
drag, startPoint x: 134, startPoint y: 15, endPoint x: 0, endPoint y: 23, distance: 133.8
click at [0, 23] on section "Kết quả tìm kiếm ( 18 ) Bộ lọc Mã ĐH Trạng thái Món hàng Thu hộ Tổng cước Chưa …" at bounding box center [646, 303] width 1293 height 606
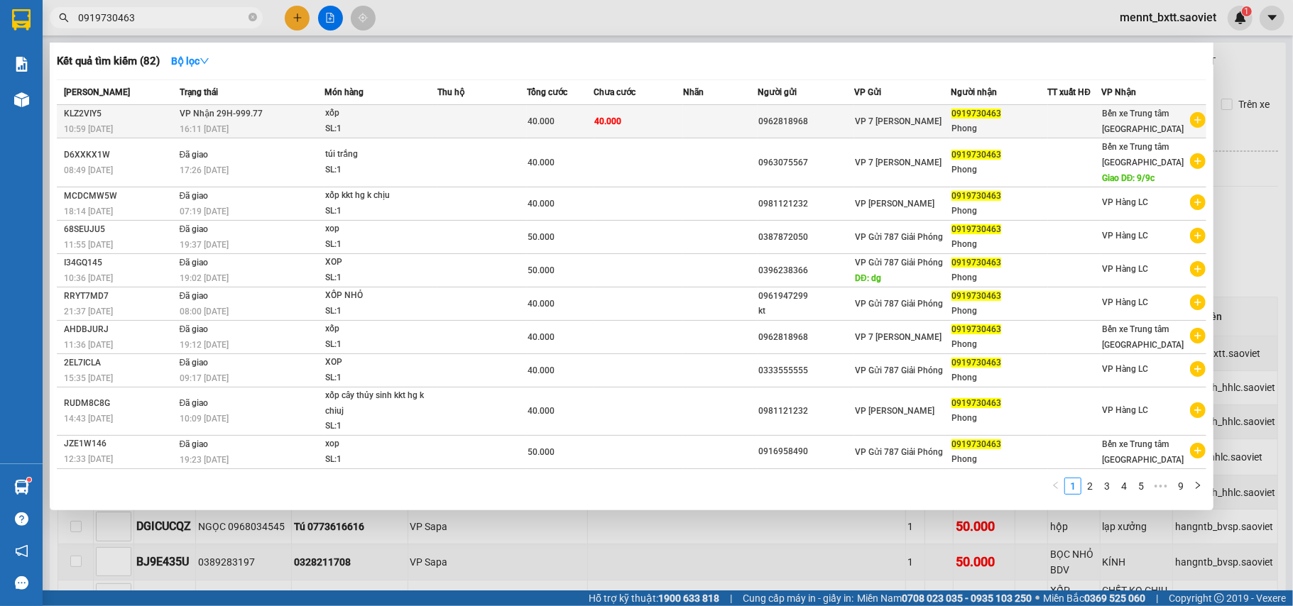
type input "0919730463"
click at [689, 123] on td at bounding box center [720, 121] width 75 height 33
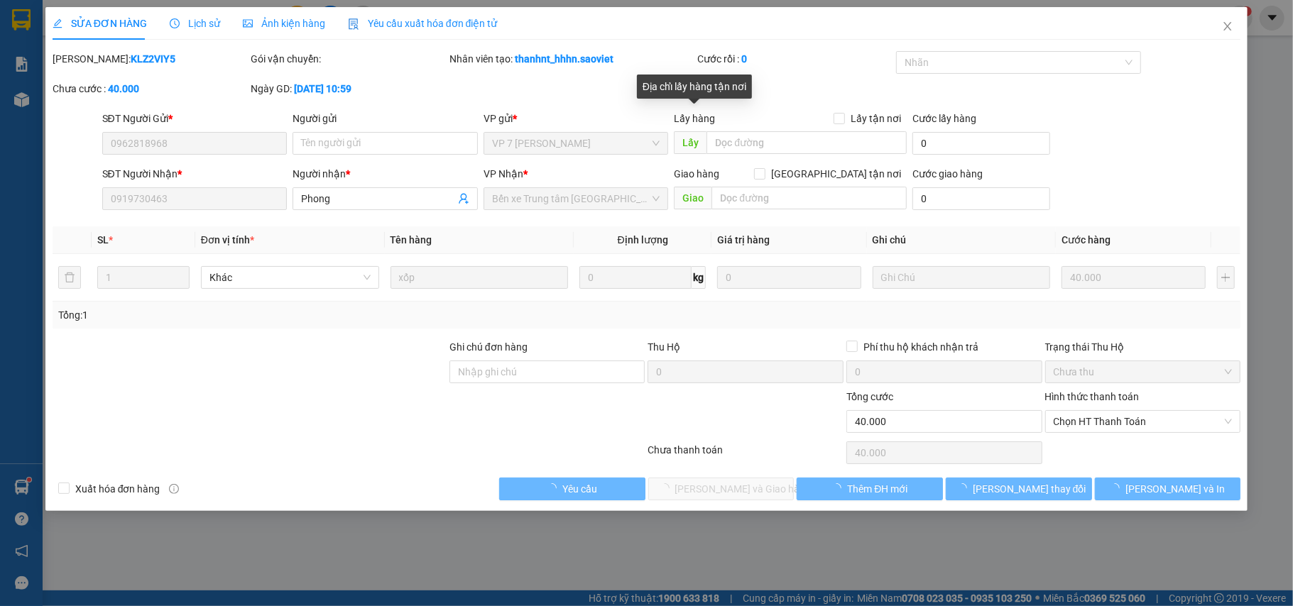
type input "0962818968"
type input "0919730463"
type input "Phong"
type input "0"
type input "40.000"
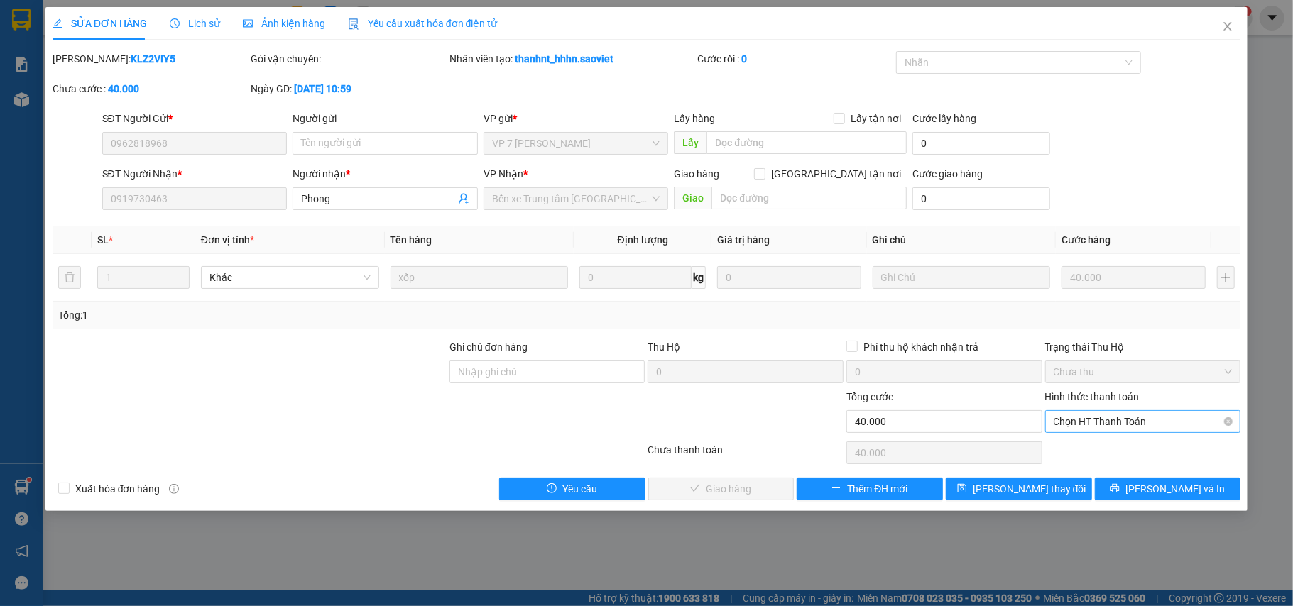
click at [1153, 423] on span "Chọn HT Thanh Toán" at bounding box center [1143, 421] width 179 height 21
click at [1125, 473] on div "Chuyển khoản" at bounding box center [1143, 475] width 179 height 16
type input "0"
click at [731, 489] on span "[PERSON_NAME] và Giao hàng" at bounding box center [743, 489] width 136 height 16
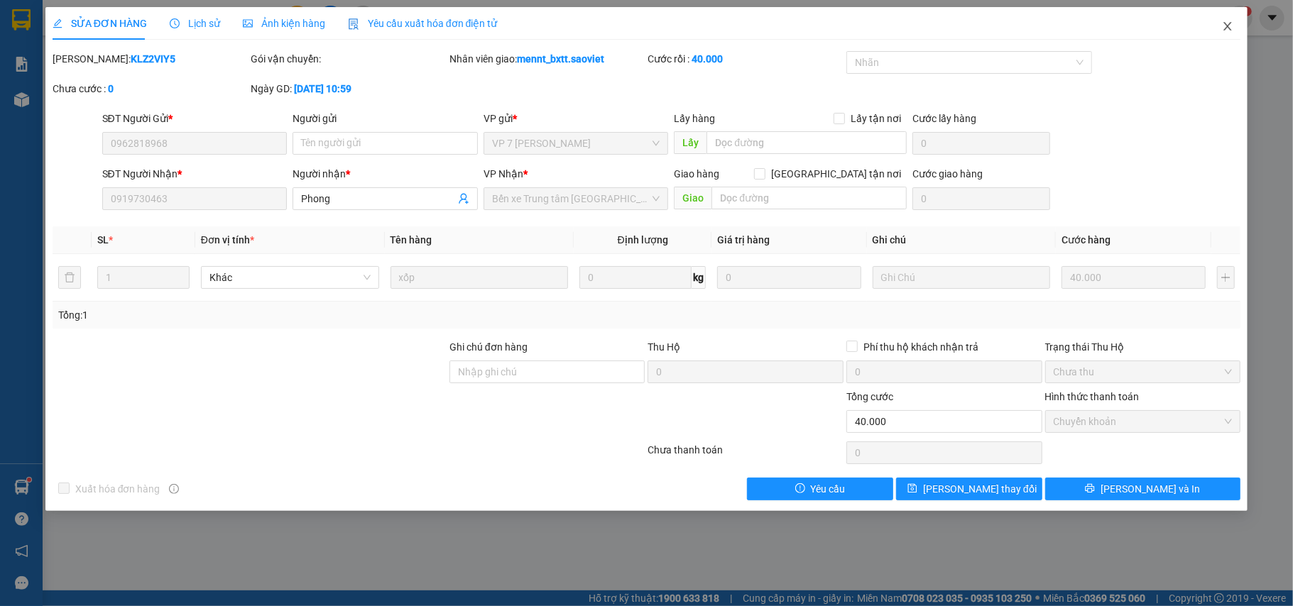
click at [1223, 26] on icon "close" at bounding box center [1227, 26] width 11 height 11
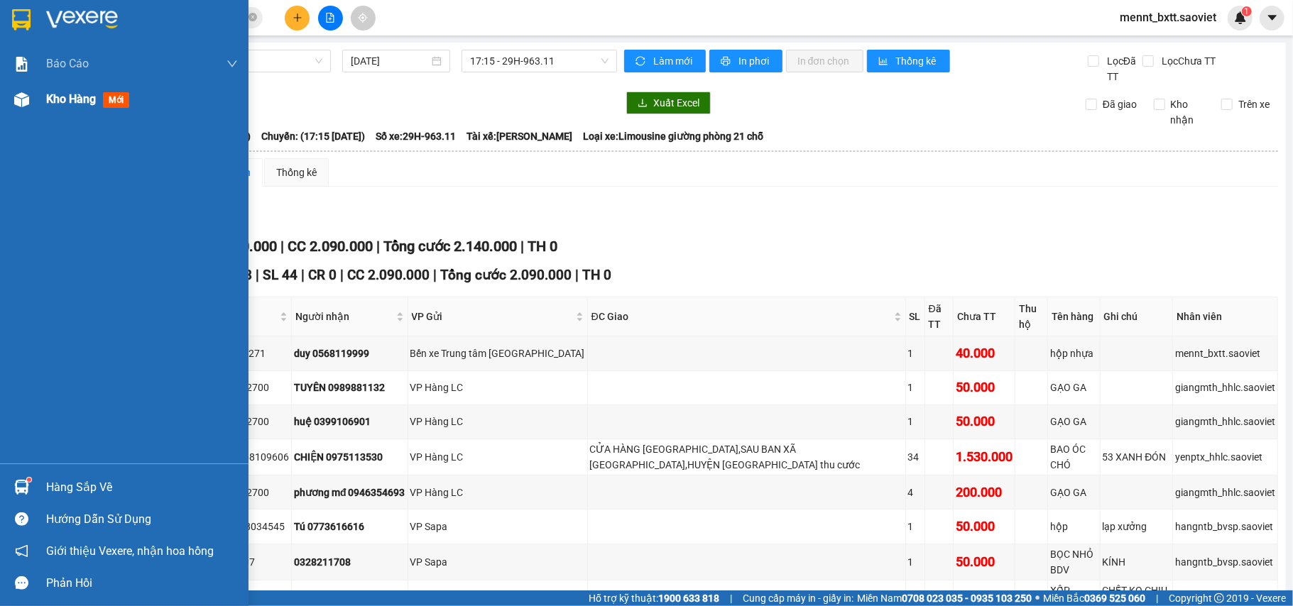
click at [55, 102] on span "Kho hàng" at bounding box center [71, 98] width 50 height 13
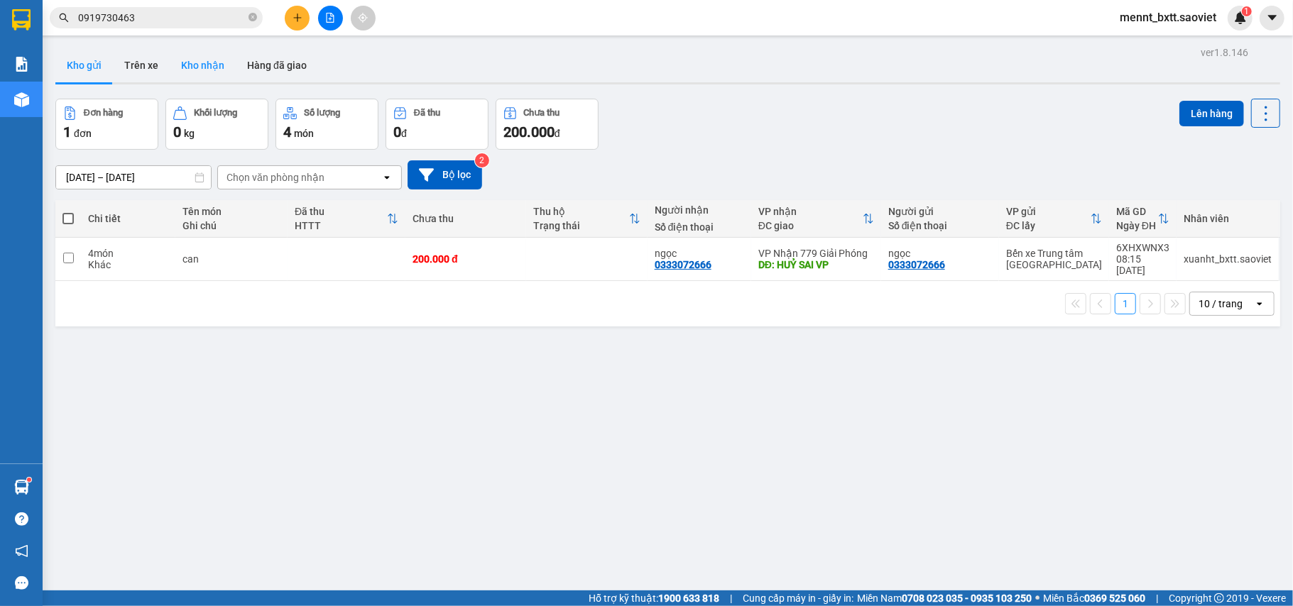
click at [205, 60] on button "Kho nhận" at bounding box center [203, 65] width 66 height 34
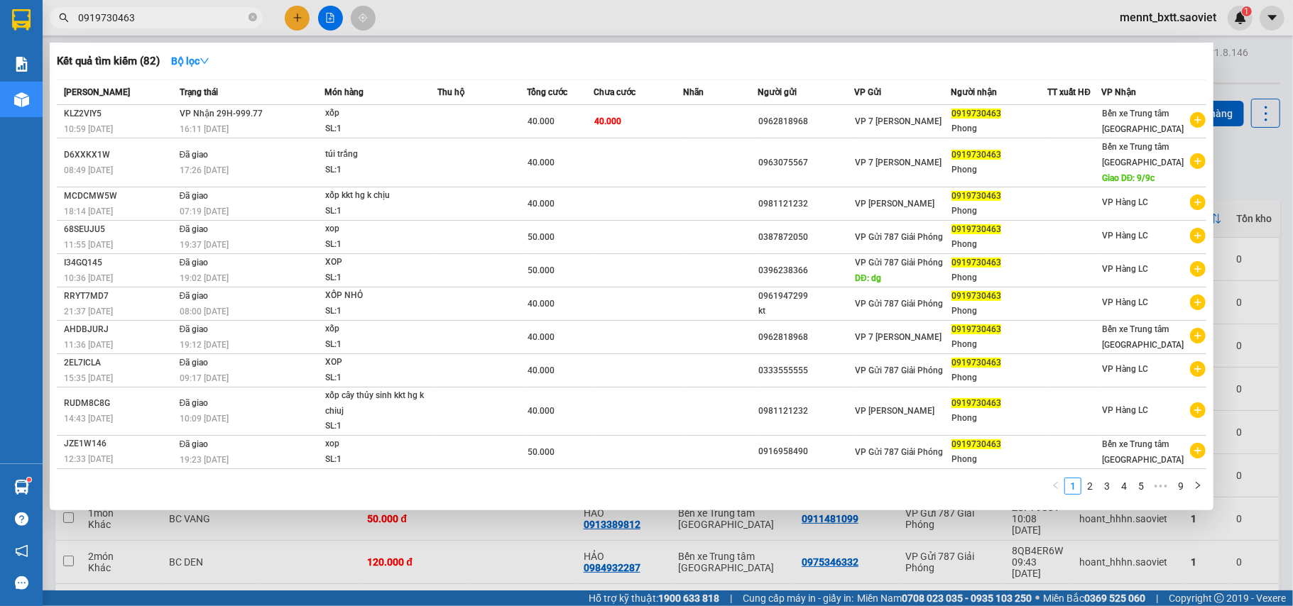
click at [146, 13] on input "0919730463" at bounding box center [162, 18] width 168 height 16
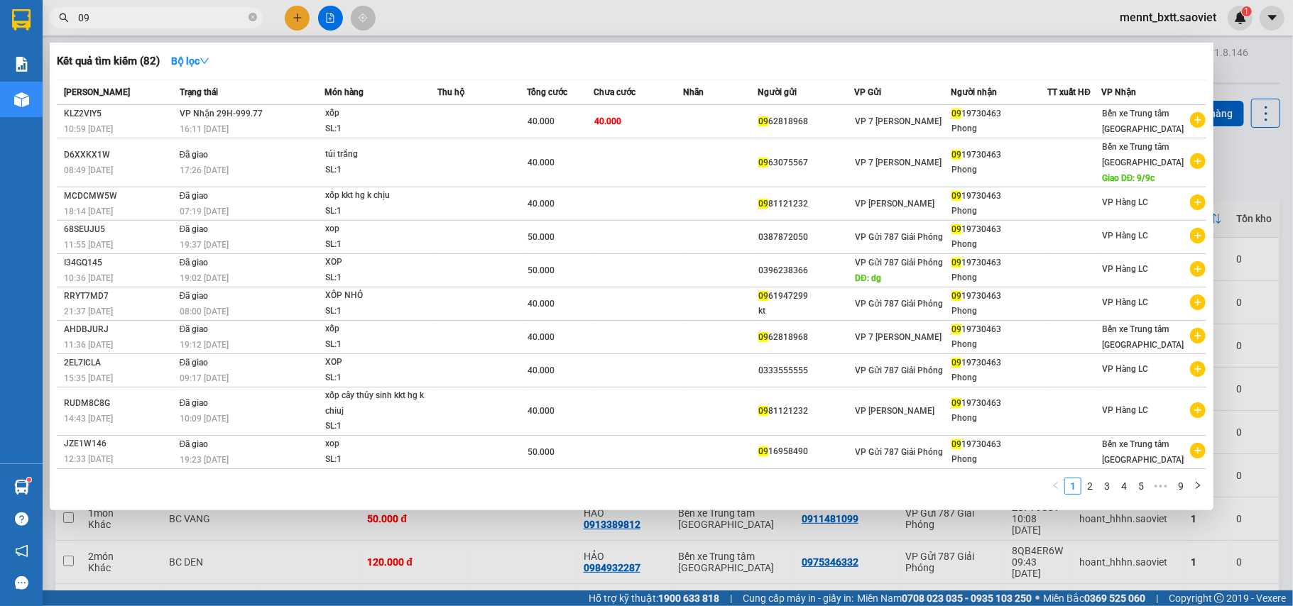
type input "0"
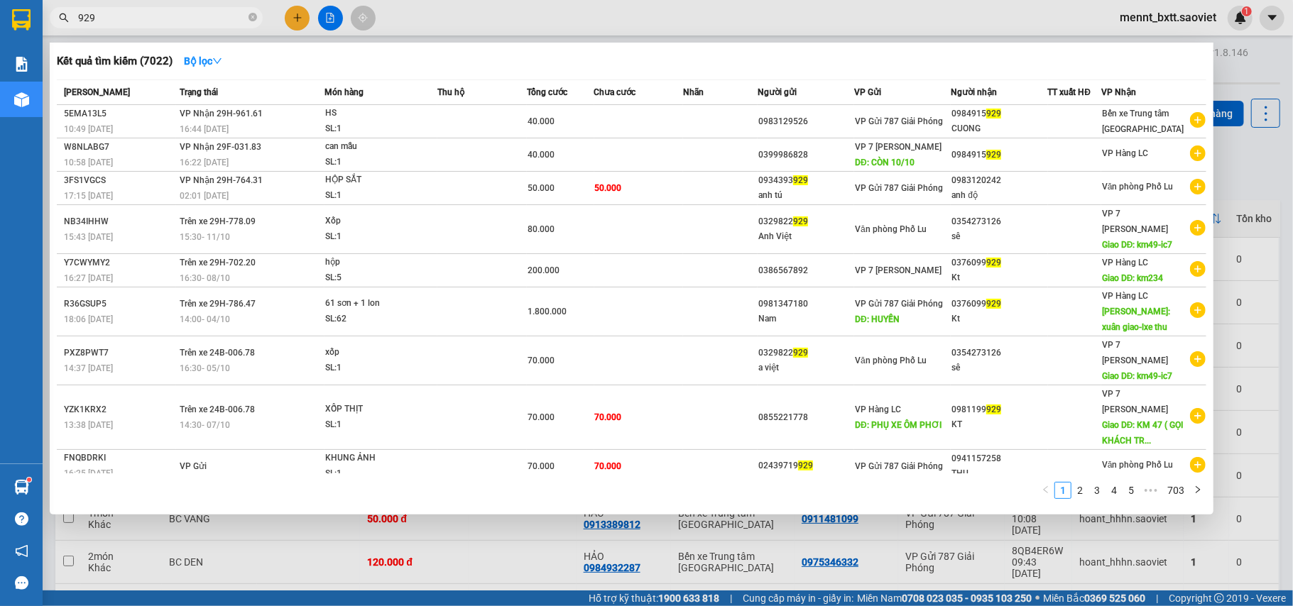
click at [101, 11] on input "929" at bounding box center [162, 18] width 168 height 16
type input "9"
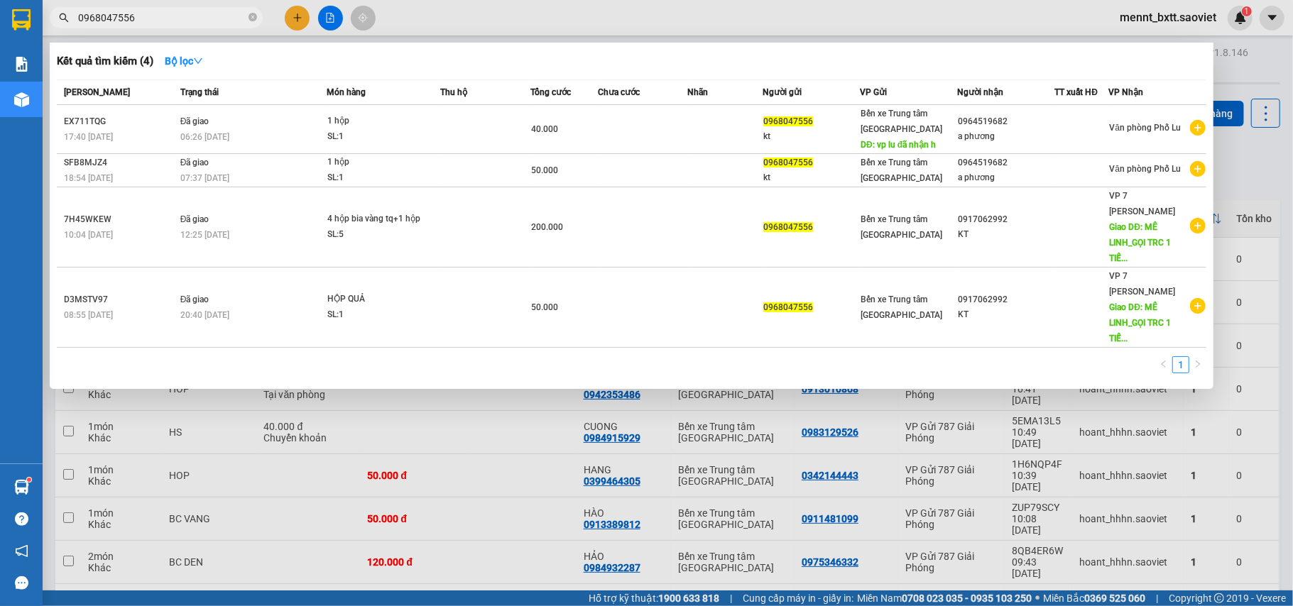
type input "0968047556"
click at [1240, 160] on div at bounding box center [646, 303] width 1293 height 606
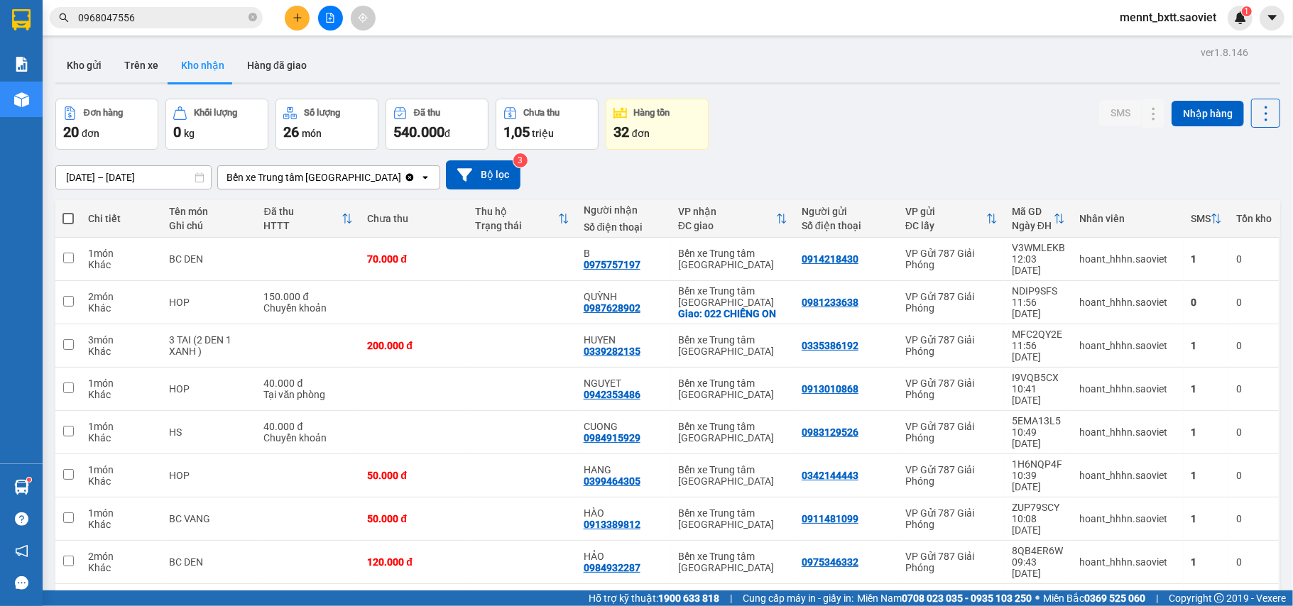
click at [207, 70] on button "Kho nhận" at bounding box center [203, 65] width 66 height 34
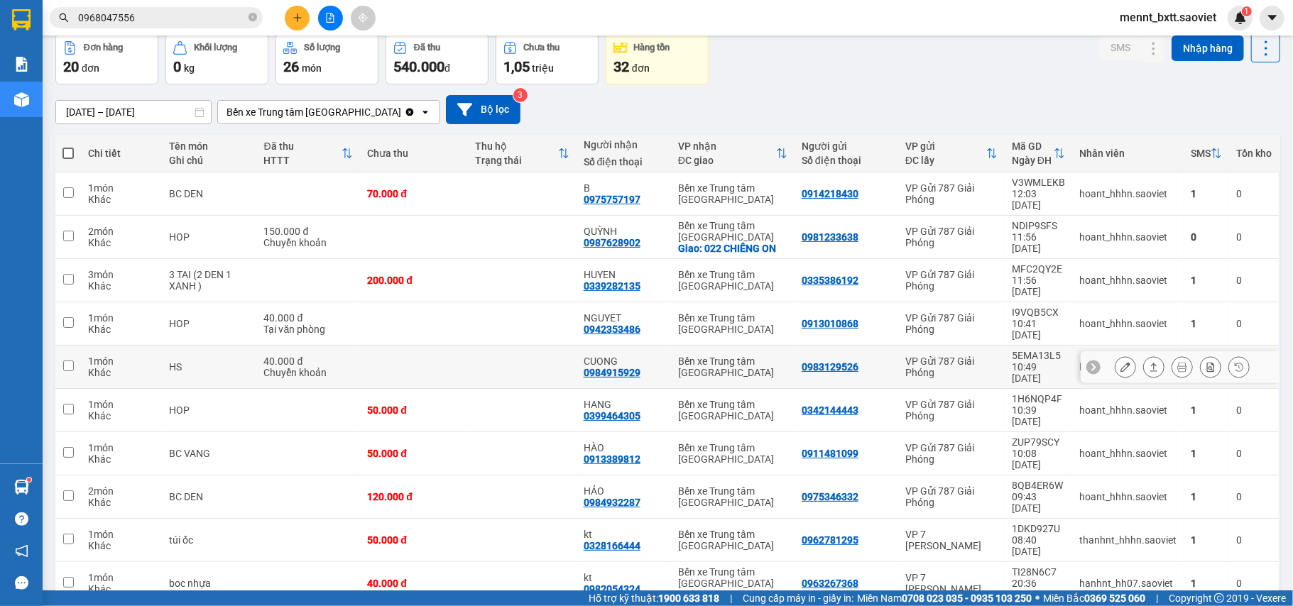
click at [475, 346] on td at bounding box center [523, 367] width 108 height 43
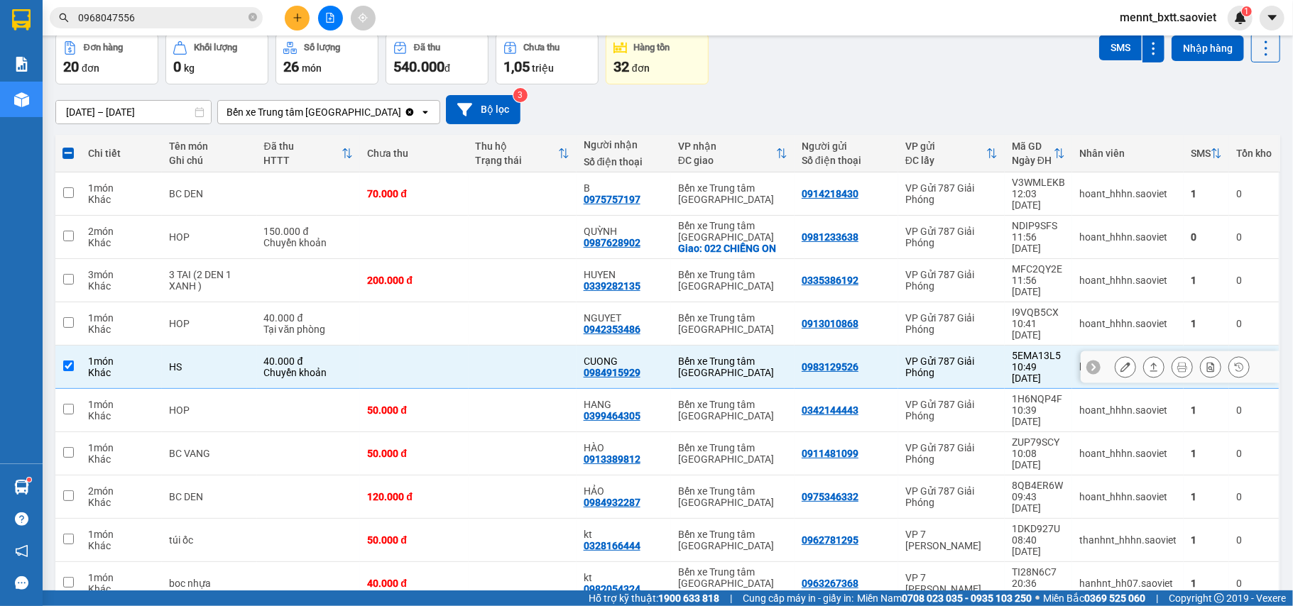
click at [475, 346] on td at bounding box center [523, 367] width 108 height 43
checkbox input "false"
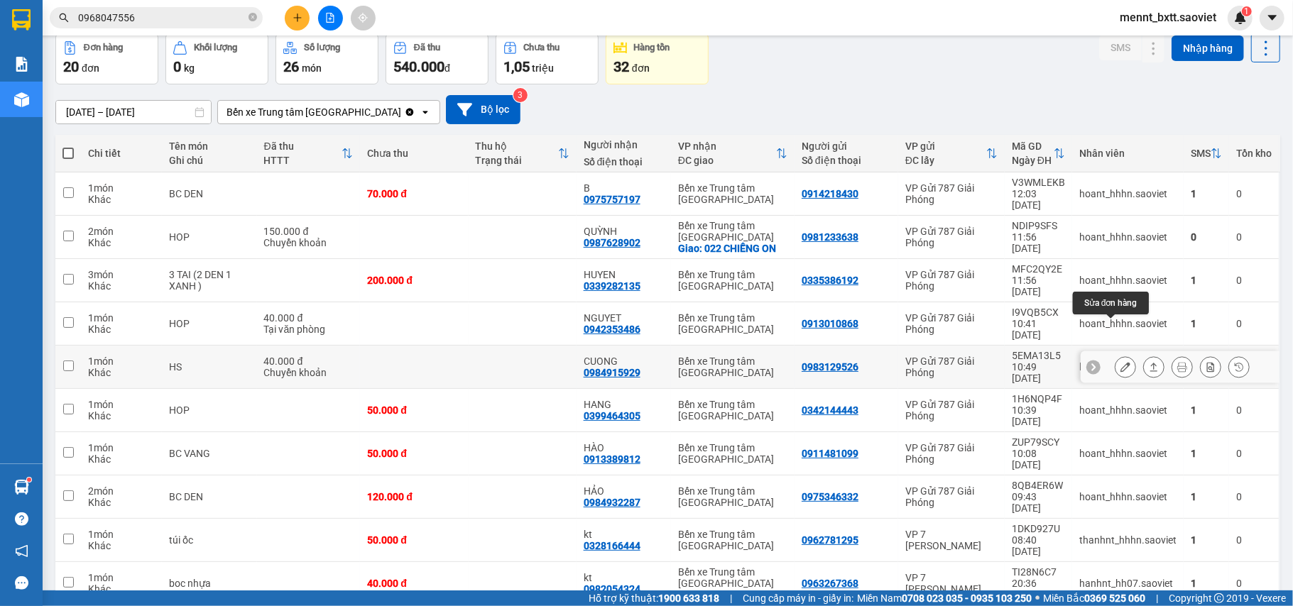
click at [1121, 362] on icon at bounding box center [1126, 367] width 10 height 10
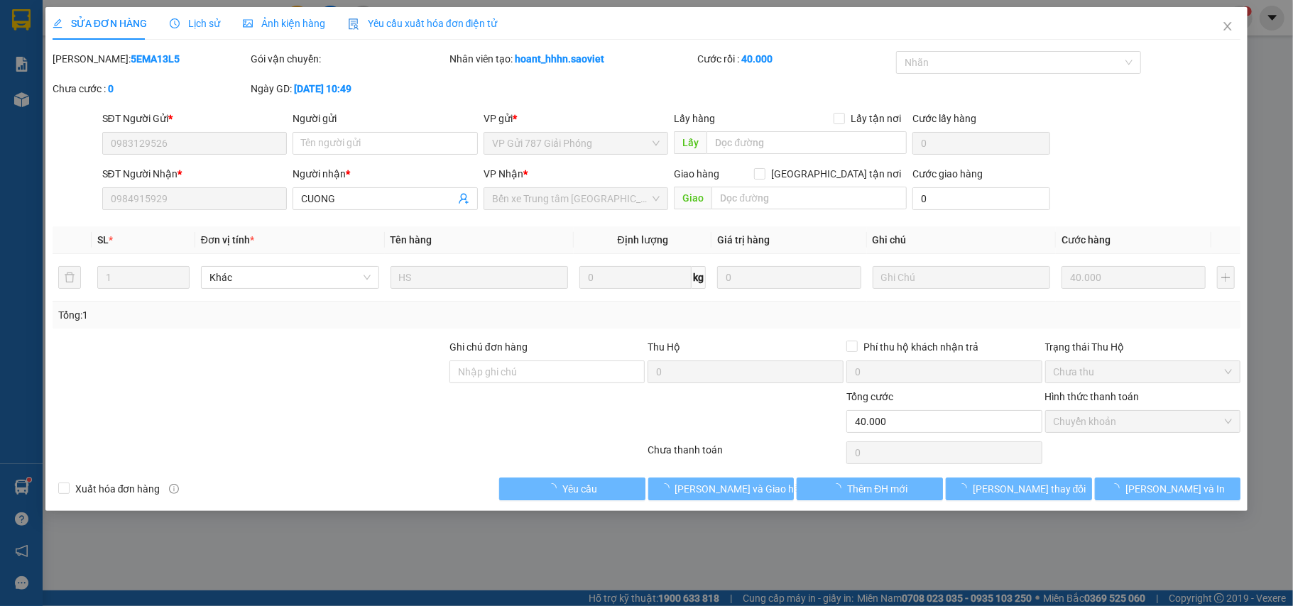
type input "0983129526"
type input "0984915929"
type input "CUONG"
type input "0"
type input "40.000"
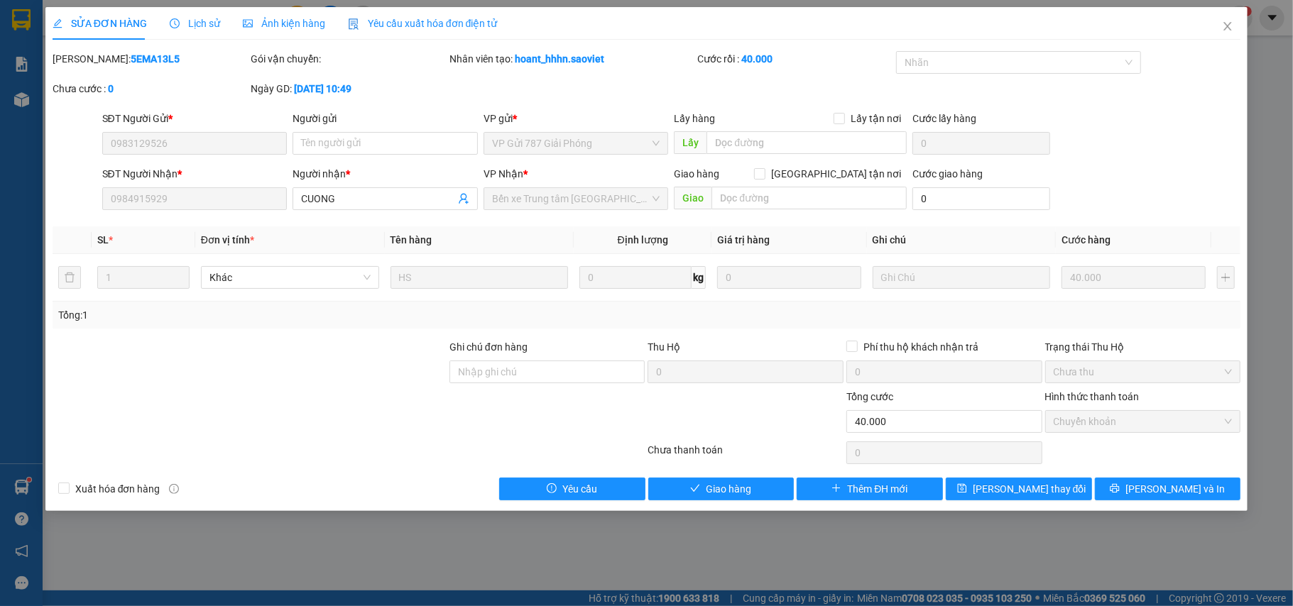
click at [202, 21] on span "Lịch sử" at bounding box center [195, 23] width 50 height 11
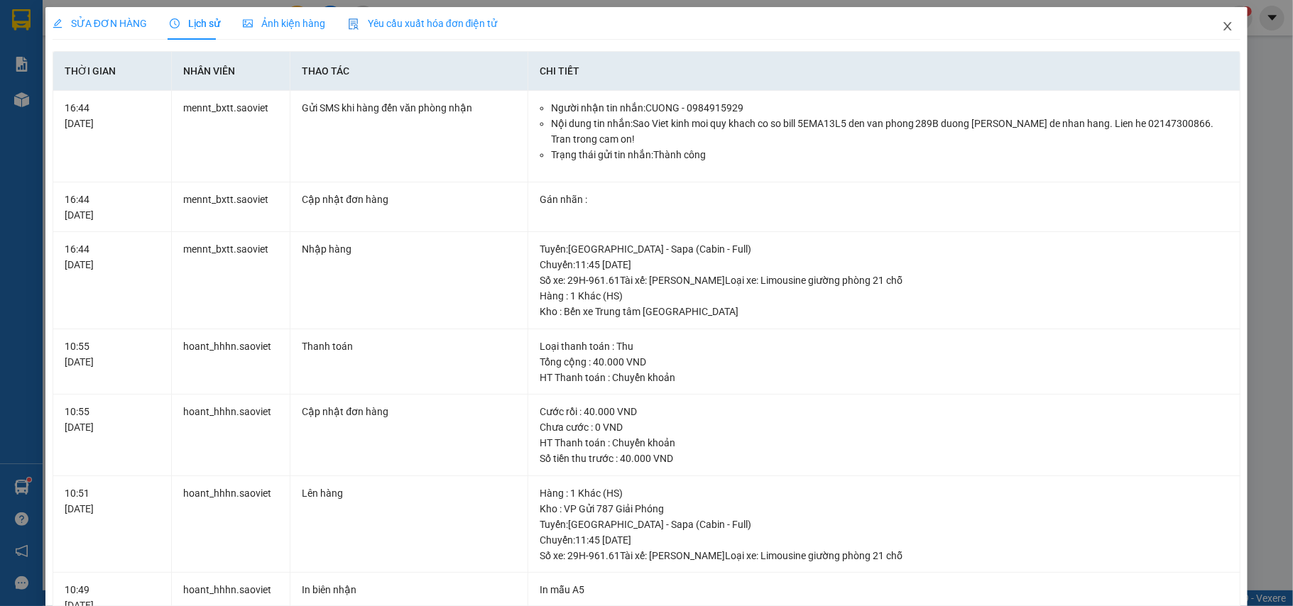
click at [1222, 29] on icon "close" at bounding box center [1227, 26] width 11 height 11
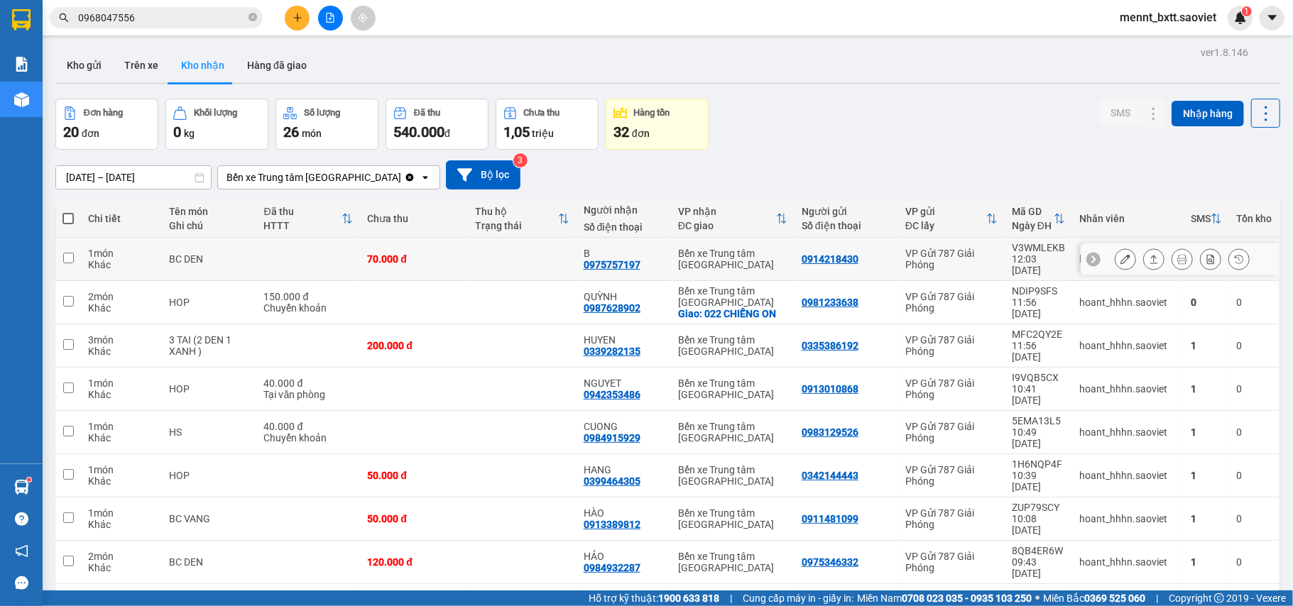
scroll to position [65, 0]
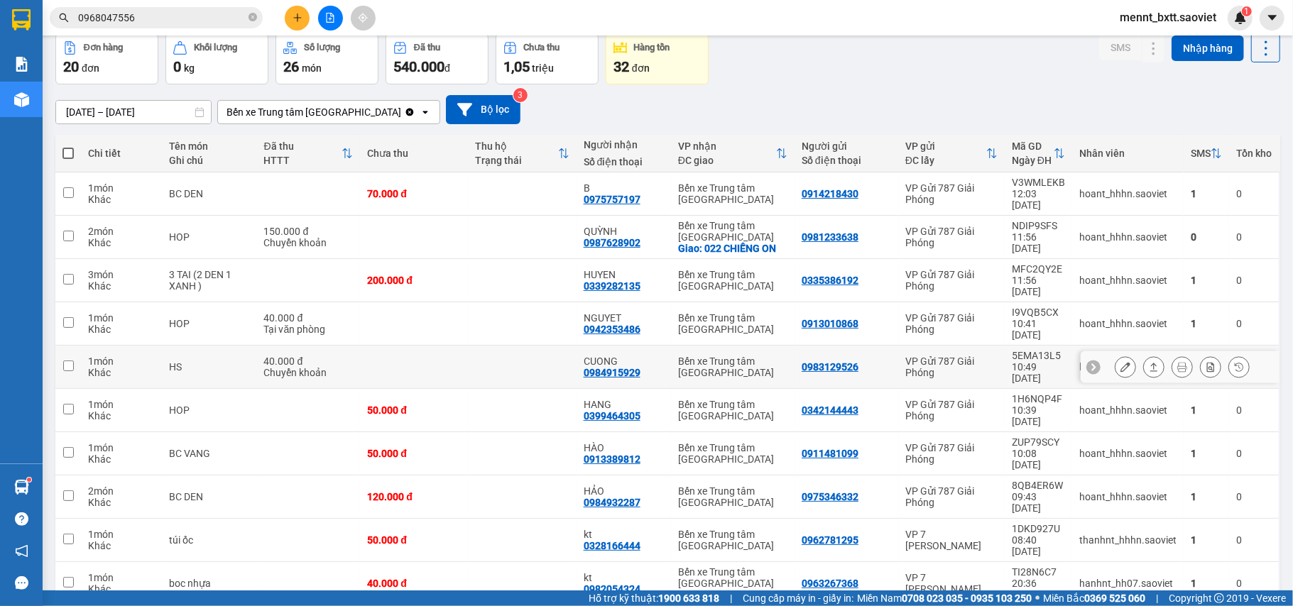
click at [450, 346] on td at bounding box center [414, 367] width 108 height 43
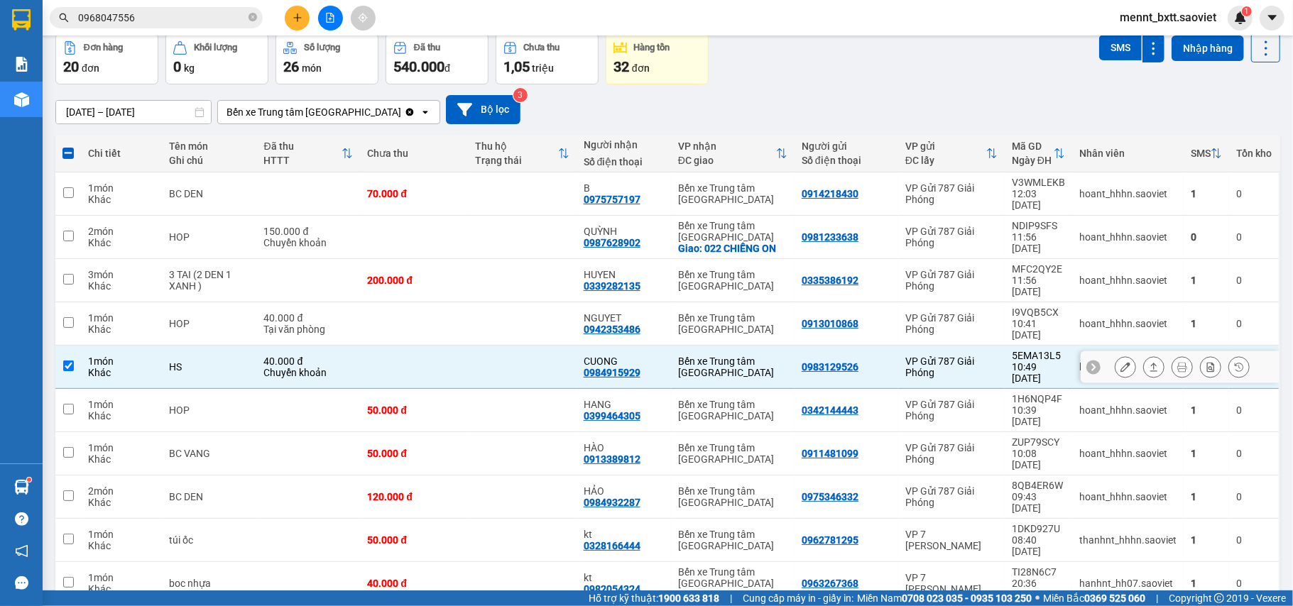
click at [433, 346] on td at bounding box center [414, 367] width 108 height 43
checkbox input "false"
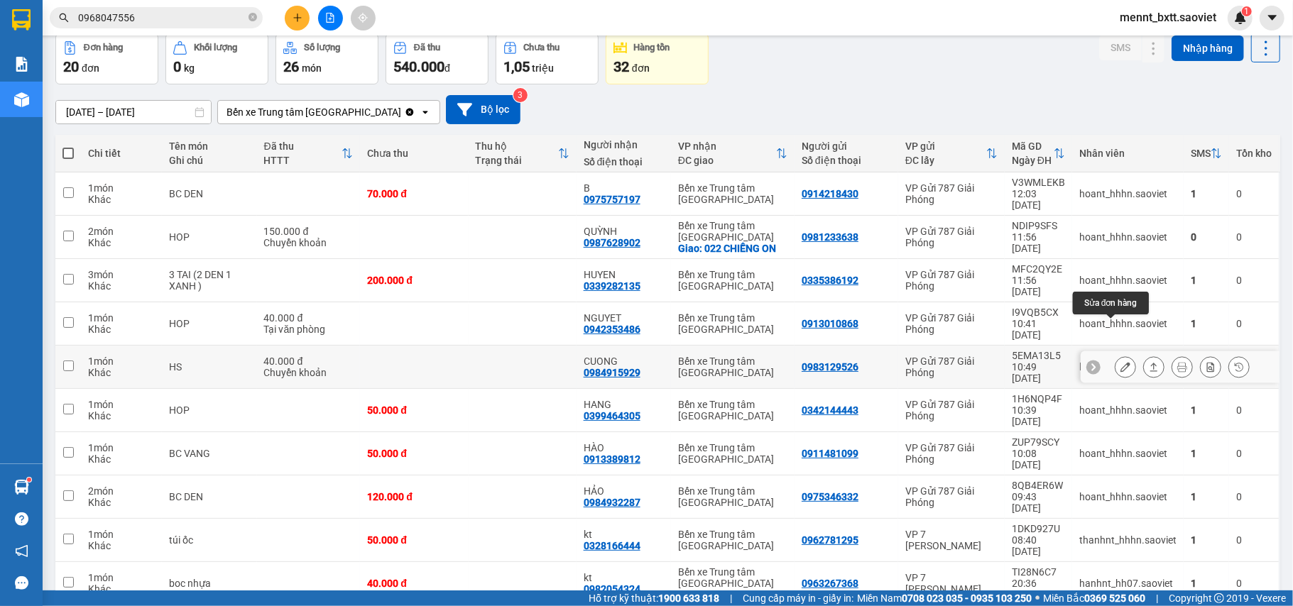
click at [1116, 355] on button at bounding box center [1126, 367] width 20 height 25
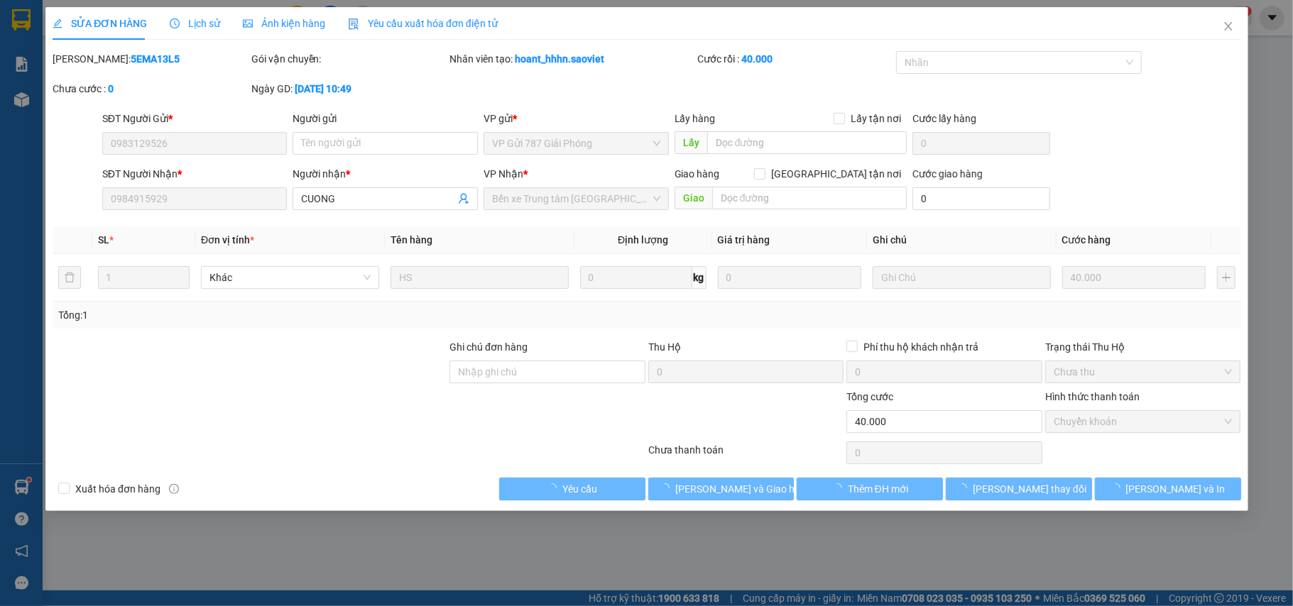
type input "0983129526"
type input "0984915929"
type input "CUONG"
type input "0"
type input "40.000"
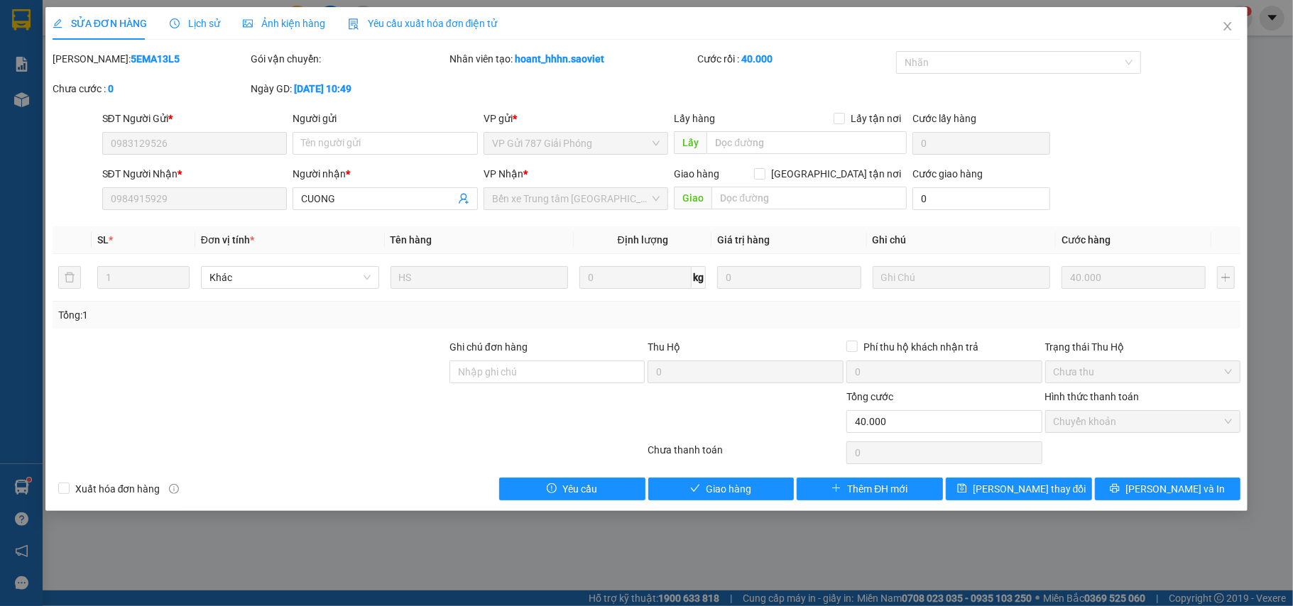
click at [202, 23] on span "Lịch sử" at bounding box center [195, 23] width 50 height 11
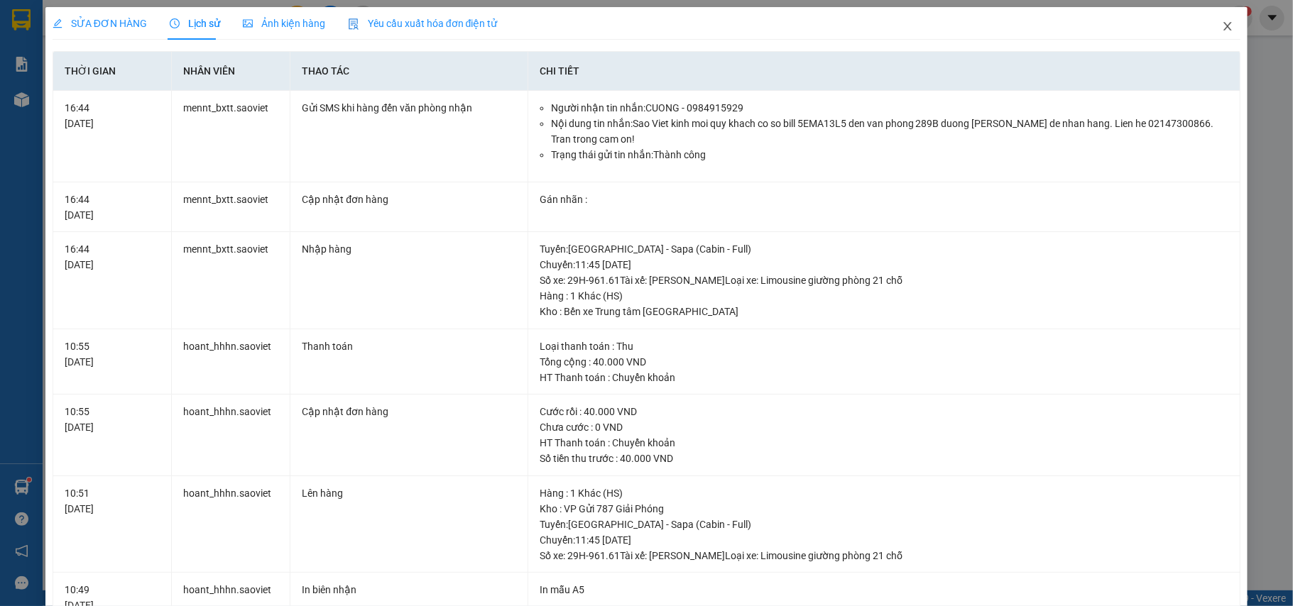
click at [1210, 21] on span "Close" at bounding box center [1228, 27] width 40 height 40
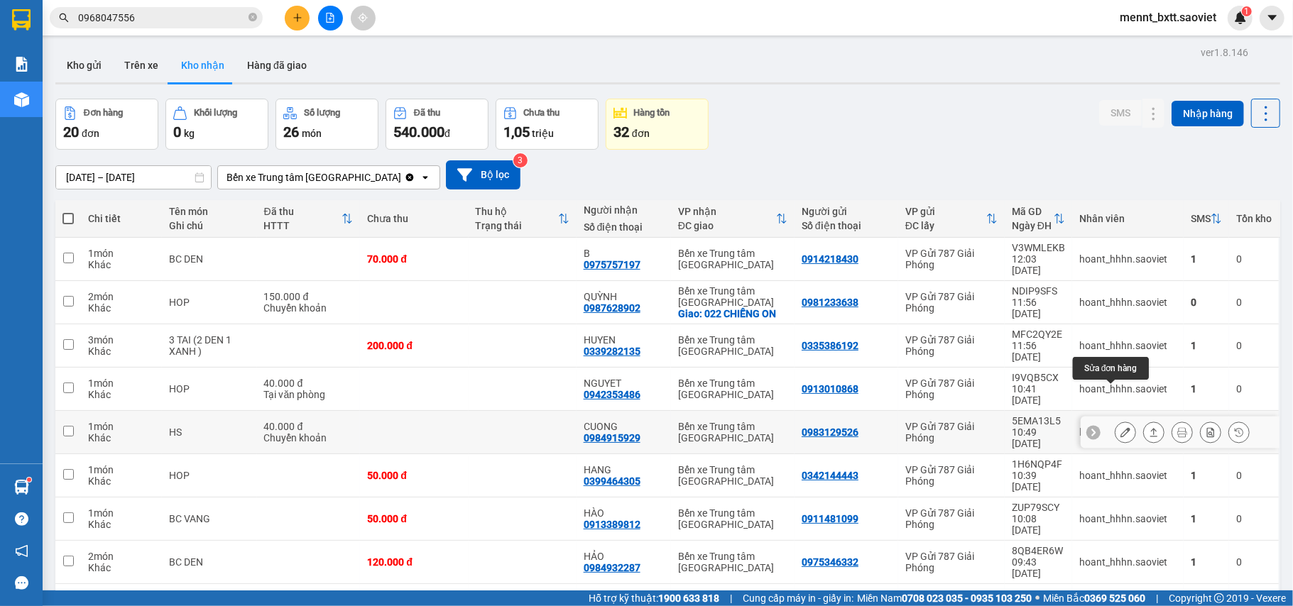
click at [1121, 427] on icon at bounding box center [1126, 432] width 10 height 10
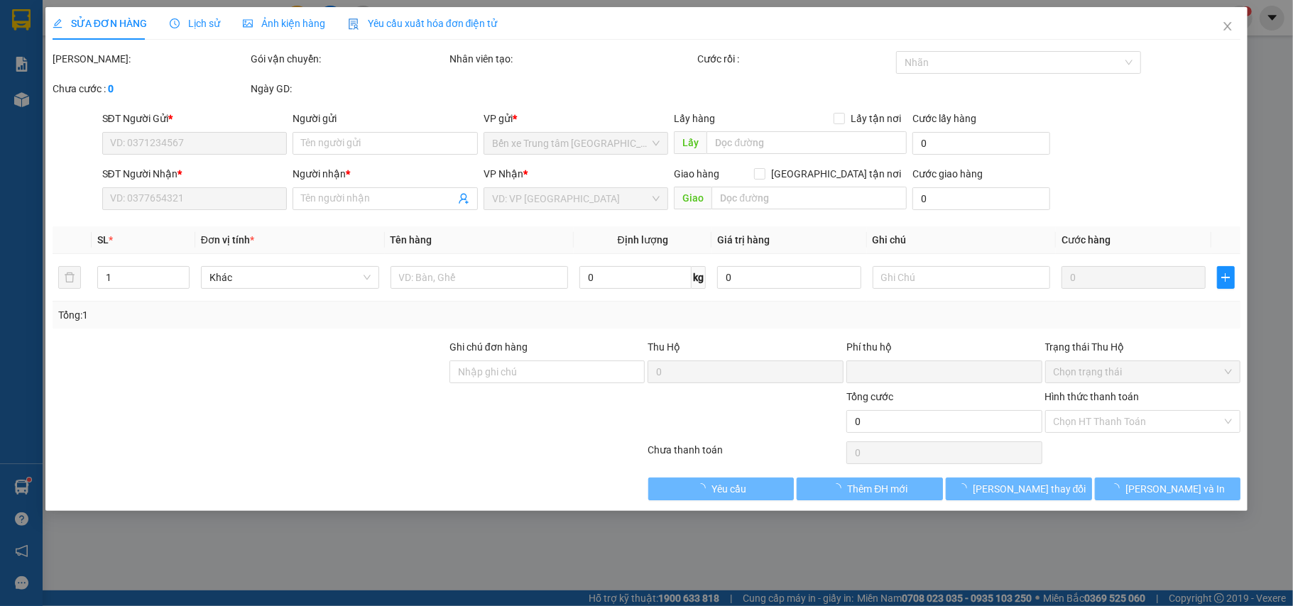
type input "0983129526"
type input "0984915929"
type input "CUONG"
type input "0"
type input "40.000"
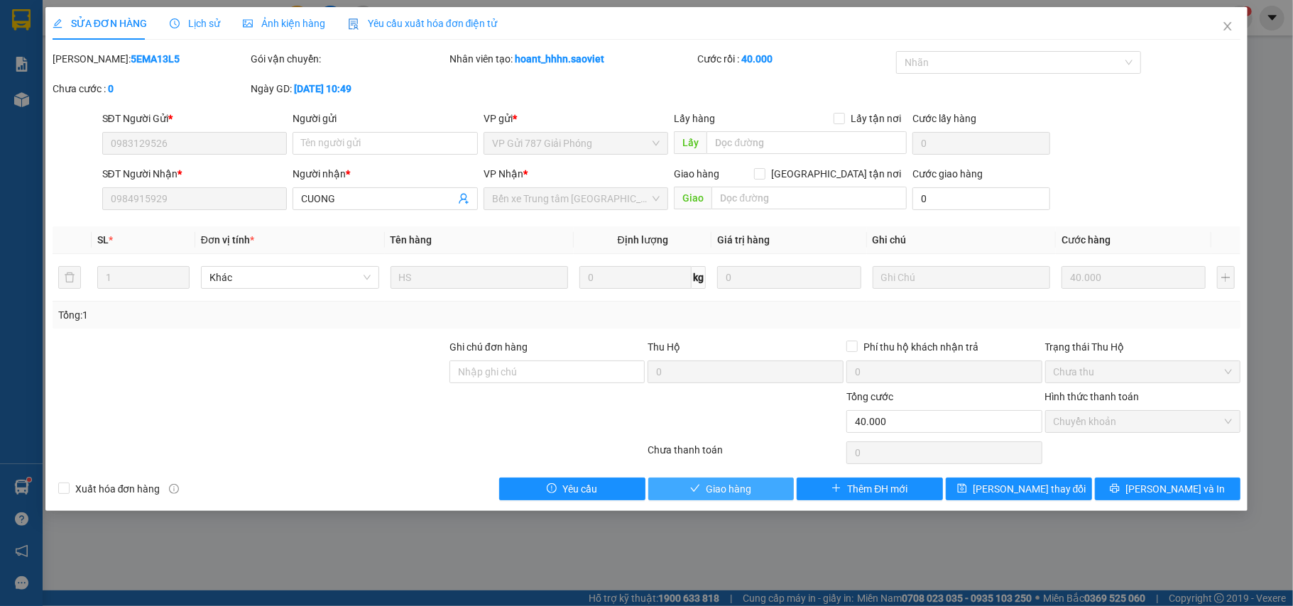
click at [739, 486] on span "Giao hàng" at bounding box center [728, 489] width 45 height 16
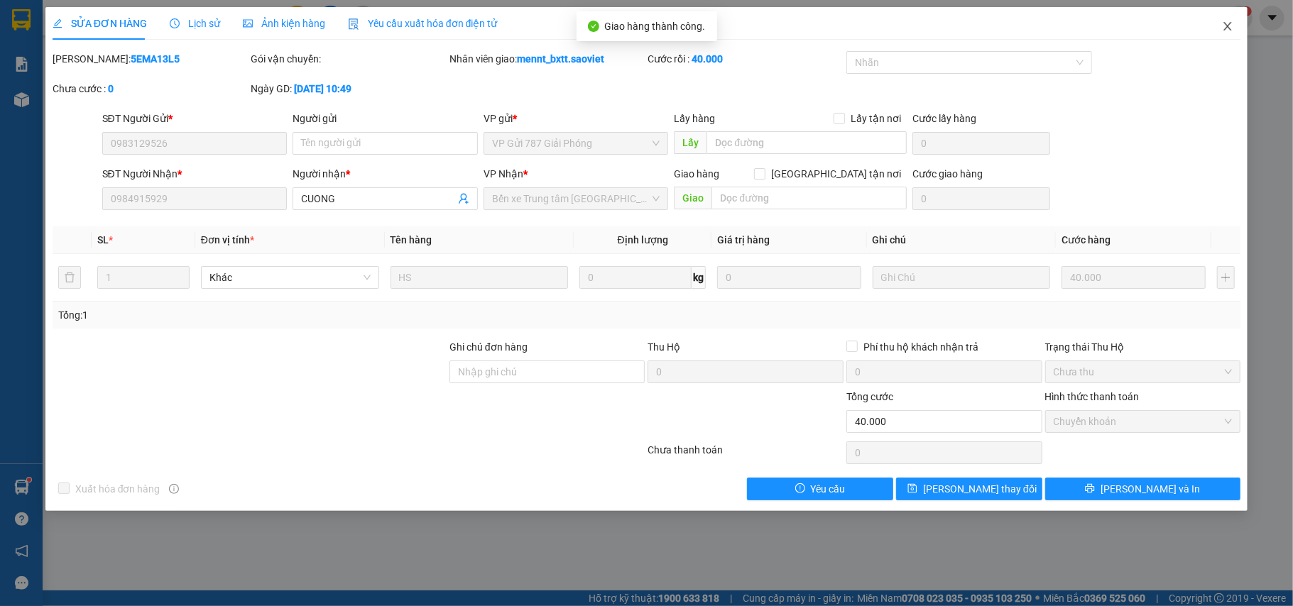
click at [1225, 26] on icon "close" at bounding box center [1227, 26] width 11 height 11
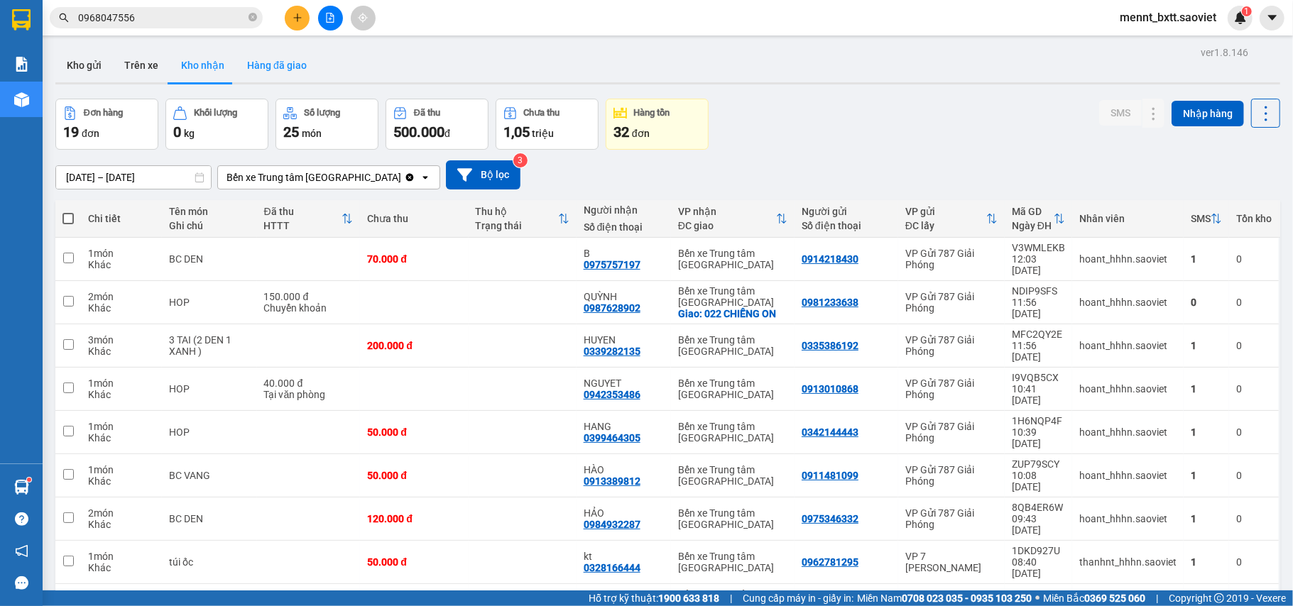
click at [268, 70] on button "Hàng đã giao" at bounding box center [277, 65] width 82 height 34
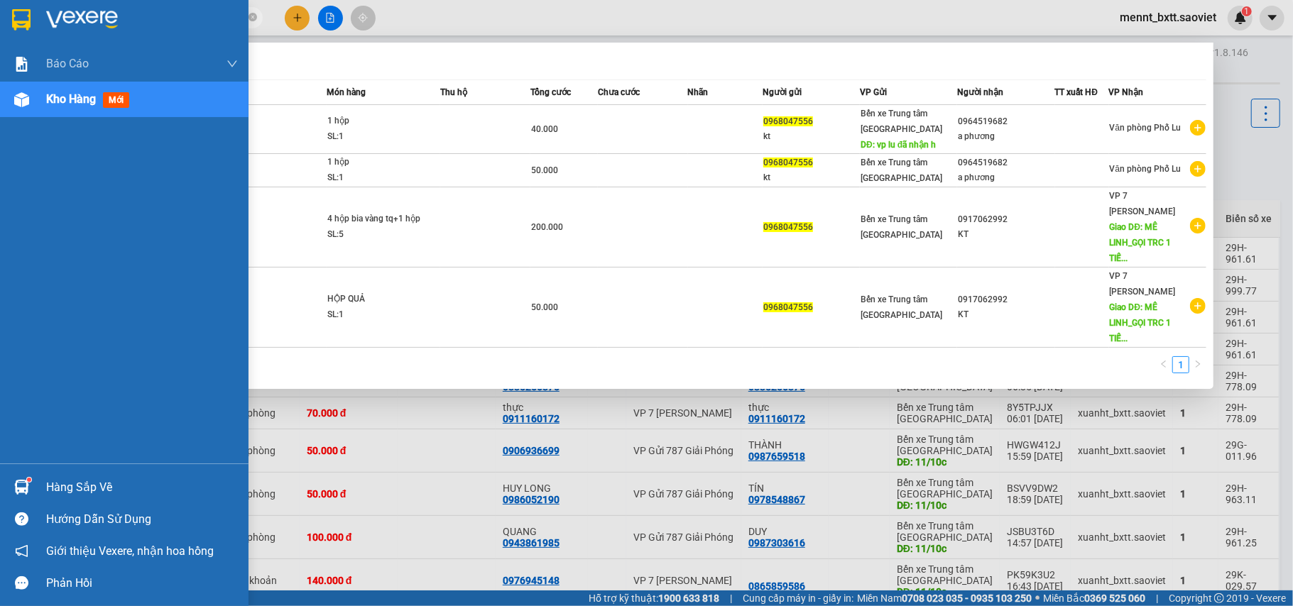
drag, startPoint x: 149, startPoint y: 16, endPoint x: 0, endPoint y: 41, distance: 151.3
click at [0, 41] on section "Kết quả tìm kiếm ( 4 ) Bộ lọc Mã ĐH Trạng thái Món hàng Thu hộ Tổng cước Chưa c…" at bounding box center [646, 303] width 1293 height 606
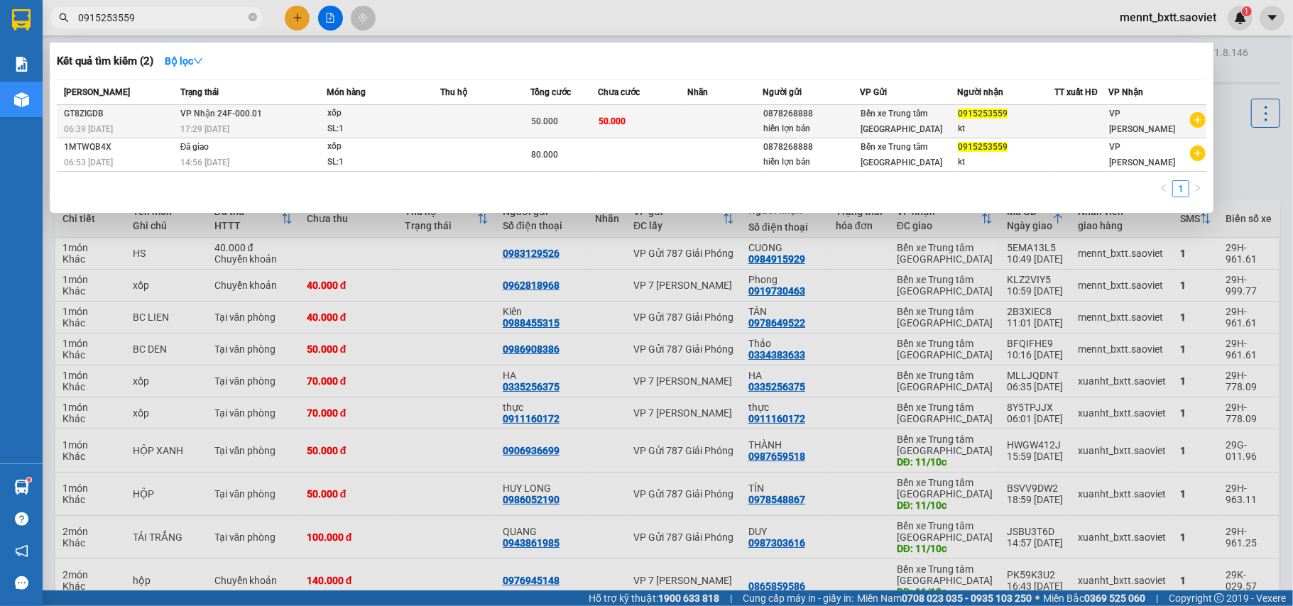
type input "0915253559"
click at [690, 119] on td at bounding box center [725, 121] width 75 height 33
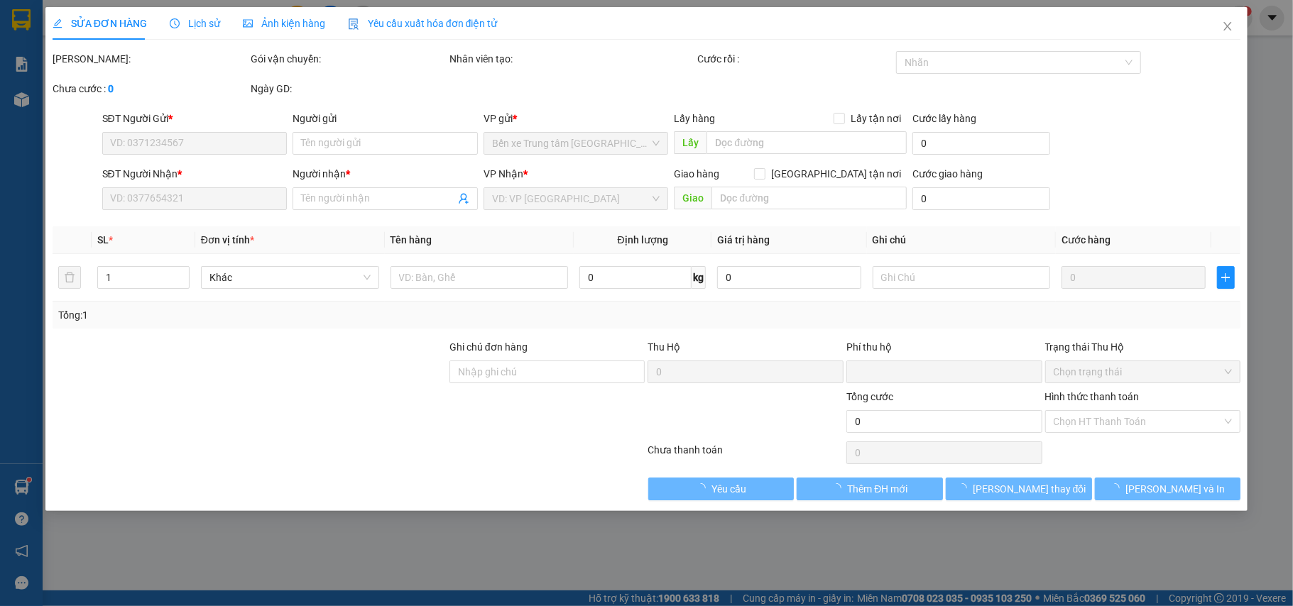
type input "0878268888"
type input "hiền lợn bản"
type input "0915253559"
type input "kt"
type input "0"
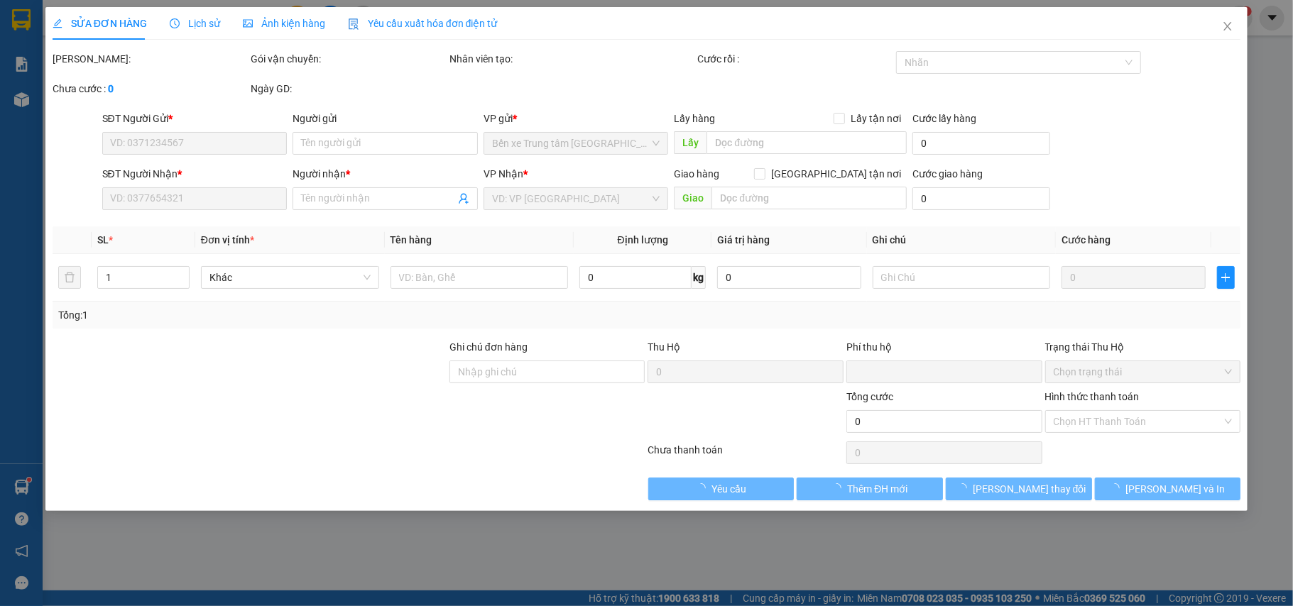
type input "50.000"
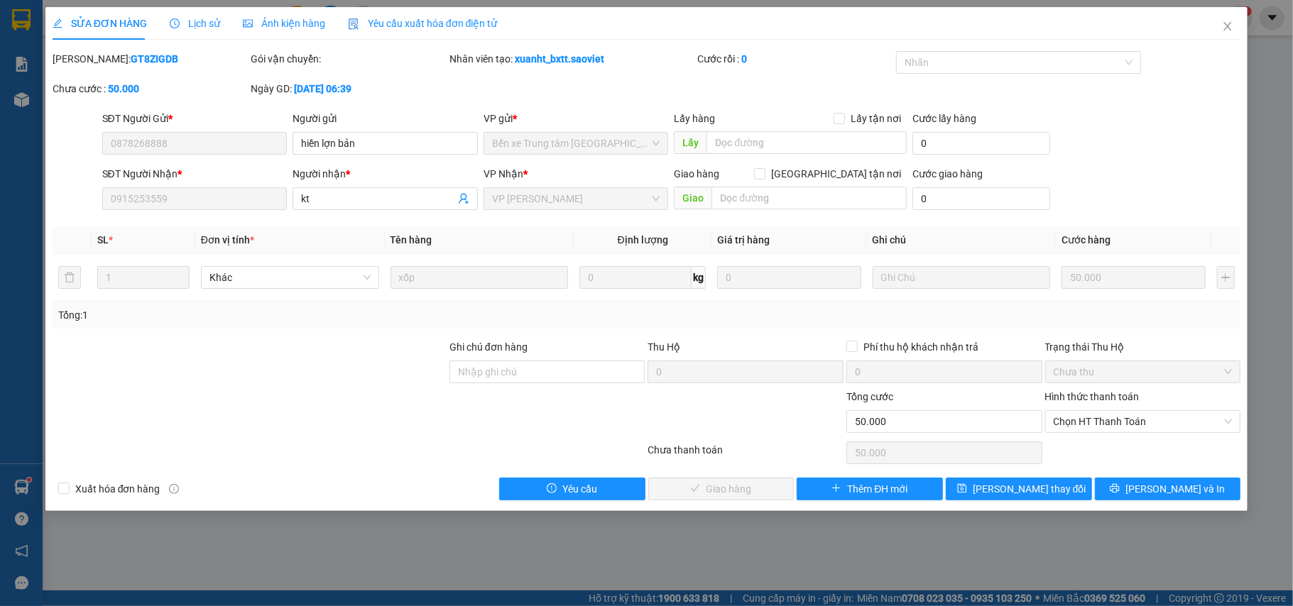
click at [202, 23] on span "Lịch sử" at bounding box center [195, 23] width 50 height 11
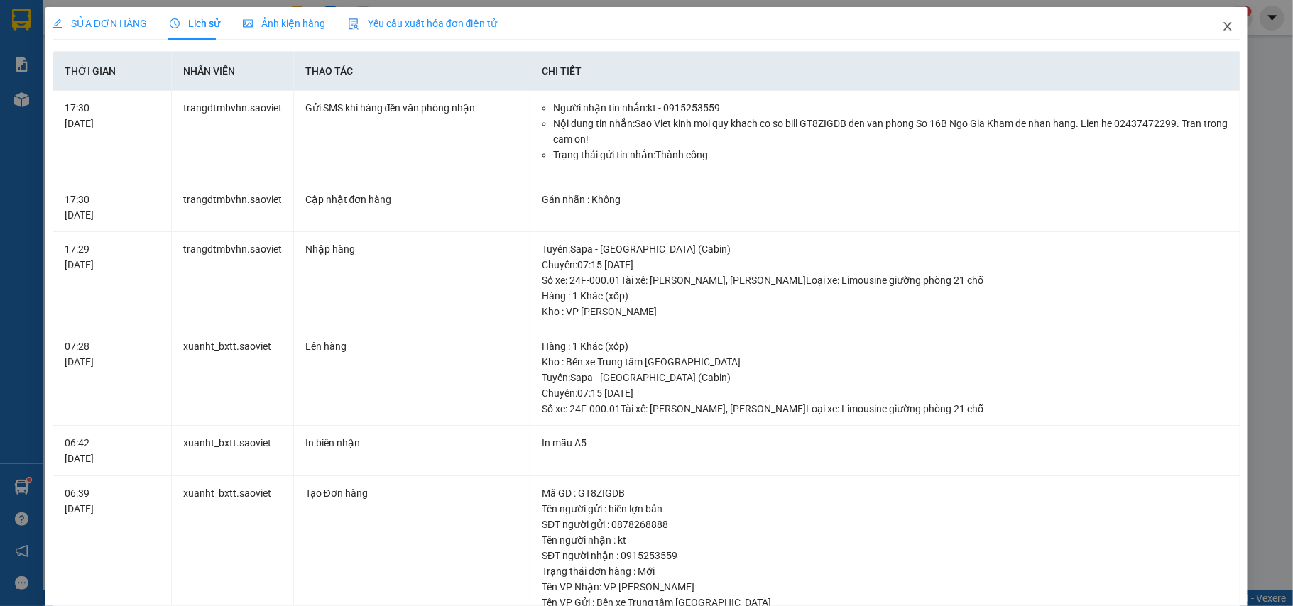
click at [1222, 24] on icon "close" at bounding box center [1227, 26] width 11 height 11
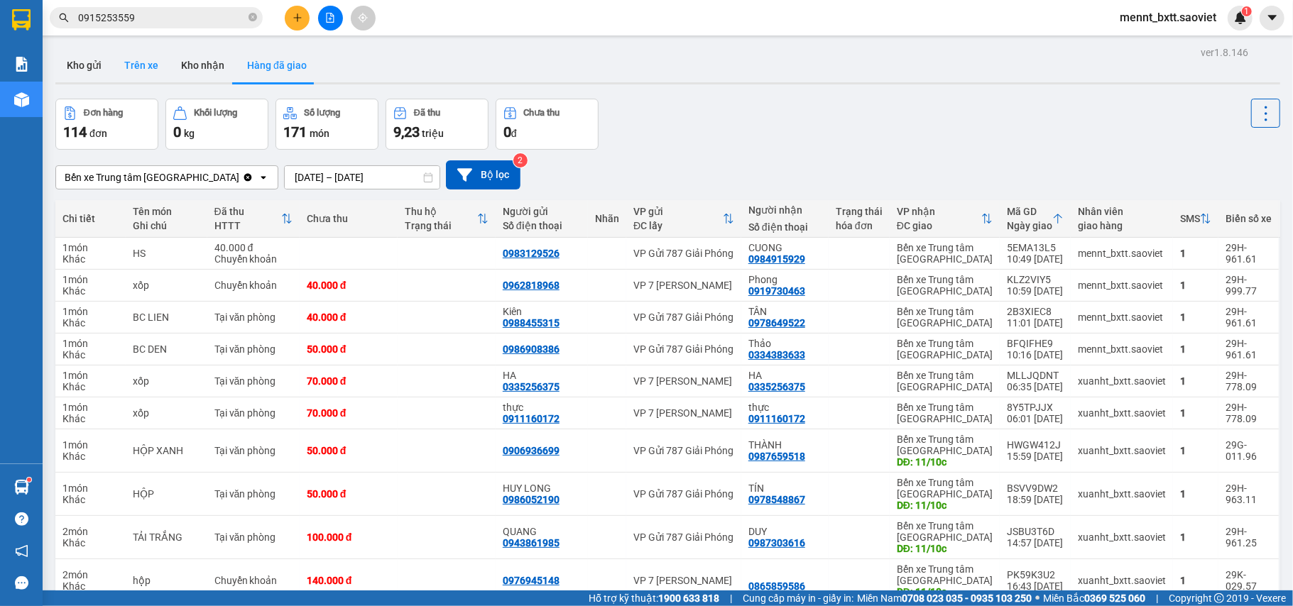
click at [155, 63] on button "Trên xe" at bounding box center [141, 65] width 57 height 34
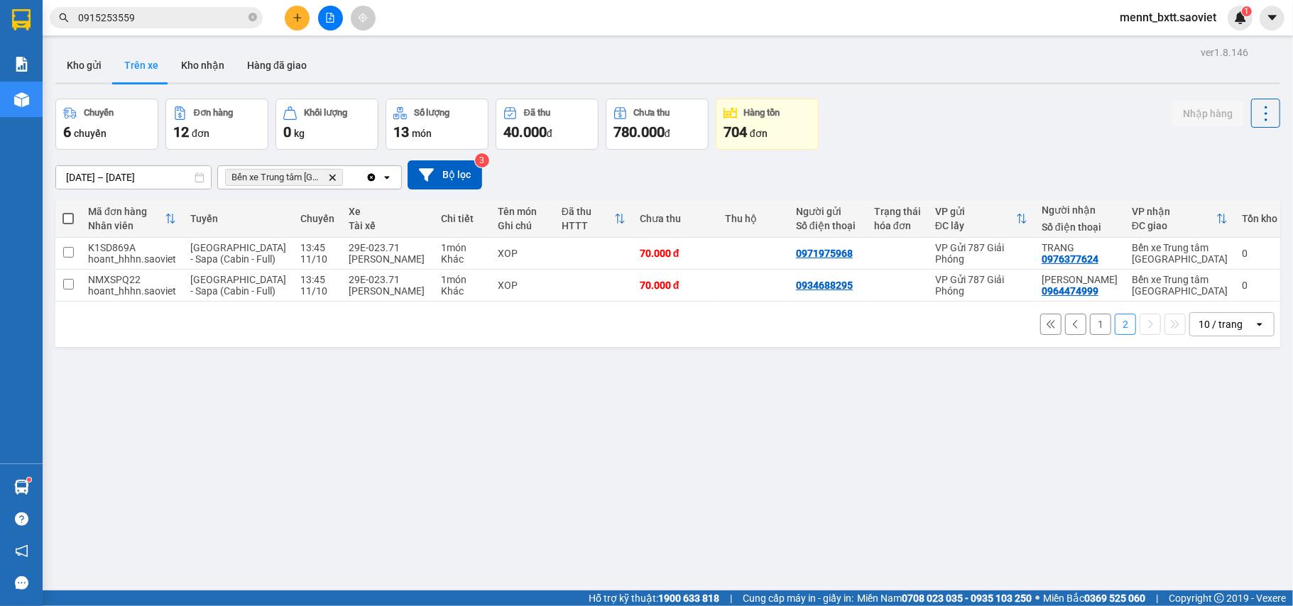
click at [1090, 335] on button "1" at bounding box center [1100, 324] width 21 height 21
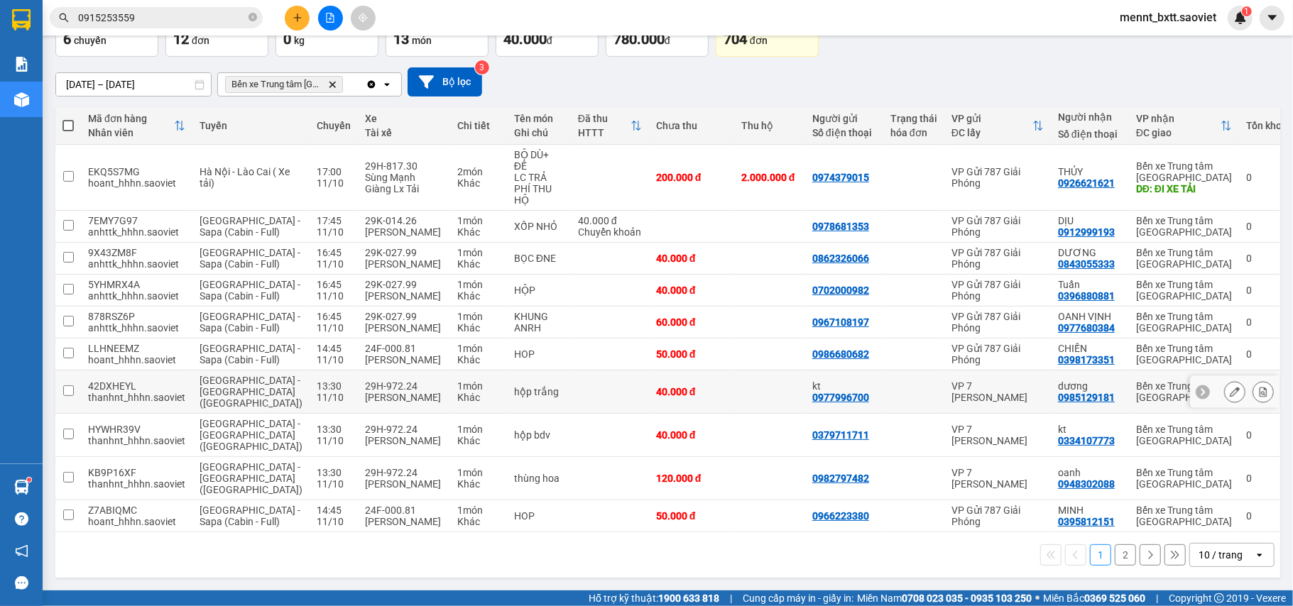
scroll to position [142, 0]
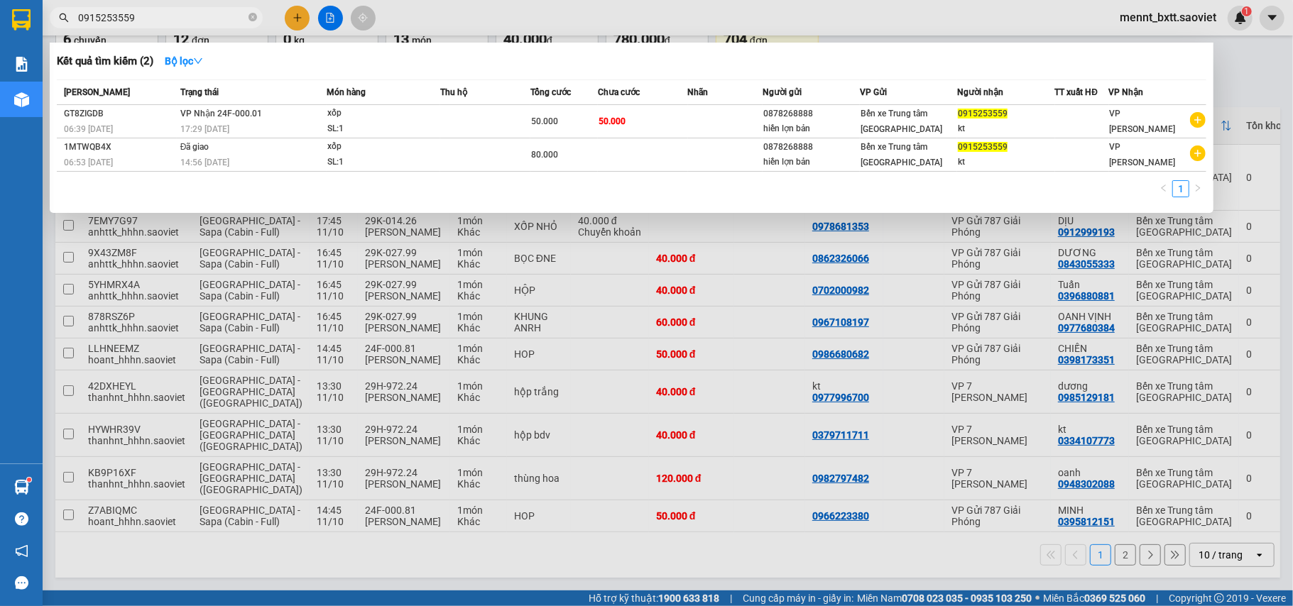
drag, startPoint x: 148, startPoint y: 13, endPoint x: 7, endPoint y: 18, distance: 141.4
click at [7, 18] on section "Kết quả tìm kiếm ( 2 ) Bộ lọc Mã ĐH Trạng thái Món hàng Thu hộ Tổng cước Chưa c…" at bounding box center [646, 303] width 1293 height 606
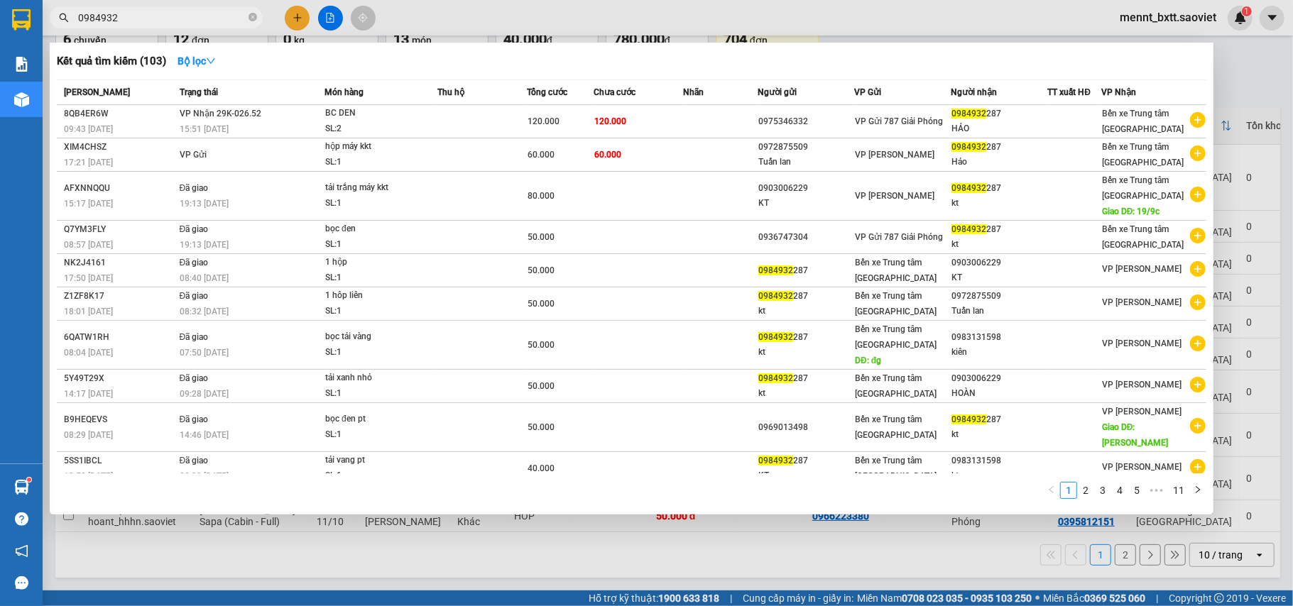
type input "0984932"
click at [677, 548] on div at bounding box center [646, 303] width 1293 height 606
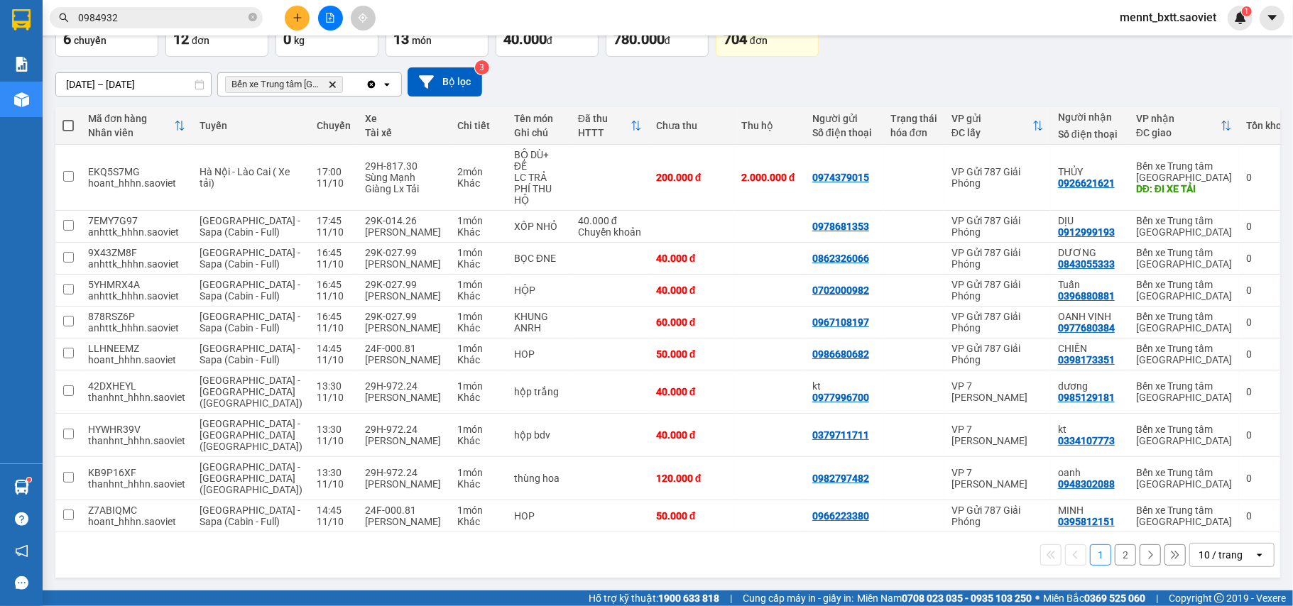
click at [525, 557] on div "1 2 10 / trang open" at bounding box center [668, 555] width 1214 height 24
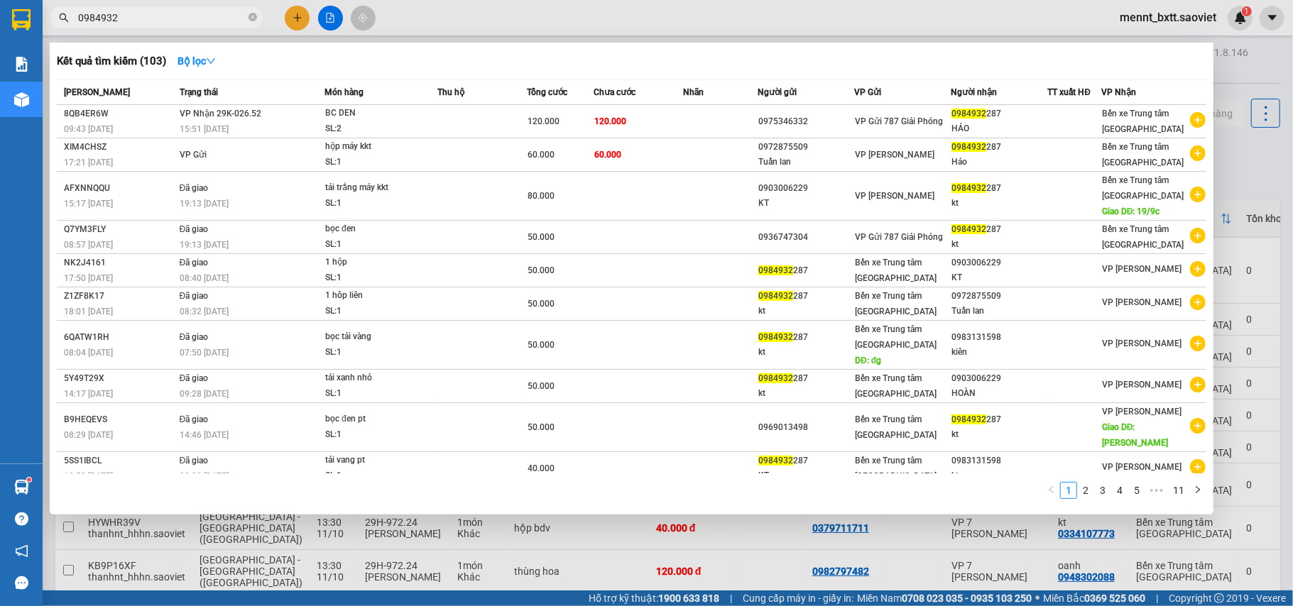
click at [156, 16] on input "0984932" at bounding box center [162, 18] width 168 height 16
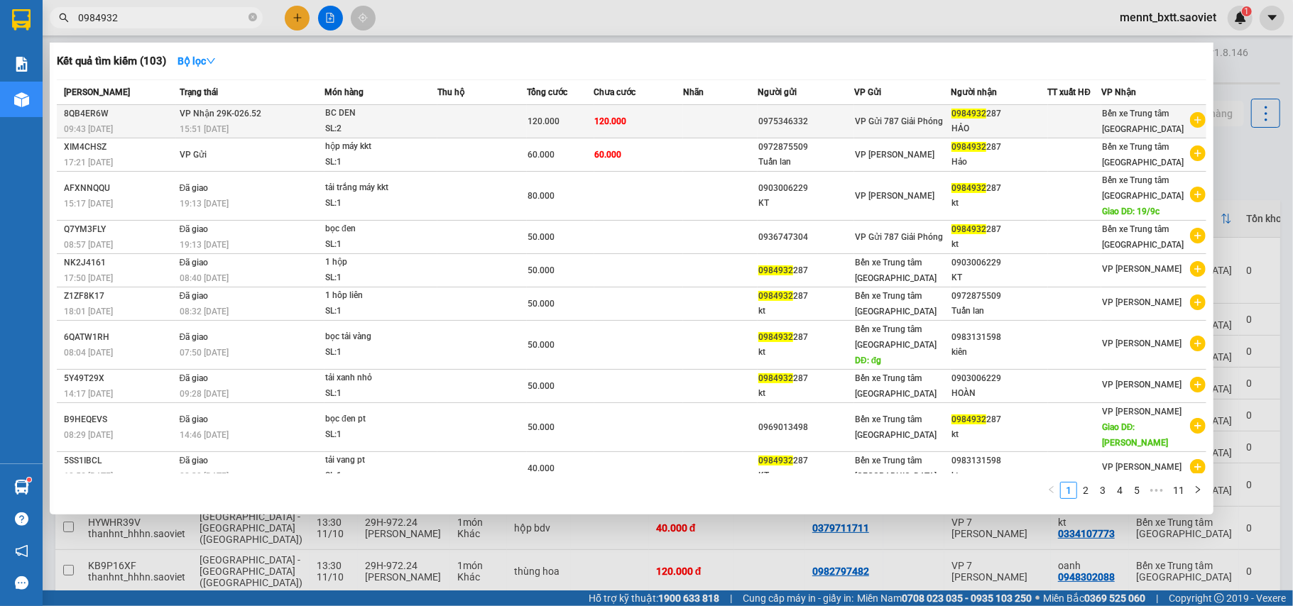
click at [687, 116] on td at bounding box center [720, 121] width 75 height 33
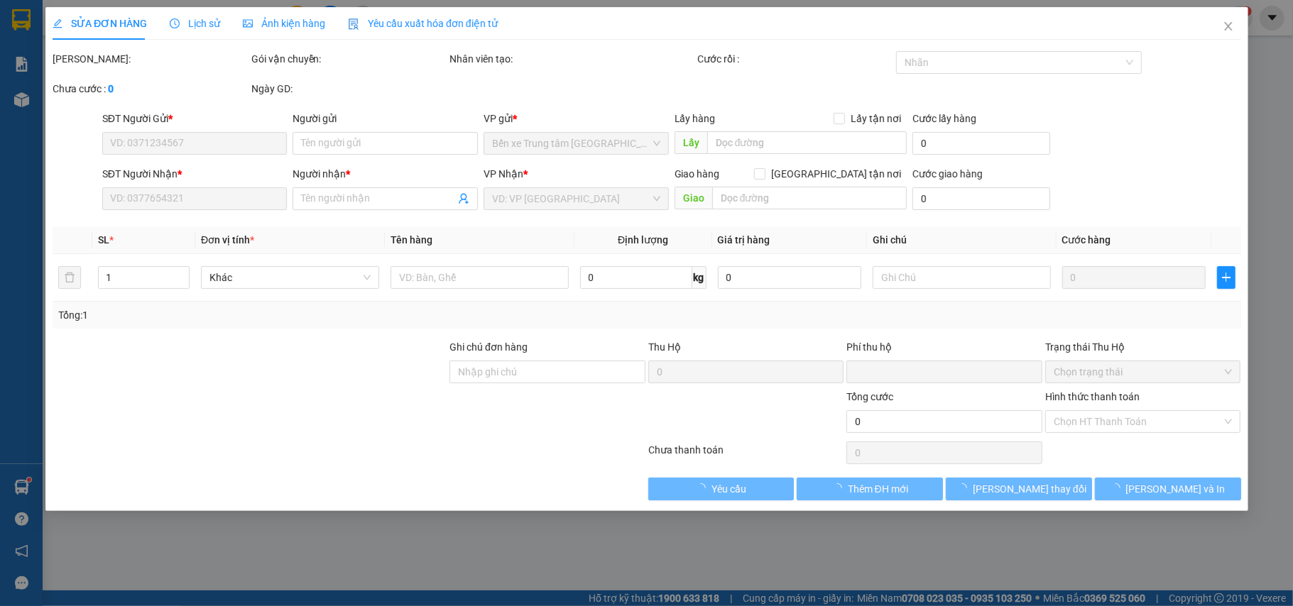
type input "0975346332"
type input "0984932287"
type input "HẢO"
type input "0"
type input "120.000"
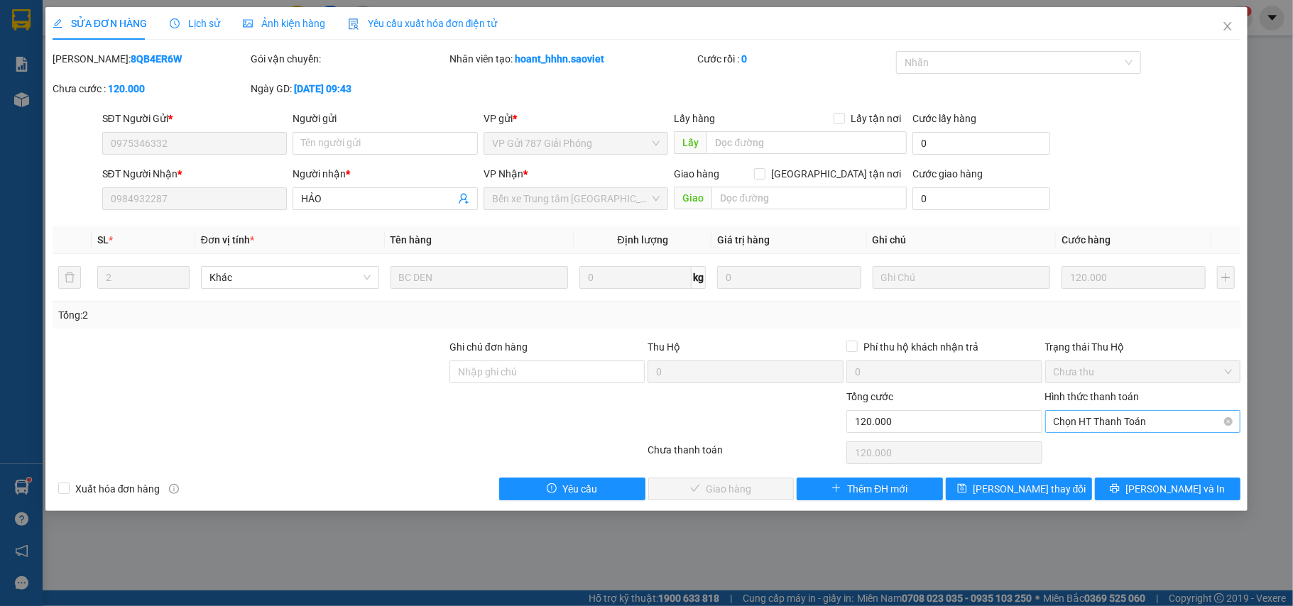
click at [1154, 420] on span "Chọn HT Thanh Toán" at bounding box center [1143, 421] width 179 height 21
click at [1116, 474] on div "Chuyển khoản" at bounding box center [1143, 475] width 179 height 16
type input "0"
click at [722, 487] on span "Lưu và Giao hàng" at bounding box center [743, 489] width 136 height 16
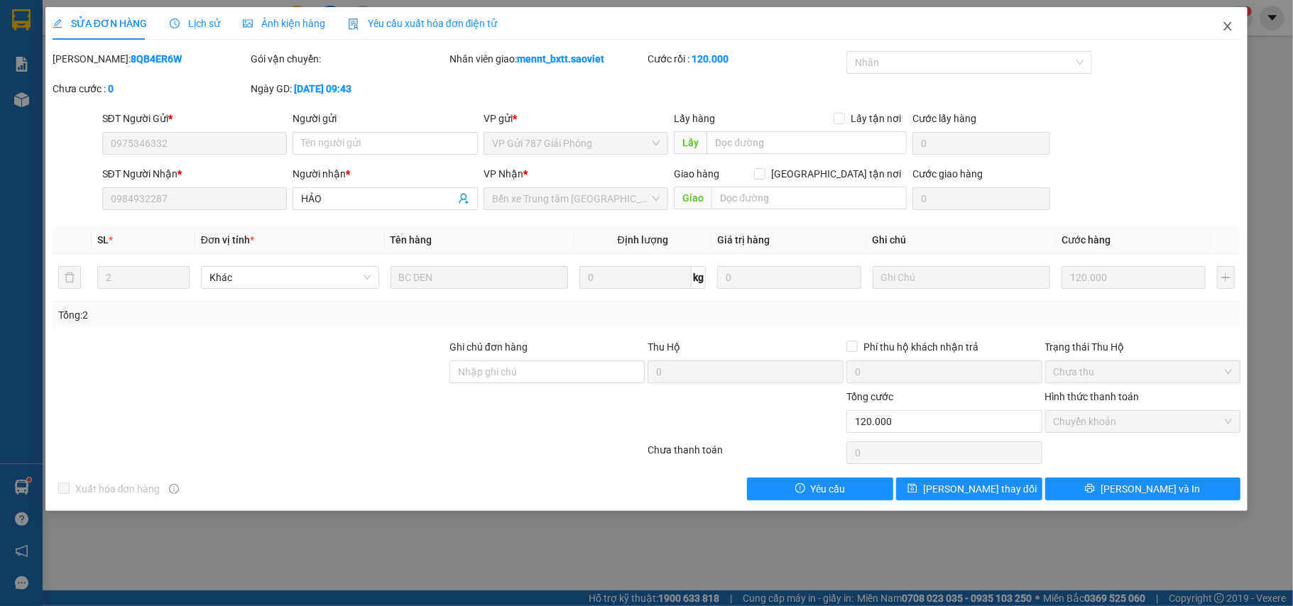
click at [1233, 28] on icon "close" at bounding box center [1227, 26] width 11 height 11
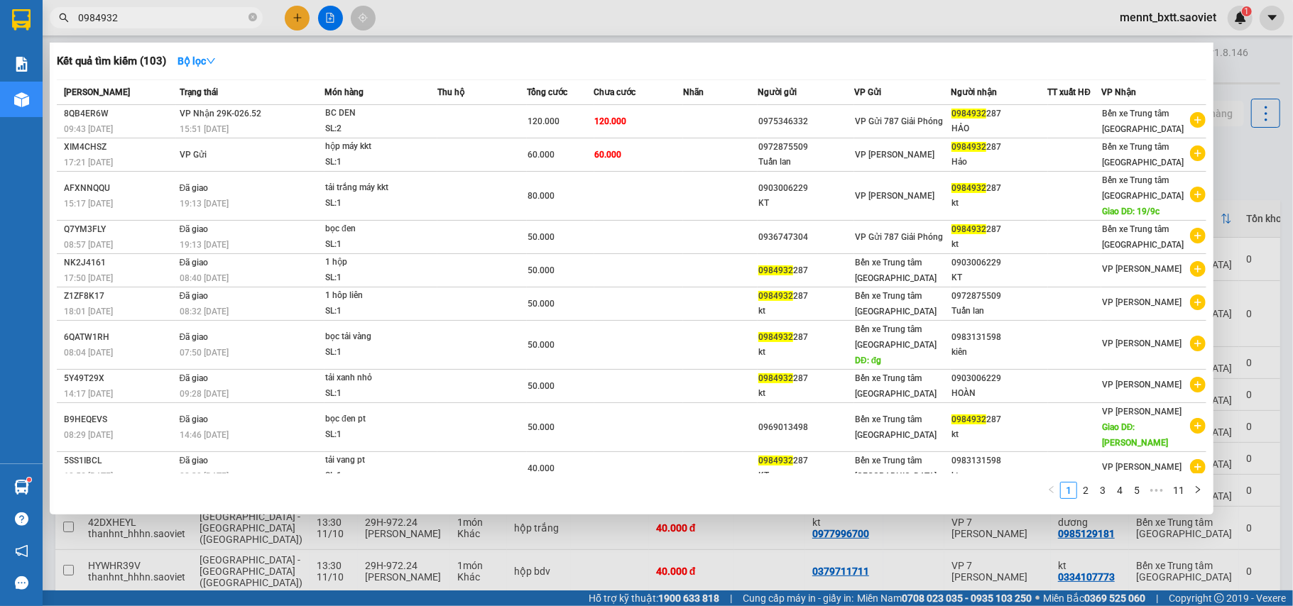
click at [134, 17] on input "0984932" at bounding box center [162, 18] width 168 height 16
type input "0"
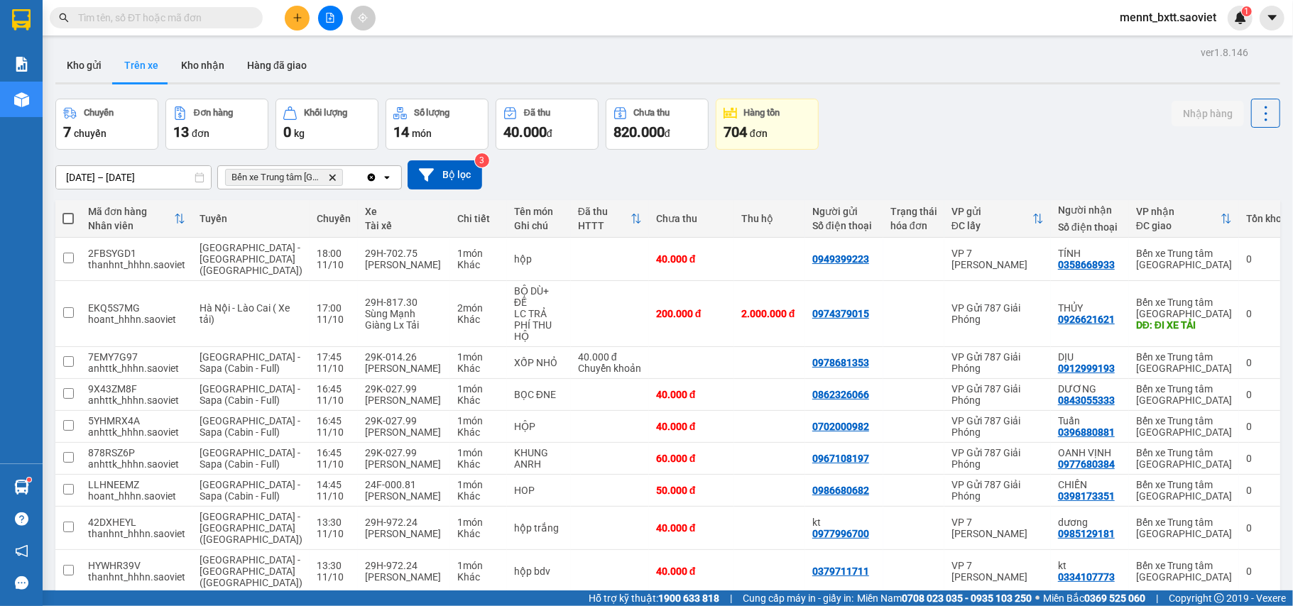
click at [102, 20] on input "text" at bounding box center [162, 18] width 168 height 16
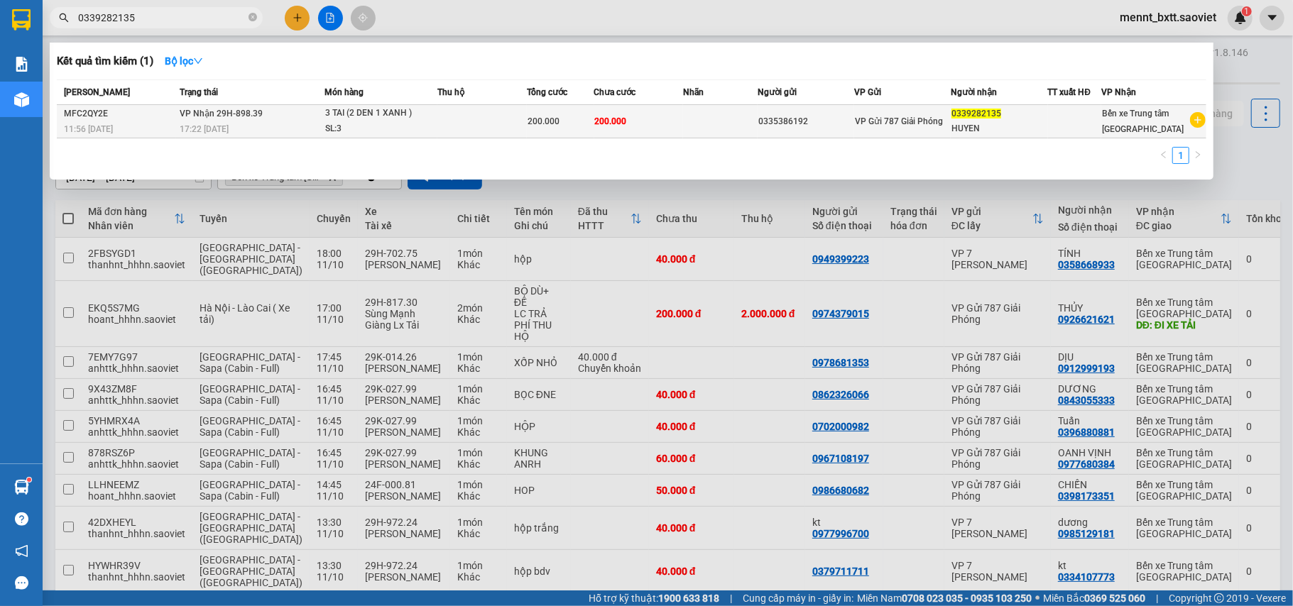
type input "0339282135"
click at [700, 123] on td at bounding box center [720, 121] width 75 height 33
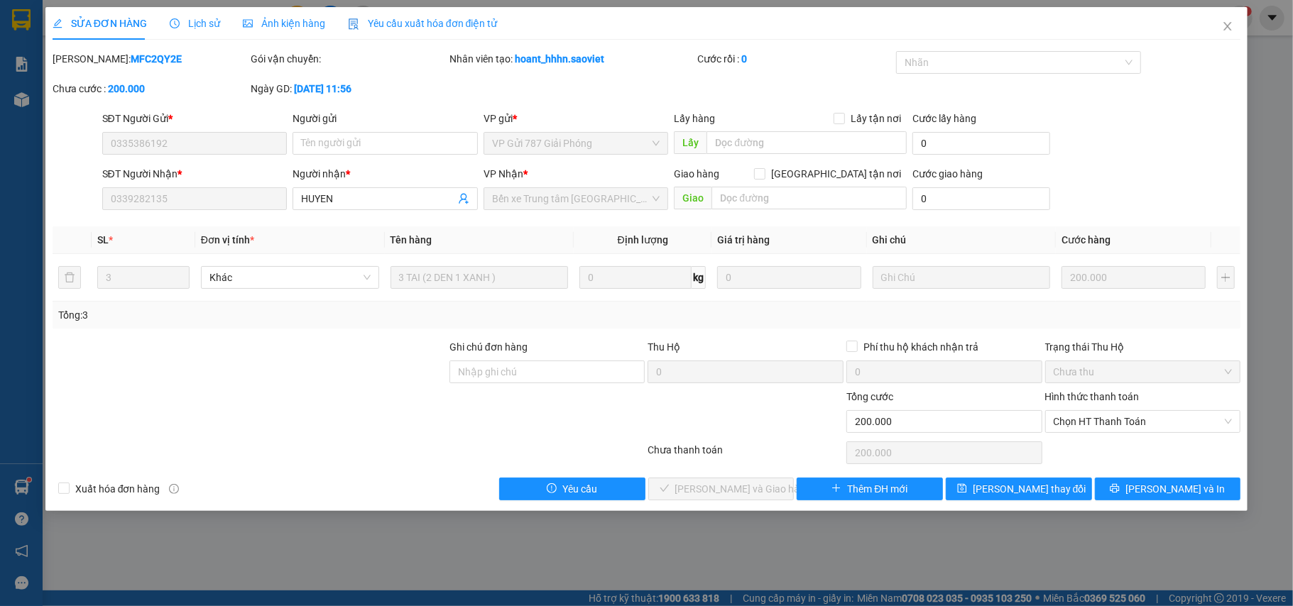
type input "0335386192"
type input "0339282135"
type input "HUYEN"
type input "0"
type input "200.000"
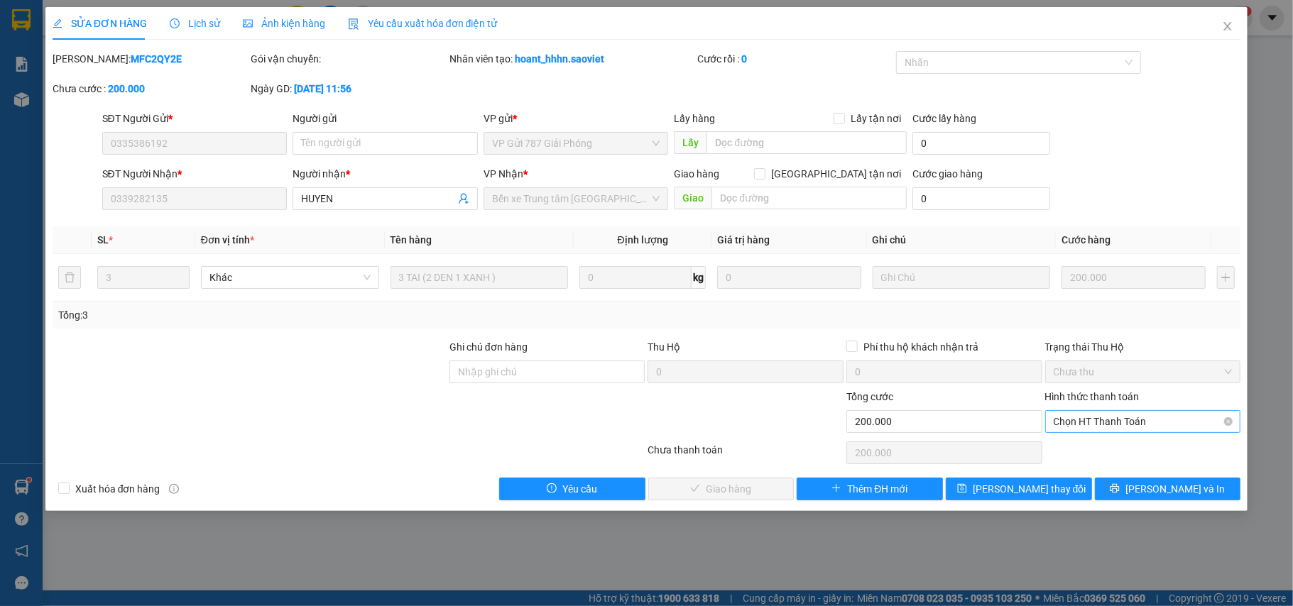
click at [1125, 419] on span "Chọn HT Thanh Toán" at bounding box center [1143, 421] width 179 height 21
click at [1113, 472] on div "Chuyển khoản" at bounding box center [1143, 475] width 179 height 16
type input "0"
click at [716, 484] on span "Lưu và Giao hàng" at bounding box center [743, 489] width 136 height 16
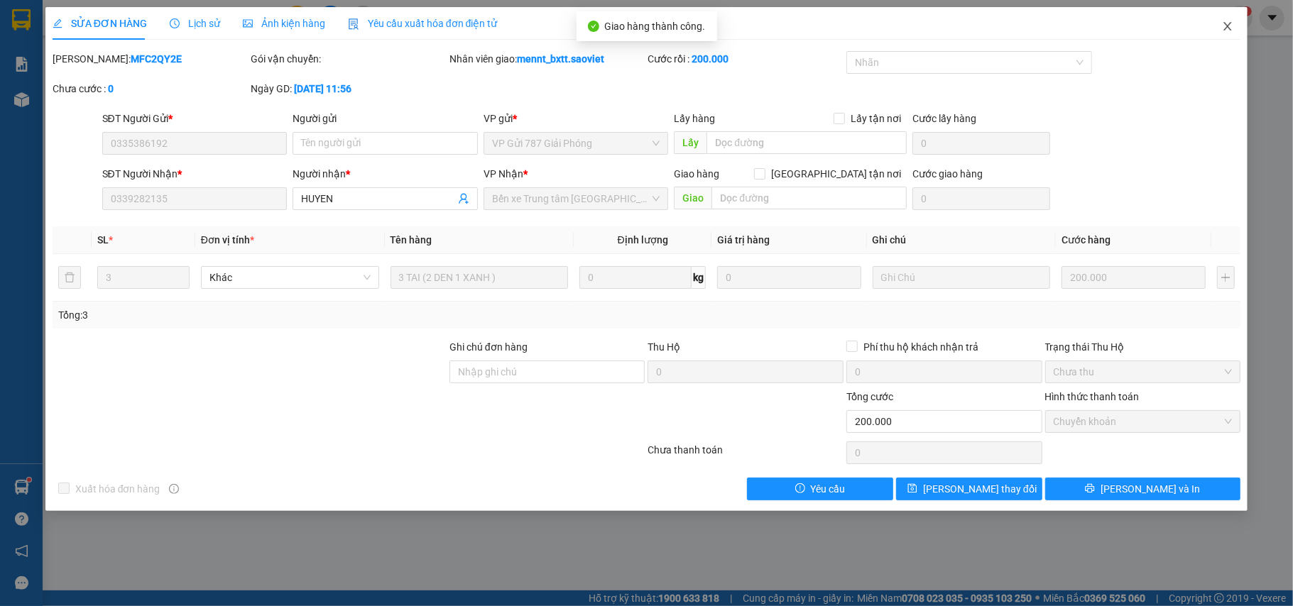
click at [1225, 26] on icon "close" at bounding box center [1227, 26] width 11 height 11
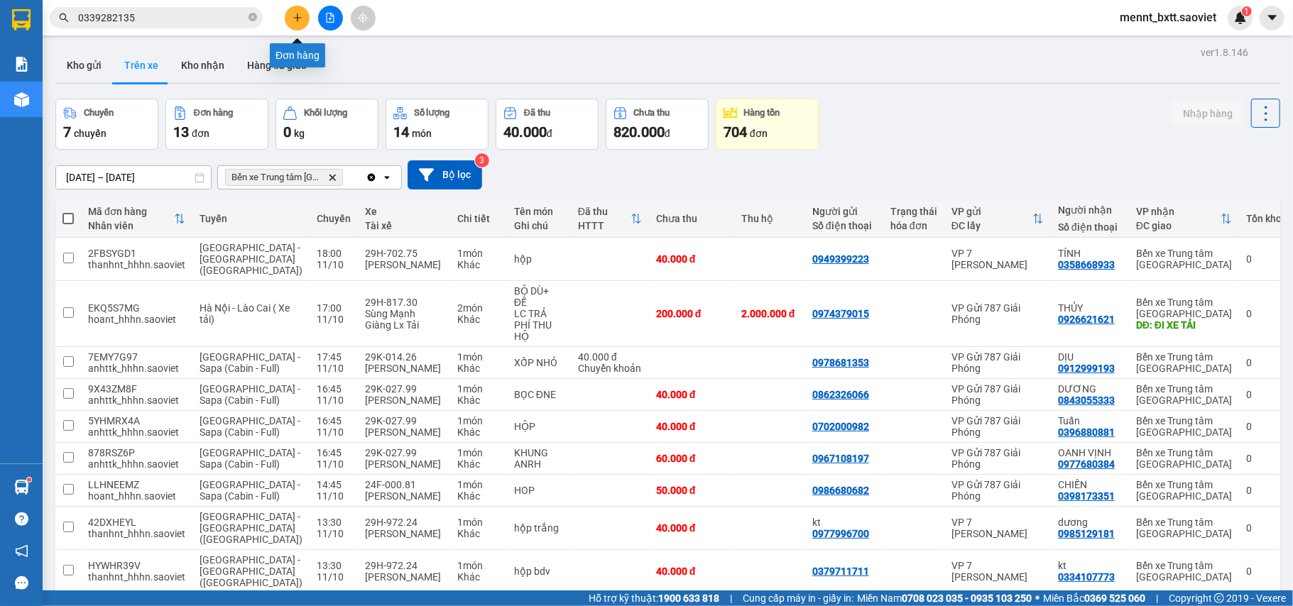
click at [301, 17] on icon "plus" at bounding box center [298, 18] width 10 height 10
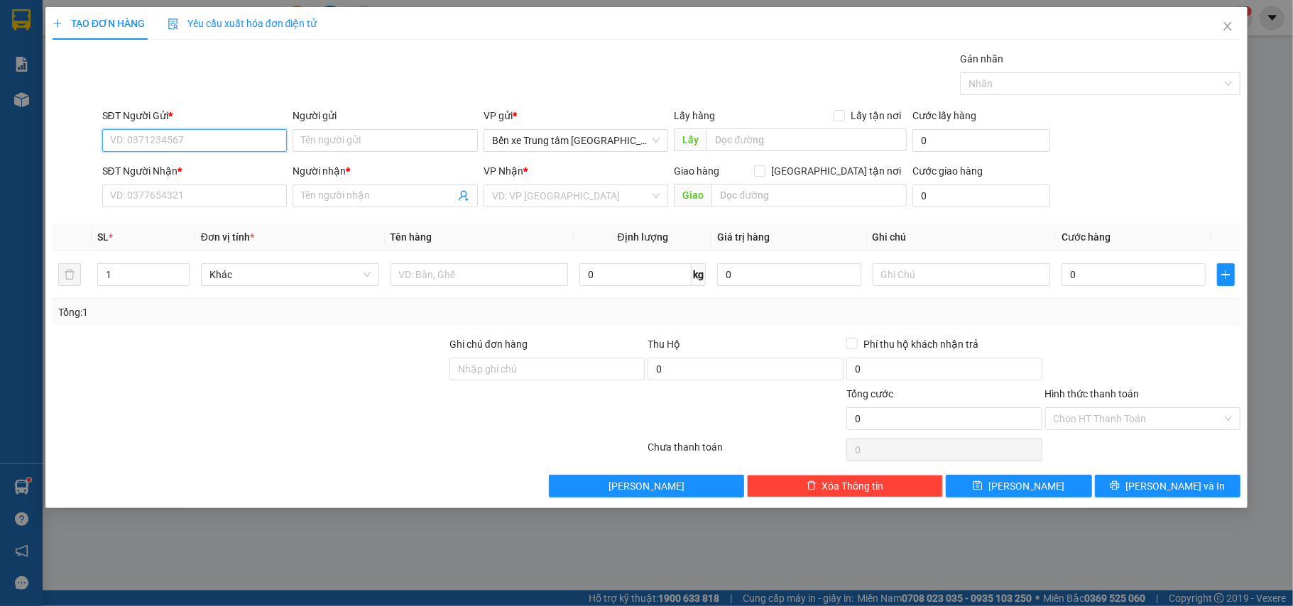
click at [126, 140] on input "SĐT Người Gửi *" at bounding box center [194, 140] width 185 height 23
click at [168, 163] on div "0376918050 - kt" at bounding box center [195, 170] width 168 height 16
type input "0376918050"
type input "kt"
type input "còn hàng 11/10"
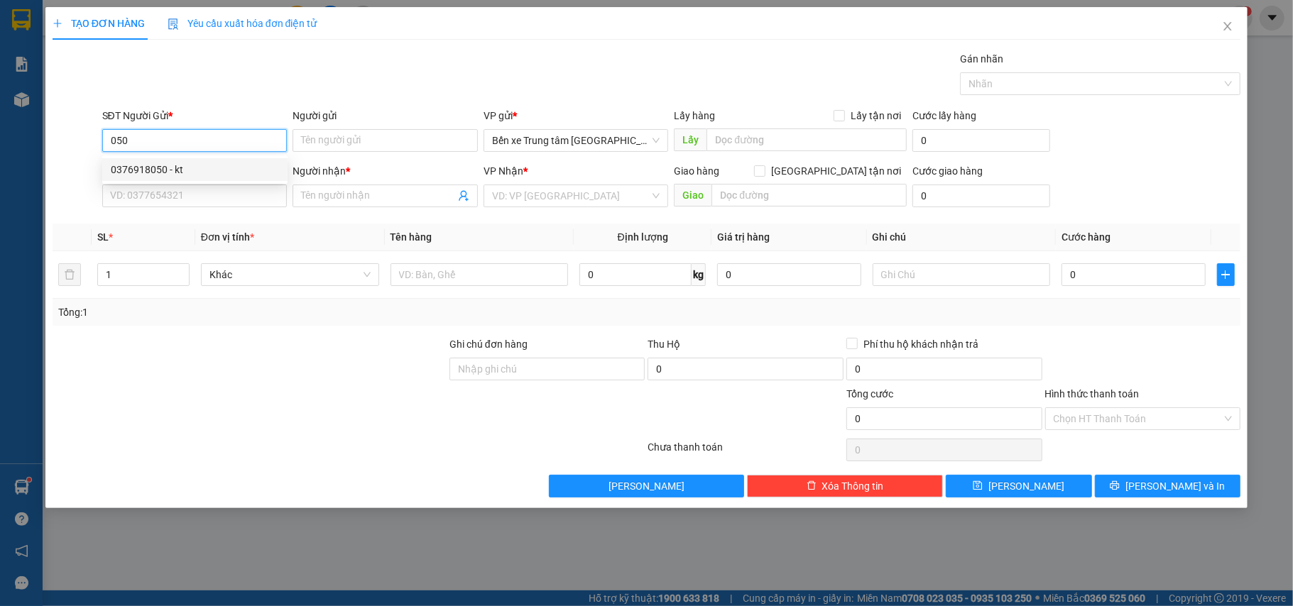
type input "0376918050"
type input "kt"
type input "đã gọi kh ok 11/10"
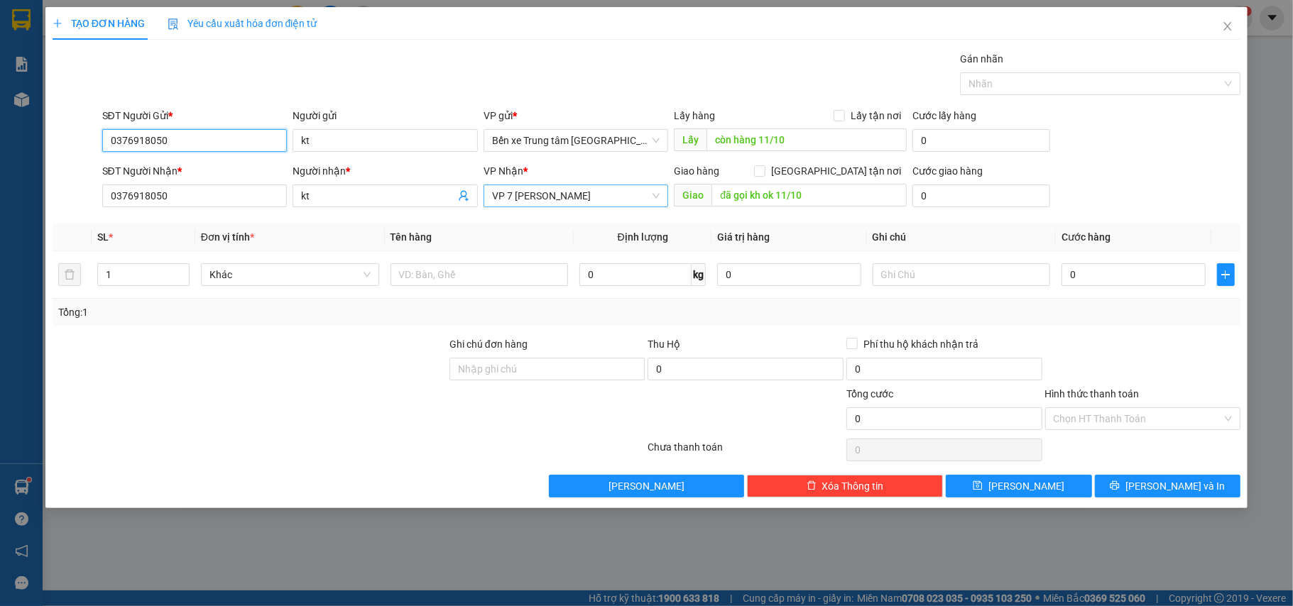
click at [514, 200] on span "VP 7 [PERSON_NAME]" at bounding box center [576, 195] width 168 height 21
type input "0376918050"
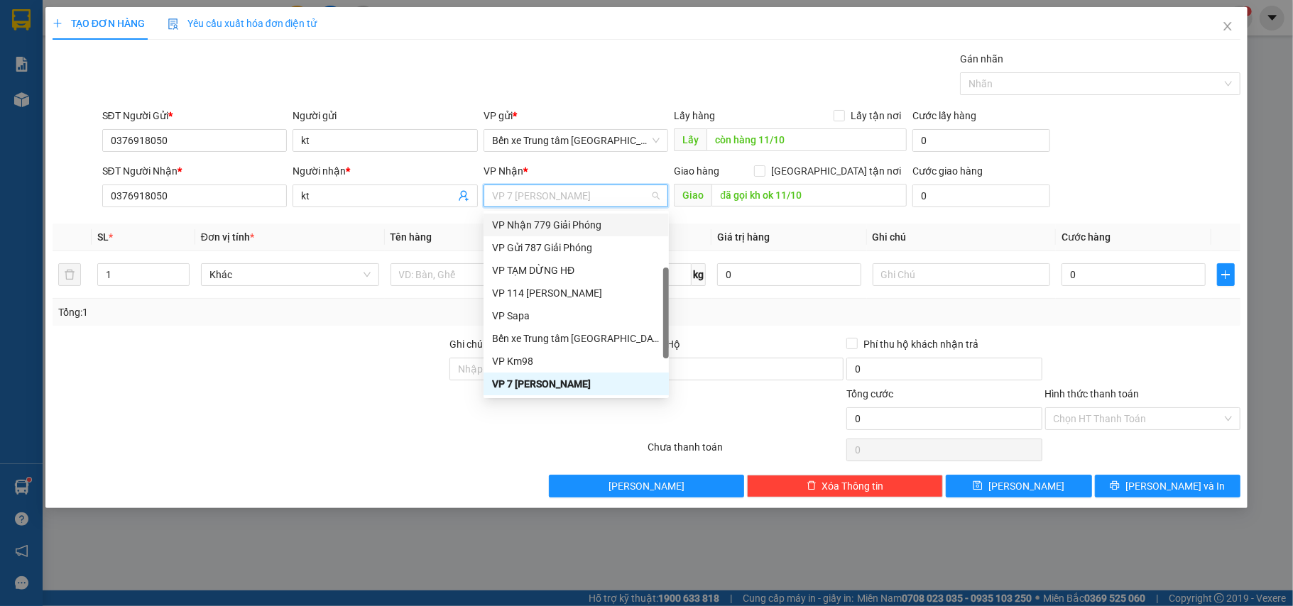
click at [552, 225] on div "VP Nhận 779 Giải Phóng" at bounding box center [576, 225] width 168 height 16
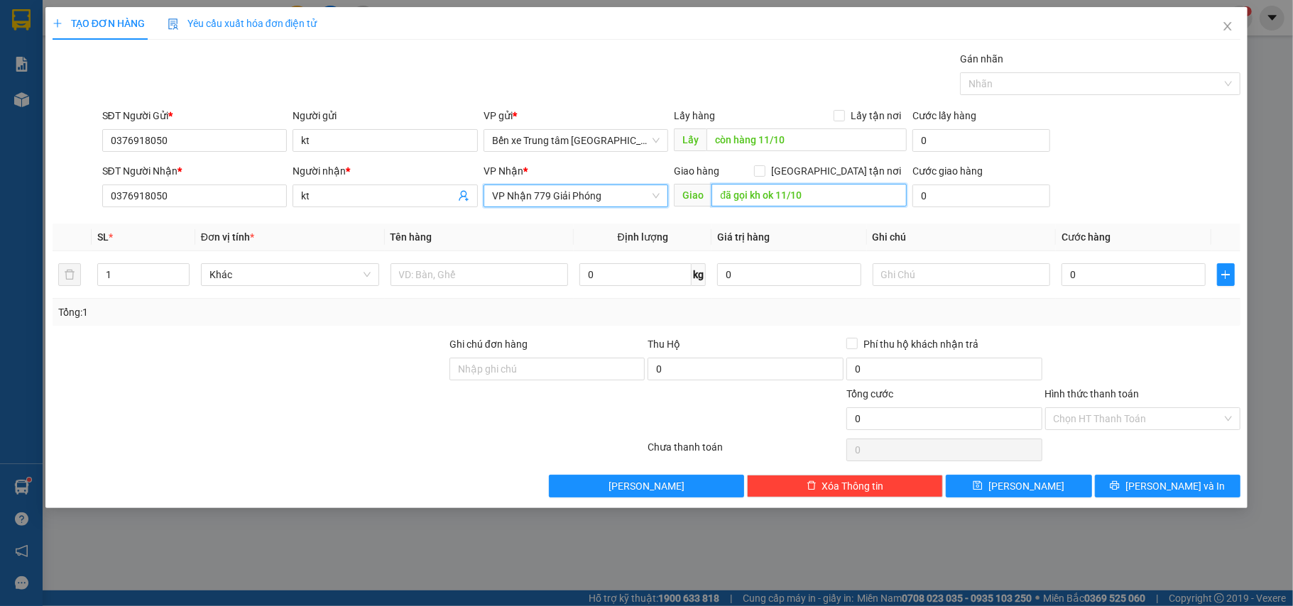
click at [813, 196] on input "đã gọi kh ok 11/10" at bounding box center [809, 195] width 195 height 23
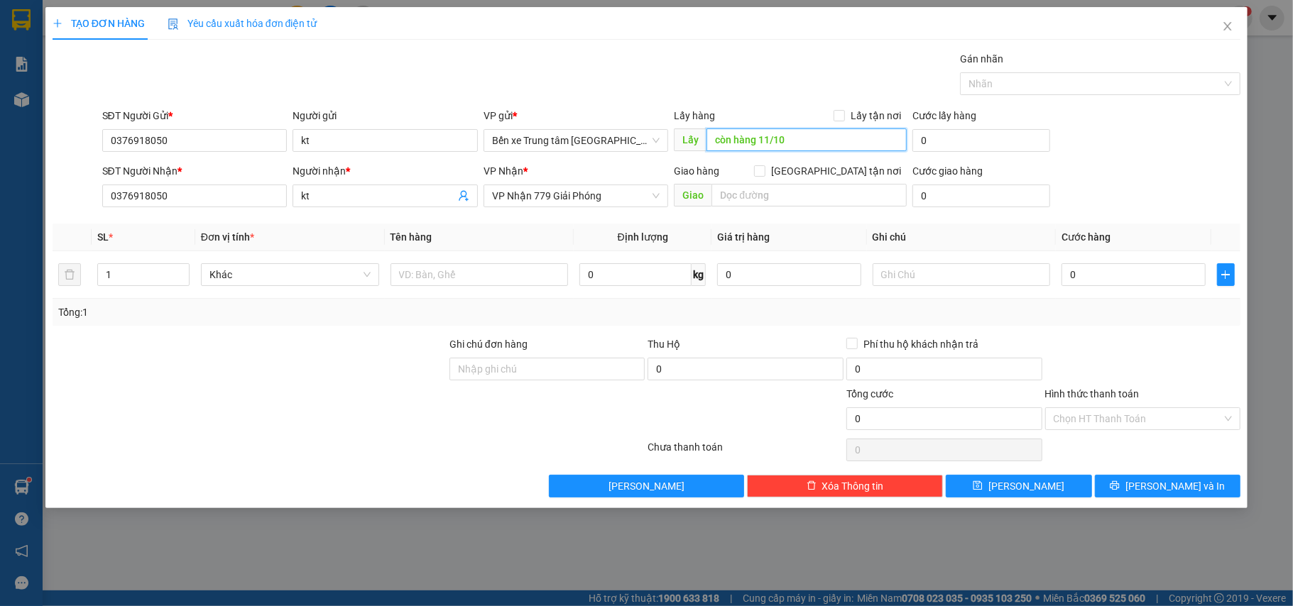
click at [790, 141] on input "còn hàng 11/10" at bounding box center [807, 140] width 200 height 23
click at [183, 270] on icon "up" at bounding box center [181, 271] width 5 height 5
type input "3"
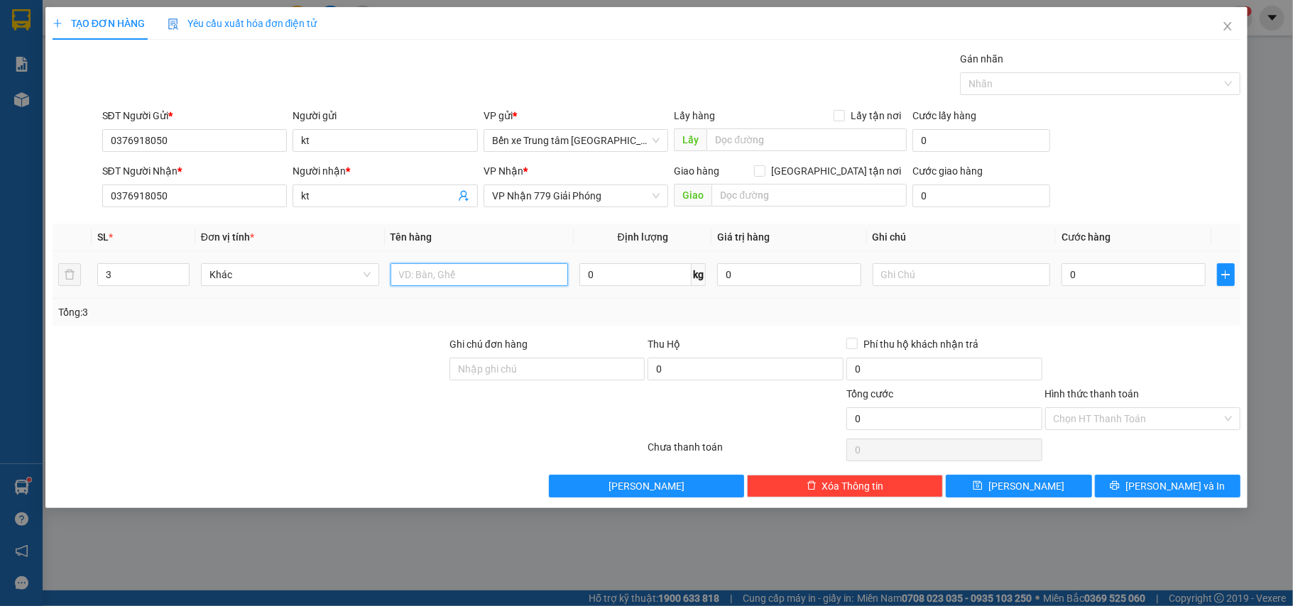
click at [419, 282] on input "text" at bounding box center [480, 274] width 178 height 23
type input "3 can"
click at [1098, 277] on input "0" at bounding box center [1133, 274] width 143 height 23
type input "1"
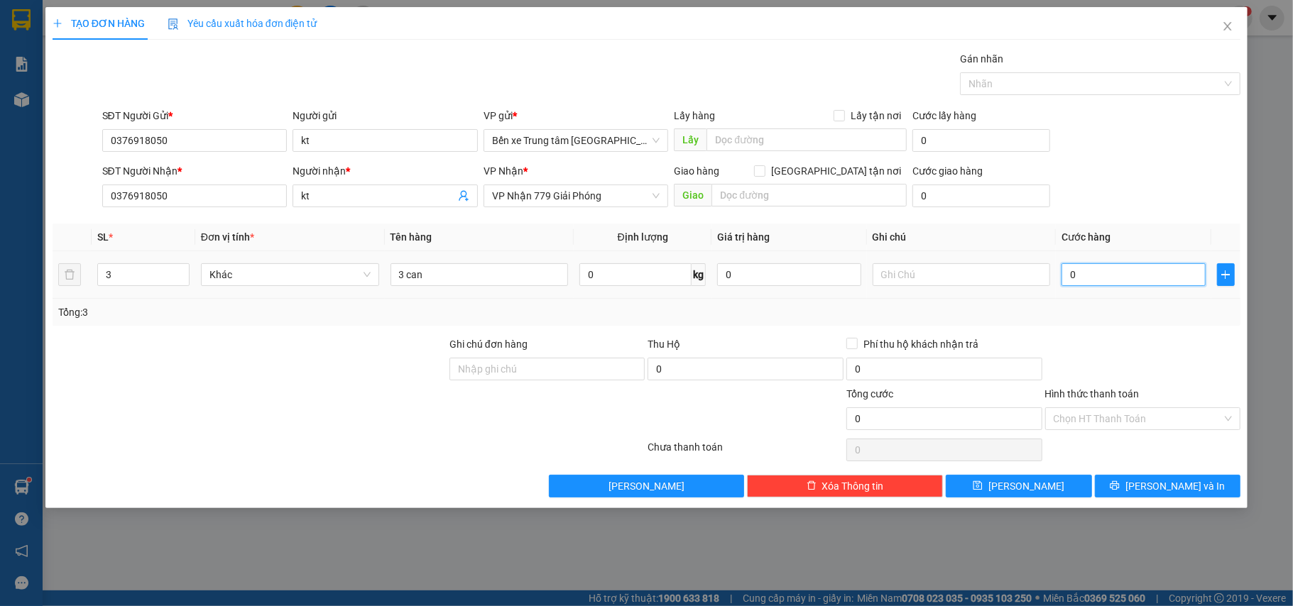
type input "1"
type input "13"
type input "135"
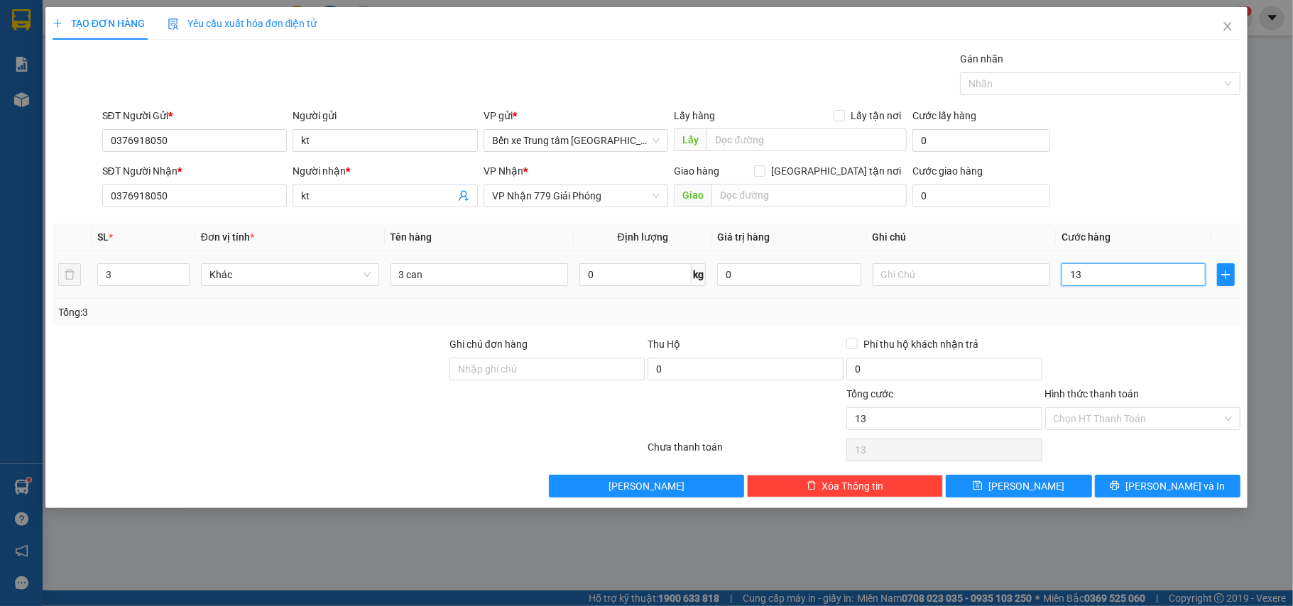
type input "135"
type input "135.000"
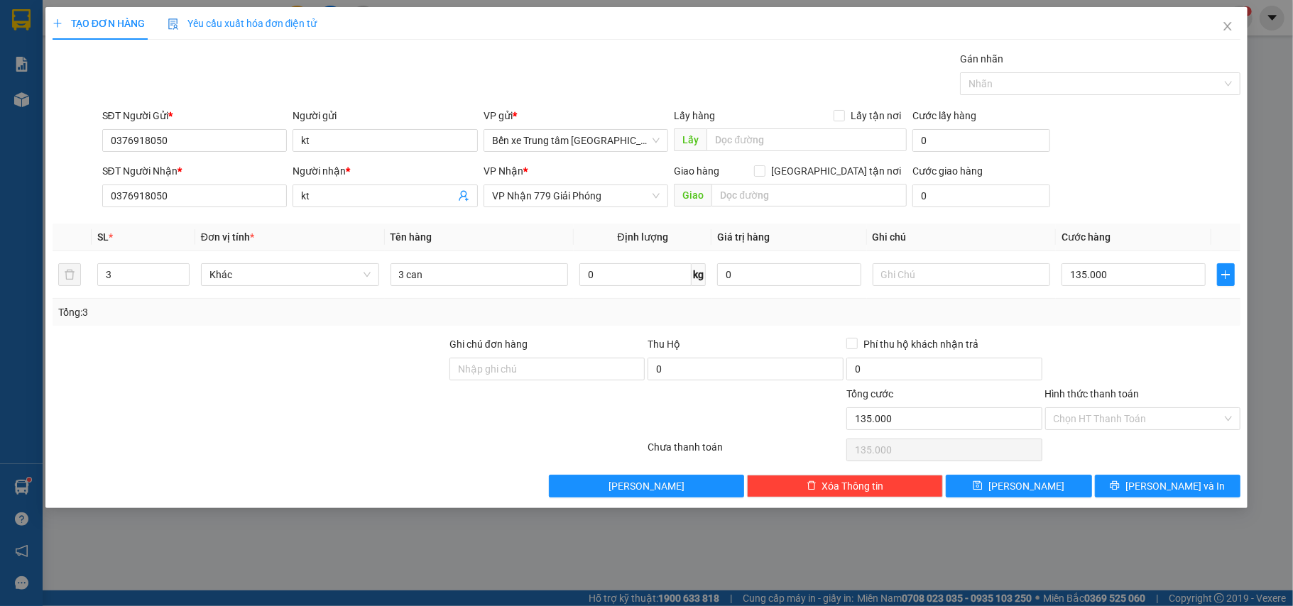
click at [1119, 140] on div "SĐT Người Gửi * 0376918050 Người gửi kt VP gửi * Bến xe Trung tâm Lào Cai Lấy h…" at bounding box center [671, 133] width 1145 height 50
click at [1160, 490] on span "Lưu và In" at bounding box center [1175, 487] width 99 height 16
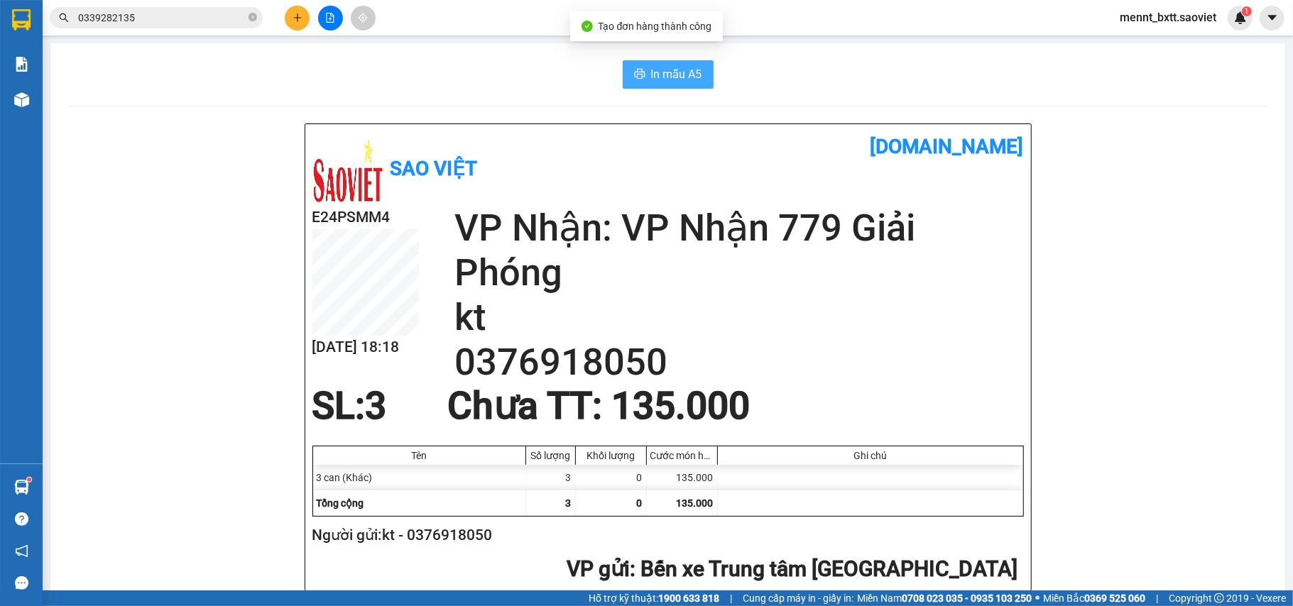
click at [651, 75] on span "In mẫu A5" at bounding box center [676, 74] width 51 height 18
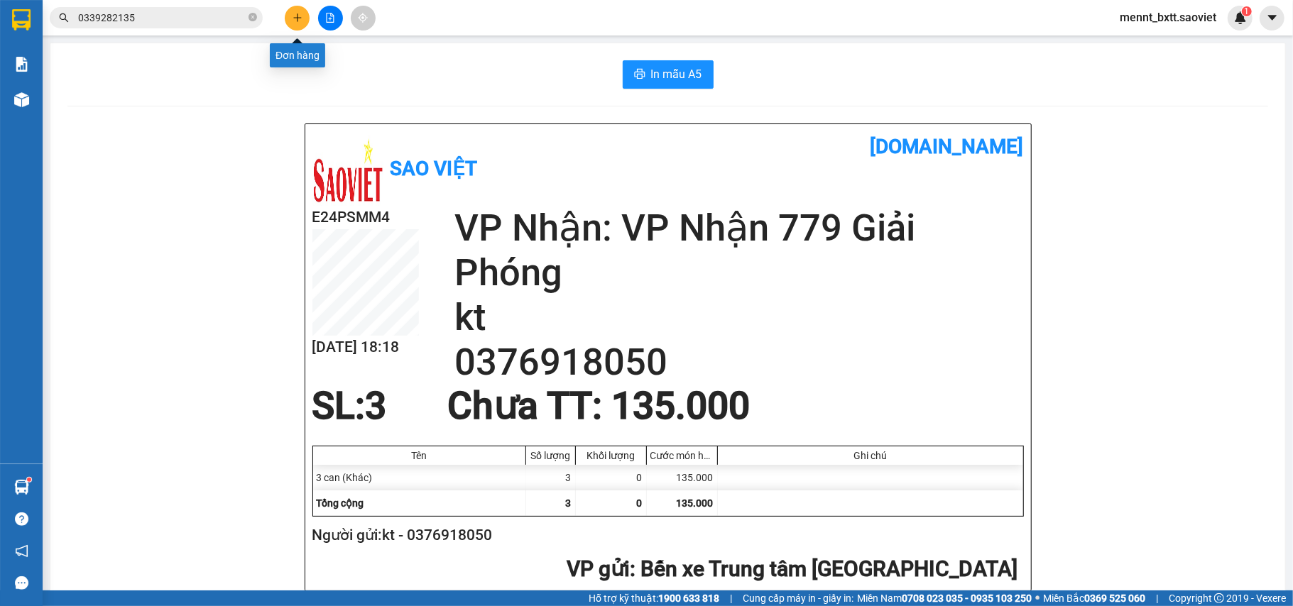
click at [290, 18] on button at bounding box center [297, 18] width 25 height 25
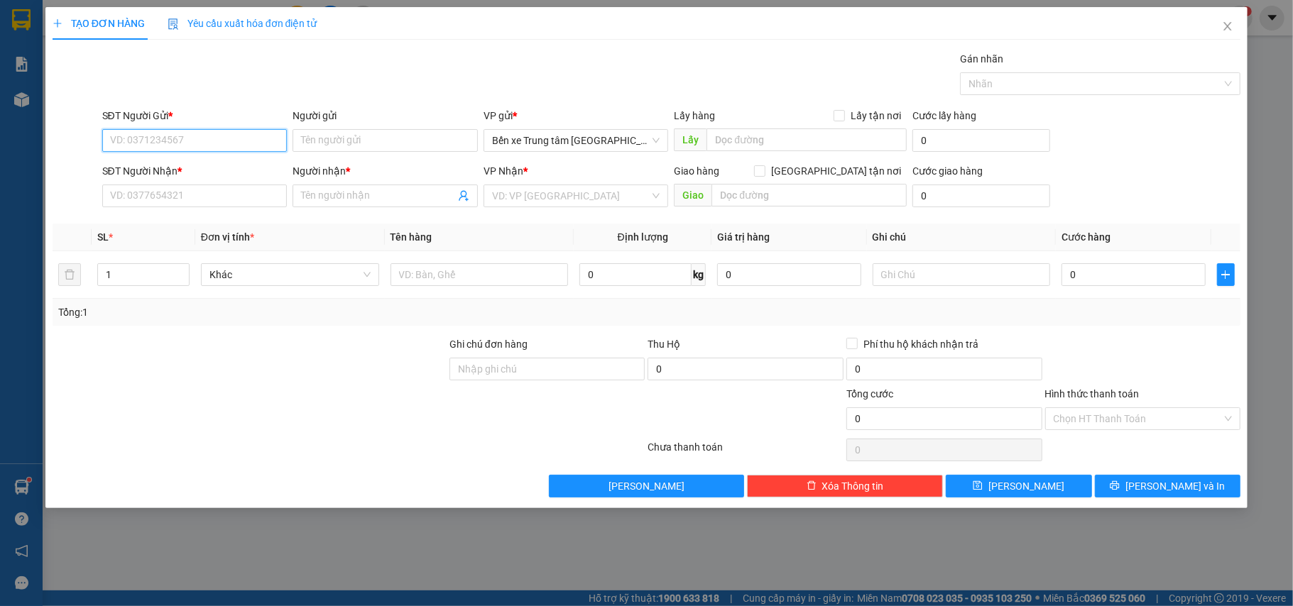
click at [129, 138] on input "SĐT Người Gửi *" at bounding box center [194, 140] width 185 height 23
type input "0"
click at [123, 142] on input "SĐT Người Gửi *" at bounding box center [194, 140] width 185 height 23
type input "0982100570"
click at [339, 141] on input "Người gửi" at bounding box center [385, 140] width 185 height 23
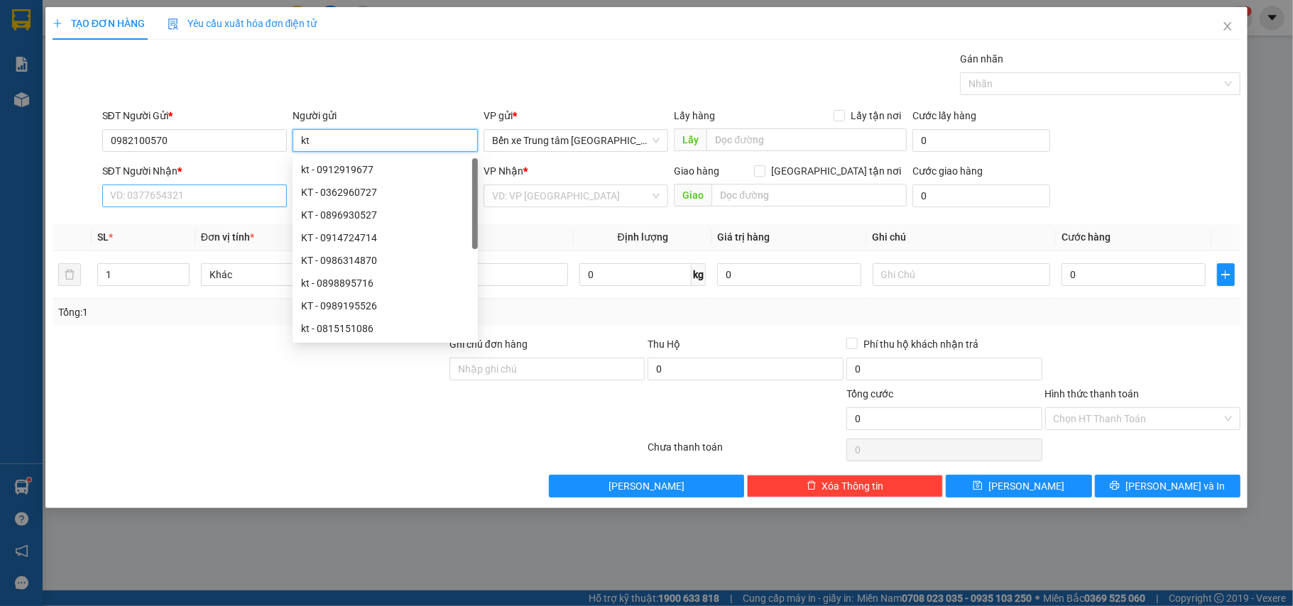
type input "kt"
click at [125, 197] on input "SĐT Người Nhận *" at bounding box center [194, 196] width 185 height 23
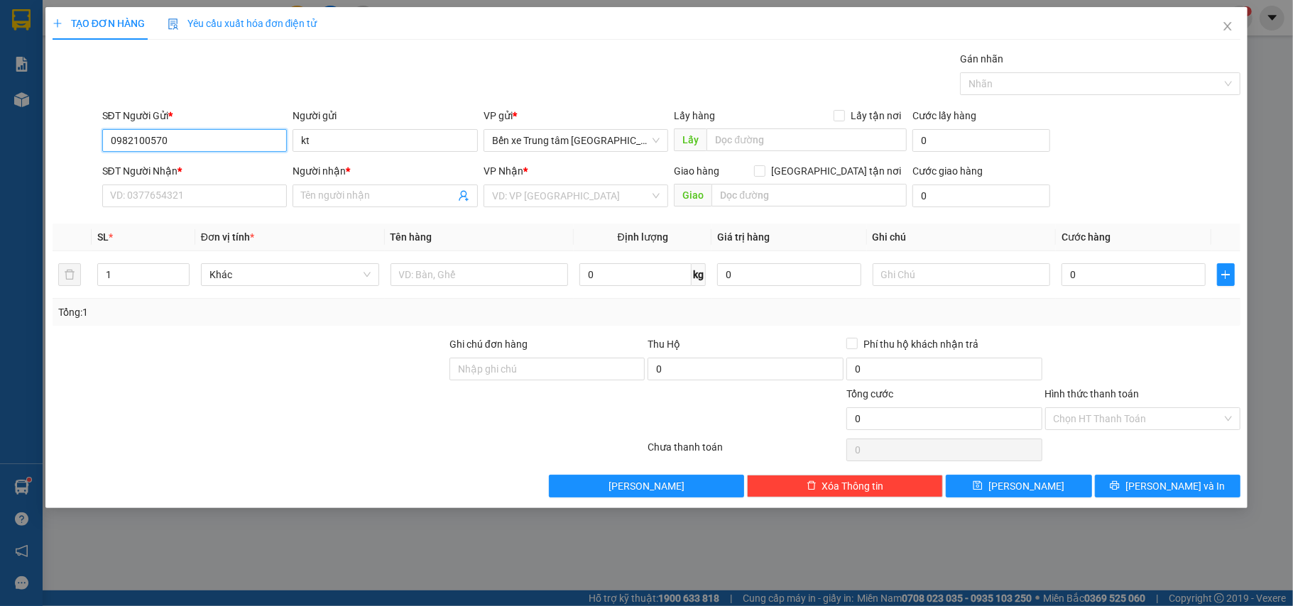
click at [182, 142] on input "0982100570" at bounding box center [194, 140] width 185 height 23
drag, startPoint x: 126, startPoint y: 143, endPoint x: 82, endPoint y: 143, distance: 43.3
click at [82, 143] on div "SĐT Người Gửi * 0982100570 0982100570 Người gửi kt VP gửi * Bến xe Trung tâm Là…" at bounding box center [647, 133] width 1192 height 50
click at [111, 193] on input "SĐT Người Nhận *" at bounding box center [194, 196] width 185 height 23
paste input "0982100570"
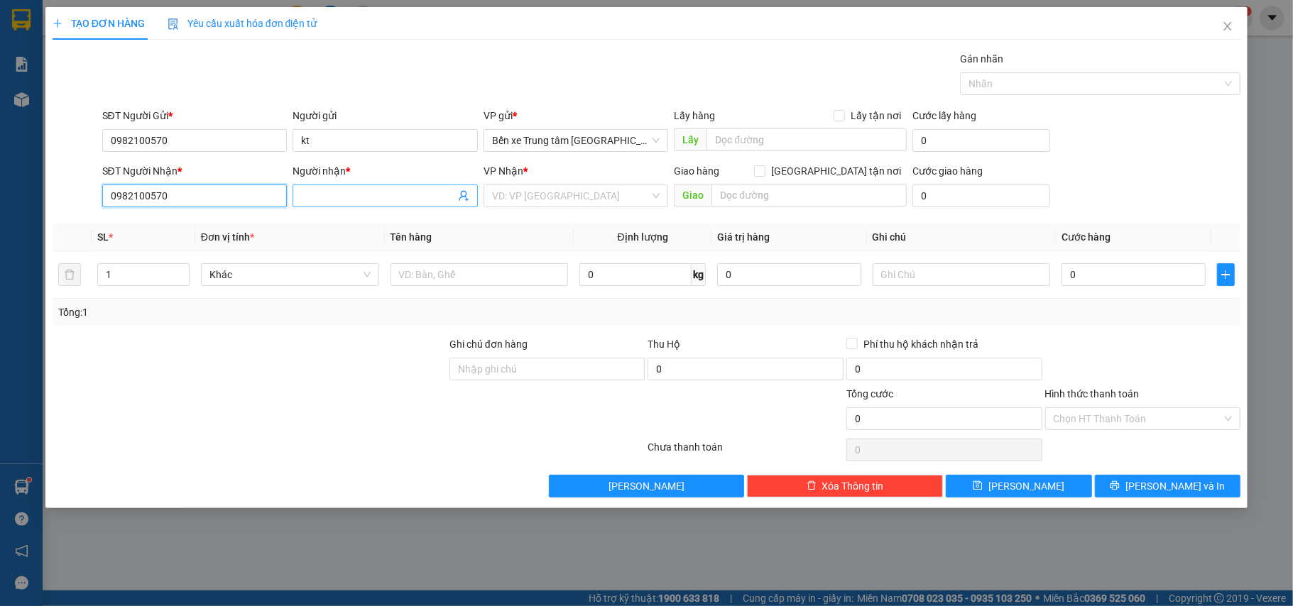
type input "0982100570"
click at [311, 197] on input "Người nhận *" at bounding box center [378, 196] width 154 height 16
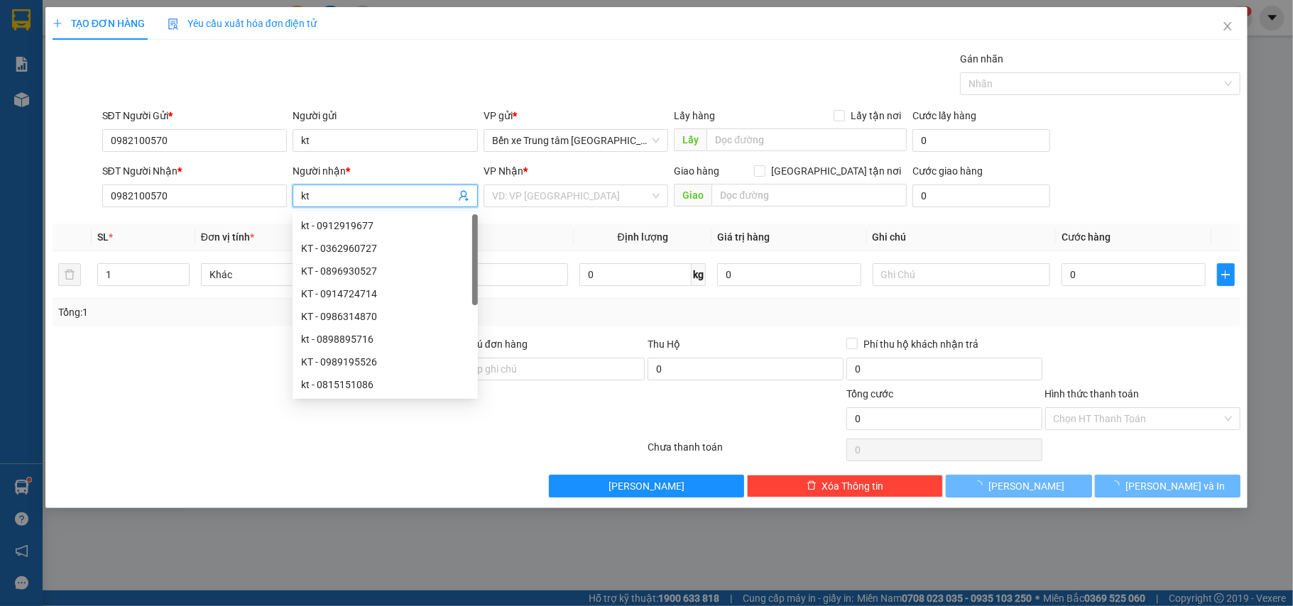
type input "kt"
drag, startPoint x: 189, startPoint y: 415, endPoint x: 199, endPoint y: 392, distance: 24.8
click at [190, 410] on div at bounding box center [249, 411] width 397 height 50
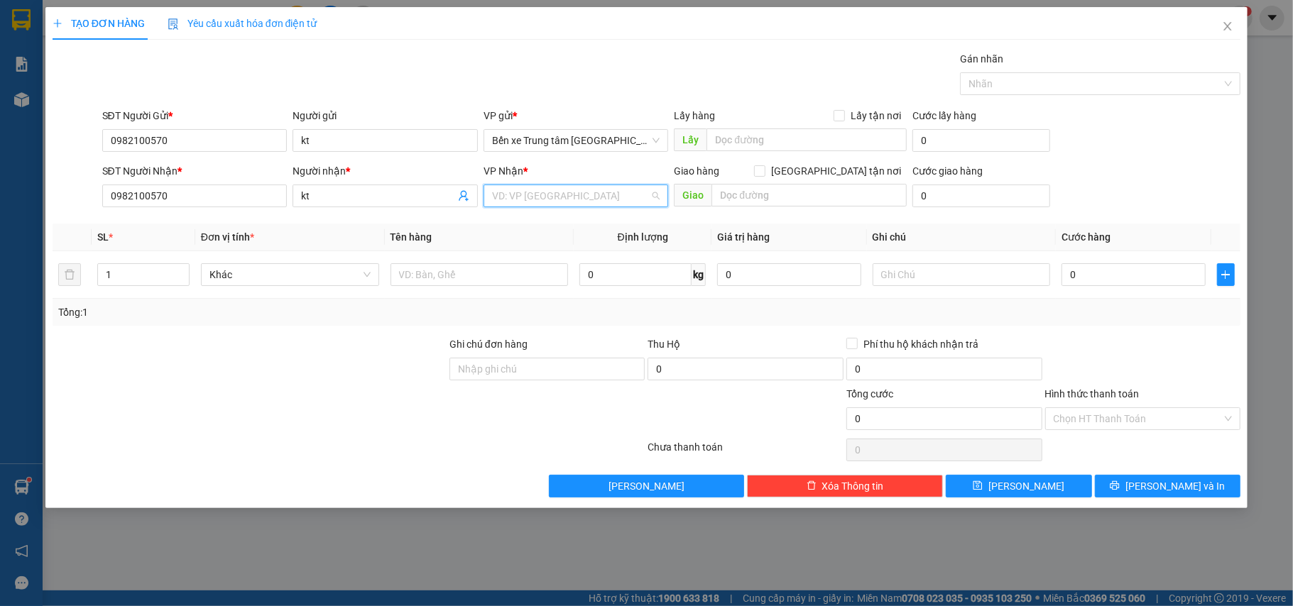
click at [514, 193] on input "search" at bounding box center [571, 195] width 158 height 21
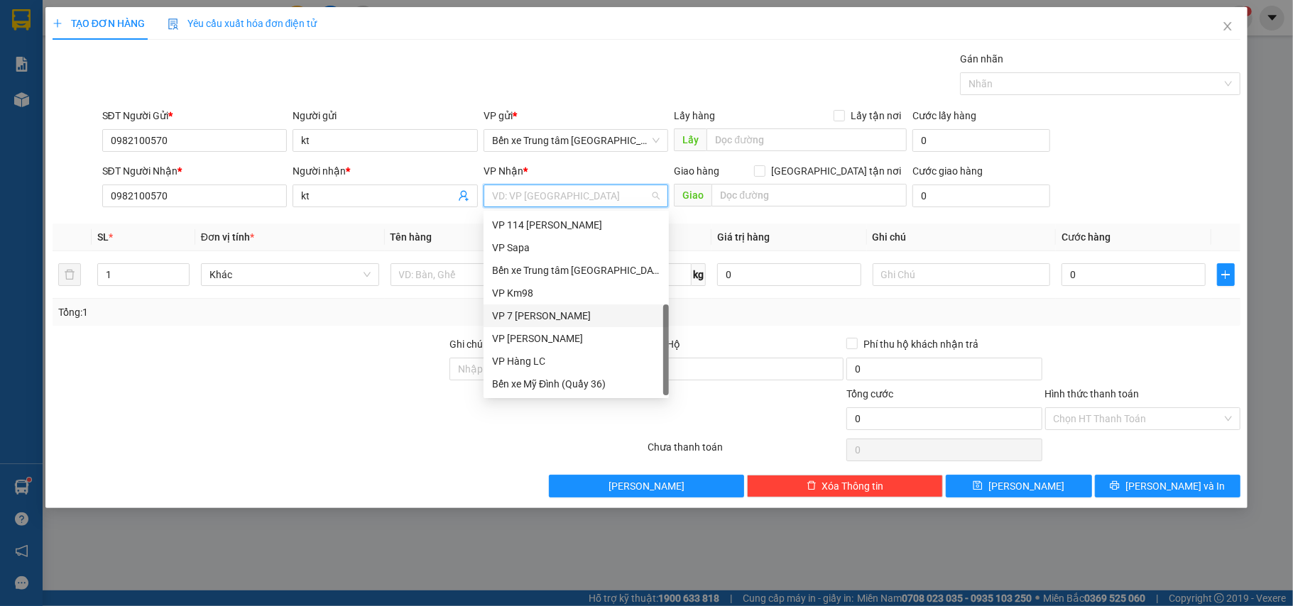
click at [561, 315] on div "VP 7 [PERSON_NAME]" at bounding box center [576, 316] width 168 height 16
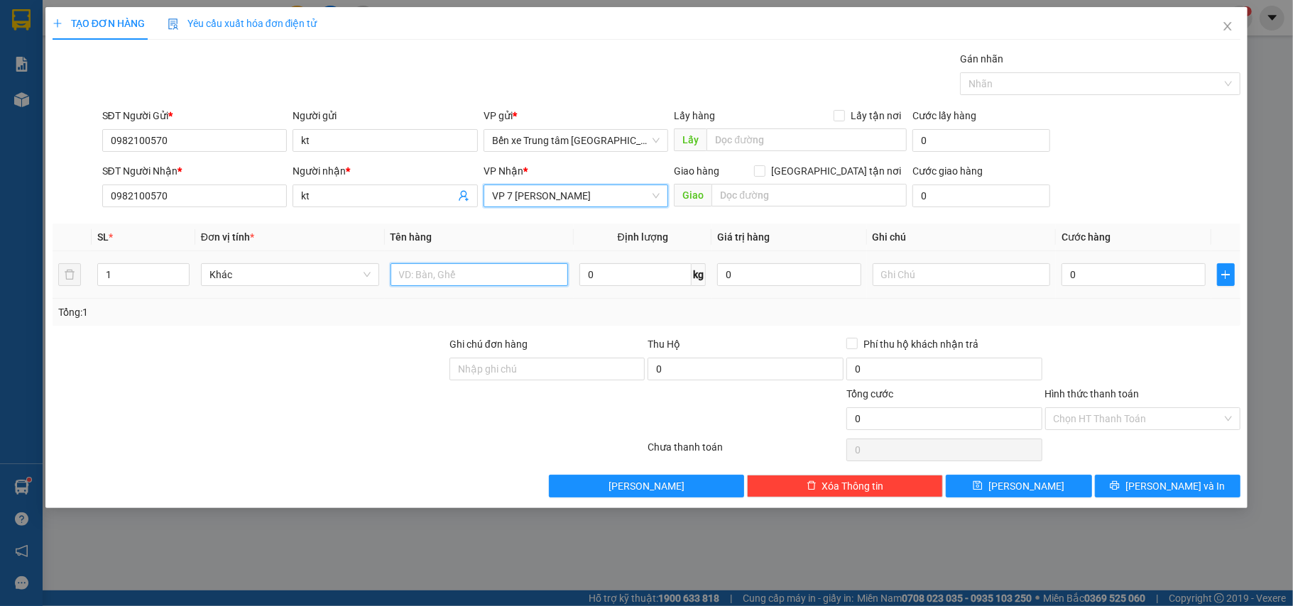
click at [408, 276] on input "text" at bounding box center [480, 274] width 178 height 23
type input "1 can"
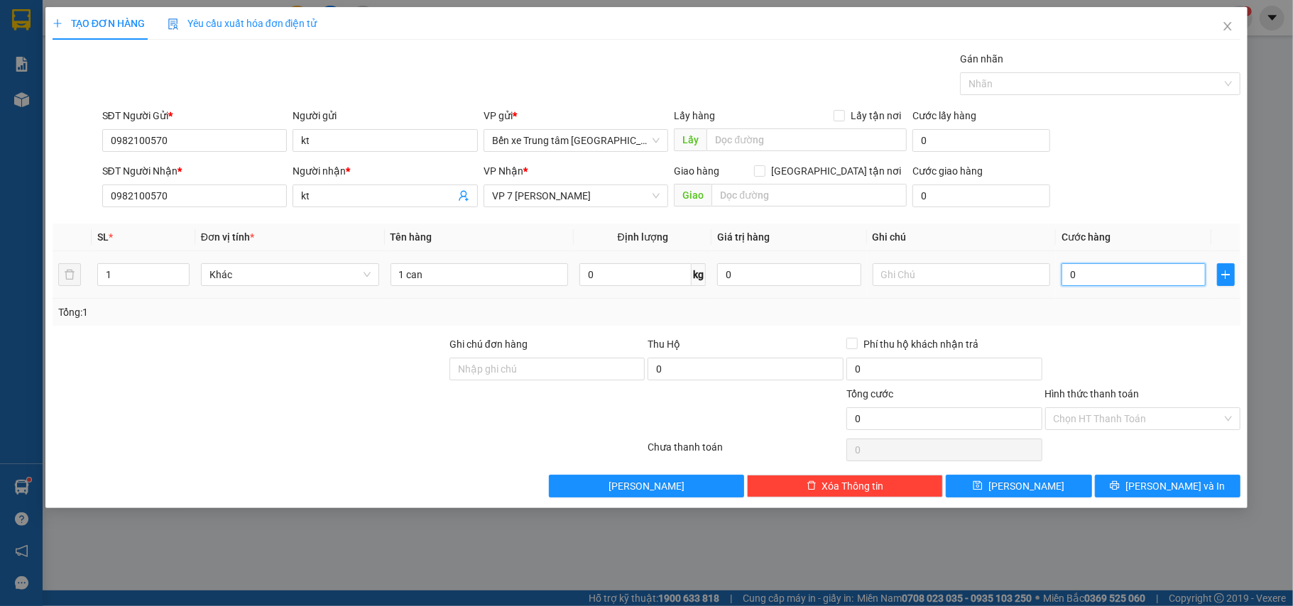
click at [1119, 273] on input "0" at bounding box center [1133, 274] width 143 height 23
type input "4"
type input "40"
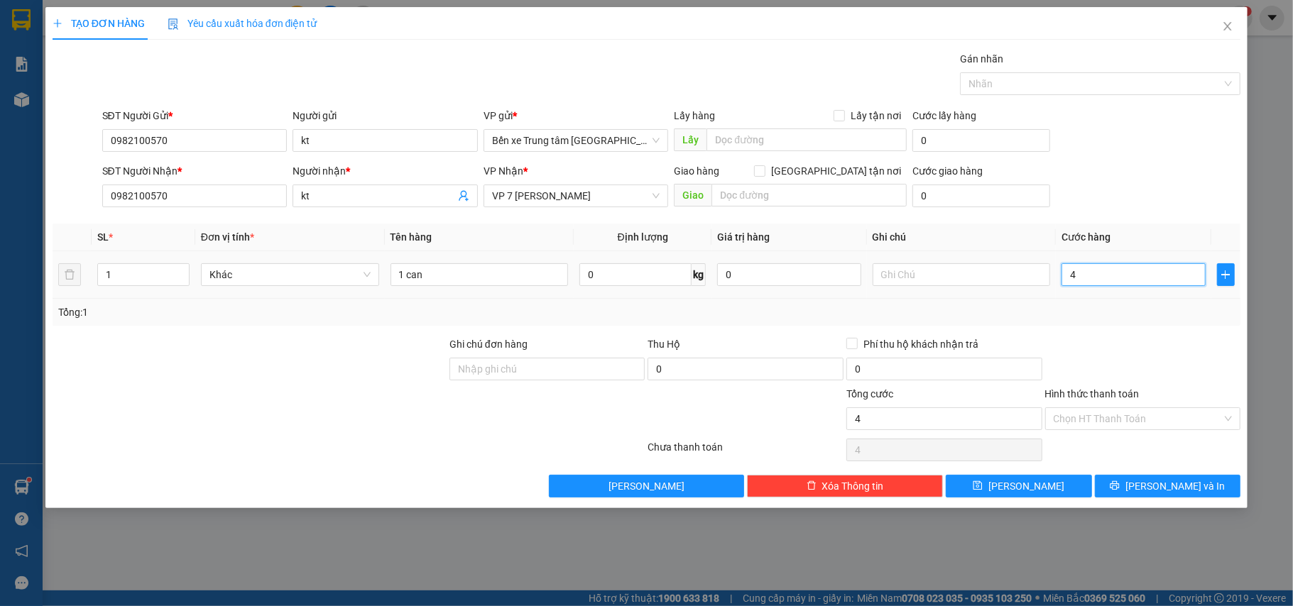
type input "40"
type input "40.000"
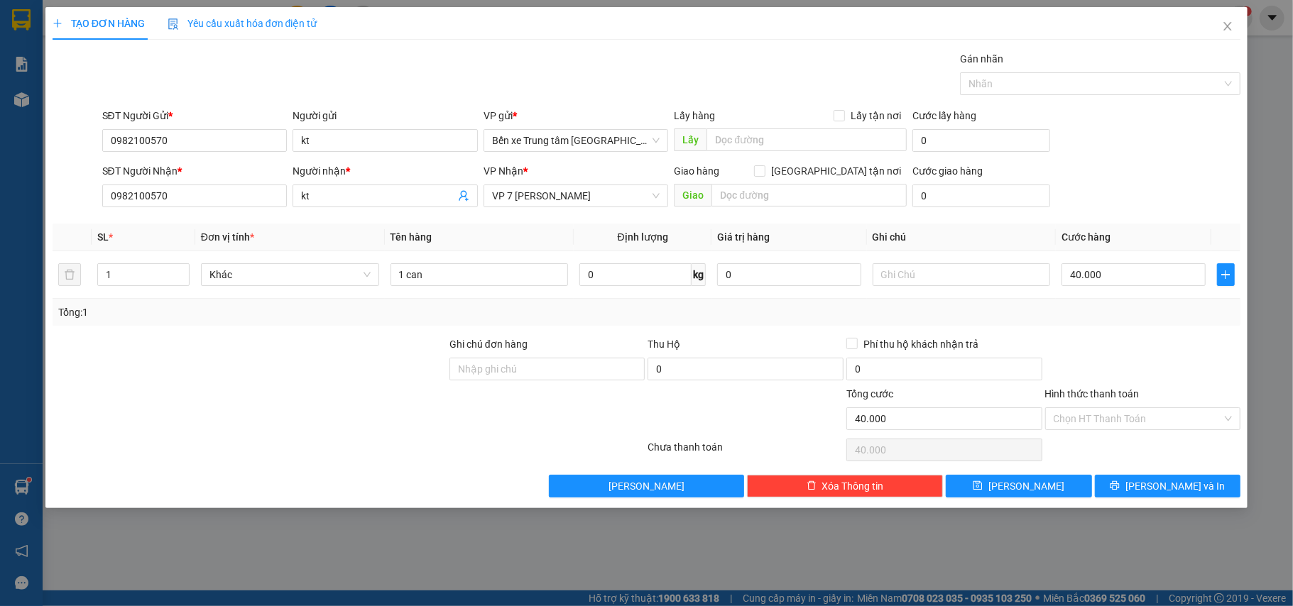
click at [1122, 171] on div "SĐT Người Nhận * 0982100570 Người nhận * kt VP Nhận * VP 7 Phạm Văn Đồng Giao h…" at bounding box center [671, 188] width 1145 height 50
click at [1177, 489] on span "Lưu và In" at bounding box center [1175, 487] width 99 height 16
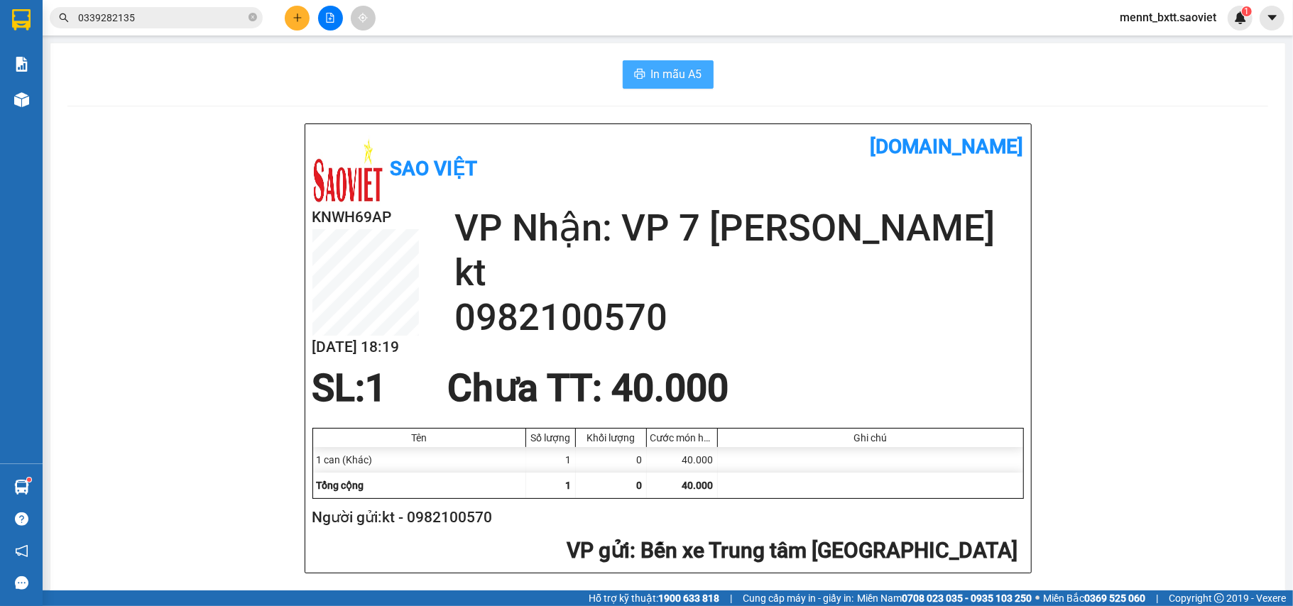
click at [653, 72] on span "In mẫu A5" at bounding box center [676, 74] width 51 height 18
click at [294, 18] on icon "plus" at bounding box center [297, 17] width 8 height 1
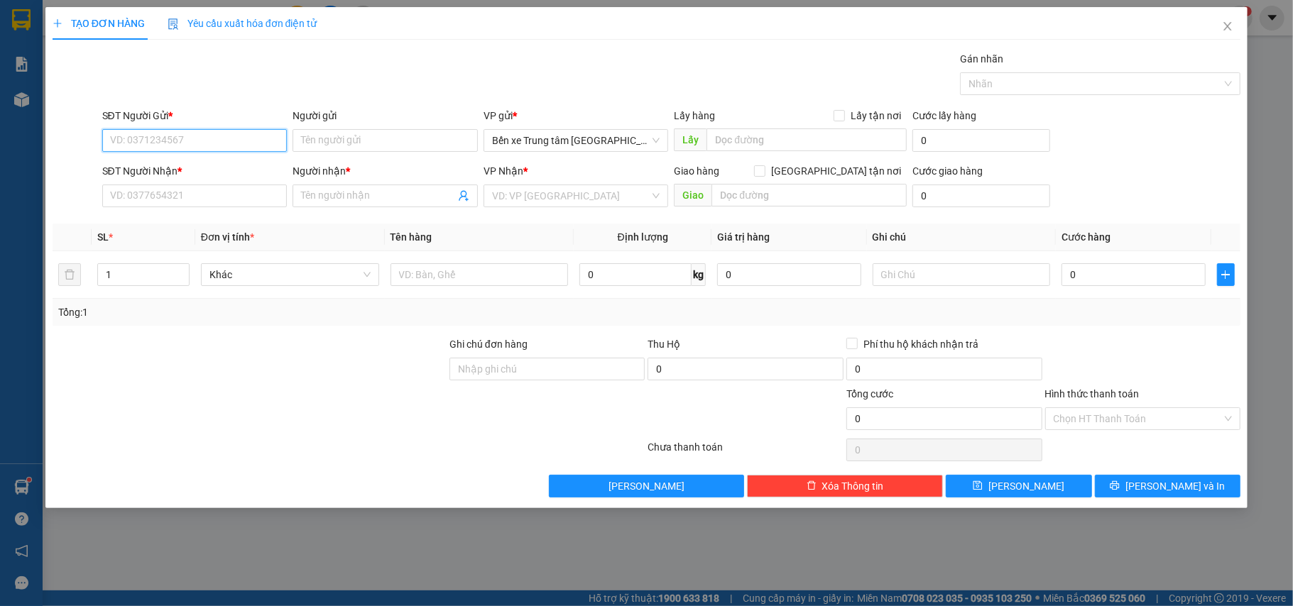
click at [125, 141] on input "SĐT Người Gửi *" at bounding box center [194, 140] width 185 height 23
click at [1229, 23] on icon "close" at bounding box center [1227, 26] width 11 height 11
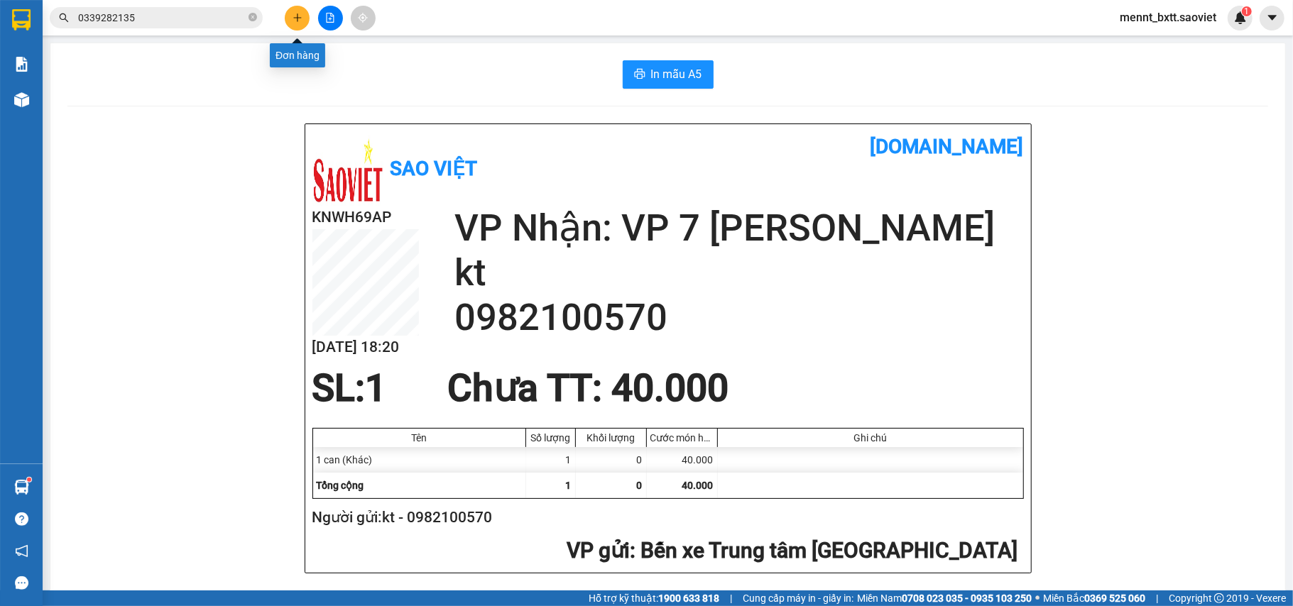
click at [293, 14] on icon "plus" at bounding box center [298, 18] width 10 height 10
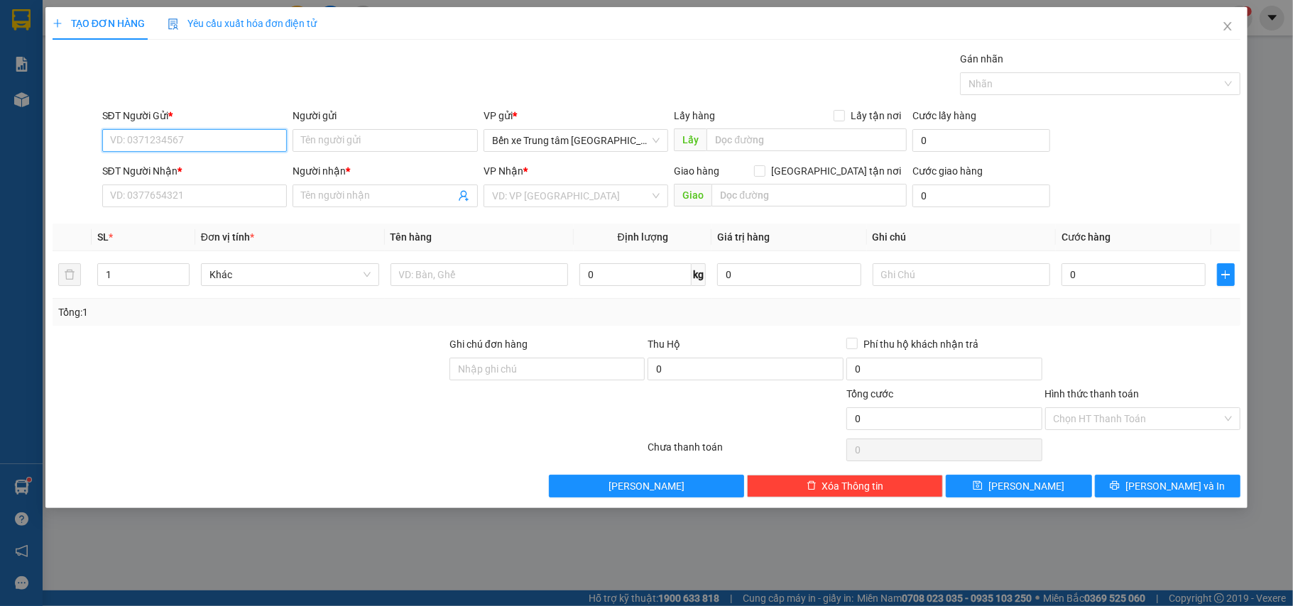
click at [114, 140] on input "SĐT Người Gửi *" at bounding box center [194, 140] width 185 height 23
click at [172, 173] on div "0395167610 - kt" at bounding box center [195, 170] width 168 height 16
type input "0395167610"
type input "kt"
type input "ship"
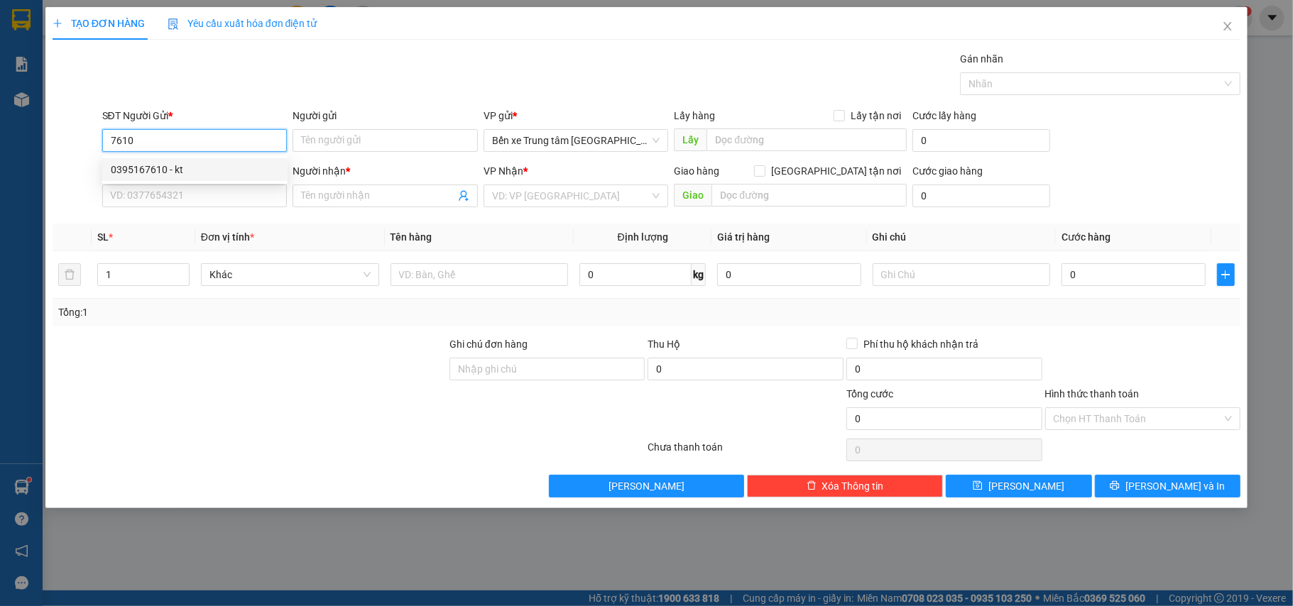
type input "0395167610"
type input "kt"
type input "khách hẹn thứ 3 ở quê ra lấy 5/10"
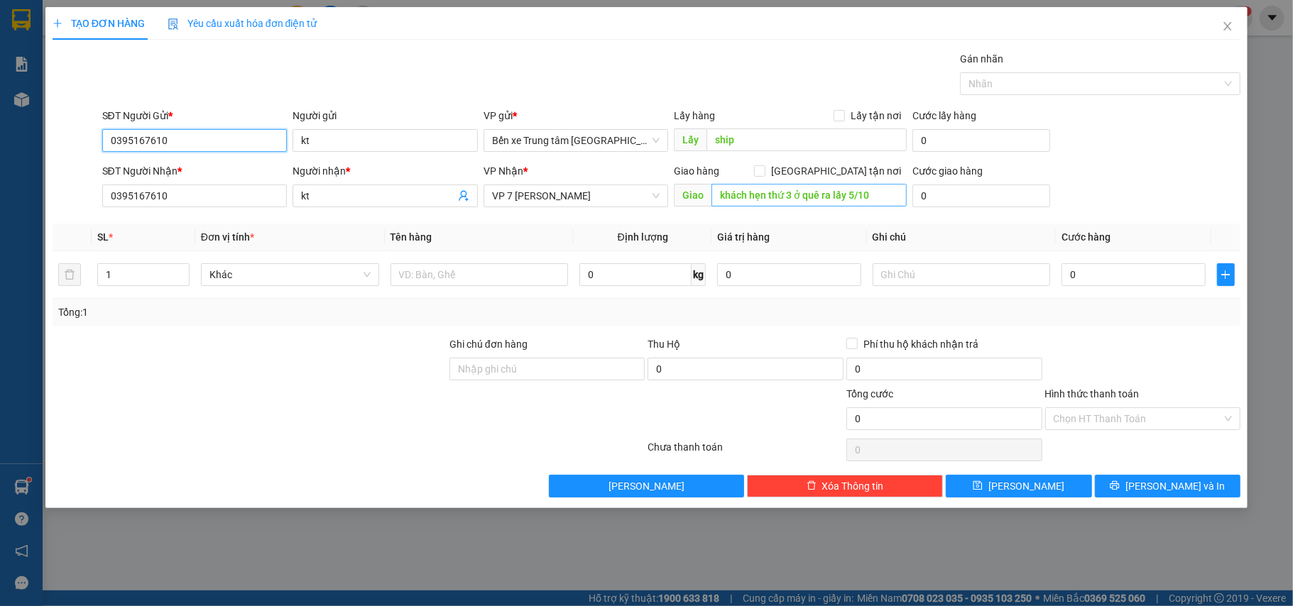
type input "0395167610"
click at [882, 197] on input "khách hẹn thứ 3 ở quê ra lấy 5/10" at bounding box center [809, 195] width 195 height 23
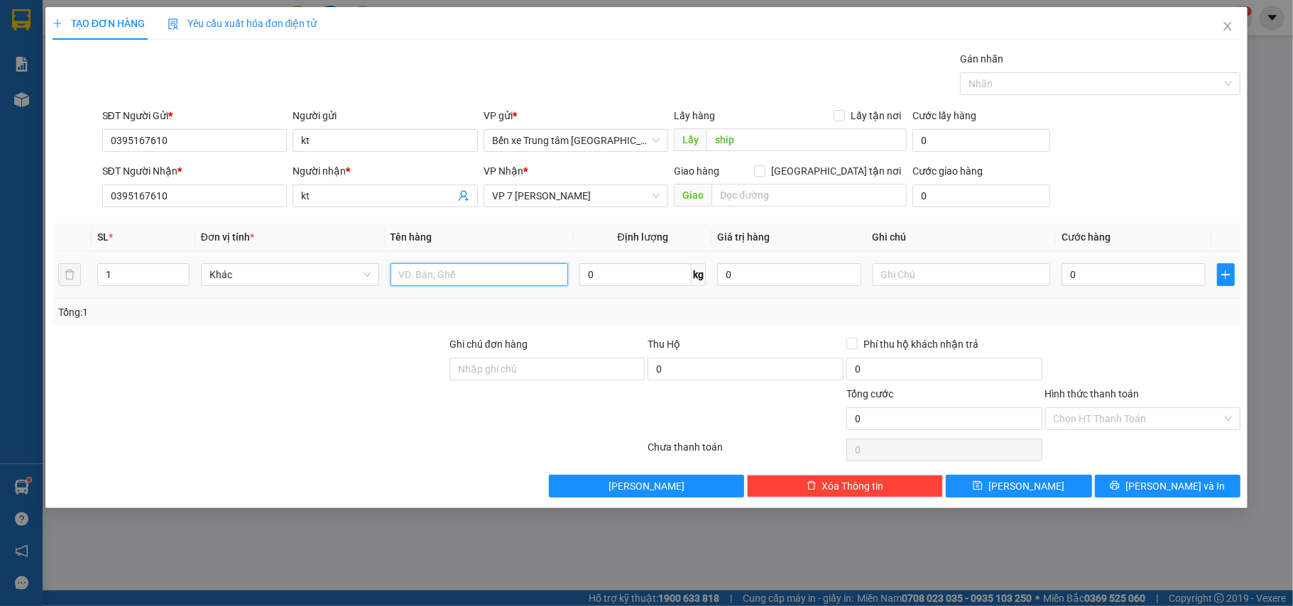
click at [416, 276] on input "text" at bounding box center [480, 274] width 178 height 23
type input "1 can"
click at [1094, 279] on input "0" at bounding box center [1133, 274] width 143 height 23
click at [180, 273] on icon "up" at bounding box center [181, 271] width 5 height 5
type input "2"
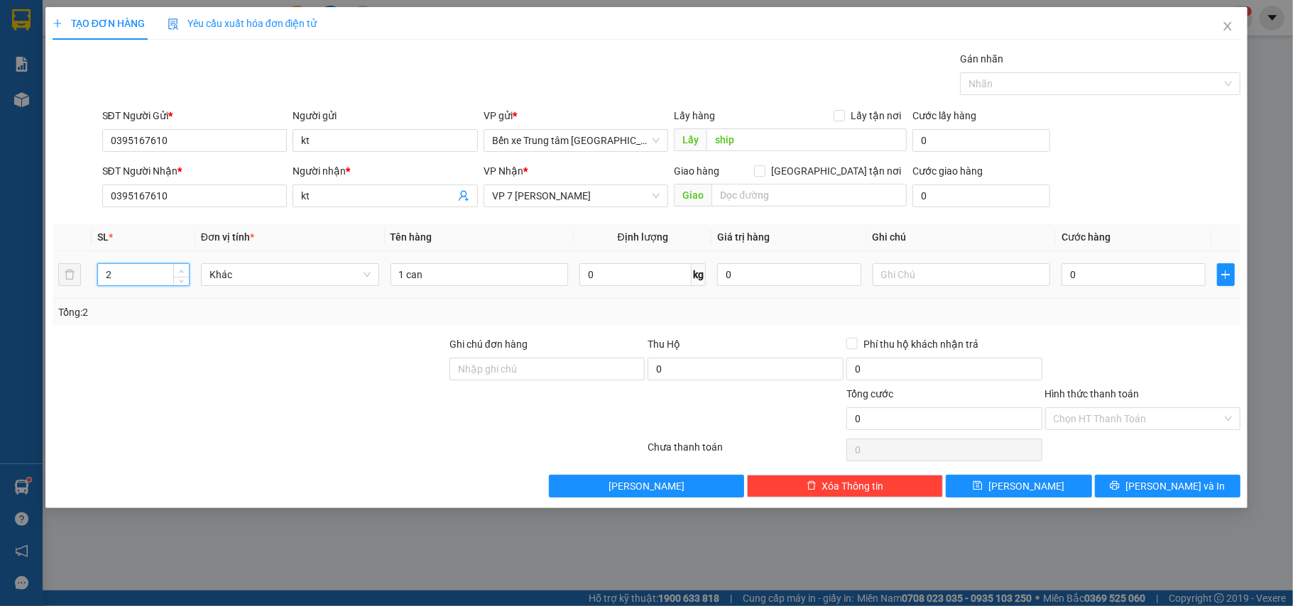
click at [183, 268] on span "up" at bounding box center [182, 271] width 9 height 9
click at [1097, 278] on input "0" at bounding box center [1133, 274] width 143 height 23
type input "2"
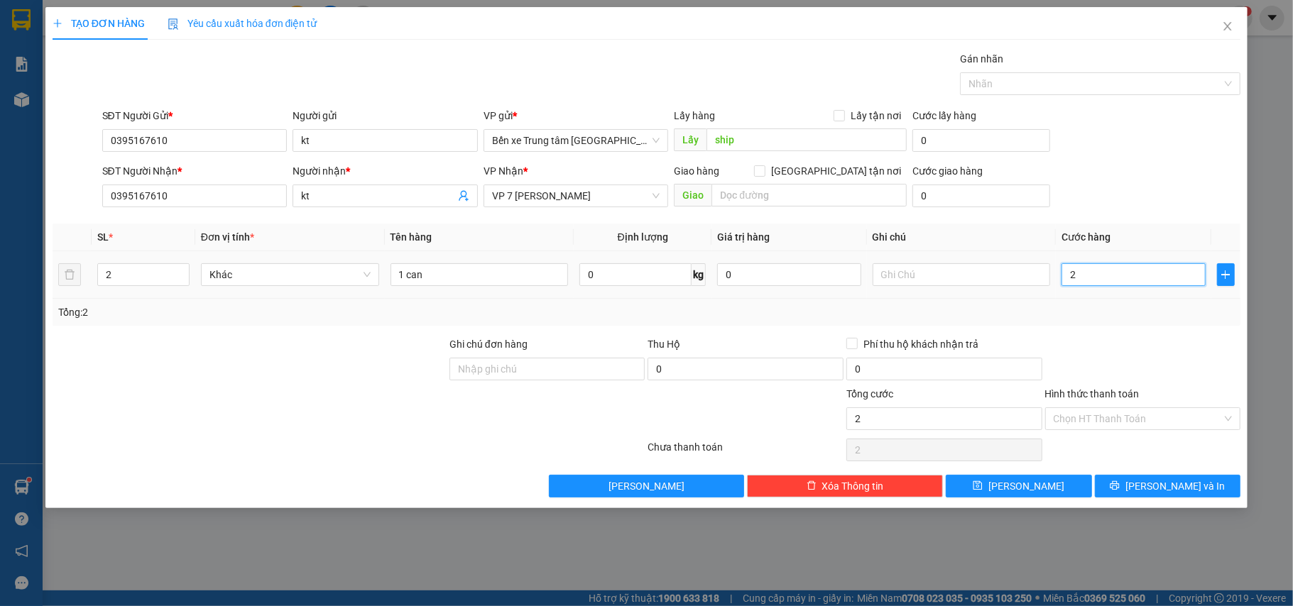
type input "0"
type input "01"
type input "1"
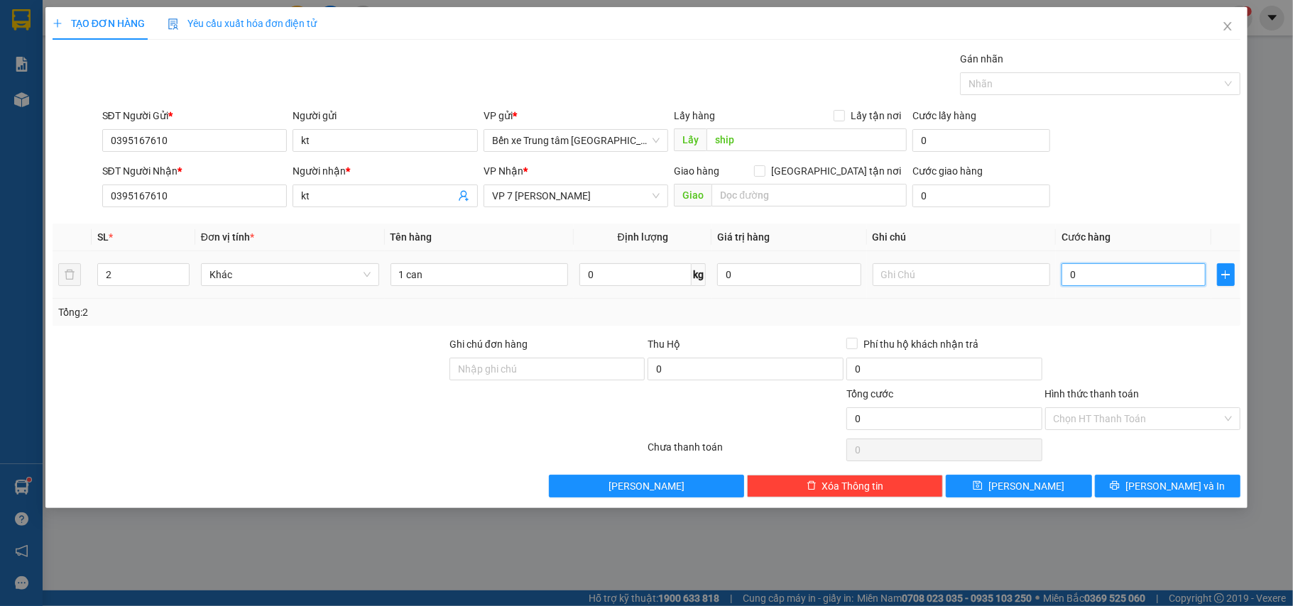
type input "1"
type input "010"
type input "10"
type input "0.100"
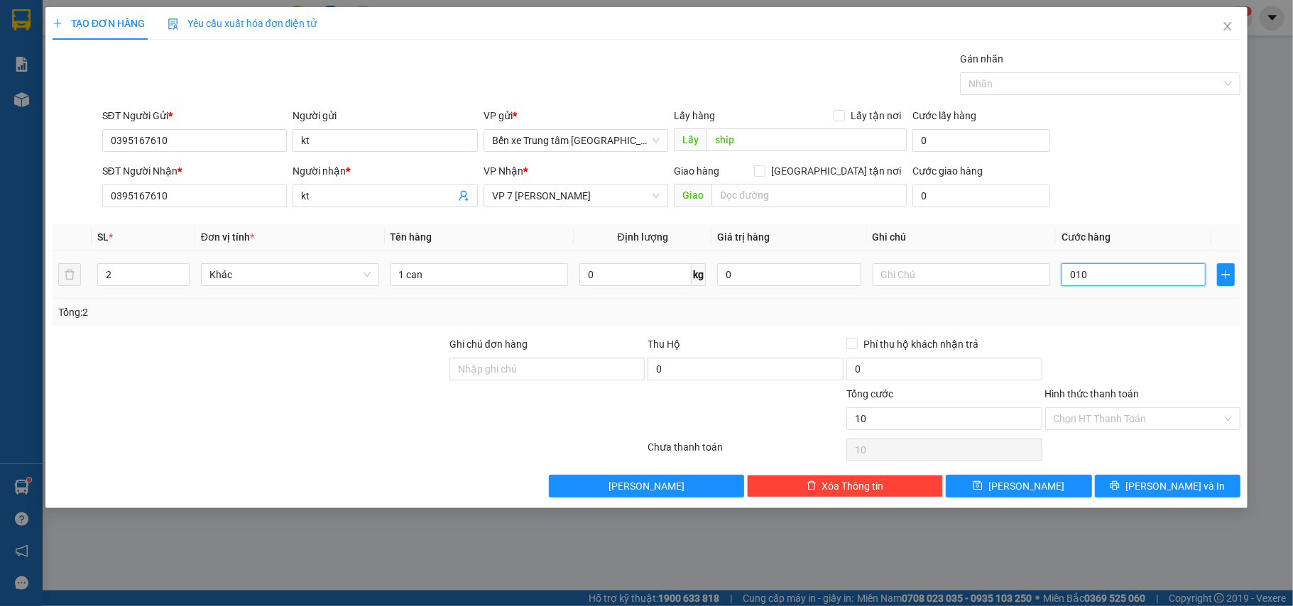
type input "100"
type input "100.000"
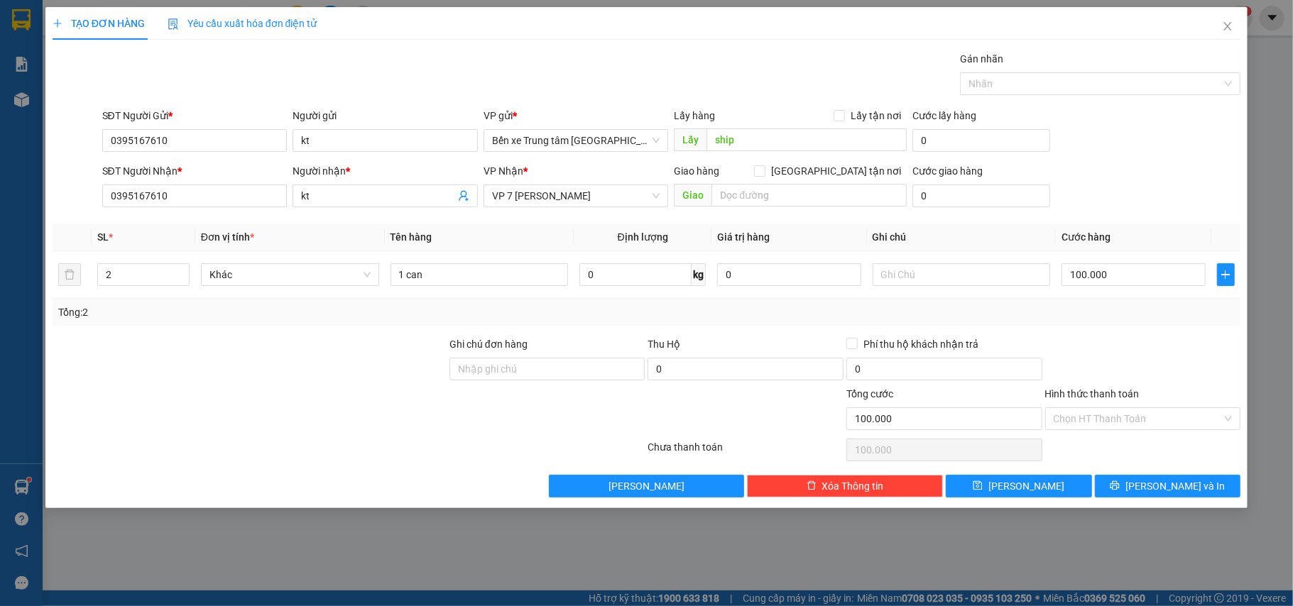
click at [1120, 191] on div "SĐT Người Nhận * 0395167610 Người nhận * kt VP Nhận * VP 7 Phạm Văn Đồng Giao h…" at bounding box center [671, 188] width 1145 height 50
click at [1168, 492] on span "Lưu và In" at bounding box center [1175, 487] width 99 height 16
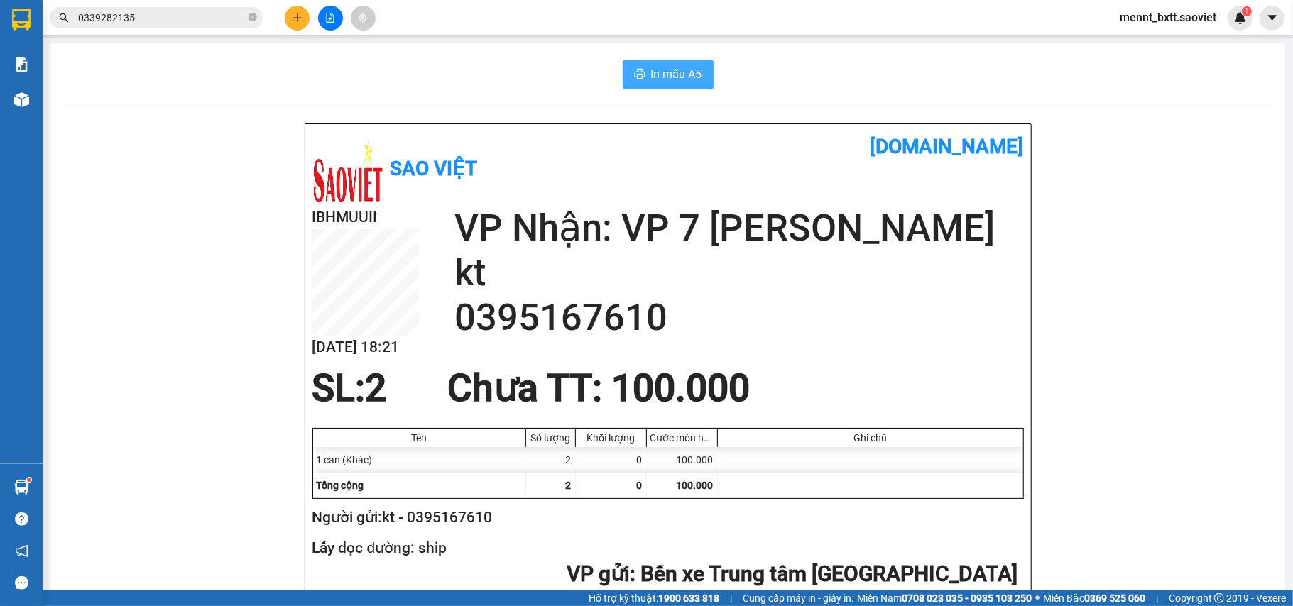
click at [672, 84] on button "In mẫu A5" at bounding box center [668, 74] width 91 height 28
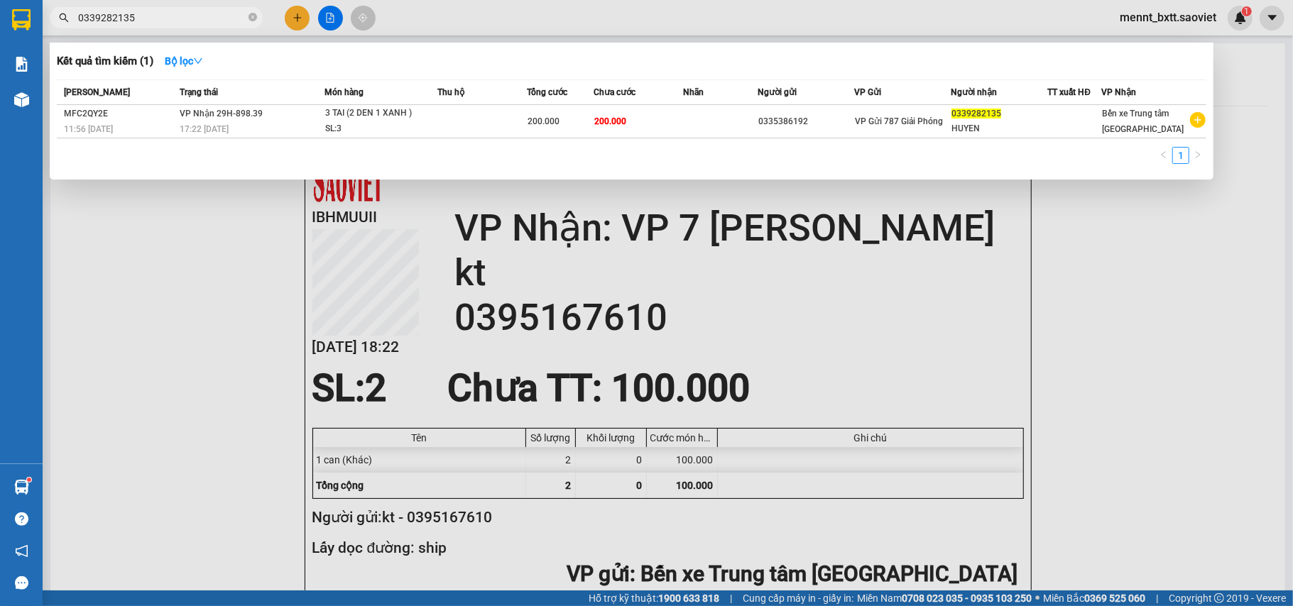
click at [134, 17] on input "0339282135" at bounding box center [162, 18] width 168 height 16
drag, startPoint x: 136, startPoint y: 18, endPoint x: 71, endPoint y: 60, distance: 77.6
click at [71, 31] on div "Kết quả tìm kiếm ( 1 ) Bộ lọc Mã ĐH Trạng thái Món hàng Thu hộ Tổng cước Chưa c…" at bounding box center [138, 18] width 277 height 25
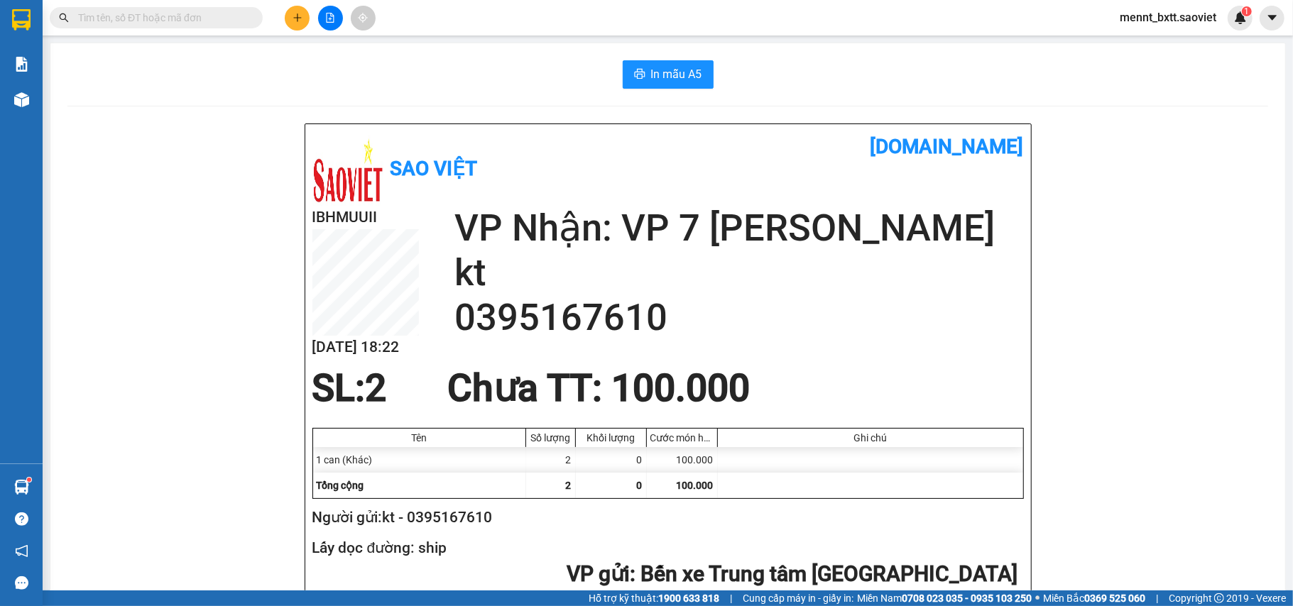
click at [97, 21] on input "text" at bounding box center [162, 18] width 168 height 16
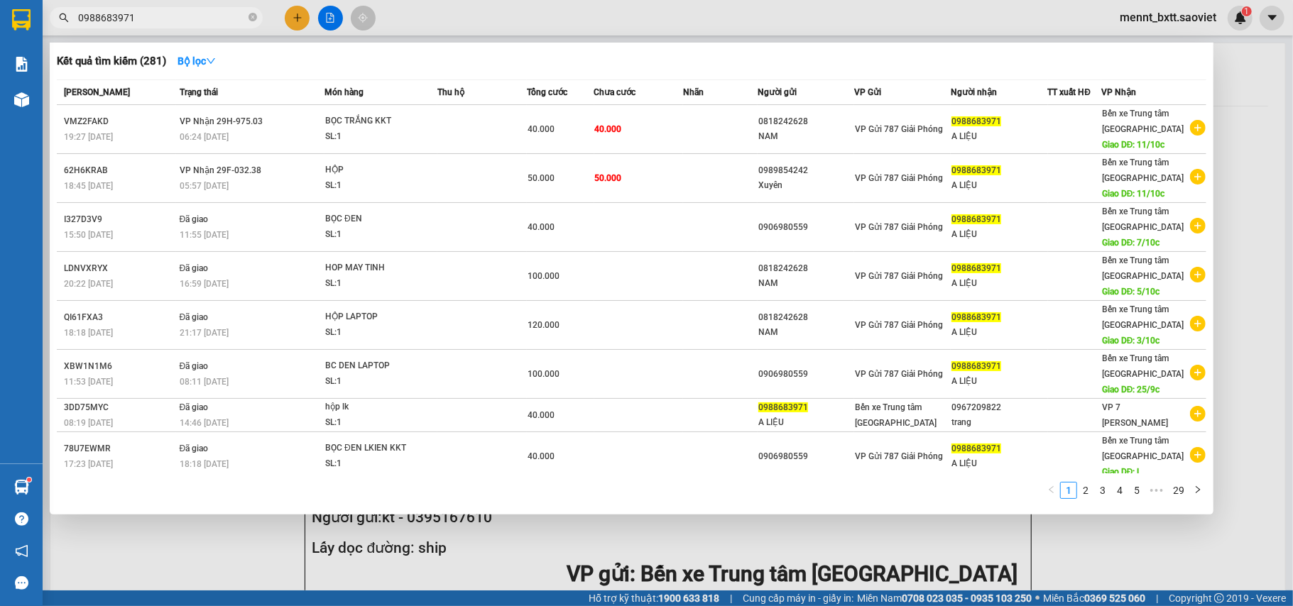
type input "0988683971"
click at [1239, 126] on div at bounding box center [646, 303] width 1293 height 606
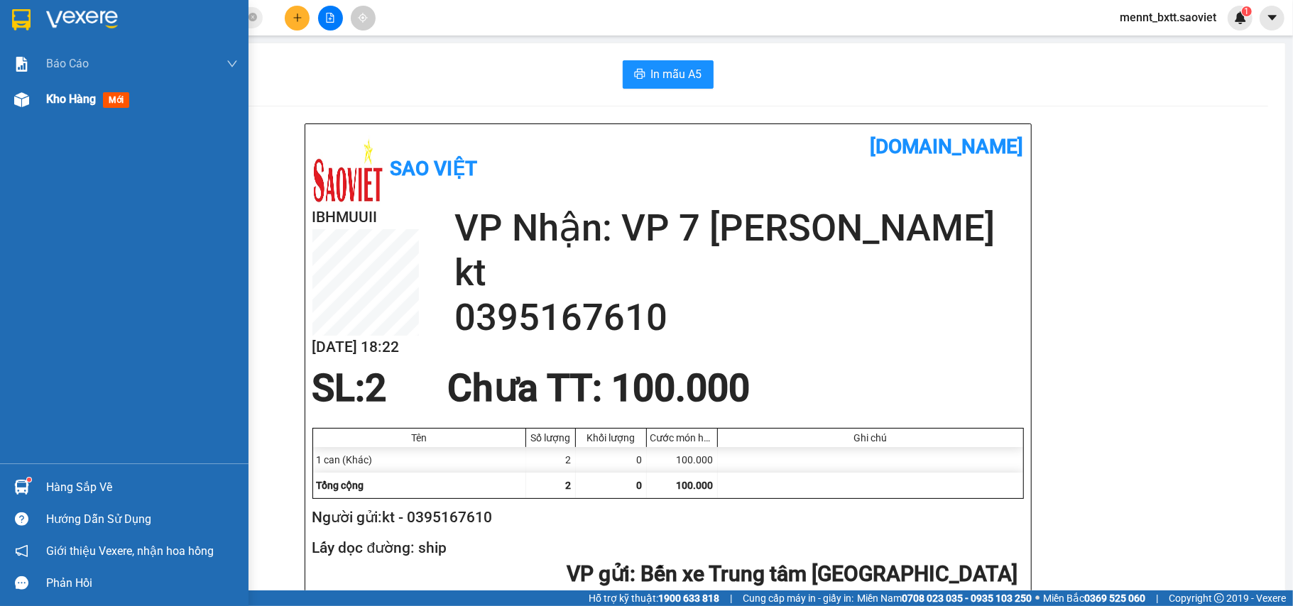
click at [71, 94] on span "Kho hàng" at bounding box center [71, 98] width 50 height 13
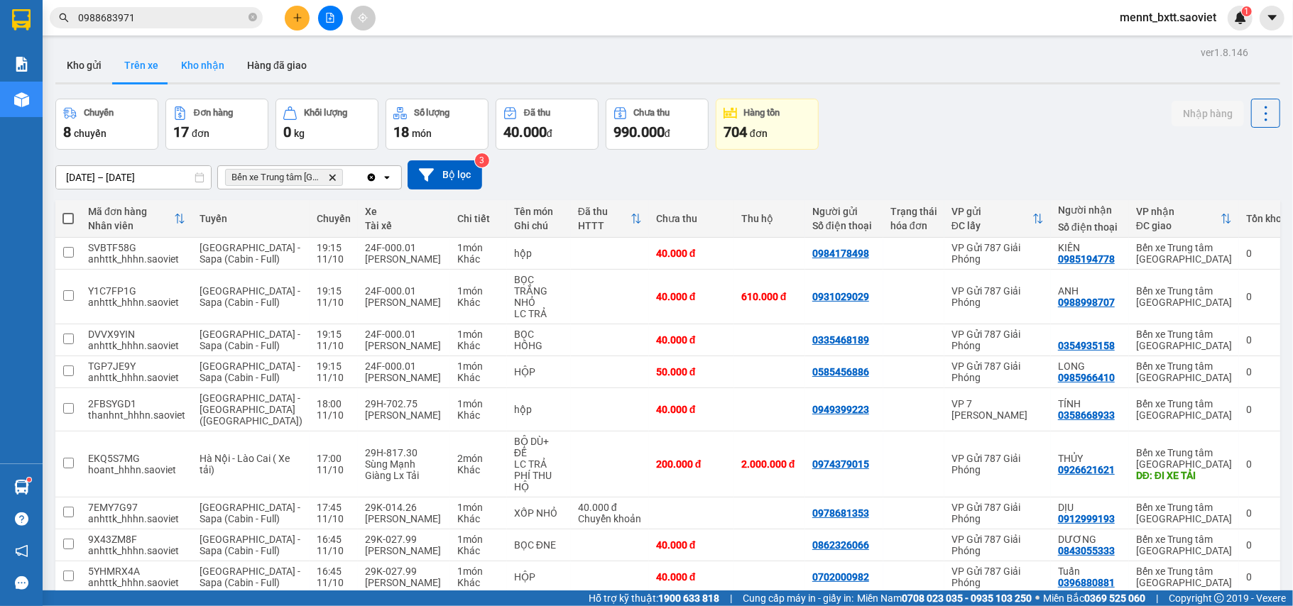
click at [206, 60] on button "Kho nhận" at bounding box center [203, 65] width 66 height 34
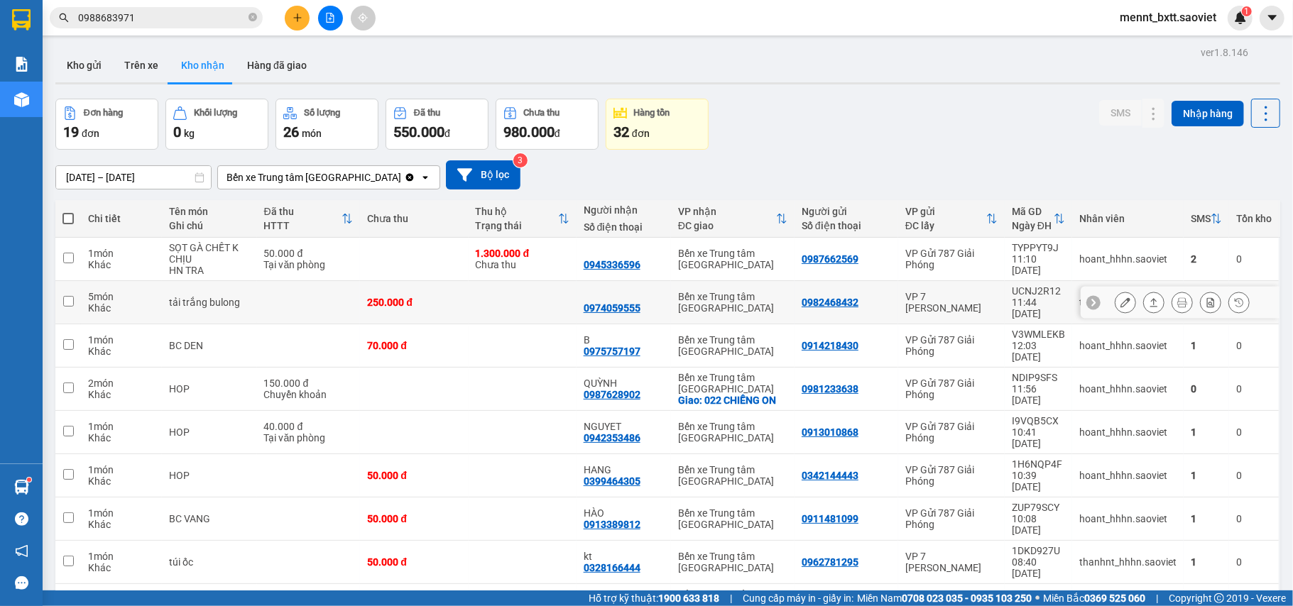
scroll to position [74, 0]
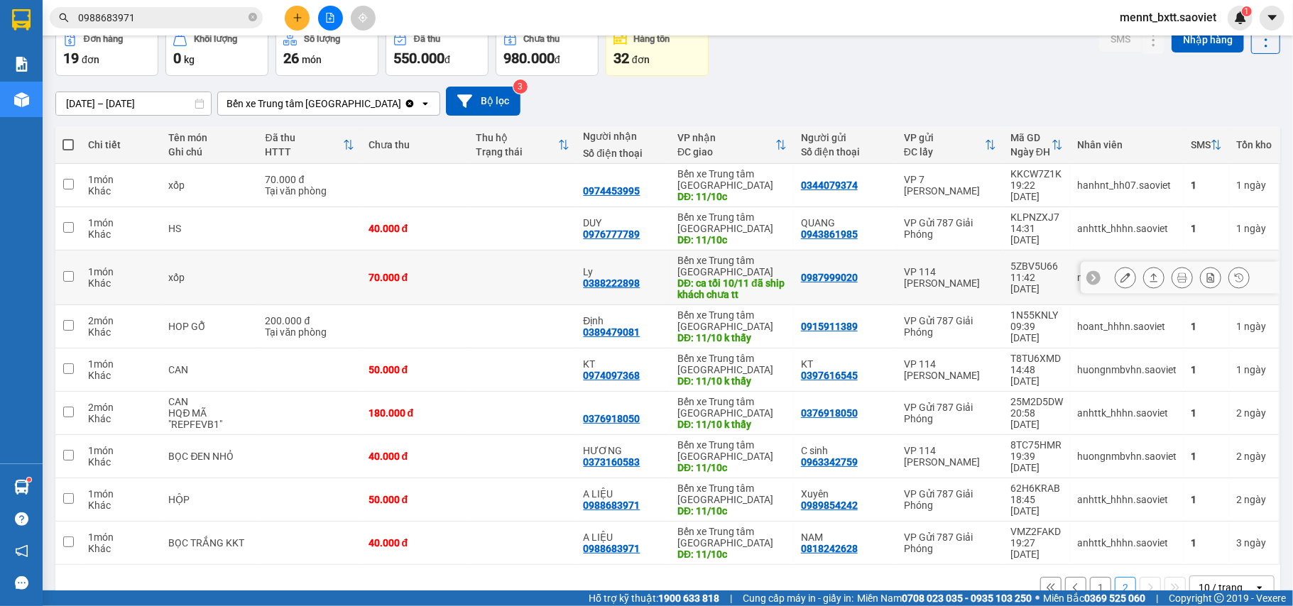
scroll to position [109, 0]
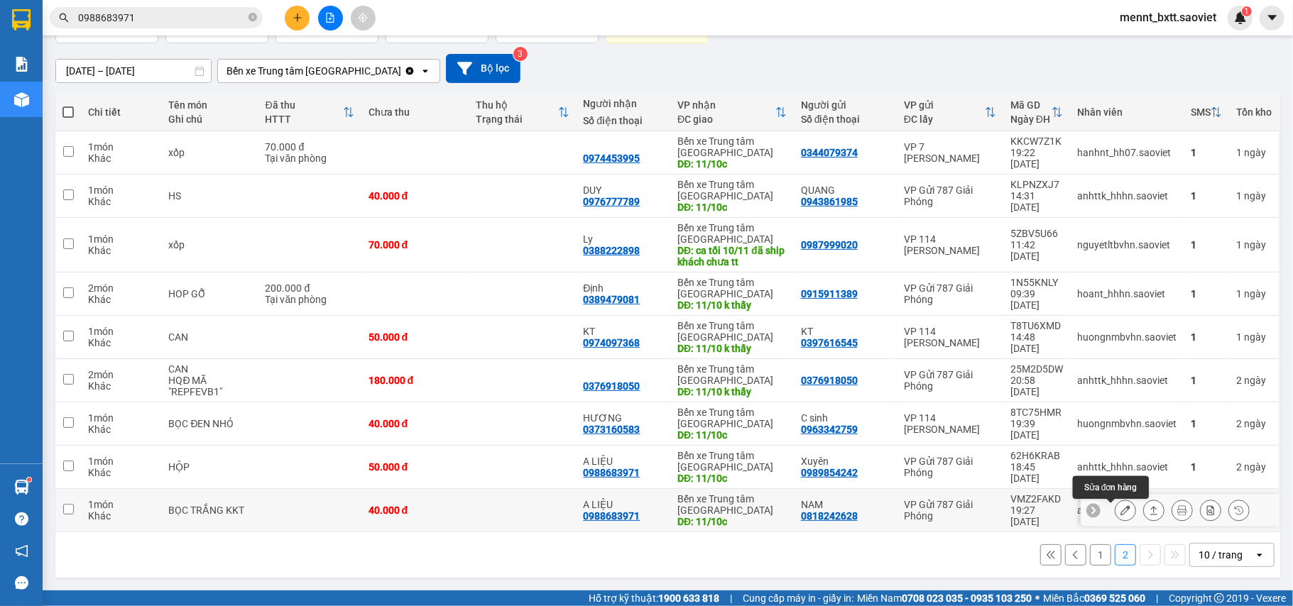
click at [1121, 509] on icon at bounding box center [1126, 511] width 10 height 10
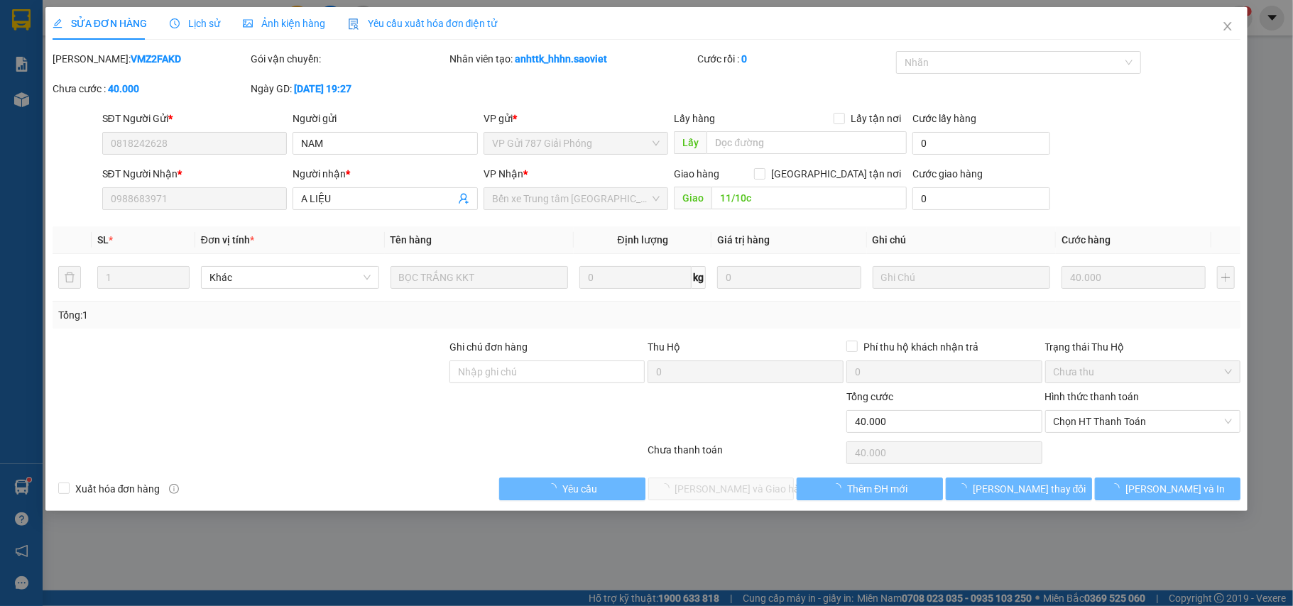
type input "0818242628"
type input "NAM"
type input "0988683971"
type input "A LIỆU"
type input "11/10c"
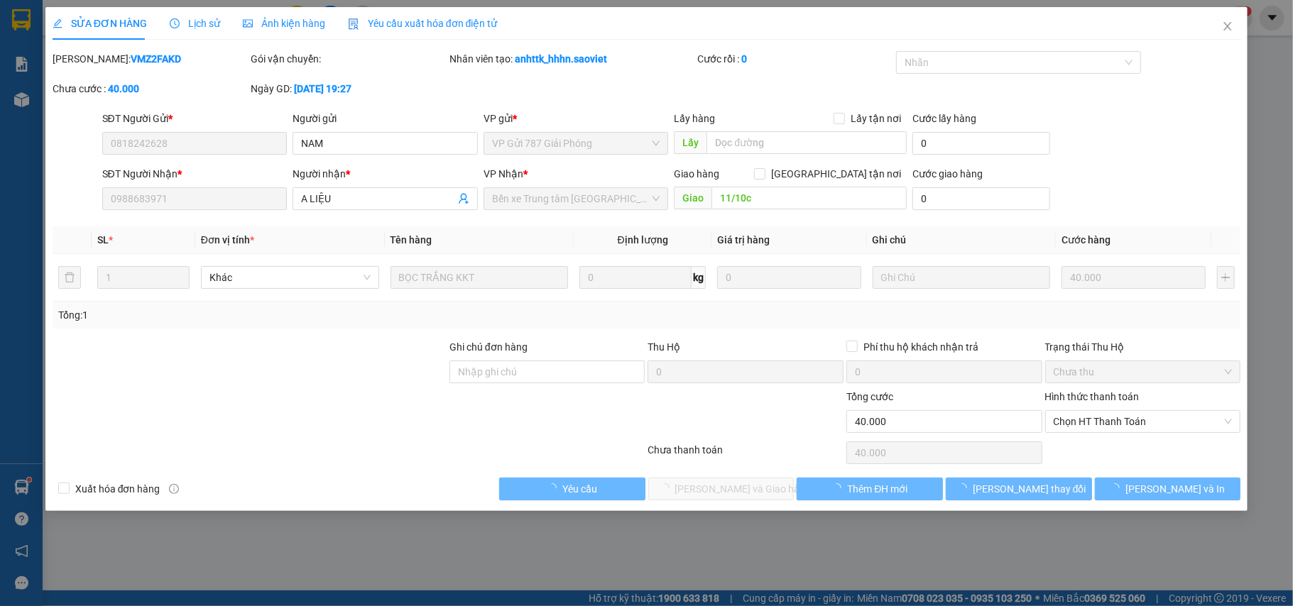
type input "0"
type input "40.000"
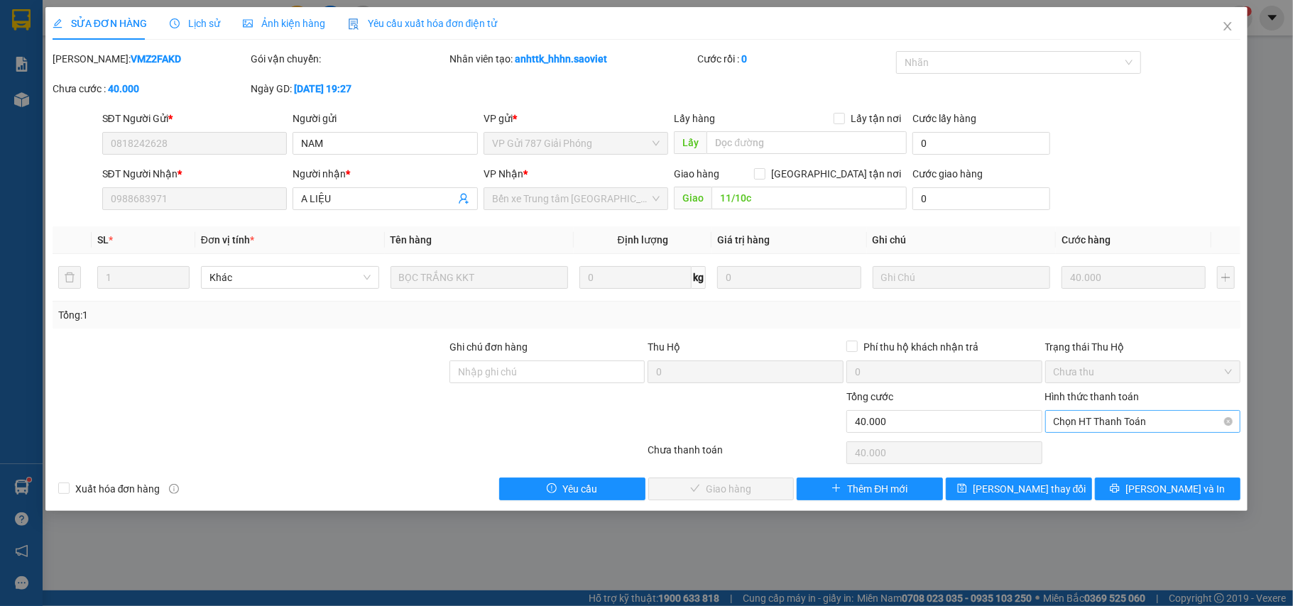
click at [1079, 424] on span "Chọn HT Thanh Toán" at bounding box center [1143, 421] width 179 height 21
click at [1068, 452] on div "Tại văn phòng" at bounding box center [1143, 452] width 179 height 16
type input "0"
click at [748, 493] on span "Lưu và Giao hàng" at bounding box center [743, 489] width 136 height 16
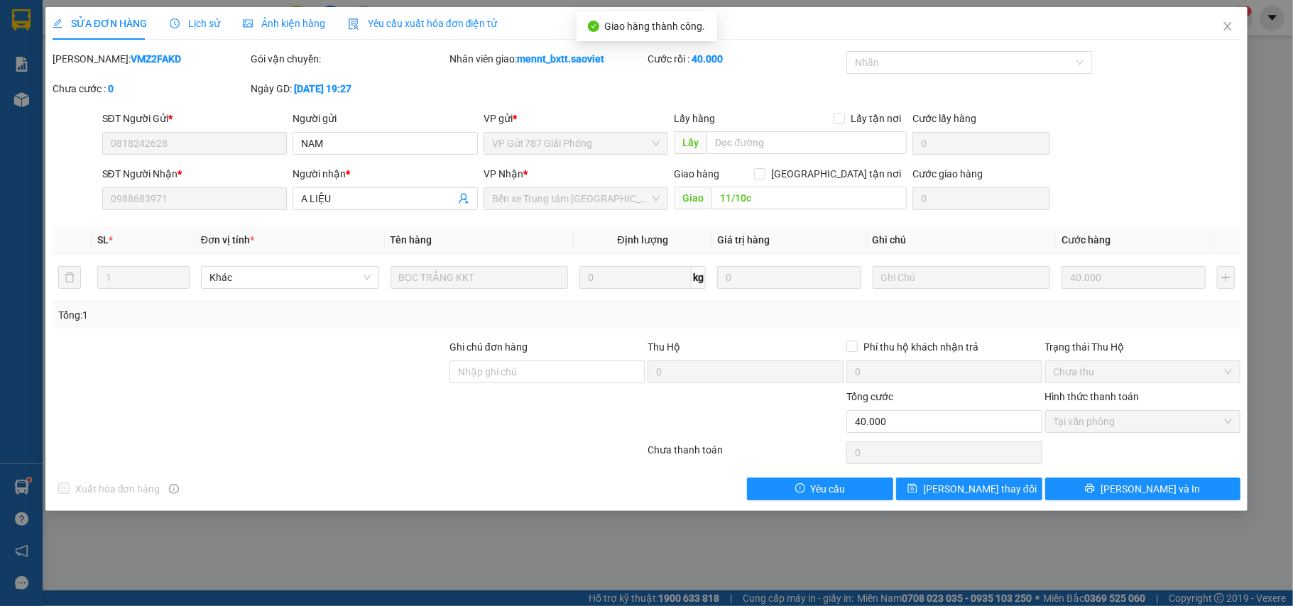
click at [670, 541] on div "SỬA ĐƠN HÀNG Lịch sử Ảnh kiện hàng Yêu cầu xuất hóa đơn điện tử Total Paid Fee …" at bounding box center [646, 303] width 1293 height 606
click at [668, 540] on div "SỬA ĐƠN HÀNG Lịch sử Ảnh kiện hàng Yêu cầu xuất hóa đơn điện tử Total Paid Fee …" at bounding box center [646, 303] width 1293 height 606
click at [1228, 26] on icon "close" at bounding box center [1227, 26] width 11 height 11
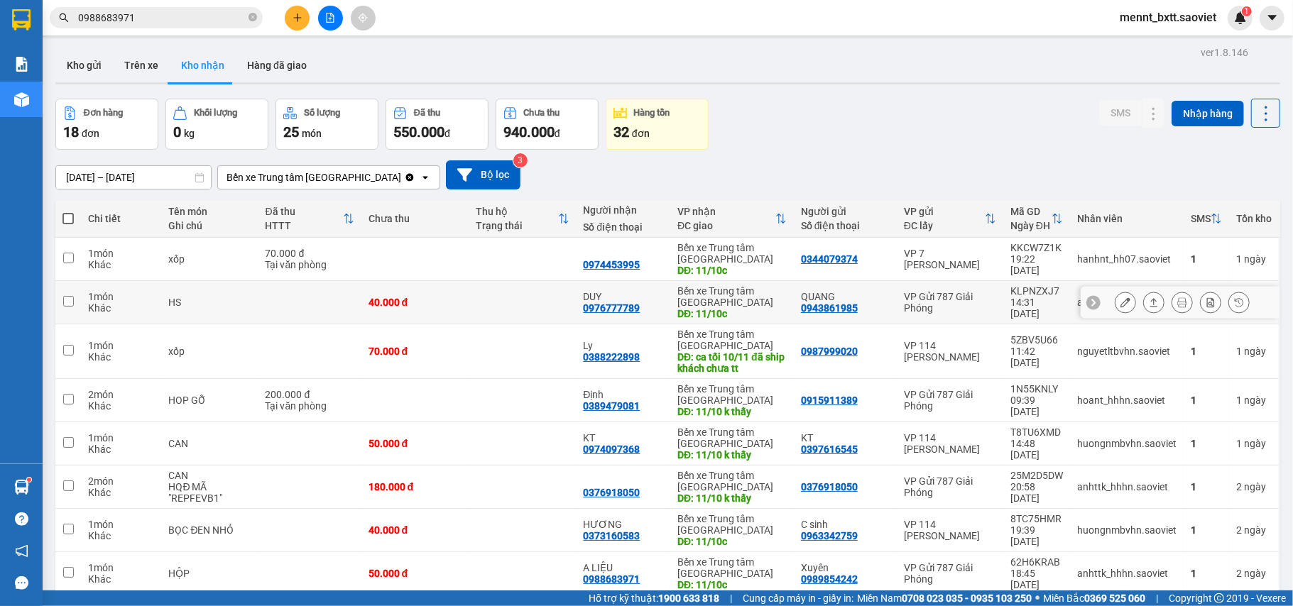
scroll to position [66, 0]
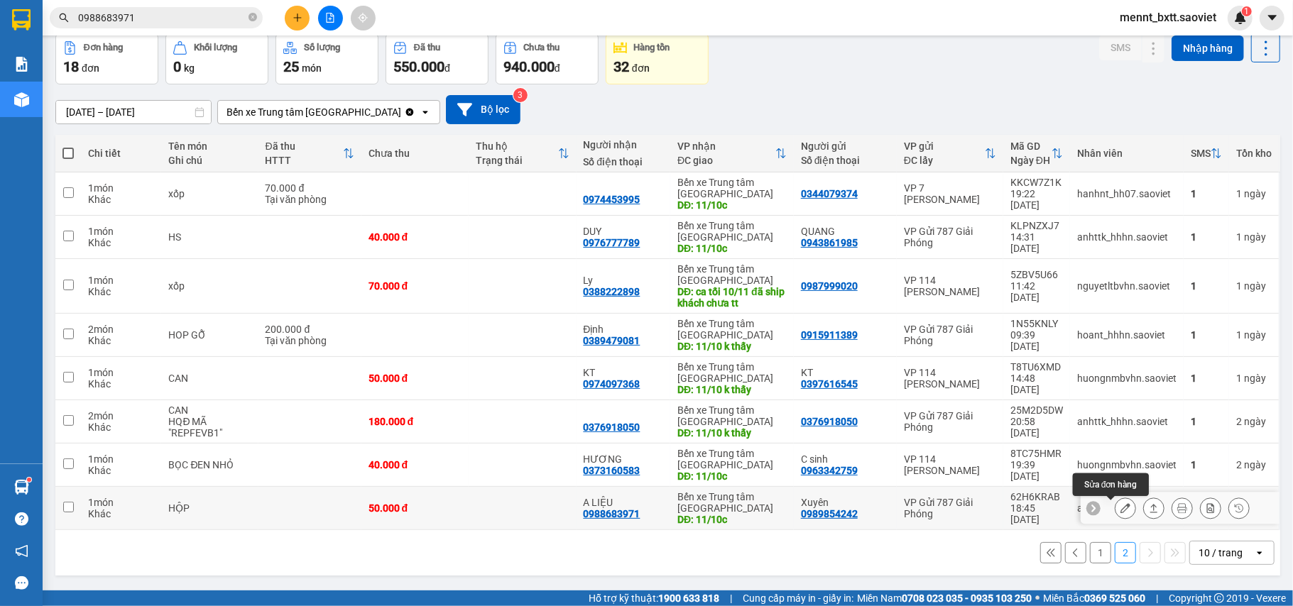
click at [1121, 512] on icon at bounding box center [1126, 508] width 10 height 10
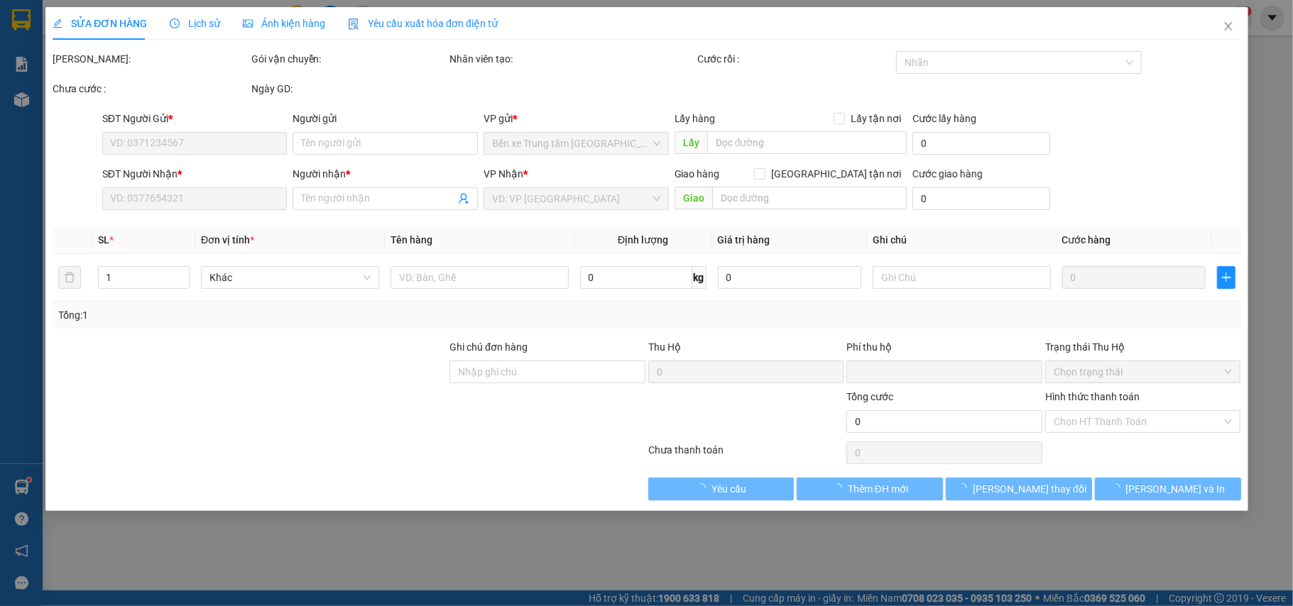
type input "0989854242"
type input "Xuyên"
type input "0988683971"
type input "A LIỆU"
type input "11/10c"
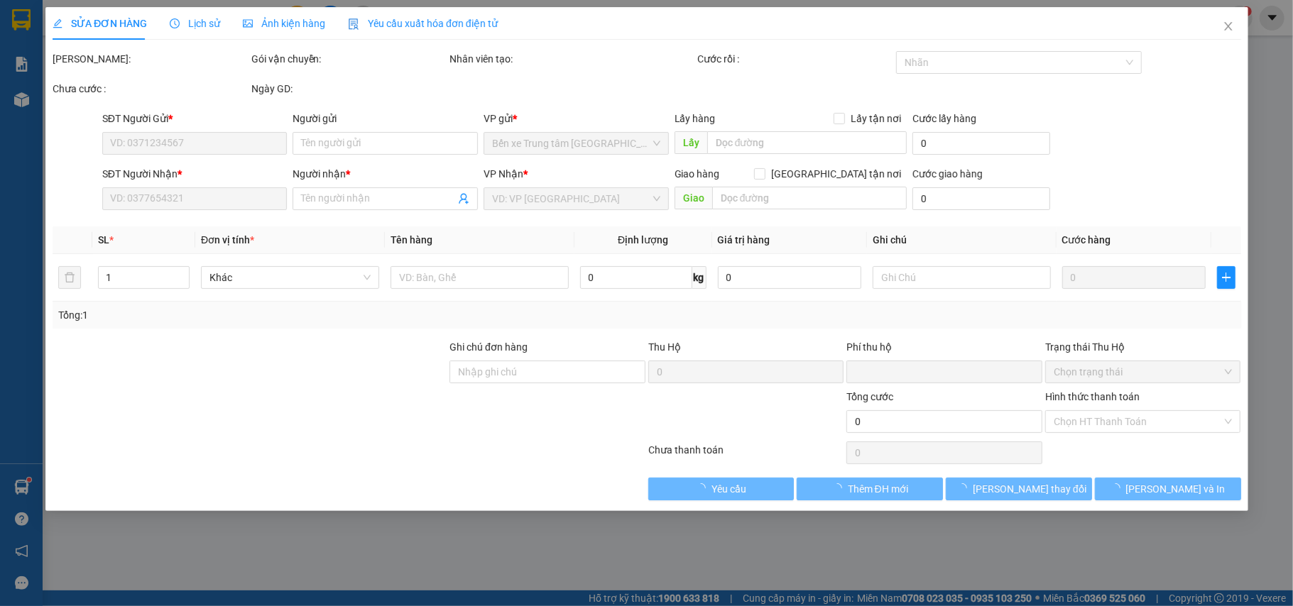
type input "0"
type input "50.000"
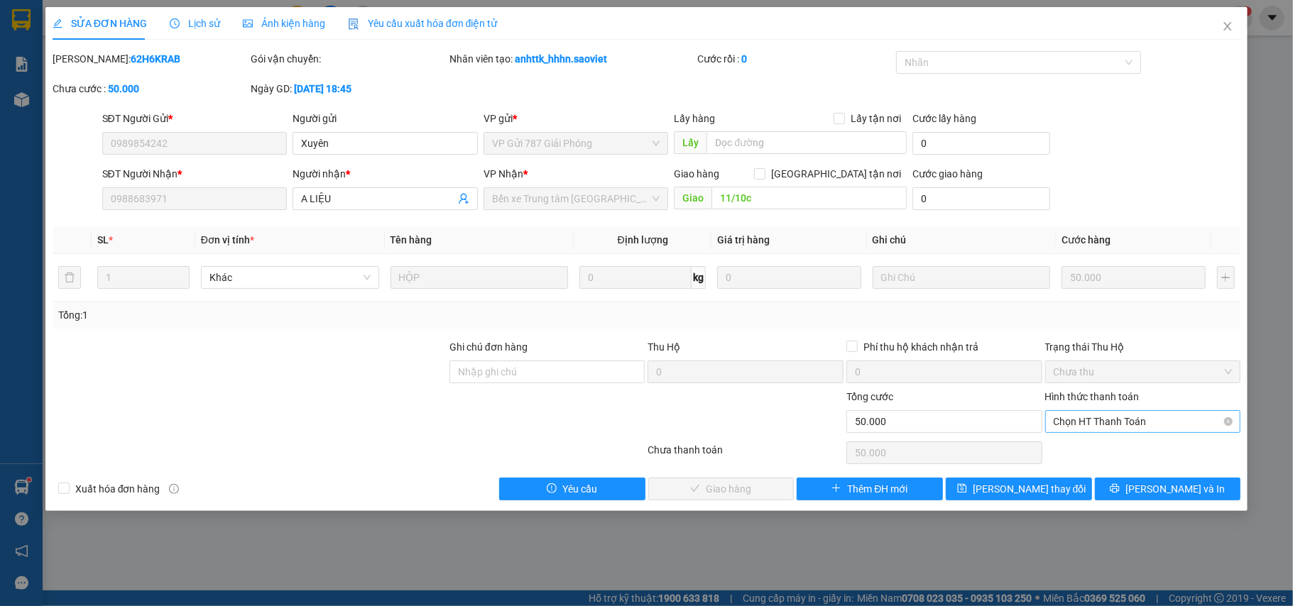
click at [1102, 427] on span "Chọn HT Thanh Toán" at bounding box center [1143, 421] width 179 height 21
click at [1106, 454] on div "Tại văn phòng" at bounding box center [1143, 452] width 179 height 16
type input "0"
click at [750, 484] on span "Lưu và Giao hàng" at bounding box center [743, 489] width 136 height 16
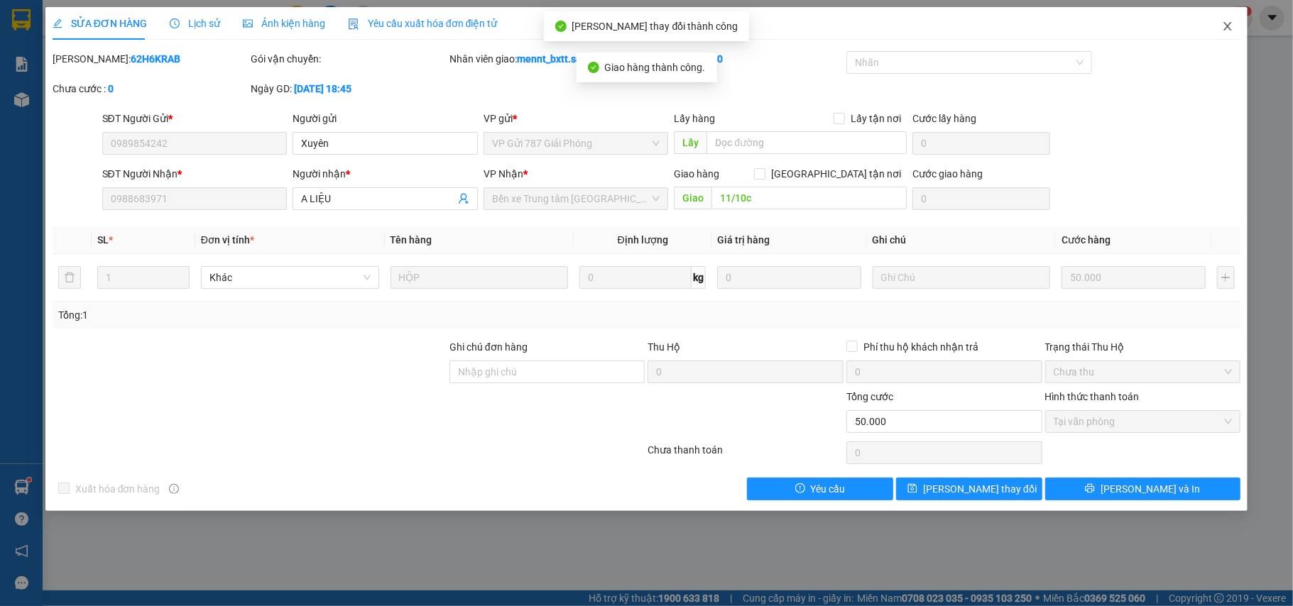
click at [1224, 21] on icon "close" at bounding box center [1227, 26] width 11 height 11
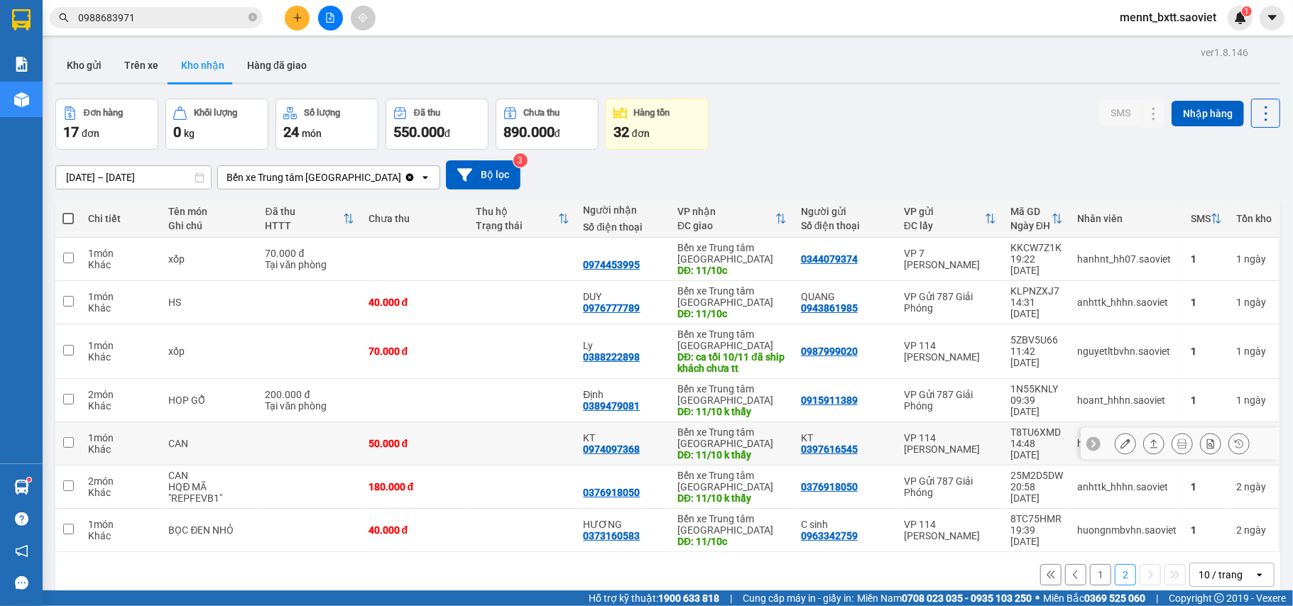
scroll to position [65, 0]
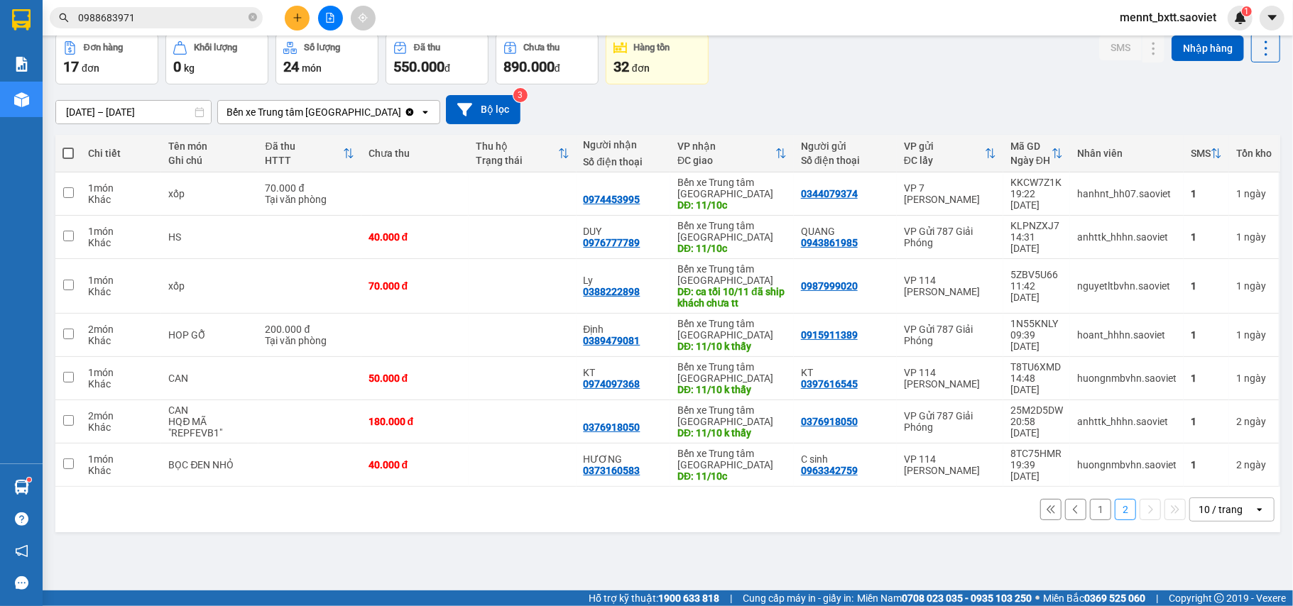
click at [1091, 517] on button "1" at bounding box center [1100, 509] width 21 height 21
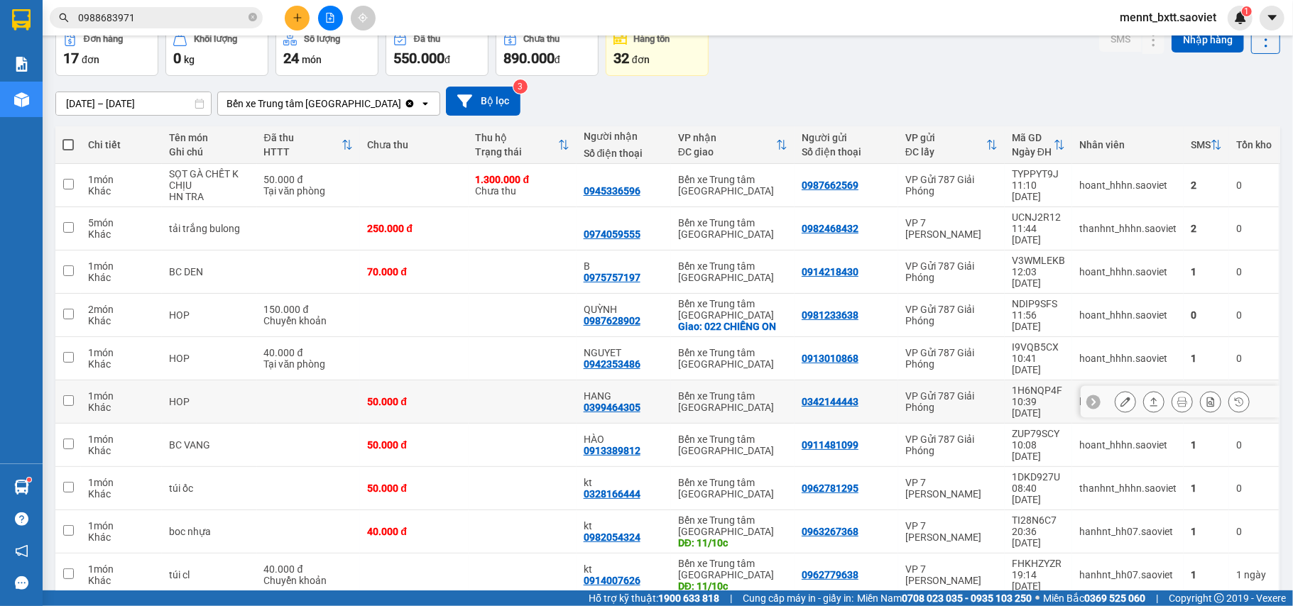
scroll to position [0, 0]
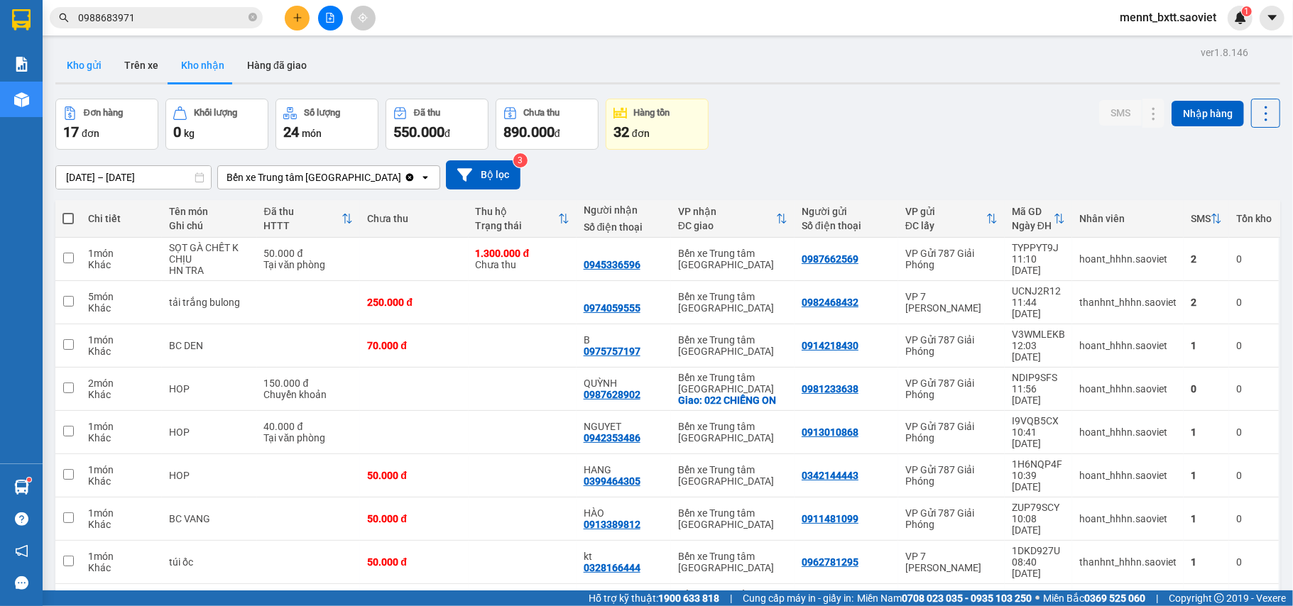
click at [82, 61] on button "Kho gửi" at bounding box center [84, 65] width 58 height 34
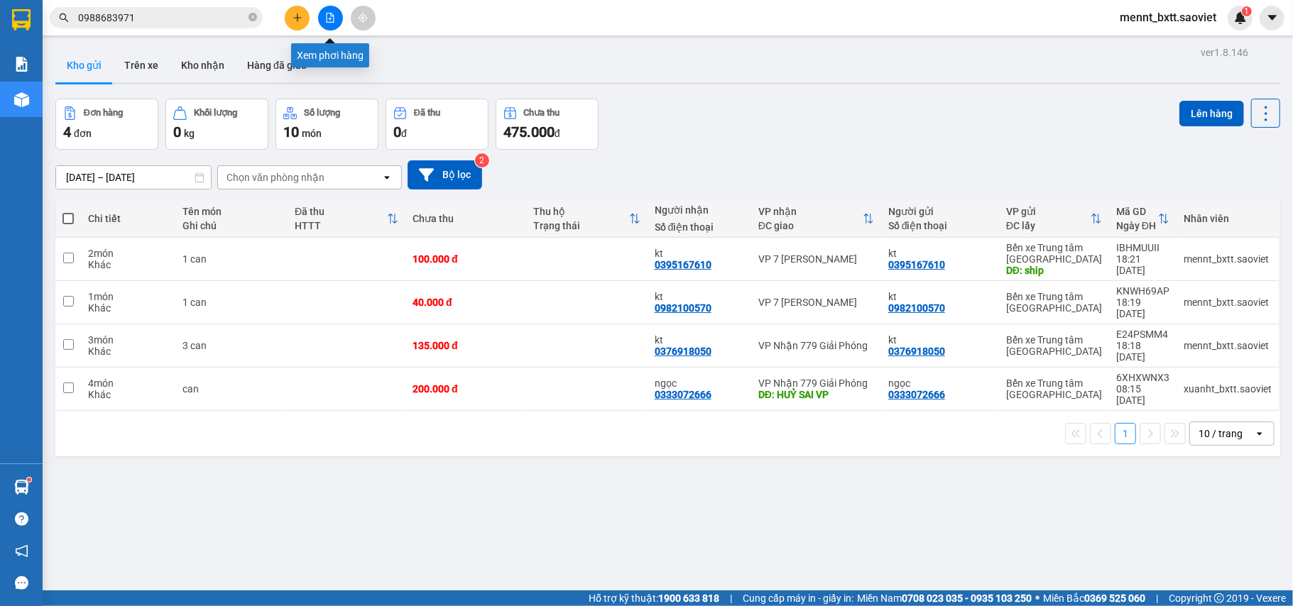
click at [321, 18] on button at bounding box center [330, 18] width 25 height 25
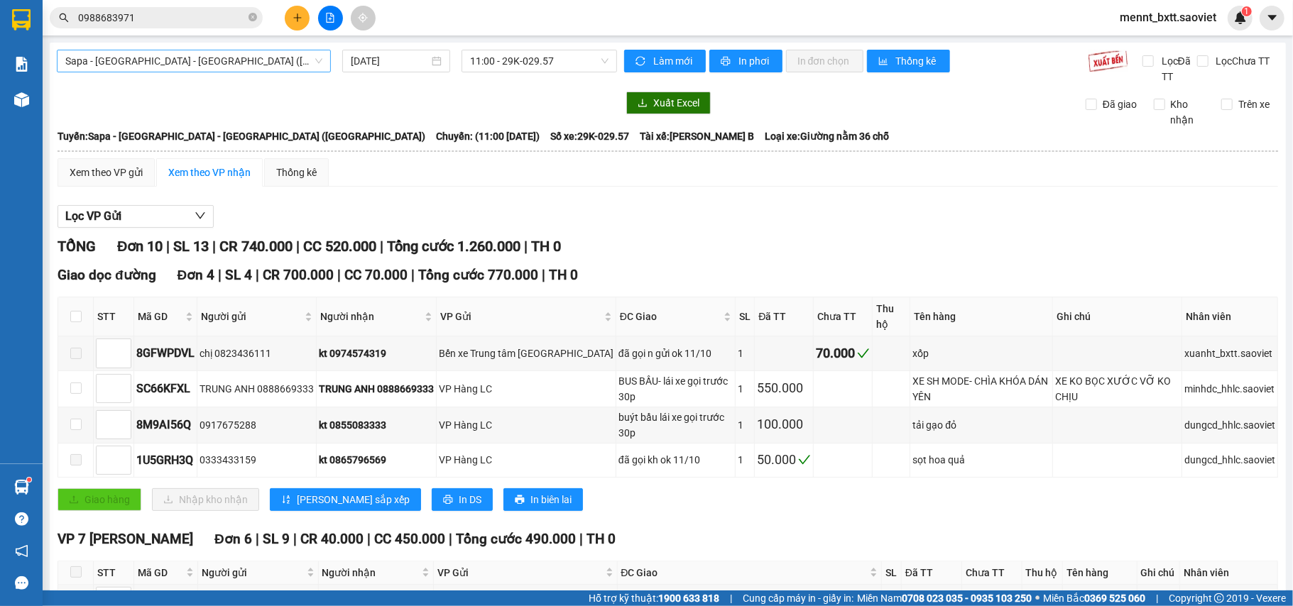
click at [244, 63] on span "Sapa - [GEOGRAPHIC_DATA] - [GEOGRAPHIC_DATA] ([GEOGRAPHIC_DATA])" at bounding box center [193, 60] width 257 height 21
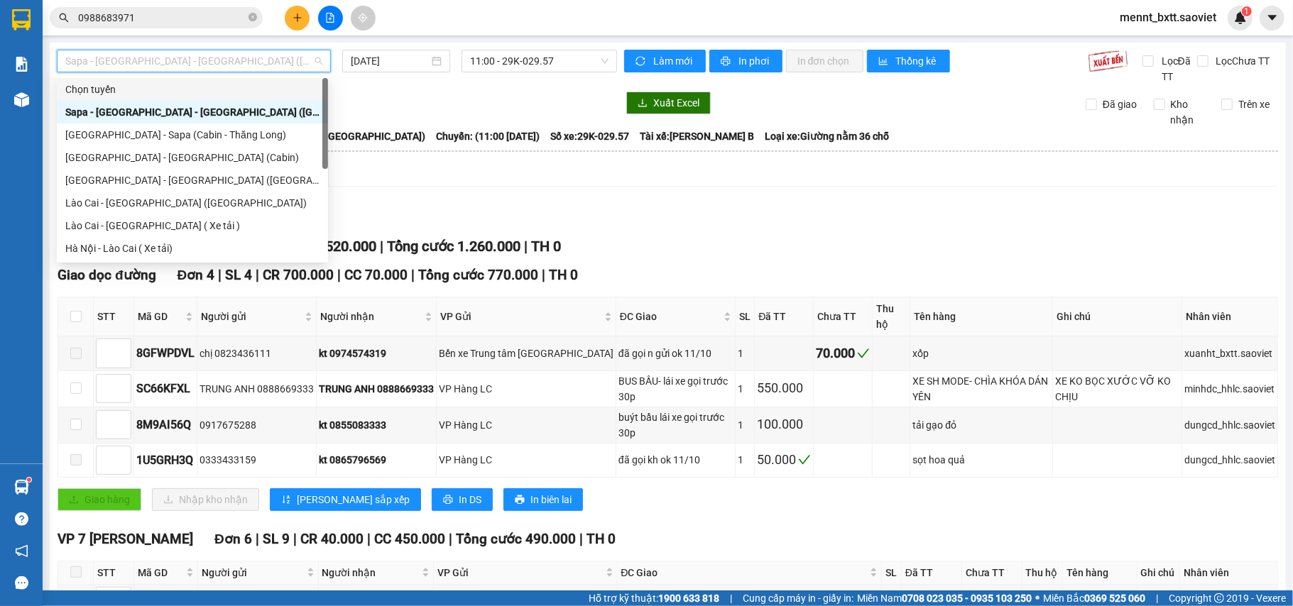
scroll to position [114, 0]
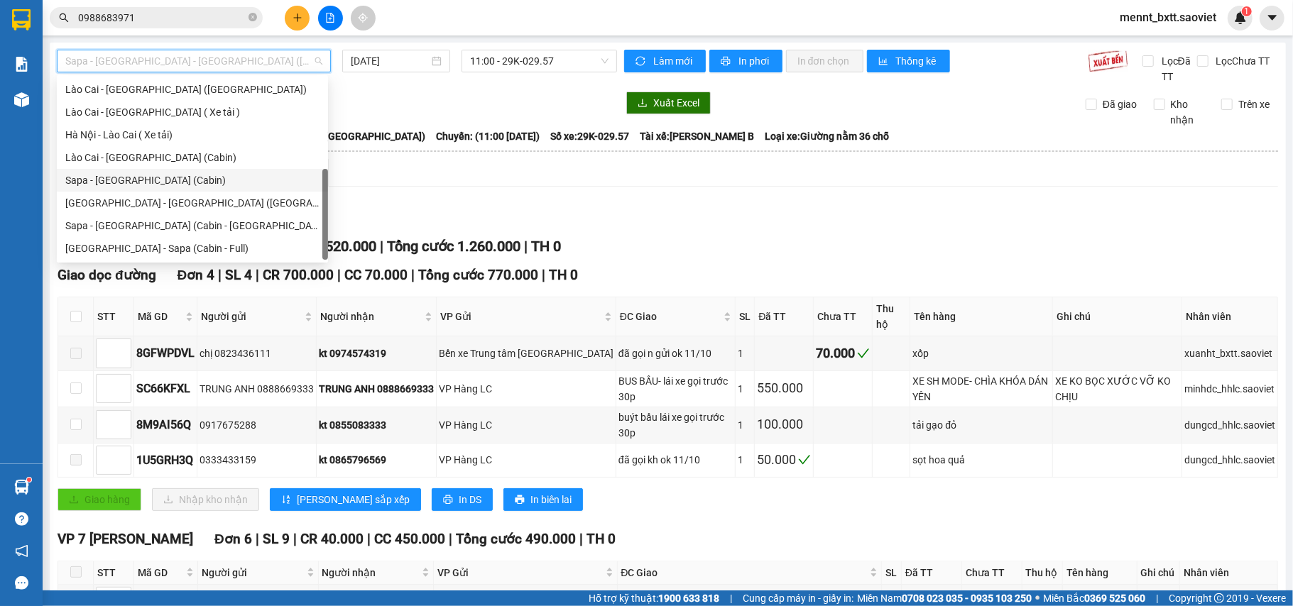
click at [186, 177] on div "Sapa - [GEOGRAPHIC_DATA] (Cabin)" at bounding box center [192, 181] width 254 height 16
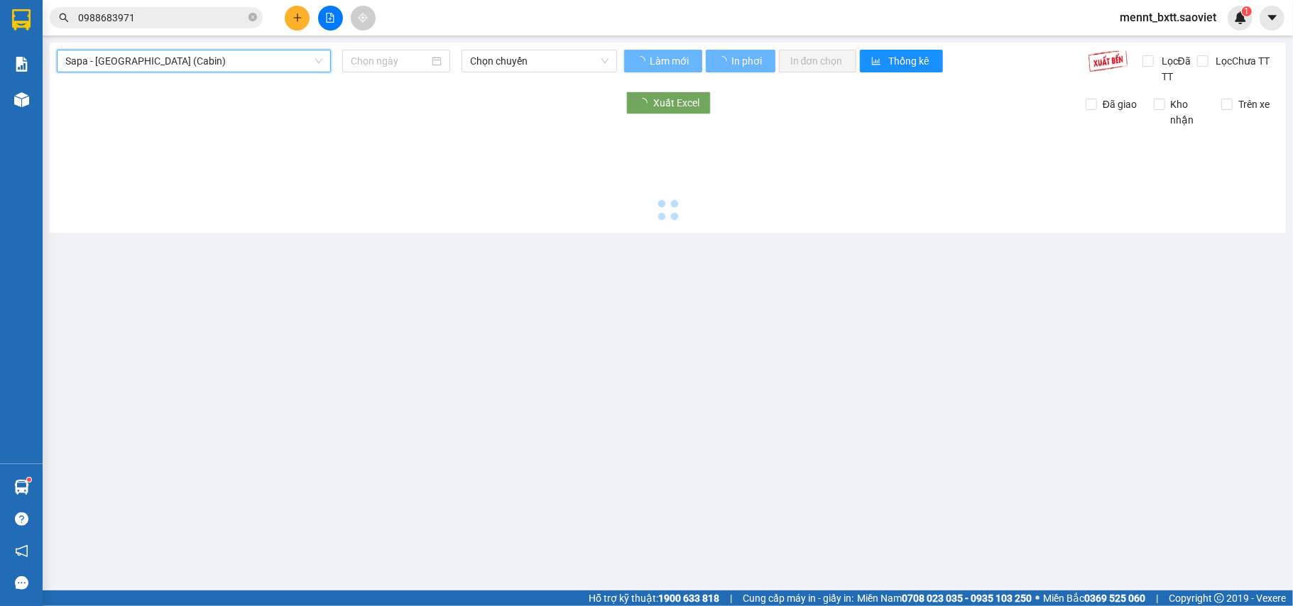
type input "[DATE]"
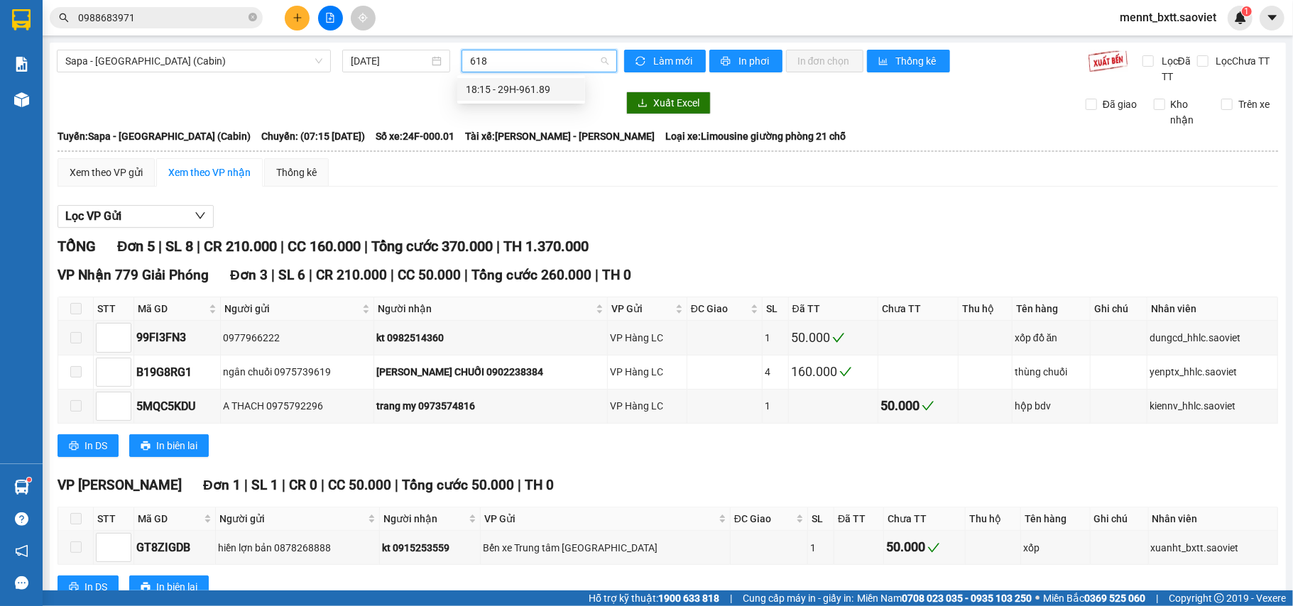
type input "6189"
click at [513, 97] on div "18:15 - 29H-961.89" at bounding box center [521, 89] width 128 height 23
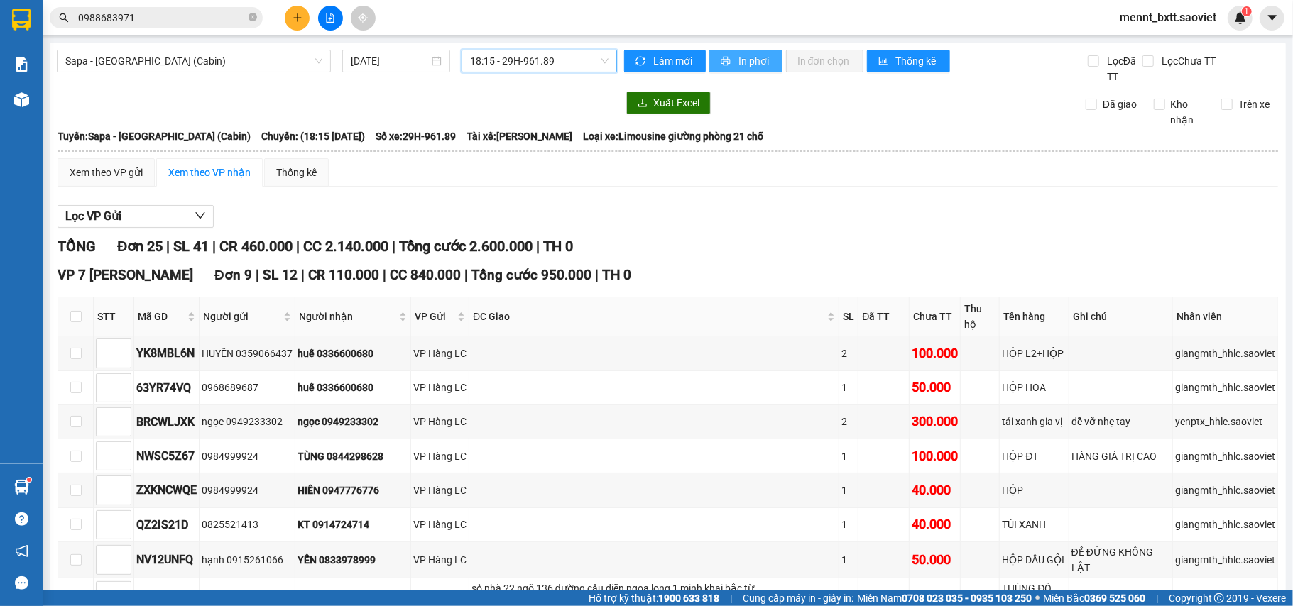
click at [739, 62] on span "In phơi" at bounding box center [755, 61] width 33 height 16
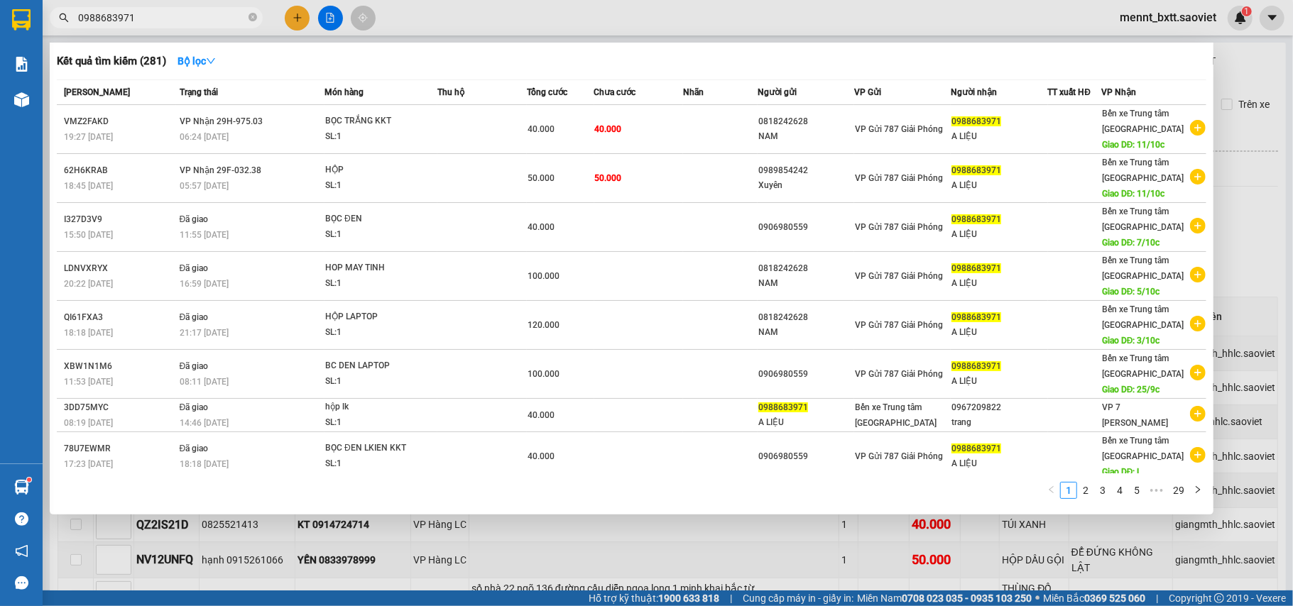
click at [151, 17] on input "0988683971" at bounding box center [162, 18] width 168 height 16
drag, startPoint x: 65, startPoint y: 15, endPoint x: 7, endPoint y: 15, distance: 58.2
click at [7, 15] on section "Kết quả tìm kiếm ( 281 ) Bộ lọc Mã ĐH Trạng thái Món hàng Thu hộ Tổng cước Chưa…" at bounding box center [646, 303] width 1293 height 606
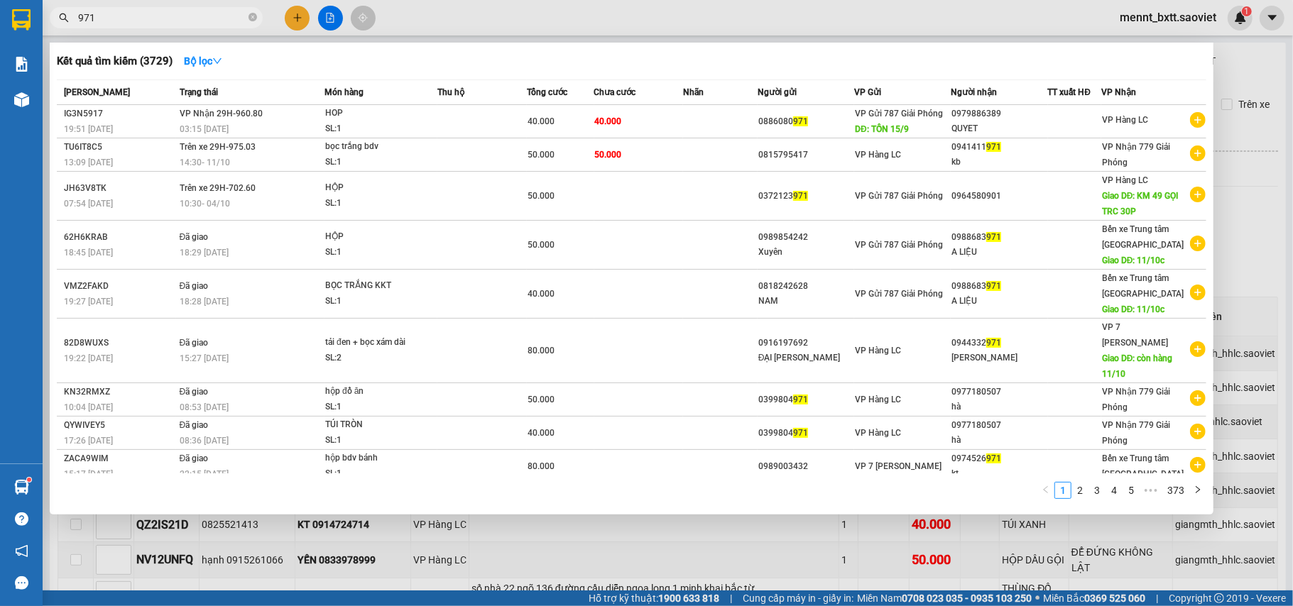
click at [98, 10] on input "971" at bounding box center [162, 18] width 168 height 16
type input "9"
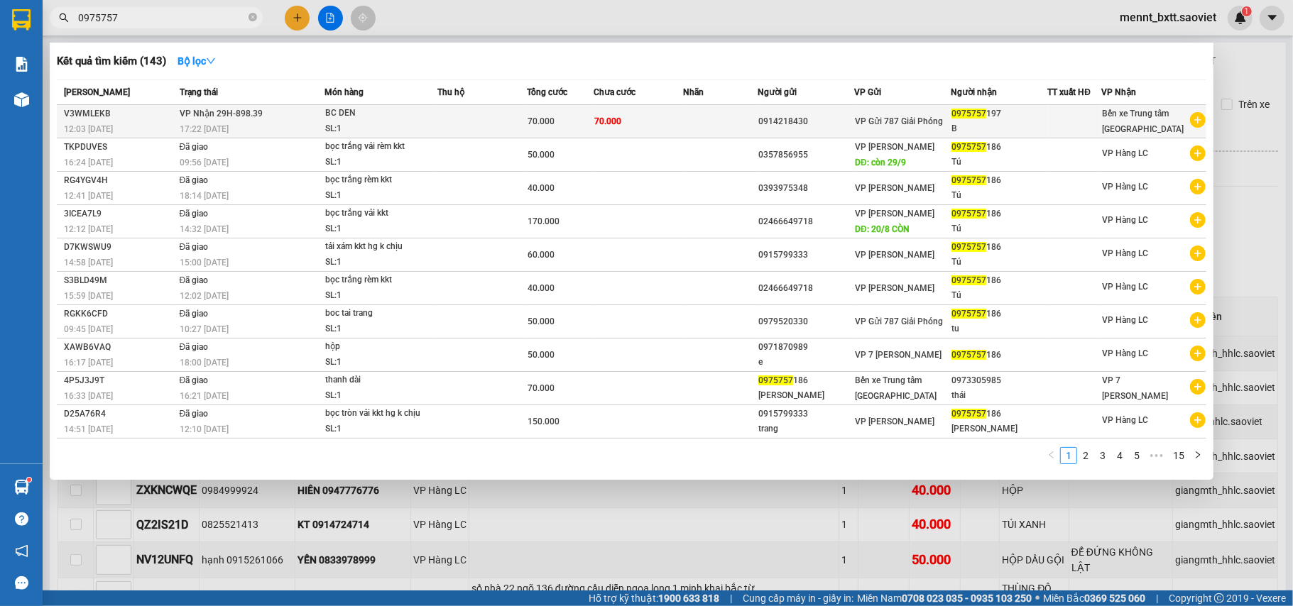
type input "0975757"
click at [472, 121] on td at bounding box center [481, 121] width 89 height 33
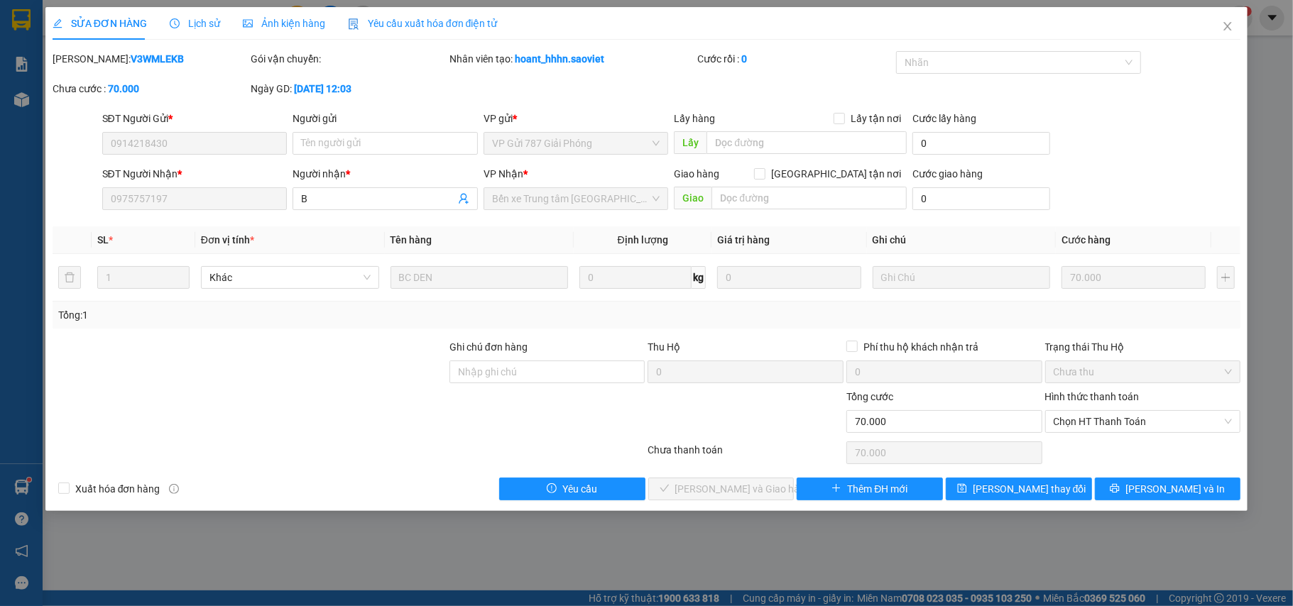
type input "0914218430"
type input "0975757197"
type input "B"
type input "0"
type input "70.000"
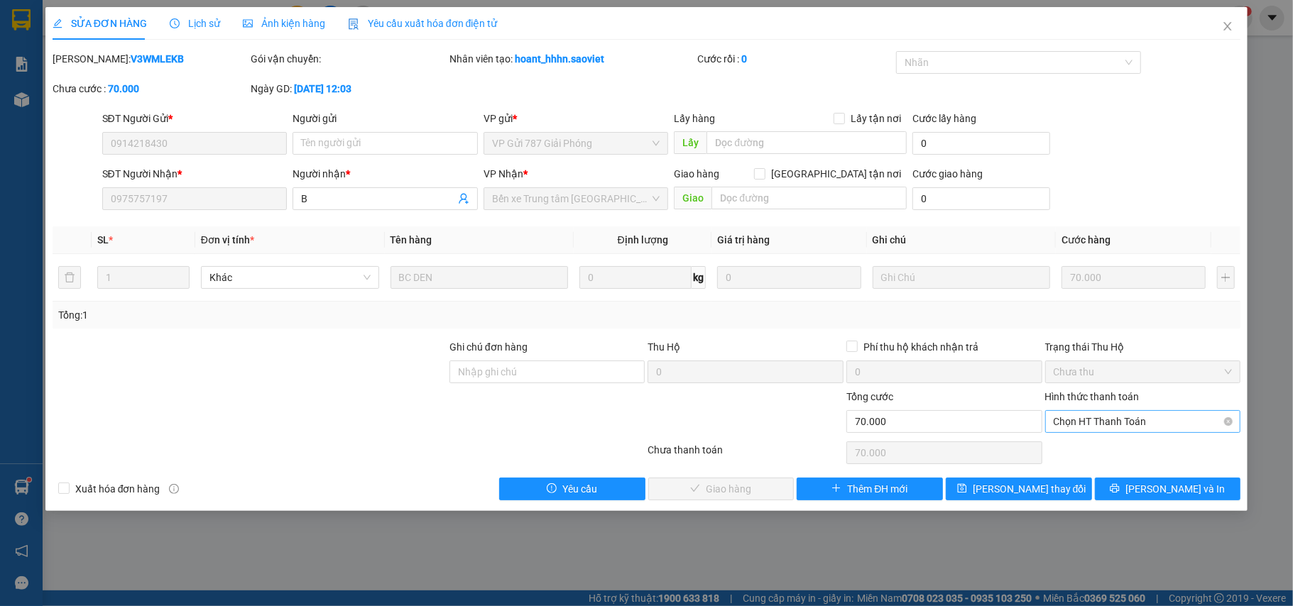
click at [1137, 426] on span "Chọn HT Thanh Toán" at bounding box center [1143, 421] width 179 height 21
click at [1089, 477] on div "Chuyển khoản" at bounding box center [1143, 475] width 179 height 16
type input "0"
click at [713, 490] on span "[PERSON_NAME] và Giao hàng" at bounding box center [743, 489] width 136 height 16
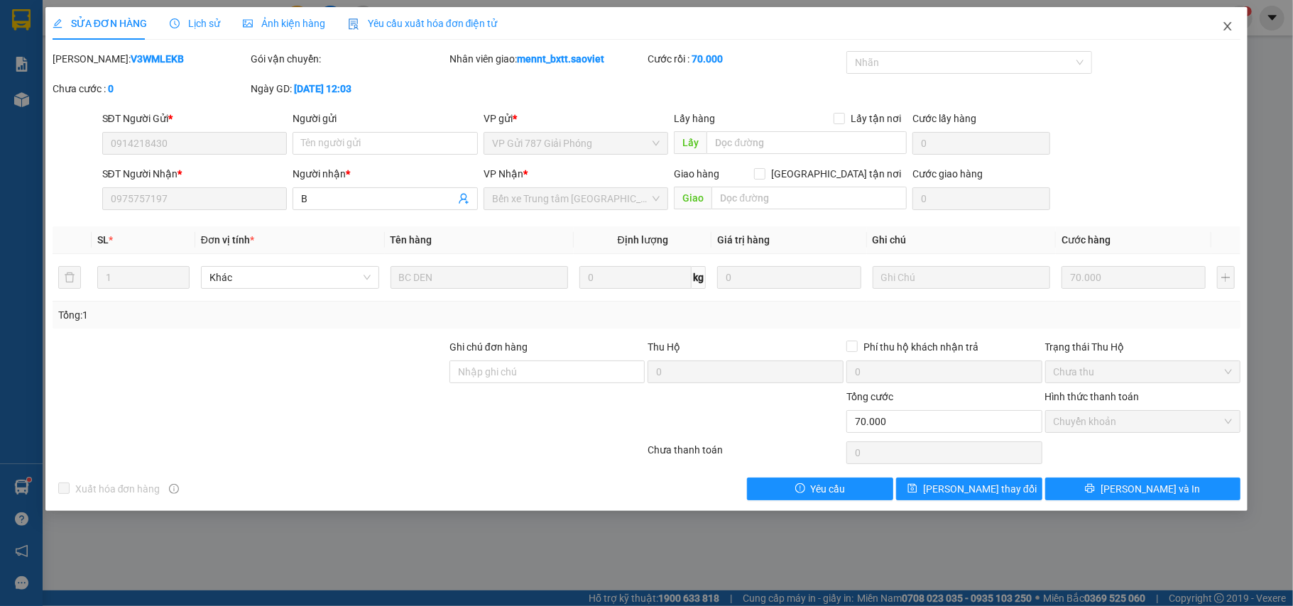
click at [1233, 26] on icon "close" at bounding box center [1227, 26] width 11 height 11
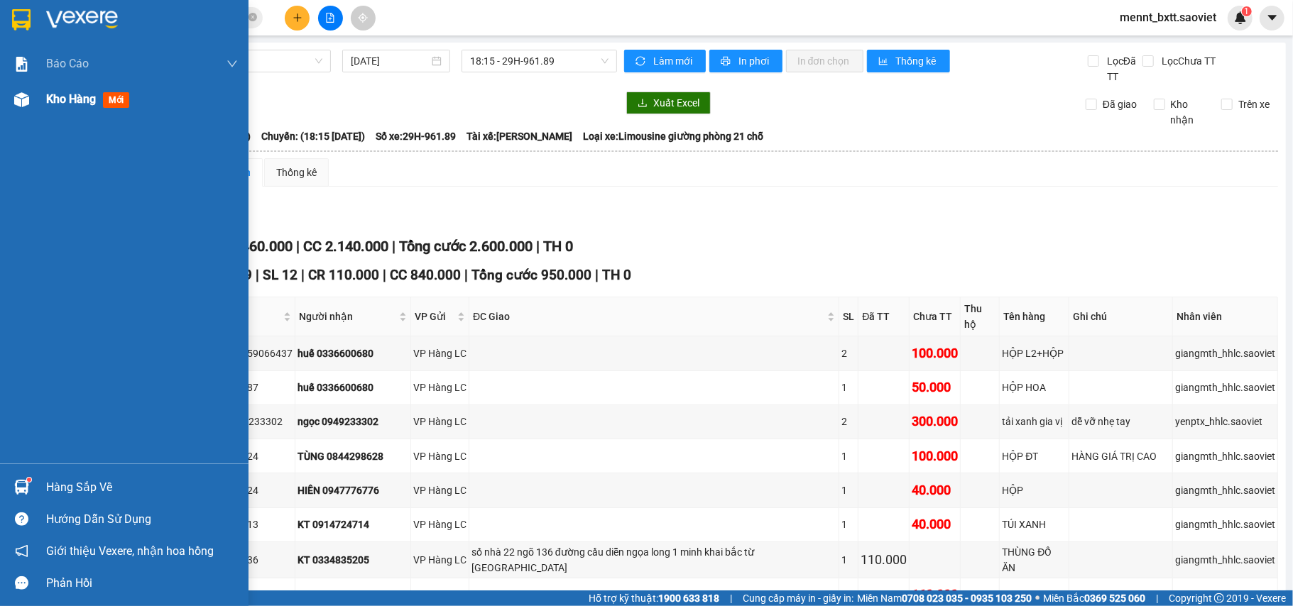
click at [57, 98] on span "Kho hàng" at bounding box center [71, 98] width 50 height 13
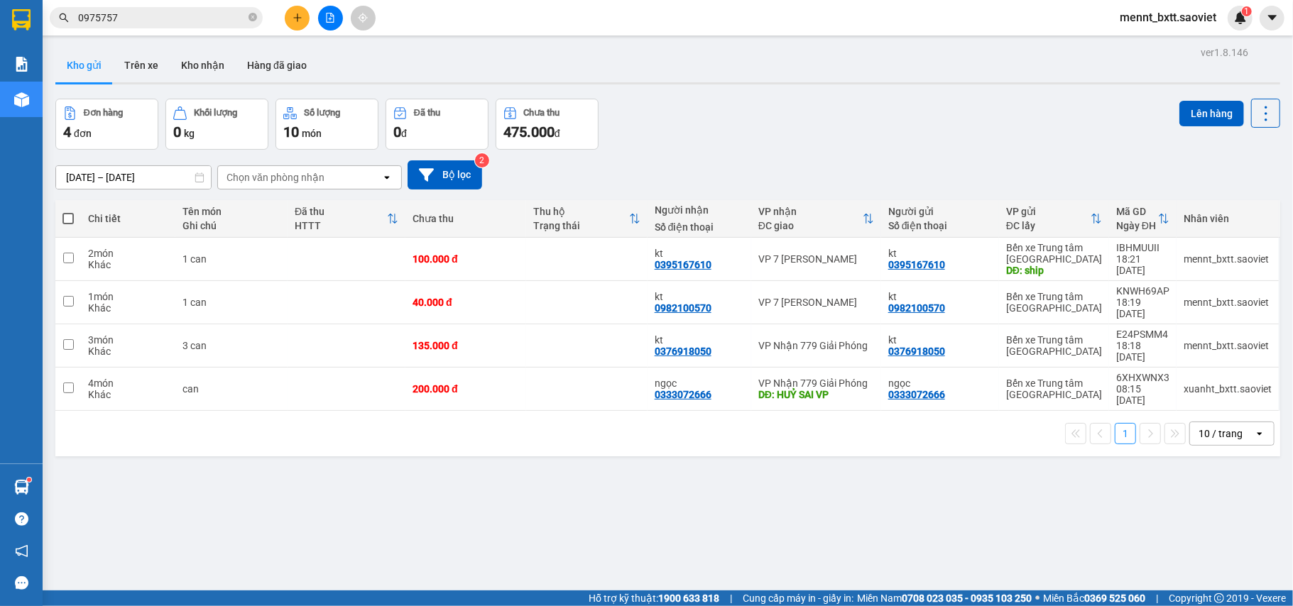
click at [936, 145] on div "Đơn hàng 4 đơn Khối lượng 0 kg Số lượng 10 món Đã thu 0 đ Chưa thu 475.000 đ Lê…" at bounding box center [667, 124] width 1225 height 51
click at [148, 62] on button "Trên xe" at bounding box center [141, 65] width 57 height 34
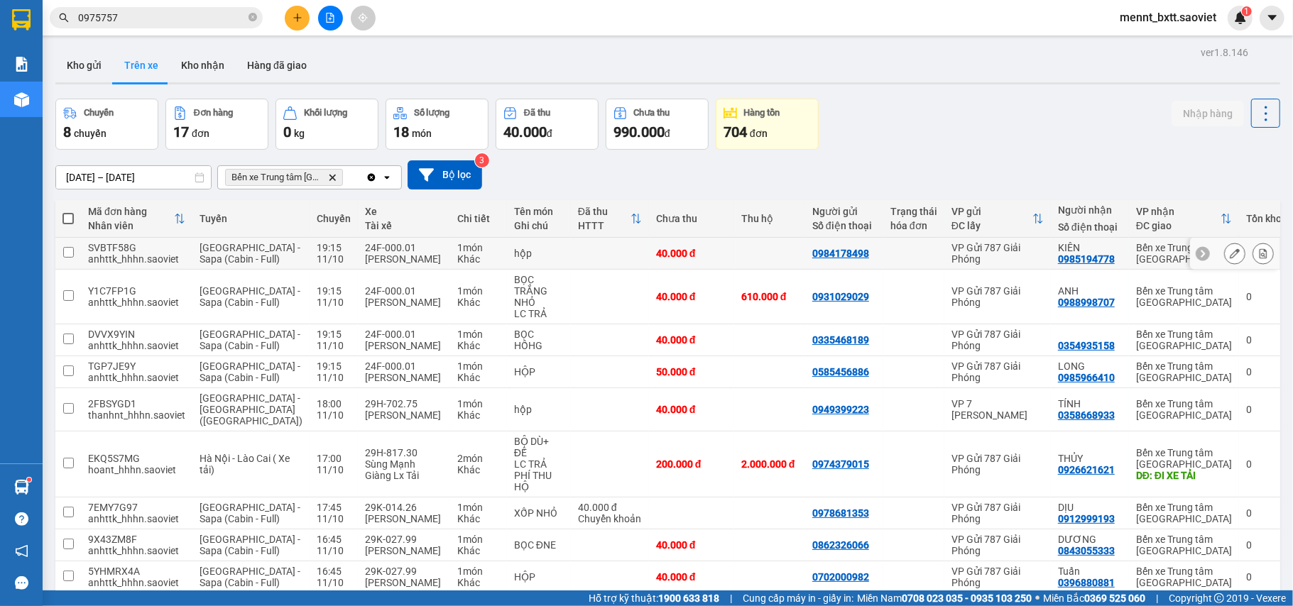
scroll to position [131, 0]
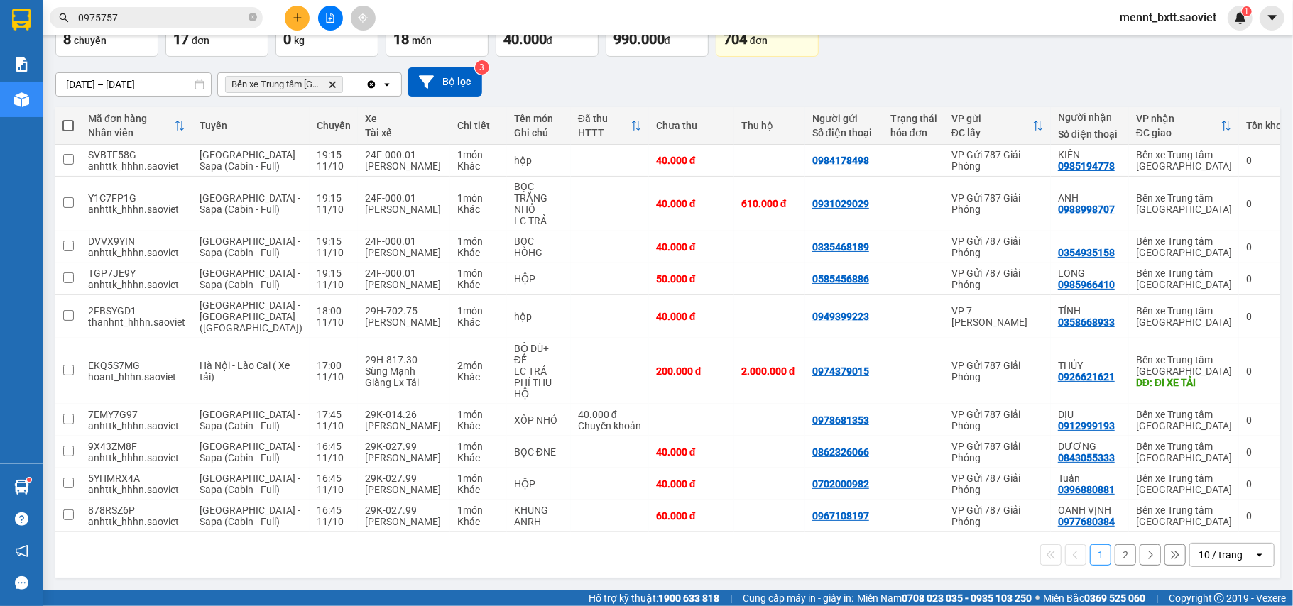
click at [1115, 554] on button "2" at bounding box center [1125, 555] width 21 height 21
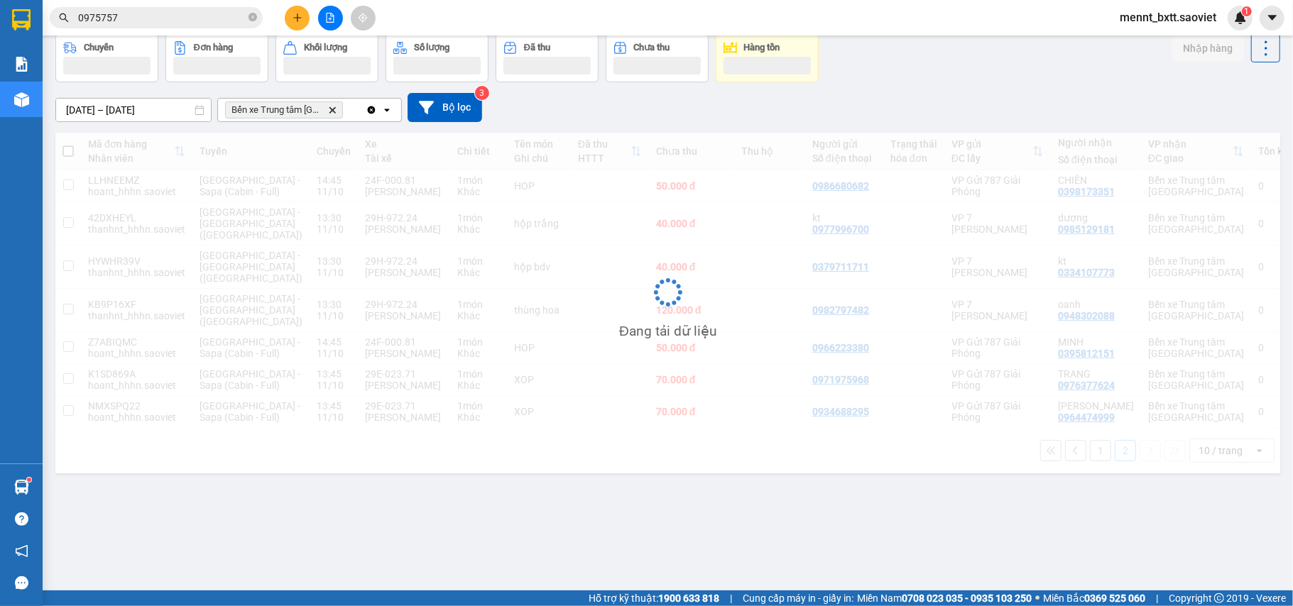
scroll to position [65, 0]
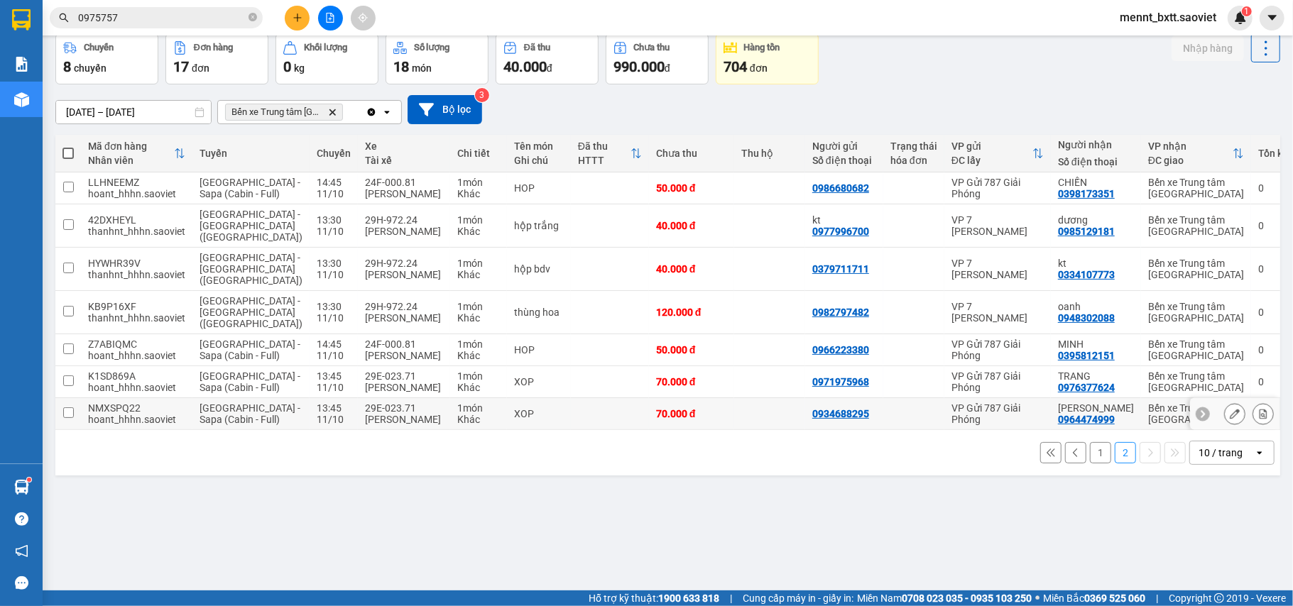
click at [747, 430] on td at bounding box center [769, 414] width 71 height 32
checkbox input "true"
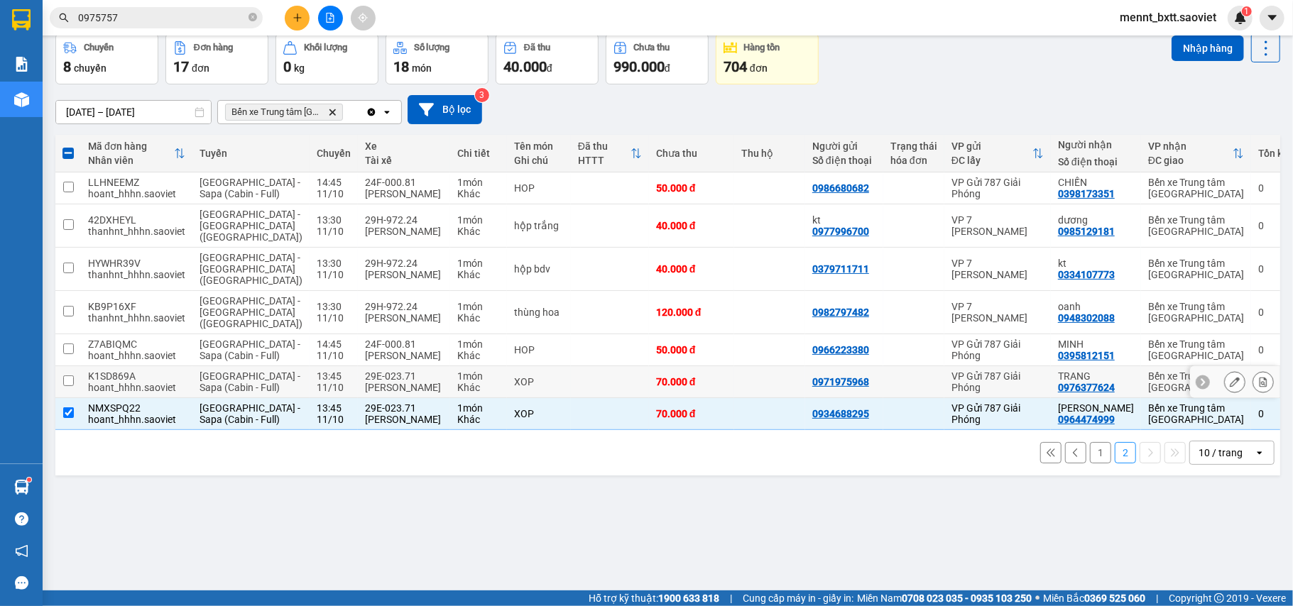
click at [734, 398] on td at bounding box center [769, 382] width 71 height 32
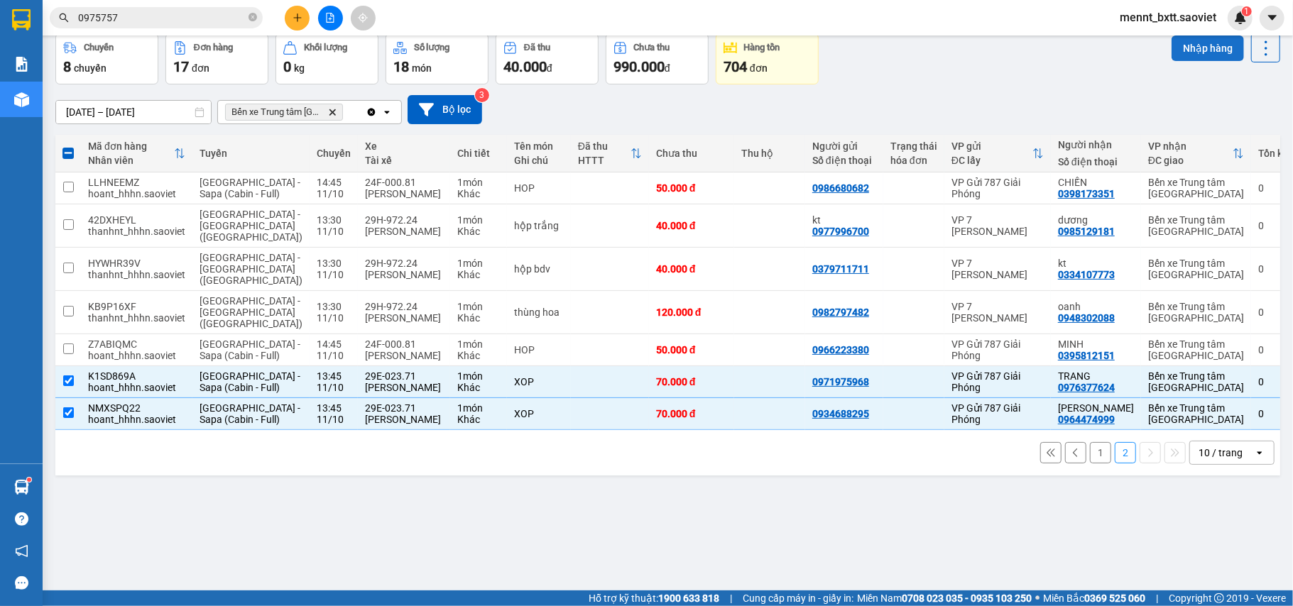
click at [1187, 53] on button "Nhập hàng" at bounding box center [1208, 49] width 72 height 26
checkbox input "false"
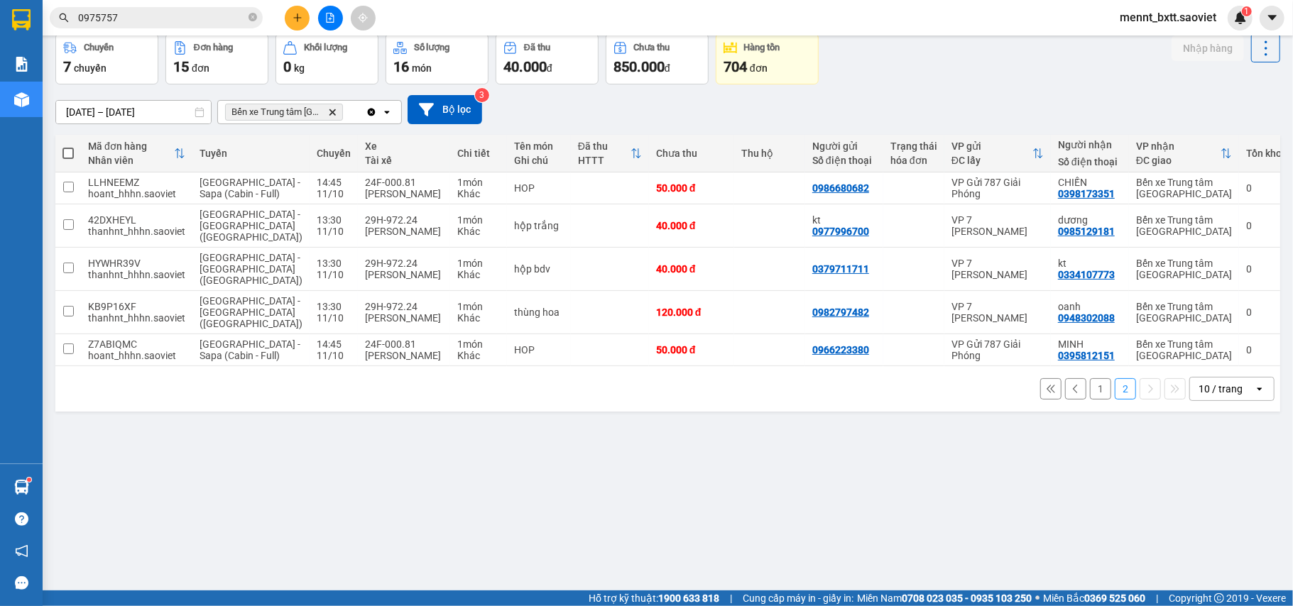
scroll to position [0, 0]
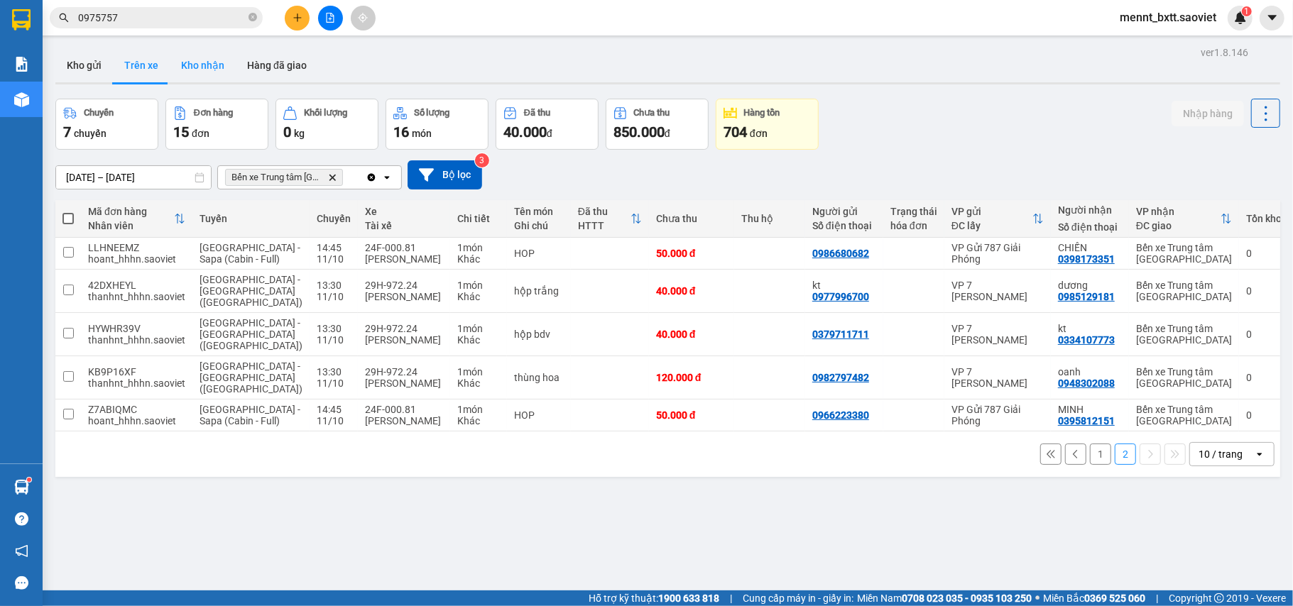
click at [208, 63] on button "Kho nhận" at bounding box center [203, 65] width 66 height 34
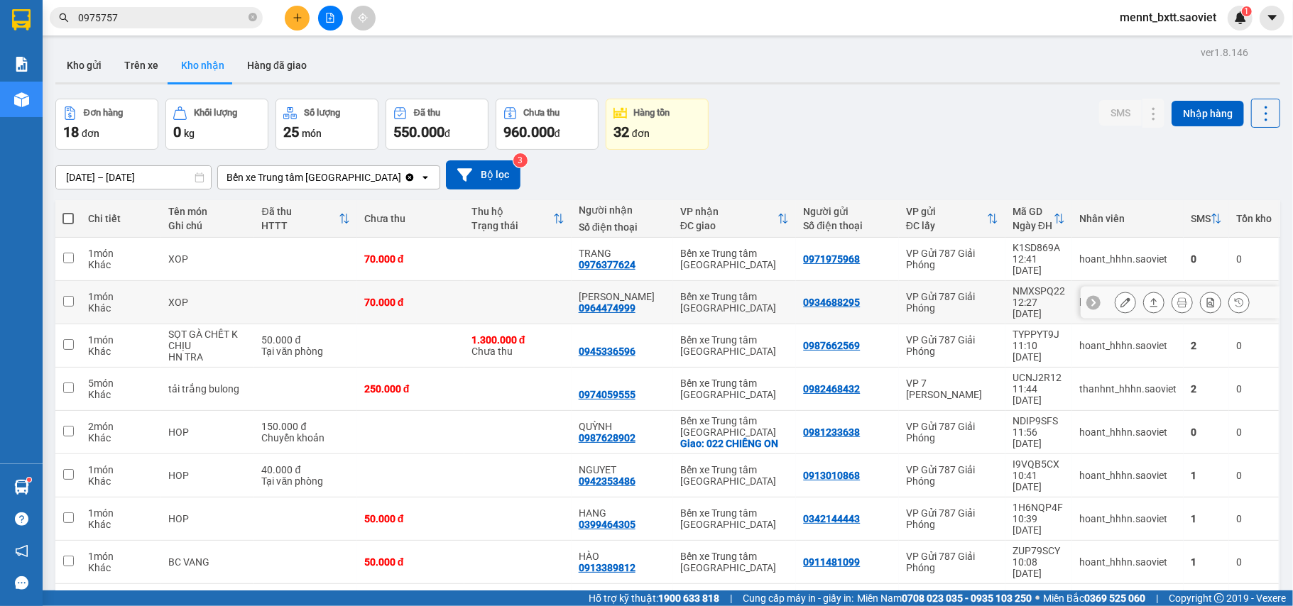
click at [660, 285] on td "Trọng Ba 0964474999" at bounding box center [623, 302] width 102 height 43
checkbox input "true"
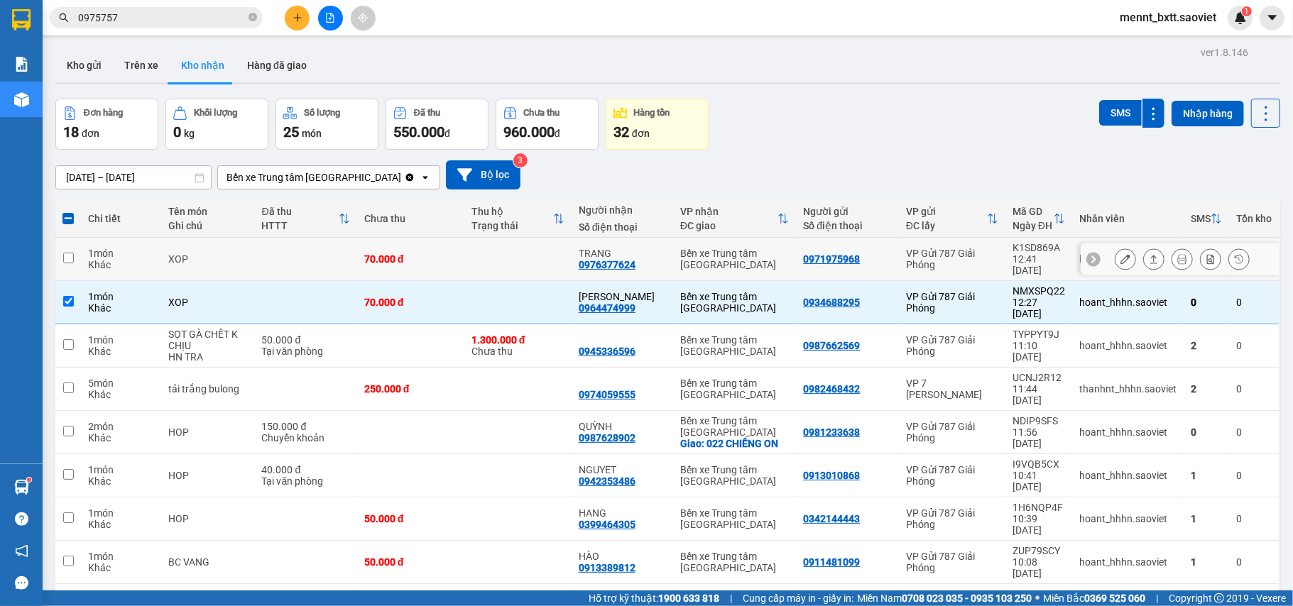
click at [653, 256] on div "TRANG 0976377624" at bounding box center [622, 259] width 87 height 23
checkbox input "true"
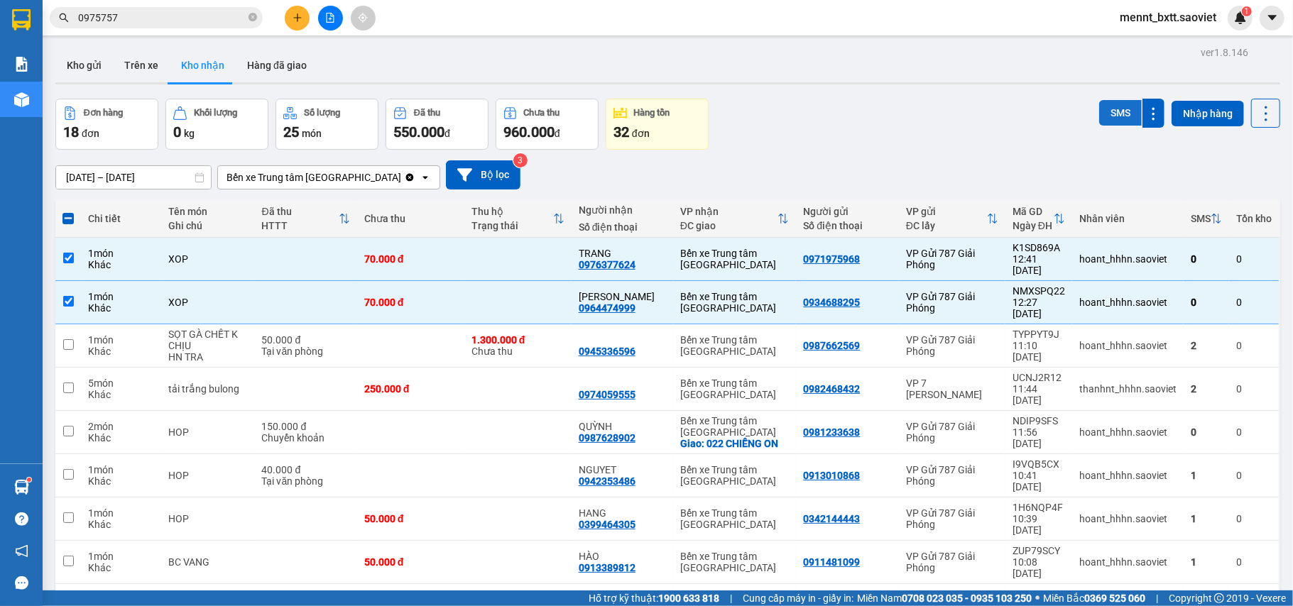
click at [1111, 115] on button "SMS" at bounding box center [1120, 113] width 43 height 26
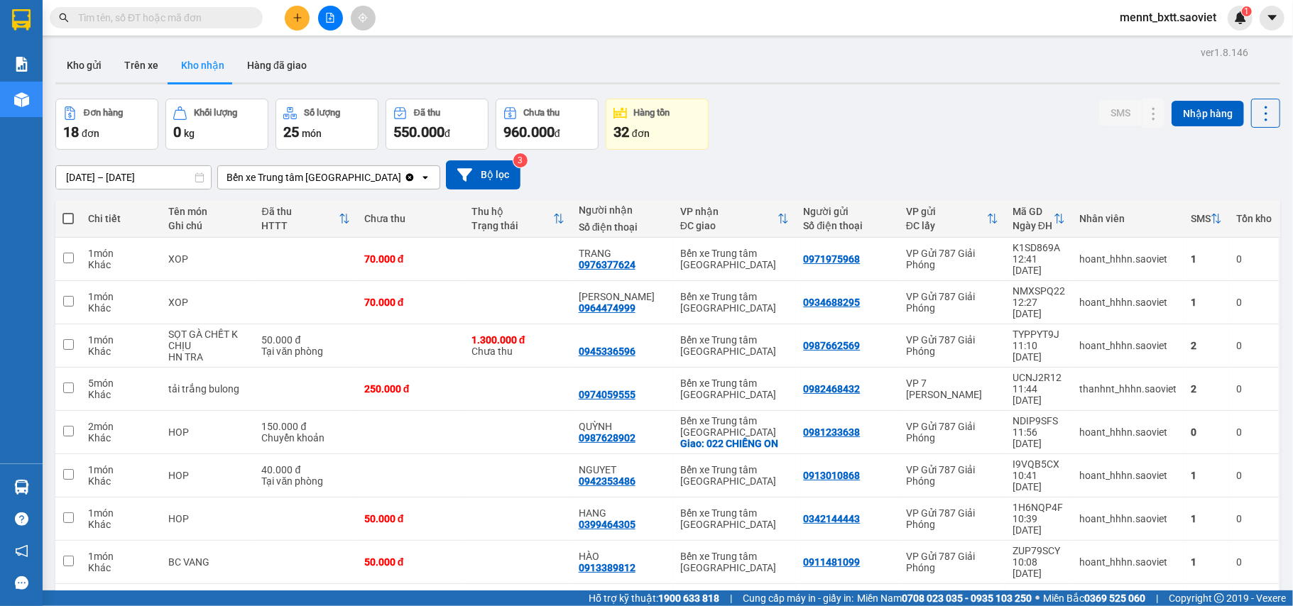
click at [196, 61] on button "Kho nhận" at bounding box center [203, 65] width 66 height 34
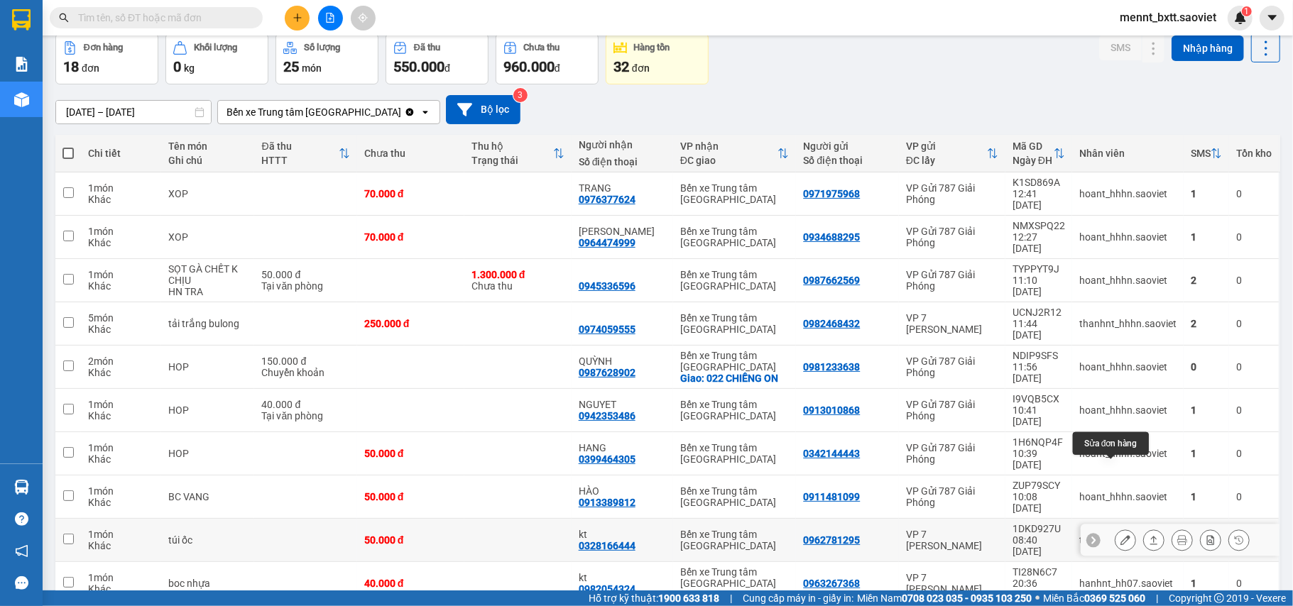
click at [1121, 535] on icon at bounding box center [1126, 540] width 10 height 10
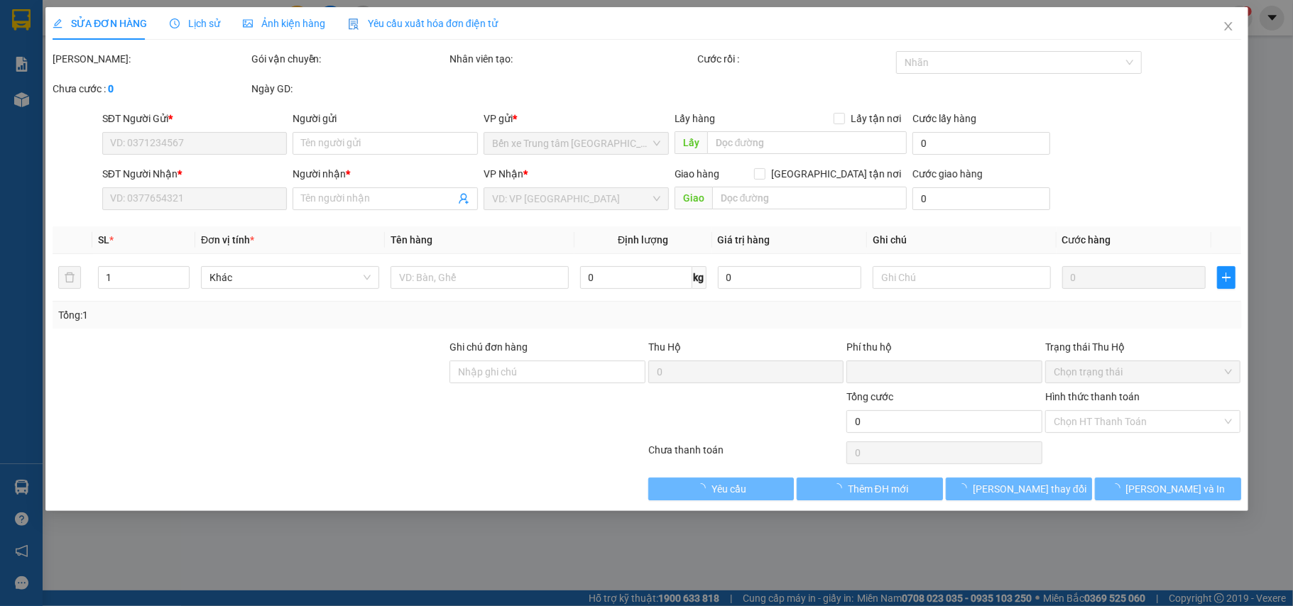
type input "0962781295"
type input "0328166444"
type input "kt"
type input "0"
type input "50.000"
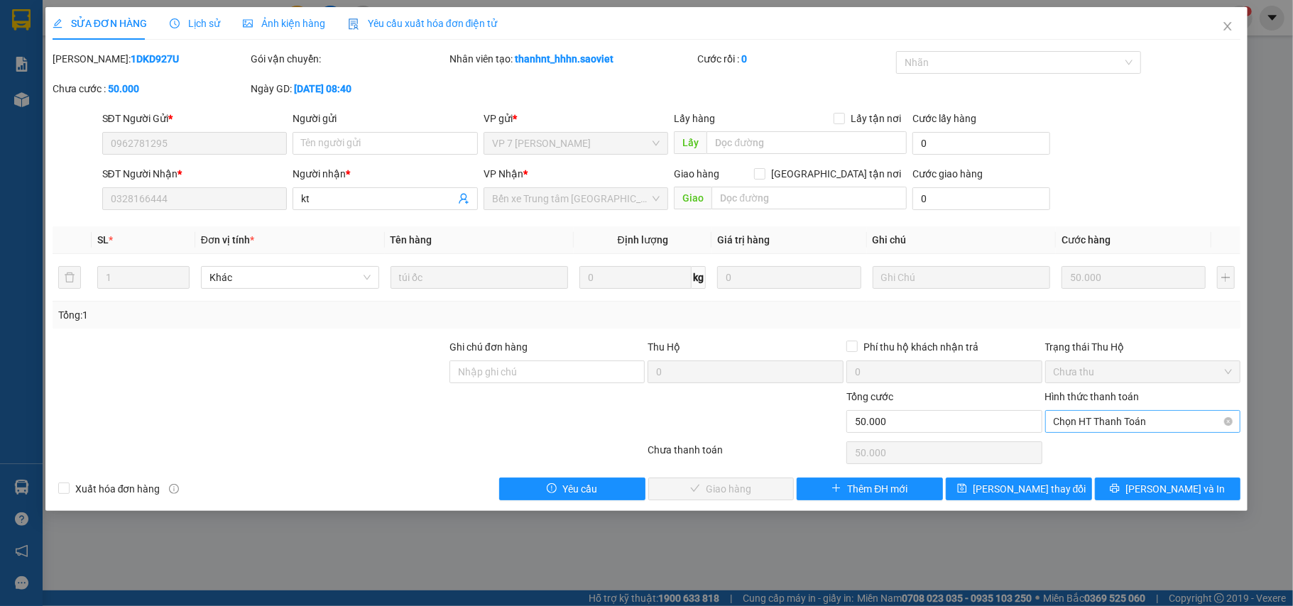
click at [1148, 420] on span "Chọn HT Thanh Toán" at bounding box center [1143, 421] width 179 height 21
click at [1104, 472] on div "Chuyển khoản" at bounding box center [1143, 475] width 179 height 16
type input "0"
click at [721, 496] on span "[PERSON_NAME] và Giao hàng" at bounding box center [743, 489] width 136 height 16
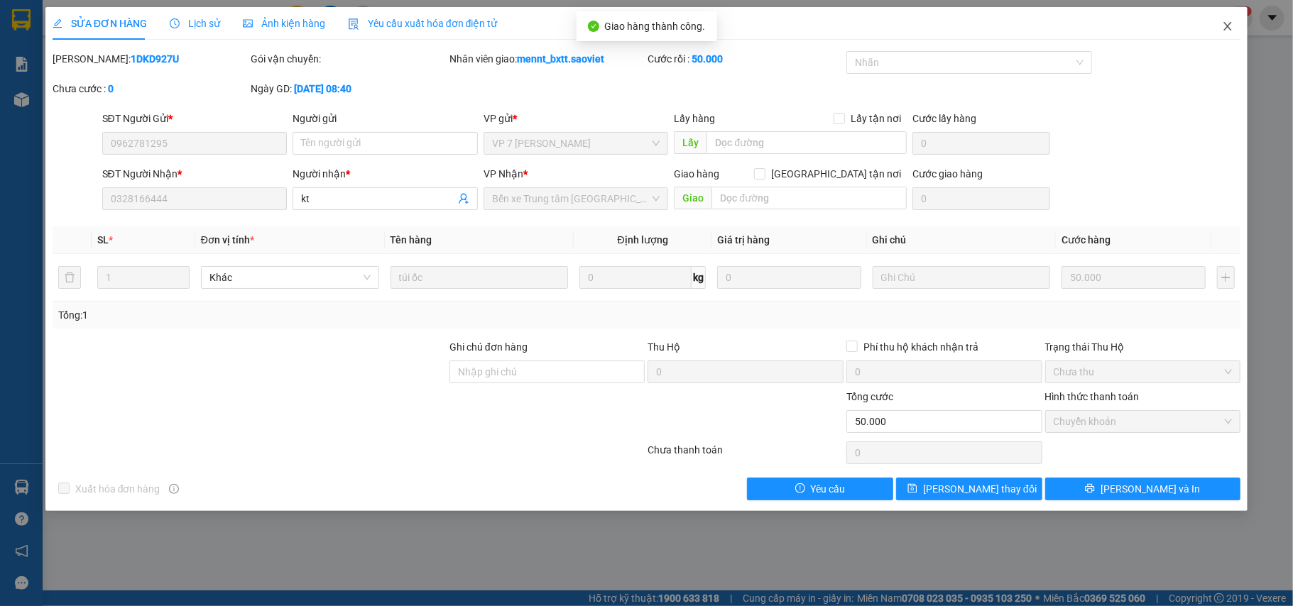
click at [1230, 28] on icon "close" at bounding box center [1227, 26] width 11 height 11
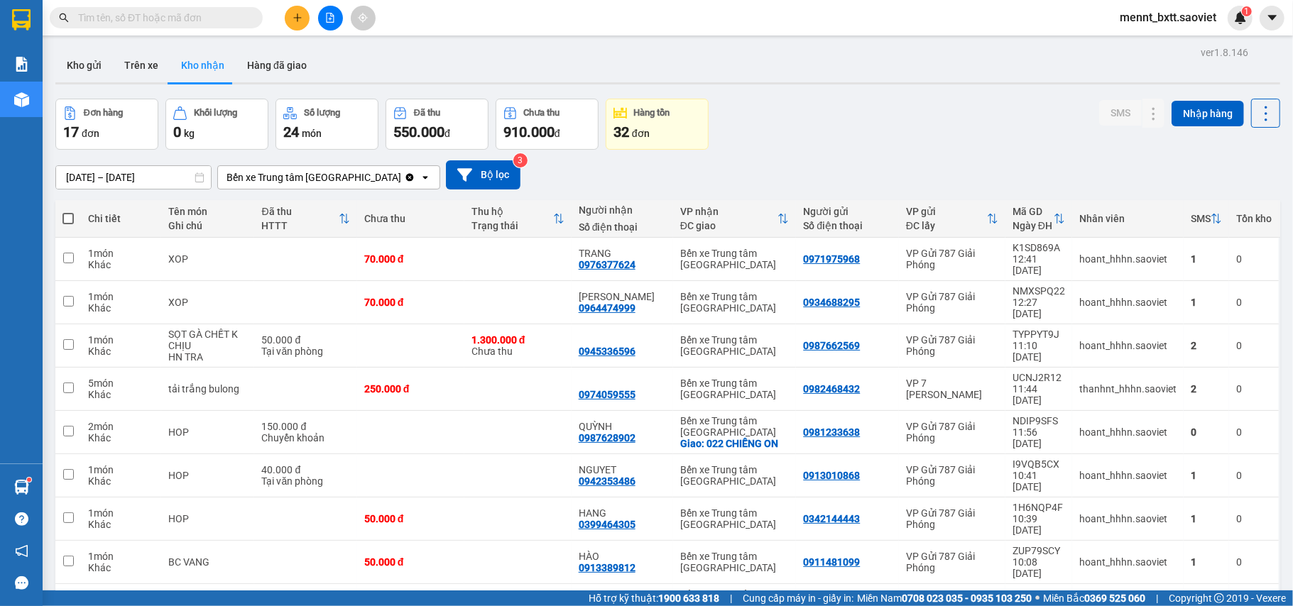
click at [87, 14] on input "text" at bounding box center [162, 18] width 168 height 16
click at [85, 18] on input "text" at bounding box center [162, 18] width 168 height 16
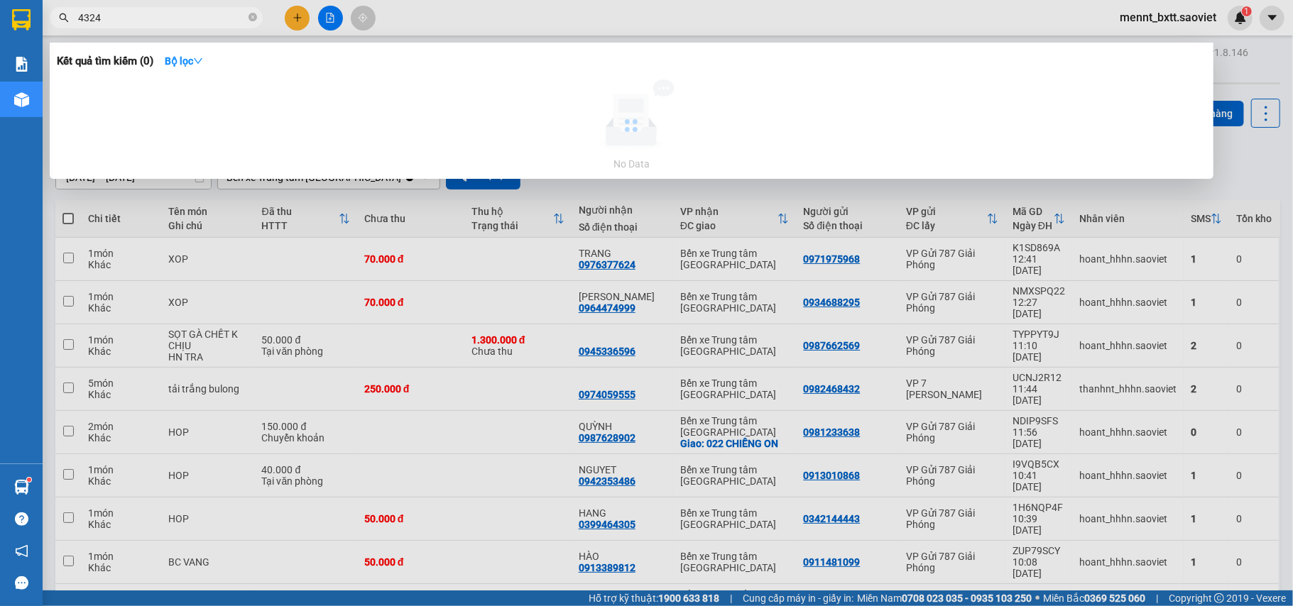
click at [137, 18] on input "4324" at bounding box center [162, 18] width 168 height 16
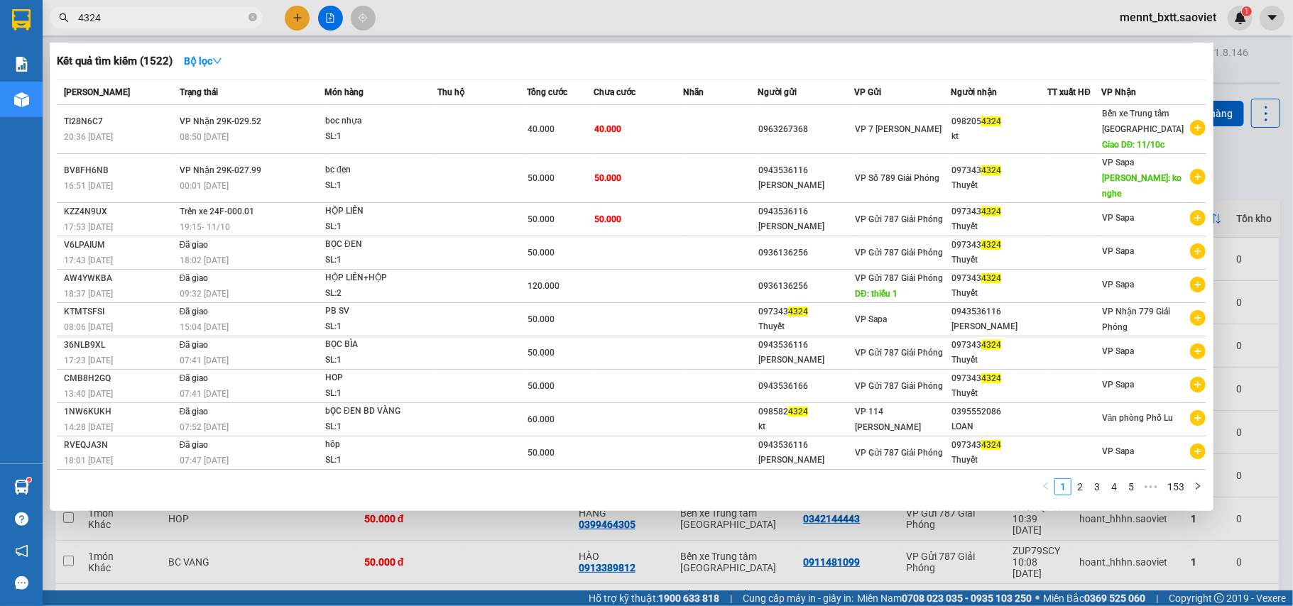
type input "4324"
click at [284, 506] on div at bounding box center [646, 303] width 1293 height 606
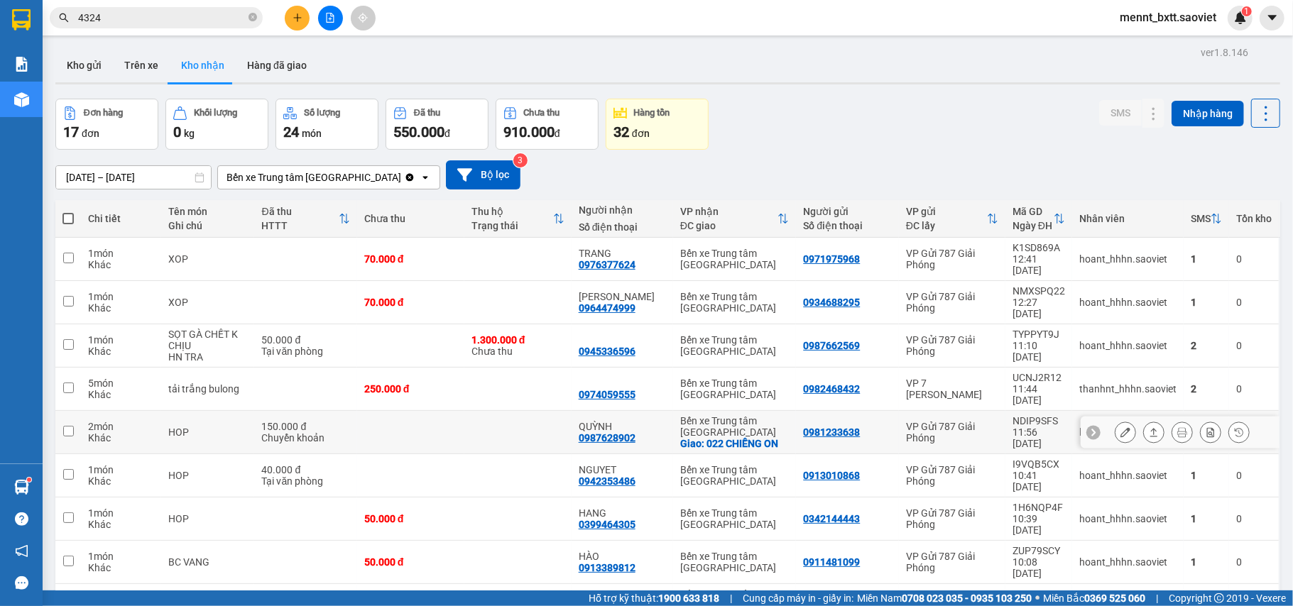
scroll to position [74, 0]
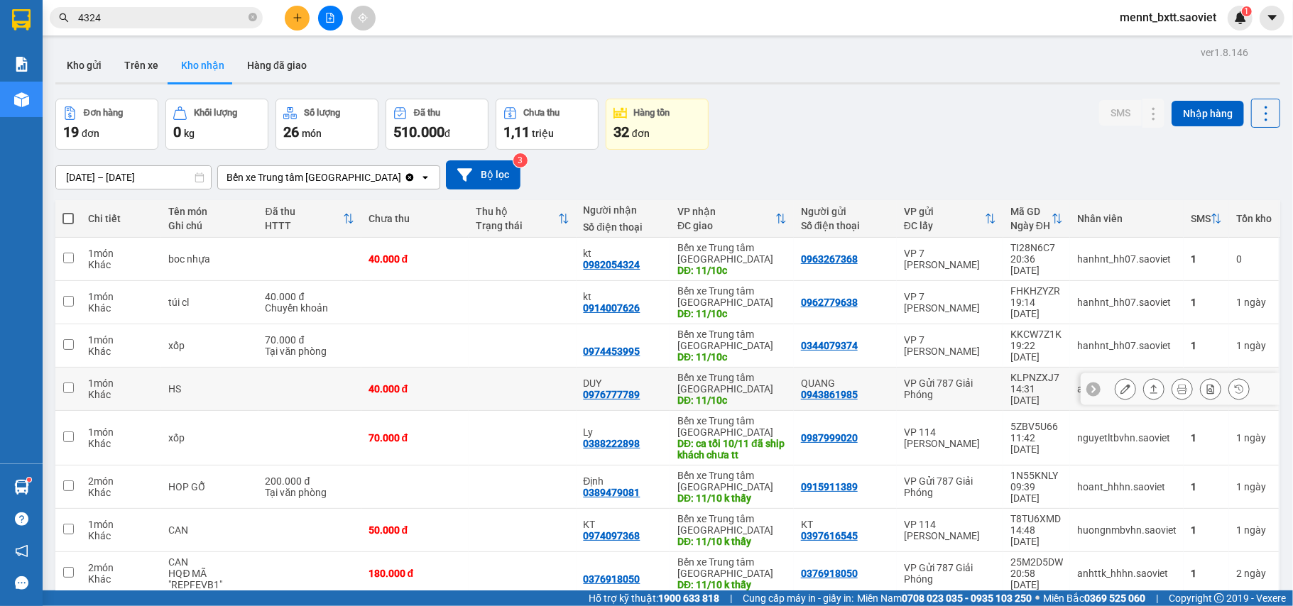
scroll to position [94, 0]
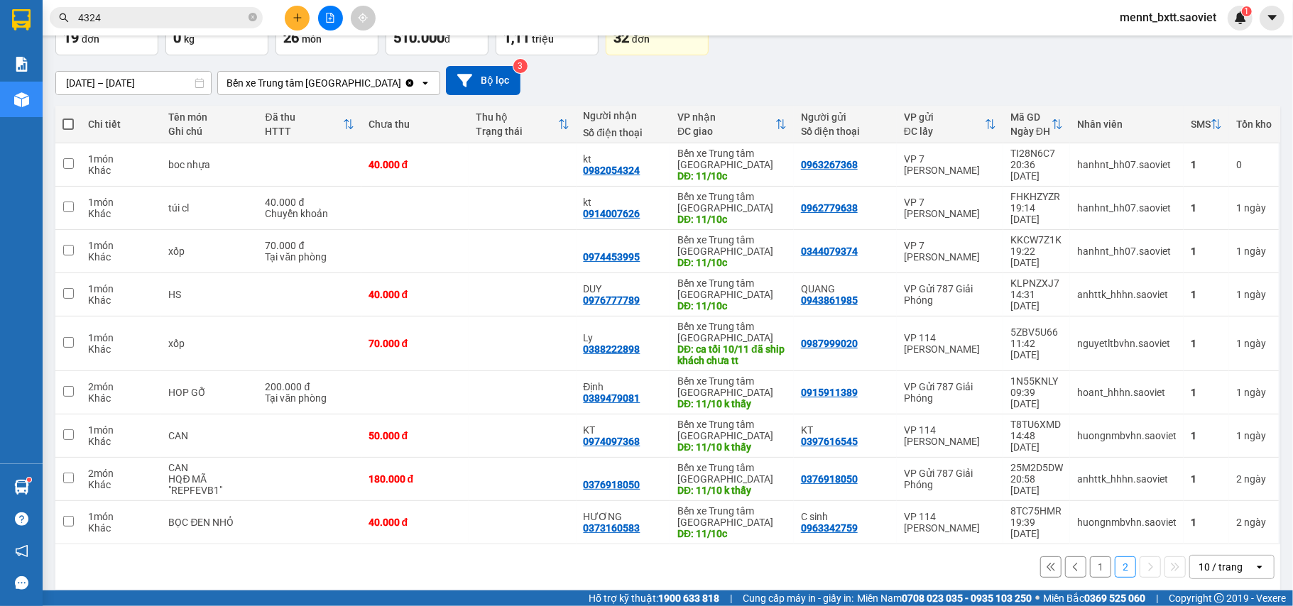
click at [1090, 574] on button "1" at bounding box center [1100, 567] width 21 height 21
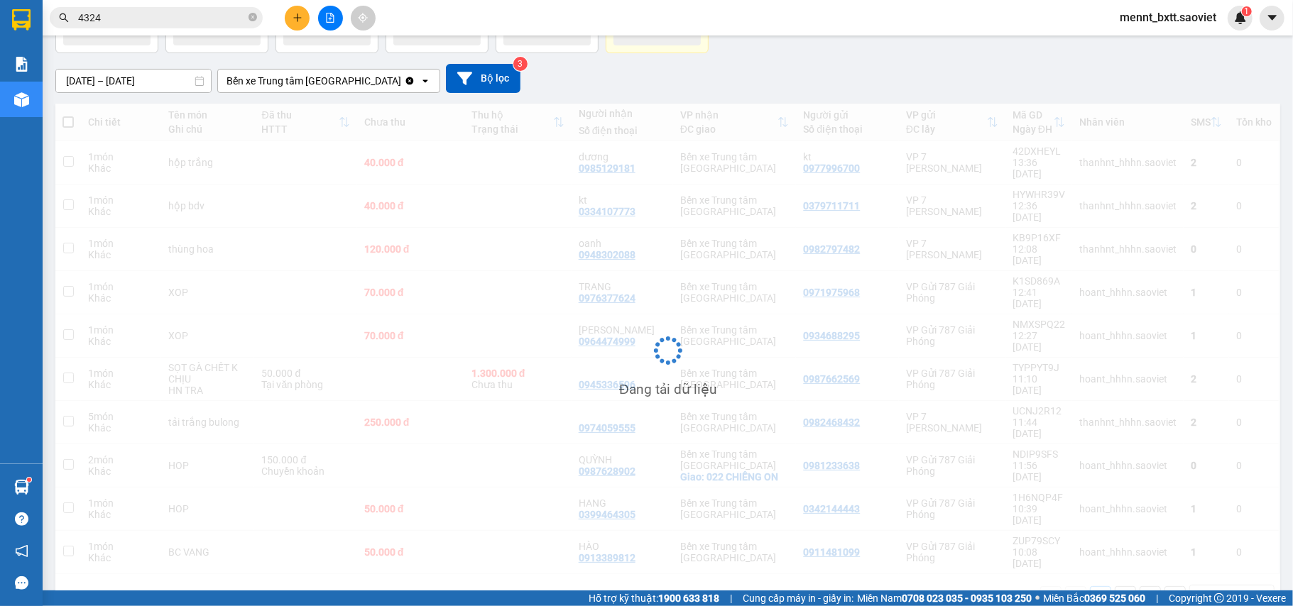
scroll to position [65, 0]
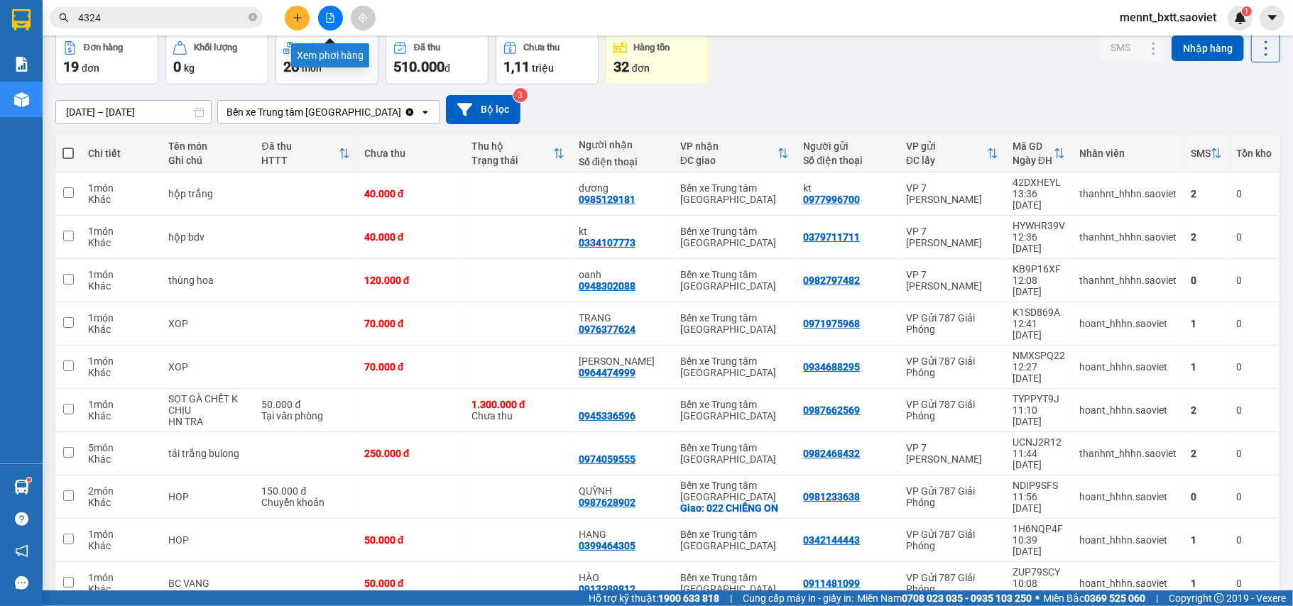
click at [329, 23] on button at bounding box center [330, 18] width 25 height 25
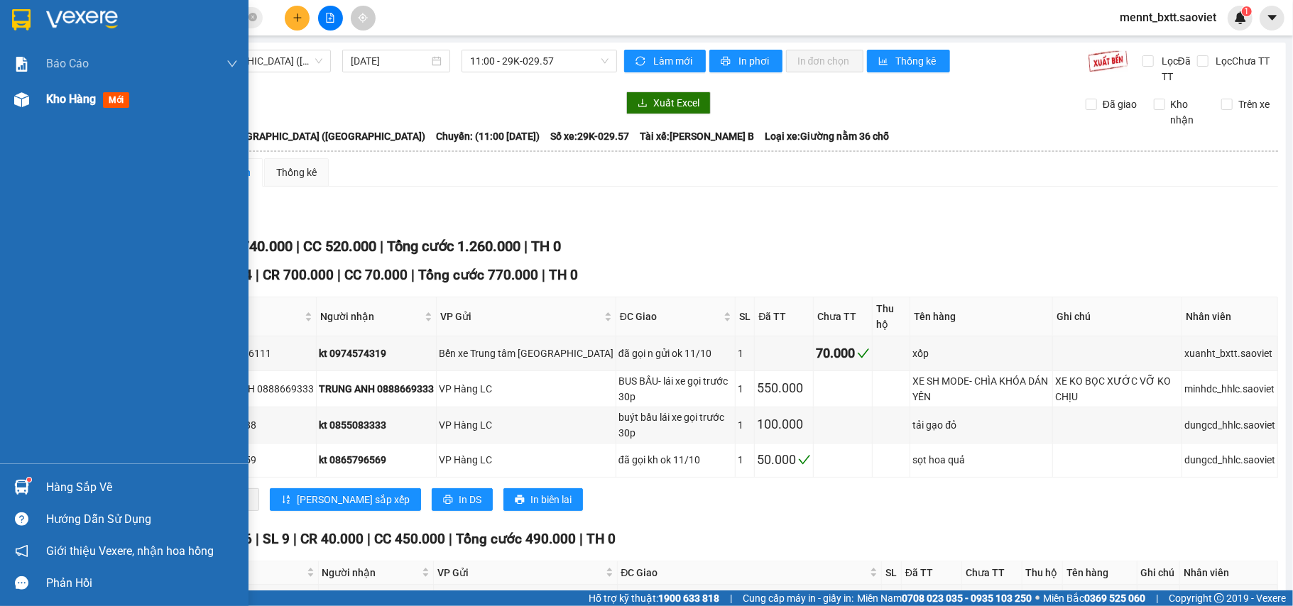
click at [61, 94] on span "Kho hàng" at bounding box center [71, 98] width 50 height 13
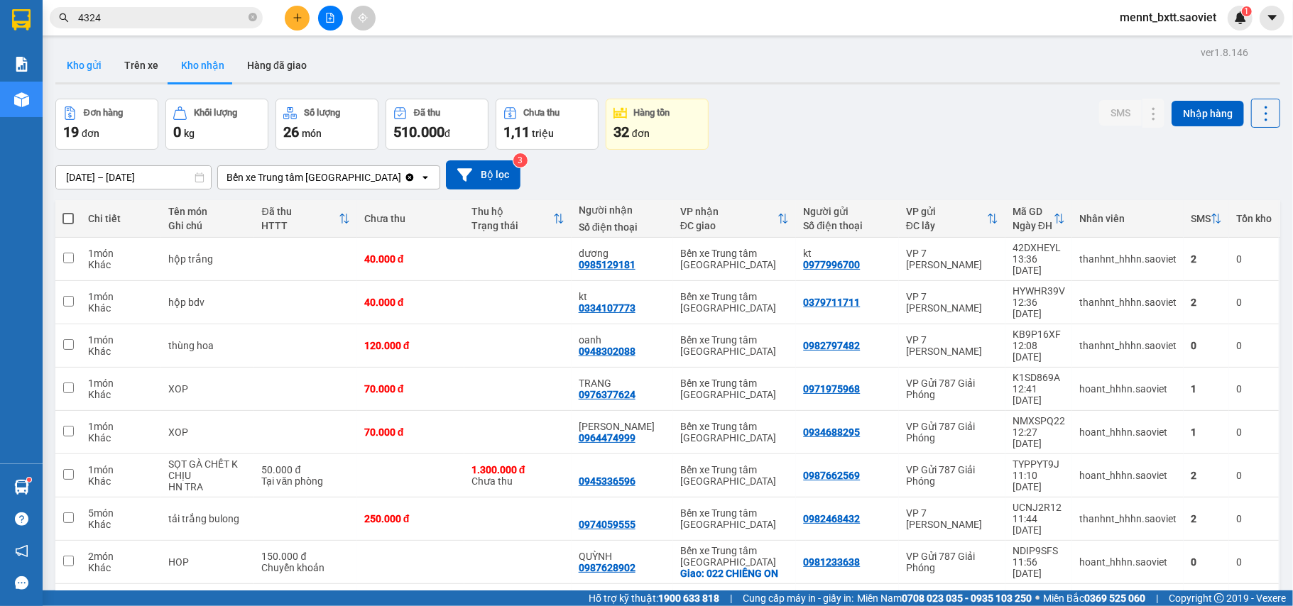
click at [92, 63] on button "Kho gửi" at bounding box center [84, 65] width 58 height 34
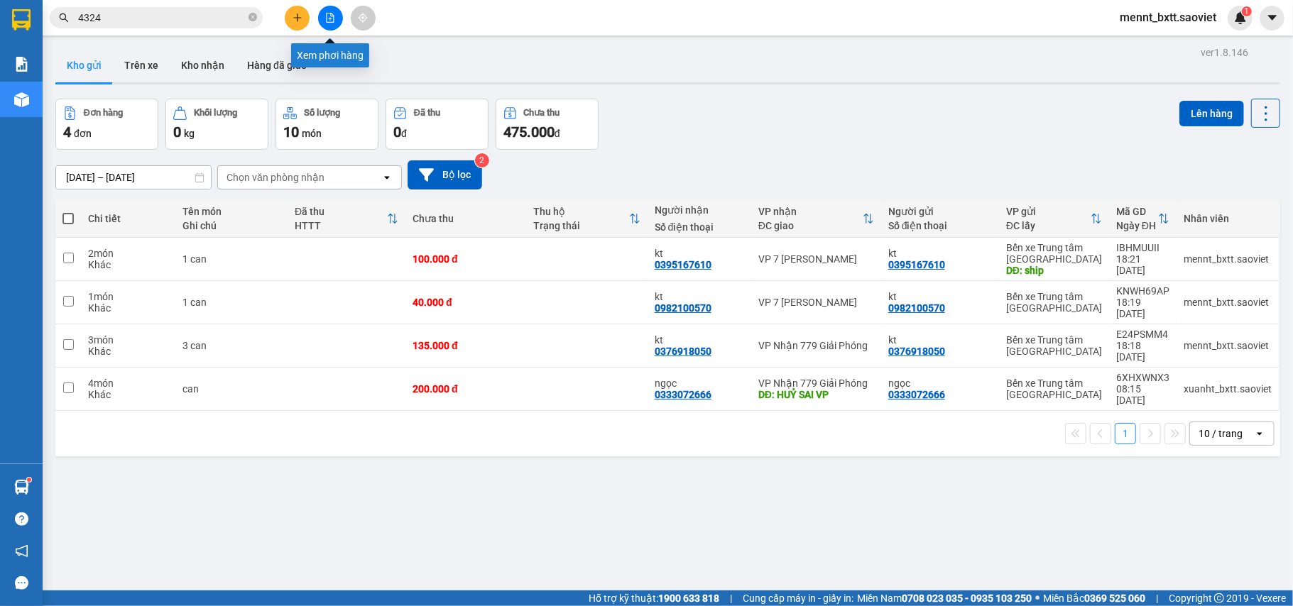
click at [324, 20] on button at bounding box center [330, 18] width 25 height 25
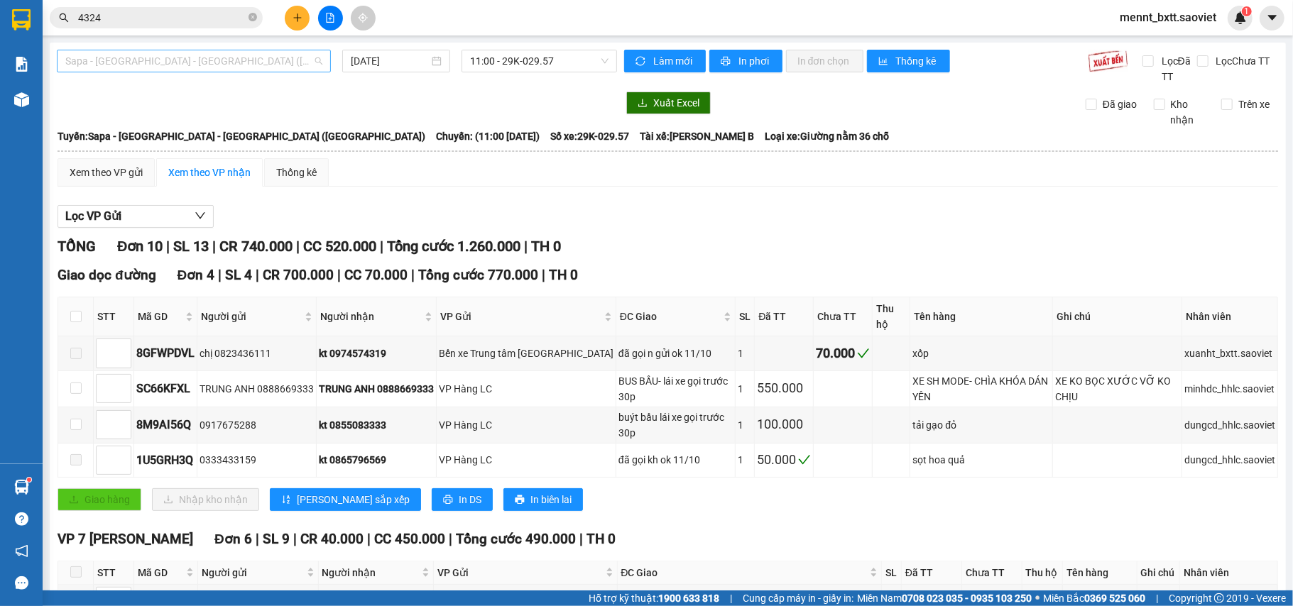
click at [247, 62] on span "Sapa - [GEOGRAPHIC_DATA] - [GEOGRAPHIC_DATA] ([GEOGRAPHIC_DATA])" at bounding box center [193, 60] width 257 height 21
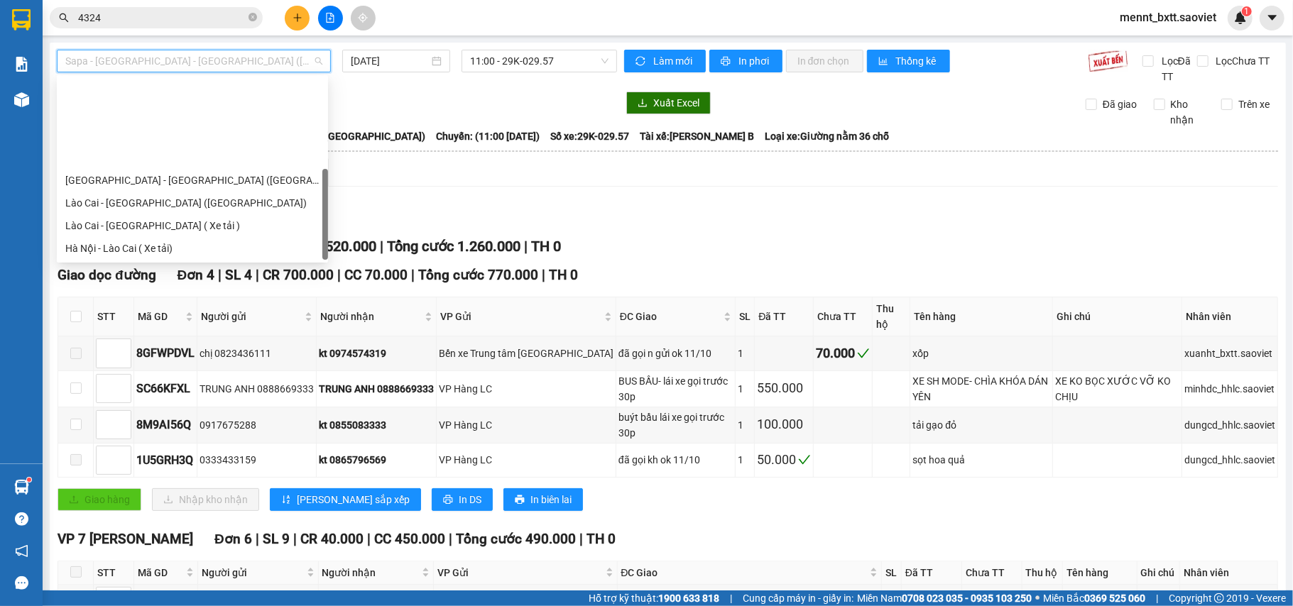
scroll to position [114, 0]
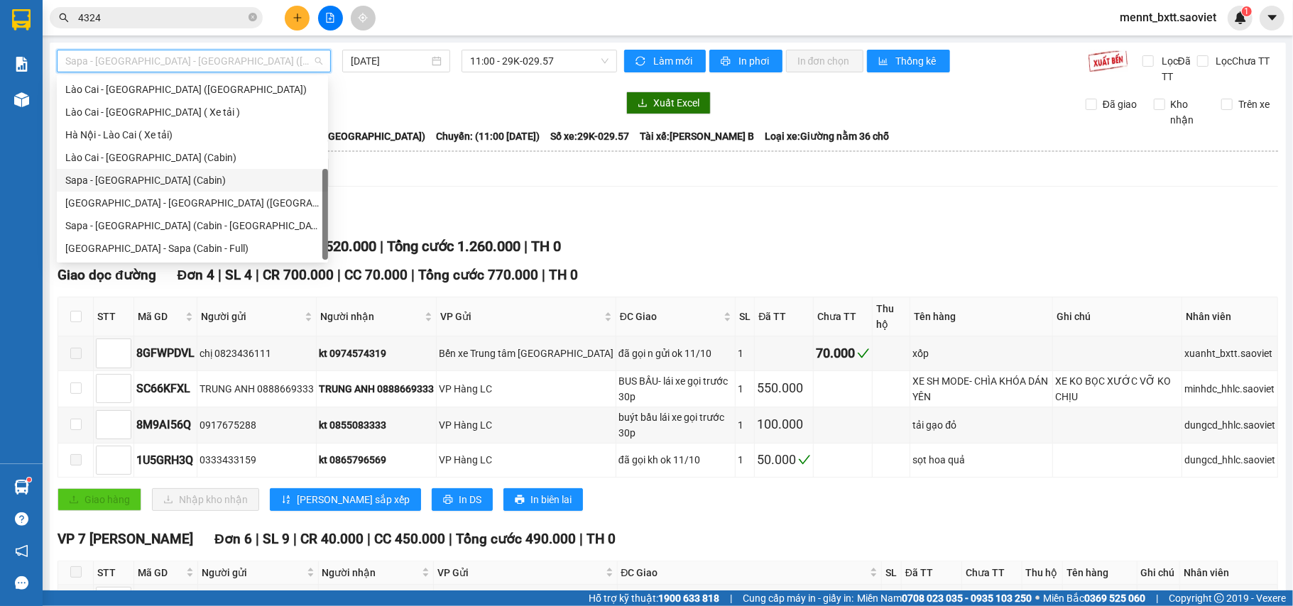
click at [177, 177] on div "Sapa - [GEOGRAPHIC_DATA] (Cabin)" at bounding box center [192, 181] width 254 height 16
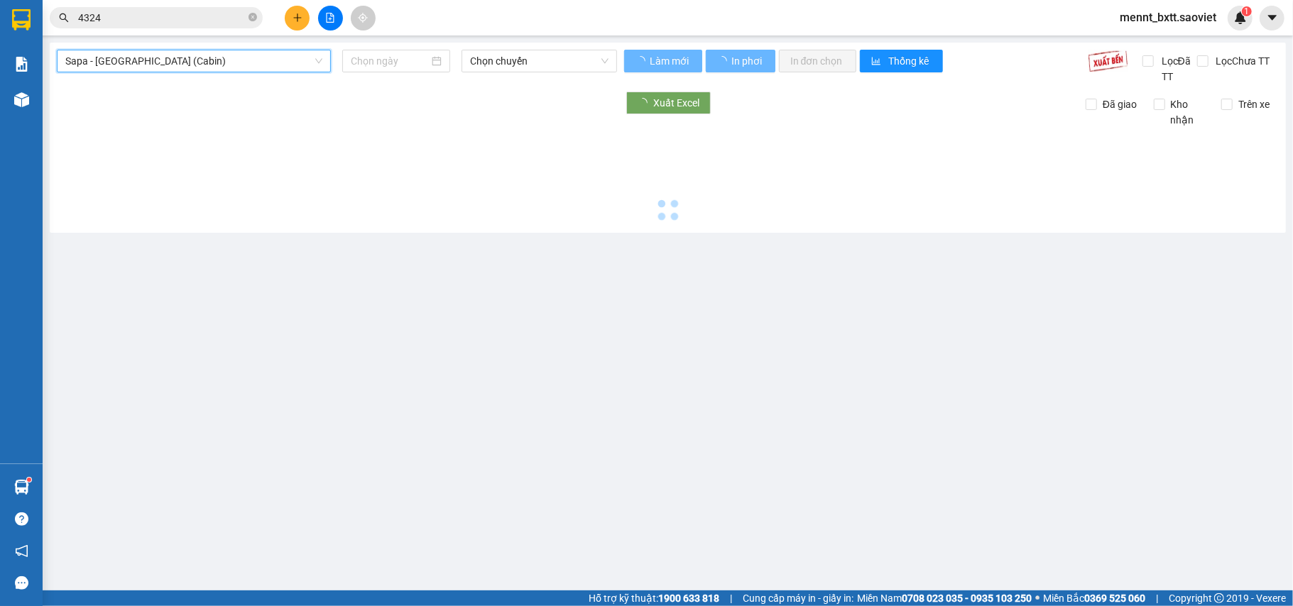
type input "[DATE]"
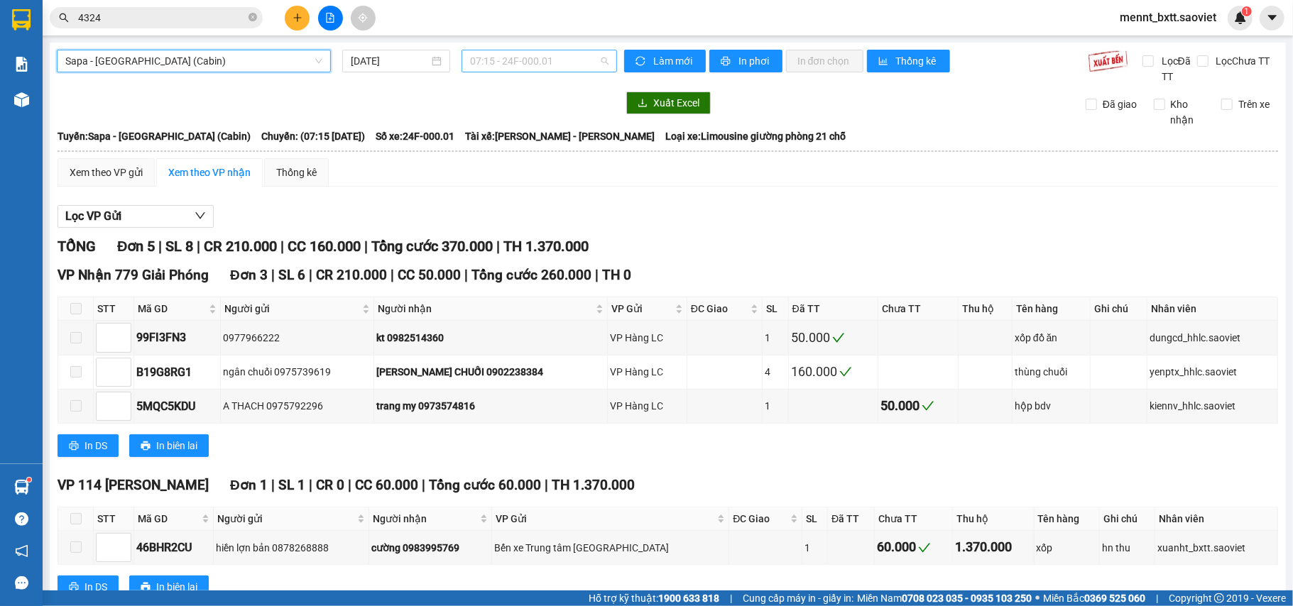
click at [499, 62] on span "07:15 - 24F-000.01" at bounding box center [539, 60] width 138 height 21
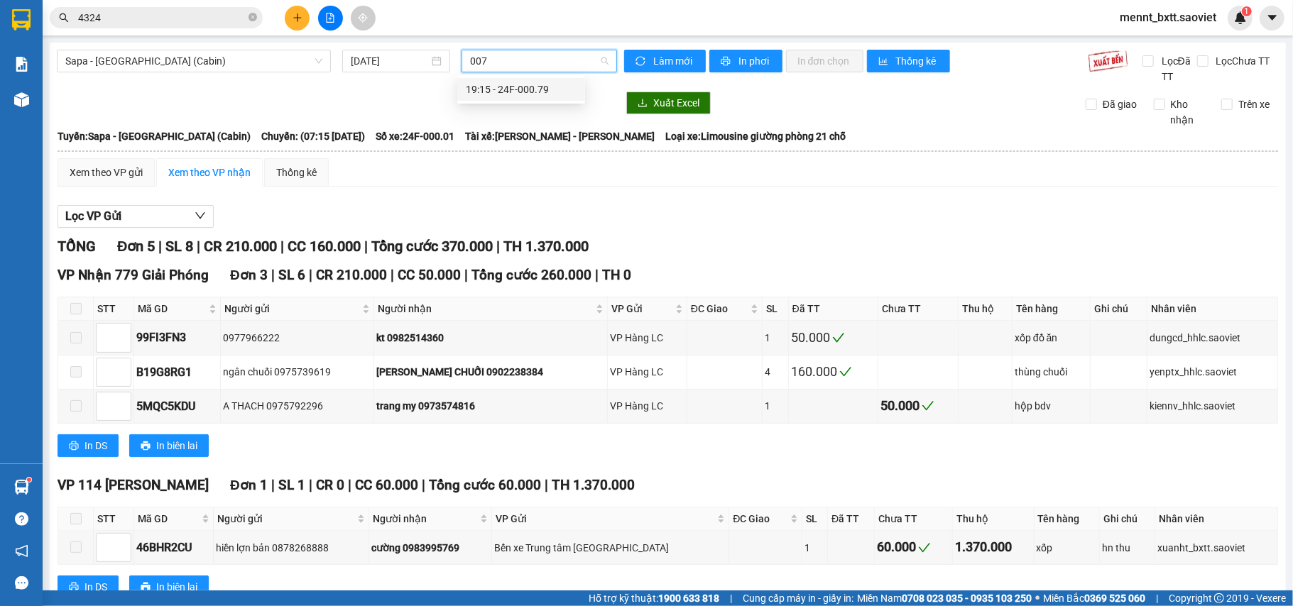
type input "0079"
click at [525, 89] on div "19:15 - 24F-000.79" at bounding box center [521, 90] width 111 height 16
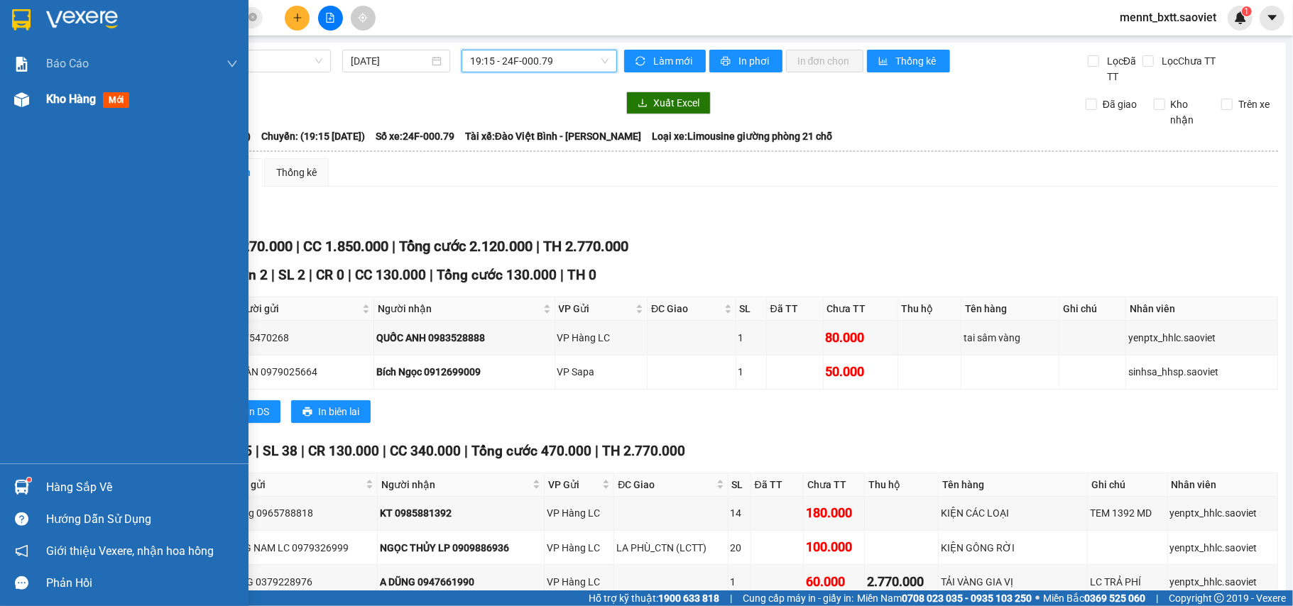
click at [63, 101] on span "Kho hàng" at bounding box center [71, 98] width 50 height 13
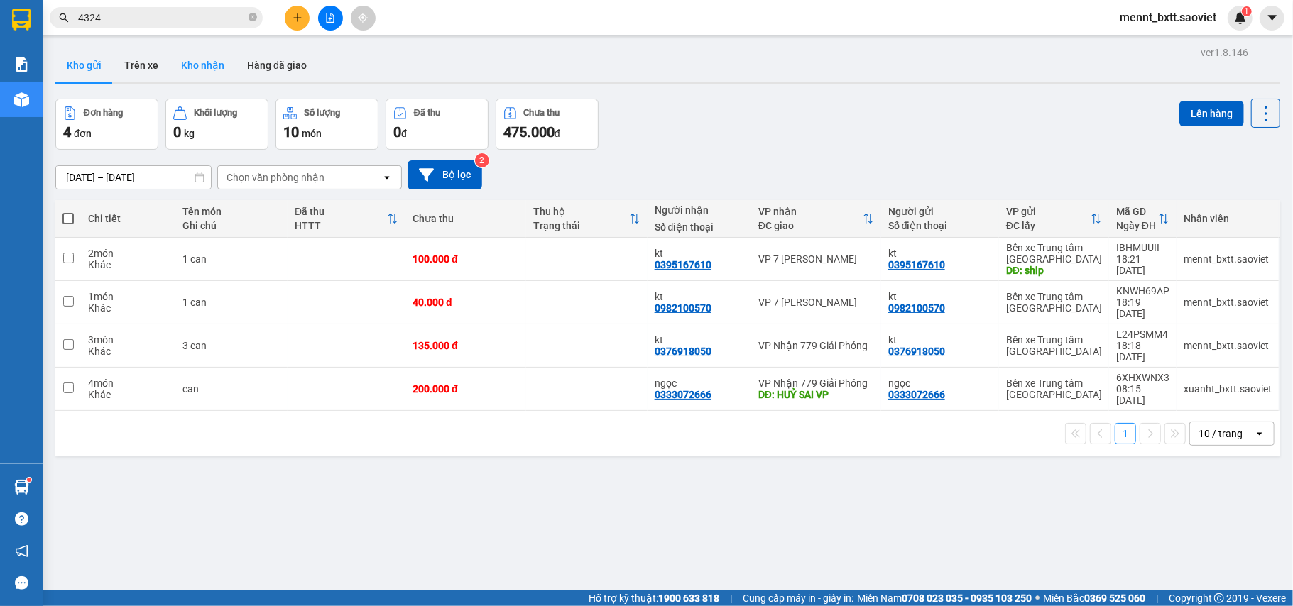
click at [190, 61] on button "Kho nhận" at bounding box center [203, 65] width 66 height 34
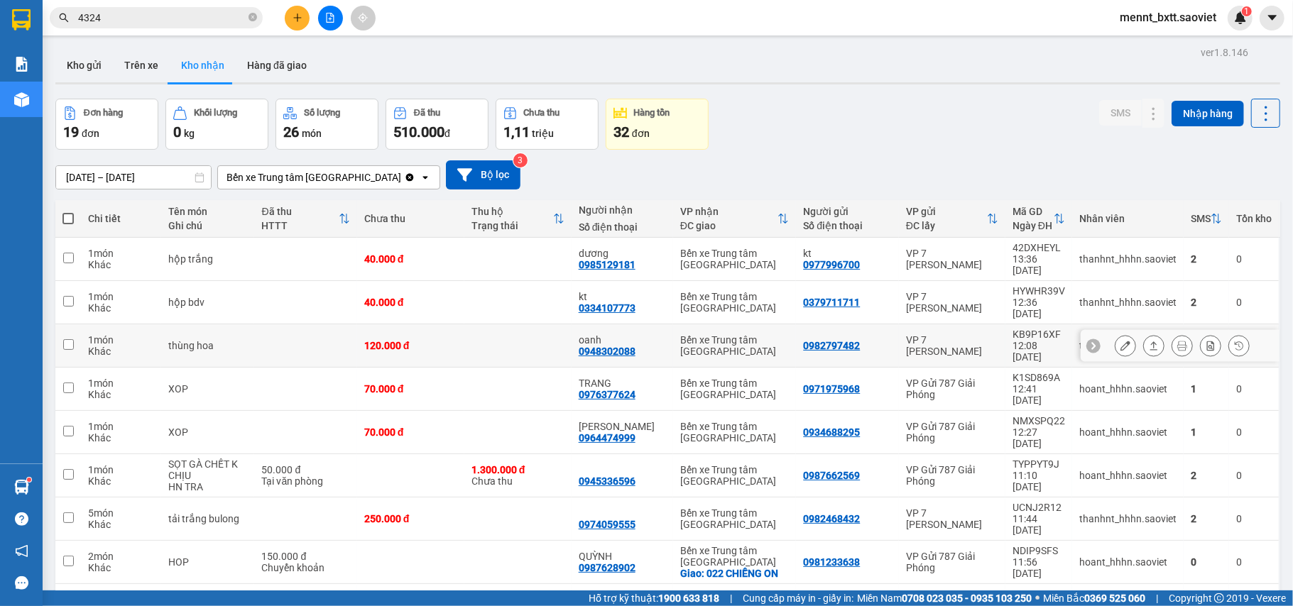
scroll to position [65, 0]
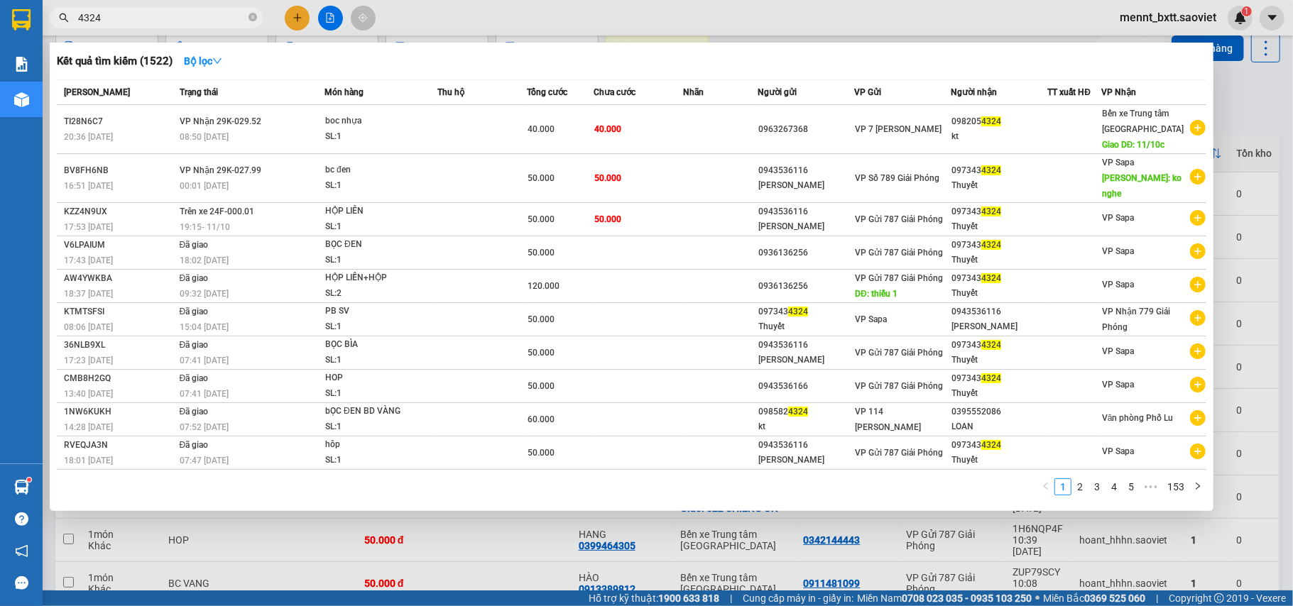
click at [120, 23] on input "4324" at bounding box center [162, 18] width 168 height 16
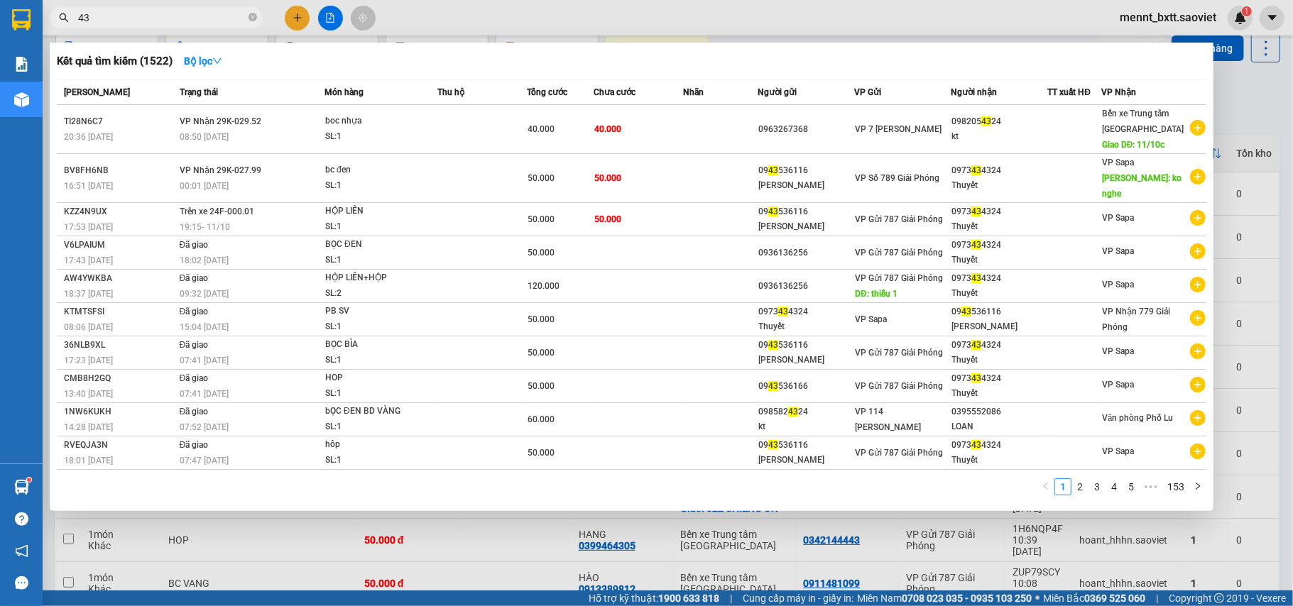
type input "4"
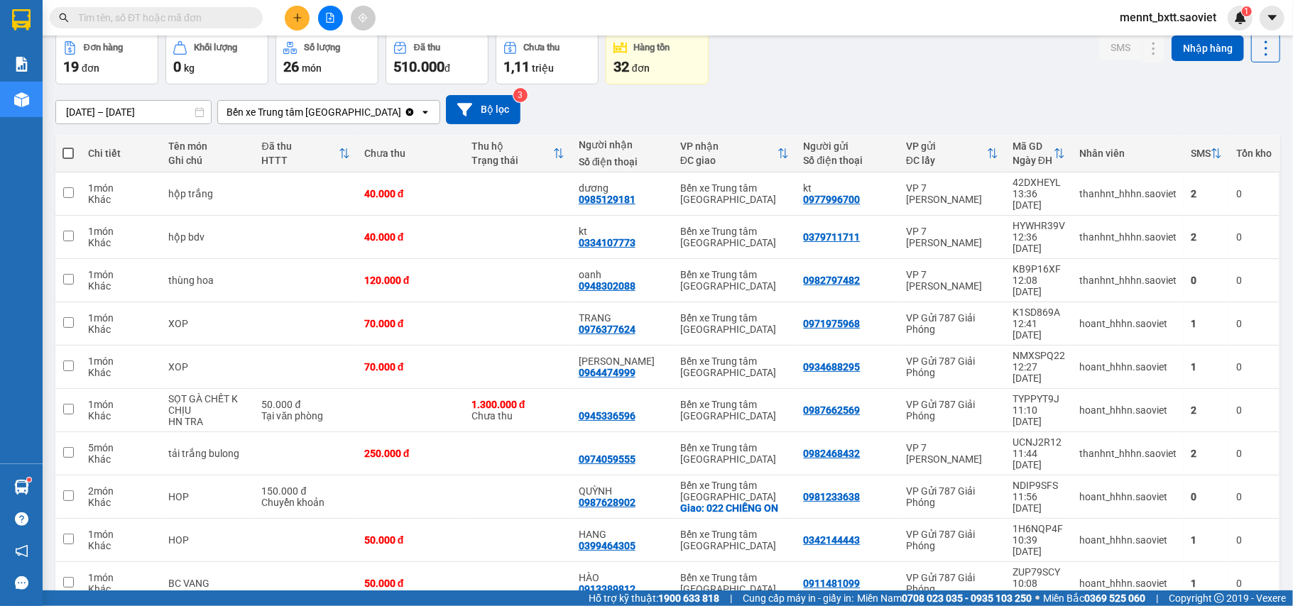
click at [85, 17] on input "text" at bounding box center [162, 18] width 168 height 16
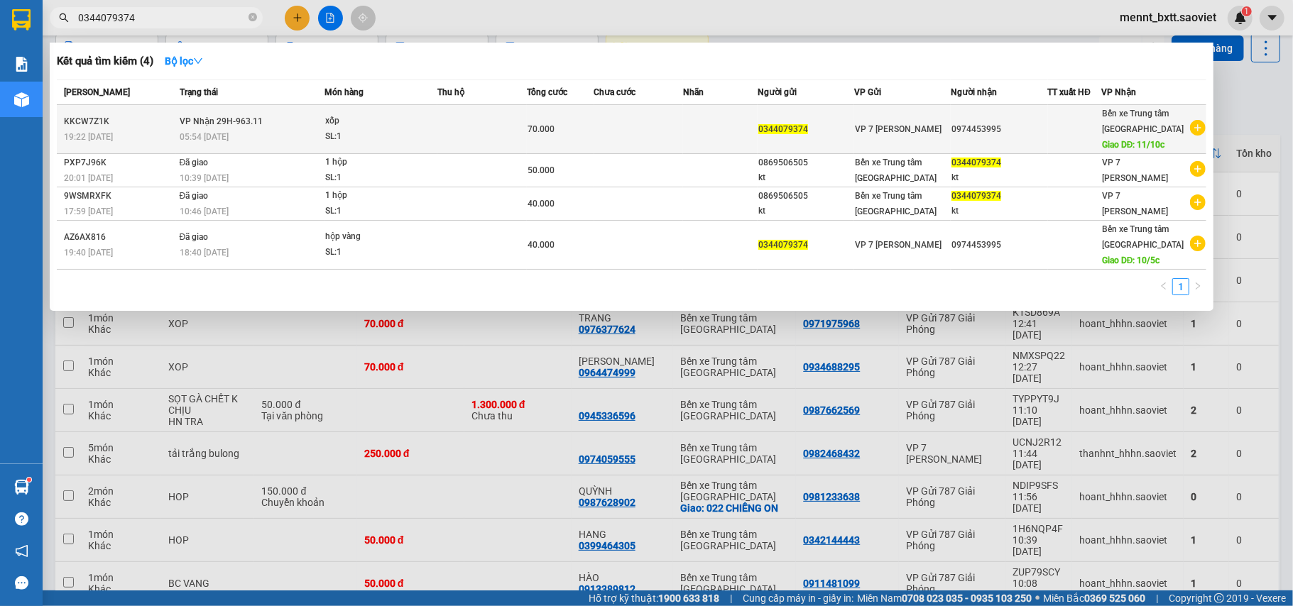
type input "0344079374"
click at [453, 117] on td at bounding box center [481, 129] width 89 height 49
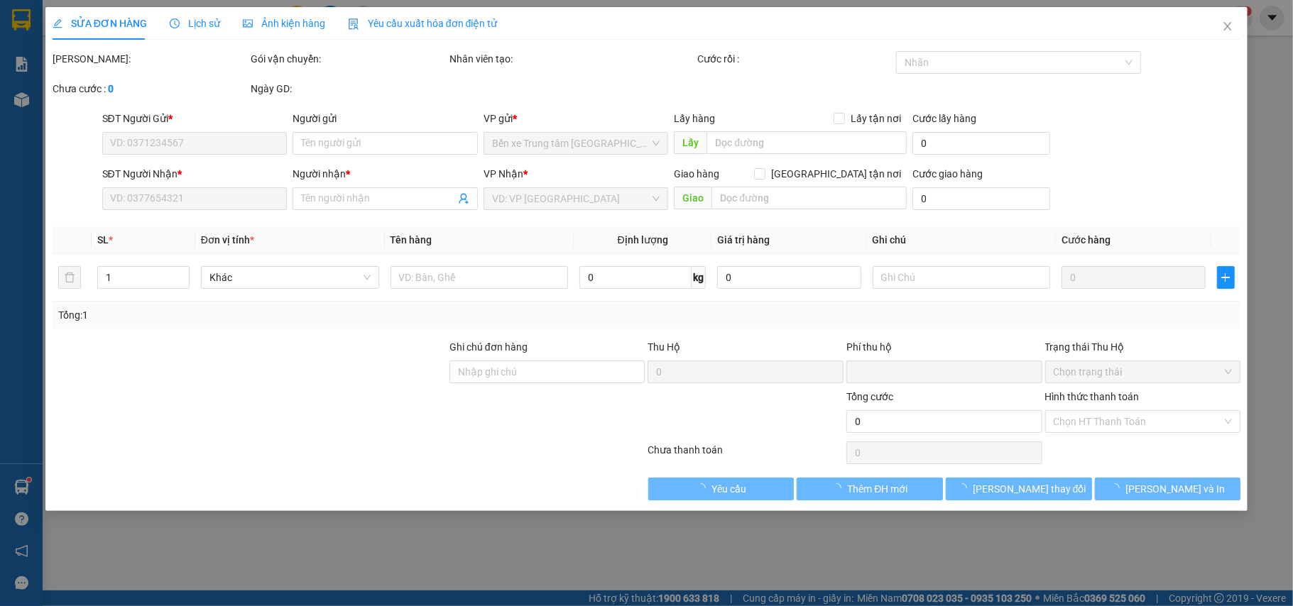
type input "0344079374"
type input "0974453995"
type input "11/10c"
type input "0"
type input "70.000"
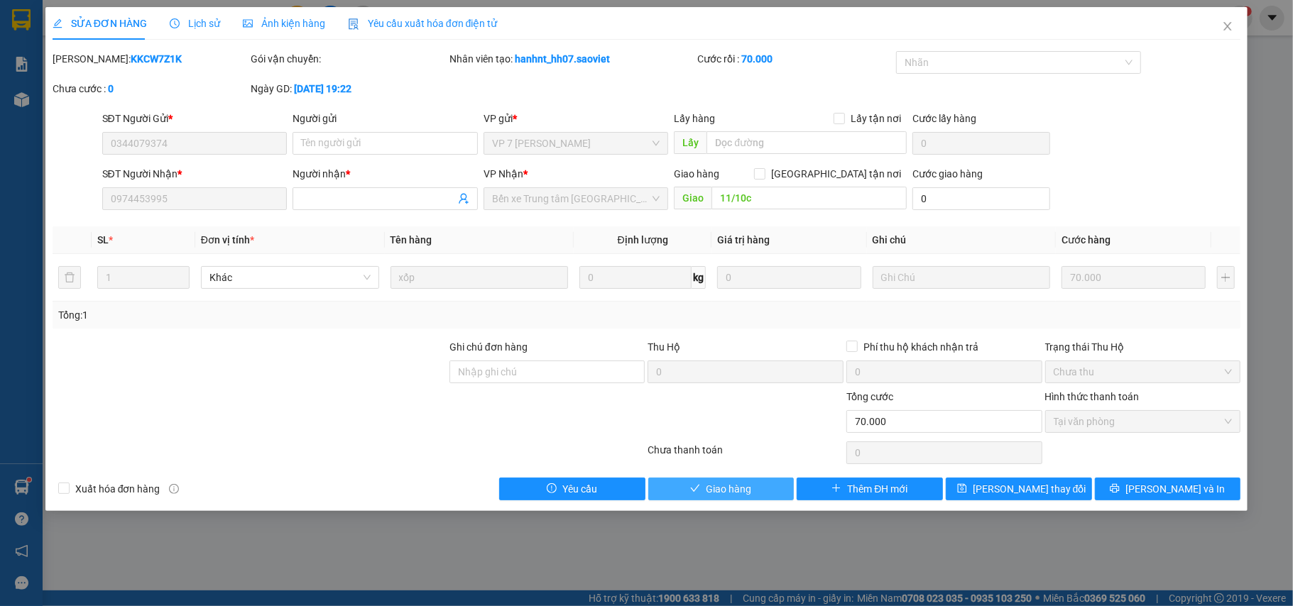
click at [740, 491] on span "Giao hàng" at bounding box center [728, 489] width 45 height 16
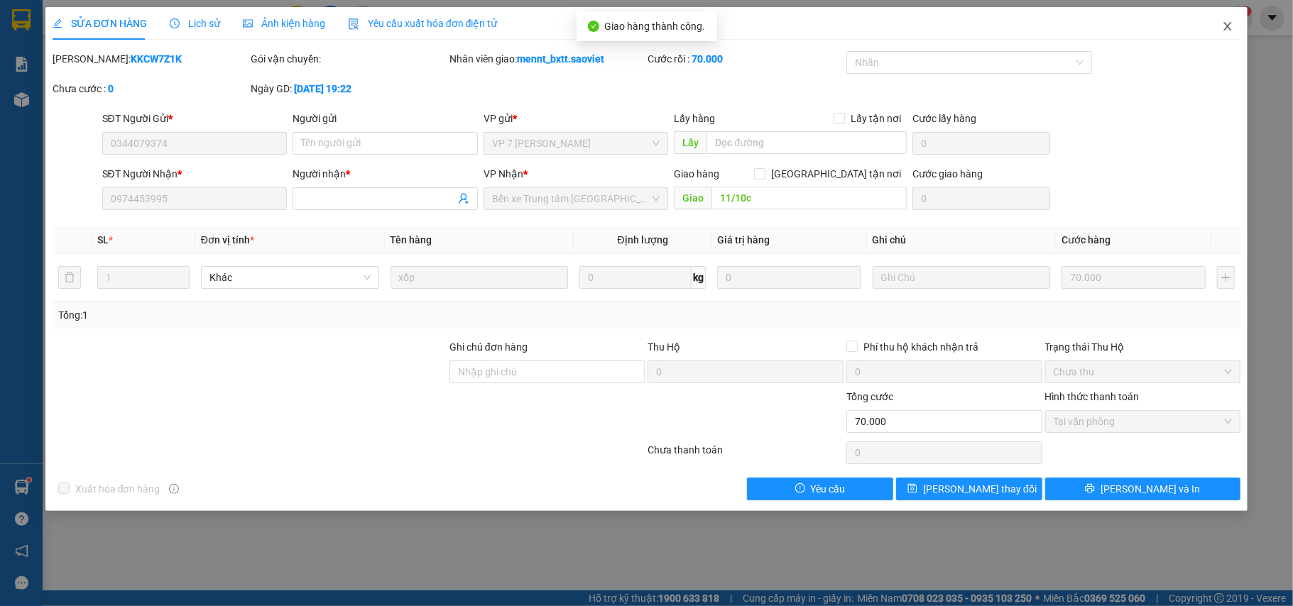
click at [1228, 27] on icon "close" at bounding box center [1228, 26] width 8 height 9
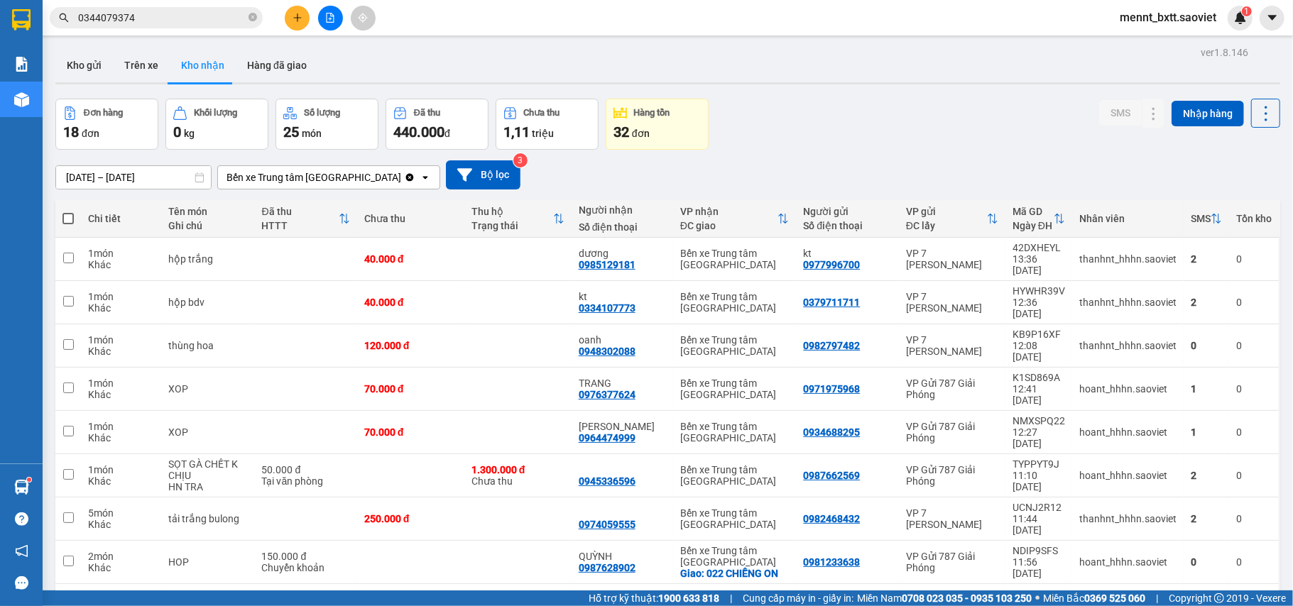
click at [143, 13] on input "0344079374" at bounding box center [162, 18] width 168 height 16
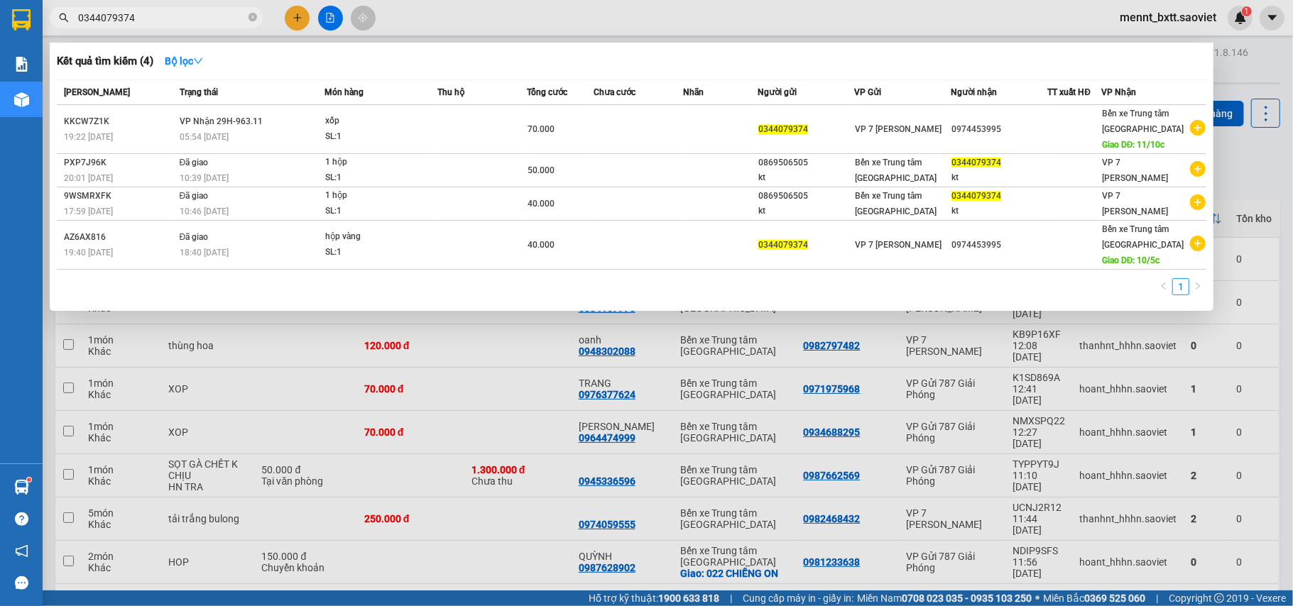
drag, startPoint x: 60, startPoint y: 17, endPoint x: 37, endPoint y: 17, distance: 23.4
click at [37, 17] on section "Kết quả tìm kiếm ( 4 ) Bộ lọc Mã ĐH Trạng thái Món hàng Thu hộ Tổng cước Chưa c…" at bounding box center [646, 303] width 1293 height 606
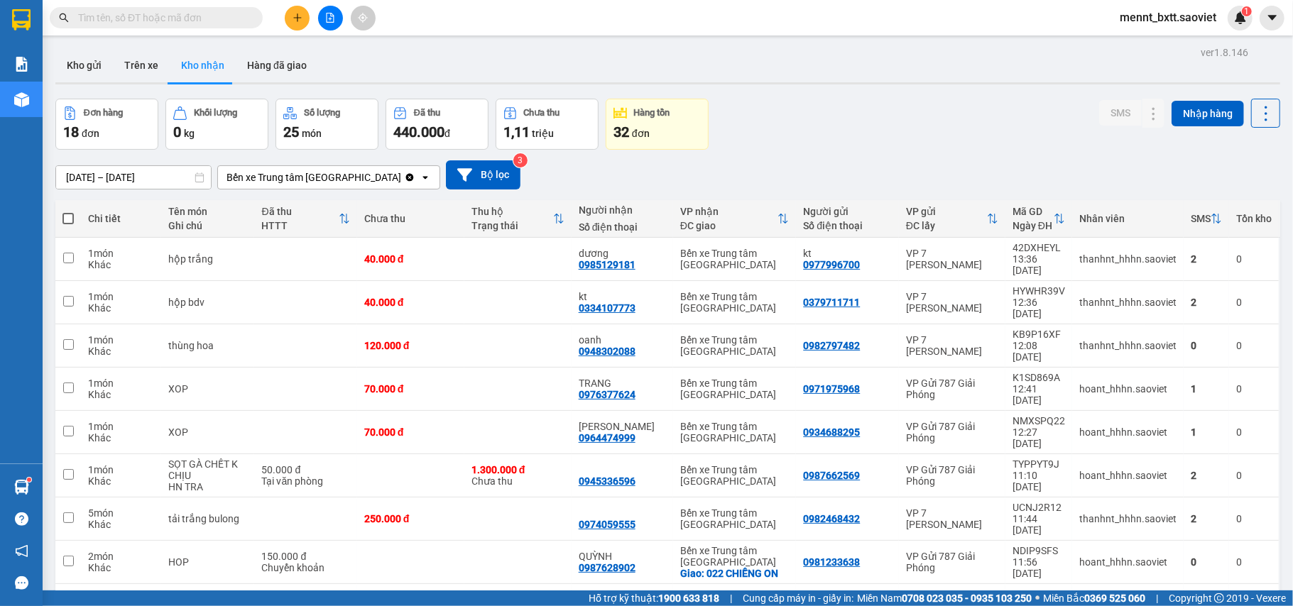
click at [83, 18] on input "text" at bounding box center [162, 18] width 168 height 16
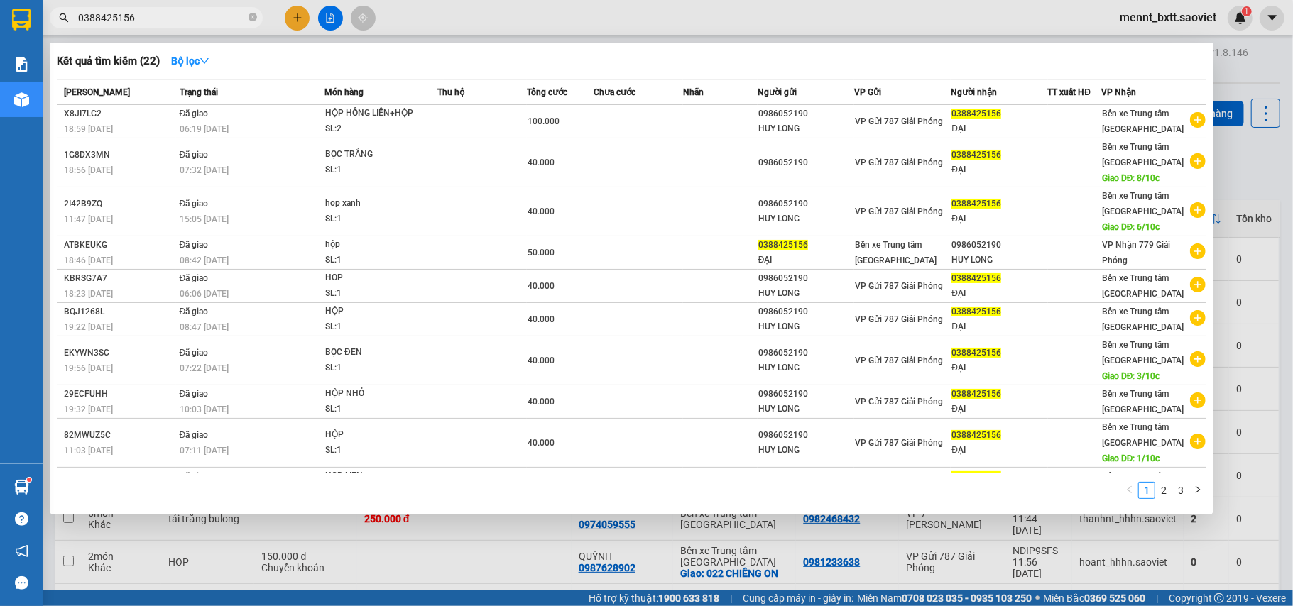
type input "0388425156"
click at [1244, 160] on div at bounding box center [646, 303] width 1293 height 606
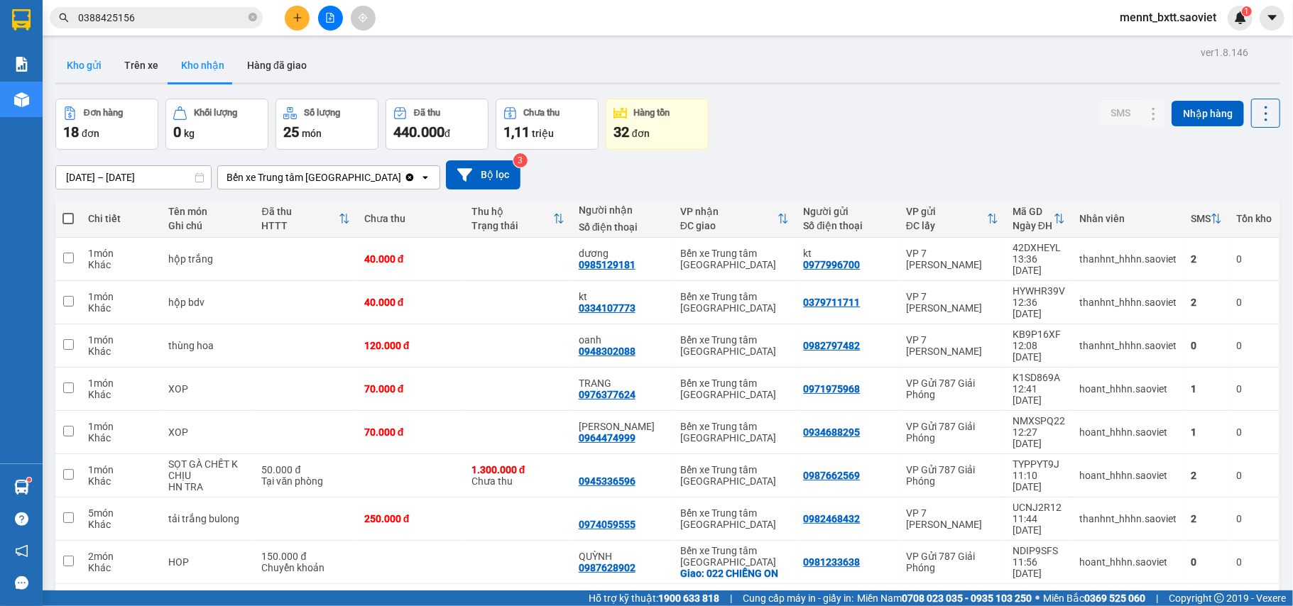
click at [95, 67] on button "Kho gửi" at bounding box center [84, 65] width 58 height 34
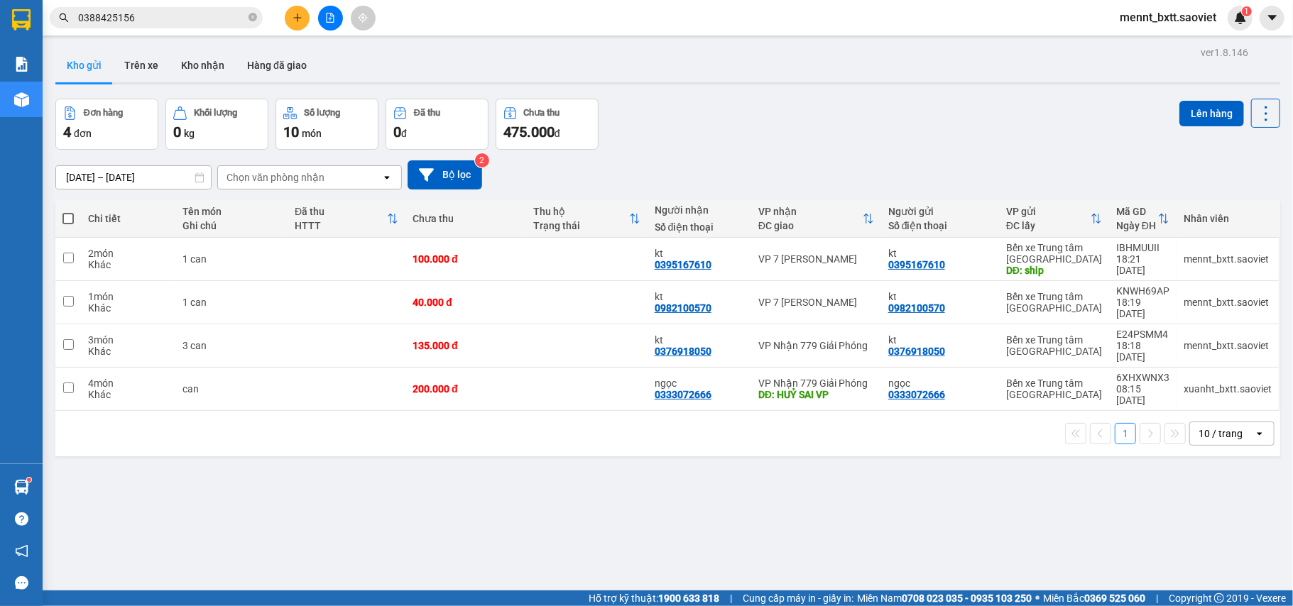
scroll to position [65, 0]
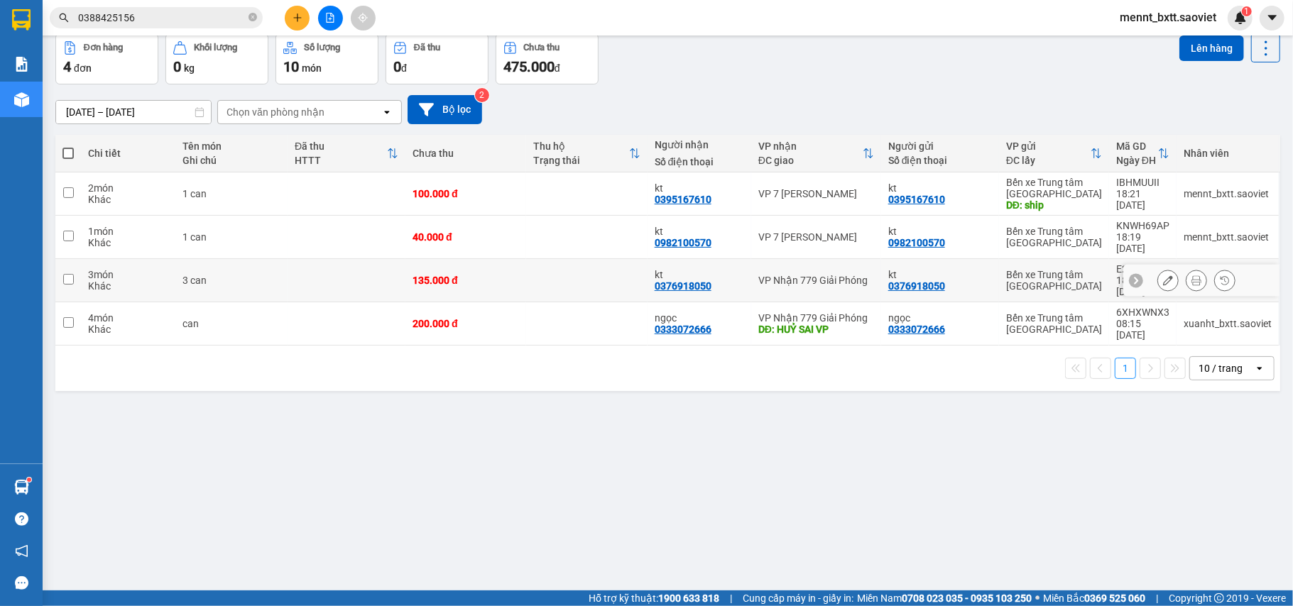
click at [555, 259] on td at bounding box center [586, 280] width 121 height 43
checkbox input "true"
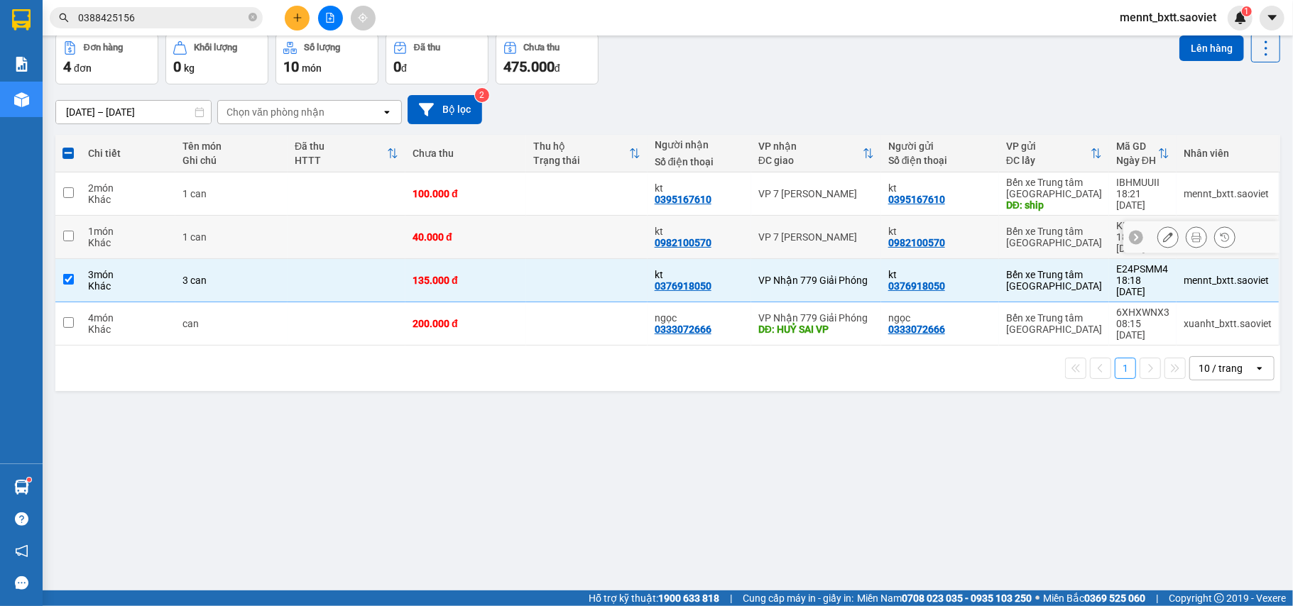
click at [546, 231] on td at bounding box center [586, 237] width 121 height 43
checkbox input "true"
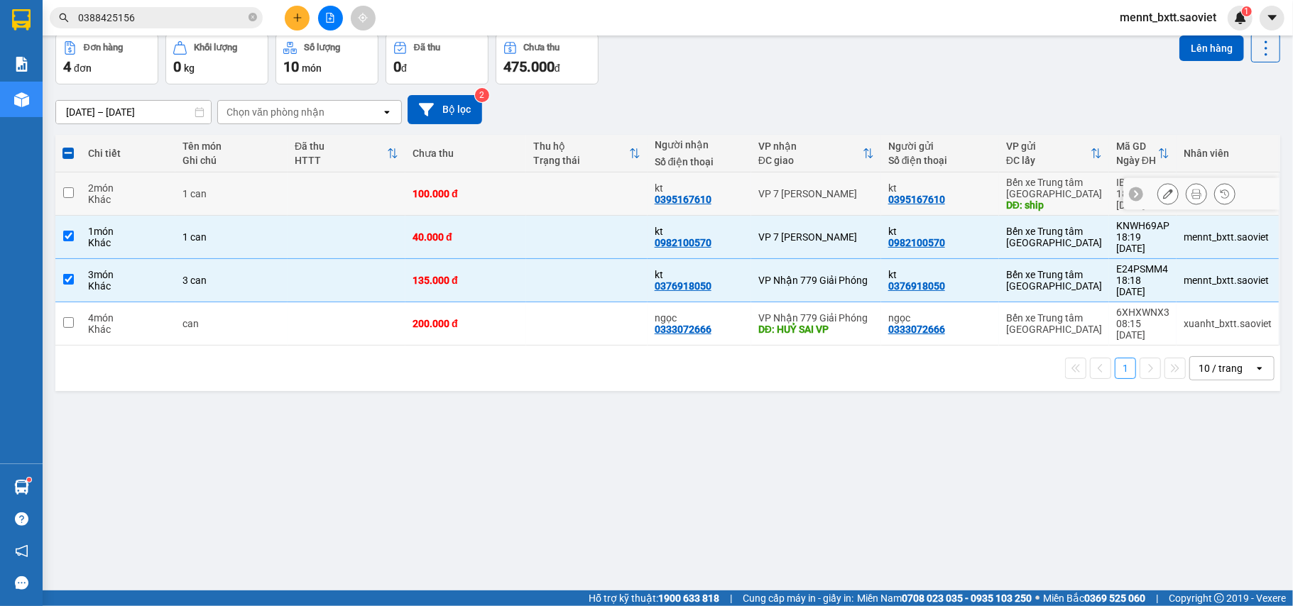
click at [541, 194] on td at bounding box center [586, 194] width 121 height 43
checkbox input "true"
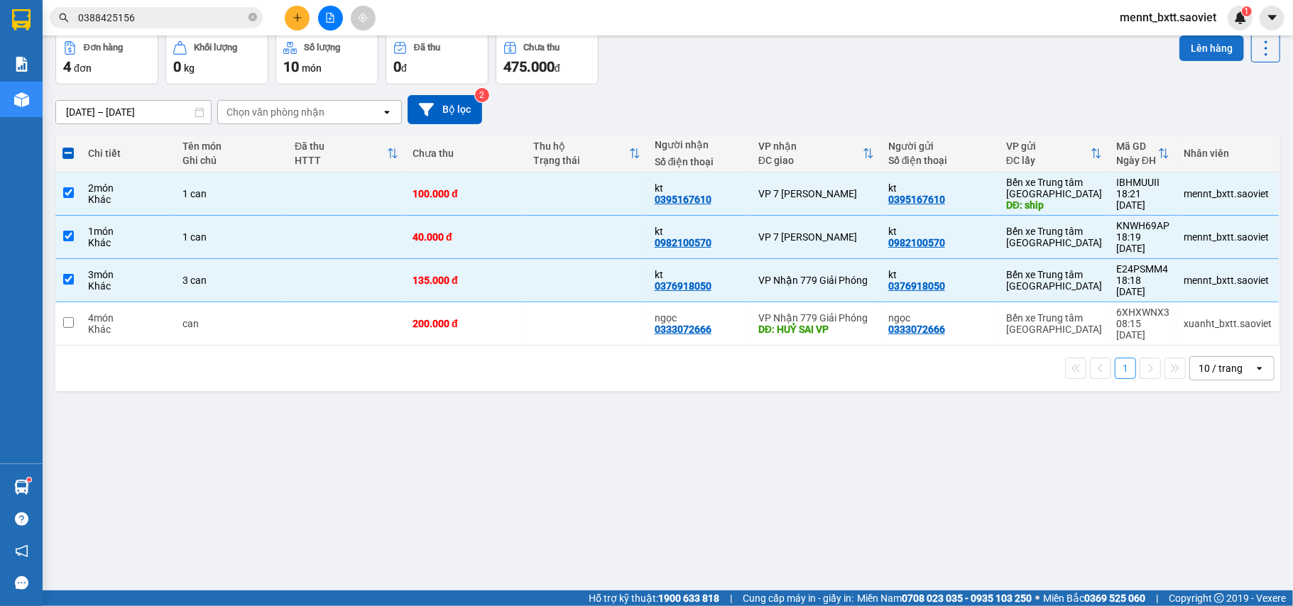
click at [1188, 53] on button "Lên hàng" at bounding box center [1212, 49] width 65 height 26
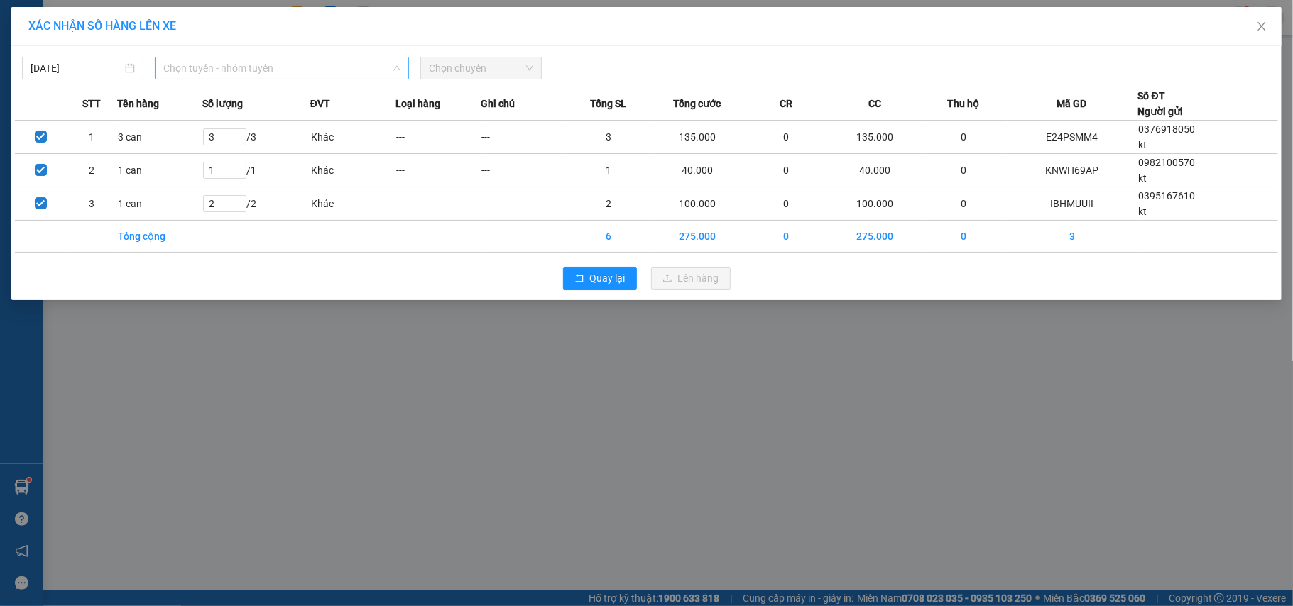
click at [308, 65] on span "Chọn tuyến - nhóm tuyến" at bounding box center [281, 68] width 237 height 21
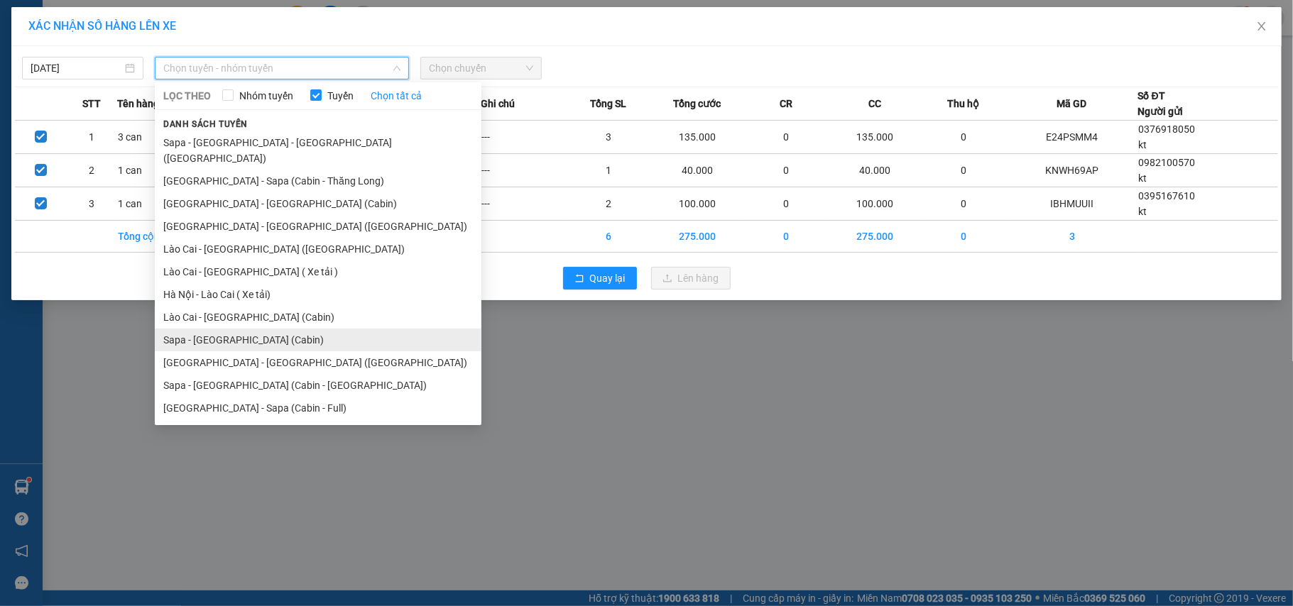
click at [279, 329] on li "Sapa - [GEOGRAPHIC_DATA] (Cabin)" at bounding box center [318, 340] width 327 height 23
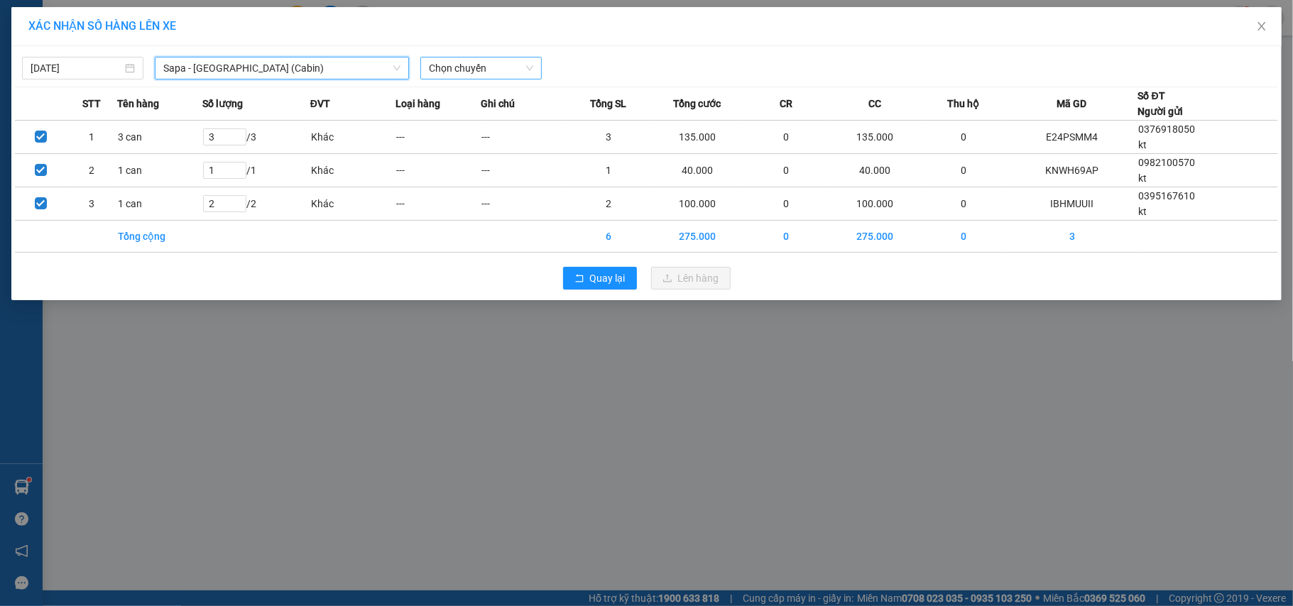
click at [439, 61] on span "Chọn chuyến" at bounding box center [481, 68] width 104 height 21
type input "0079"
click at [481, 91] on div "19:15 - 24F-000.79" at bounding box center [484, 97] width 111 height 16
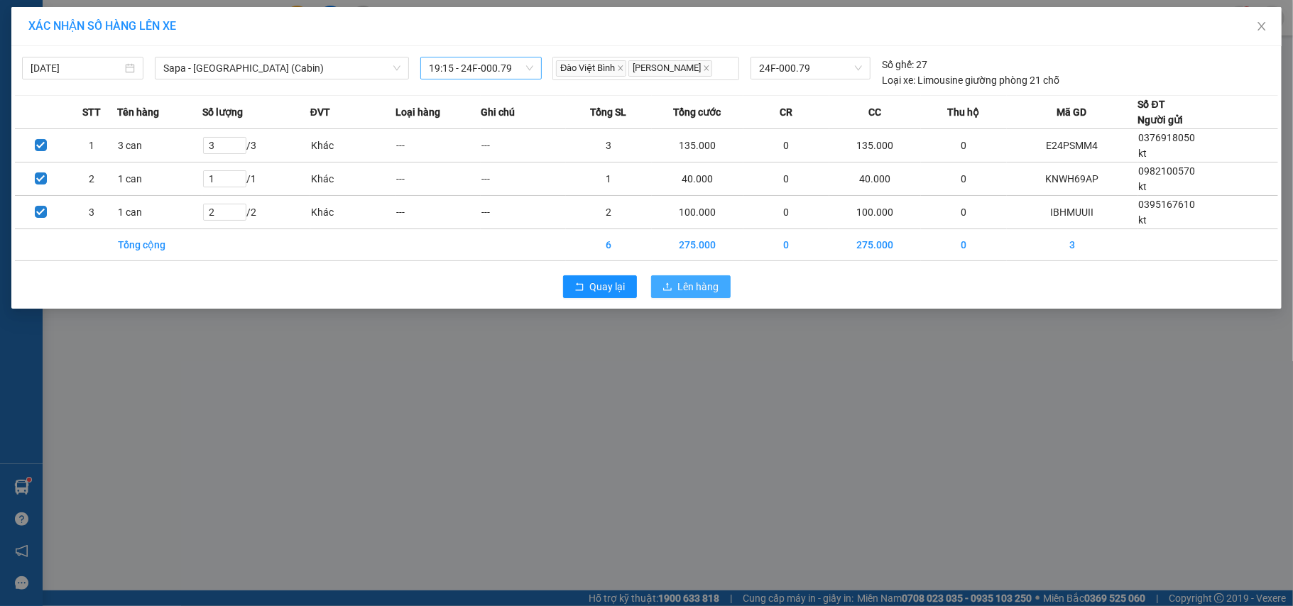
click at [688, 291] on span "Lên hàng" at bounding box center [698, 287] width 41 height 16
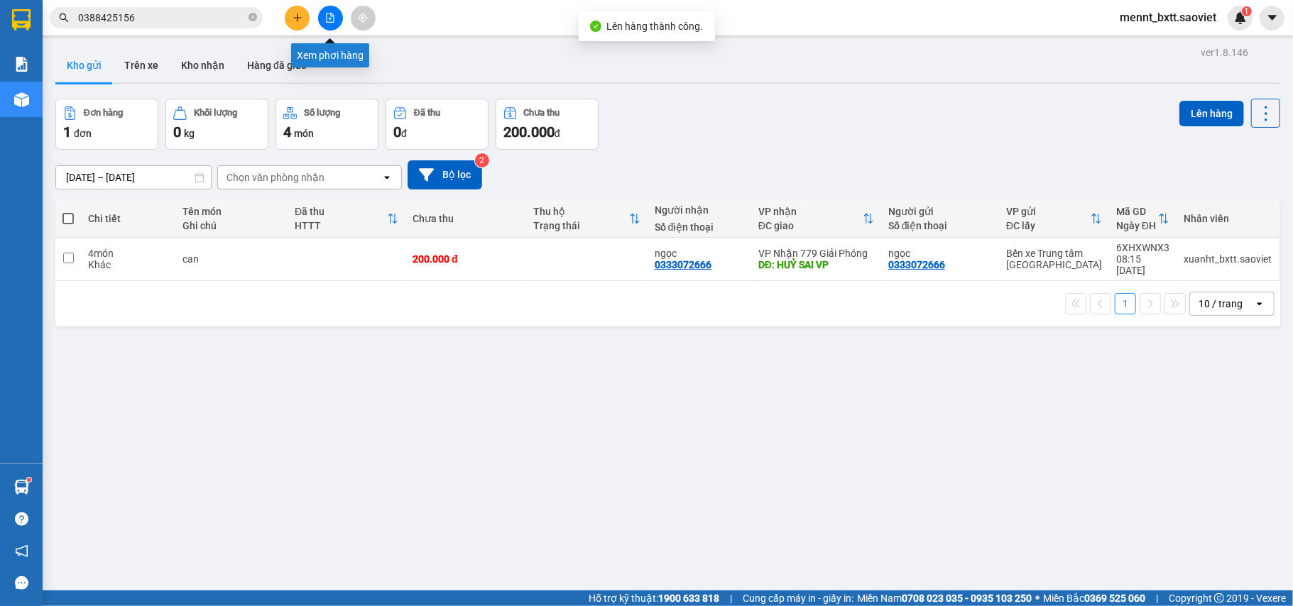
click at [332, 18] on icon "file-add" at bounding box center [330, 18] width 10 height 10
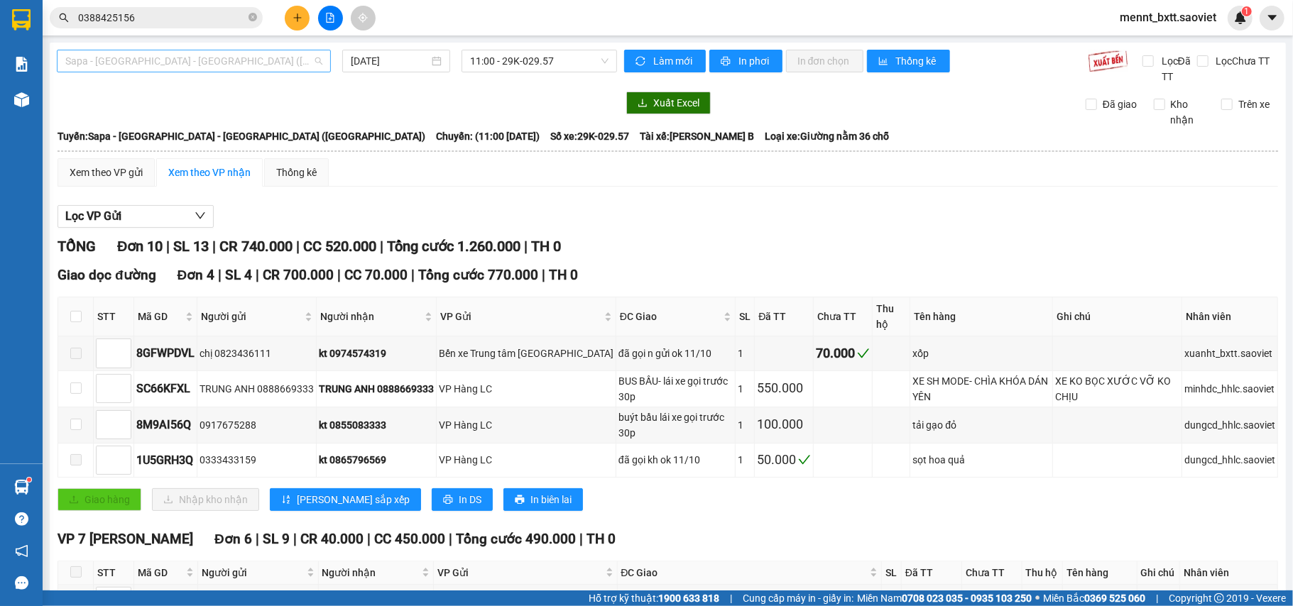
click at [251, 62] on span "Sapa - [GEOGRAPHIC_DATA] - [GEOGRAPHIC_DATA] ([GEOGRAPHIC_DATA])" at bounding box center [193, 60] width 257 height 21
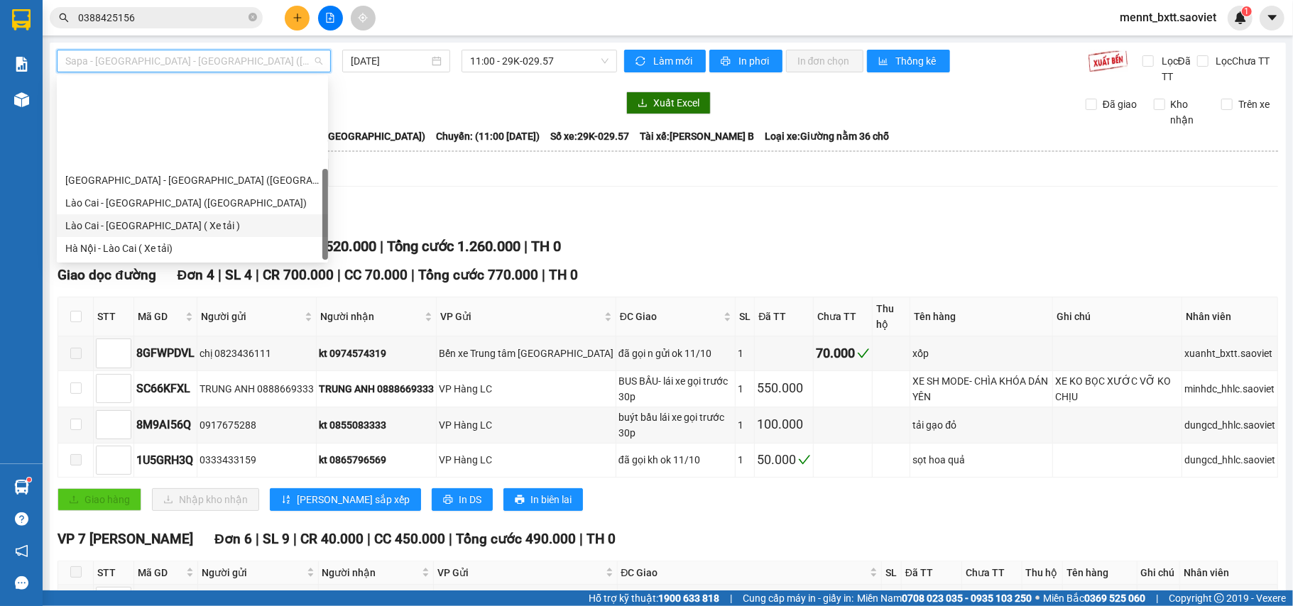
scroll to position [114, 0]
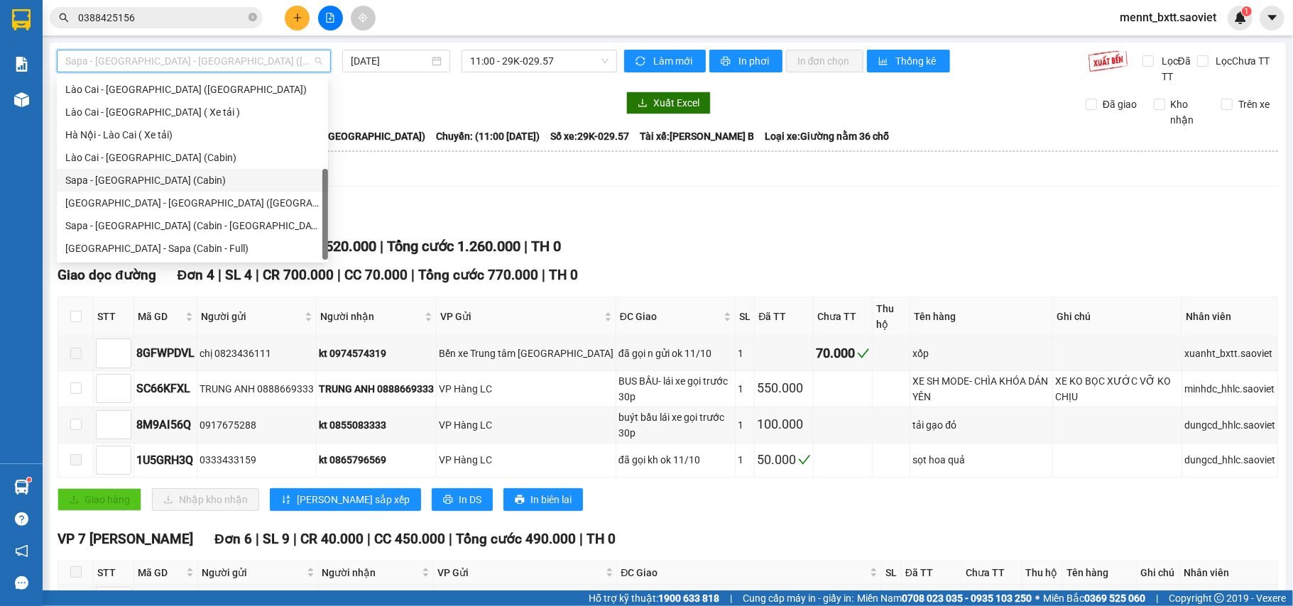
click at [170, 182] on div "Sapa - [GEOGRAPHIC_DATA] (Cabin)" at bounding box center [192, 181] width 254 height 16
type input "[DATE]"
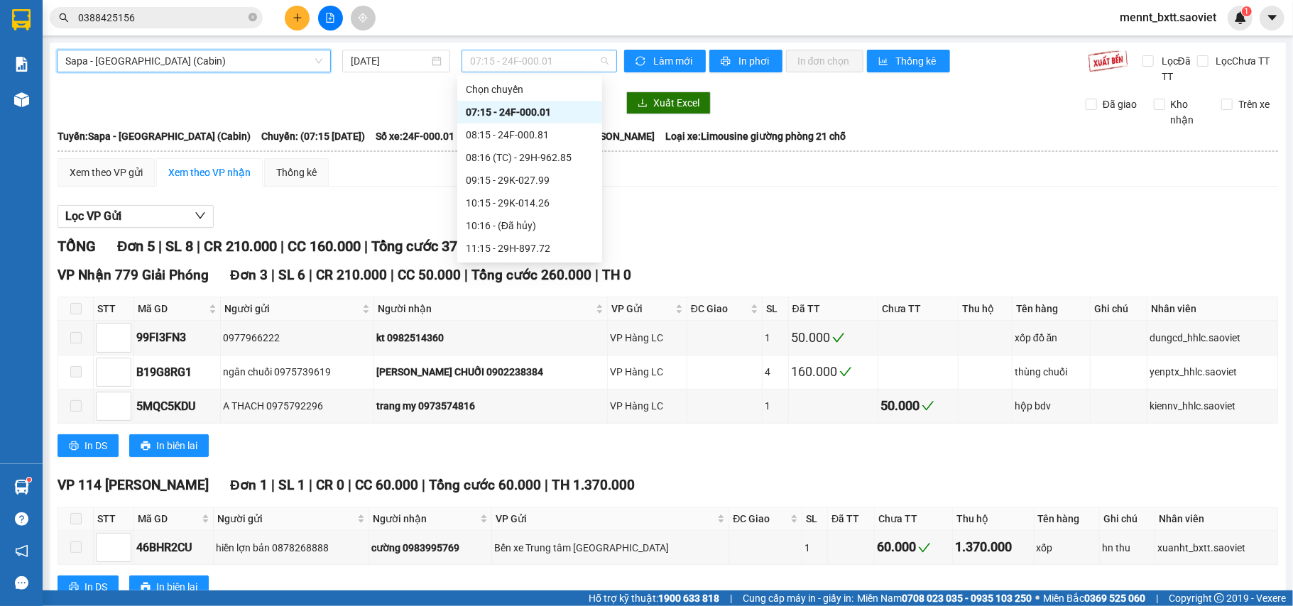
click at [503, 65] on span "07:15 - 24F-000.01" at bounding box center [539, 60] width 138 height 21
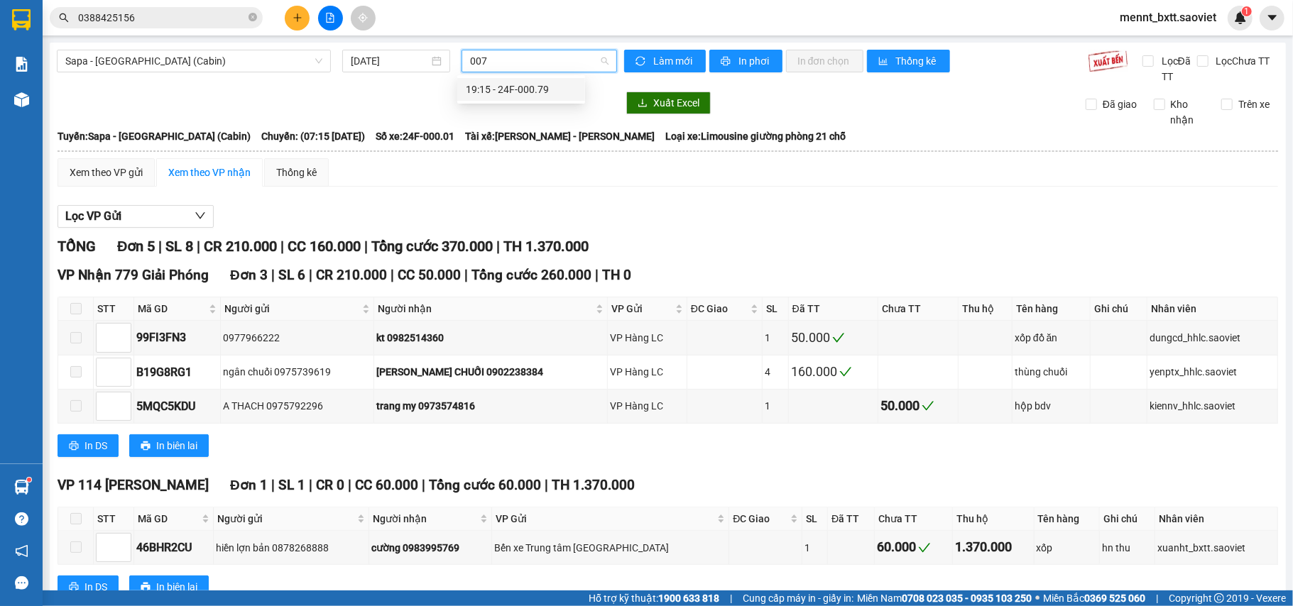
type input "0079"
click at [511, 83] on div "19:15 - 24F-000.79" at bounding box center [521, 90] width 111 height 16
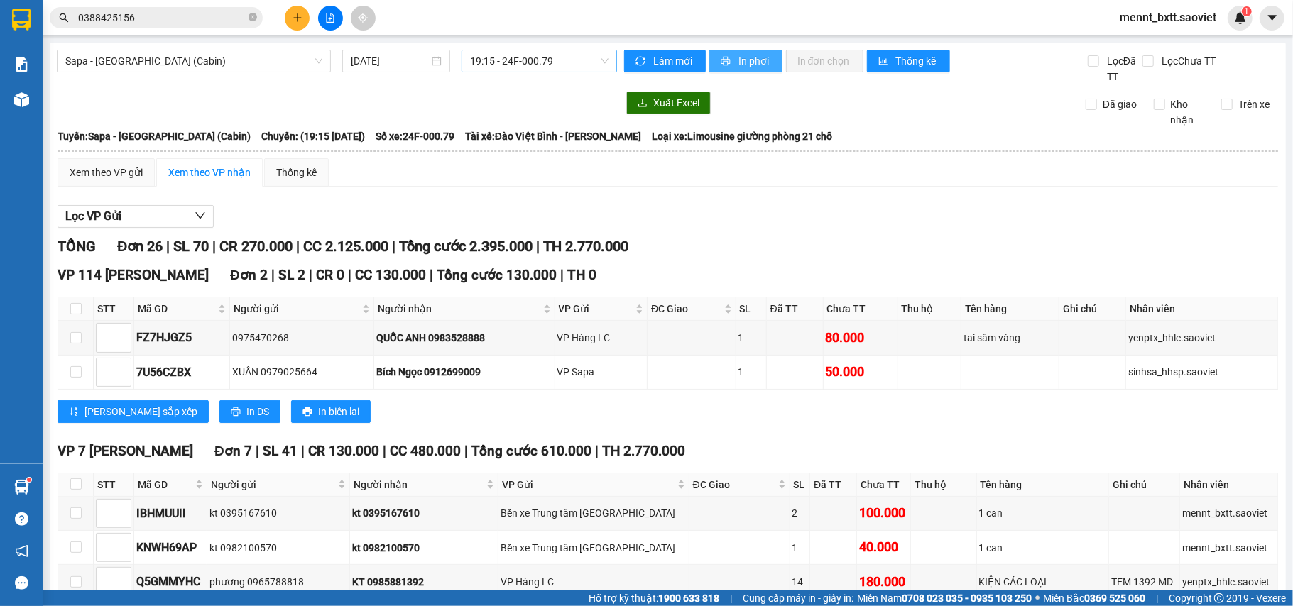
click at [748, 62] on span "In phơi" at bounding box center [755, 61] width 33 height 16
click at [296, 20] on icon "plus" at bounding box center [298, 18] width 10 height 10
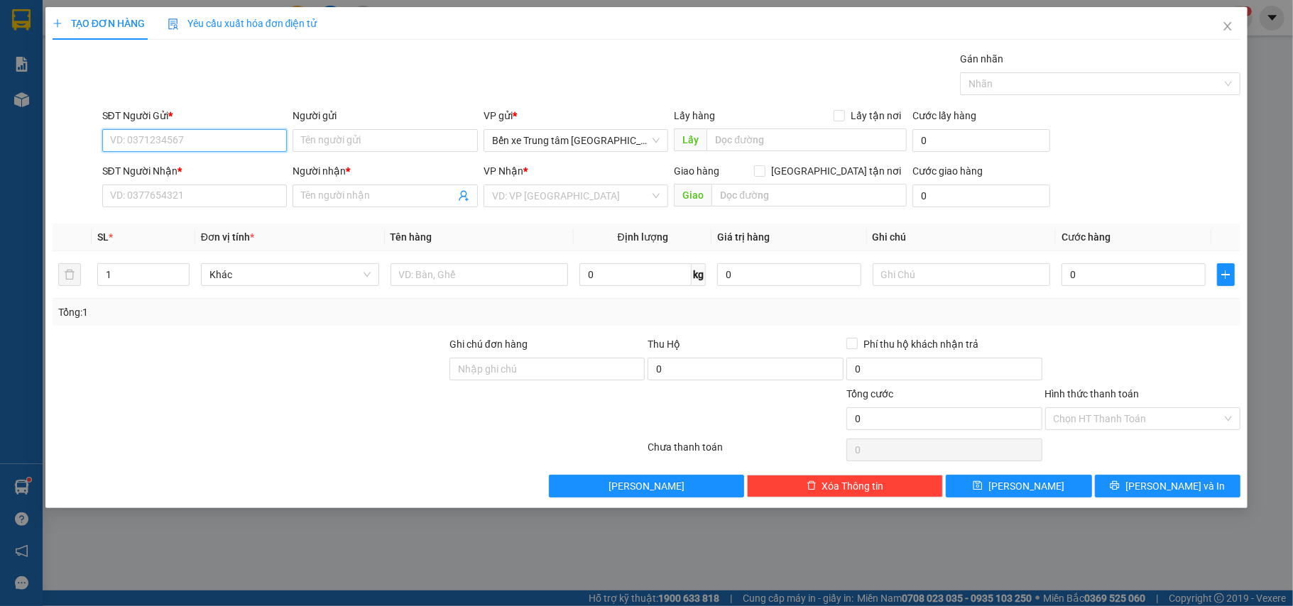
click at [126, 139] on input "SĐT Người Gửi *" at bounding box center [194, 140] width 185 height 23
click at [200, 175] on div "0387975040 - NGHỊ" at bounding box center [195, 170] width 168 height 16
type input "0387975040"
type input "NGHỊ"
type input "0913341623"
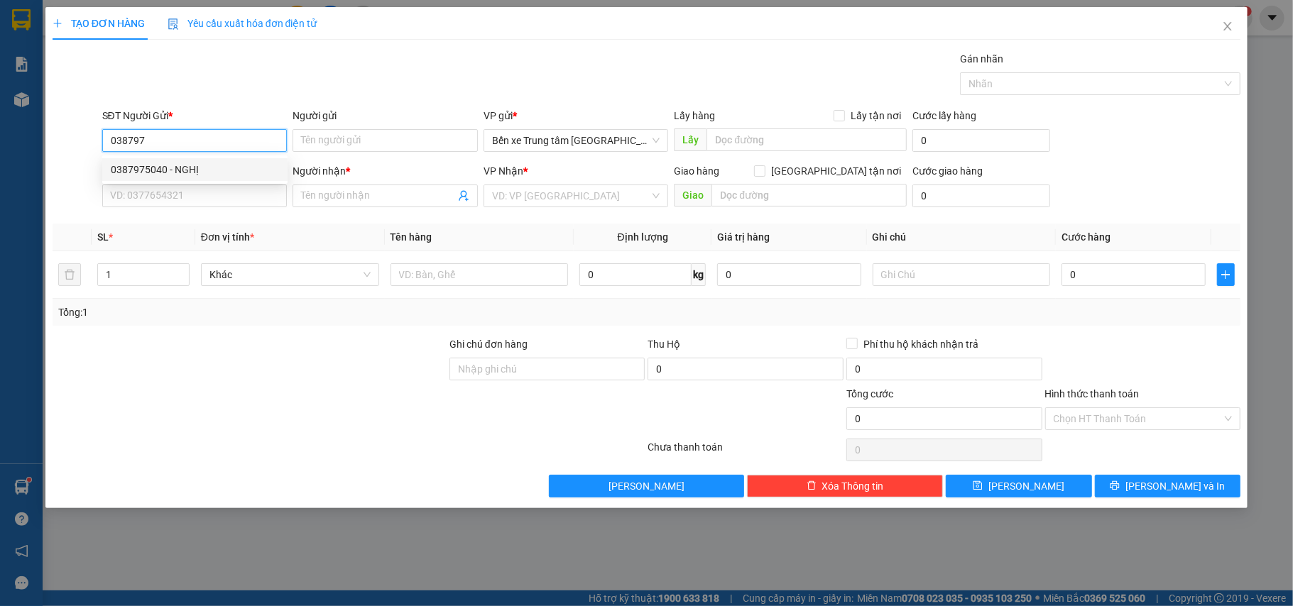
type input "kt"
type input "0387975040"
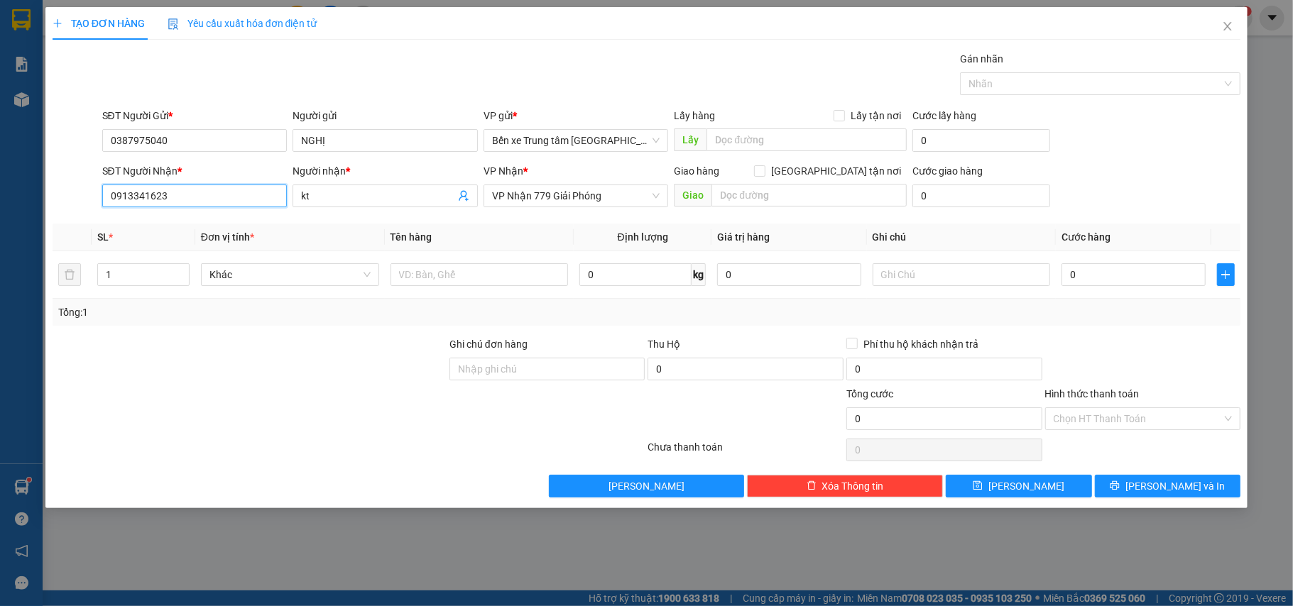
drag, startPoint x: 171, startPoint y: 197, endPoint x: 35, endPoint y: 191, distance: 136.5
click at [38, 192] on div "TẠO ĐƠN HÀNG Yêu cầu xuất hóa đơn điện tử Transit Pickup Surcharge Ids Transit …" at bounding box center [646, 303] width 1293 height 606
click at [118, 197] on input "SĐT Người Nhận *" at bounding box center [194, 196] width 185 height 23
click at [128, 199] on input "SĐT Người Nhận *" at bounding box center [194, 196] width 185 height 23
click at [140, 219] on div "0987544028 - A HOANG" at bounding box center [195, 226] width 168 height 16
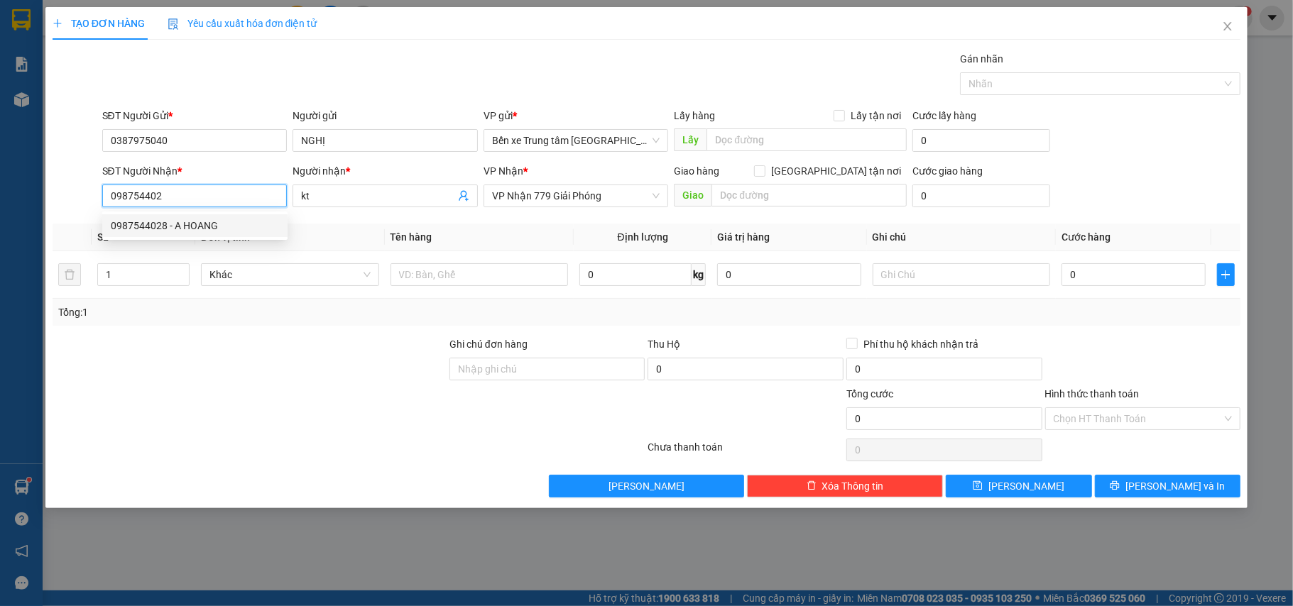
type input "0987544028"
type input "A HOANG"
click at [592, 199] on span "VP TẠM DỪNG HĐ" at bounding box center [576, 195] width 168 height 21
type input "0987544028"
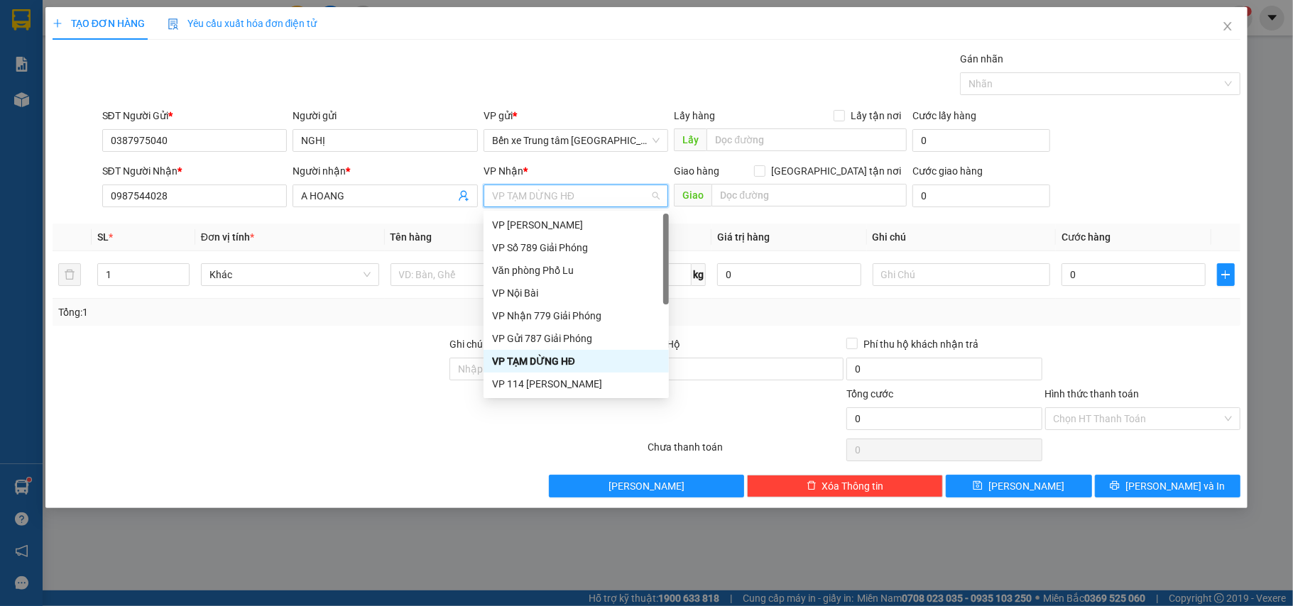
drag, startPoint x: 592, startPoint y: 199, endPoint x: 489, endPoint y: 180, distance: 104.6
click at [489, 180] on div "VP Nhận * VP TẠM DỪNG HĐ" at bounding box center [576, 188] width 185 height 50
click at [578, 314] on div "VP Nhận 779 Giải Phóng" at bounding box center [576, 316] width 168 height 16
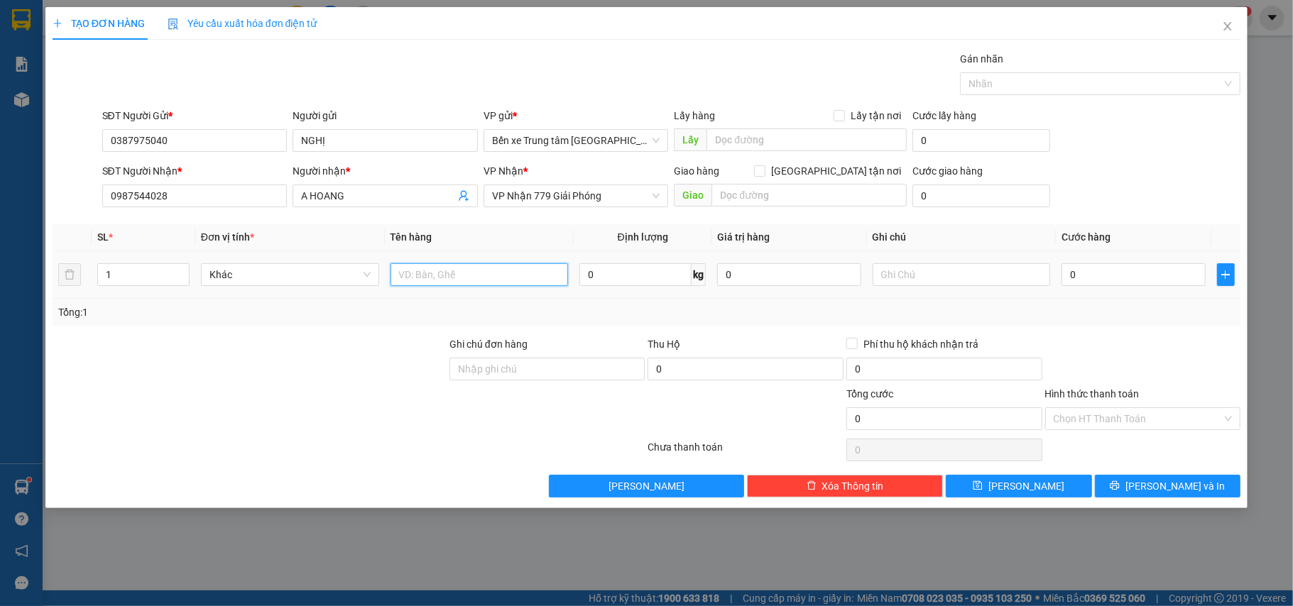
click at [416, 277] on input "text" at bounding box center [480, 274] width 178 height 23
type input "túi đen"
click at [1092, 271] on input "0" at bounding box center [1133, 274] width 143 height 23
type input "4"
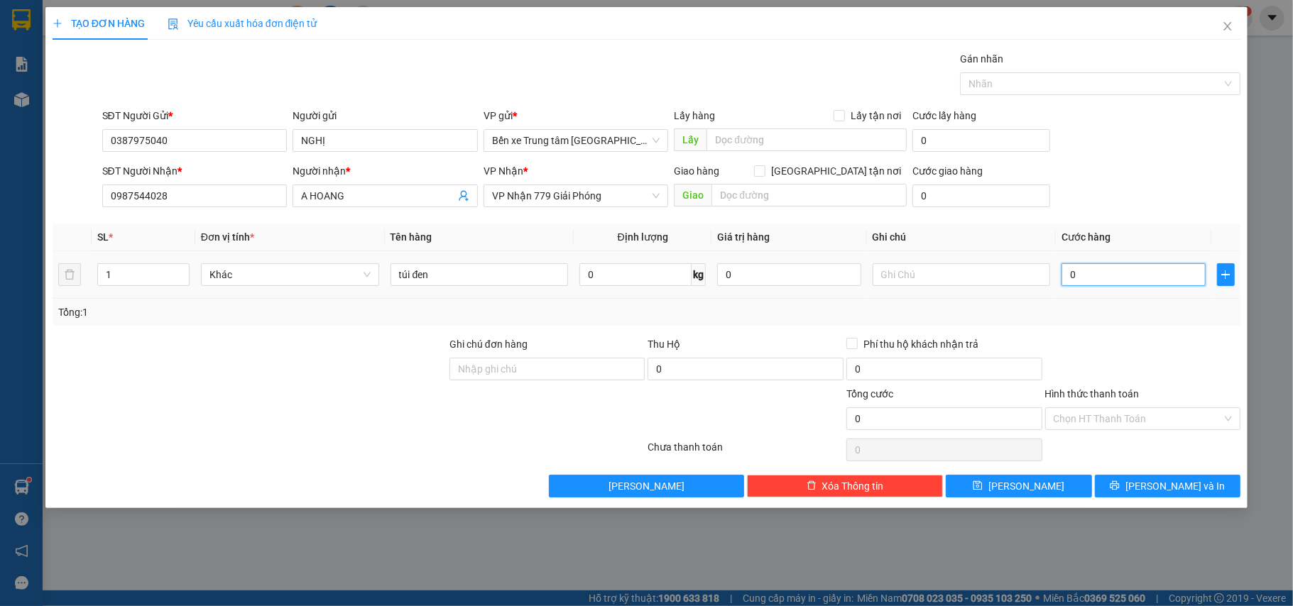
type input "4"
type input "40"
type input "40.000"
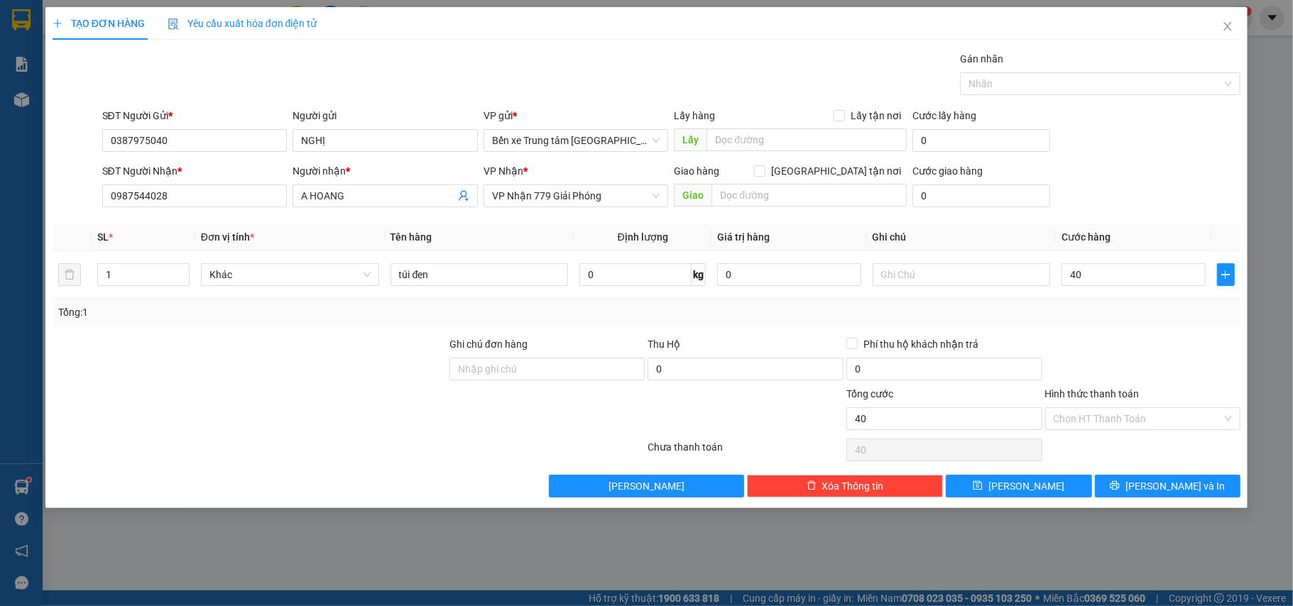
type input "40.000"
click at [1126, 153] on div "SĐT Người Gửi * 0387975040 Người gửi NGHỊ VP gửi * Bến xe Trung tâm Lào Cai Lấy…" at bounding box center [671, 133] width 1145 height 50
click at [1174, 491] on span "Lưu và In" at bounding box center [1175, 487] width 99 height 16
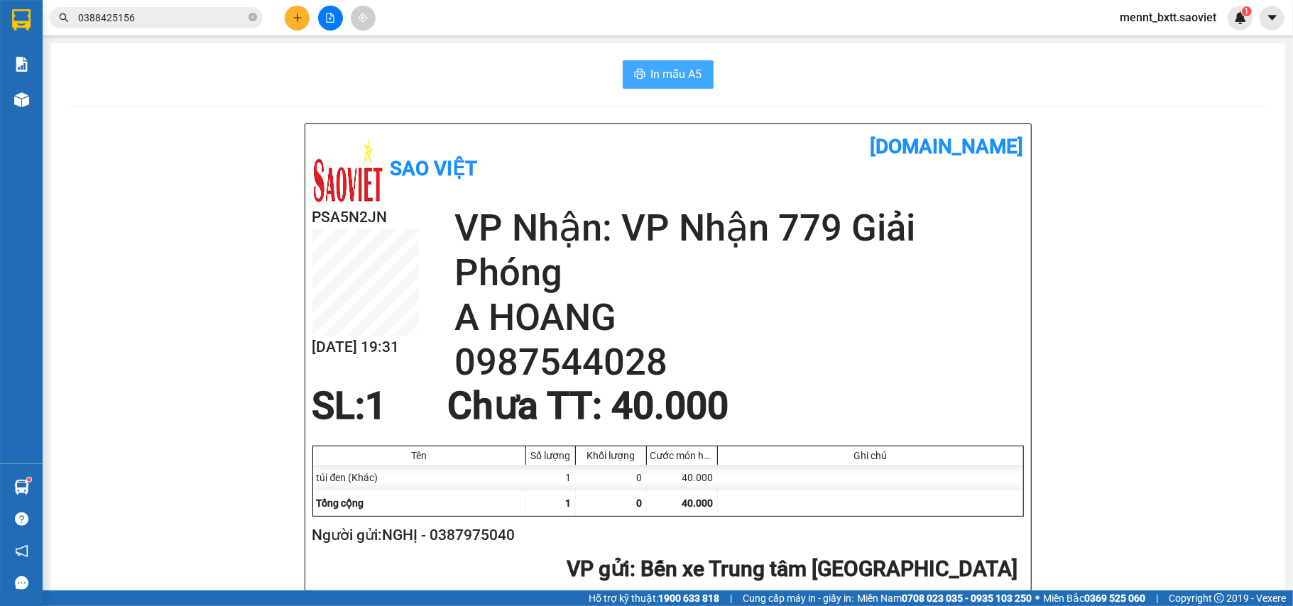
click at [660, 62] on button "In mẫu A5" at bounding box center [668, 74] width 91 height 28
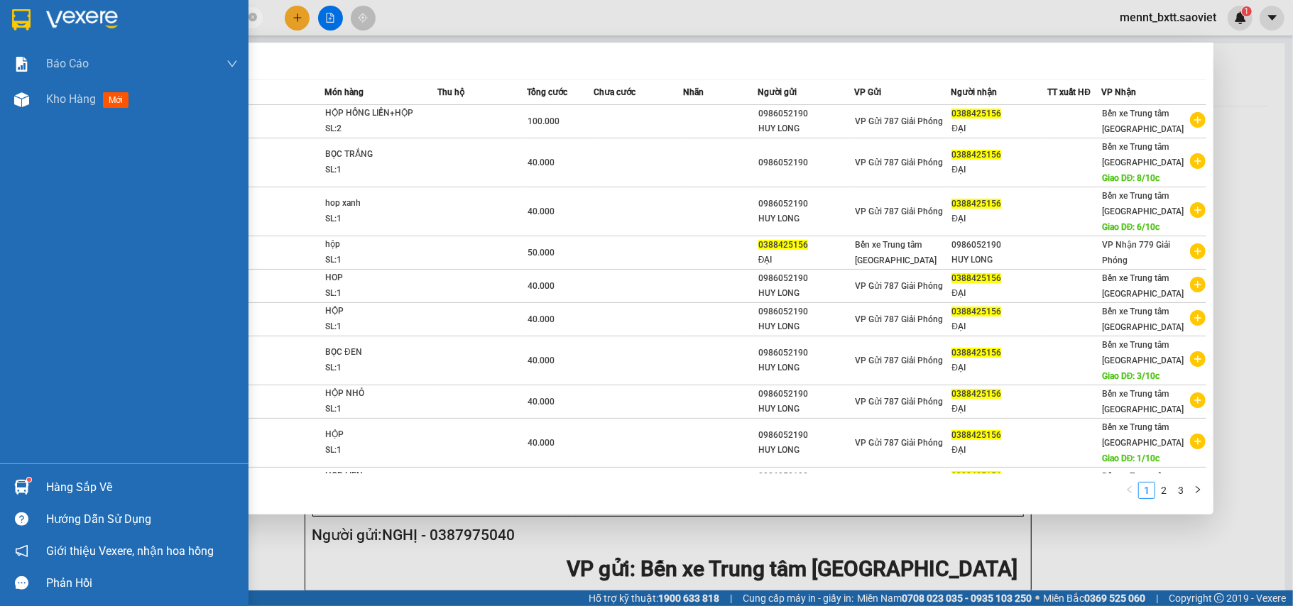
drag, startPoint x: 146, startPoint y: 21, endPoint x: 1, endPoint y: 21, distance: 144.9
click at [1, 21] on section "Kết quả tìm kiếm ( 22 ) Bộ lọc Mã ĐH Trạng thái Món hàng Thu hộ Tổng cước Chưa …" at bounding box center [646, 303] width 1293 height 606
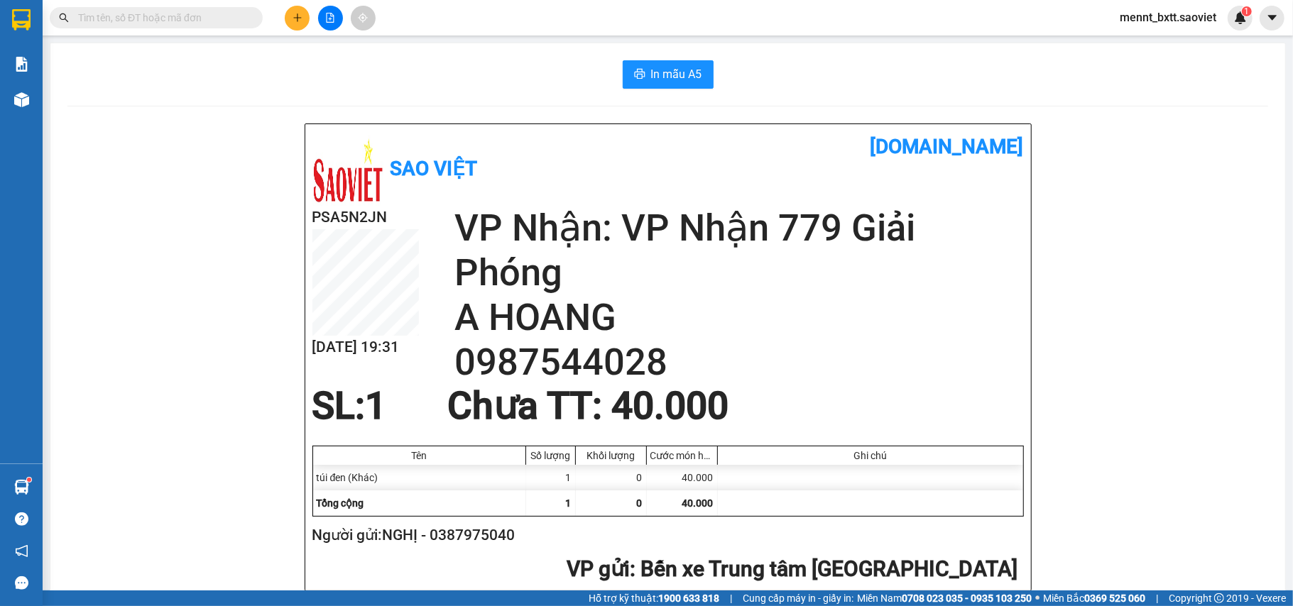
click at [97, 18] on input "text" at bounding box center [162, 18] width 168 height 16
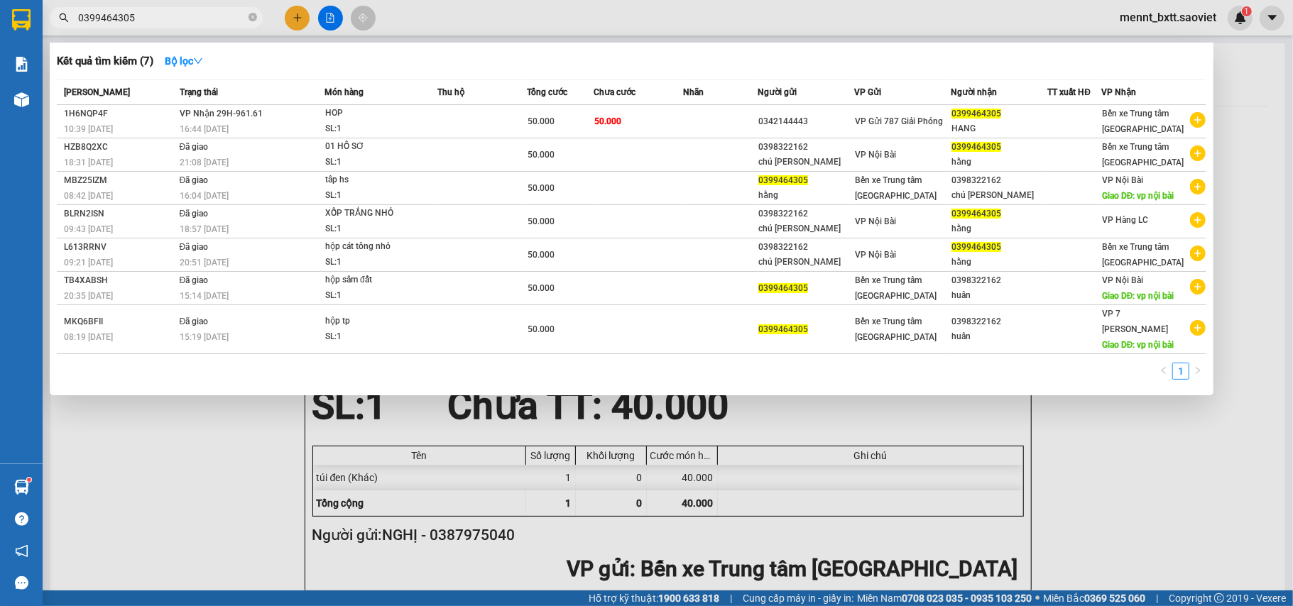
type input "0399464305"
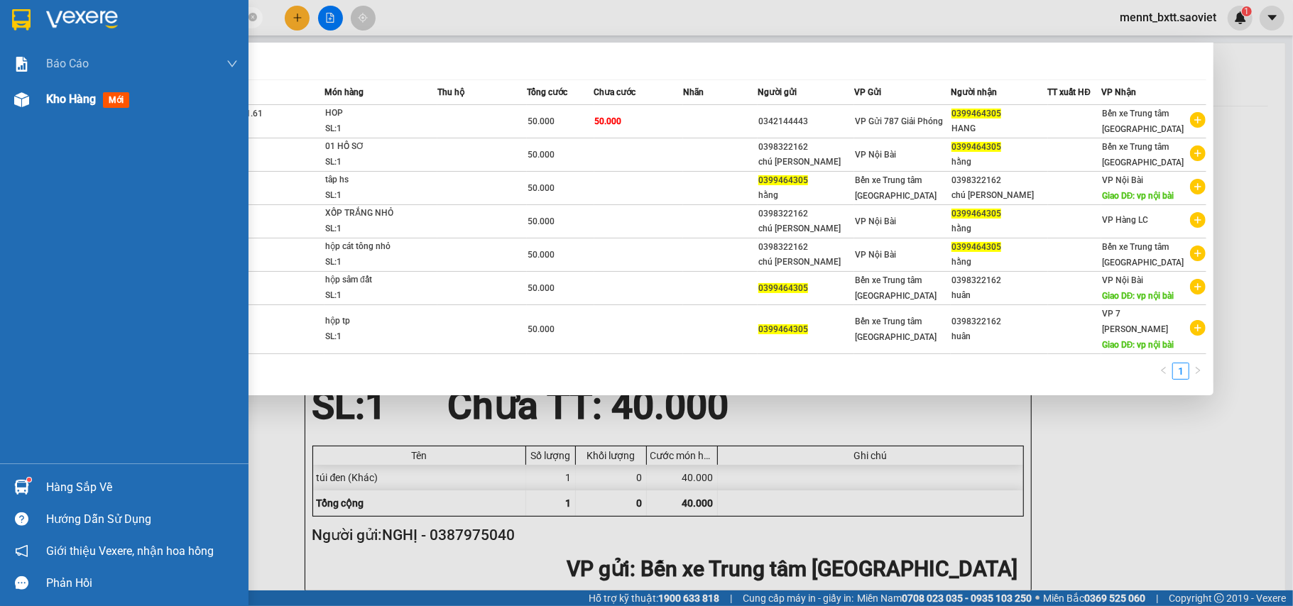
click at [74, 97] on span "Kho hàng" at bounding box center [71, 98] width 50 height 13
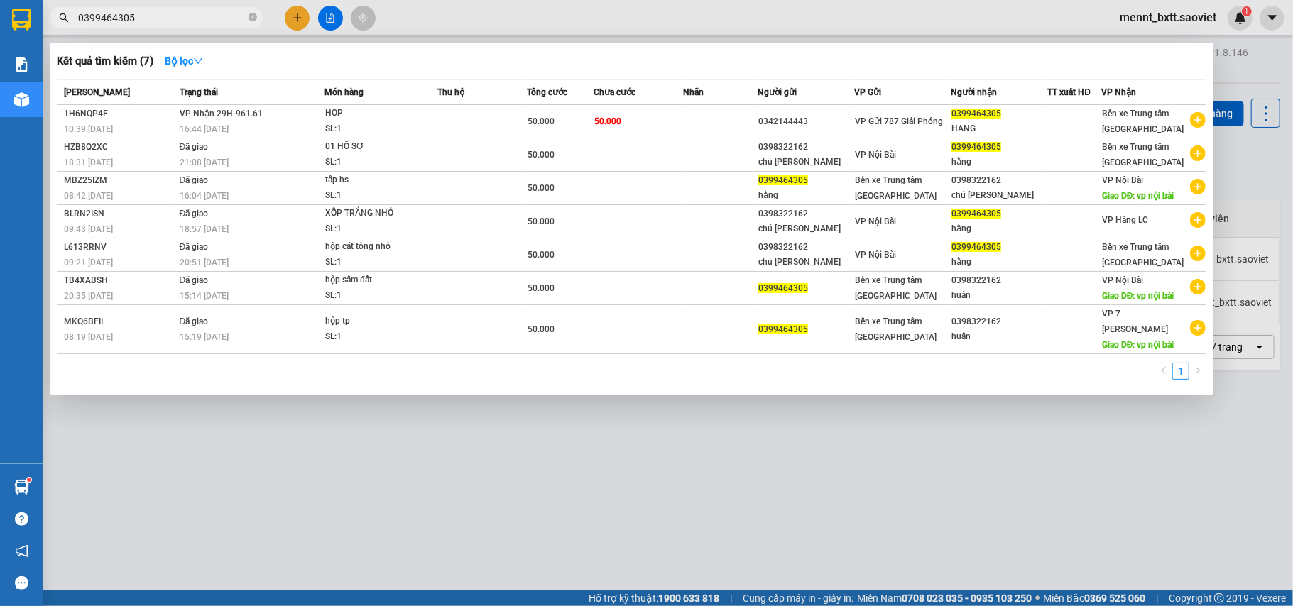
click at [1240, 168] on div at bounding box center [646, 303] width 1293 height 606
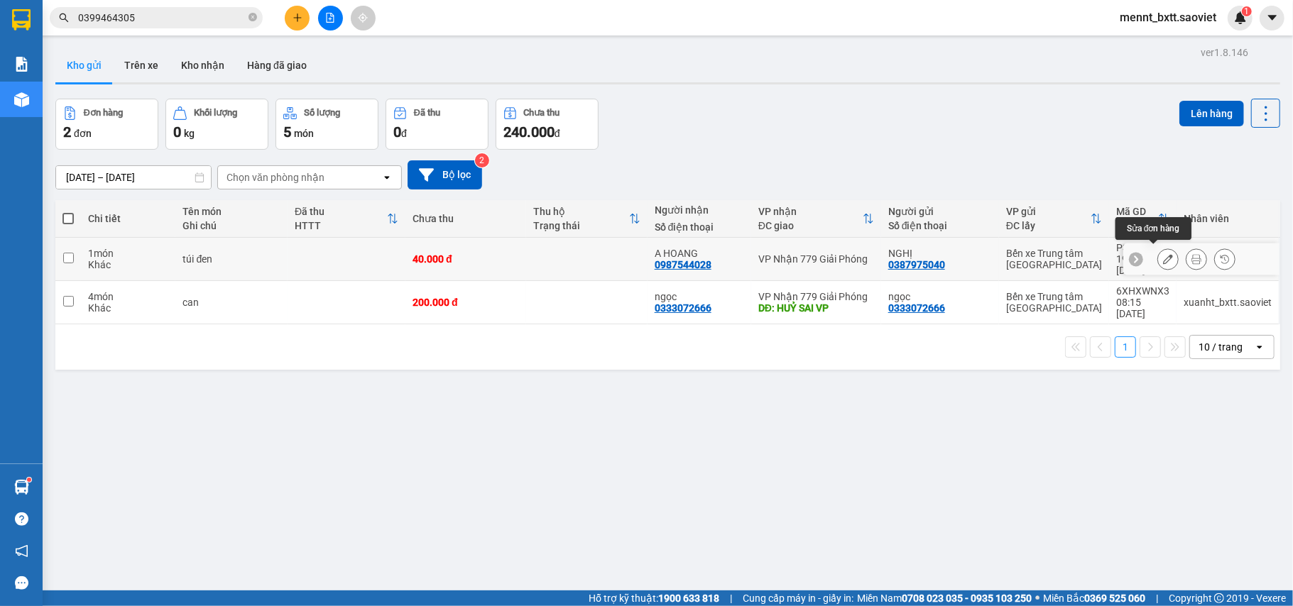
click at [1163, 256] on icon at bounding box center [1168, 259] width 10 height 10
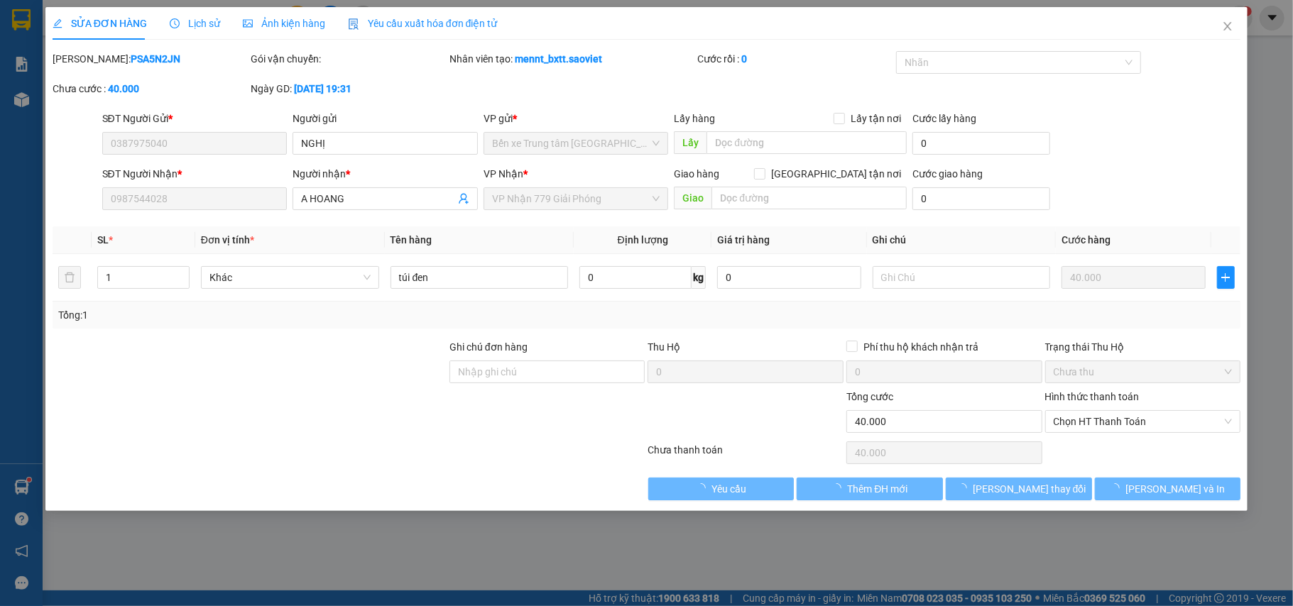
type input "0387975040"
type input "NGHỊ"
type input "0987544028"
type input "A HOANG"
type input "0"
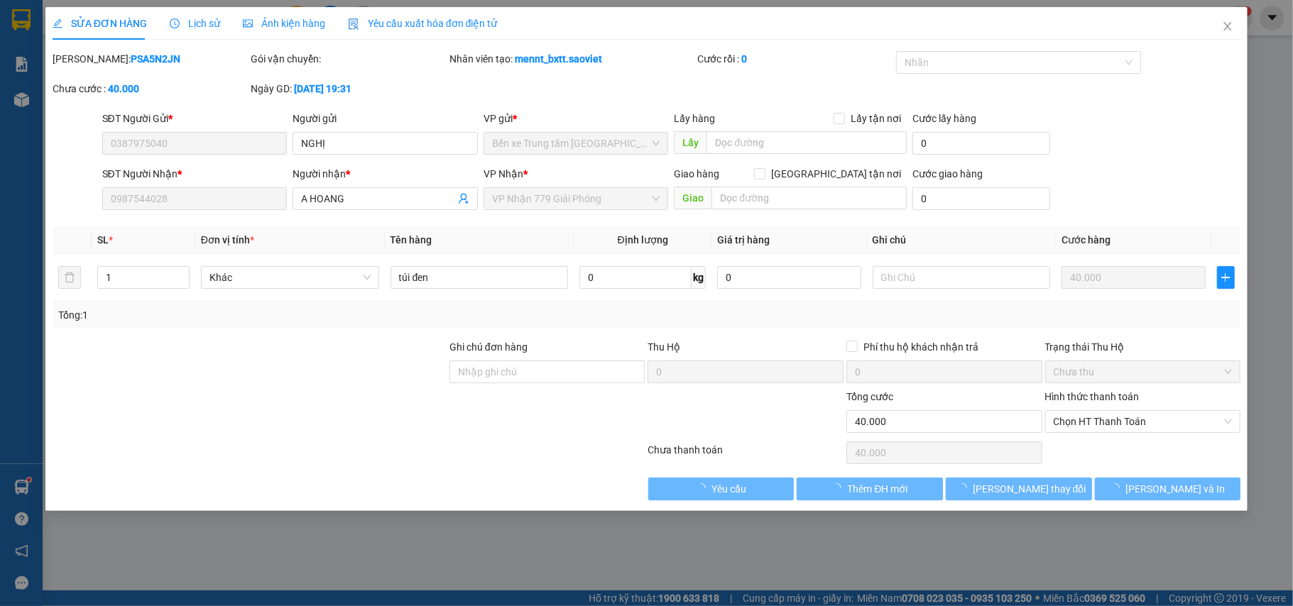
type input "40.000"
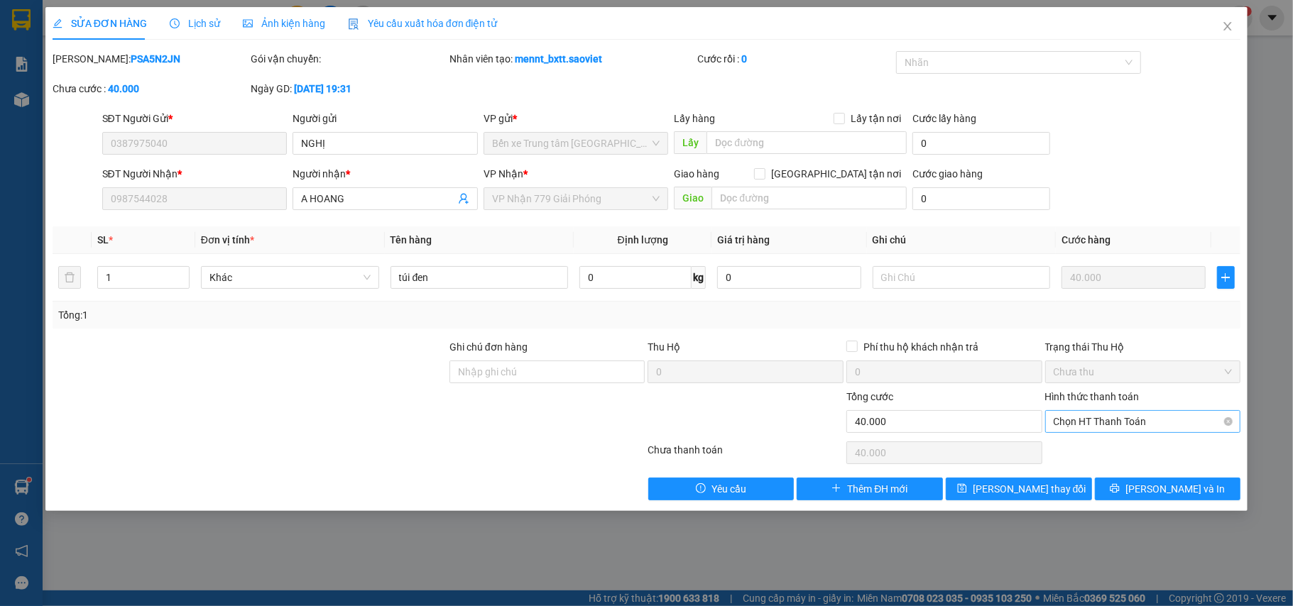
click at [1136, 424] on span "Chọn HT Thanh Toán" at bounding box center [1143, 421] width 179 height 21
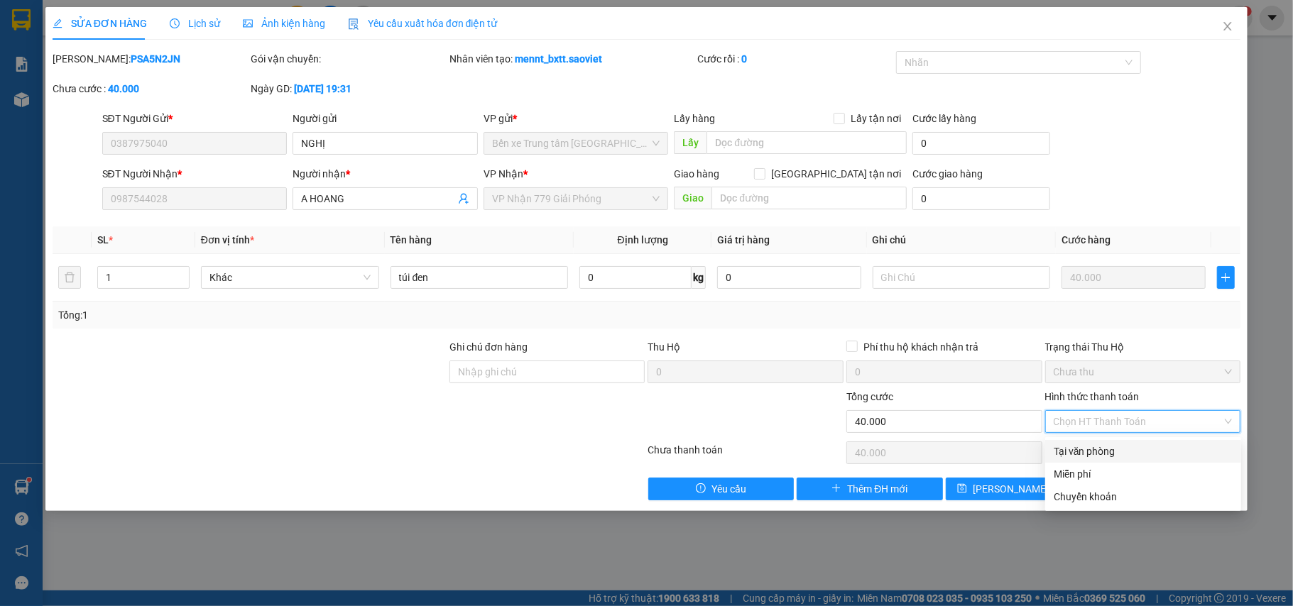
click at [1109, 450] on div "Tại văn phòng" at bounding box center [1143, 452] width 179 height 16
type input "0"
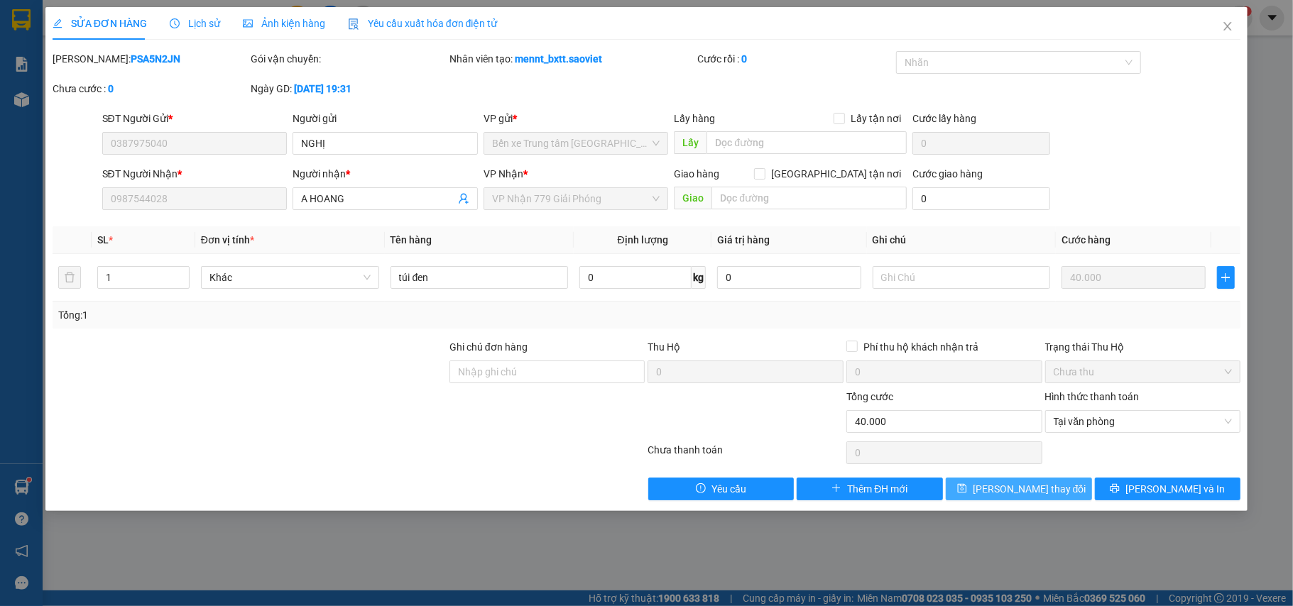
click at [1048, 493] on span "Lưu thay đổi" at bounding box center [1030, 489] width 114 height 16
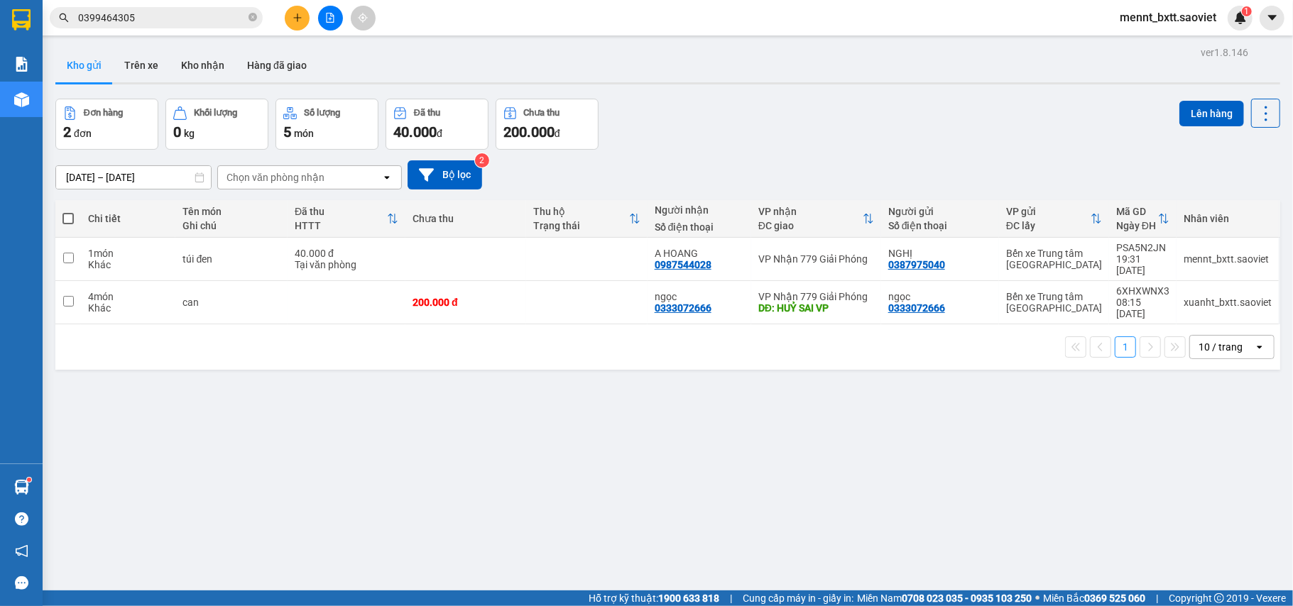
click at [160, 21] on input "0399464305" at bounding box center [162, 18] width 168 height 16
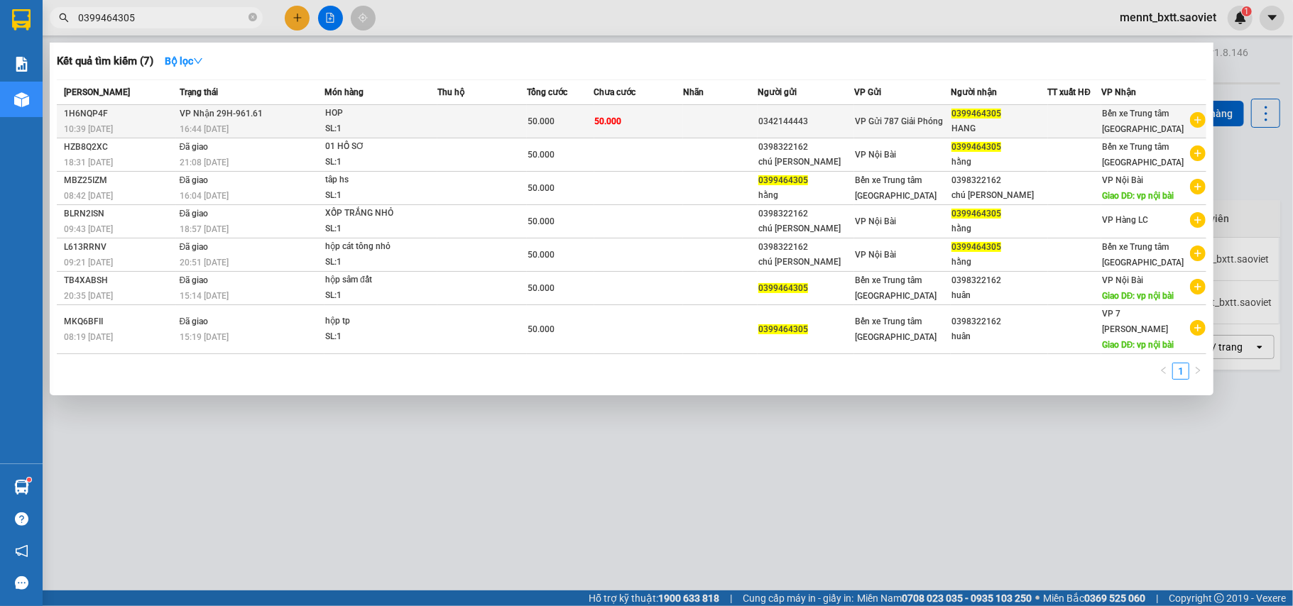
click at [725, 119] on td at bounding box center [720, 121] width 75 height 33
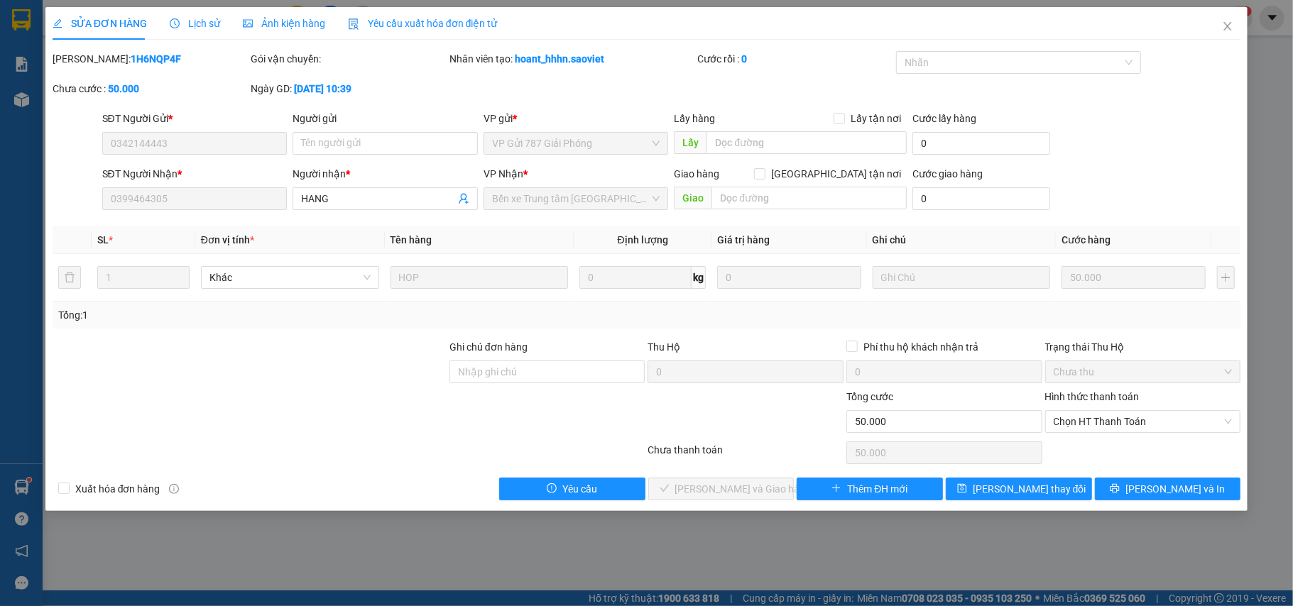
type input "0342144443"
type input "0399464305"
type input "HANG"
type input "0"
type input "50.000"
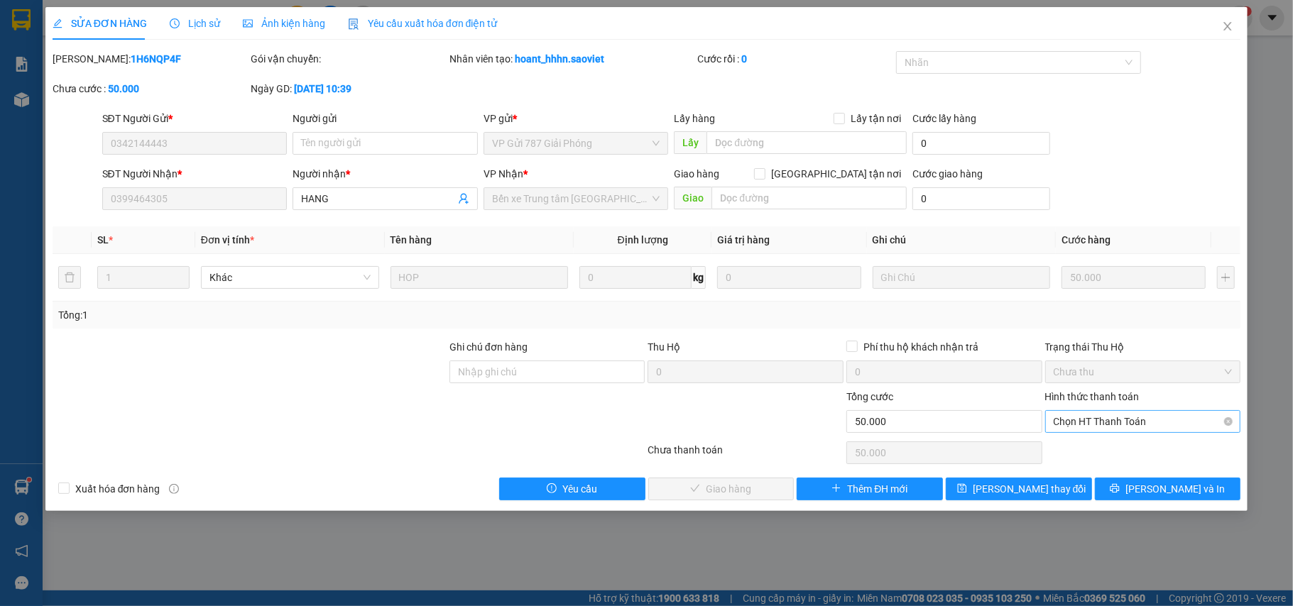
click at [1156, 423] on span "Chọn HT Thanh Toán" at bounding box center [1143, 421] width 179 height 21
click at [1099, 447] on div "Tại văn phòng" at bounding box center [1143, 452] width 179 height 16
type input "0"
click at [731, 484] on span "Lưu và Giao hàng" at bounding box center [743, 489] width 136 height 16
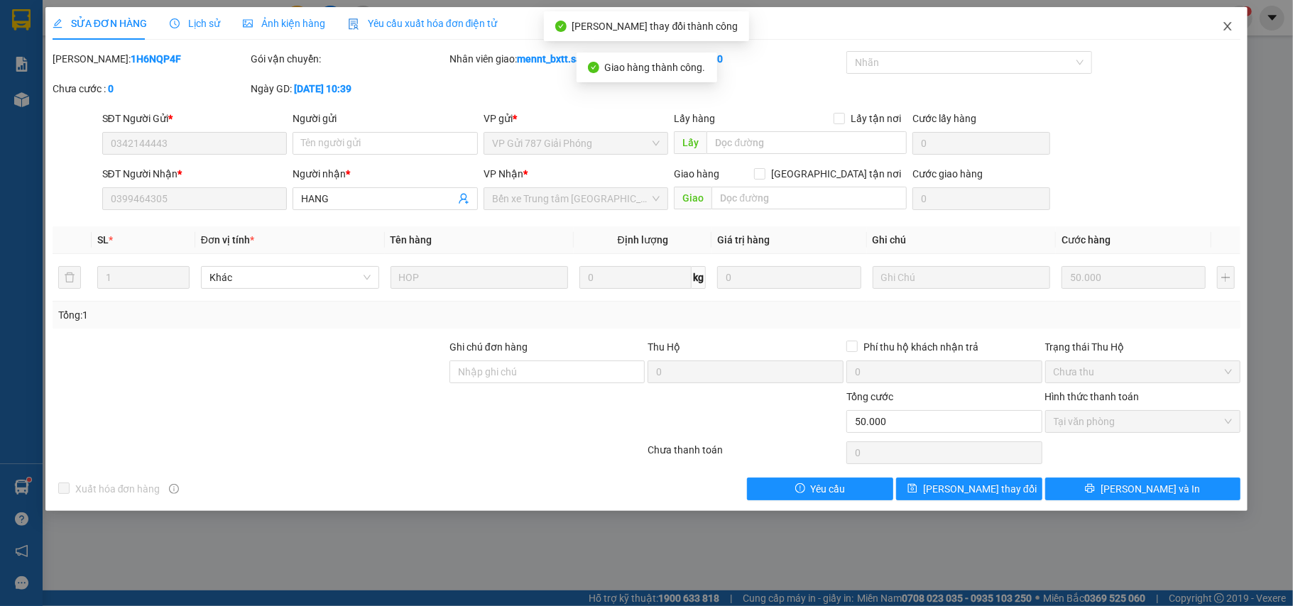
click at [1226, 23] on icon "close" at bounding box center [1227, 26] width 11 height 11
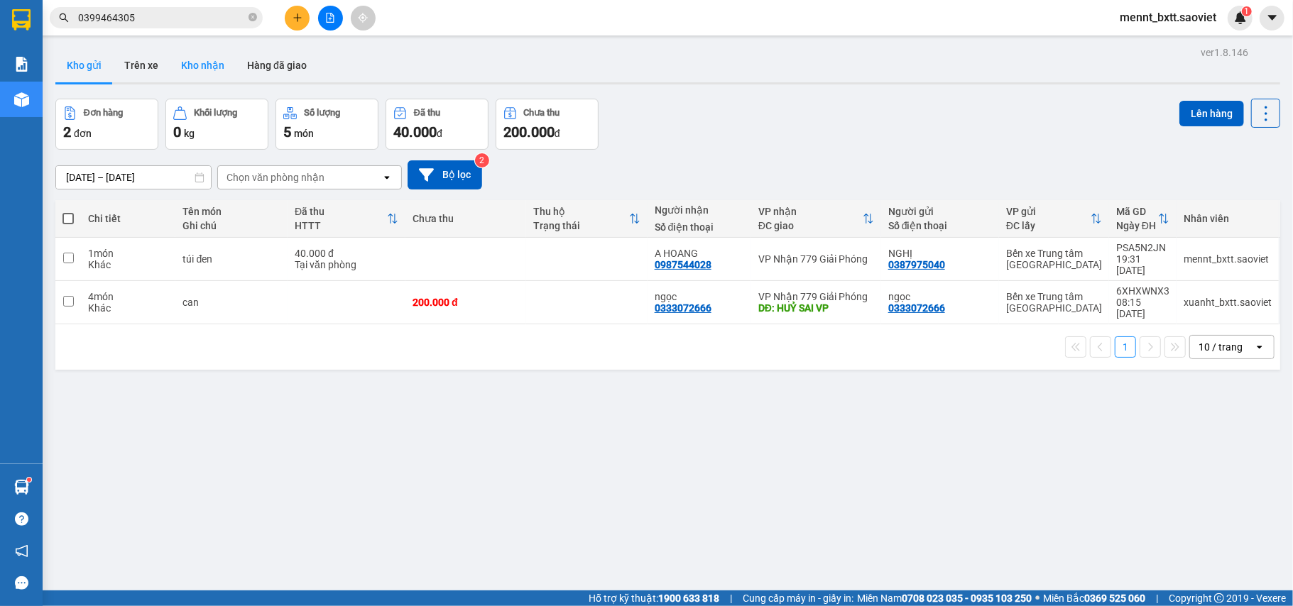
click at [196, 63] on button "Kho nhận" at bounding box center [203, 65] width 66 height 34
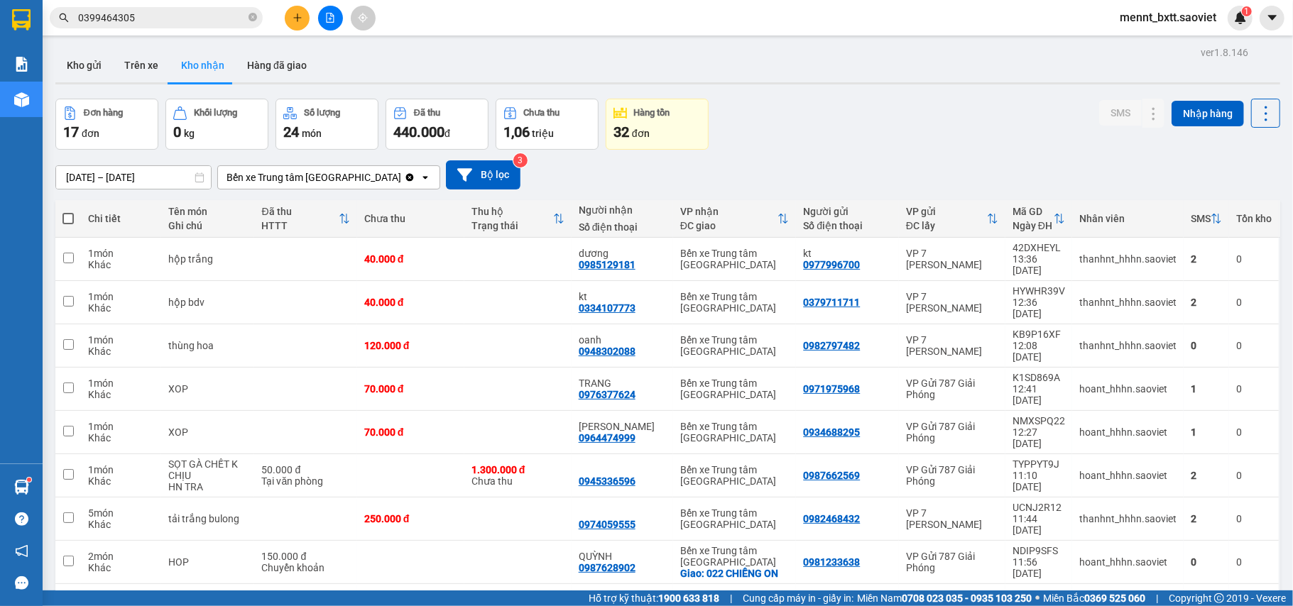
scroll to position [65, 0]
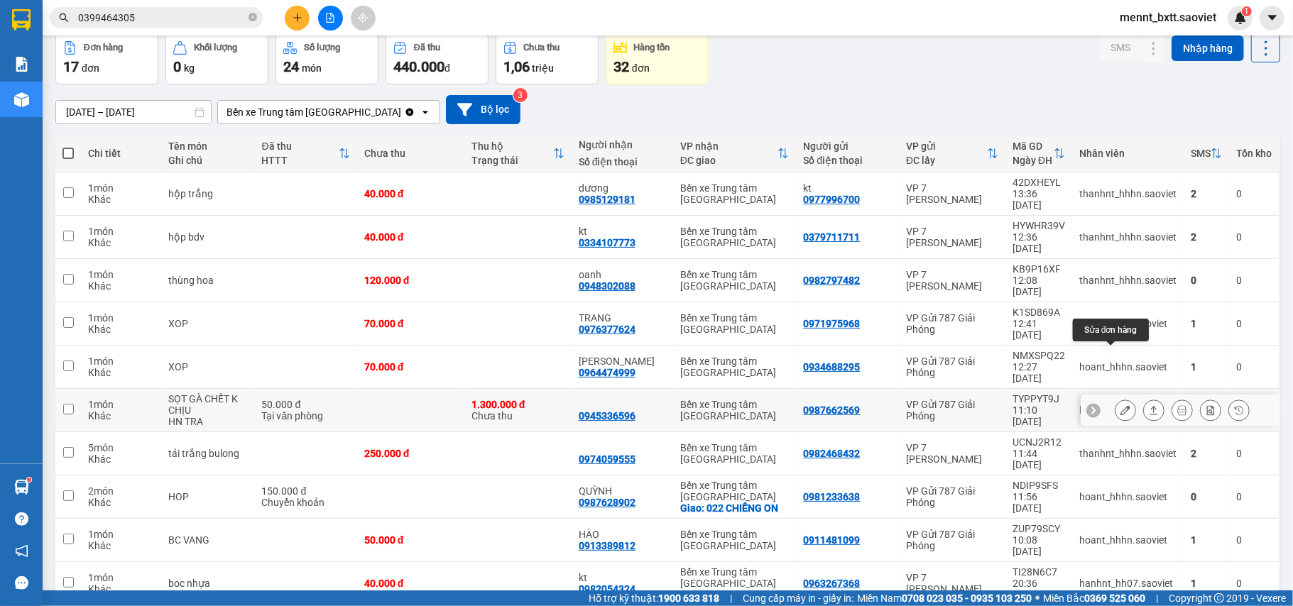
click at [1116, 398] on button at bounding box center [1126, 410] width 20 height 25
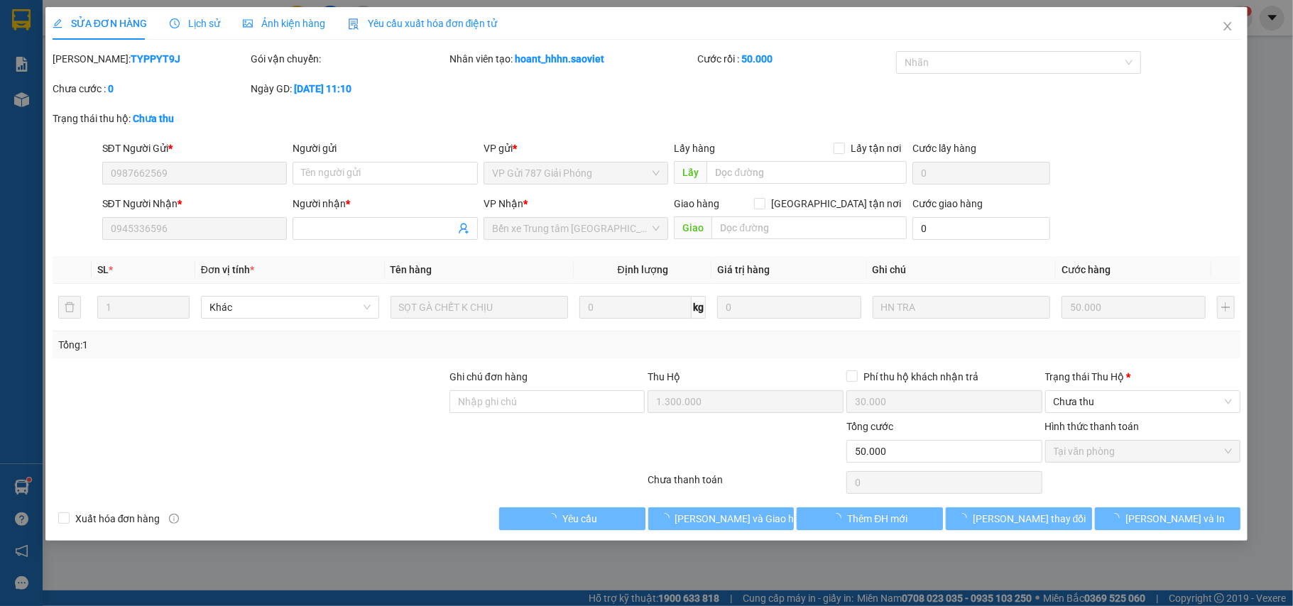
type input "0987662569"
type input "0945336596"
type input "1.300.000"
type input "30.000"
type input "50.000"
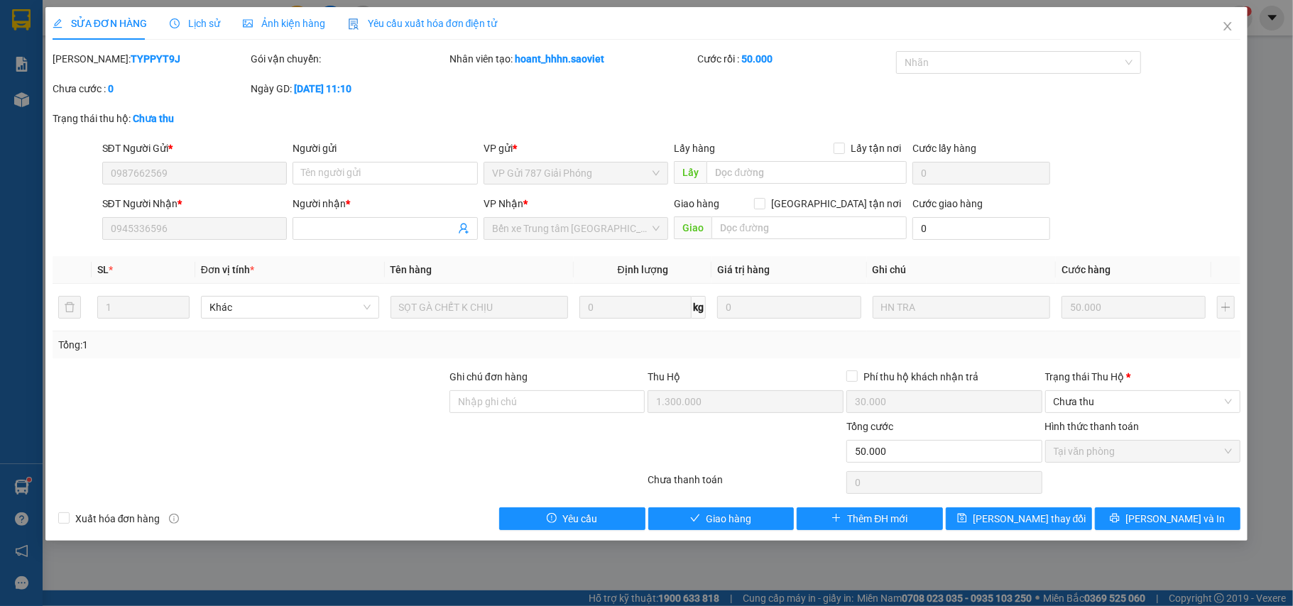
drag, startPoint x: 84, startPoint y: 57, endPoint x: 158, endPoint y: 60, distance: 73.9
click at [158, 60] on div "Mã ĐH: TYPPYT9J" at bounding box center [151, 59] width 196 height 16
copy b "TYPPYT9J"
click at [882, 518] on span "Thêm ĐH mới" at bounding box center [877, 519] width 60 height 16
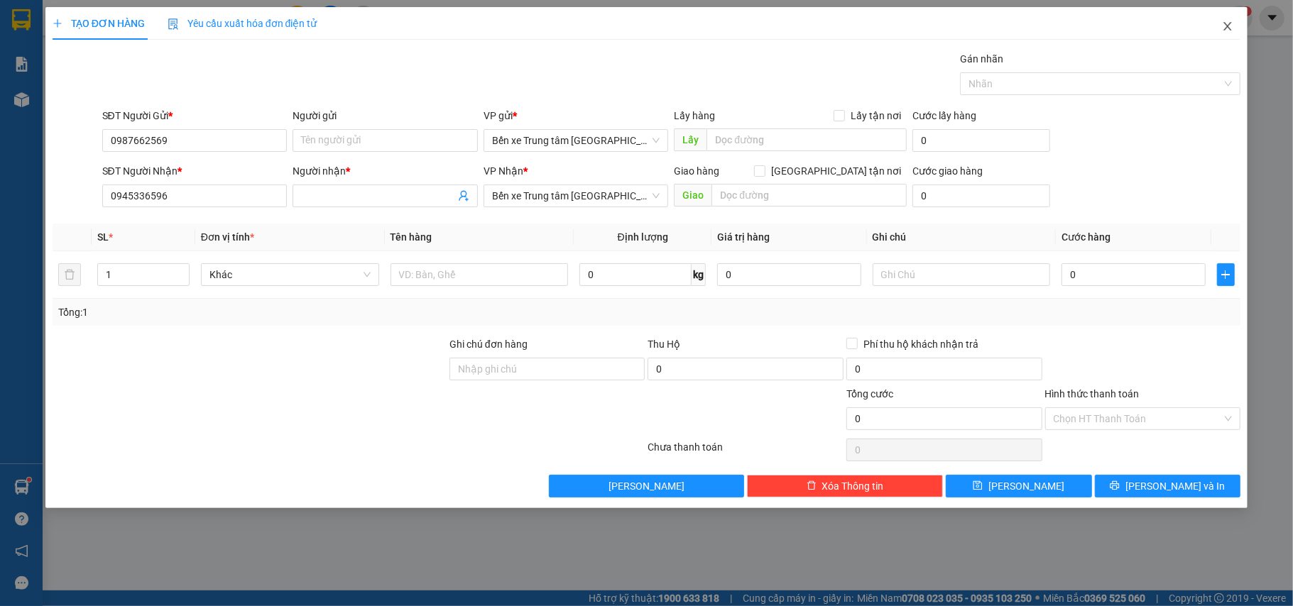
click at [1226, 30] on icon "close" at bounding box center [1228, 26] width 8 height 9
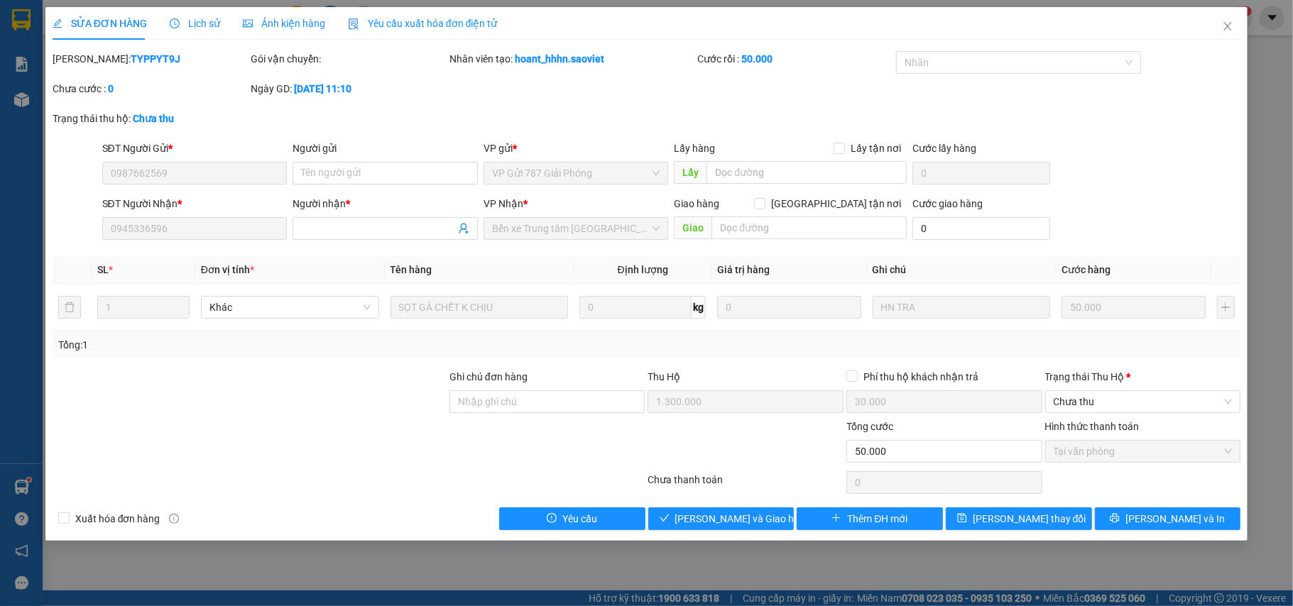
type input "0987662569"
type input "0945336596"
type input "1.300.000"
type input "30.000"
type input "50.000"
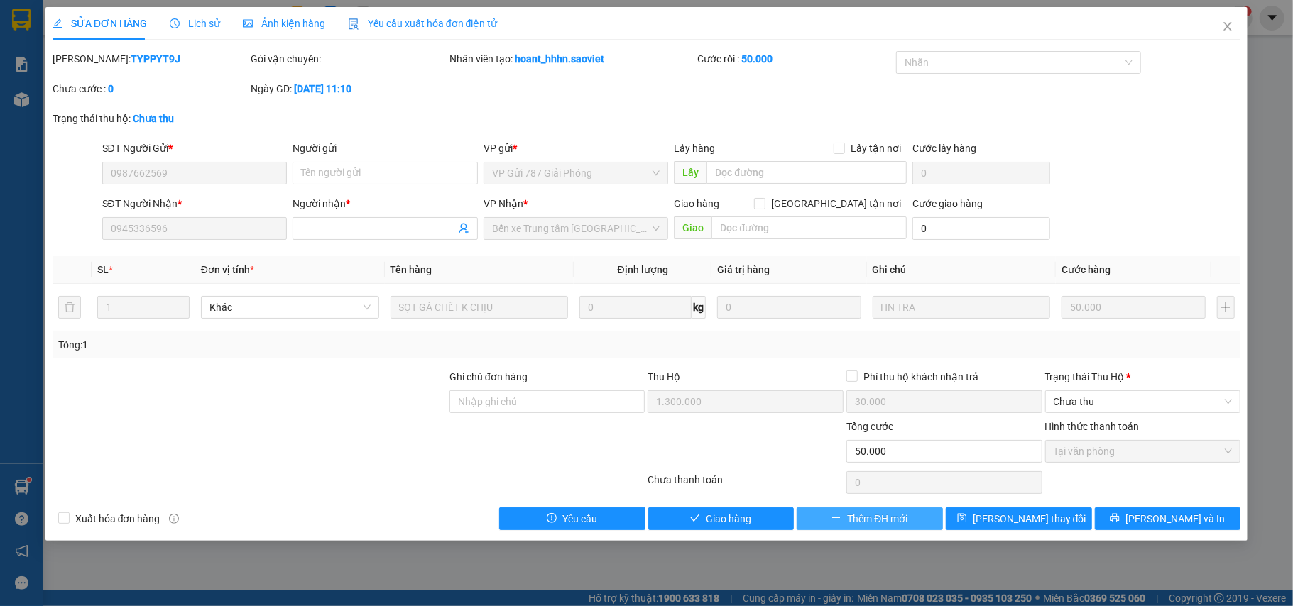
click at [851, 521] on span "Thêm ĐH mới" at bounding box center [877, 519] width 60 height 16
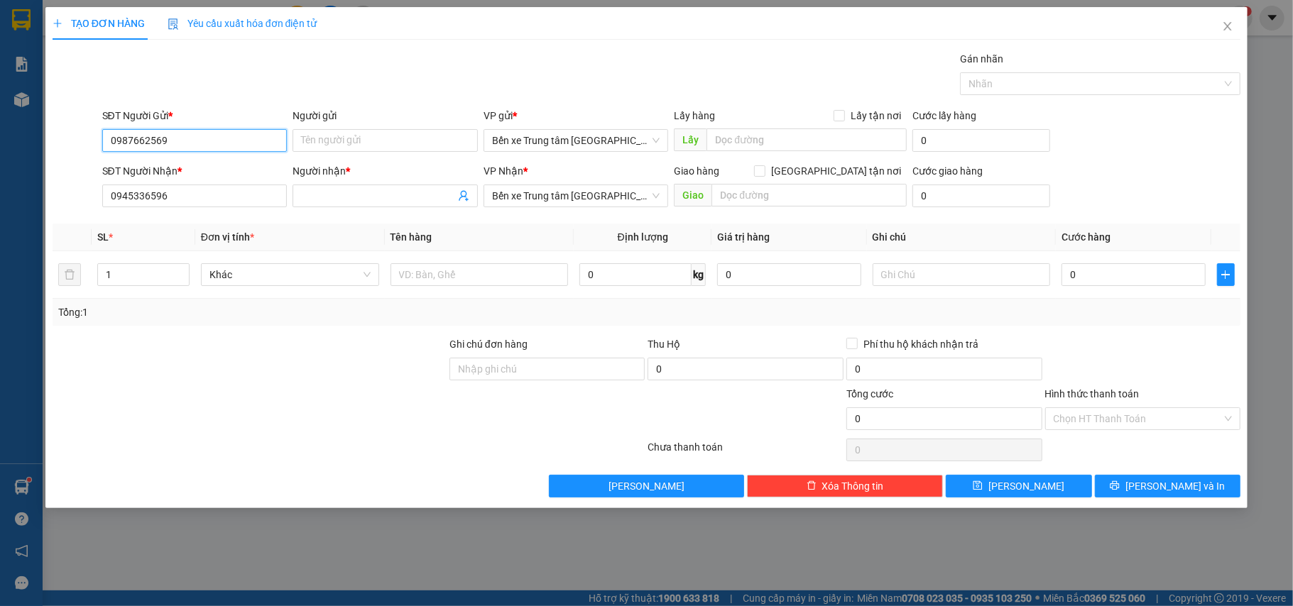
drag, startPoint x: 168, startPoint y: 141, endPoint x: 61, endPoint y: 140, distance: 107.2
click at [61, 140] on div "SĐT Người Gửi * 0987662569 0987662569 Người gửi Tên người gửi VP gửi * Bến xe T…" at bounding box center [647, 133] width 1192 height 50
click at [316, 197] on input "Người nhận *" at bounding box center [378, 196] width 154 height 16
paste input "0987662569"
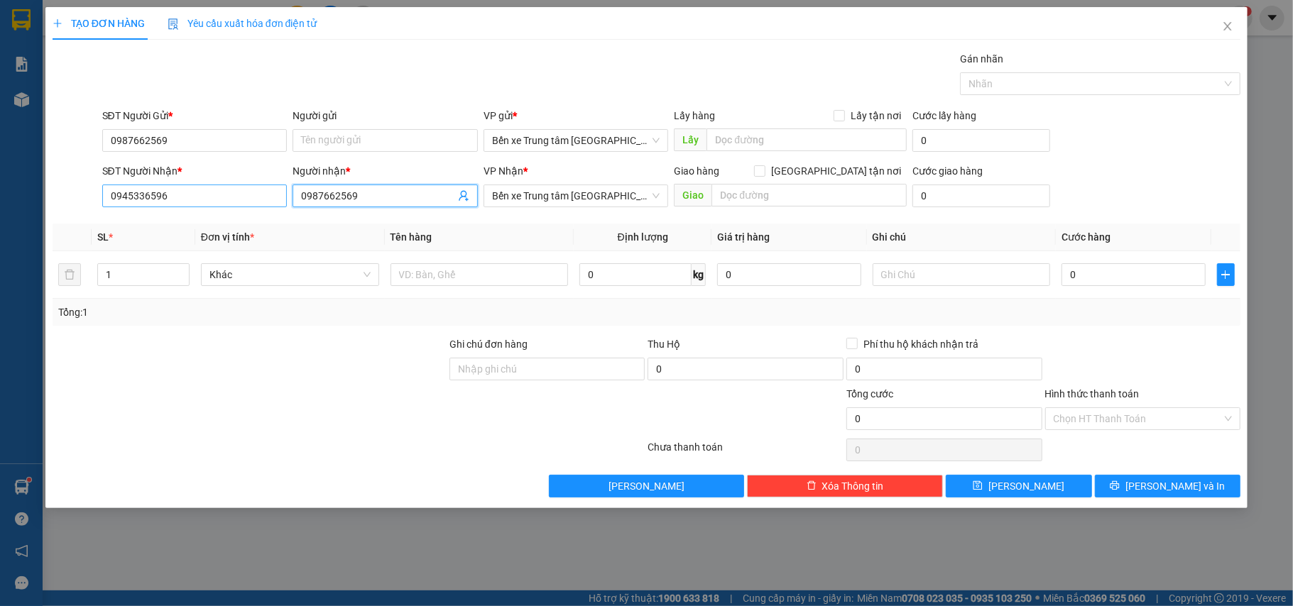
type input "0987662569"
drag, startPoint x: 174, startPoint y: 195, endPoint x: 50, endPoint y: 185, distance: 124.7
click at [55, 185] on div "SĐT Người Nhận * 0945336596 0945336596 Người nhận * 0987662569 VP Nhận * Bến xe…" at bounding box center [647, 188] width 1192 height 50
click at [315, 140] on input "Người gửi" at bounding box center [385, 140] width 185 height 23
paste input "0945336596"
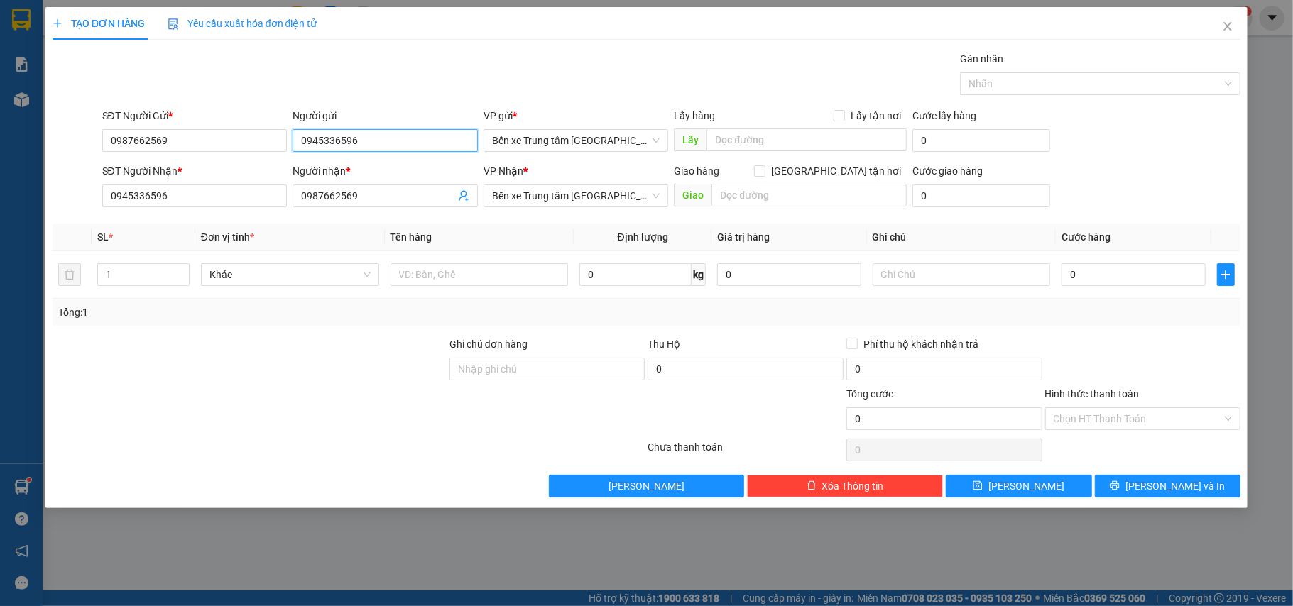
type input "0945336596"
click at [220, 361] on div at bounding box center [249, 362] width 397 height 50
drag, startPoint x: 168, startPoint y: 140, endPoint x: 98, endPoint y: 126, distance: 71.7
click at [100, 126] on div "SĐT Người Gửi * 0987662569 0987662569" at bounding box center [194, 133] width 191 height 50
drag, startPoint x: 348, startPoint y: 140, endPoint x: 249, endPoint y: 124, distance: 100.7
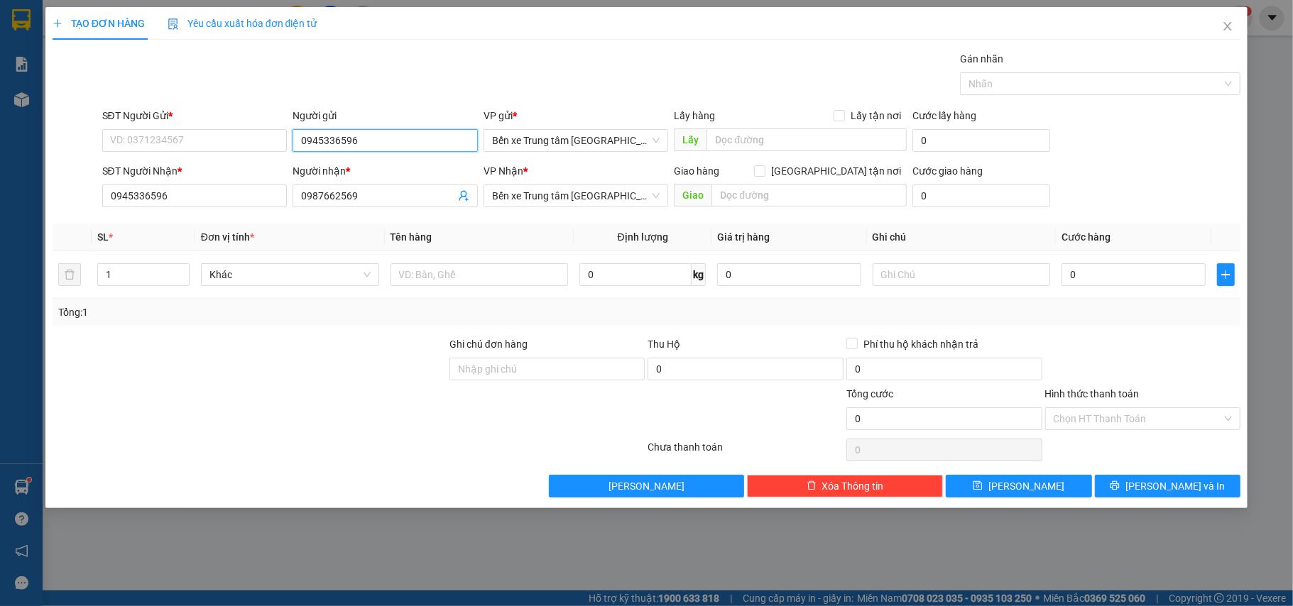
click at [253, 124] on div "SĐT Người Gửi * VD: 0371234567 Người gửi 0945336596 0945336596 VP gửi * Bến xe …" at bounding box center [671, 133] width 1145 height 50
click at [125, 136] on input "SĐT Người Gửi *" at bounding box center [194, 140] width 185 height 23
paste input "0945336596"
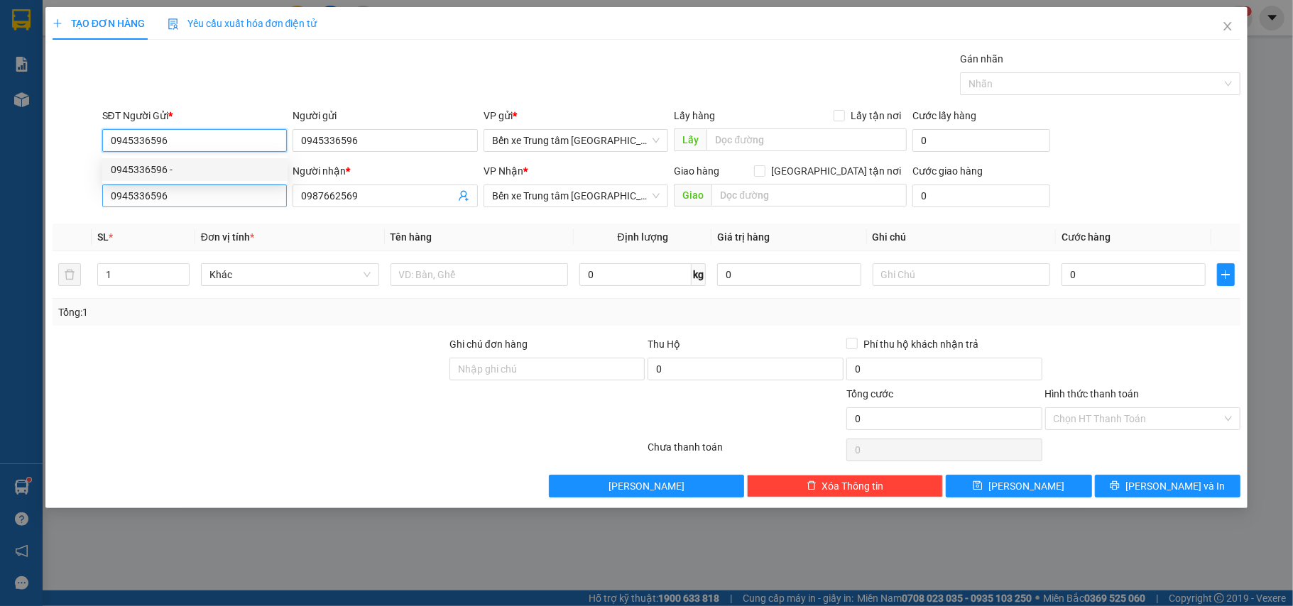
type input "0945336596"
drag, startPoint x: 170, startPoint y: 197, endPoint x: 80, endPoint y: 182, distance: 91.5
click at [80, 182] on div "SĐT Người Nhận * 0945336596 0945336596 Người nhận * 0987662569 VP Nhận * Bến xe…" at bounding box center [647, 188] width 1192 height 50
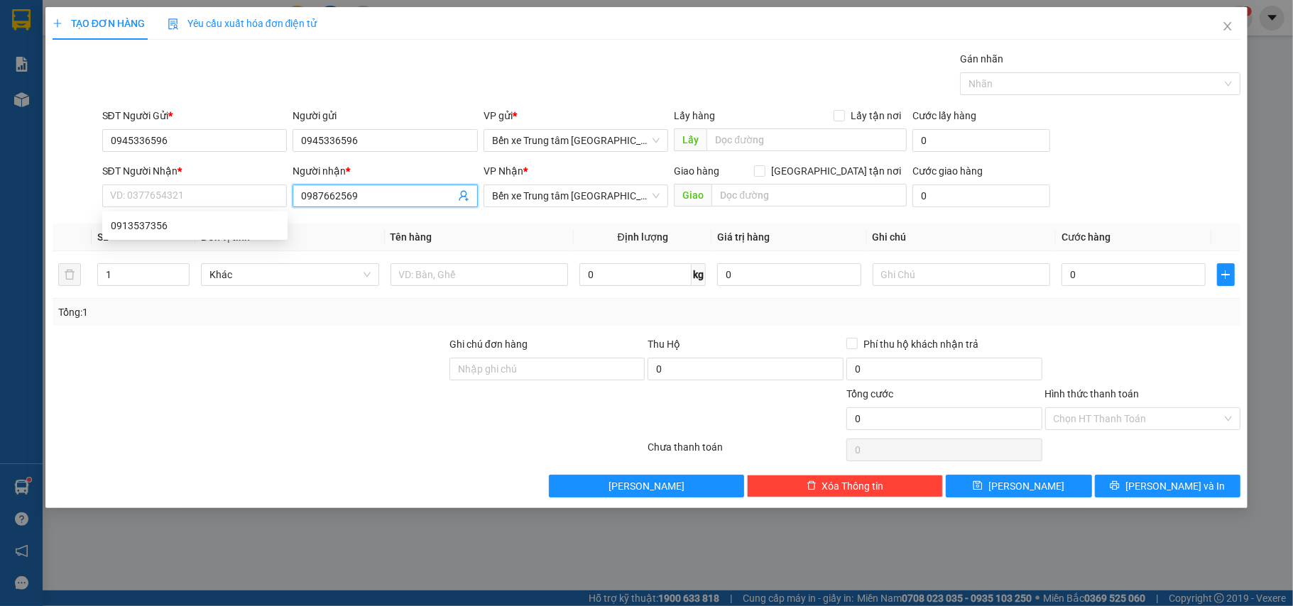
drag, startPoint x: 287, startPoint y: 179, endPoint x: 257, endPoint y: 178, distance: 29.9
click at [260, 178] on div "SĐT Người Nhận * VD: 0377654321 Người nhận * 0987662569 0987662569 VP Nhận * Bế…" at bounding box center [671, 188] width 1145 height 50
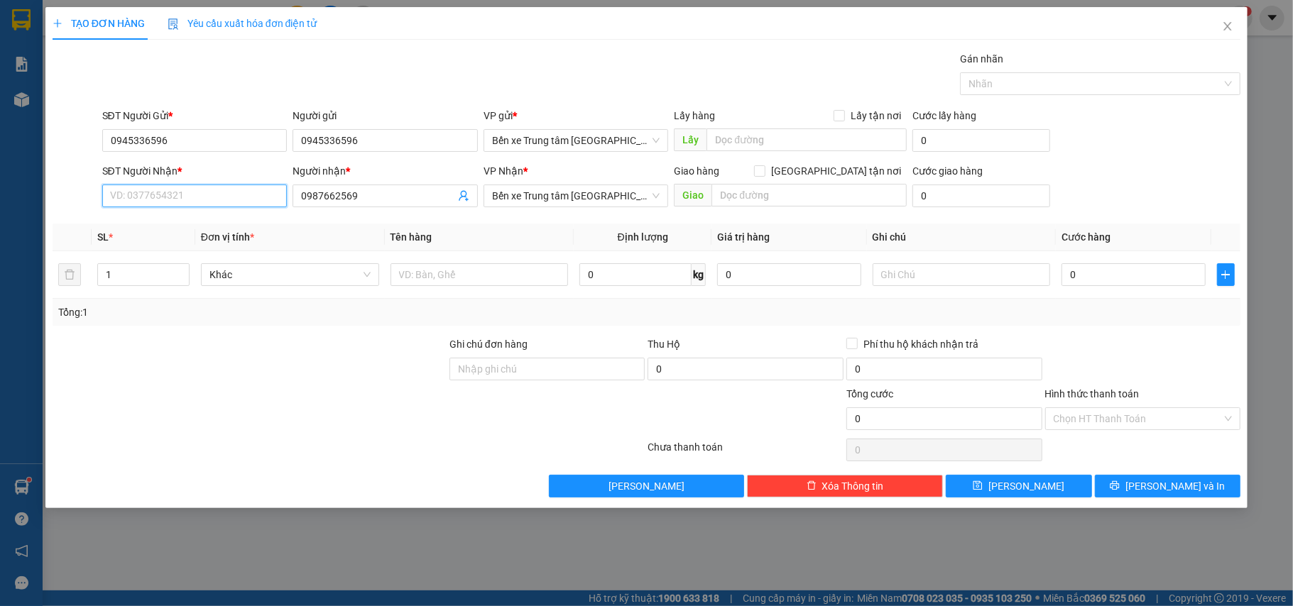
click at [115, 195] on input "SĐT Người Nhận *" at bounding box center [194, 196] width 185 height 23
paste input "0987662569"
type input "0987662569"
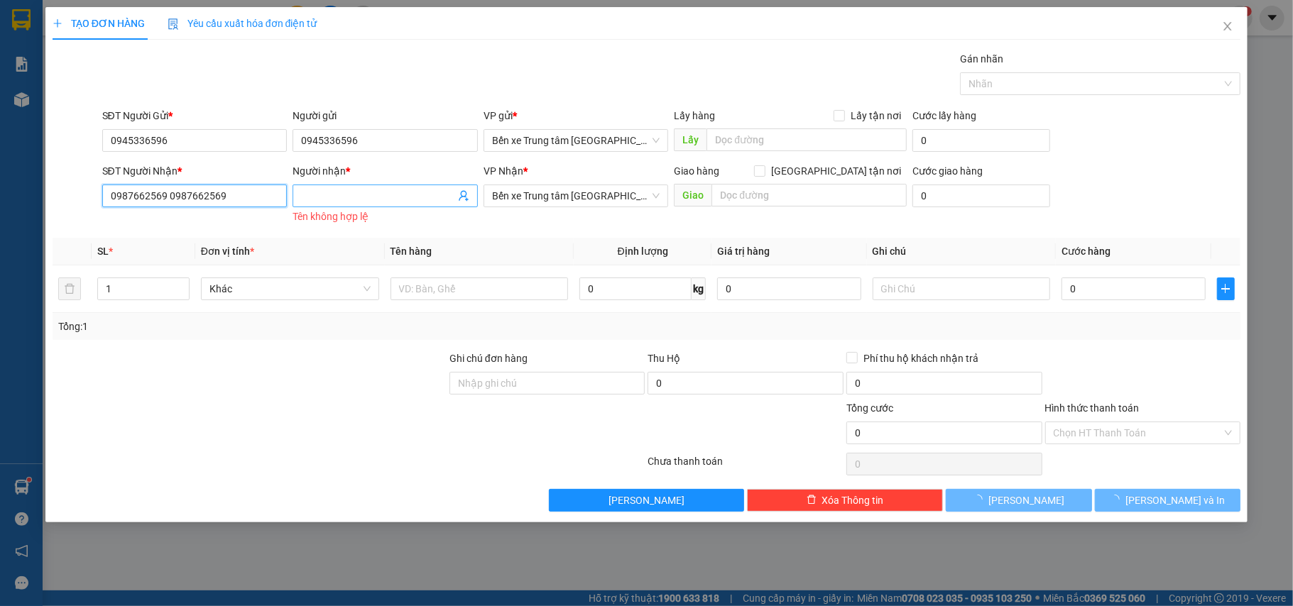
type input "0987662569"
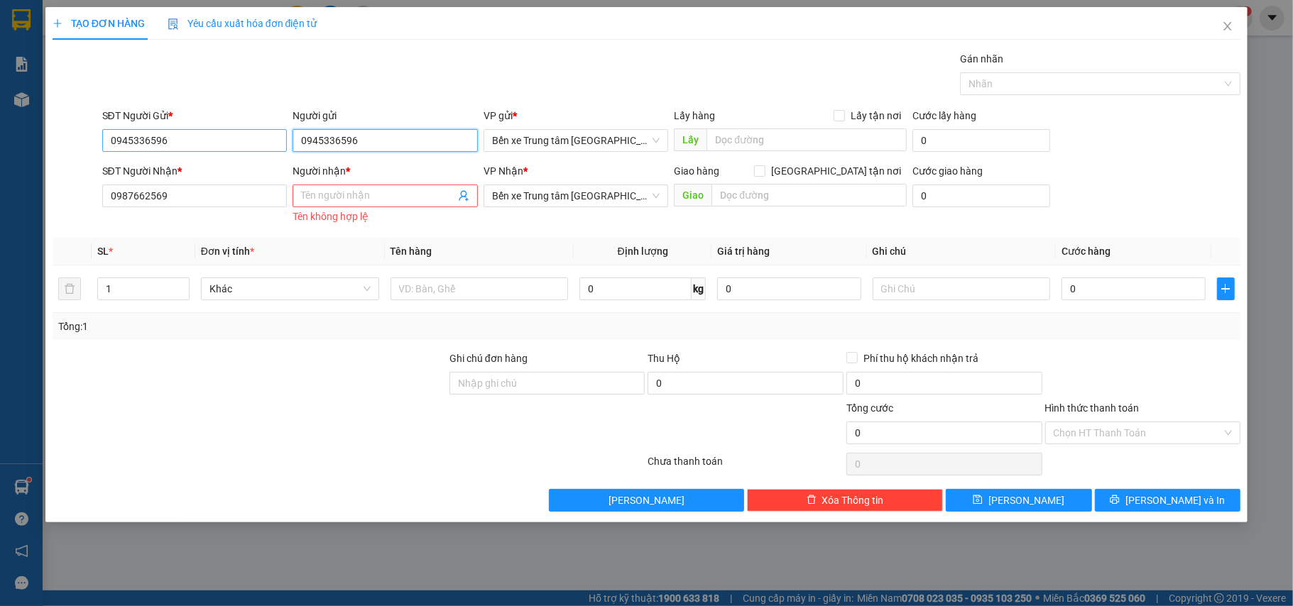
drag, startPoint x: 329, startPoint y: 134, endPoint x: 281, endPoint y: 131, distance: 48.3
click at [281, 131] on div "SĐT Người Gửi * 0945336596 Người gửi 0945336596 0945336596 VP gửi * Bến xe Trun…" at bounding box center [671, 133] width 1145 height 50
type input "6"
click at [316, 136] on input "6" at bounding box center [385, 140] width 185 height 23
click at [296, 138] on input "Người gửi" at bounding box center [385, 140] width 185 height 23
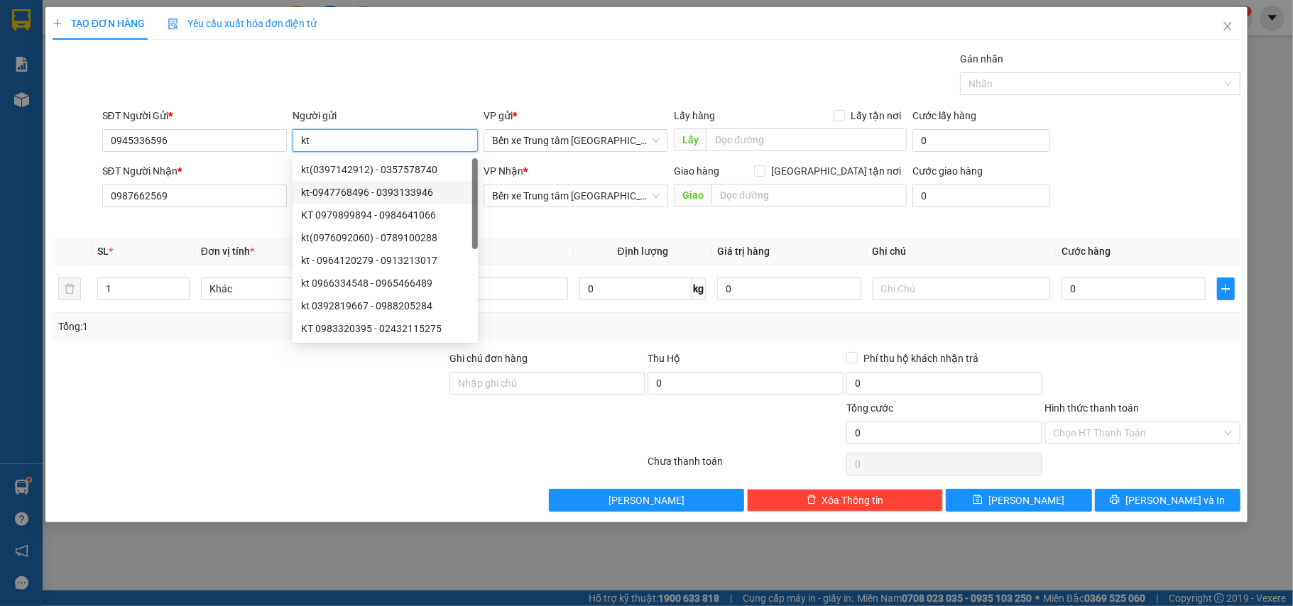
type input "kt"
click at [231, 442] on div at bounding box center [249, 426] width 397 height 50
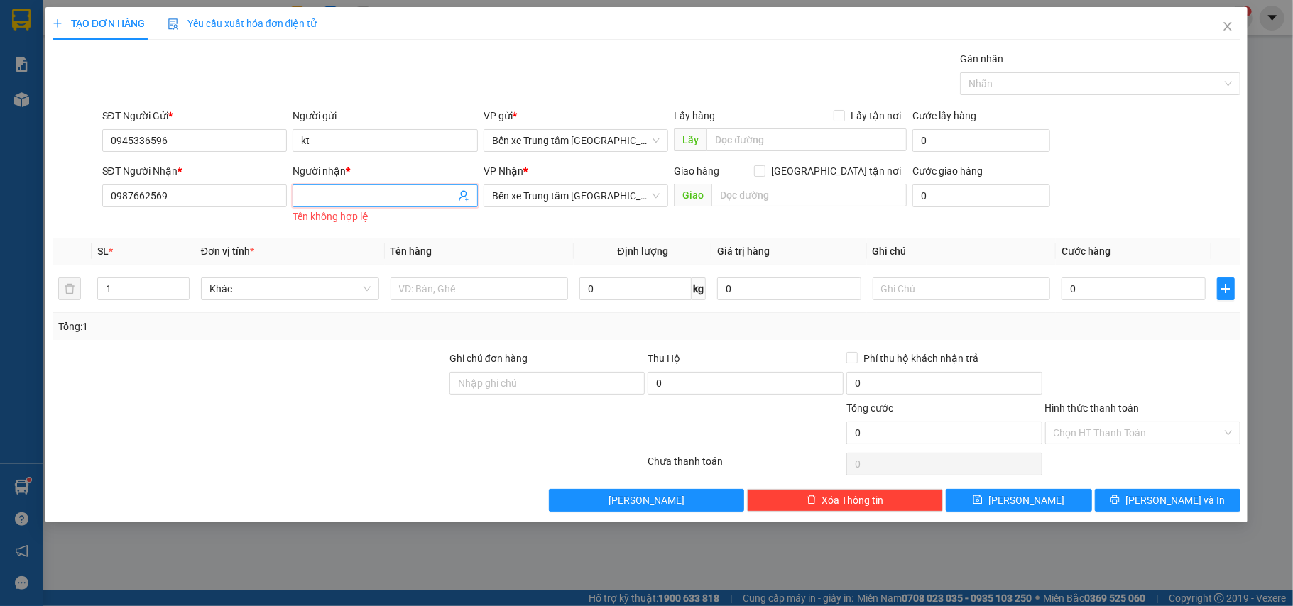
click at [316, 194] on input "Người nhận *" at bounding box center [378, 196] width 154 height 16
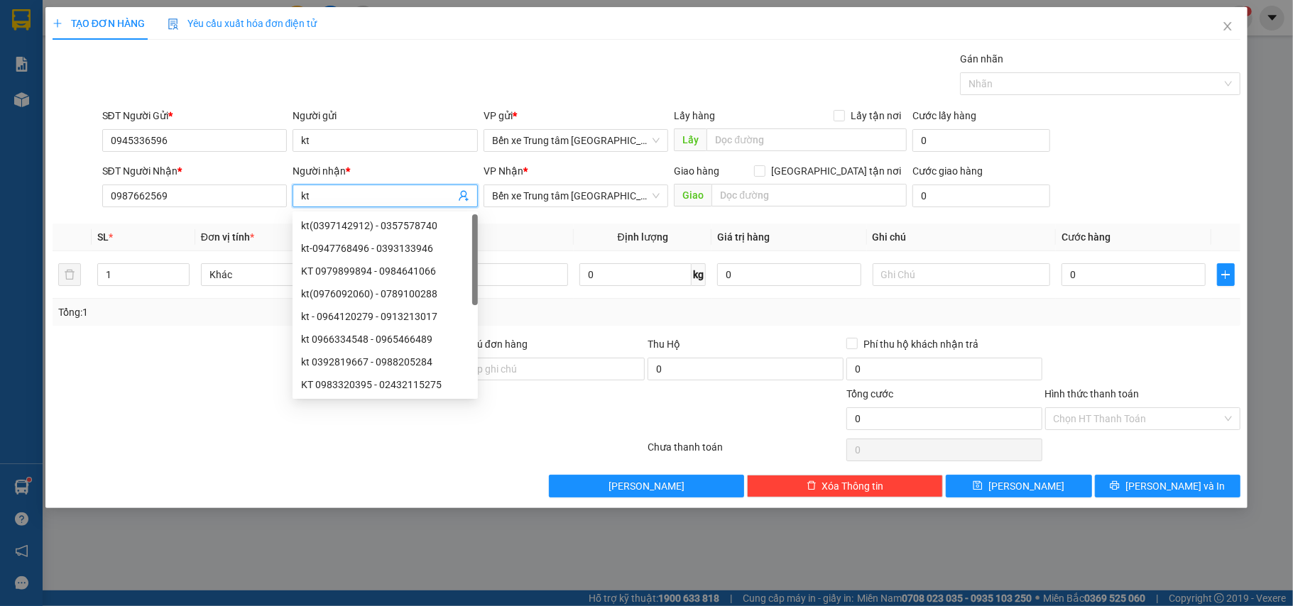
type input "kt"
click at [160, 409] on div at bounding box center [249, 411] width 397 height 50
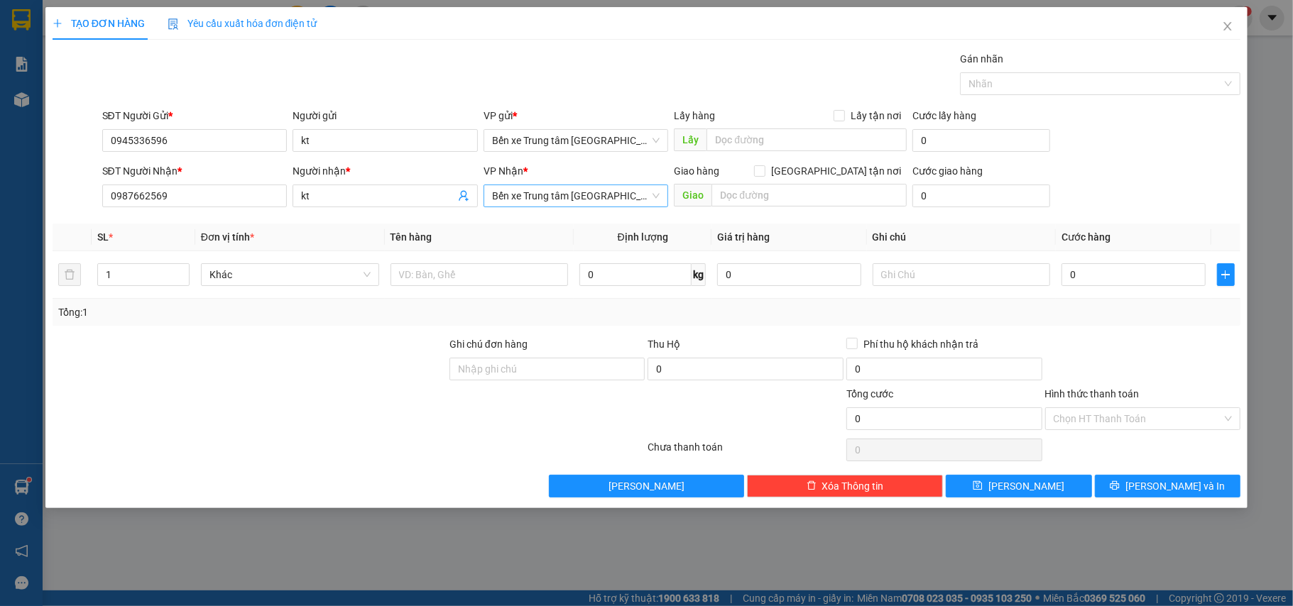
click at [527, 192] on span "Bến xe Trung tâm [GEOGRAPHIC_DATA]" at bounding box center [576, 195] width 168 height 21
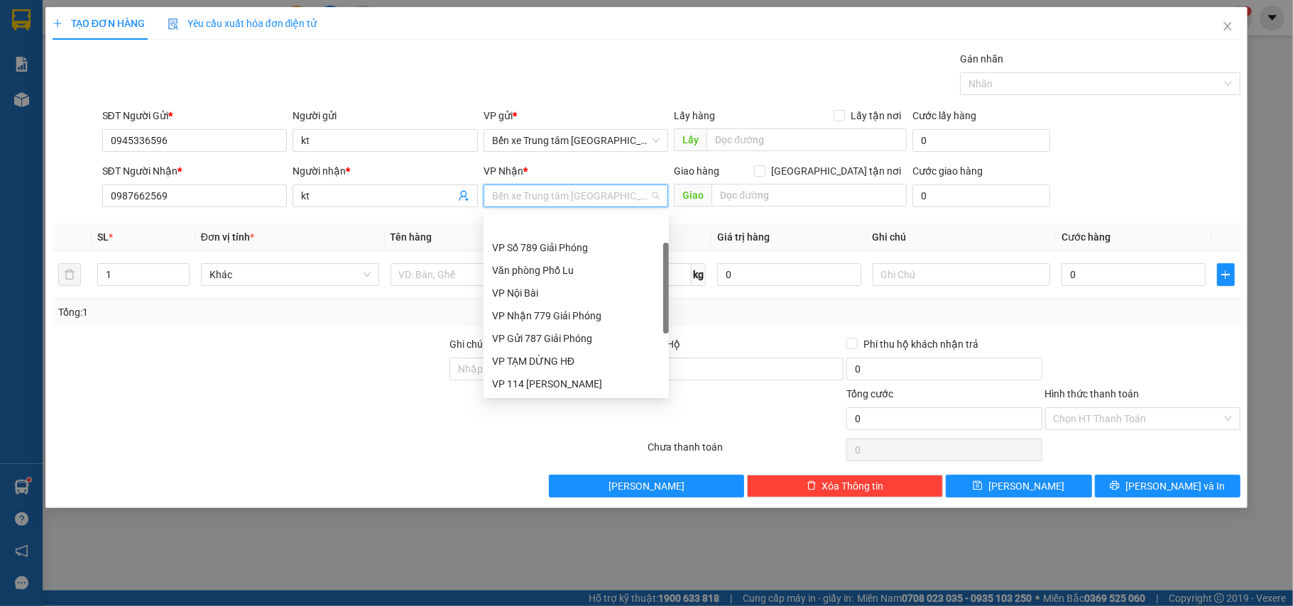
scroll to position [45, 0]
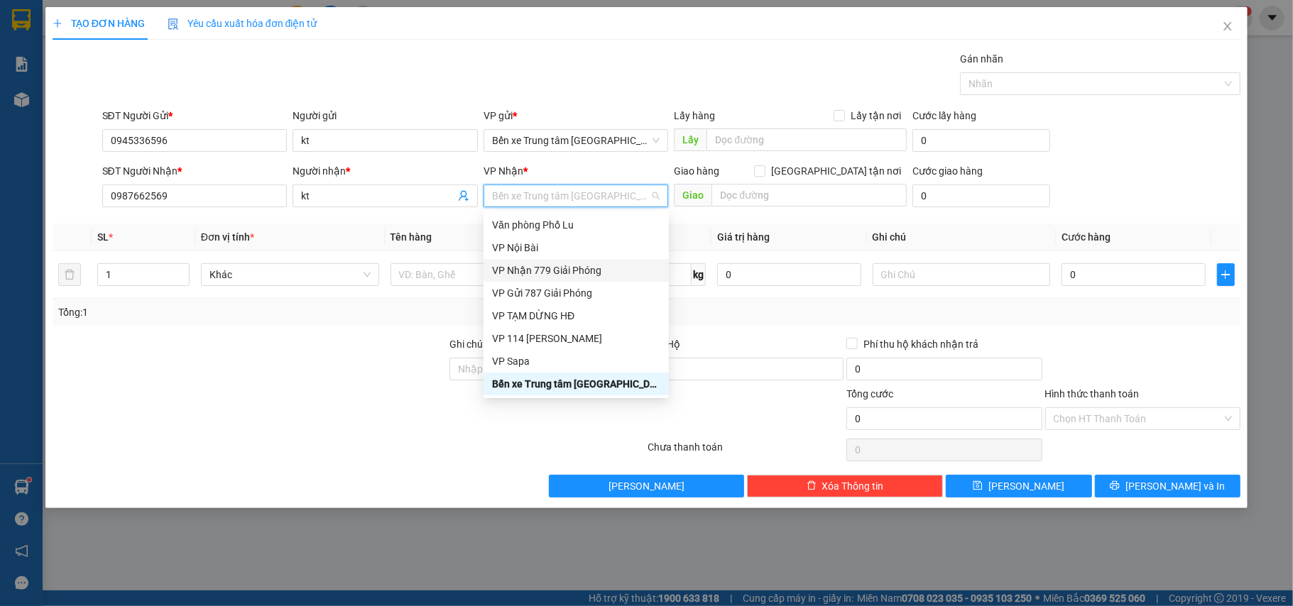
click at [569, 274] on div "VP Nhận 779 Giải Phóng" at bounding box center [576, 271] width 168 height 16
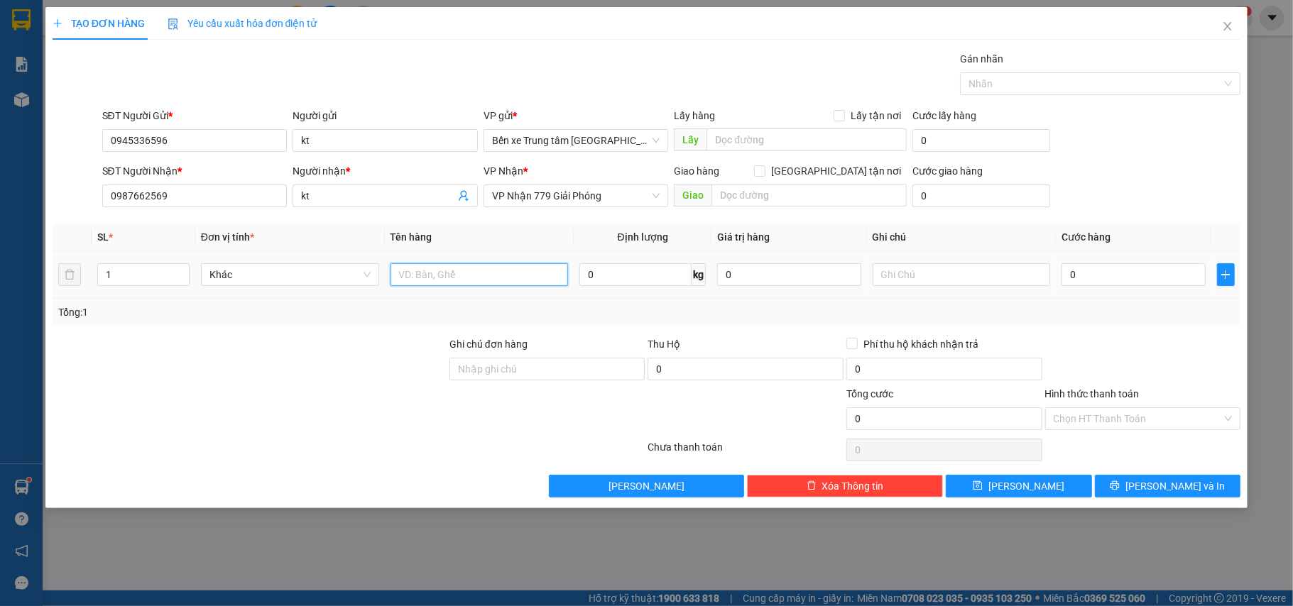
click at [410, 273] on input "text" at bounding box center [480, 274] width 178 height 23
type input "X"
type input "SỌT GÀ CHẾT KO CHỊU"
click at [225, 353] on div at bounding box center [249, 362] width 397 height 50
click at [1111, 284] on input "0" at bounding box center [1133, 274] width 143 height 23
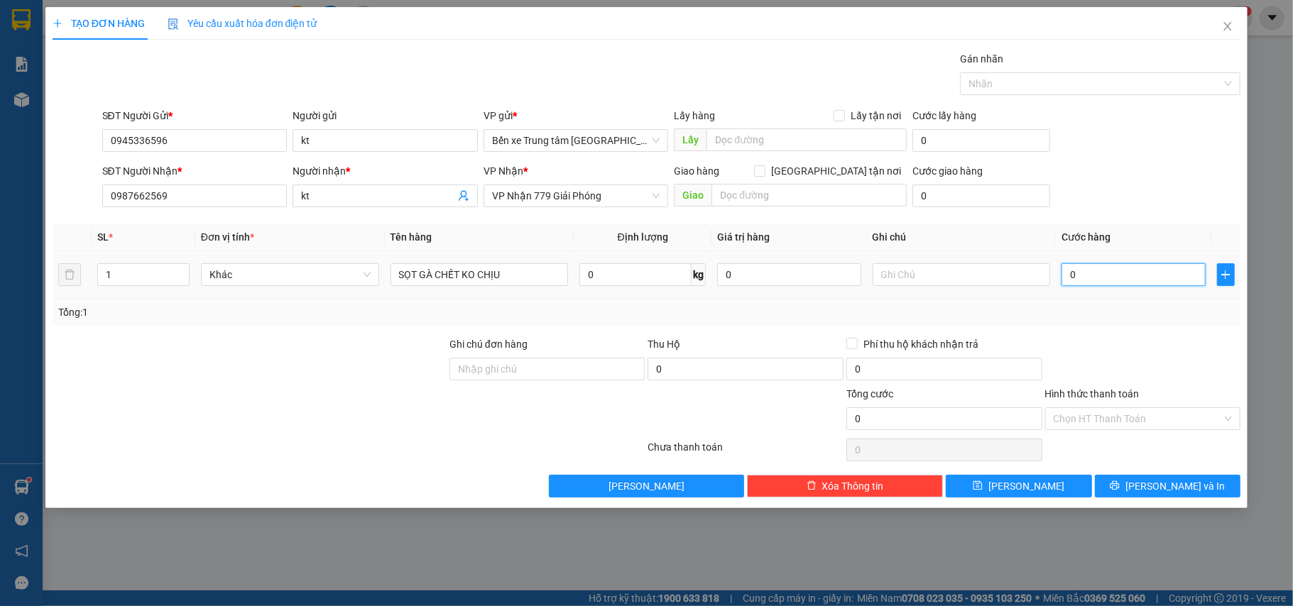
type input "5"
type input "50"
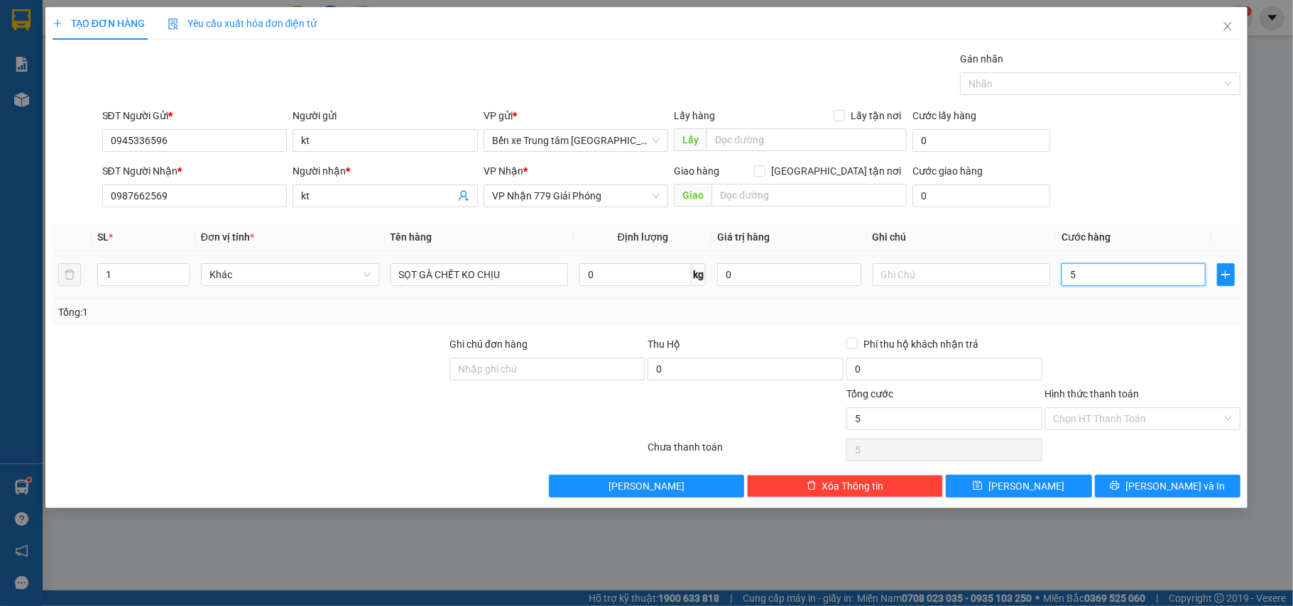
type input "50"
type input "50.000"
click at [1139, 165] on div "SĐT Người Nhận * 0987662569 Người nhận * kt VP Nhận * VP Nhận 779 Giải Phóng Gi…" at bounding box center [671, 188] width 1145 height 50
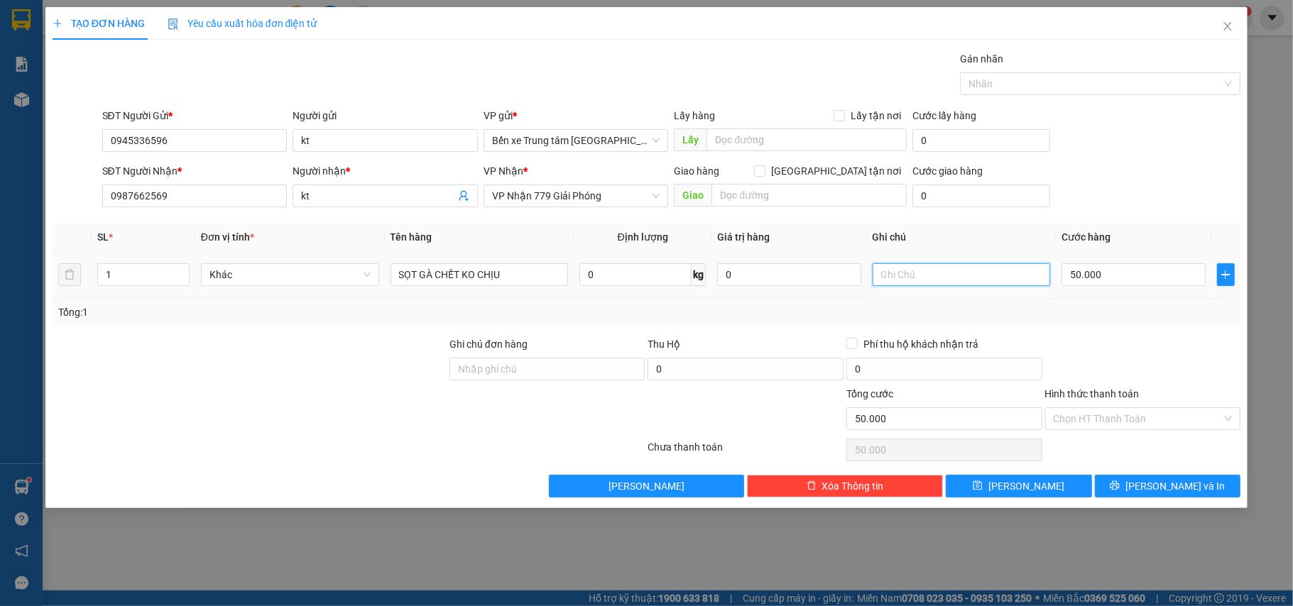
click at [879, 274] on input "text" at bounding box center [962, 274] width 178 height 23
type input "QĐM :"
click at [1042, 484] on button "Lưu" at bounding box center [1019, 486] width 146 height 23
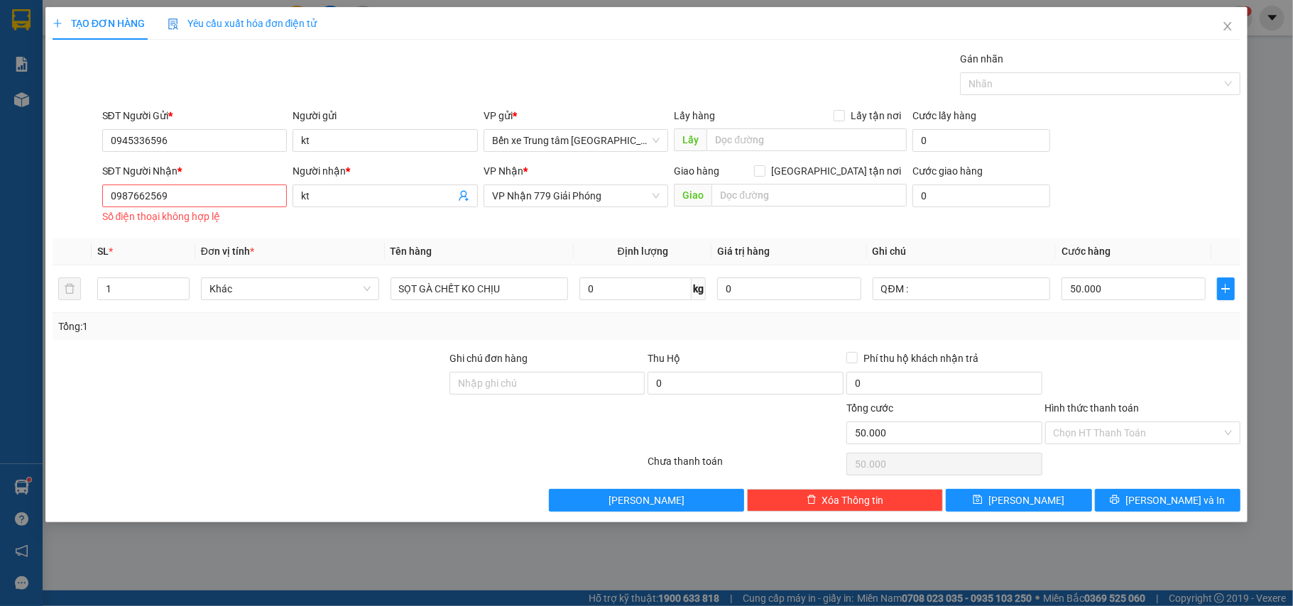
click at [278, 216] on div "Số điện thoại không hợp lệ" at bounding box center [194, 217] width 185 height 16
click at [189, 197] on input "0987662569" at bounding box center [194, 196] width 185 height 23
click at [192, 197] on input "0987662569" at bounding box center [194, 196] width 185 height 23
click at [302, 219] on div "Người nhận * kt" at bounding box center [385, 195] width 191 height 64
click at [303, 219] on div "Người nhận * kt" at bounding box center [385, 195] width 191 height 64
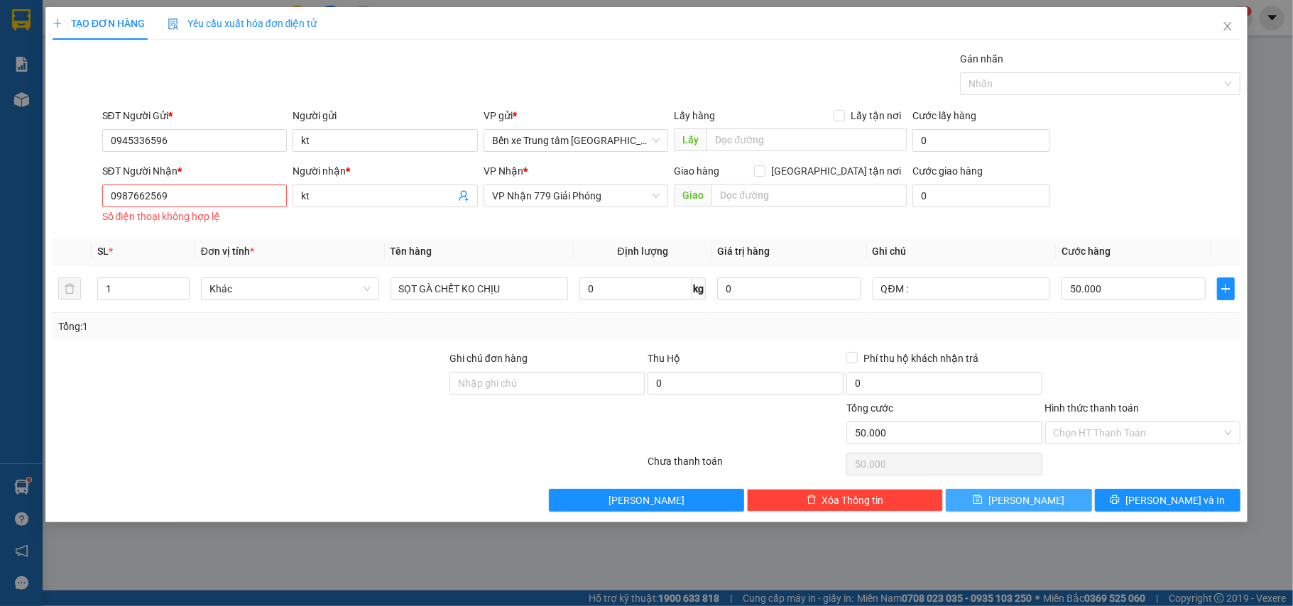
click at [1035, 501] on button "Lưu" at bounding box center [1019, 500] width 146 height 23
click at [1226, 27] on icon "close" at bounding box center [1227, 26] width 11 height 11
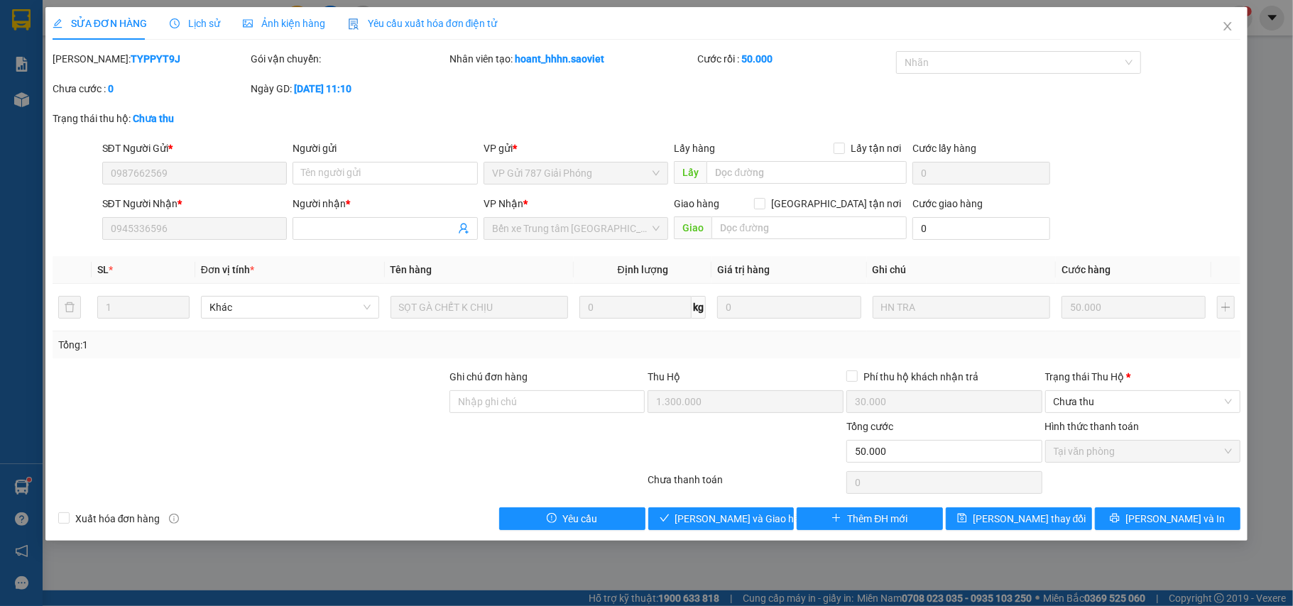
type input "0987662569"
type input "0945336596"
type input "1.300.000"
type input "30.000"
type input "50.000"
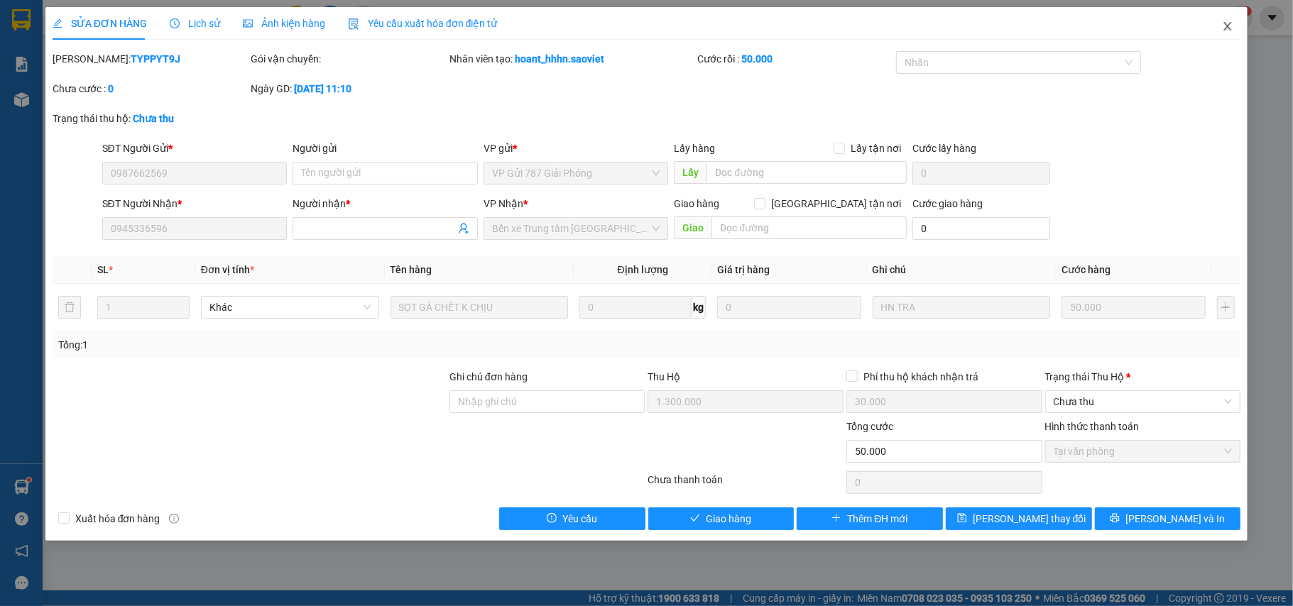
click at [1231, 26] on icon "close" at bounding box center [1227, 26] width 11 height 11
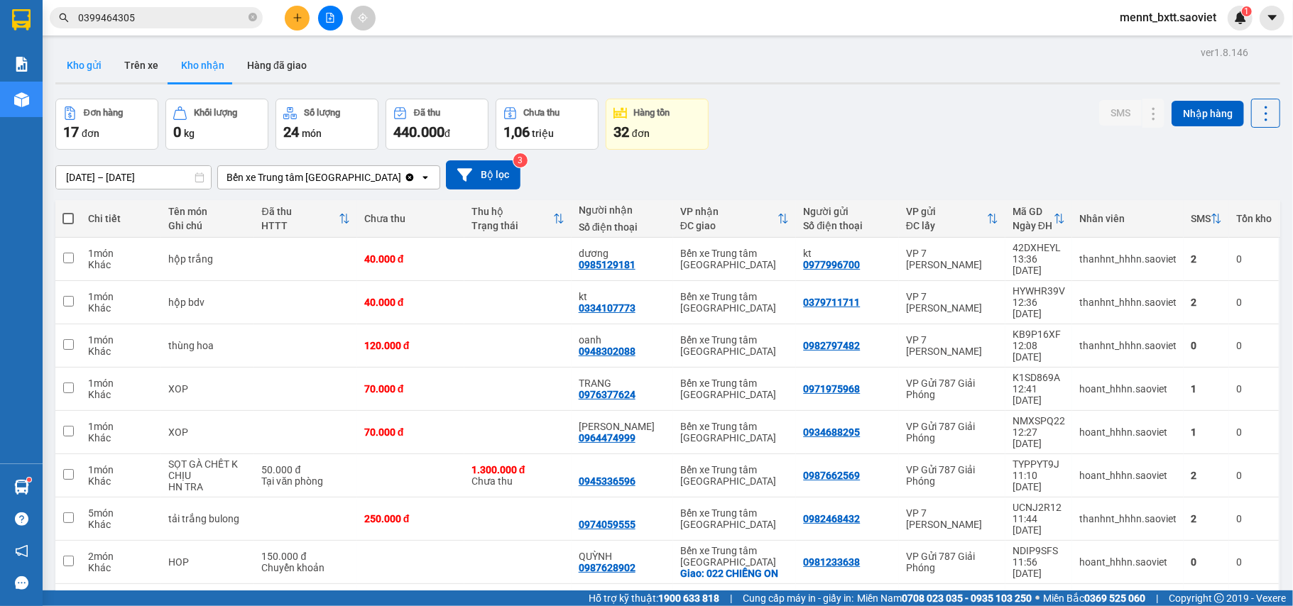
click at [97, 63] on button "Kho gửi" at bounding box center [84, 65] width 58 height 34
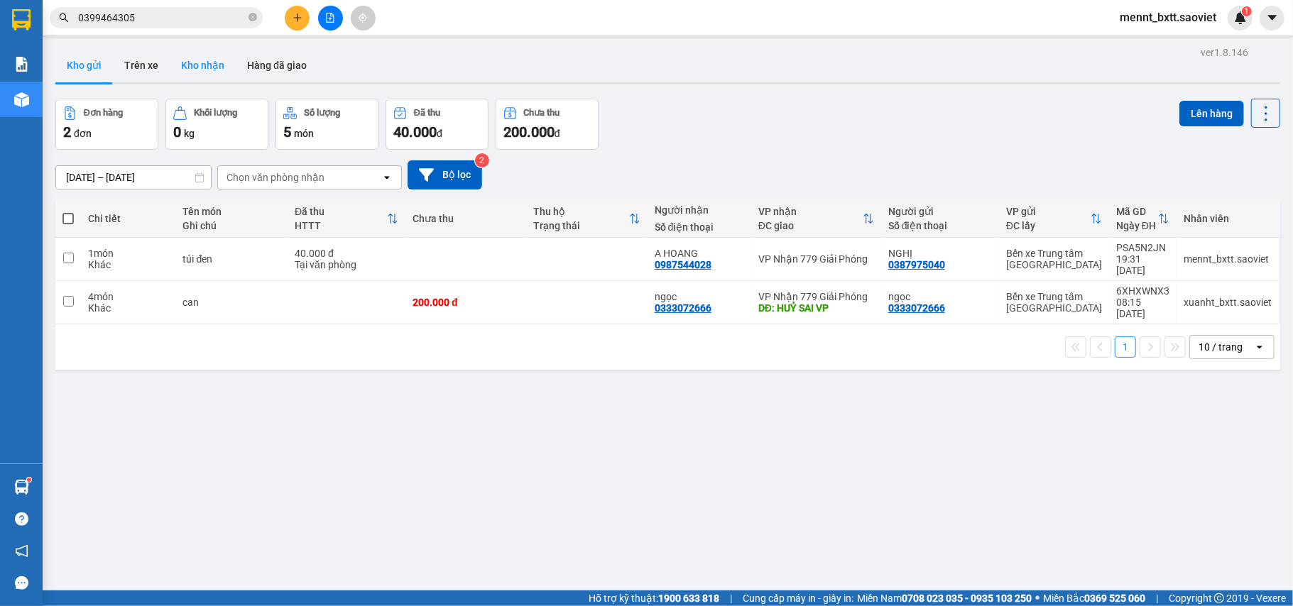
click at [193, 65] on button "Kho nhận" at bounding box center [203, 65] width 66 height 34
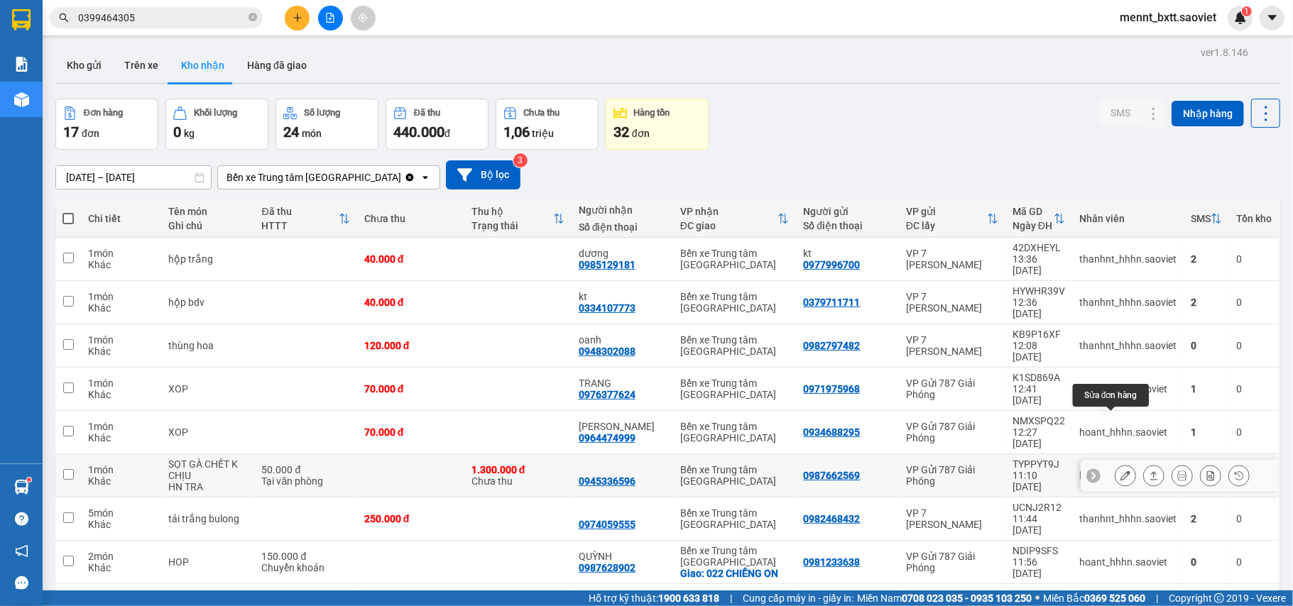
click at [1121, 471] on icon at bounding box center [1126, 476] width 10 height 10
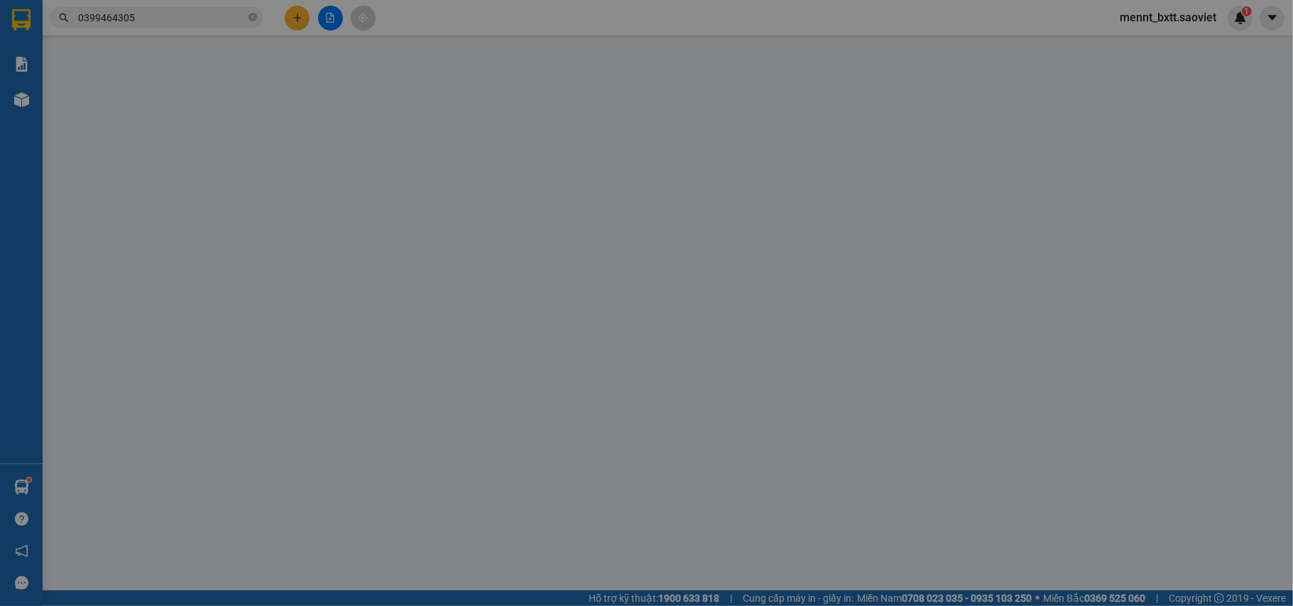
type input "0987662569"
type input "0945336596"
type input "1.300.000"
type input "30.000"
type input "50.000"
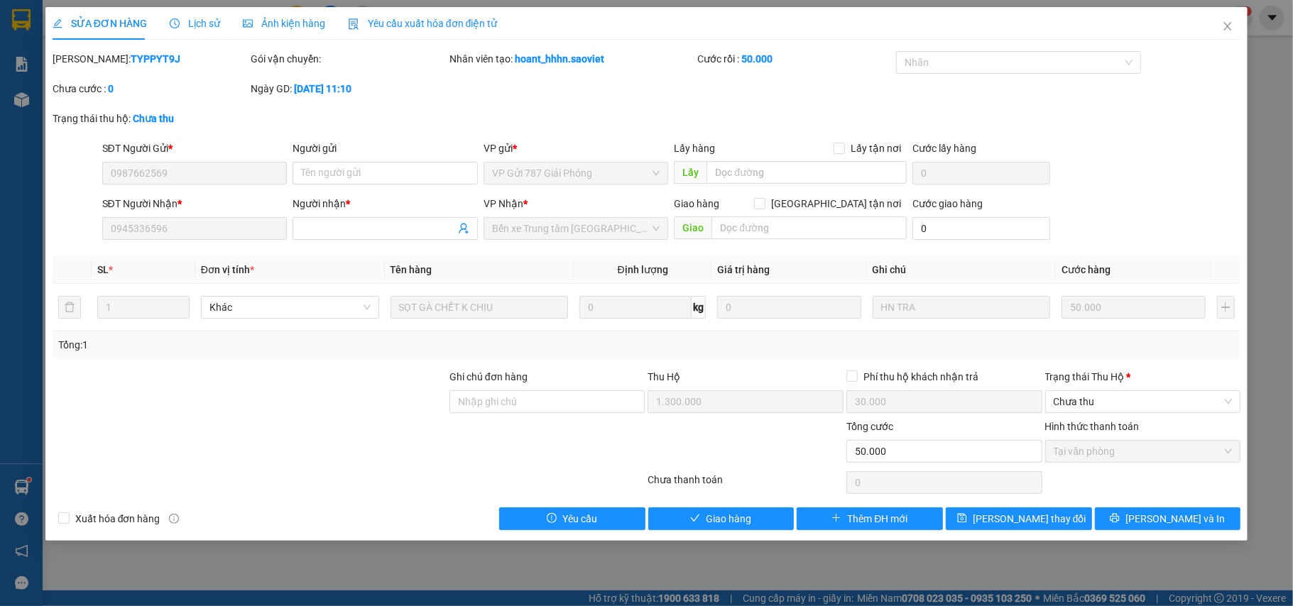
drag, startPoint x: 86, startPoint y: 55, endPoint x: 151, endPoint y: 60, distance: 65.5
click at [151, 60] on div "Mã ĐH: TYPPYT9J" at bounding box center [151, 59] width 196 height 16
copy b "TYPPYT9J"
click at [1231, 27] on icon "close" at bounding box center [1227, 26] width 11 height 11
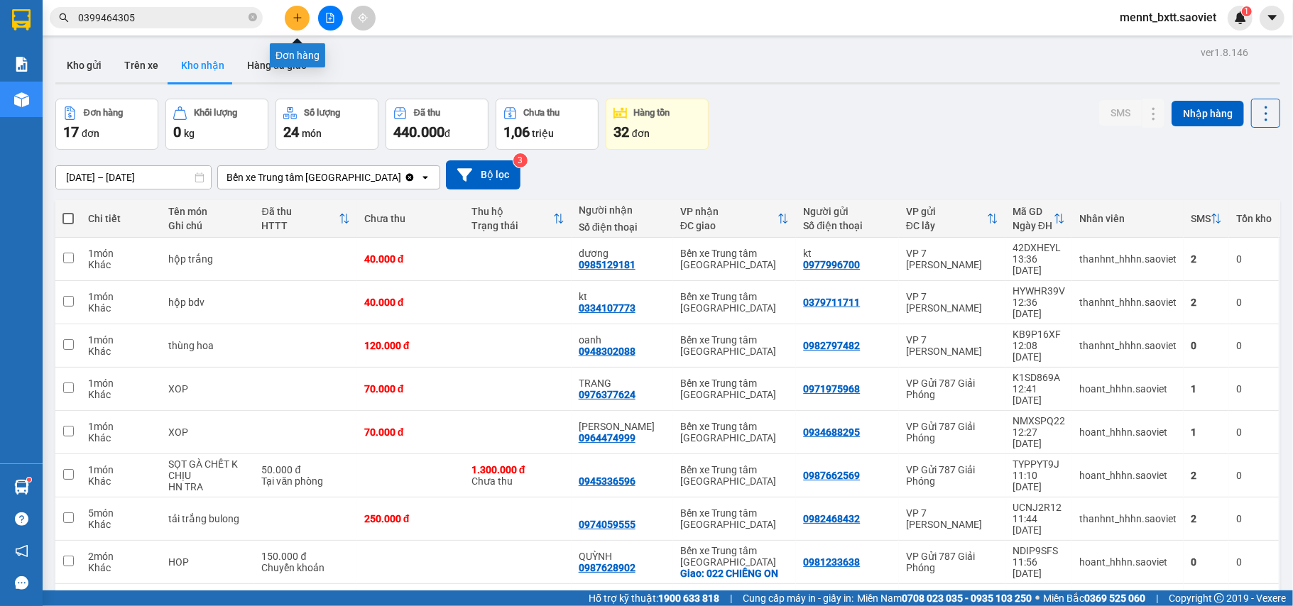
click at [301, 18] on icon "plus" at bounding box center [298, 18] width 10 height 10
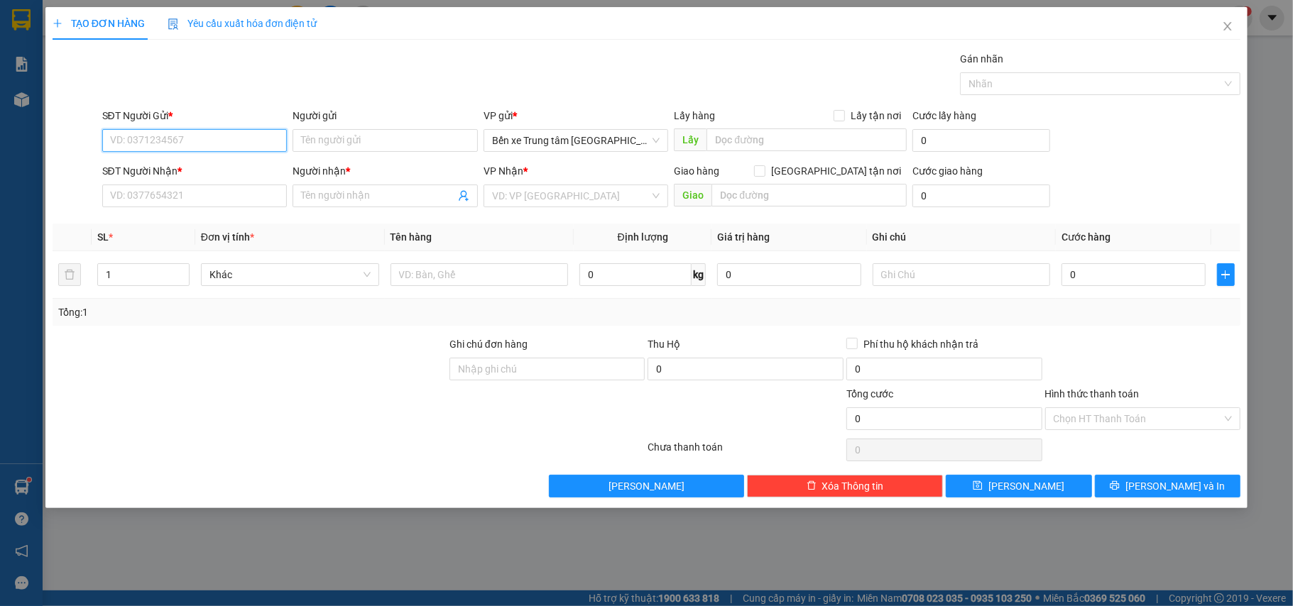
click at [123, 138] on input "SĐT Người Gửi *" at bounding box center [194, 140] width 185 height 23
click at [148, 168] on div "0945336596 -" at bounding box center [195, 170] width 168 height 16
type input "0945336596"
type input "0913537356"
type input "0945336596"
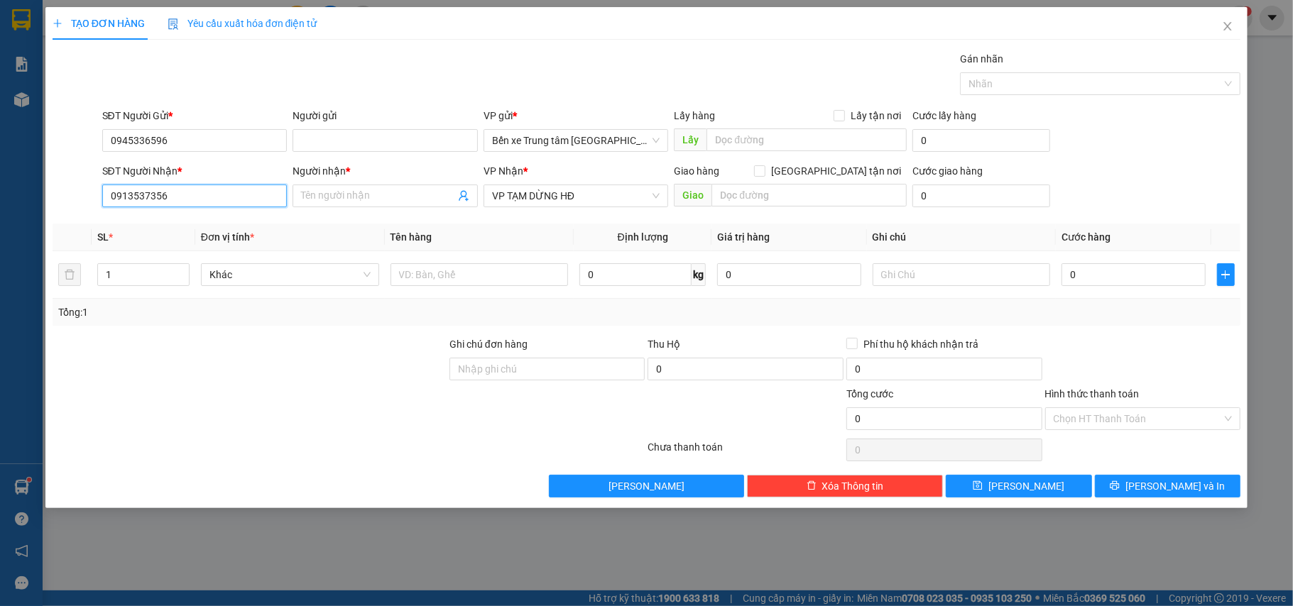
drag, startPoint x: 170, startPoint y: 196, endPoint x: 38, endPoint y: 193, distance: 132.1
click at [38, 193] on div "TẠO ĐƠN HÀNG Yêu cầu xuất hóa đơn điện tử Transit Pickup Surcharge Ids Transit …" at bounding box center [646, 303] width 1293 height 606
click at [116, 202] on input "SĐT Người Nhận *" at bounding box center [194, 196] width 185 height 23
click at [129, 227] on div "0987662569 - kt" at bounding box center [195, 226] width 168 height 16
type input "0987662569"
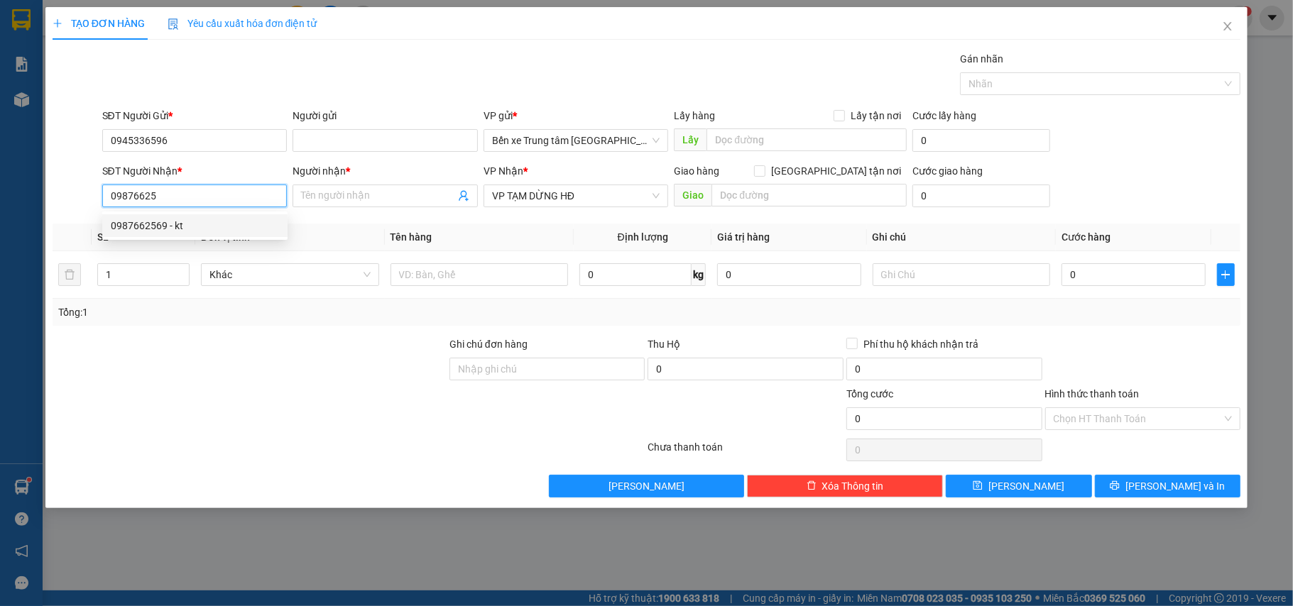
type input "kt"
drag, startPoint x: 589, startPoint y: 192, endPoint x: 459, endPoint y: 191, distance: 130.0
click at [459, 191] on div "SĐT Người Nhận * 0987662569 0987662569 Người nhận * kt VP Nhận * VP TẠM DỪNG HĐ…" at bounding box center [671, 188] width 1145 height 50
click at [551, 192] on span "VP TẠM DỪNG HĐ" at bounding box center [576, 195] width 168 height 21
type input "0987662569"
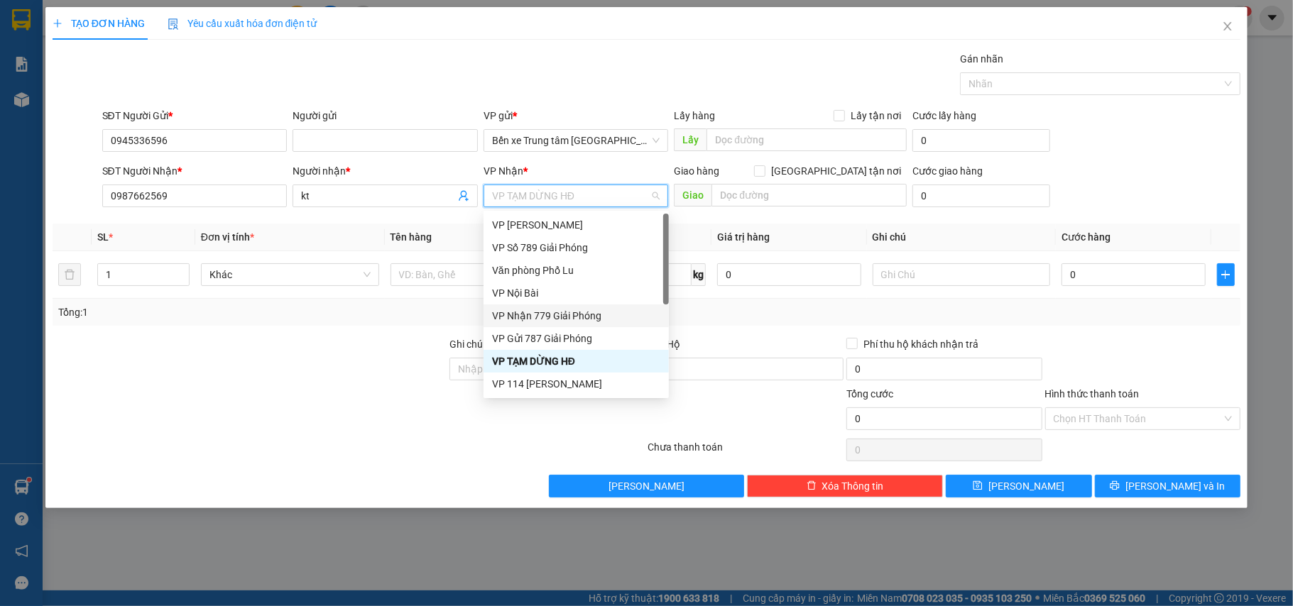
click at [557, 314] on div "VP Nhận 779 Giải Phóng" at bounding box center [576, 316] width 168 height 16
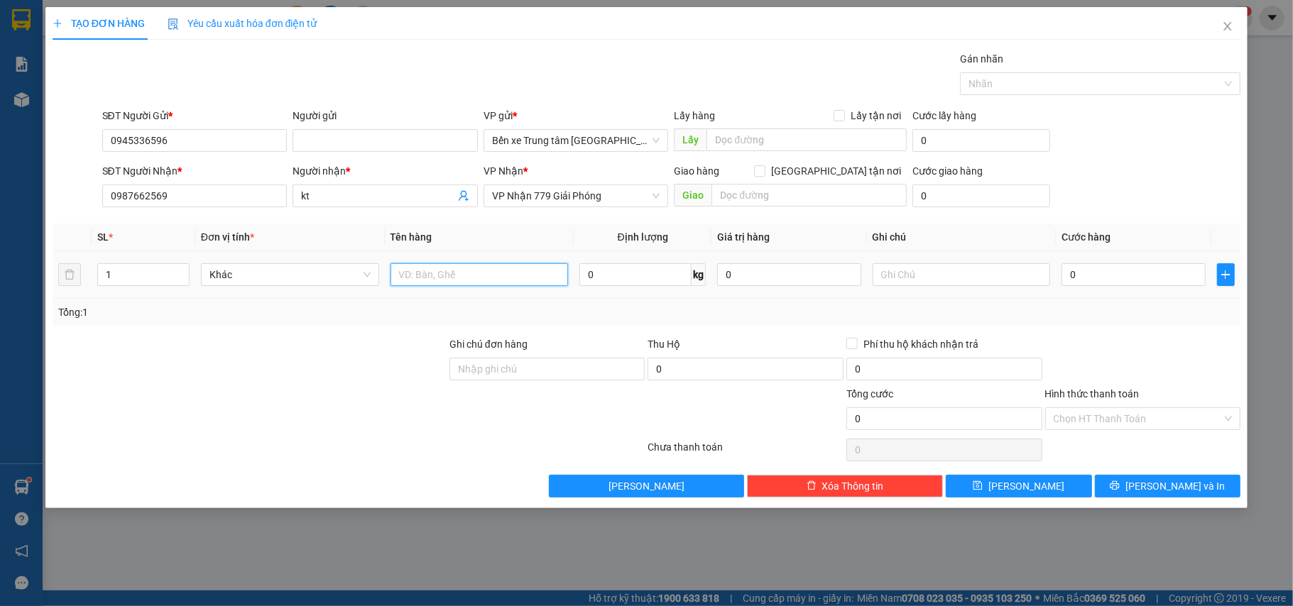
click at [412, 278] on input "text" at bounding box center [480, 274] width 178 height 23
type input "SỌT GÀ CHẾT KO CHỊU"
click at [274, 383] on div at bounding box center [249, 362] width 397 height 50
click at [1103, 277] on input "0" at bounding box center [1133, 274] width 143 height 23
type input "5"
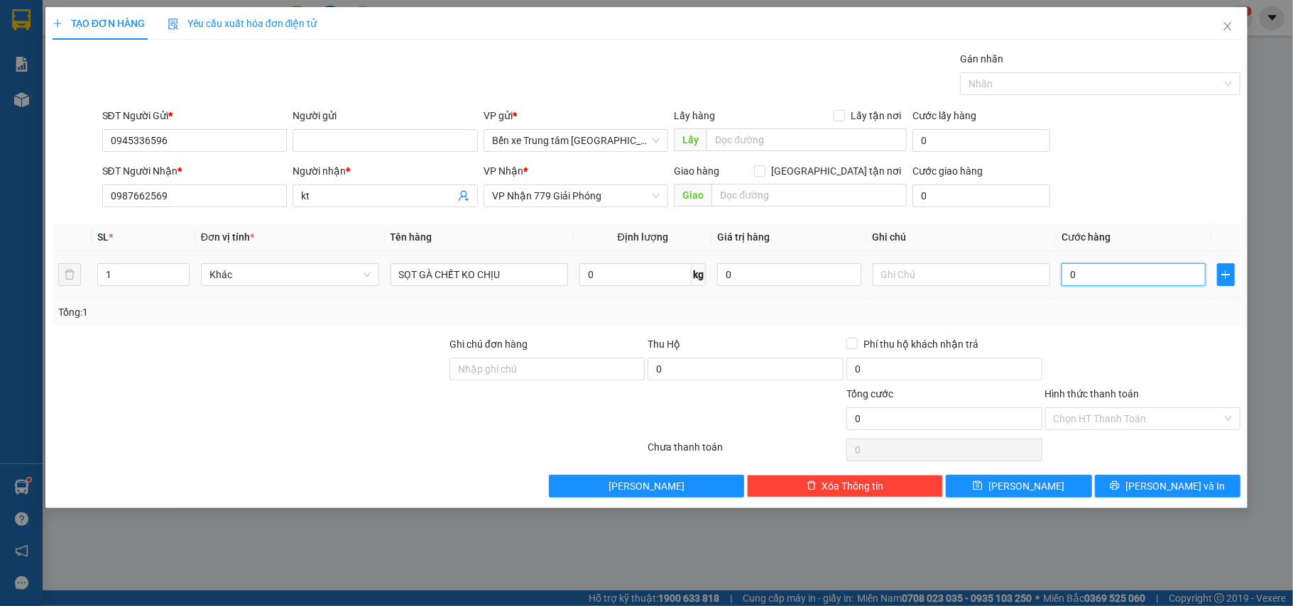
type input "5"
type input "50"
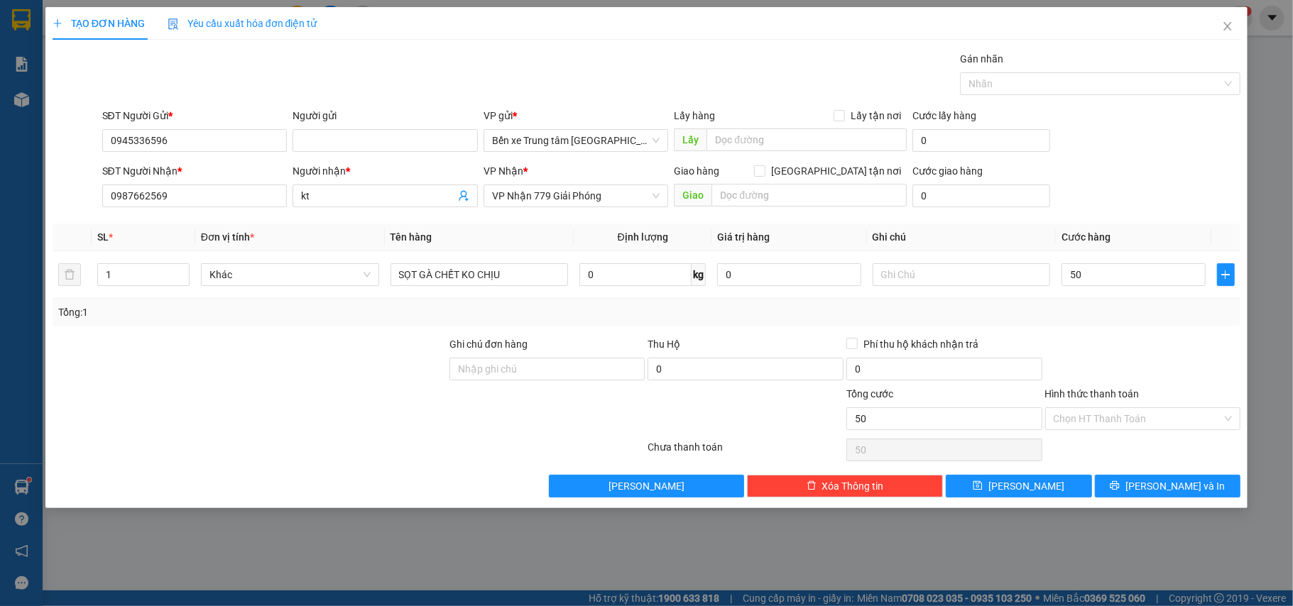
type input "50.000"
click at [1116, 154] on div "SĐT Người Gửi * 0945336596 Người gửi VP gửi * Bến xe Trung tâm Lào Cai Lấy hàng…" at bounding box center [671, 133] width 1145 height 50
click at [1122, 336] on div "Transit Pickup Surcharge Ids Transit Deliver Surcharge Ids Transit Deliver Surc…" at bounding box center [647, 274] width 1189 height 447
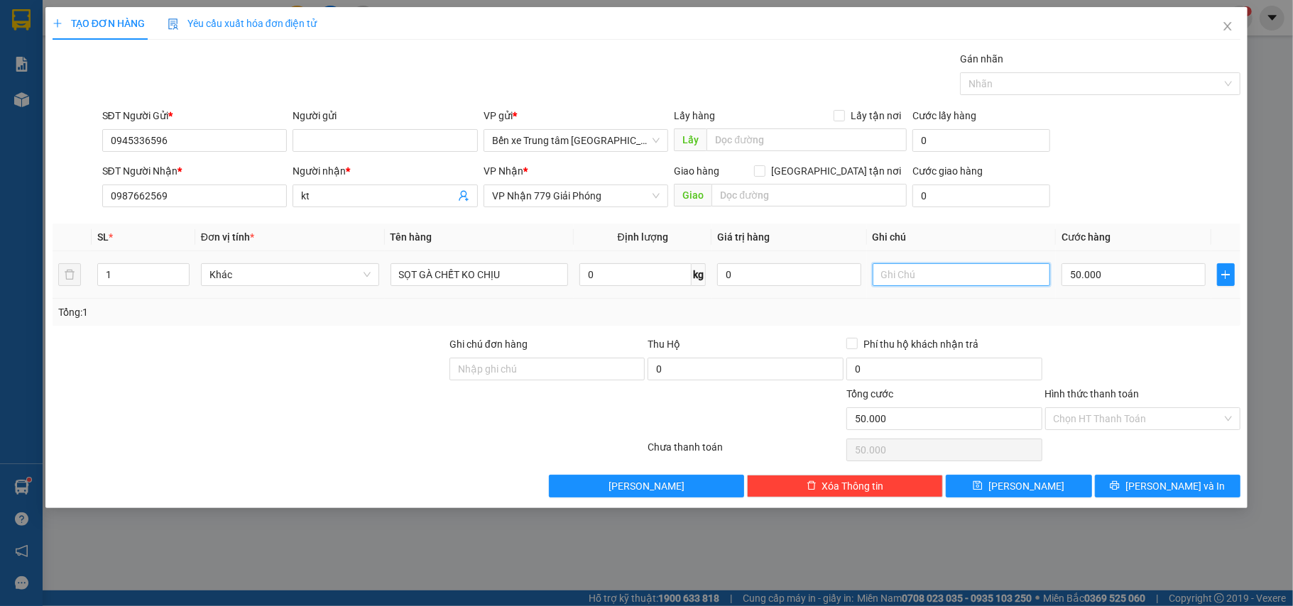
click at [898, 278] on input "text" at bounding box center [962, 274] width 178 height 23
paste input "TYPPYT9J"
click at [975, 276] on input "MQĐ: TYPPYT9J" at bounding box center [962, 274] width 178 height 23
type input "MQĐ: TYPPYT9J . THU LẠI PHIẾU THU HỘ"
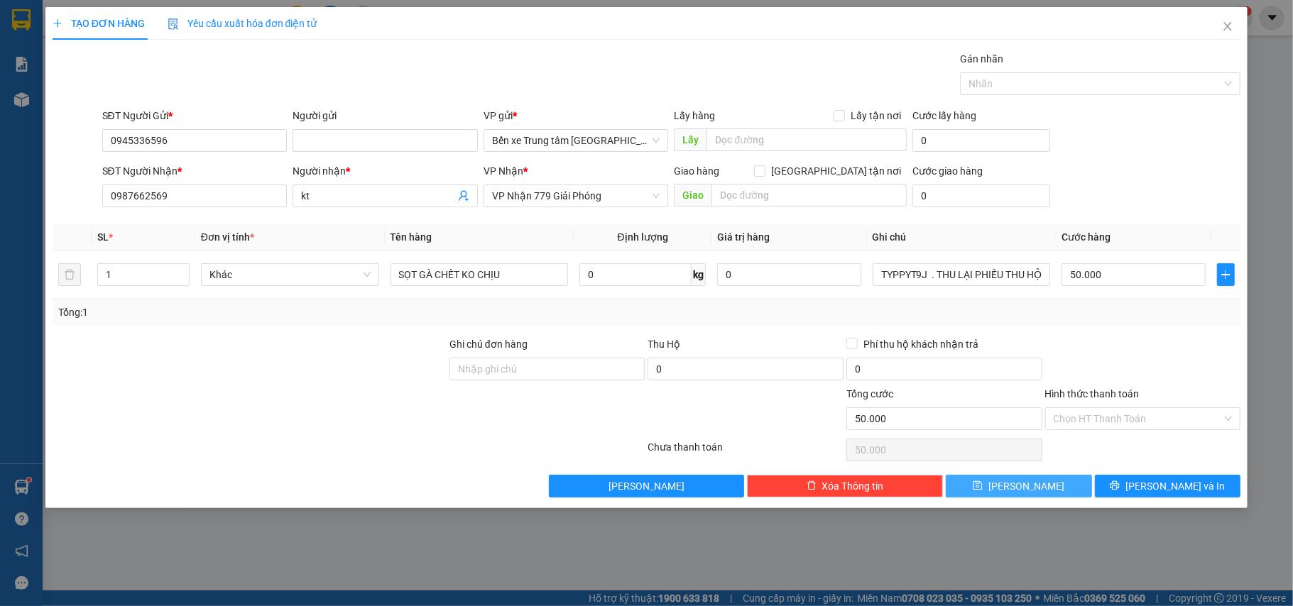
scroll to position [0, 0]
click at [1048, 486] on button "Lưu" at bounding box center [1019, 486] width 146 height 23
type input "0"
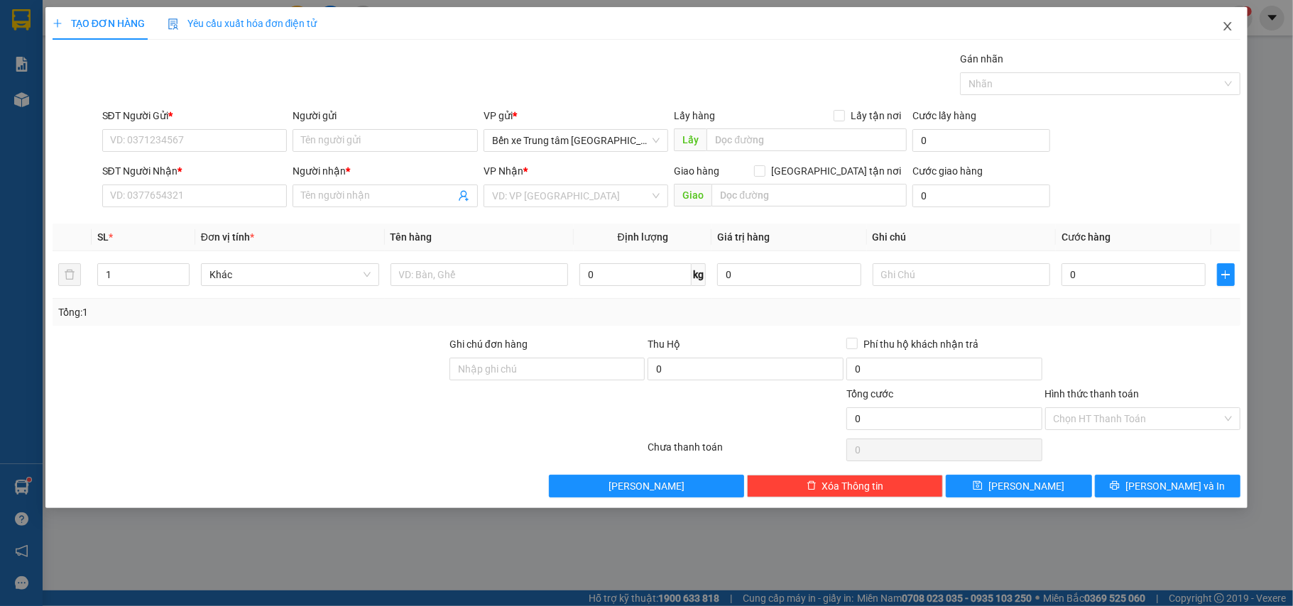
click at [1227, 26] on icon "close" at bounding box center [1228, 26] width 8 height 9
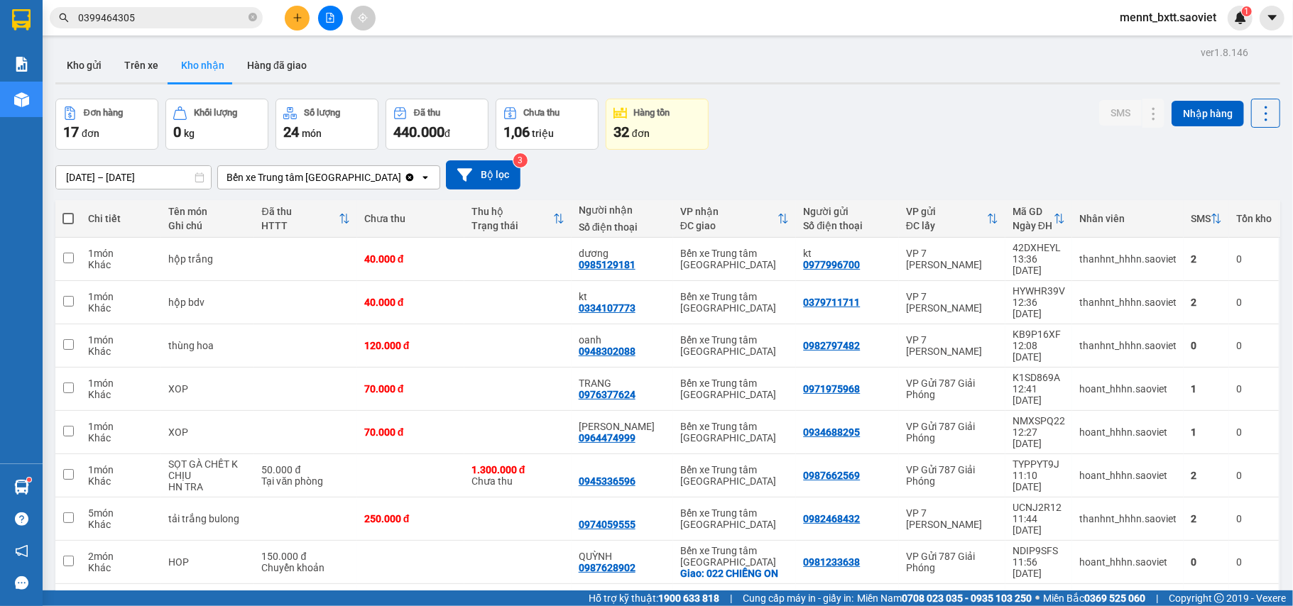
click at [136, 16] on input "0399464305" at bounding box center [162, 18] width 168 height 16
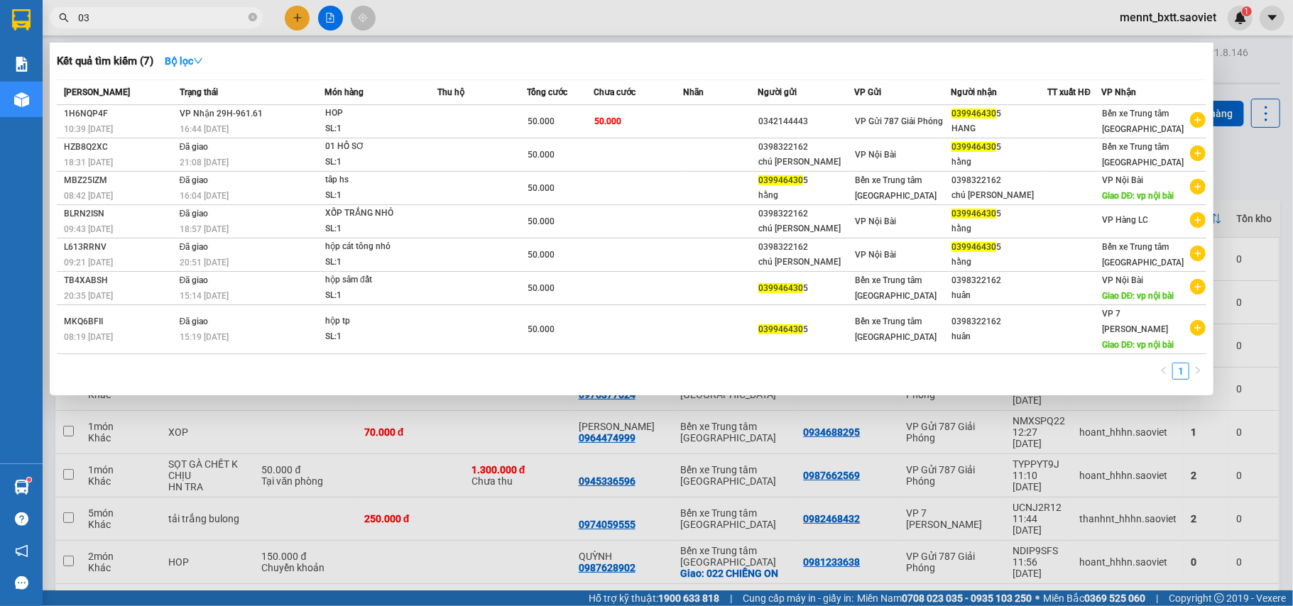
type input "0"
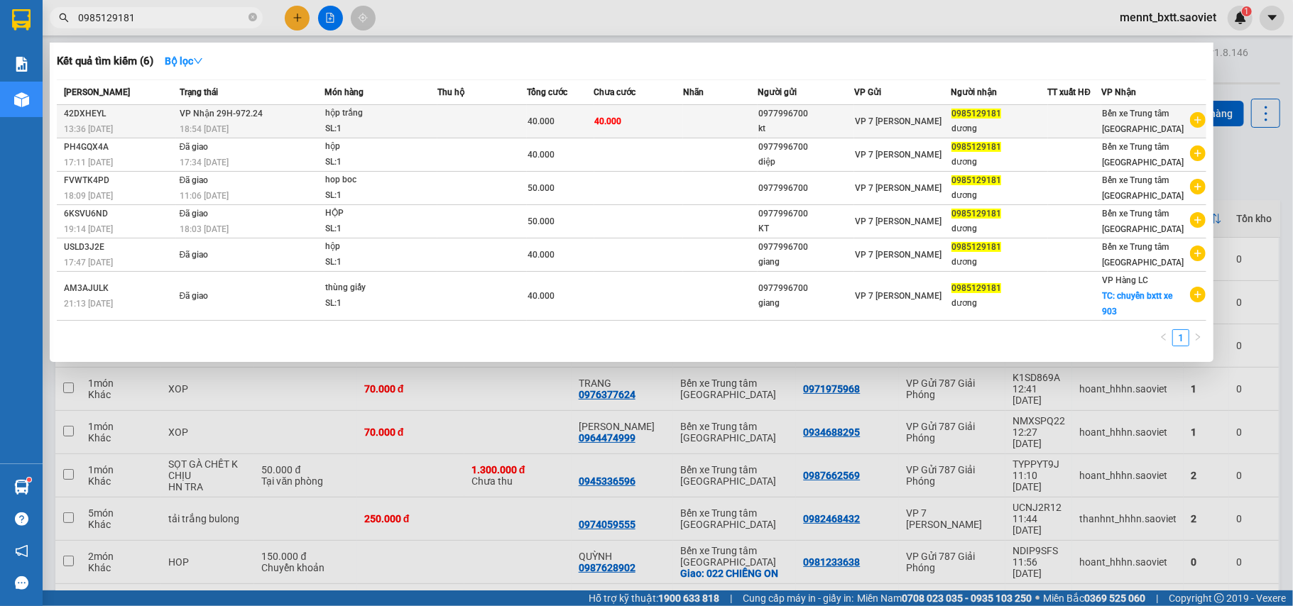
type input "0985129181"
click at [435, 117] on span "hộp trắng SL: 1" at bounding box center [380, 121] width 111 height 31
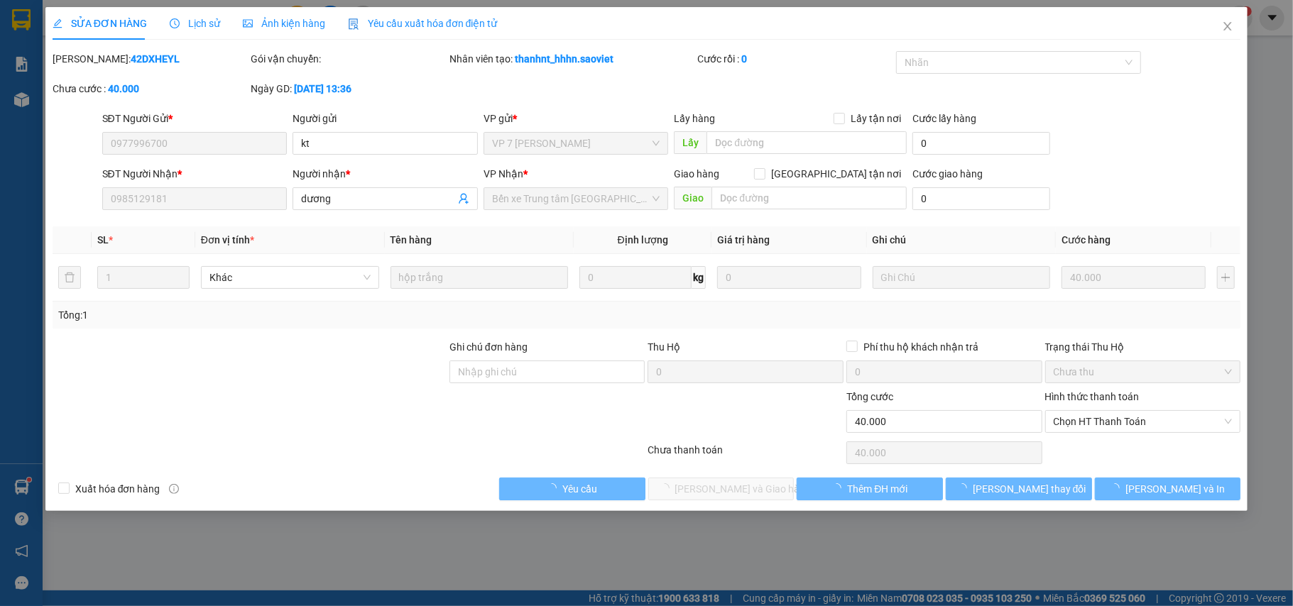
type input "0977996700"
type input "kt"
type input "0985129181"
type input "dương"
type input "0"
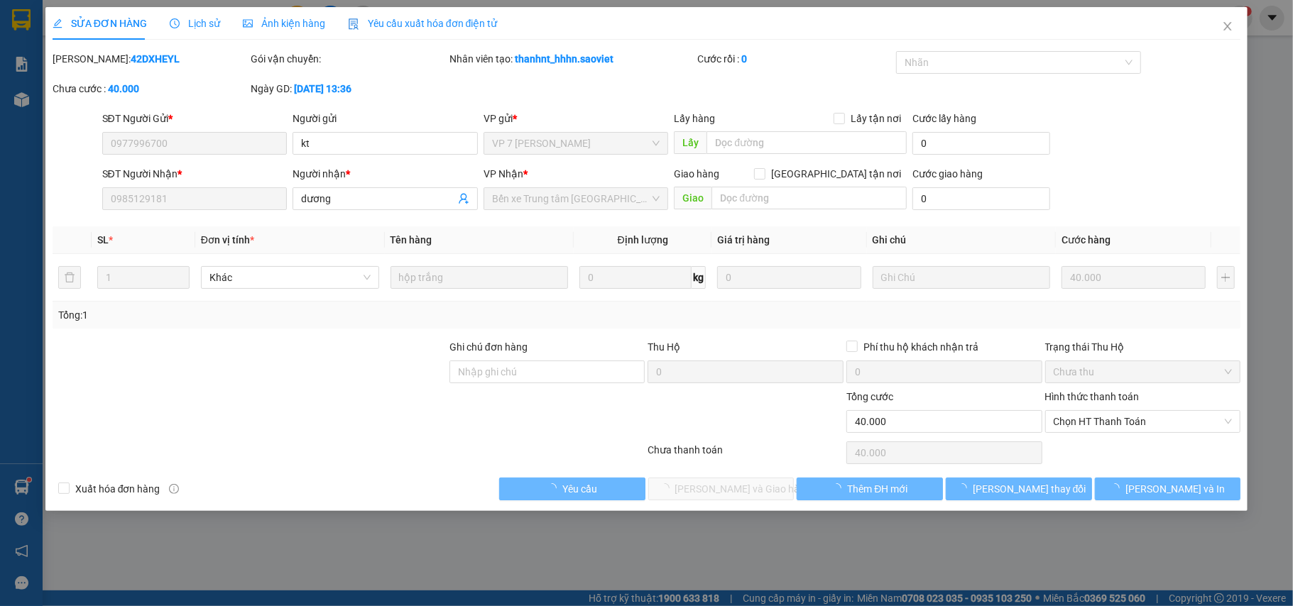
type input "40.000"
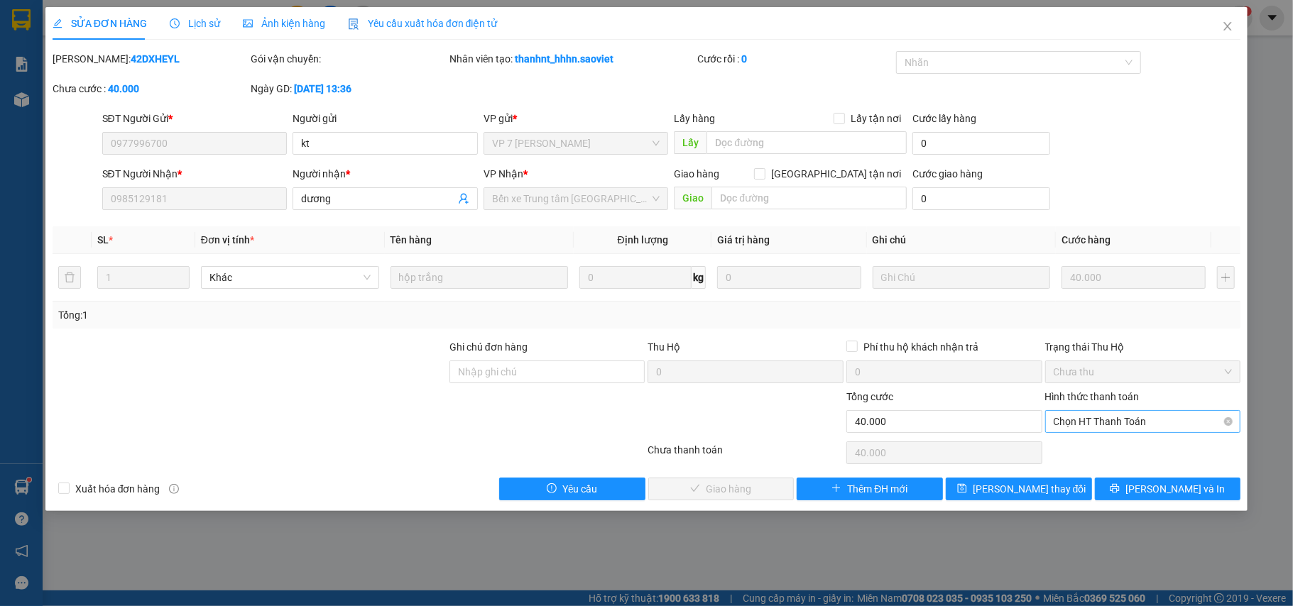
click at [1094, 419] on span "Chọn HT Thanh Toán" at bounding box center [1143, 421] width 179 height 21
click at [1099, 472] on div "Chuyển khoản" at bounding box center [1143, 475] width 179 height 16
type input "0"
click at [721, 489] on span "Lưu và Giao hàng" at bounding box center [743, 489] width 136 height 16
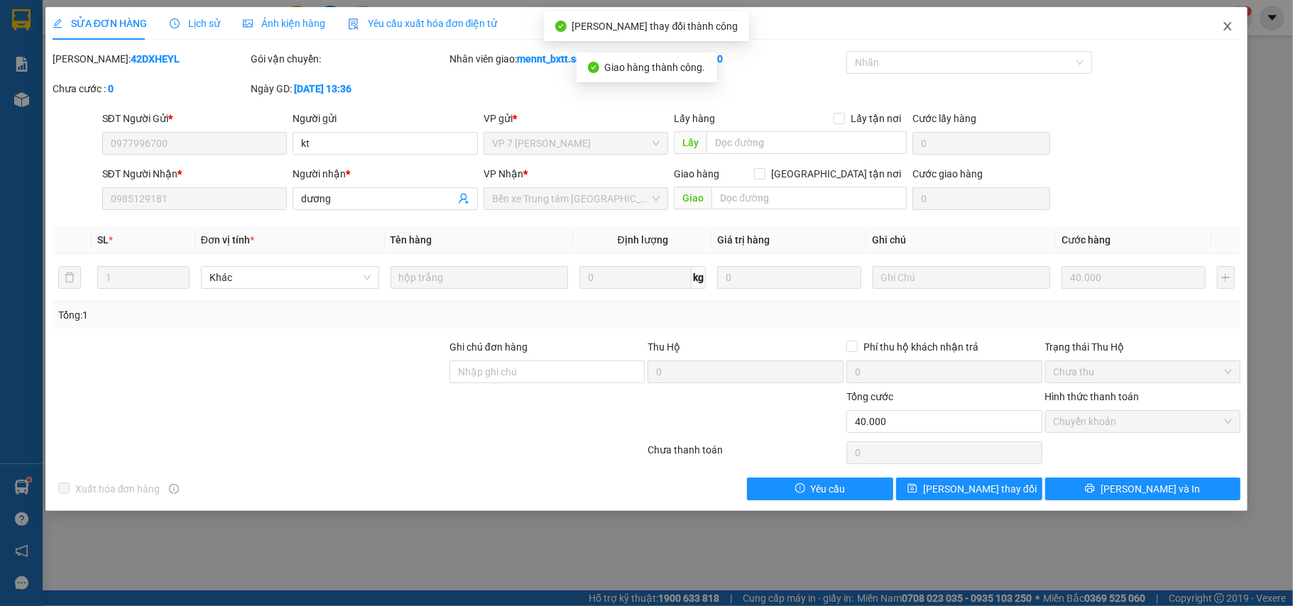
click at [1221, 28] on span "Close" at bounding box center [1228, 27] width 40 height 40
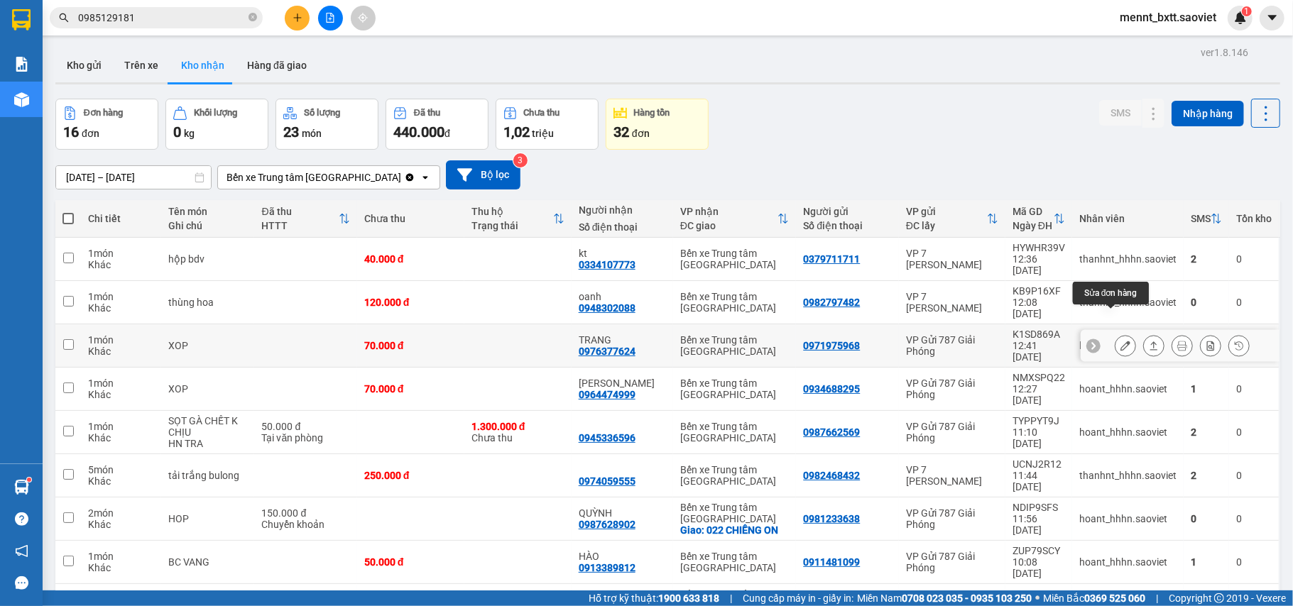
click at [1121, 341] on icon at bounding box center [1126, 346] width 10 height 10
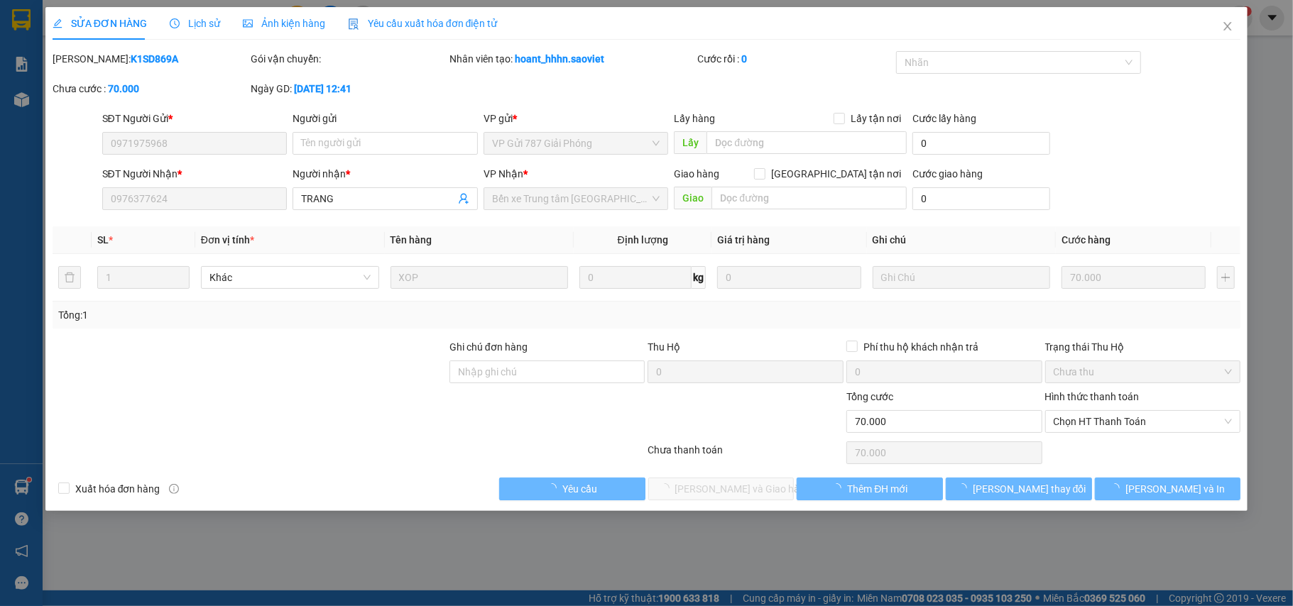
type input "0971975968"
type input "0976377624"
type input "TRANG"
type input "0"
type input "70.000"
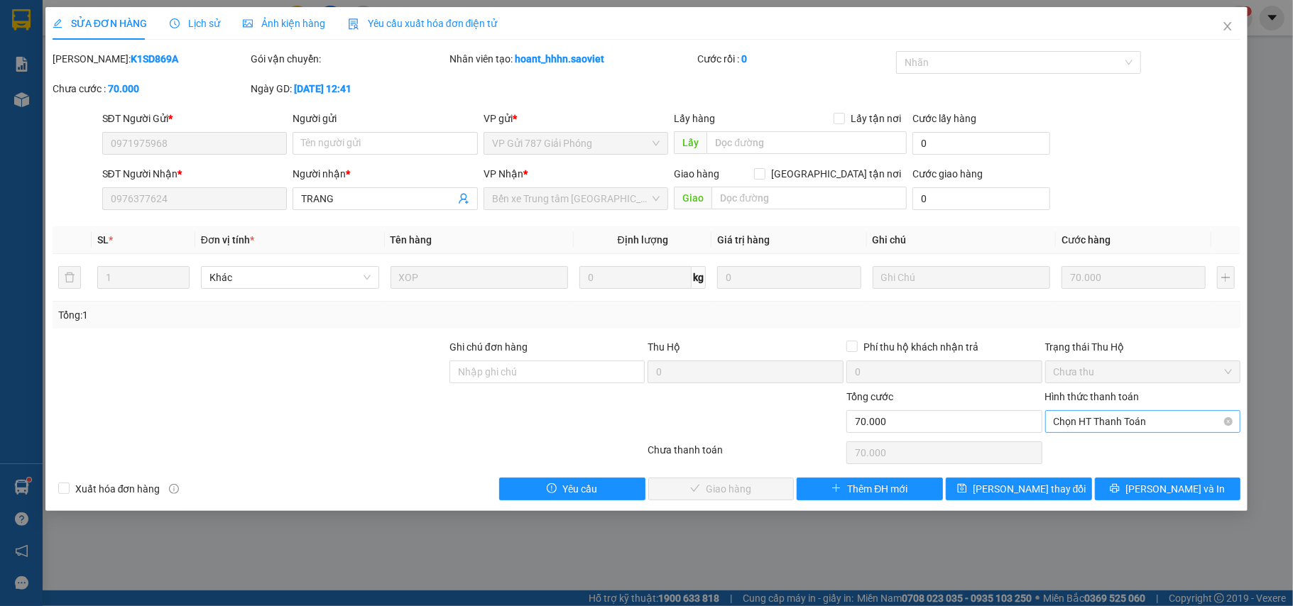
click at [1143, 418] on span "Chọn HT Thanh Toán" at bounding box center [1143, 421] width 179 height 21
click at [1113, 449] on div "Tại văn phòng" at bounding box center [1143, 452] width 179 height 16
type input "0"
click at [716, 493] on span "Lưu và Giao hàng" at bounding box center [743, 489] width 136 height 16
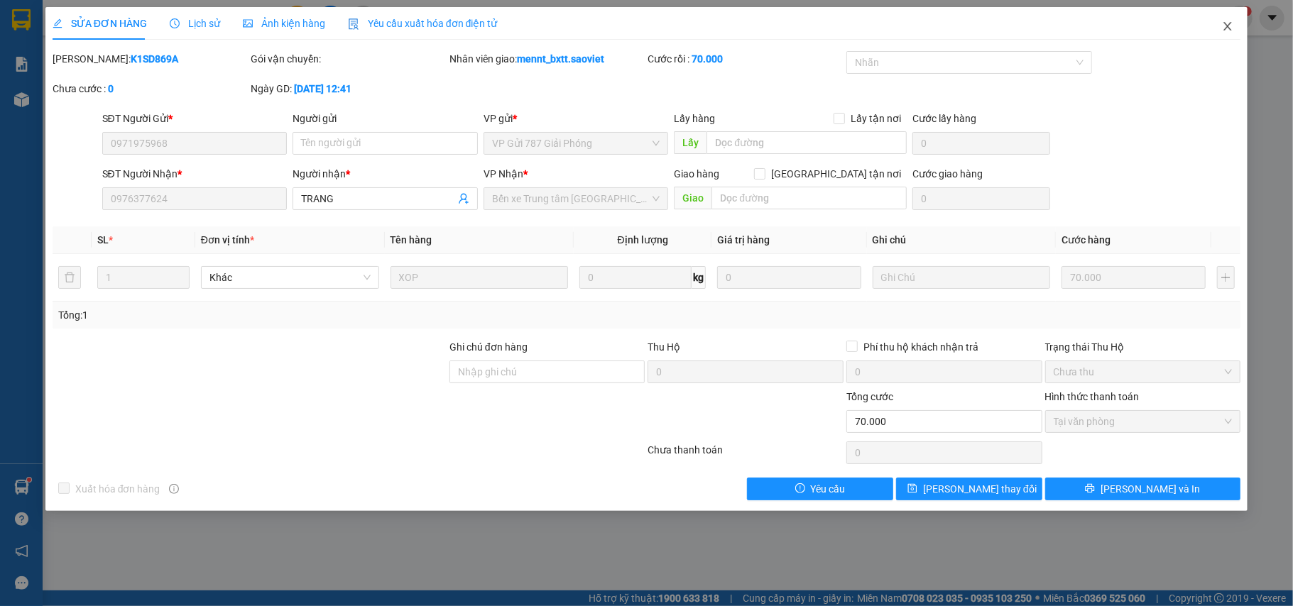
click at [1223, 24] on icon "close" at bounding box center [1227, 26] width 11 height 11
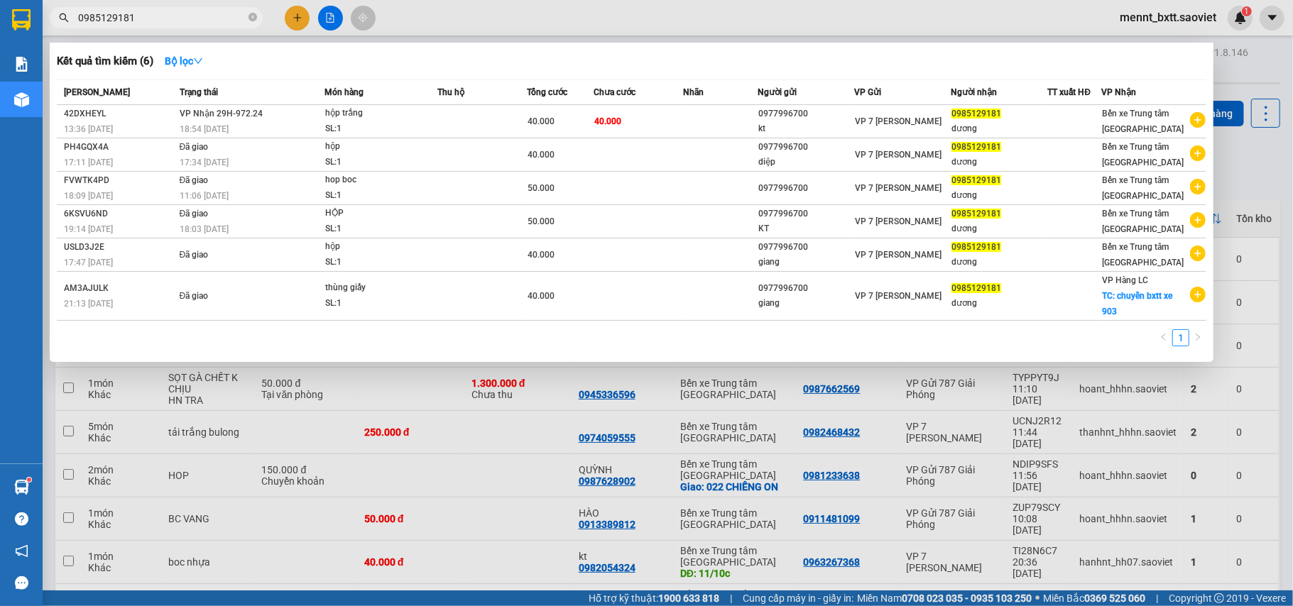
click at [151, 16] on input "0985129181" at bounding box center [162, 18] width 168 height 16
click at [1245, 72] on div at bounding box center [646, 303] width 1293 height 606
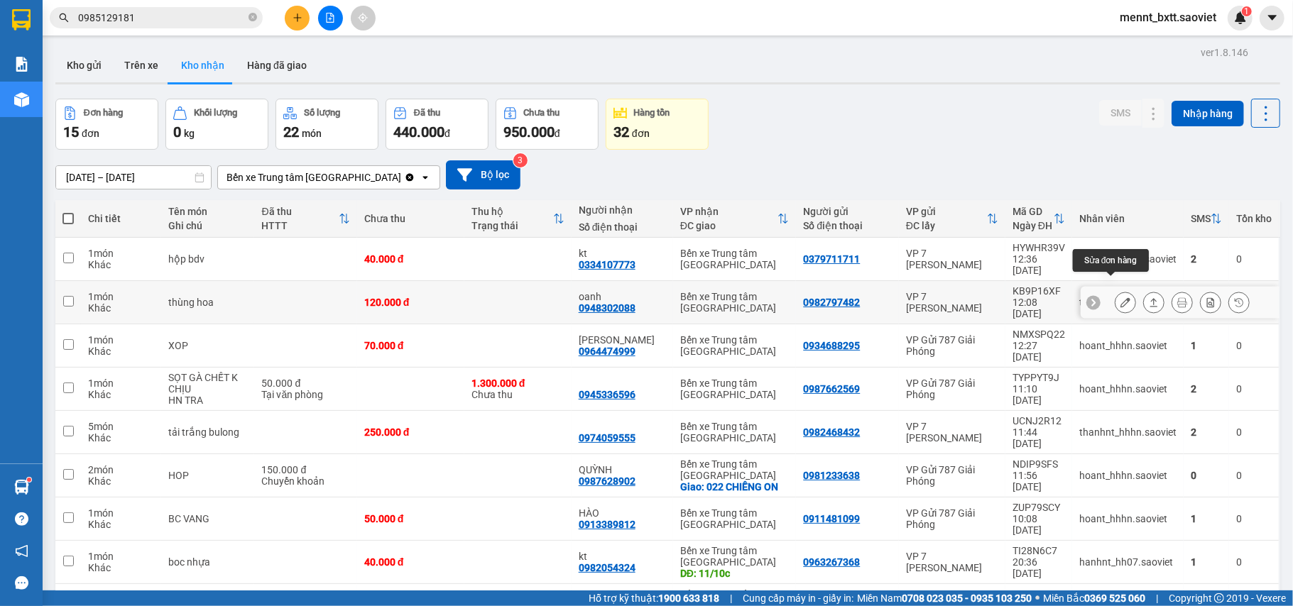
click at [1121, 298] on icon at bounding box center [1126, 303] width 10 height 10
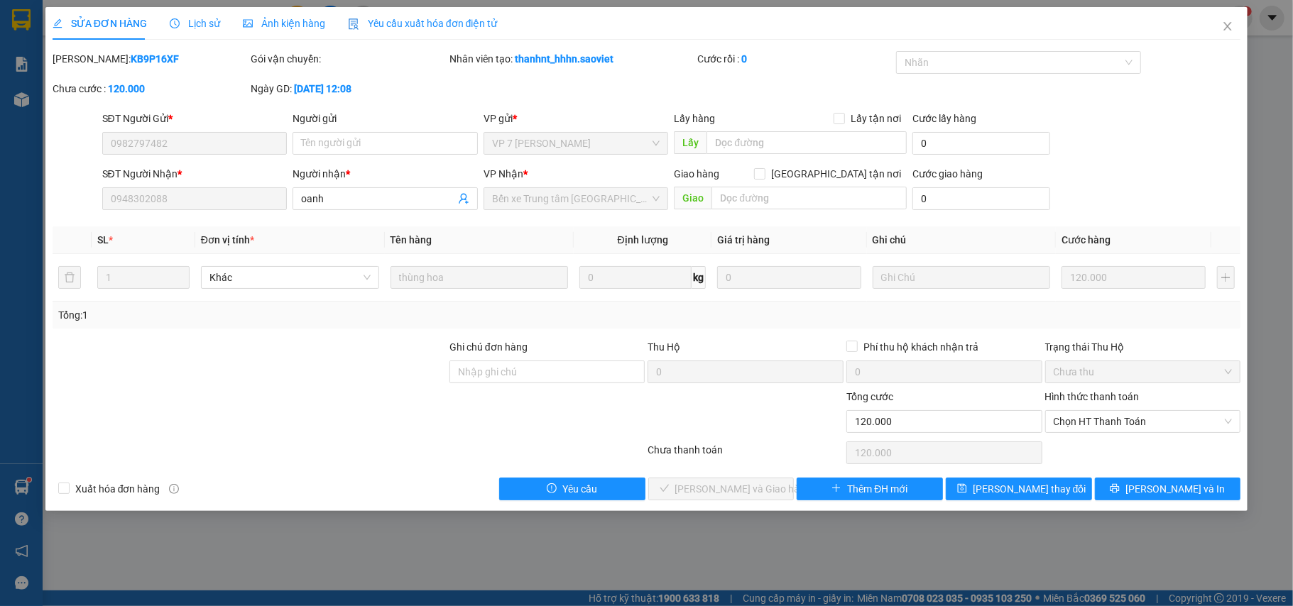
type input "0982797482"
type input "0948302088"
type input "oanh"
type input "0"
type input "120.000"
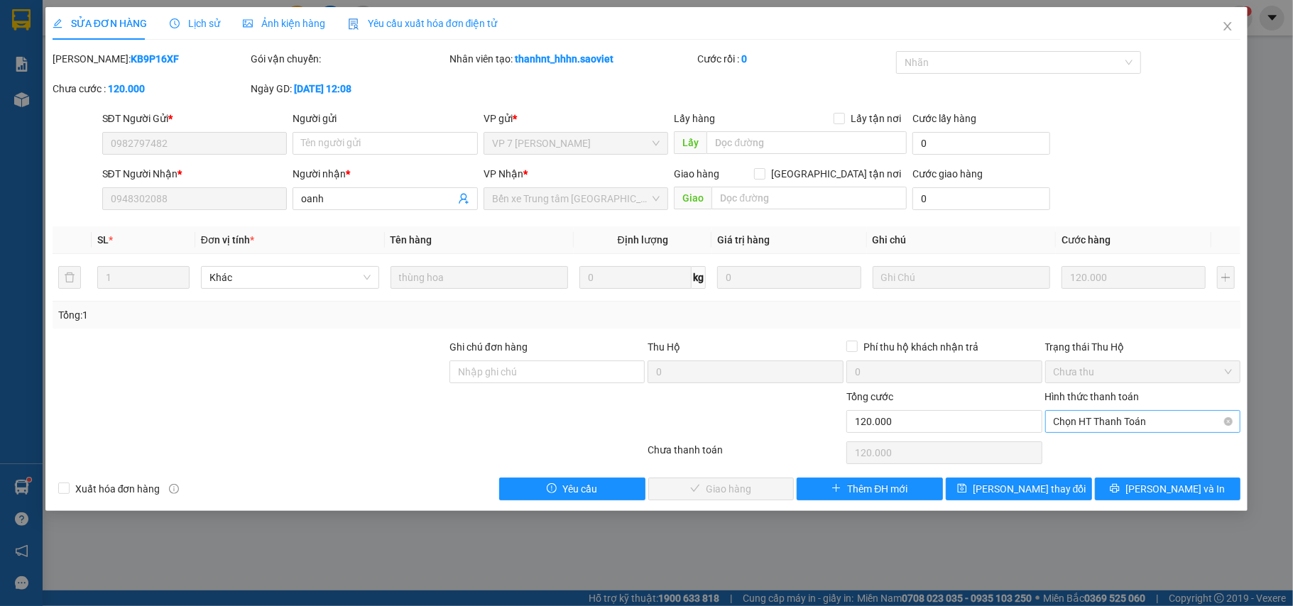
click at [1143, 424] on span "Chọn HT Thanh Toán" at bounding box center [1143, 421] width 179 height 21
click at [1099, 450] on div "Tại văn phòng" at bounding box center [1143, 452] width 179 height 16
type input "0"
click at [730, 491] on span "Lưu và Giao hàng" at bounding box center [743, 489] width 136 height 16
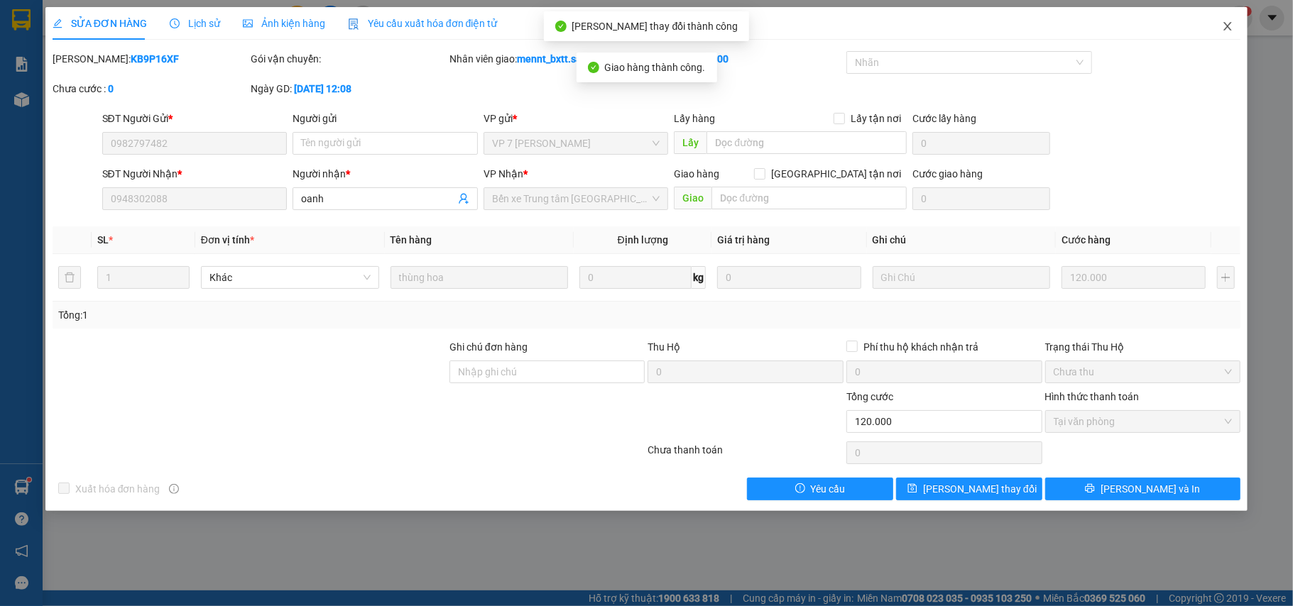
click at [1219, 29] on span "Close" at bounding box center [1228, 27] width 40 height 40
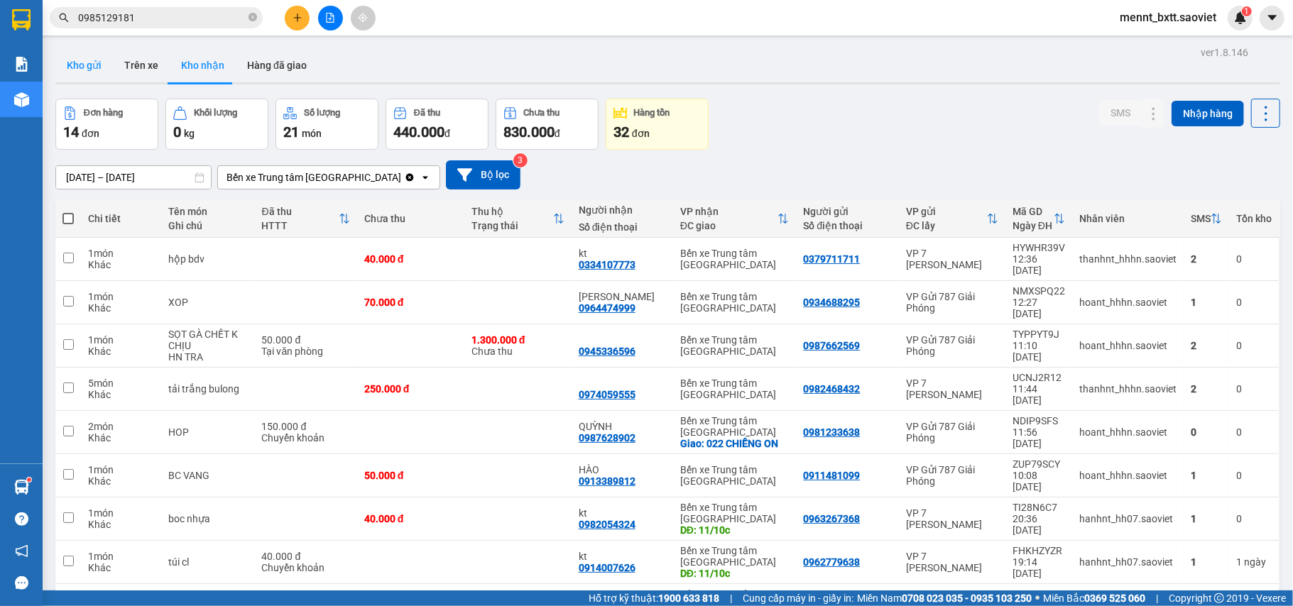
click at [81, 70] on button "Kho gửi" at bounding box center [84, 65] width 58 height 34
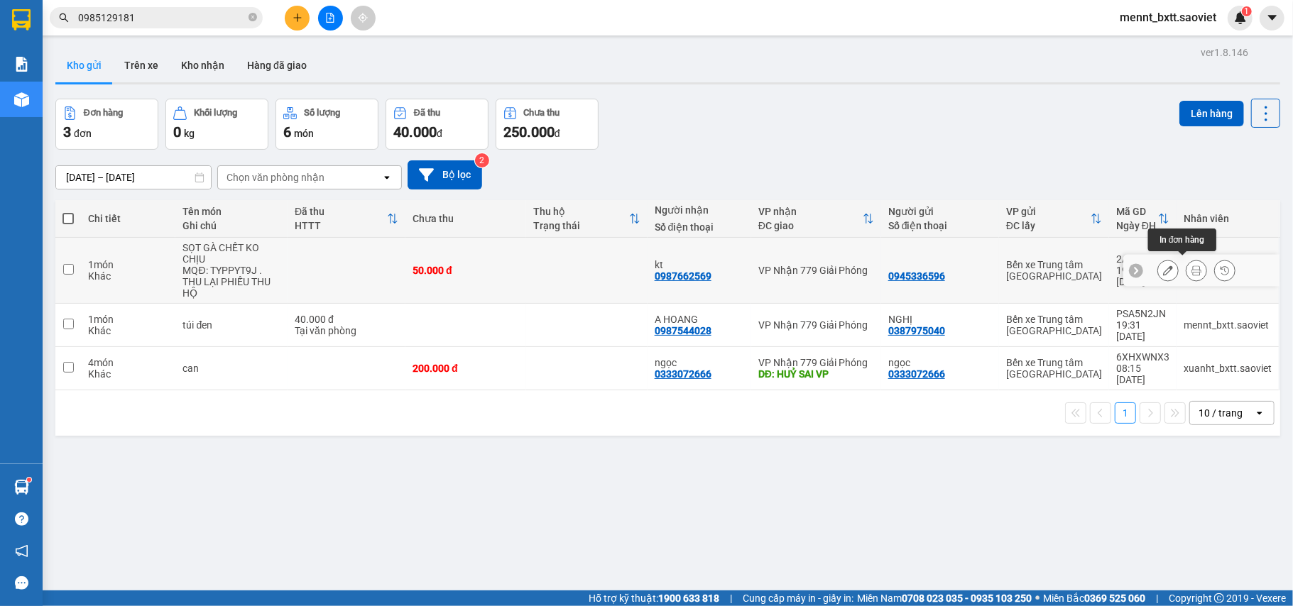
click at [1192, 267] on icon at bounding box center [1197, 271] width 10 height 10
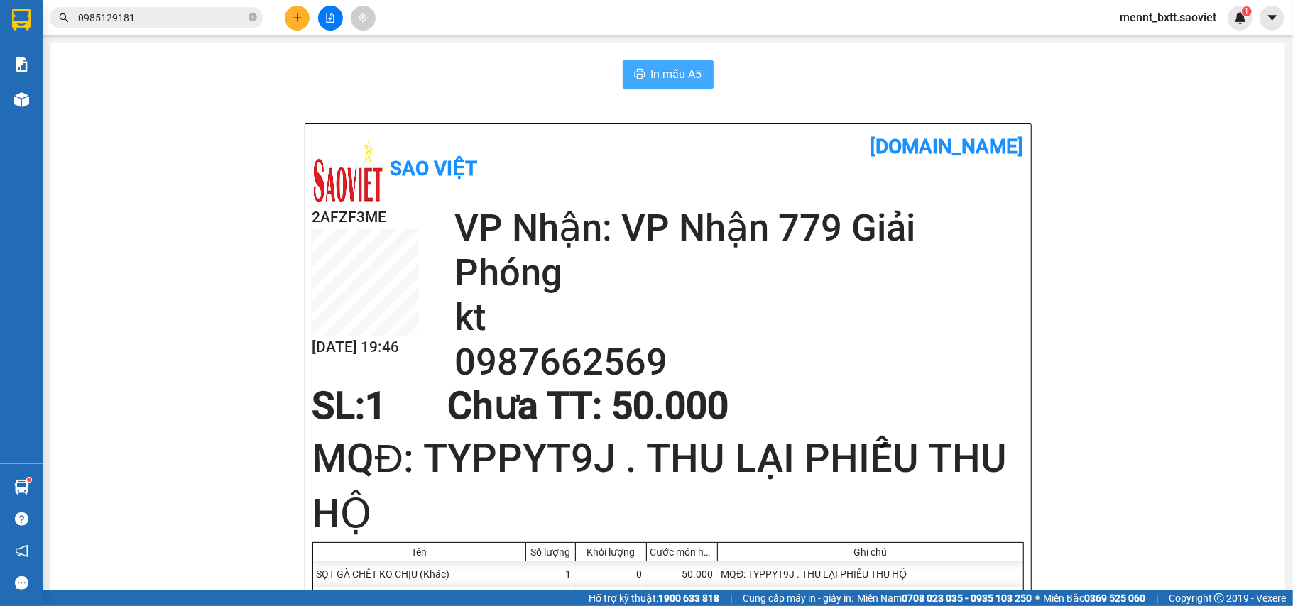
click at [659, 75] on span "In mẫu A5" at bounding box center [676, 74] width 51 height 18
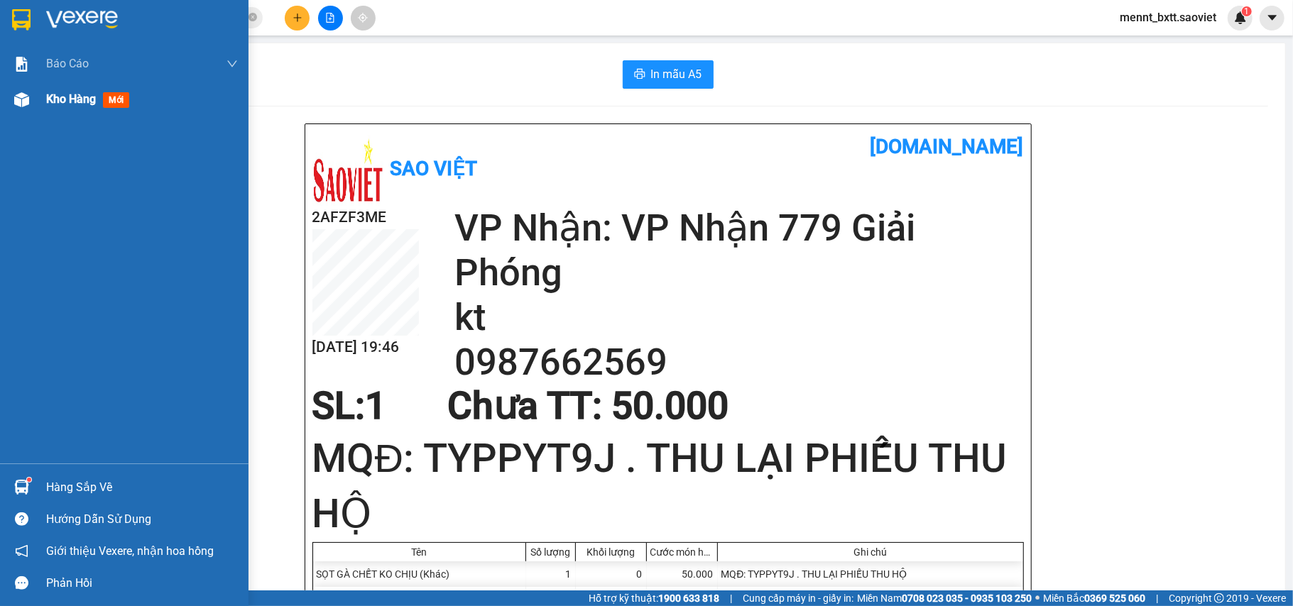
click at [58, 100] on span "Kho hàng" at bounding box center [71, 98] width 50 height 13
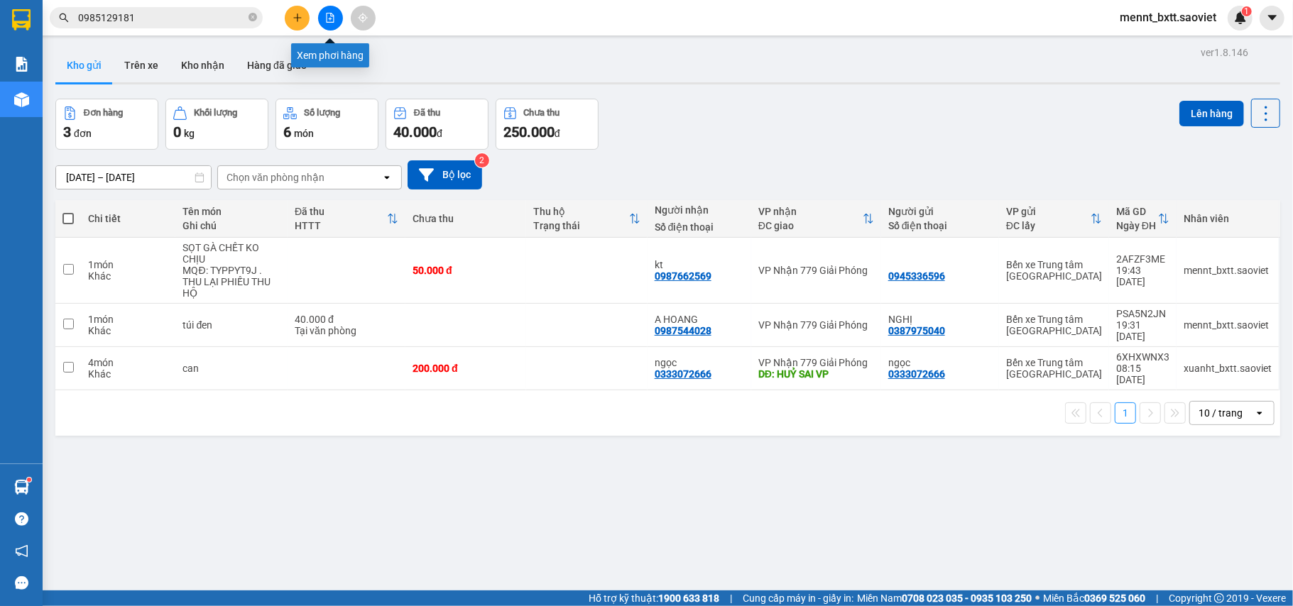
click at [328, 11] on button at bounding box center [330, 18] width 25 height 25
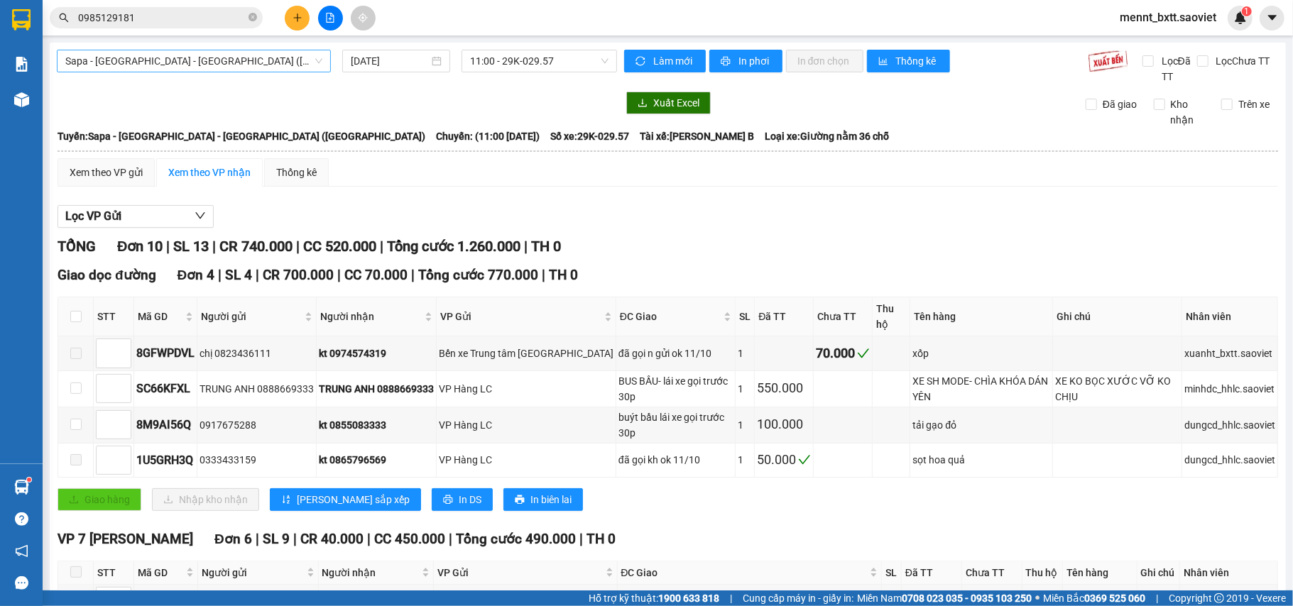
click at [241, 60] on span "Sapa - [GEOGRAPHIC_DATA] - [GEOGRAPHIC_DATA] ([GEOGRAPHIC_DATA])" at bounding box center [193, 60] width 257 height 21
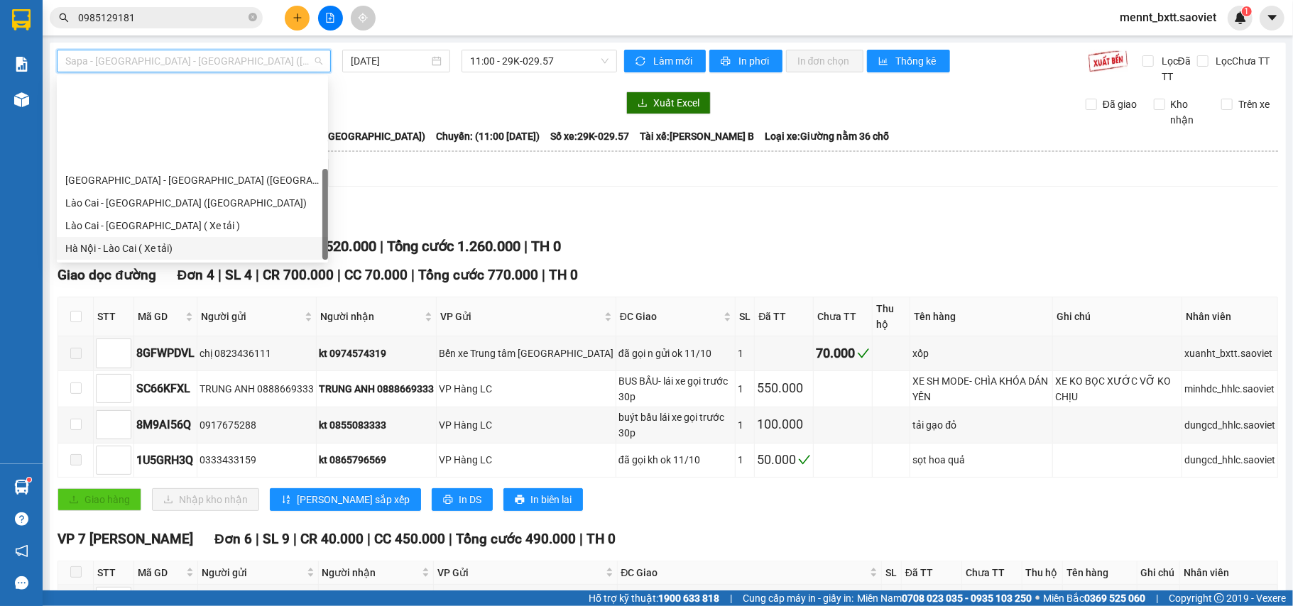
scroll to position [114, 0]
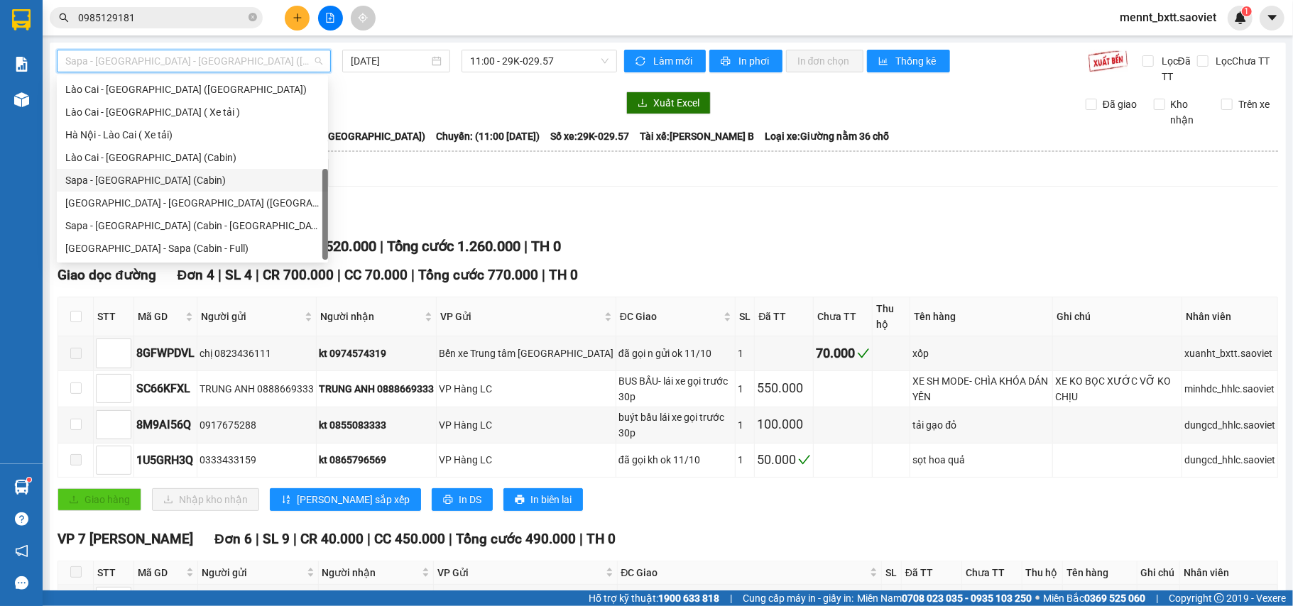
click at [210, 177] on div "Sapa - [GEOGRAPHIC_DATA] (Cabin)" at bounding box center [192, 181] width 254 height 16
type input "[DATE]"
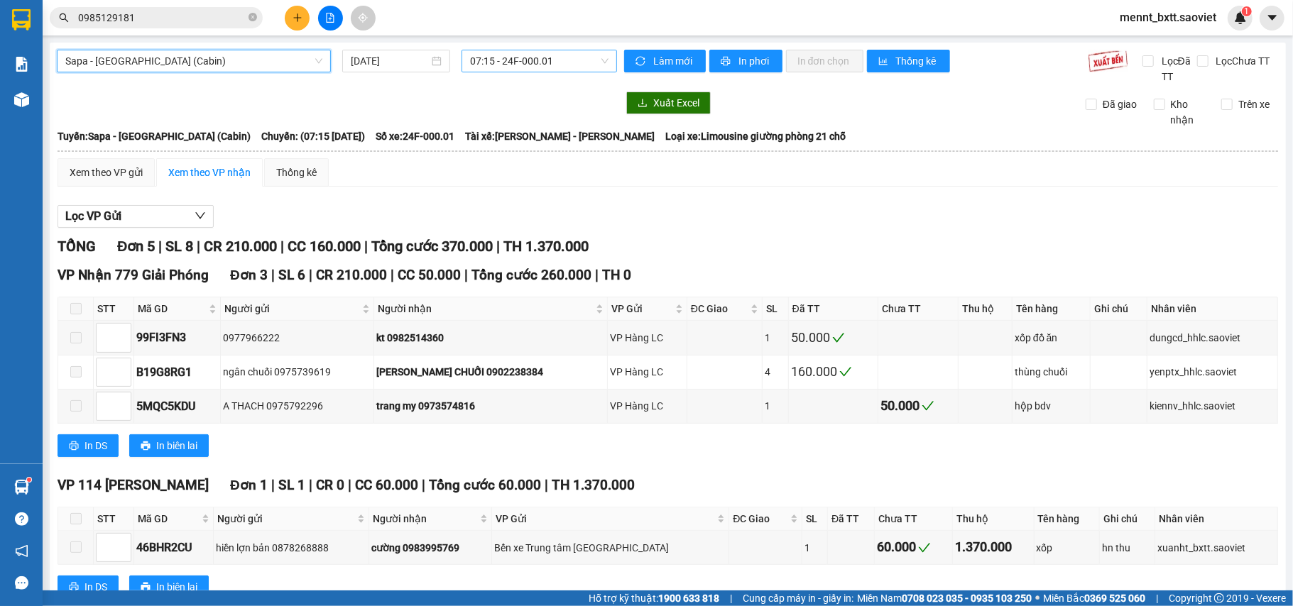
click at [500, 58] on span "07:15 - 24F-000.01" at bounding box center [539, 60] width 138 height 21
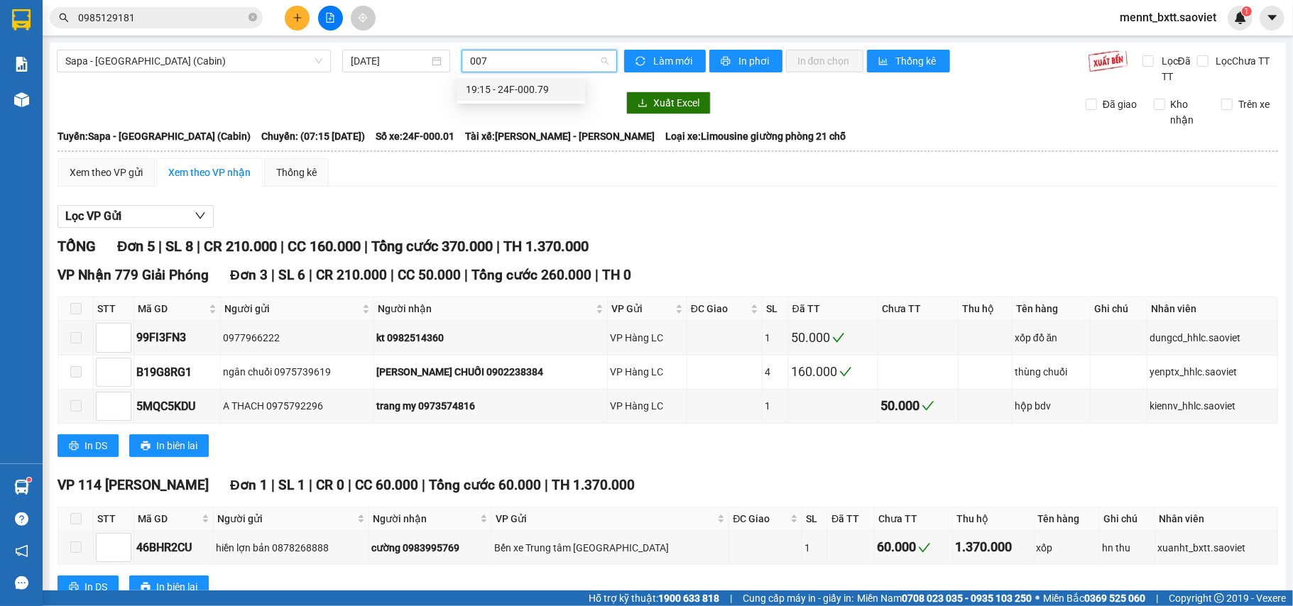
type input "0079"
click at [511, 94] on div "19:15 - 24F-000.79" at bounding box center [521, 90] width 111 height 16
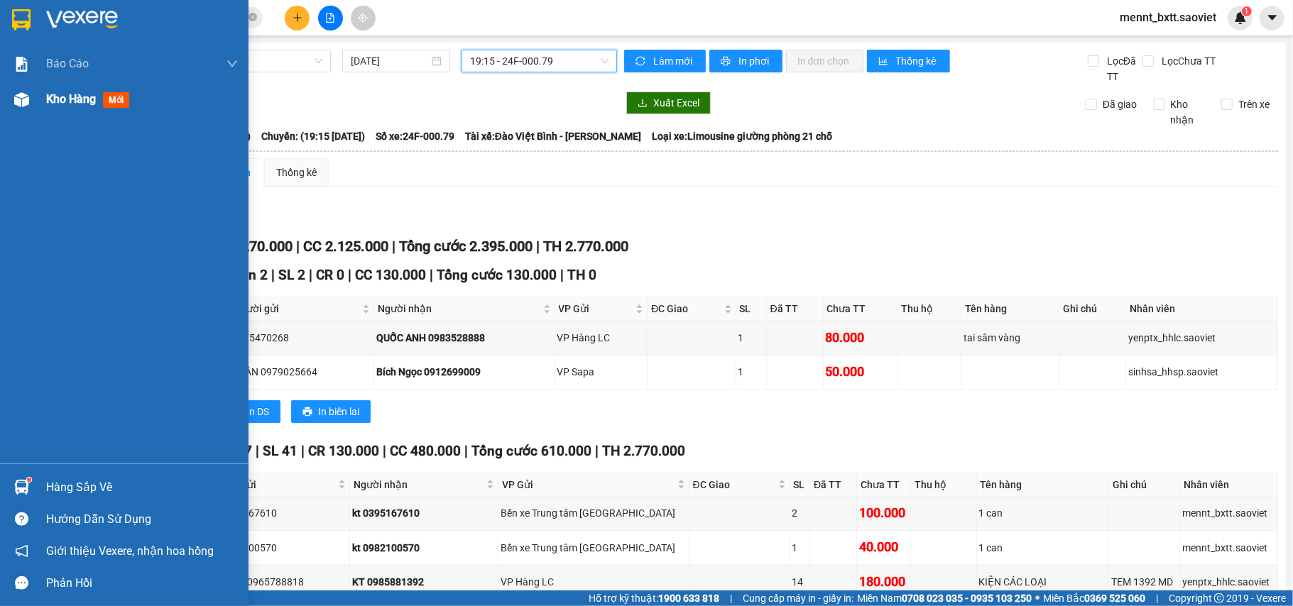
click at [69, 100] on span "Kho hàng" at bounding box center [71, 98] width 50 height 13
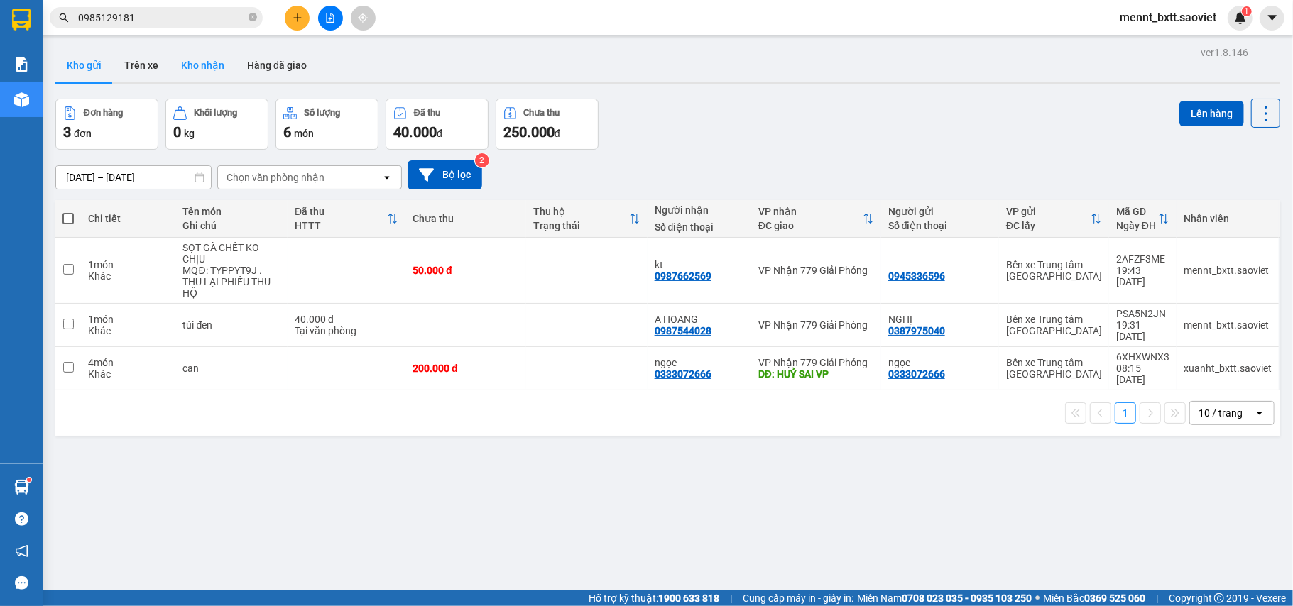
click at [197, 61] on button "Kho nhận" at bounding box center [203, 65] width 66 height 34
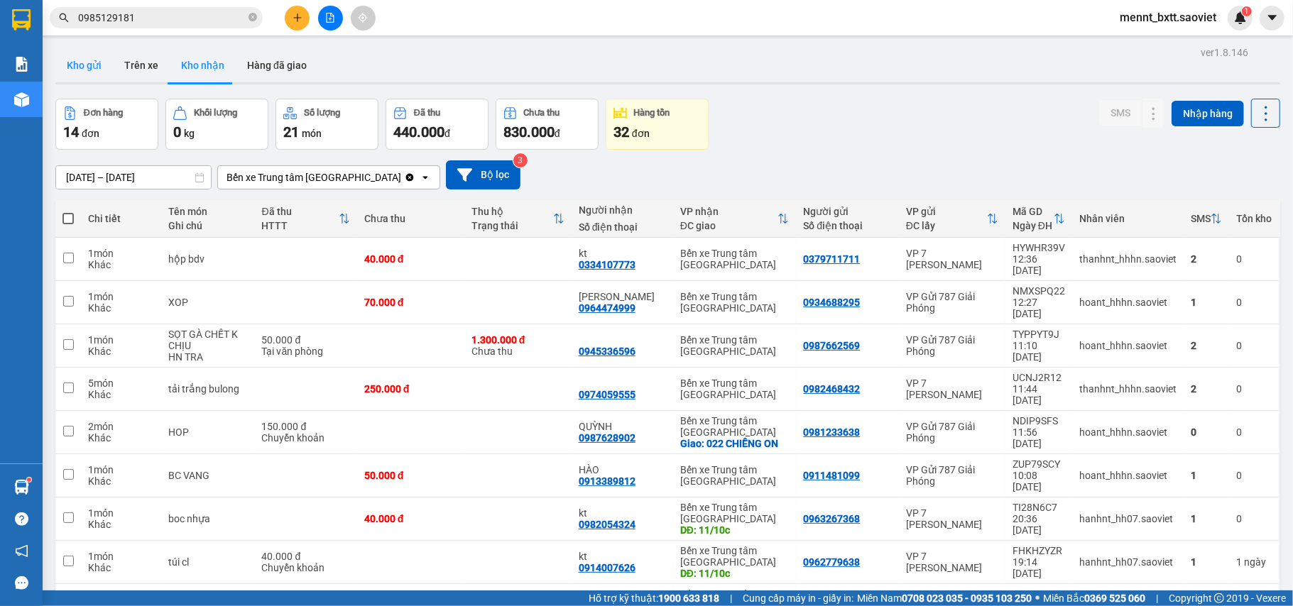
click at [80, 58] on button "Kho gửi" at bounding box center [84, 65] width 58 height 34
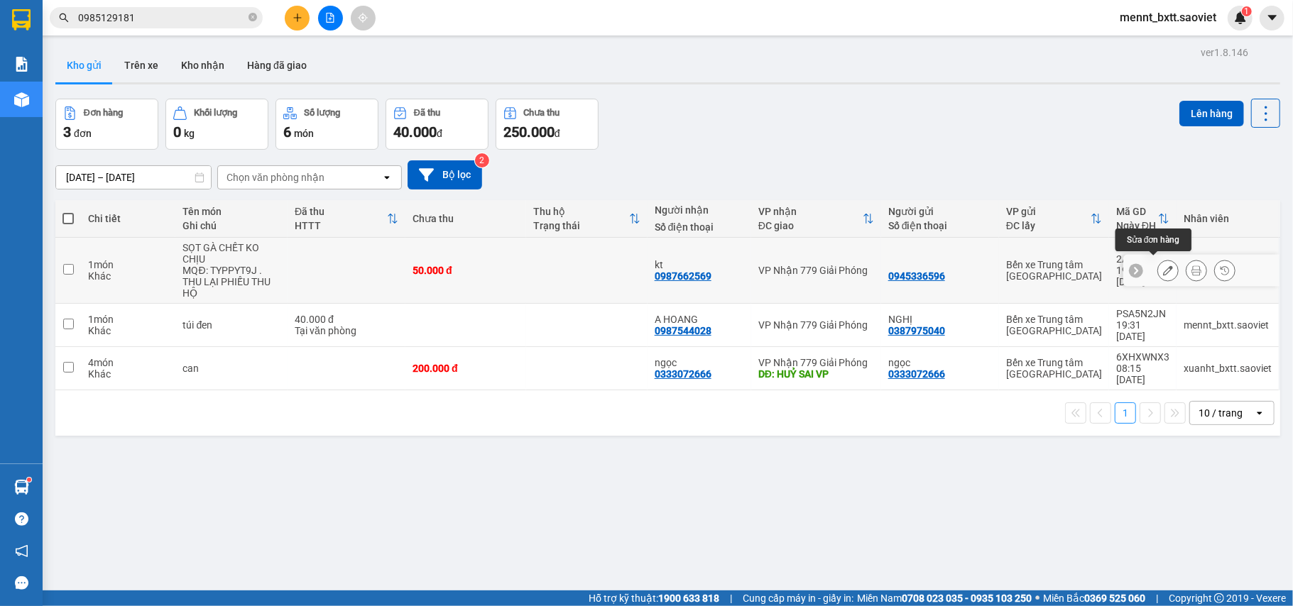
click at [1163, 270] on icon at bounding box center [1168, 271] width 10 height 10
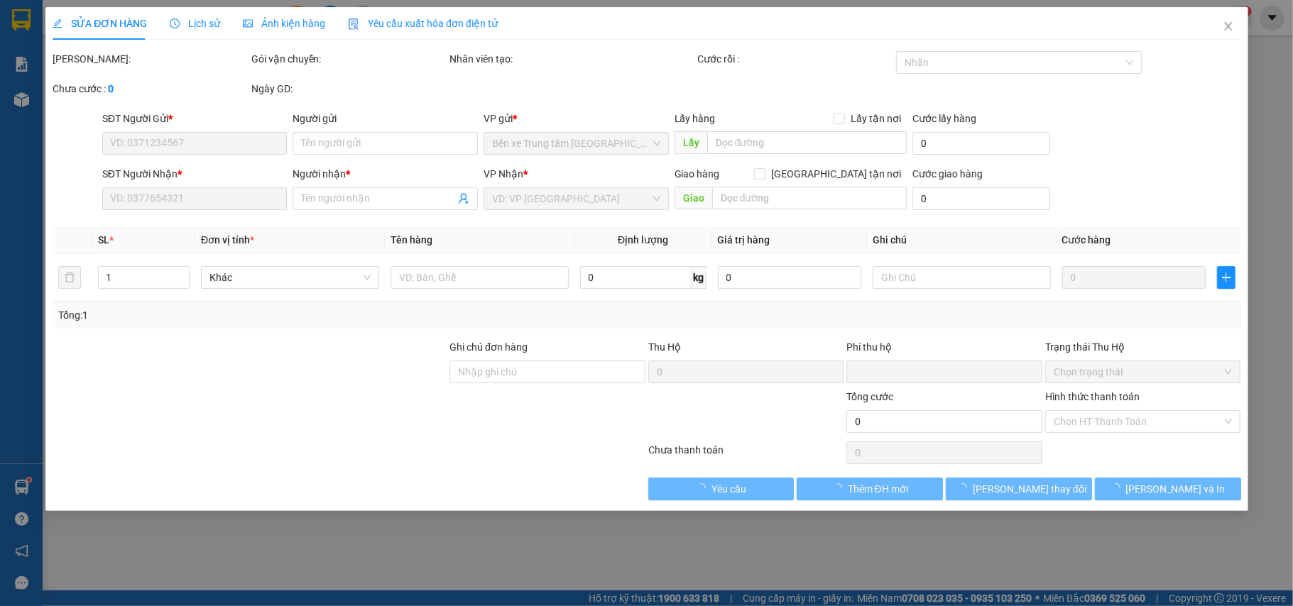
type input "0945336596"
type input "0987662569"
type input "kt"
type input "0"
type input "50.000"
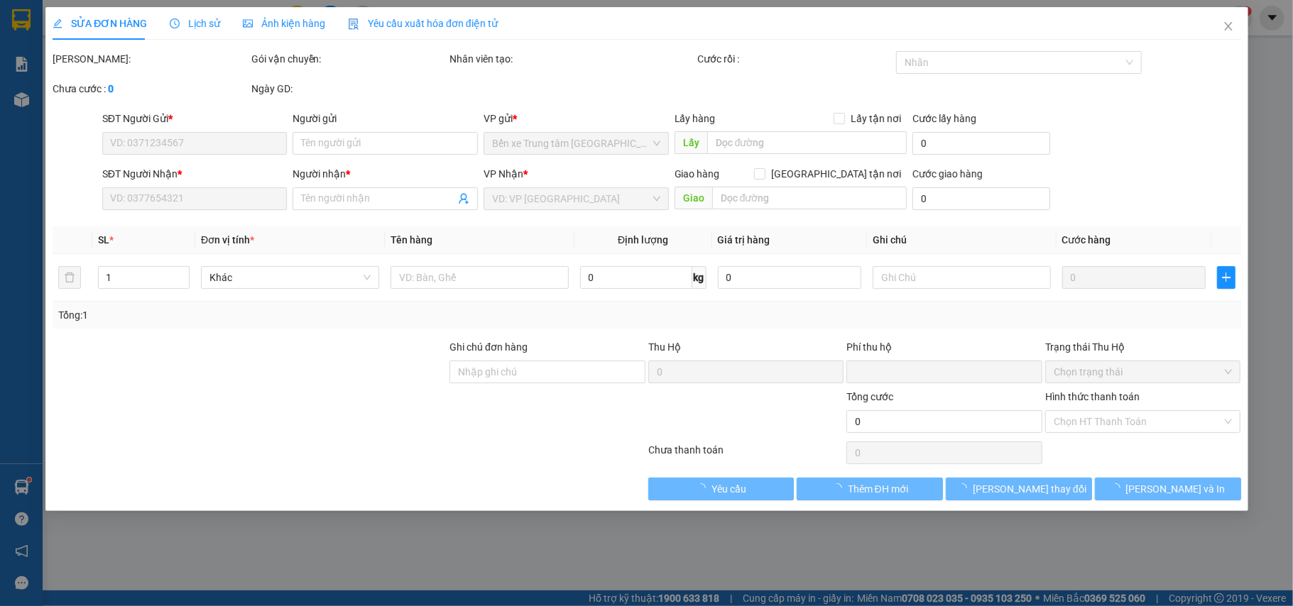
type input "50.000"
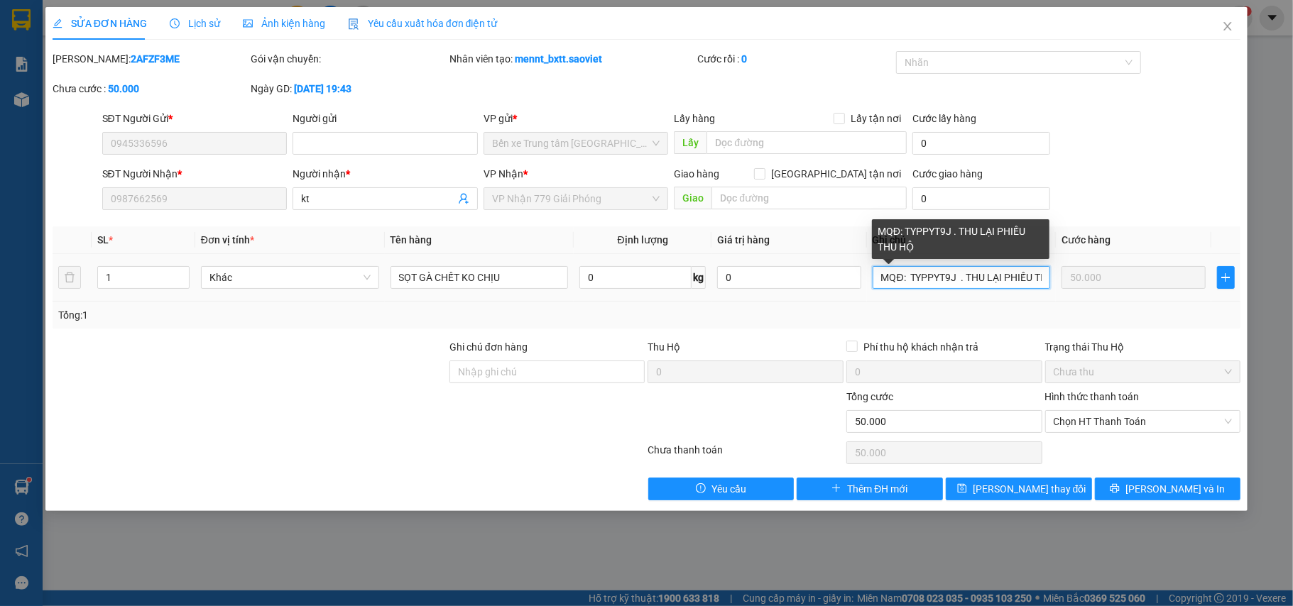
drag, startPoint x: 903, startPoint y: 279, endPoint x: 873, endPoint y: 279, distance: 30.5
click at [873, 279] on input "MQĐ: TYPPYT9J . THU LẠI PHIẾU THU HỘ" at bounding box center [962, 277] width 178 height 23
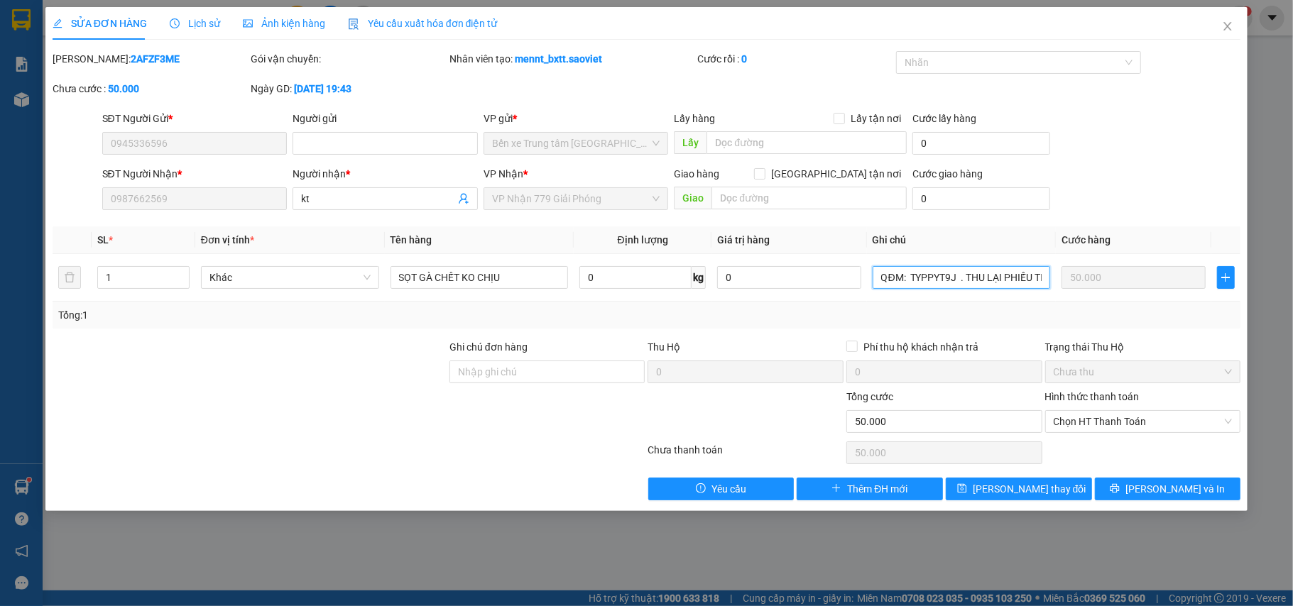
type input "QĐM: TYPPYT9J . THU LẠI PHIẾU THU HỘ"
drag, startPoint x: 87, startPoint y: 58, endPoint x: 153, endPoint y: 60, distance: 66.8
click at [153, 60] on div "Mã ĐH: 2AFZF3ME" at bounding box center [151, 59] width 196 height 16
copy b "2AFZF3ME"
click at [288, 395] on div at bounding box center [249, 414] width 397 height 50
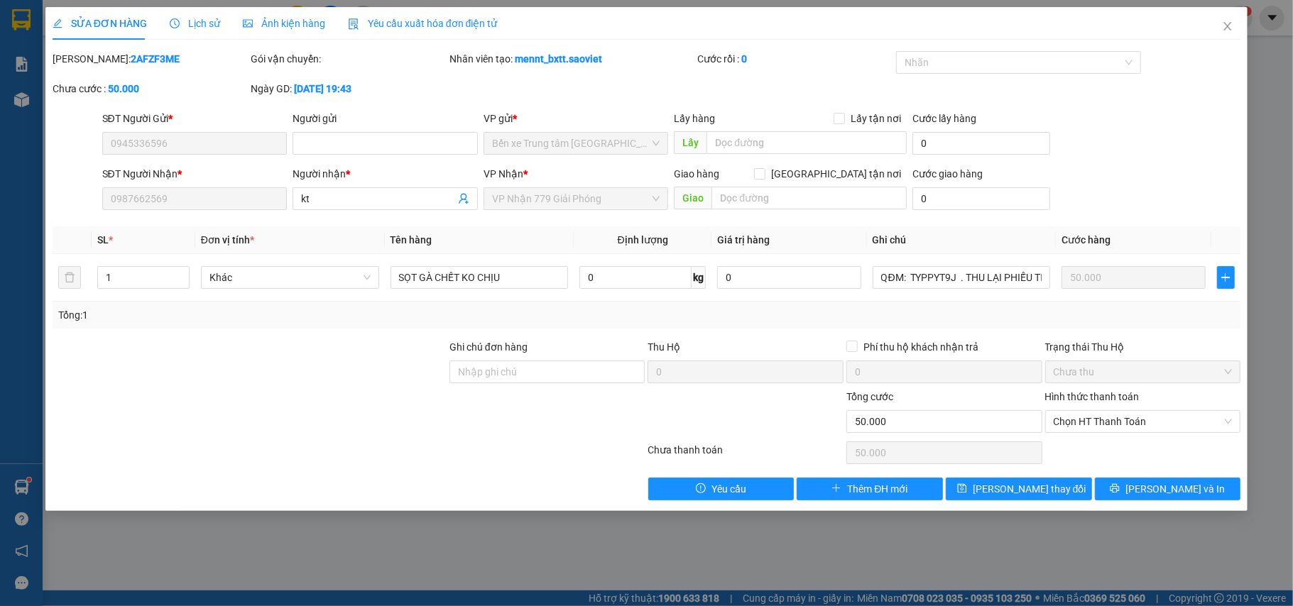
drag, startPoint x: 85, startPoint y: 58, endPoint x: 153, endPoint y: 58, distance: 68.2
click at [153, 58] on div "Mã ĐH: 2AFZF3ME" at bounding box center [151, 59] width 196 height 16
copy b "2AFZF3ME"
click at [1024, 489] on span "Lưu thay đổi" at bounding box center [1030, 489] width 114 height 16
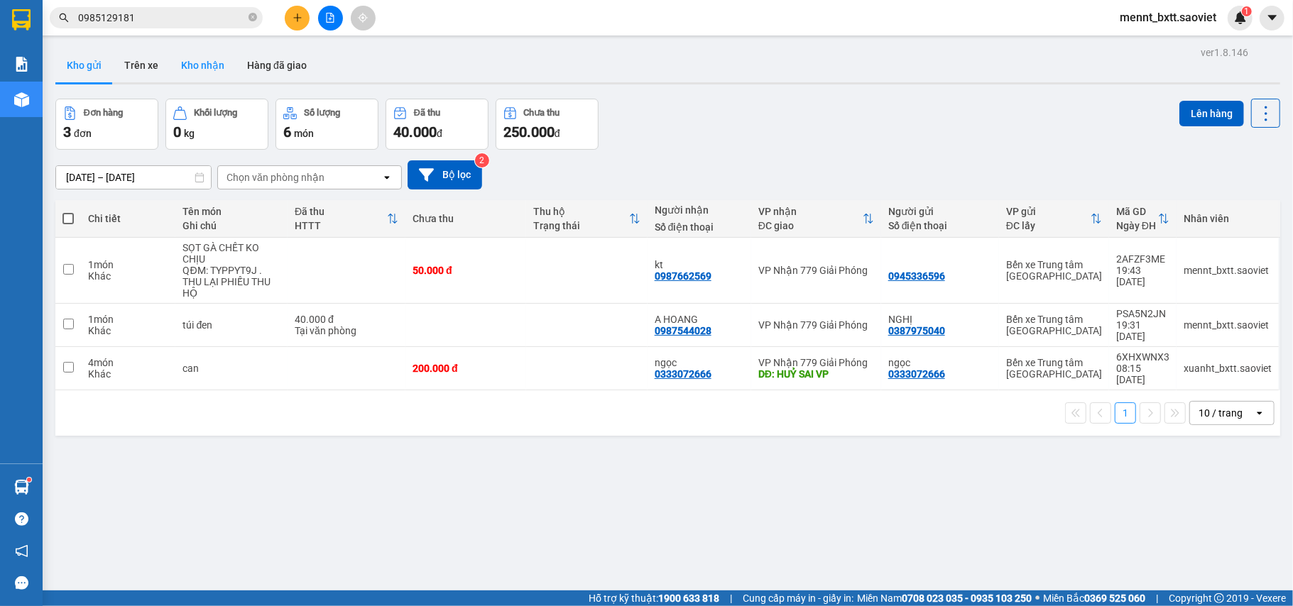
click at [189, 63] on button "Kho nhận" at bounding box center [203, 65] width 66 height 34
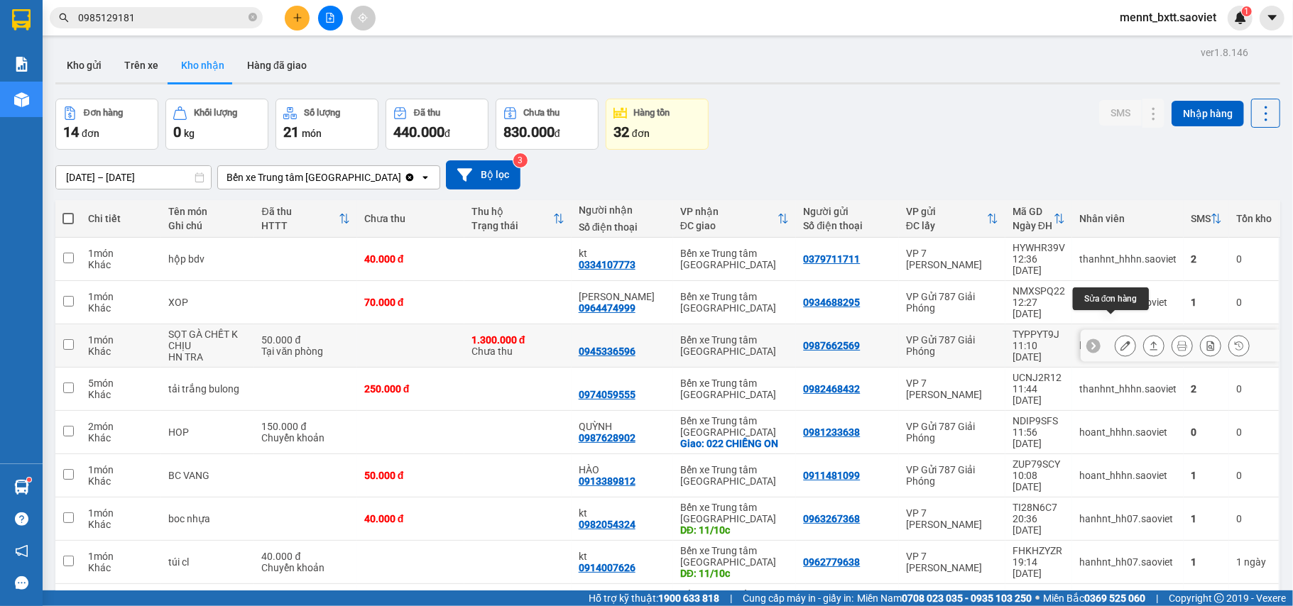
click at [1121, 341] on icon at bounding box center [1126, 346] width 10 height 10
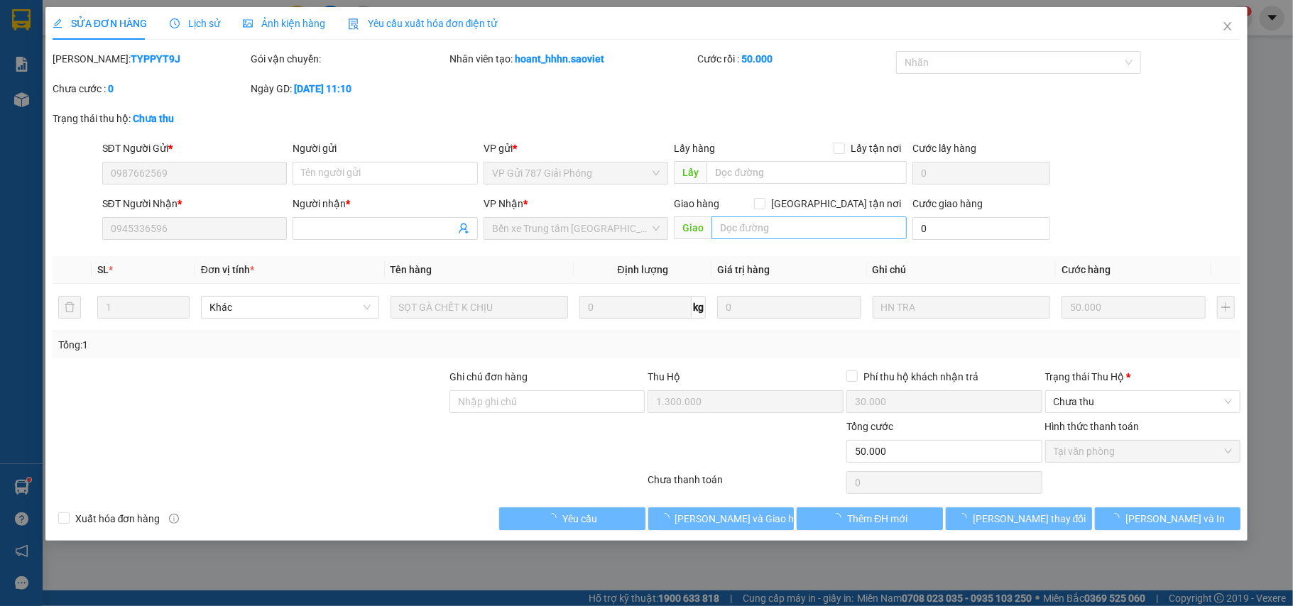
type input "0987662569"
type input "0945336596"
type input "1.300.000"
type input "30.000"
type input "50.000"
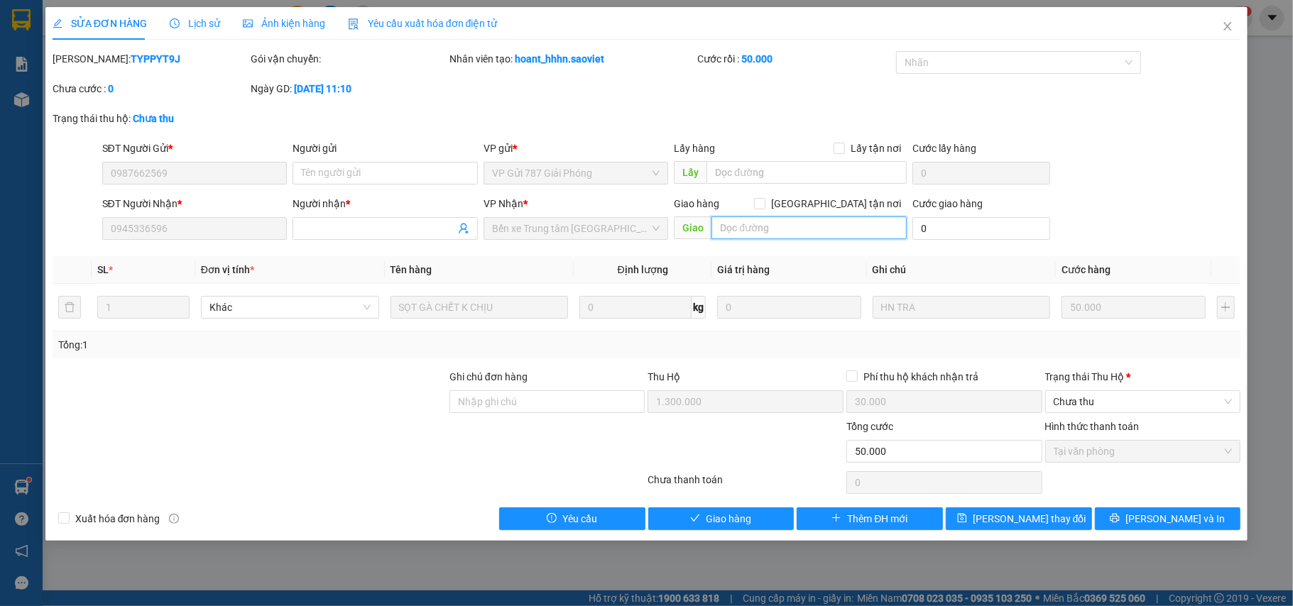
click at [722, 227] on input "text" at bounding box center [809, 228] width 195 height 23
paste input "2AFZF3ME"
type input "QĐM 2AFZF3ME"
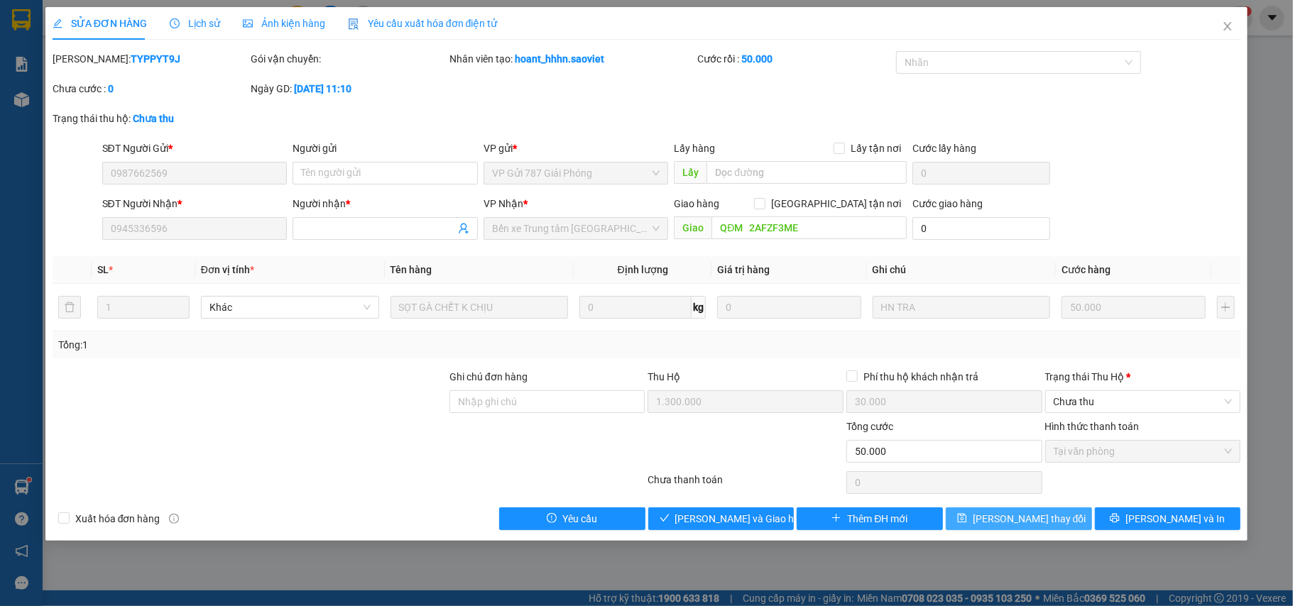
click at [1011, 524] on span "Lưu thay đổi" at bounding box center [1030, 519] width 114 height 16
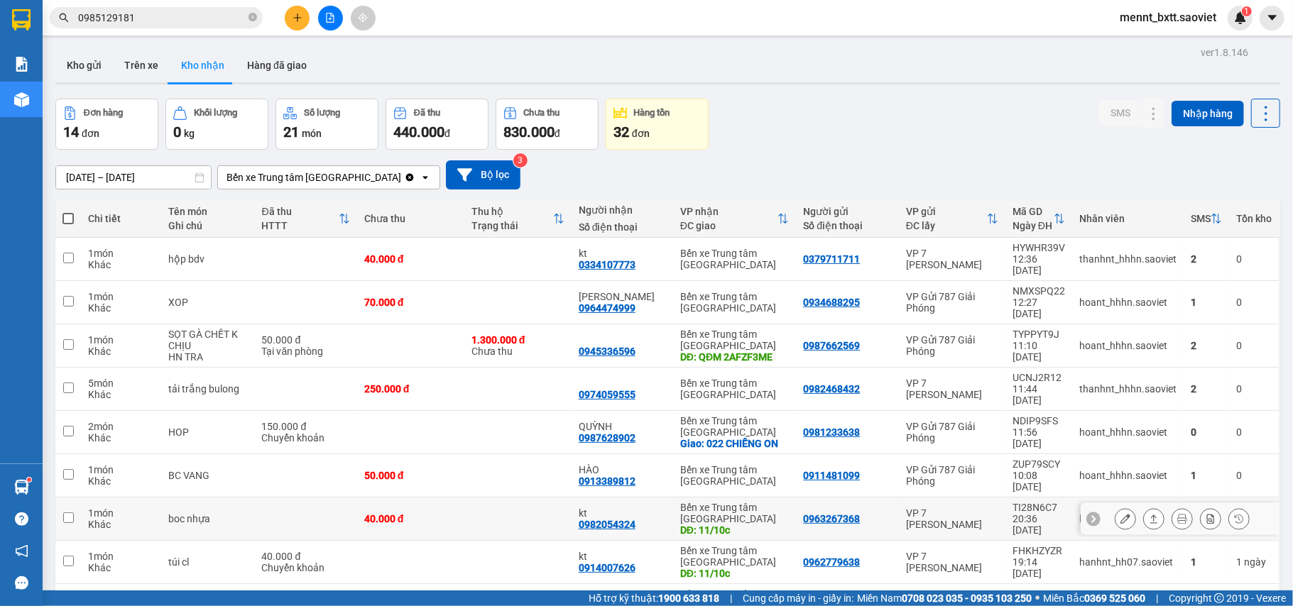
scroll to position [94, 0]
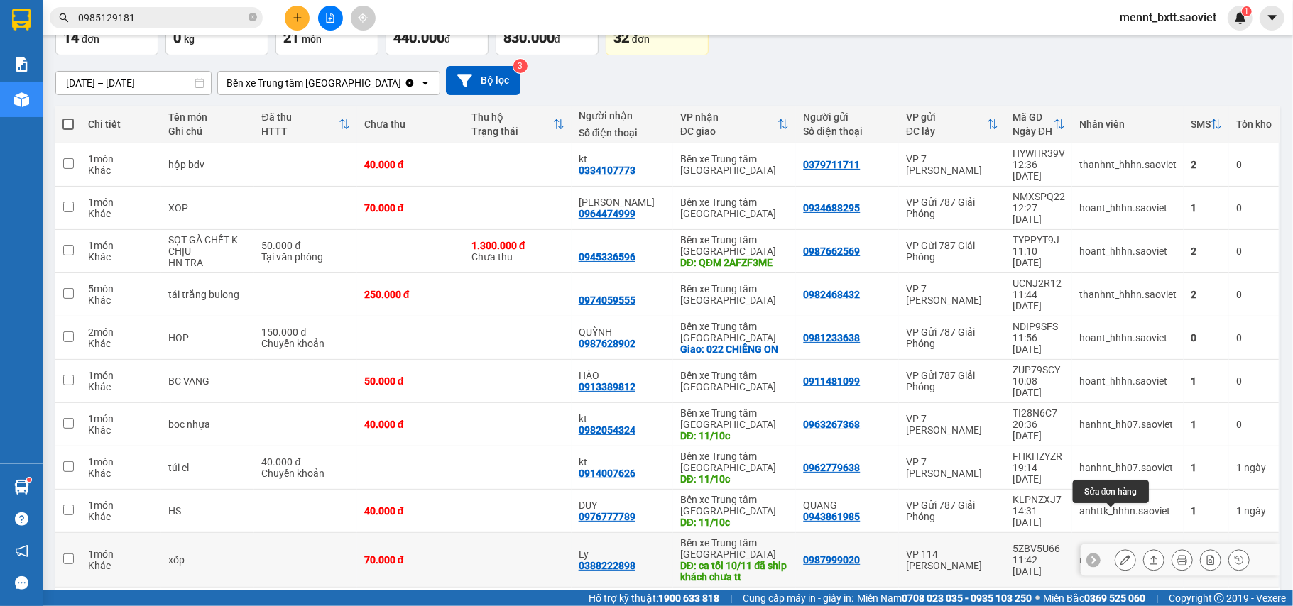
click at [1121, 555] on icon at bounding box center [1126, 560] width 10 height 10
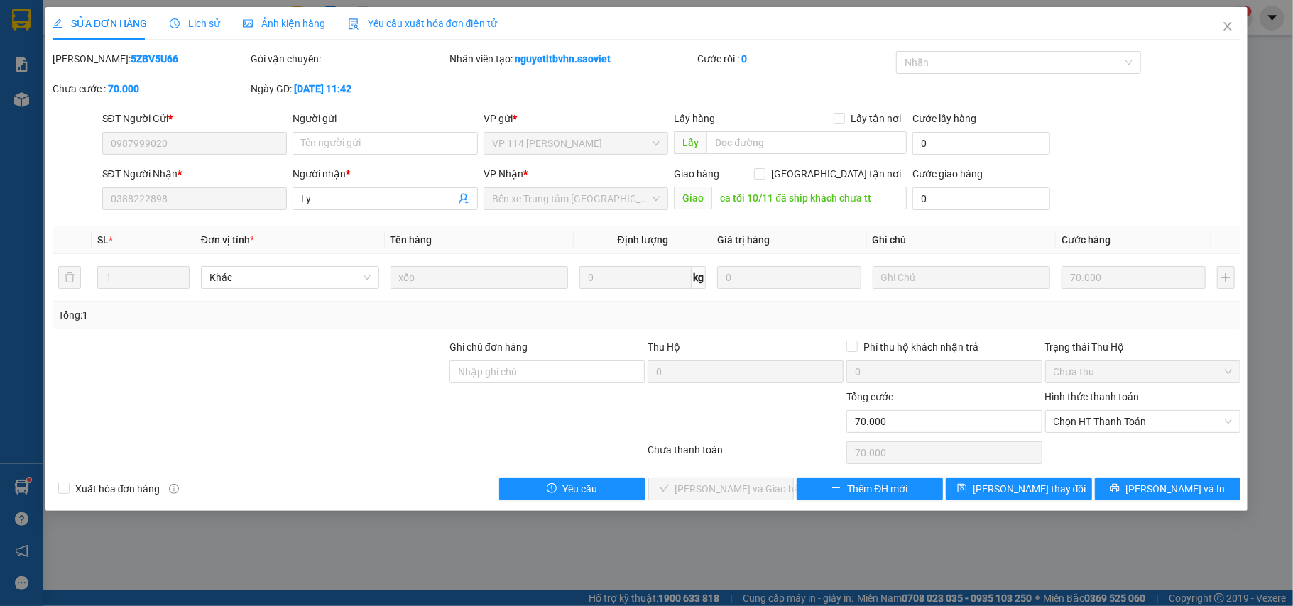
type input "0987999020"
type input "0388222898"
type input "Ly"
type input "ca tối 10/11 đã ship khách chưa tt"
type input "0"
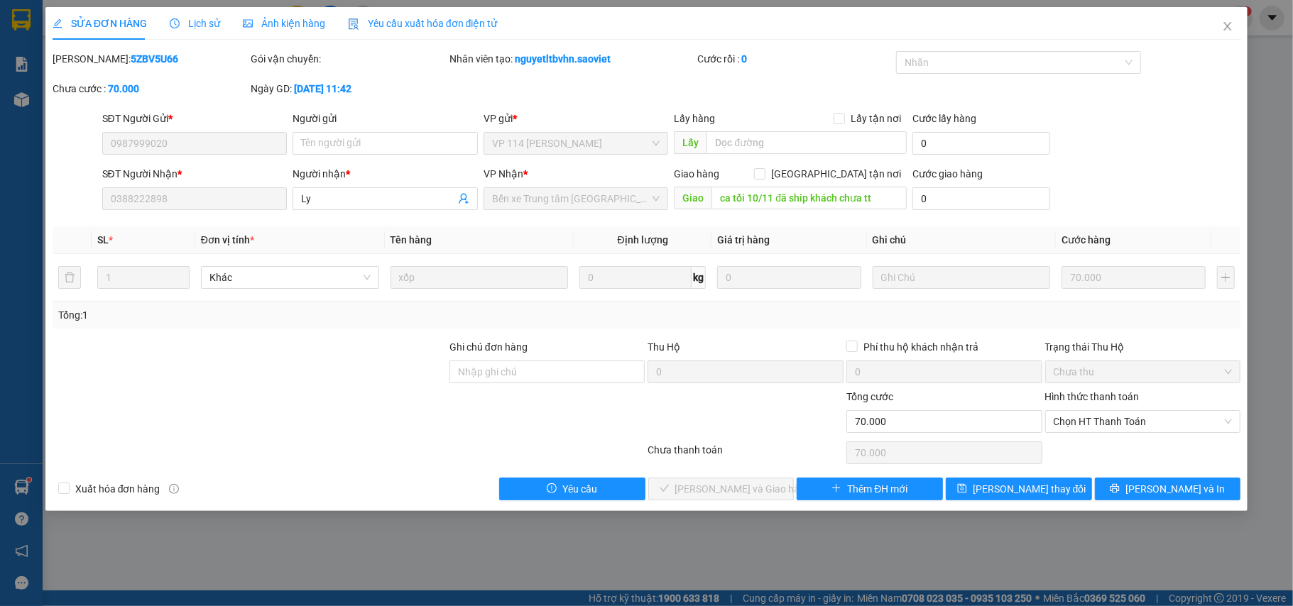
type input "70.000"
click at [1098, 424] on span "Chọn HT Thanh Toán" at bounding box center [1143, 421] width 179 height 21
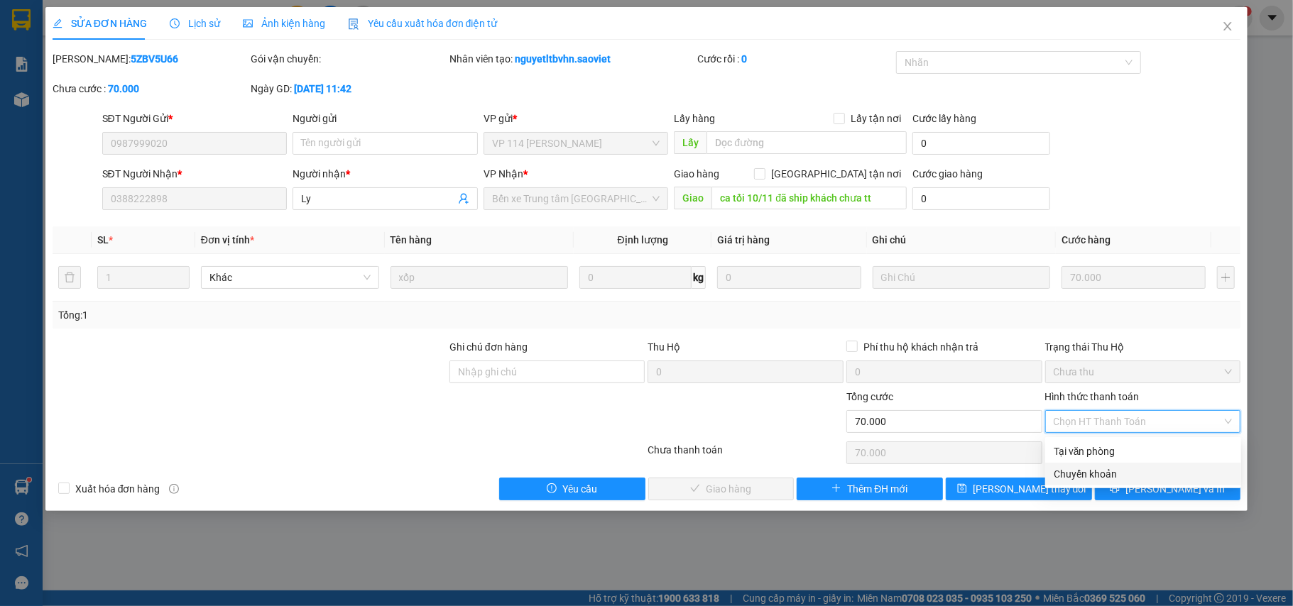
click at [1108, 473] on div "Chuyển khoản" at bounding box center [1143, 475] width 179 height 16
type input "0"
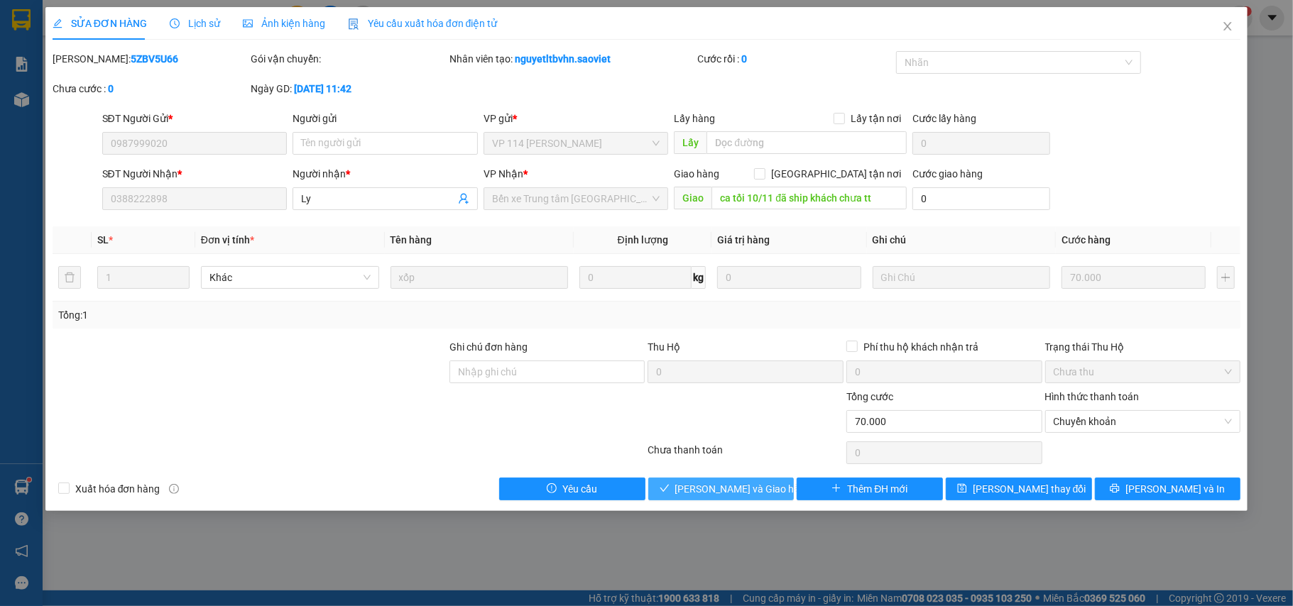
click at [736, 493] on span "Lưu và Giao hàng" at bounding box center [743, 489] width 136 height 16
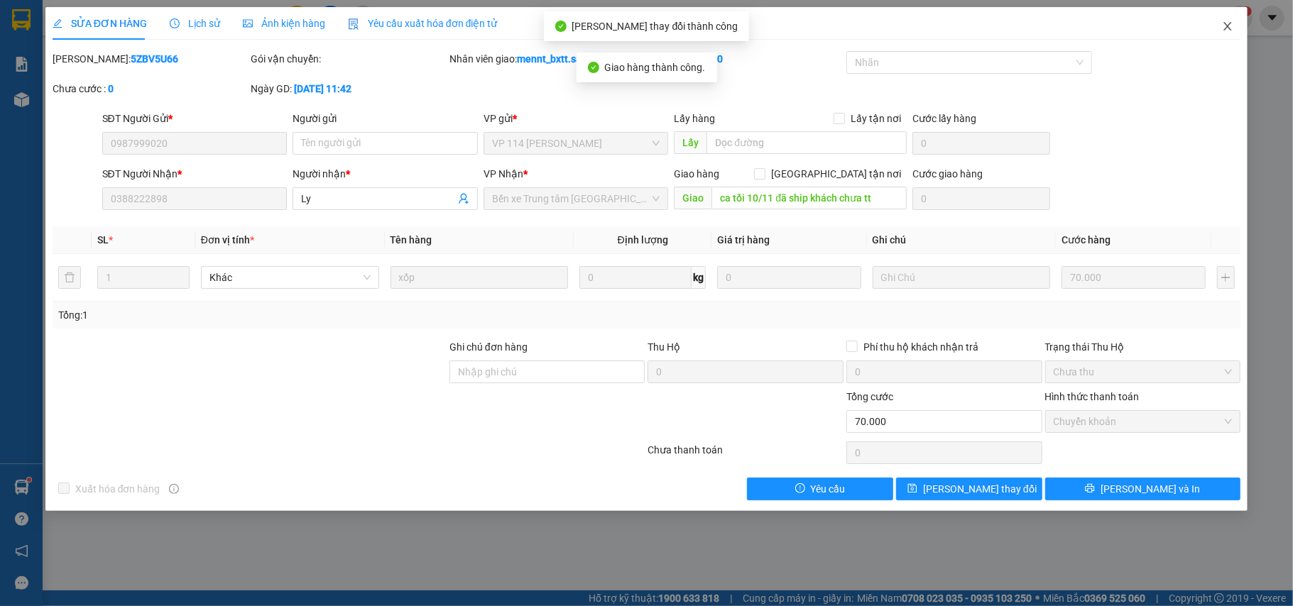
click at [1225, 30] on icon "close" at bounding box center [1228, 26] width 8 height 9
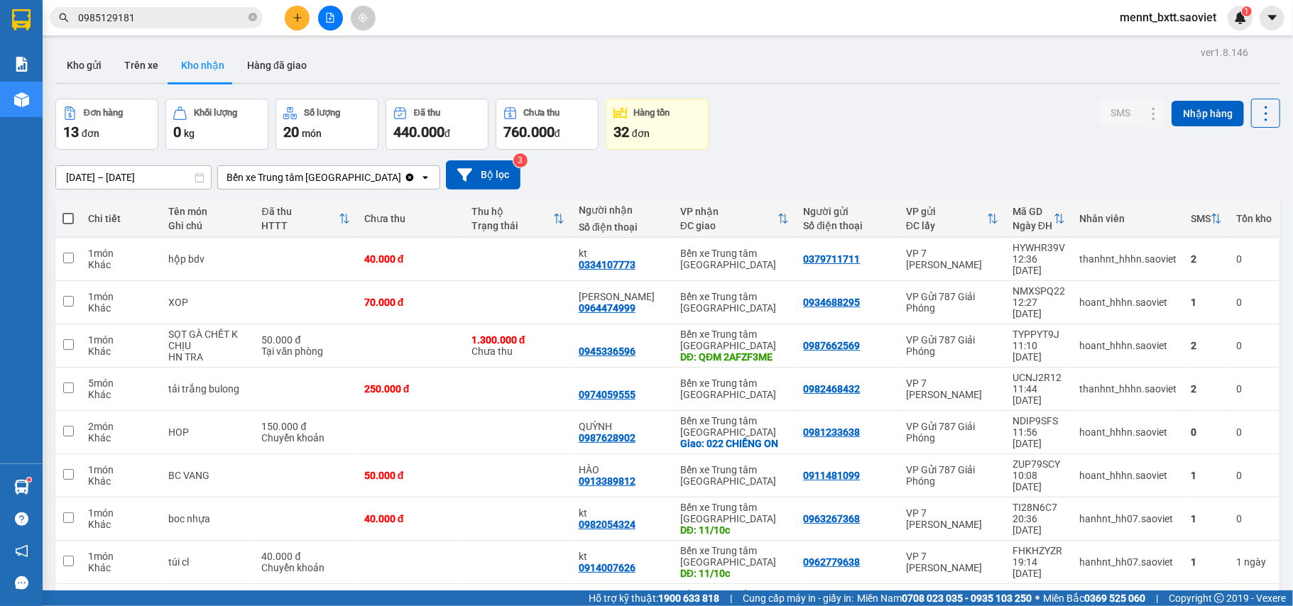
scroll to position [97, 0]
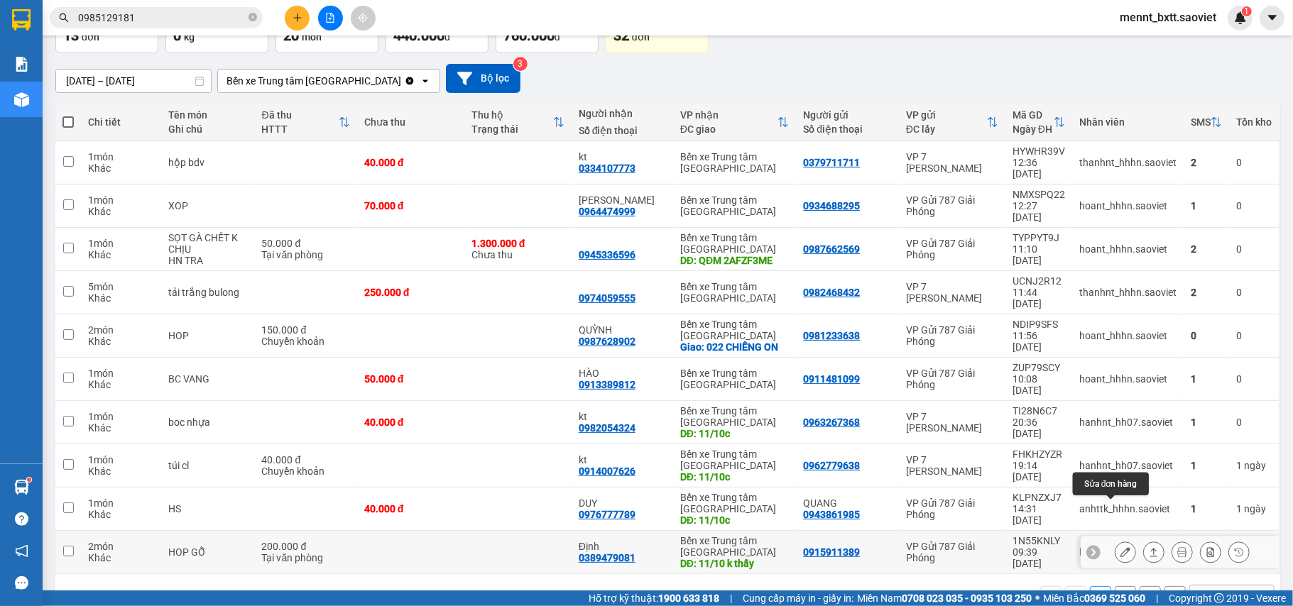
click at [1121, 548] on icon at bounding box center [1126, 553] width 10 height 10
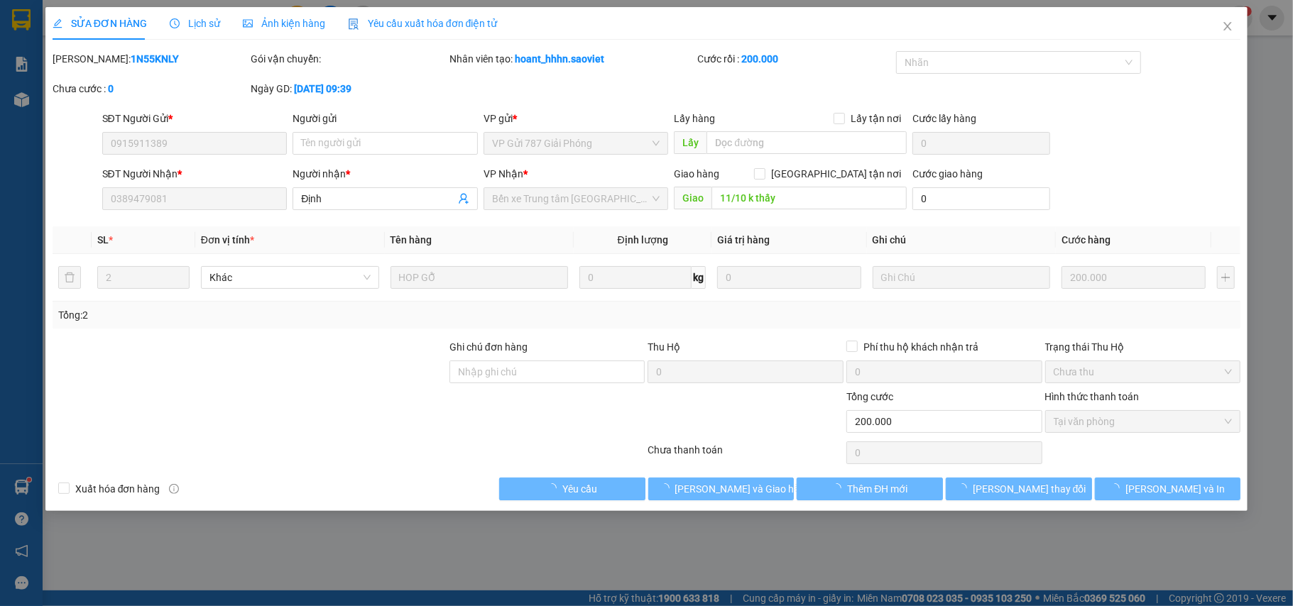
type input "0915911389"
type input "0389479081"
type input "Định"
type input "11/10 k thấy"
type input "0"
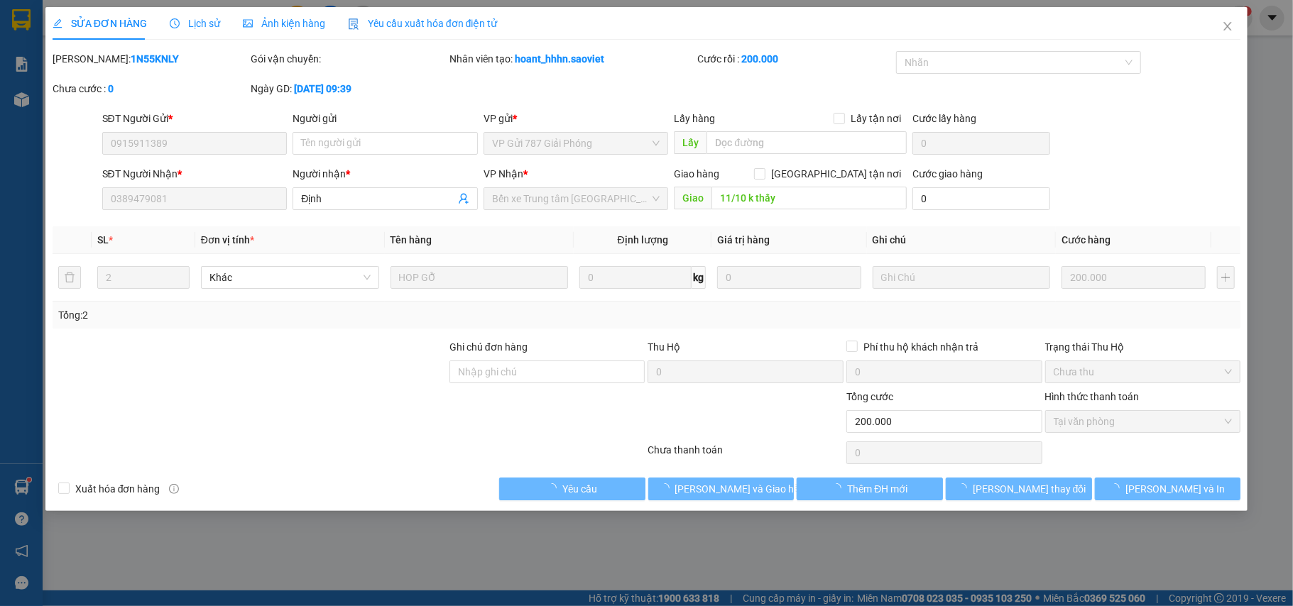
type input "200.000"
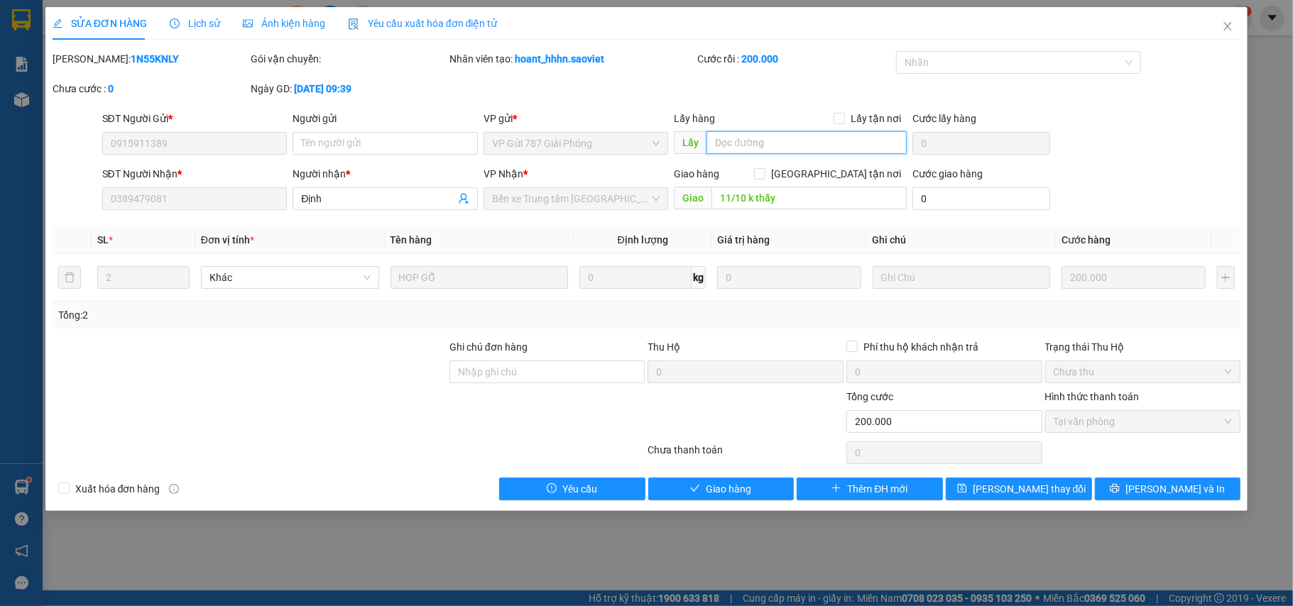
click at [722, 140] on input "text" at bounding box center [807, 142] width 200 height 23
type input "KH LẤY VP LU. A TUẤN TC VỀ"
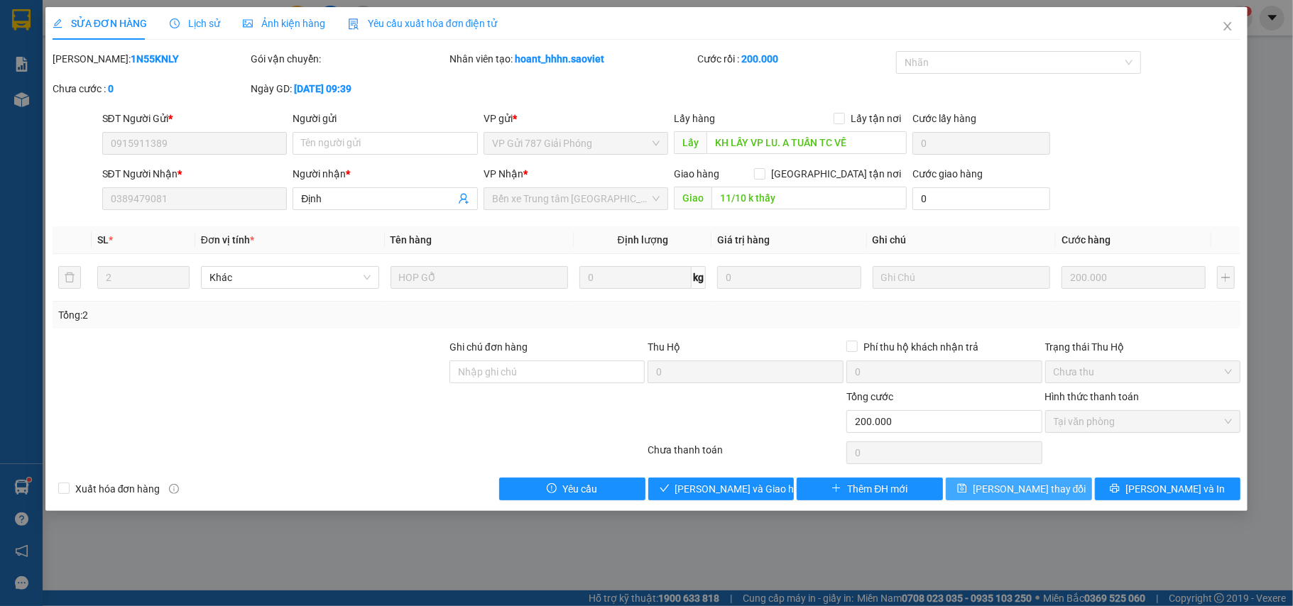
click at [1044, 490] on span "Lưu thay đổi" at bounding box center [1030, 489] width 114 height 16
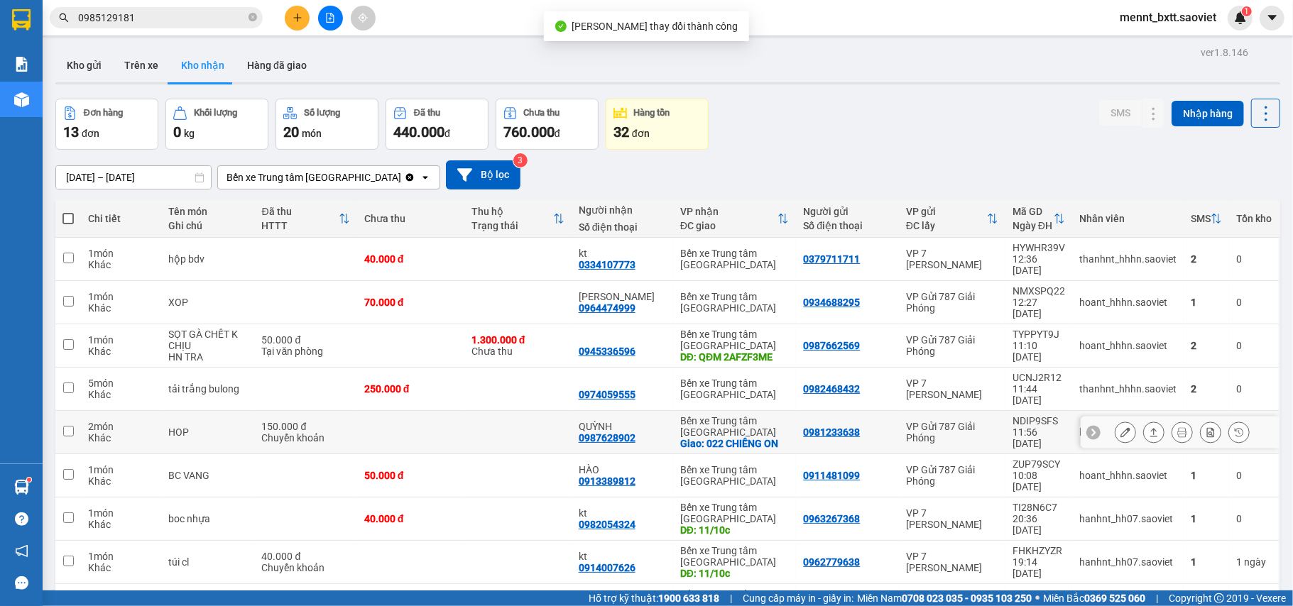
scroll to position [108, 0]
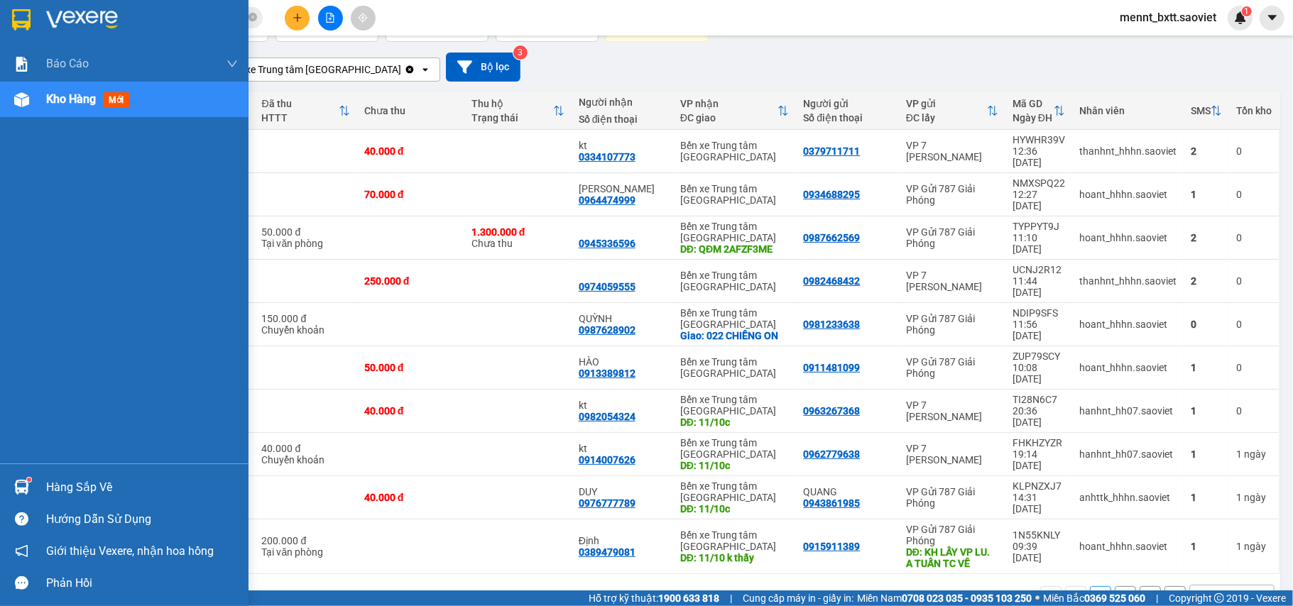
click at [65, 97] on span "Kho hàng" at bounding box center [71, 98] width 50 height 13
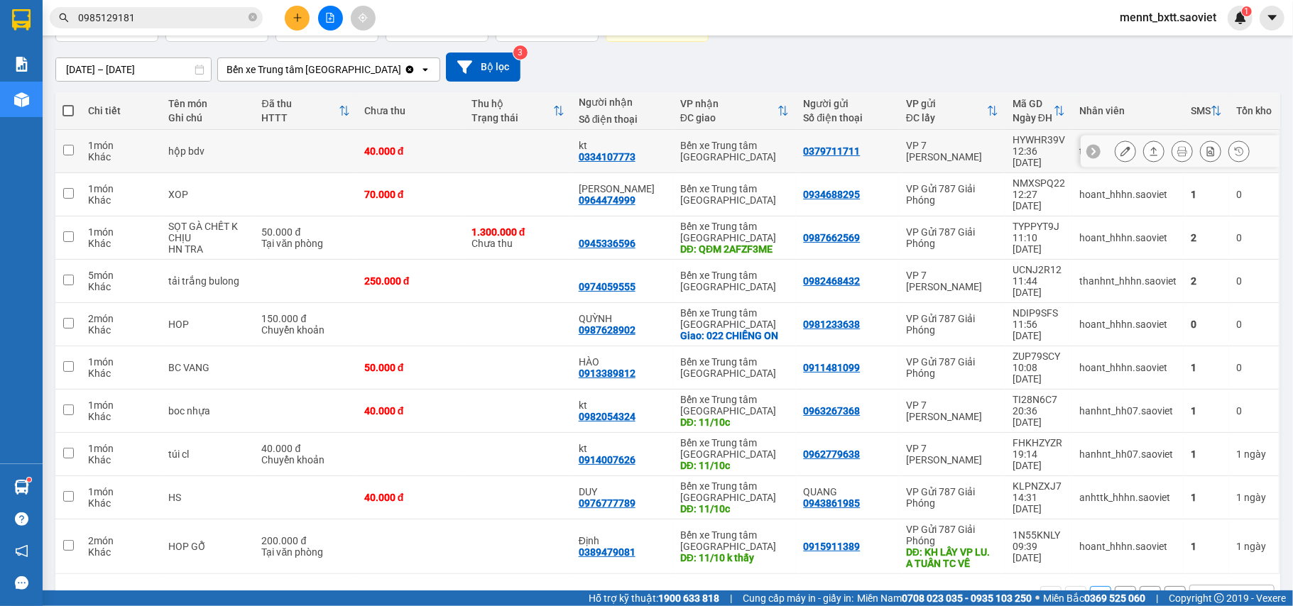
scroll to position [13, 0]
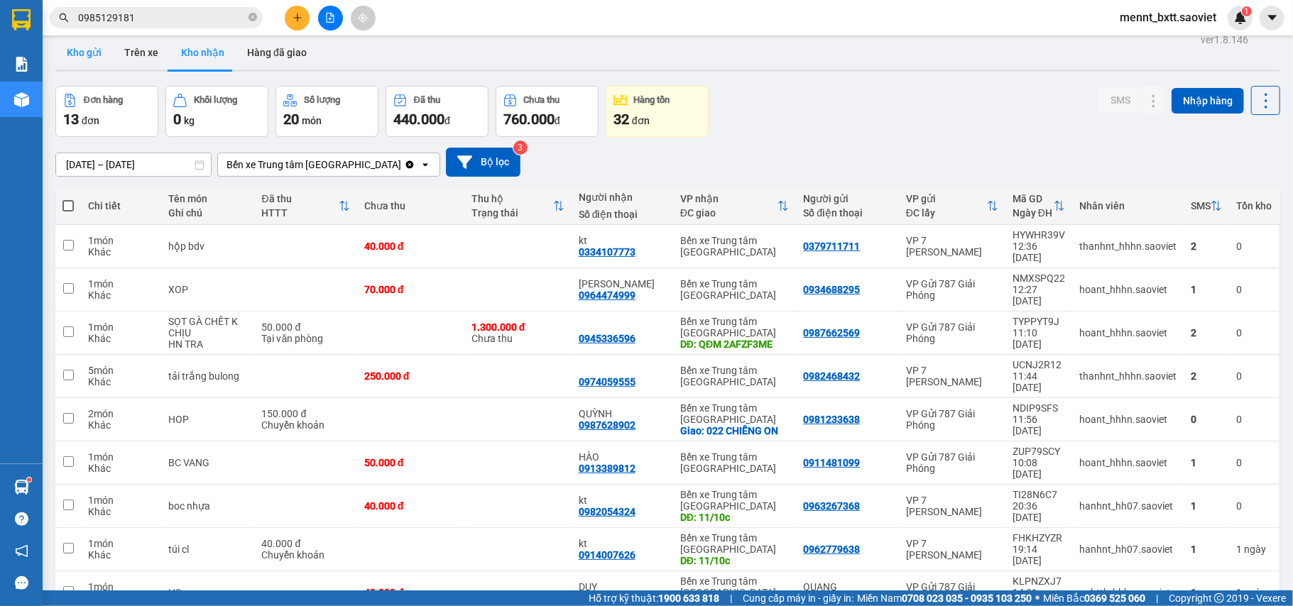
click at [80, 55] on button "Kho gửi" at bounding box center [84, 53] width 58 height 34
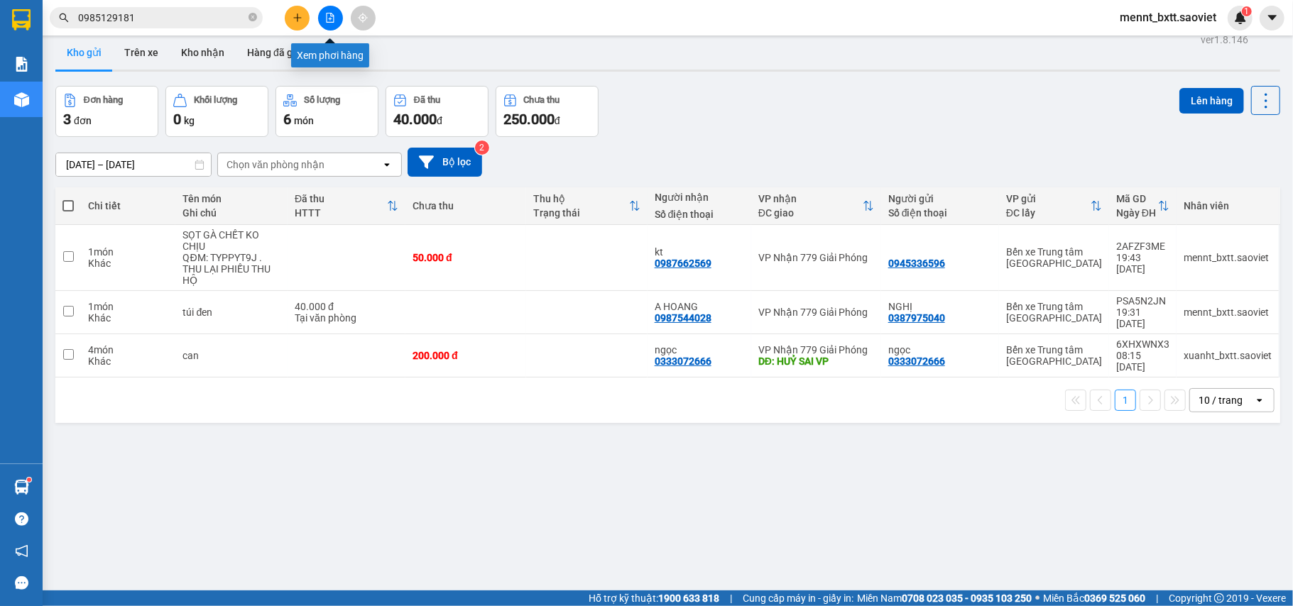
click at [335, 17] on button at bounding box center [330, 18] width 25 height 25
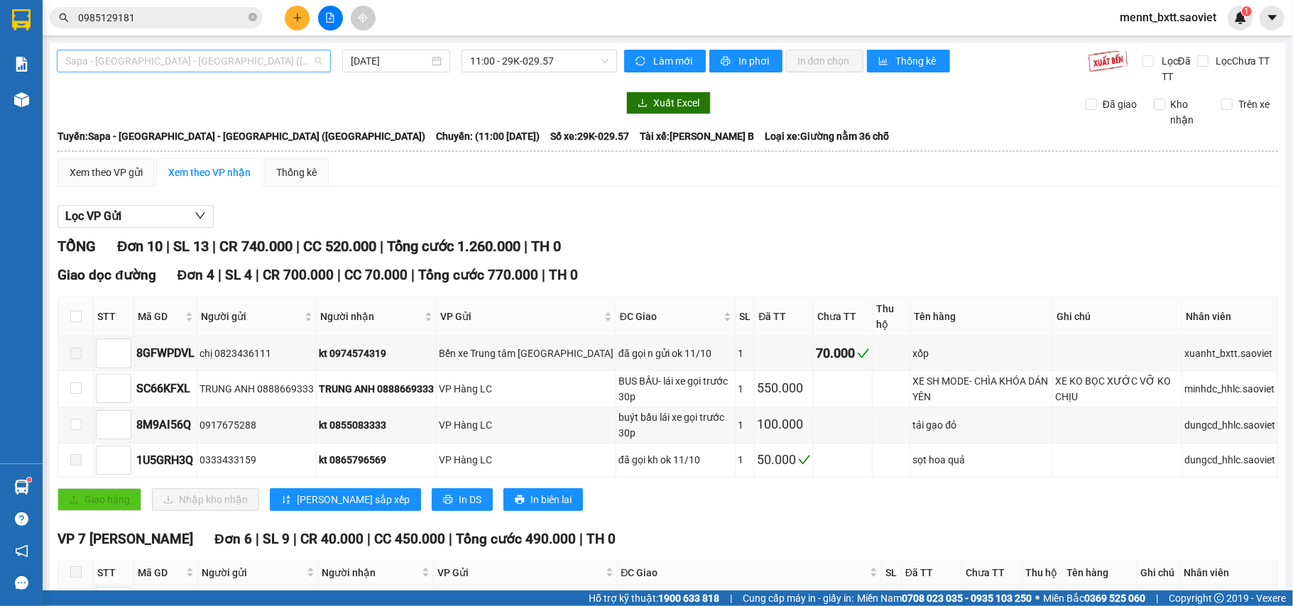
click at [277, 60] on span "Sapa - [GEOGRAPHIC_DATA] - [GEOGRAPHIC_DATA] ([GEOGRAPHIC_DATA])" at bounding box center [193, 60] width 257 height 21
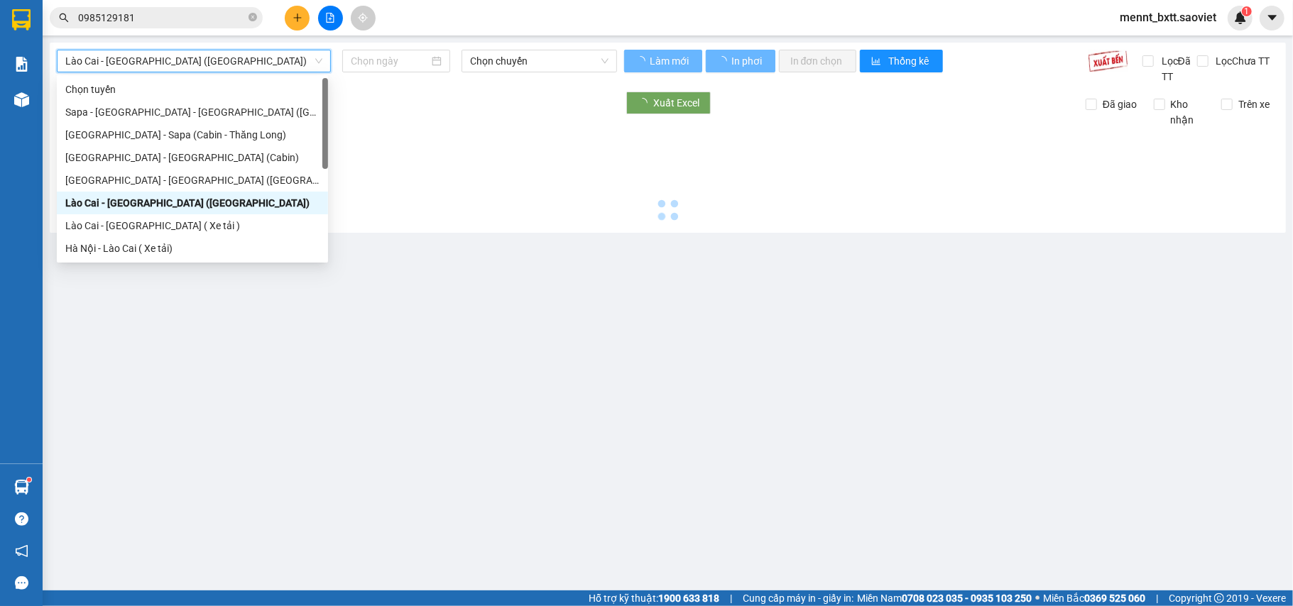
type input "[DATE]"
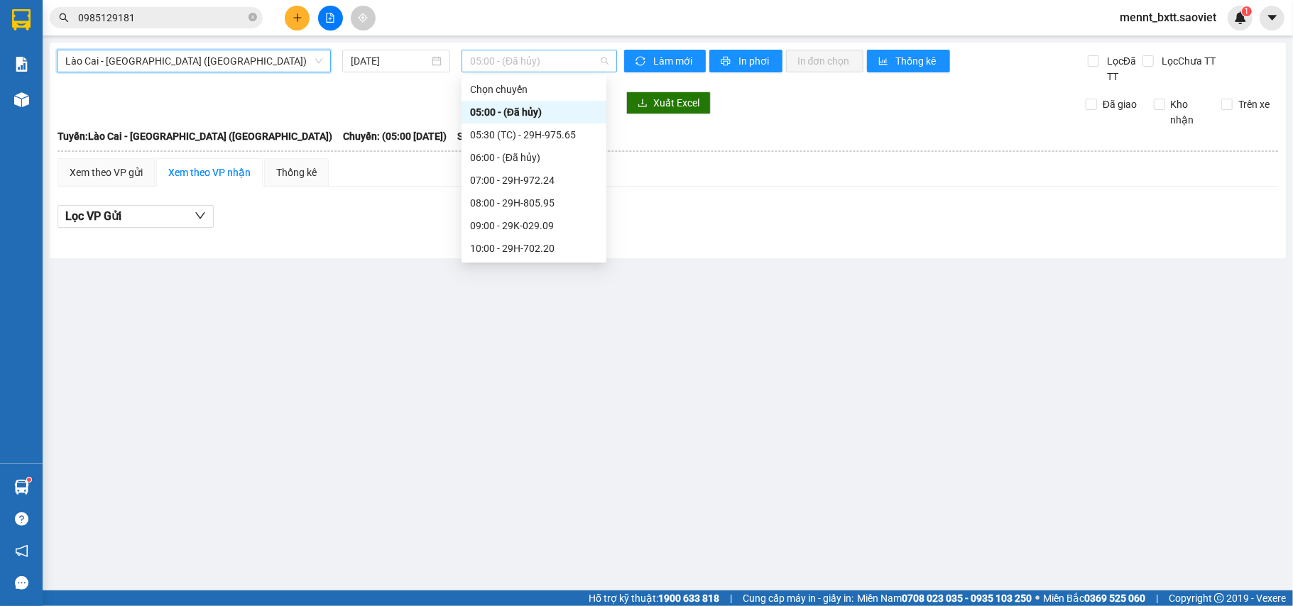
click at [484, 60] on span "05:00 - (Đã hủy)" at bounding box center [539, 60] width 138 height 21
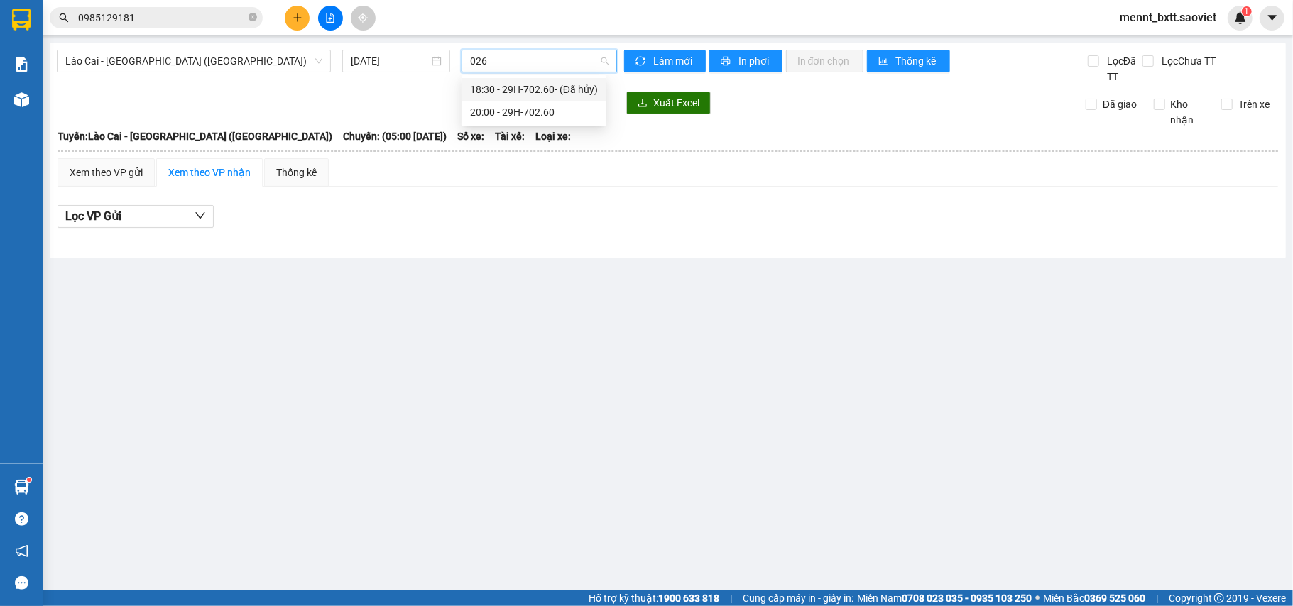
type input "0260"
click at [521, 112] on div "20:00 - 29H-702.60" at bounding box center [534, 112] width 128 height 16
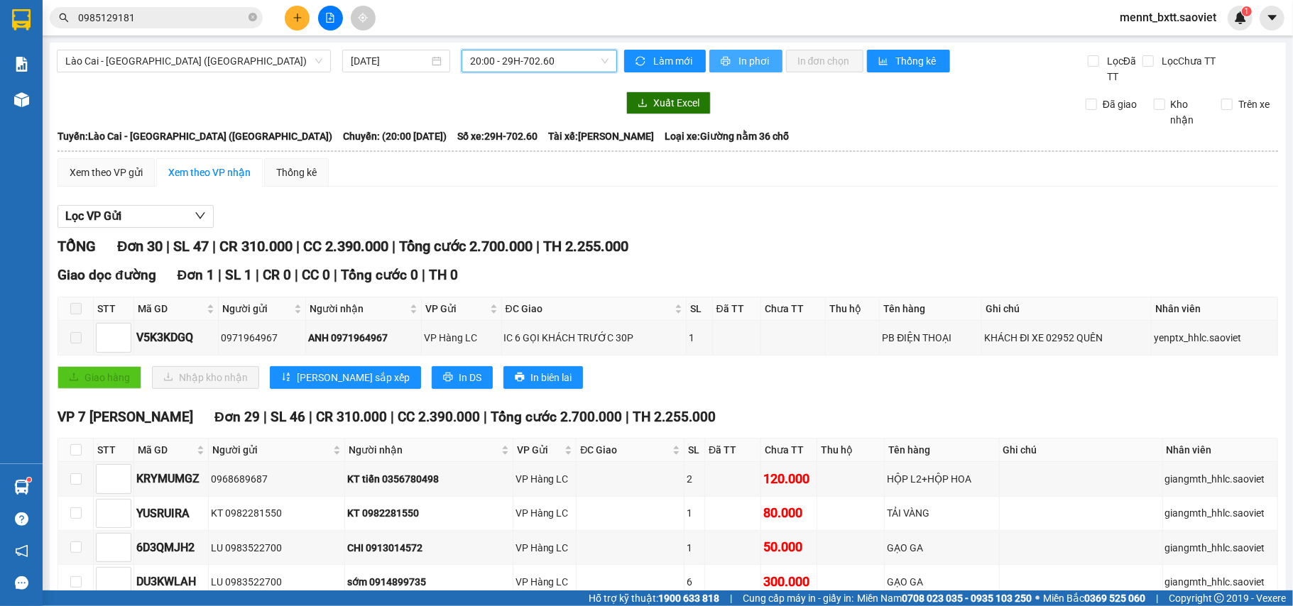
click at [739, 62] on span "In phơi" at bounding box center [755, 61] width 33 height 16
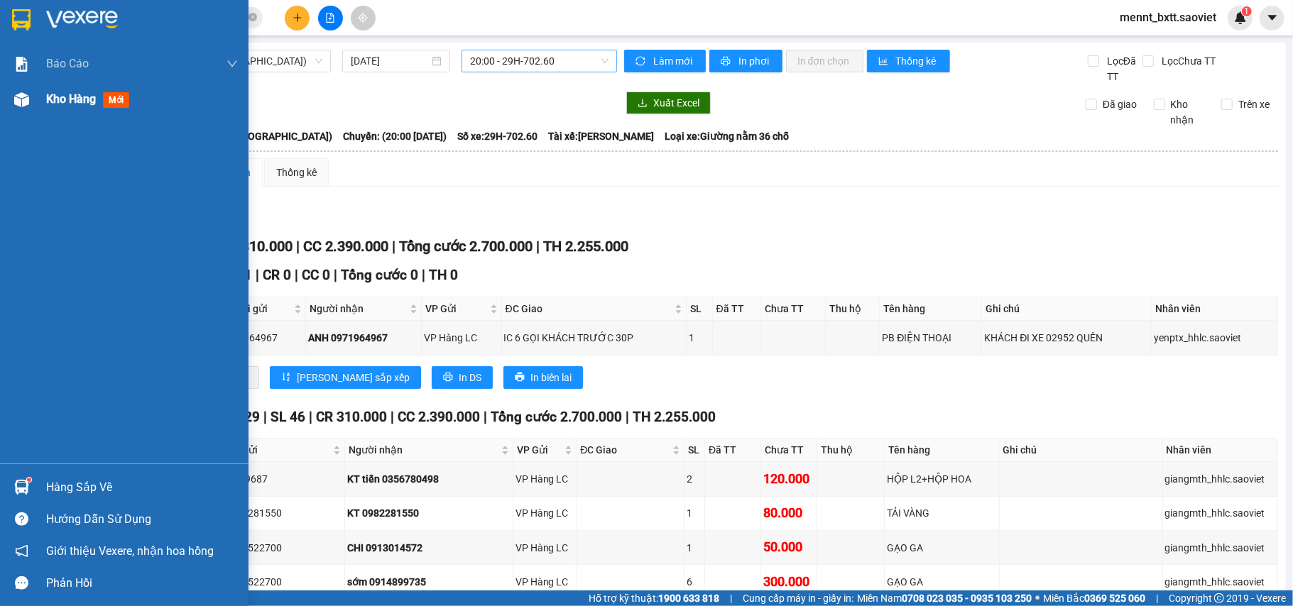
click at [49, 94] on span "Kho hàng" at bounding box center [71, 98] width 50 height 13
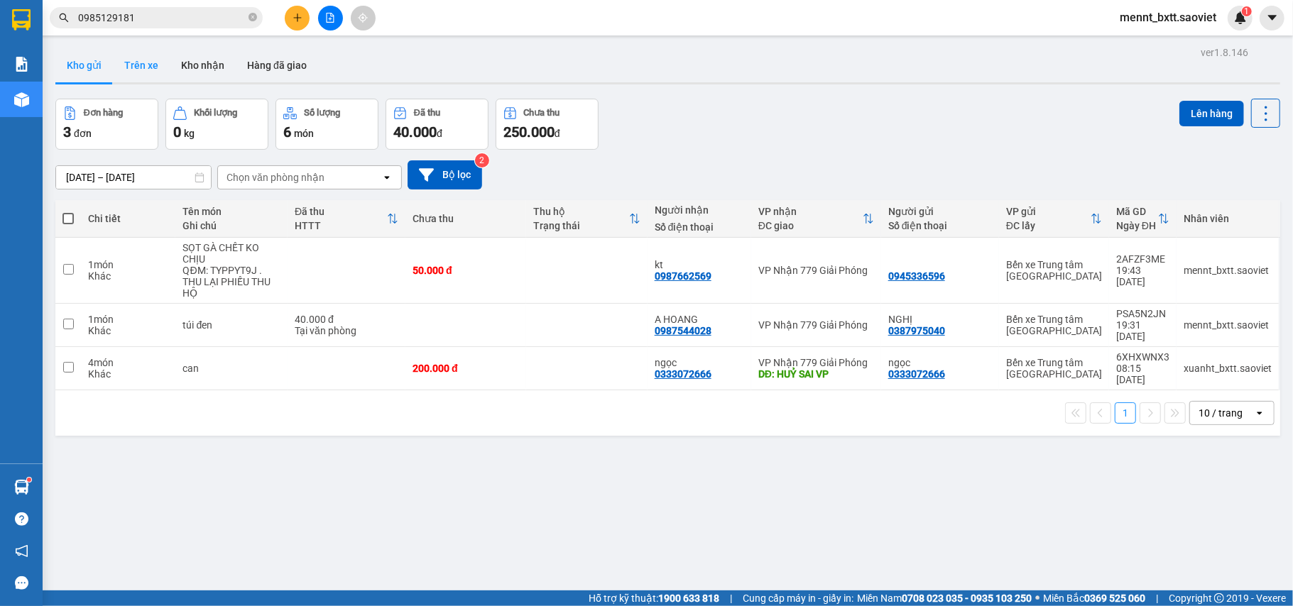
click at [135, 60] on button "Trên xe" at bounding box center [141, 65] width 57 height 34
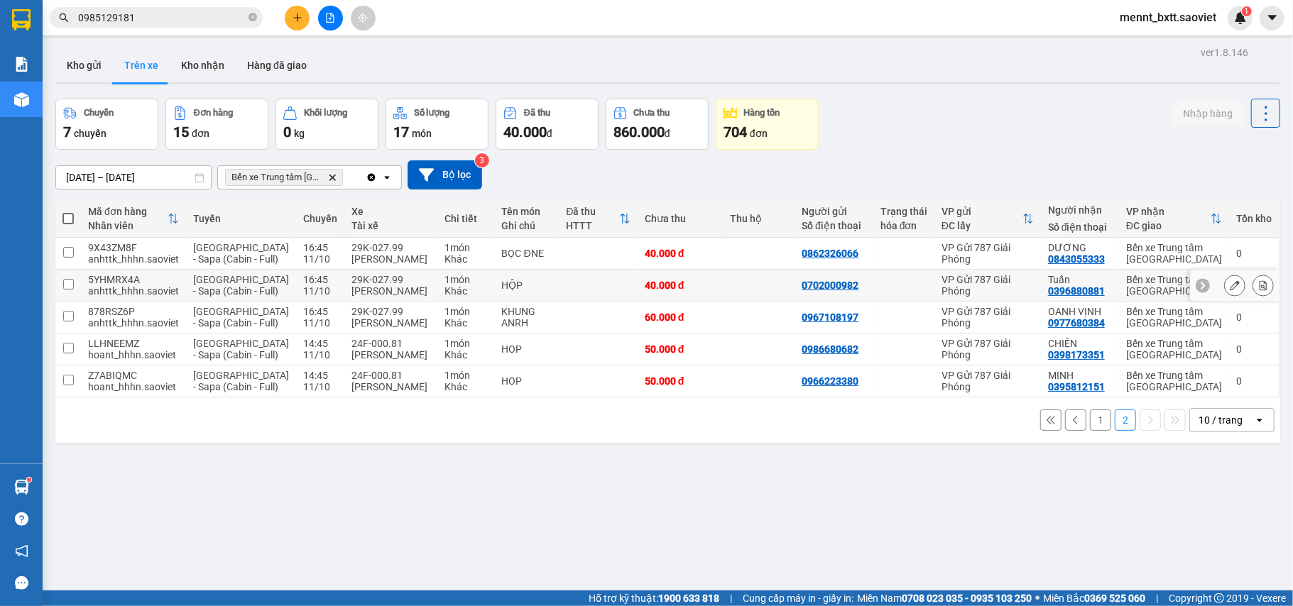
scroll to position [65, 0]
